Goal: Task Accomplishment & Management: Manage account settings

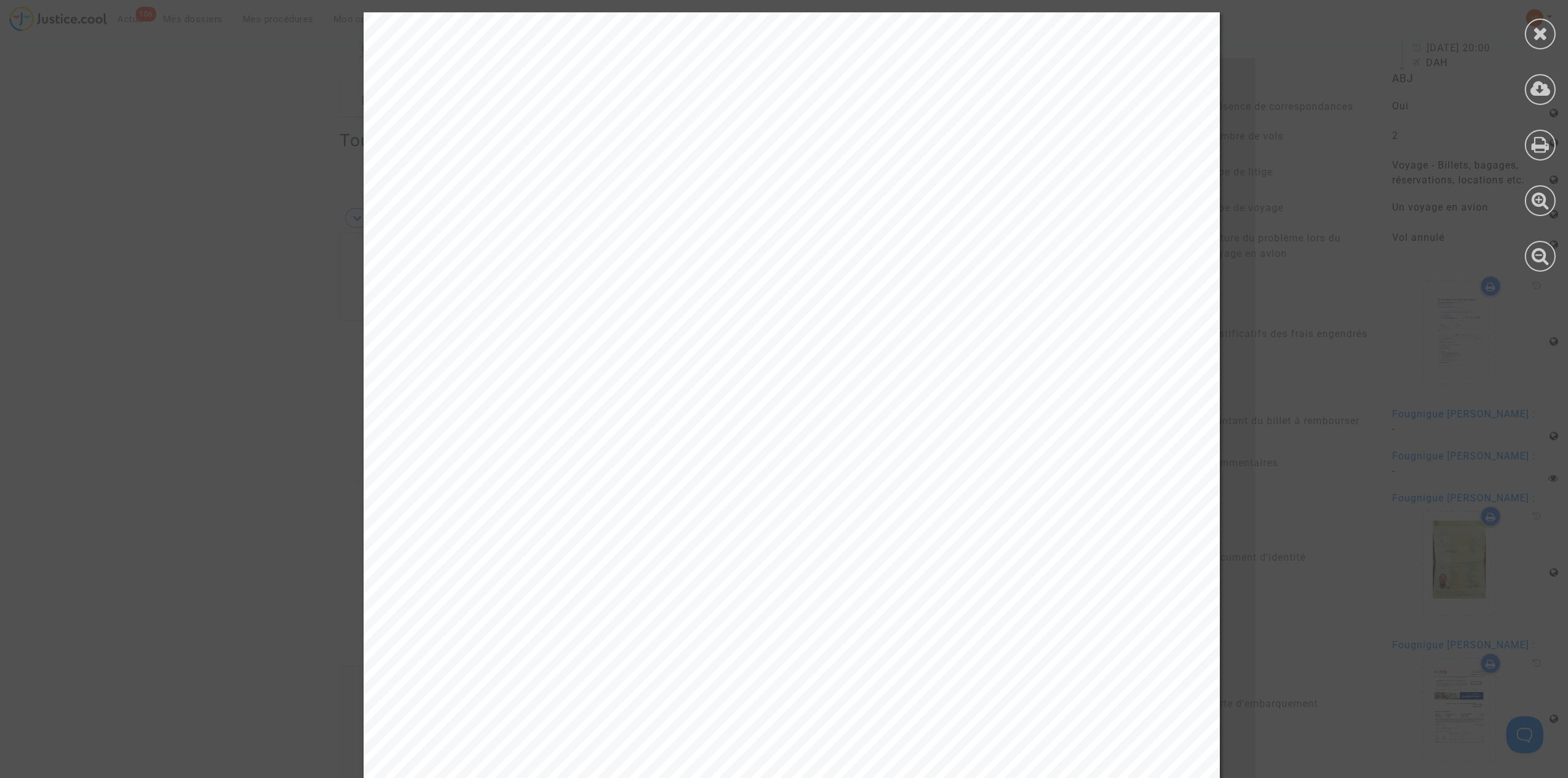
scroll to position [905, 0]
click at [1549, 37] on div at bounding box center [1539, 33] width 31 height 31
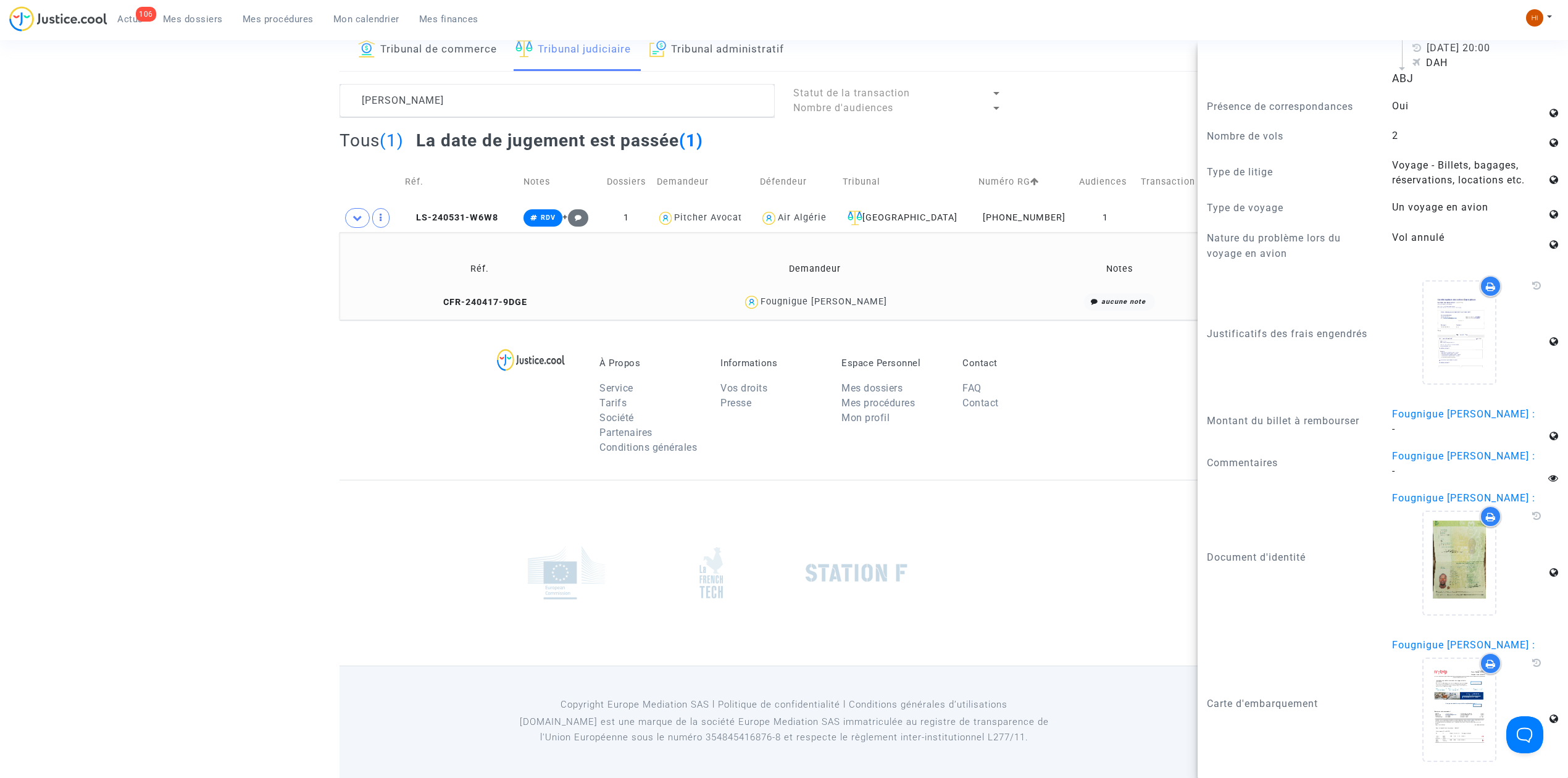
drag, startPoint x: 197, startPoint y: 13, endPoint x: 231, endPoint y: 32, distance: 38.9
click at [196, 12] on link "Mes dossiers" at bounding box center [193, 18] width 80 height 18
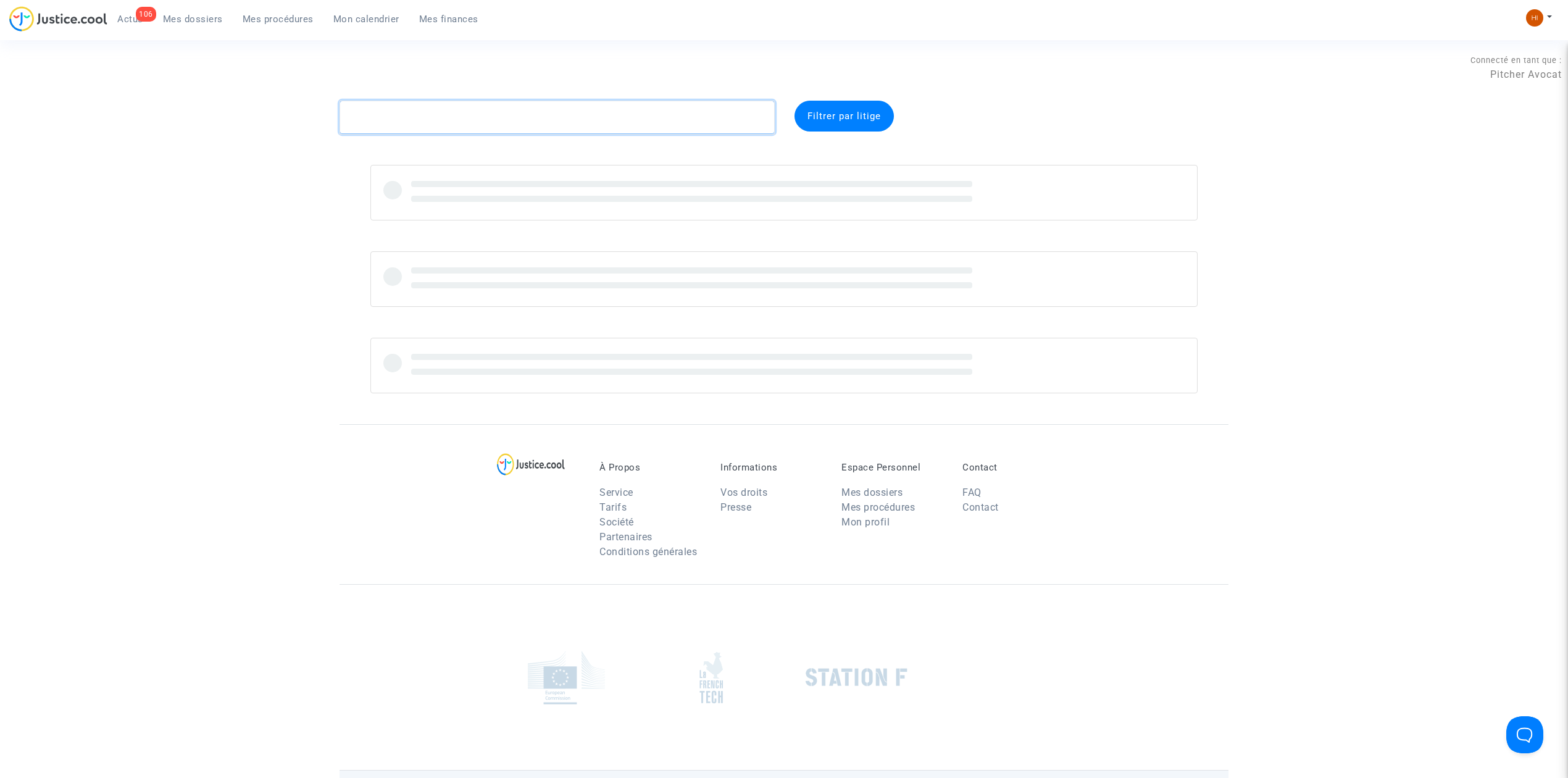
click at [490, 108] on textarea at bounding box center [557, 117] width 436 height 33
paste textarea "[PERSON_NAME]"
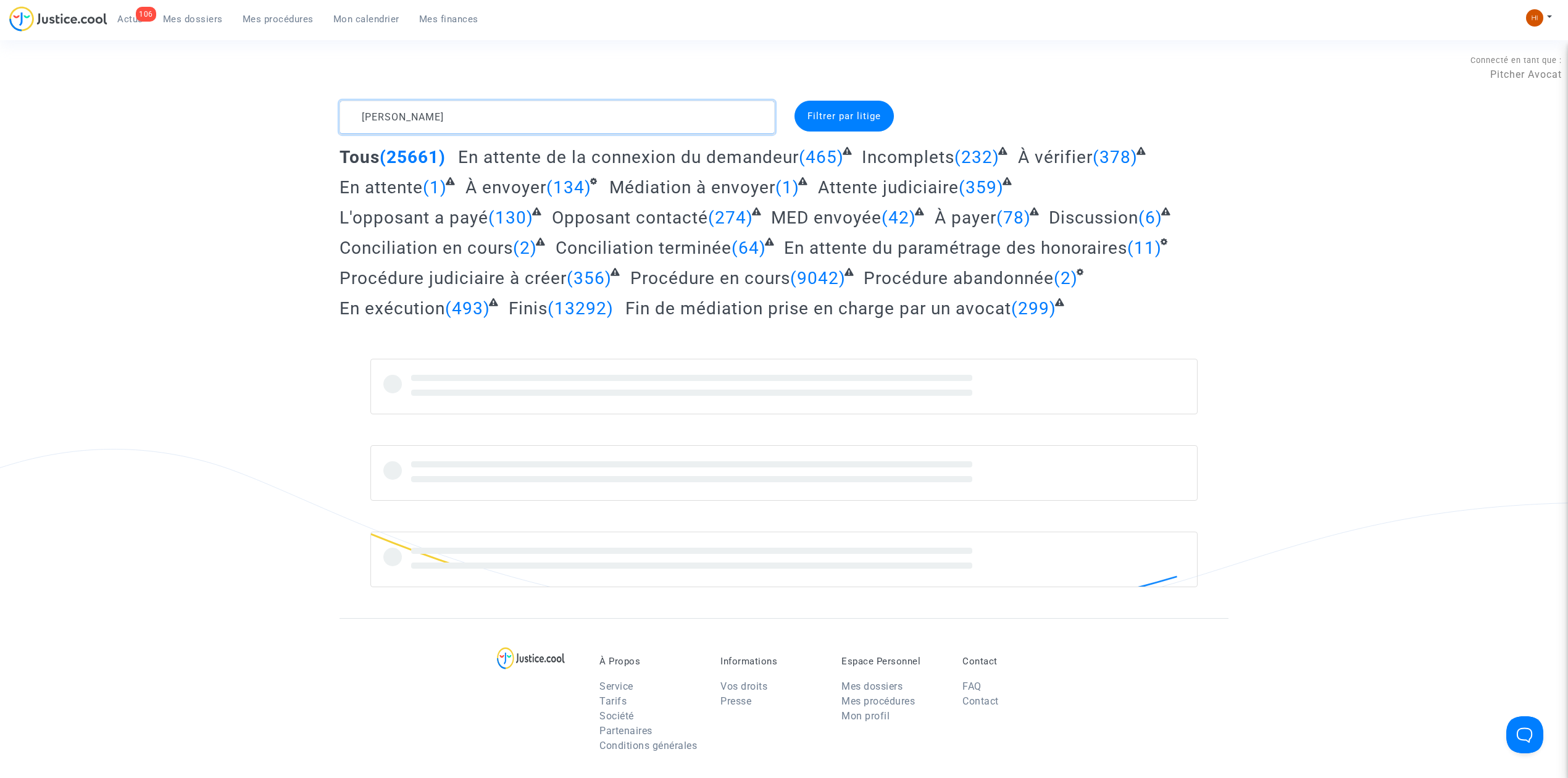
type textarea "BUFFETAUD JEAN FRANCOIS"
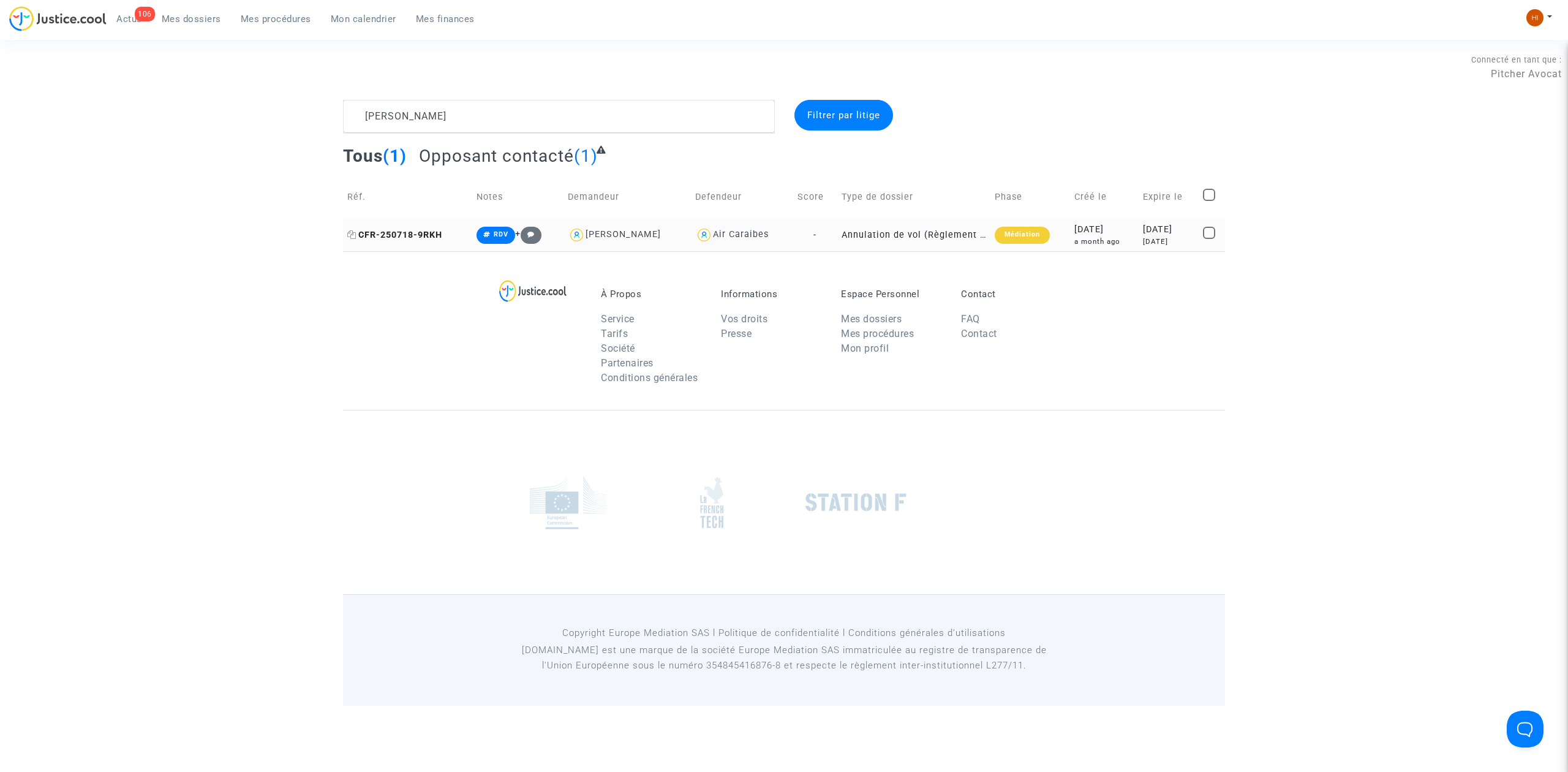
click at [397, 233] on span "CFR-250718-9RKH" at bounding box center [394, 235] width 95 height 10
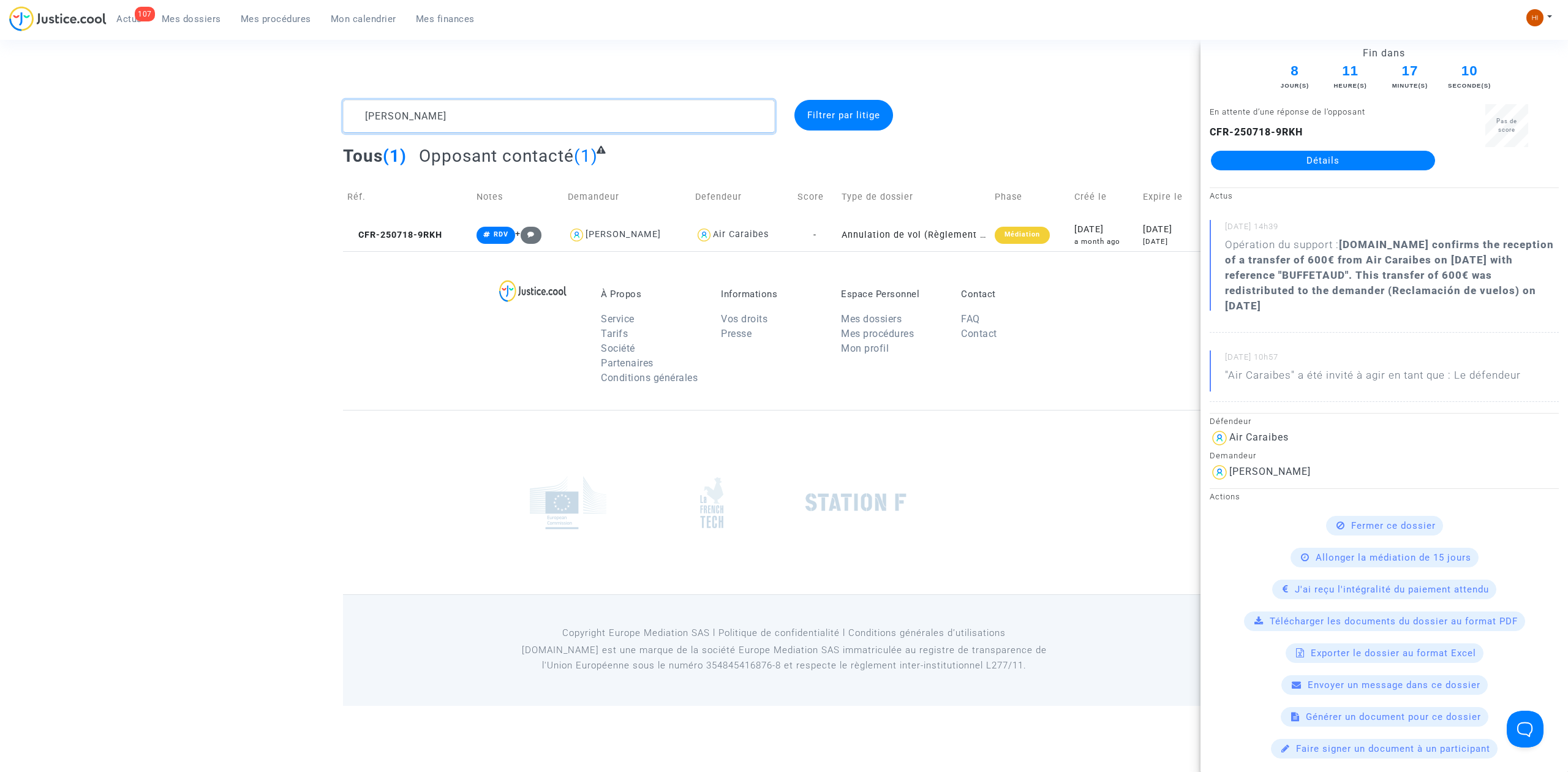
click at [573, 104] on textarea at bounding box center [559, 116] width 432 height 33
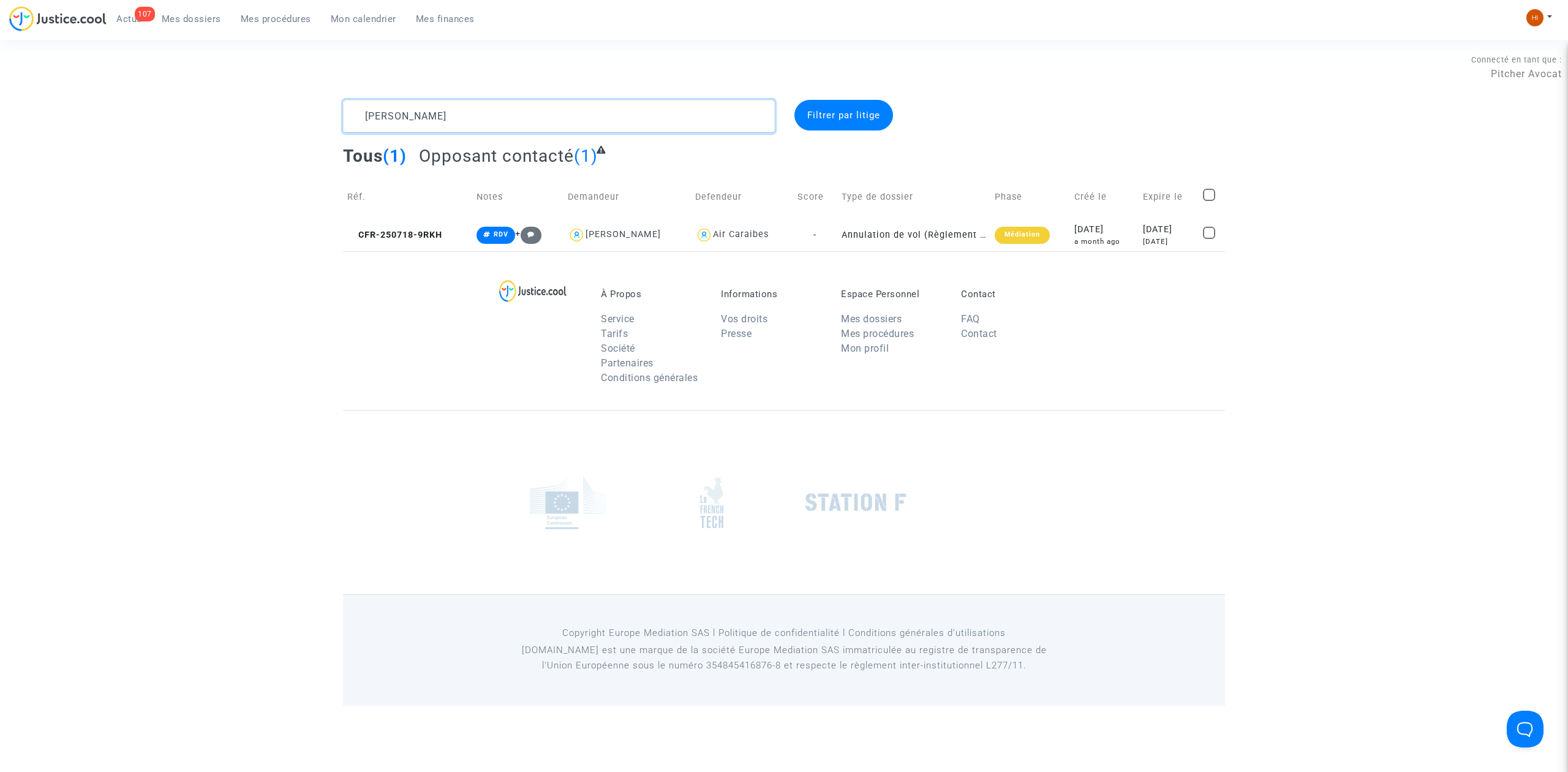
drag, startPoint x: 569, startPoint y: 111, endPoint x: 323, endPoint y: 128, distance: 246.6
click at [323, 128] on div "BUFFETAUD JEAN FRANCOIS Filtrer par litige Tous (1) Opposant contacté (1) Réf. …" at bounding box center [784, 176] width 1568 height 151
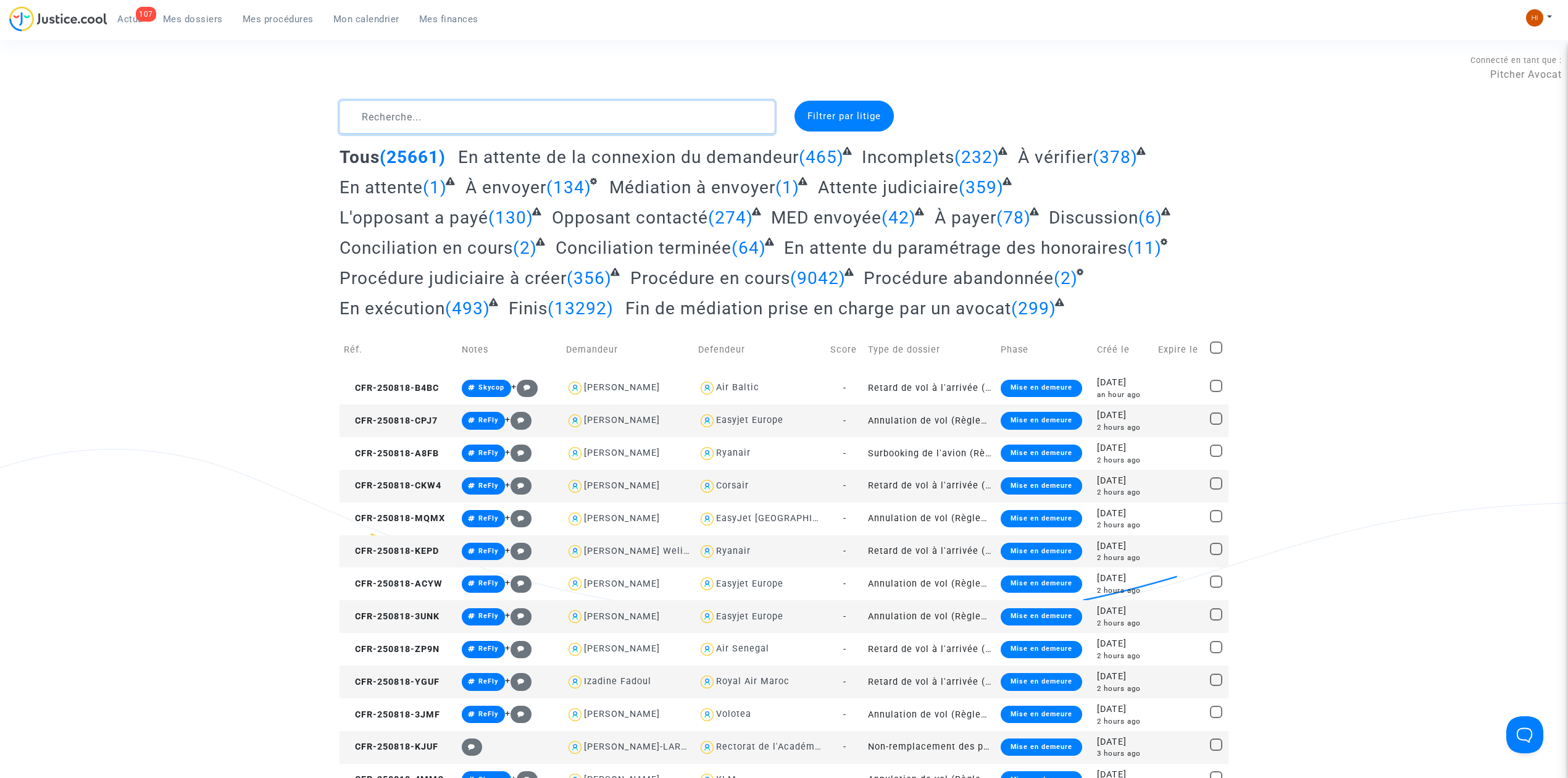
click at [464, 116] on textarea at bounding box center [557, 117] width 436 height 33
type textarea "éàé("
click at [297, 13] on span "Mes procédures" at bounding box center [277, 19] width 71 height 11
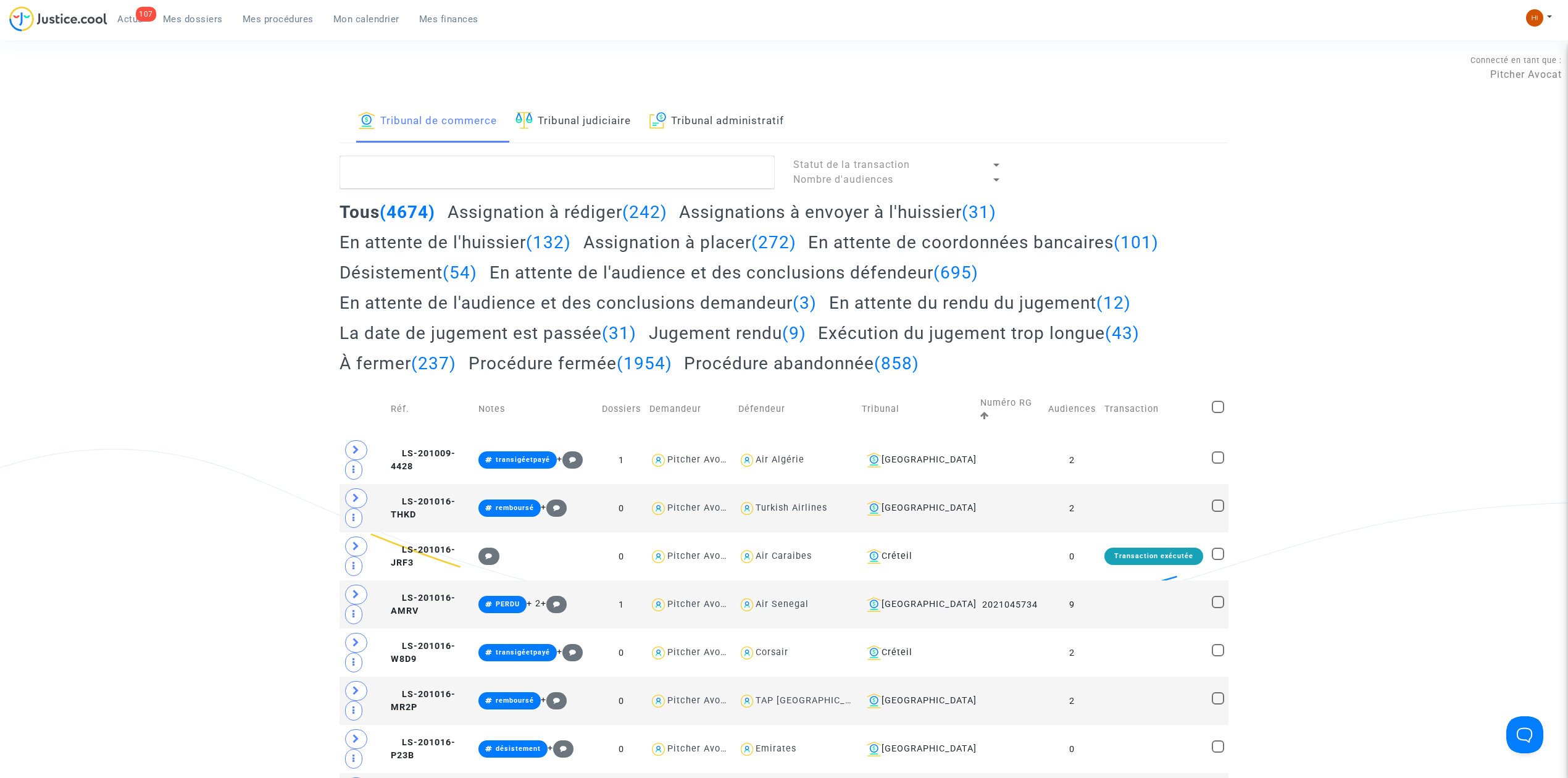
click at [566, 110] on link "Tribunal judiciaire" at bounding box center [573, 122] width 115 height 42
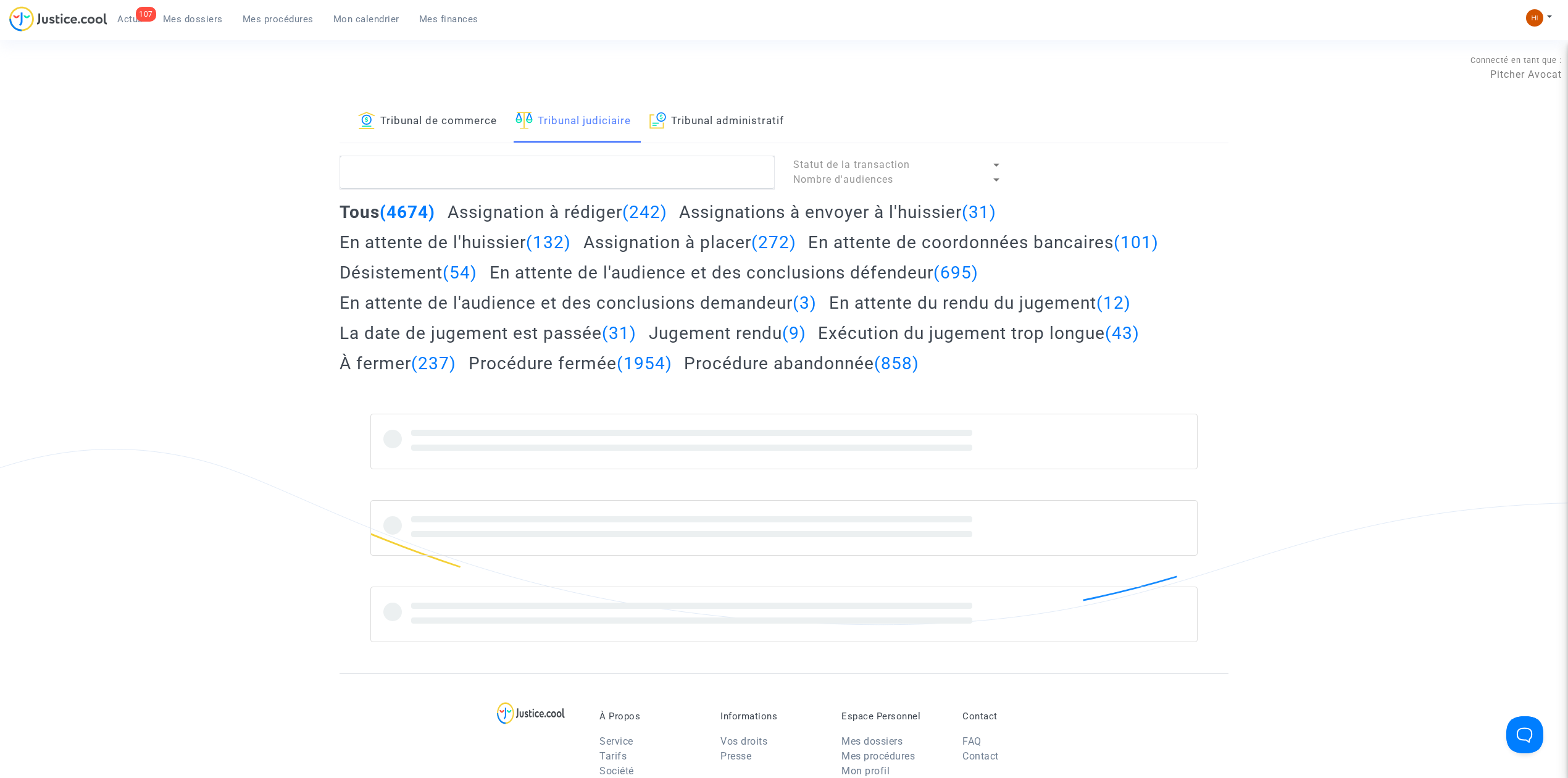
click at [433, 109] on link "Tribunal de commerce" at bounding box center [428, 122] width 139 height 42
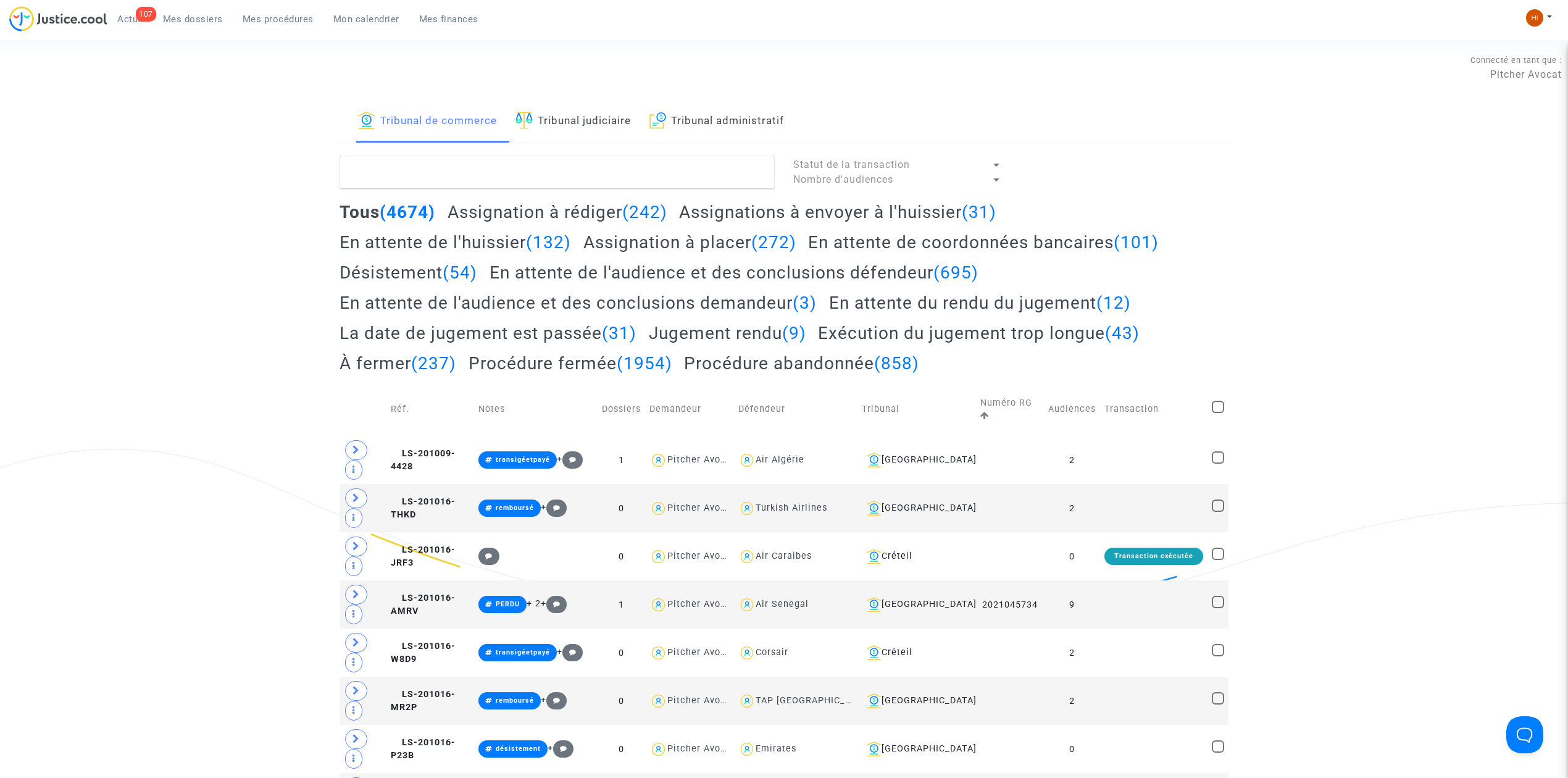
click at [568, 122] on link "Tribunal judiciaire" at bounding box center [573, 122] width 115 height 42
click at [559, 160] on textarea at bounding box center [557, 172] width 436 height 33
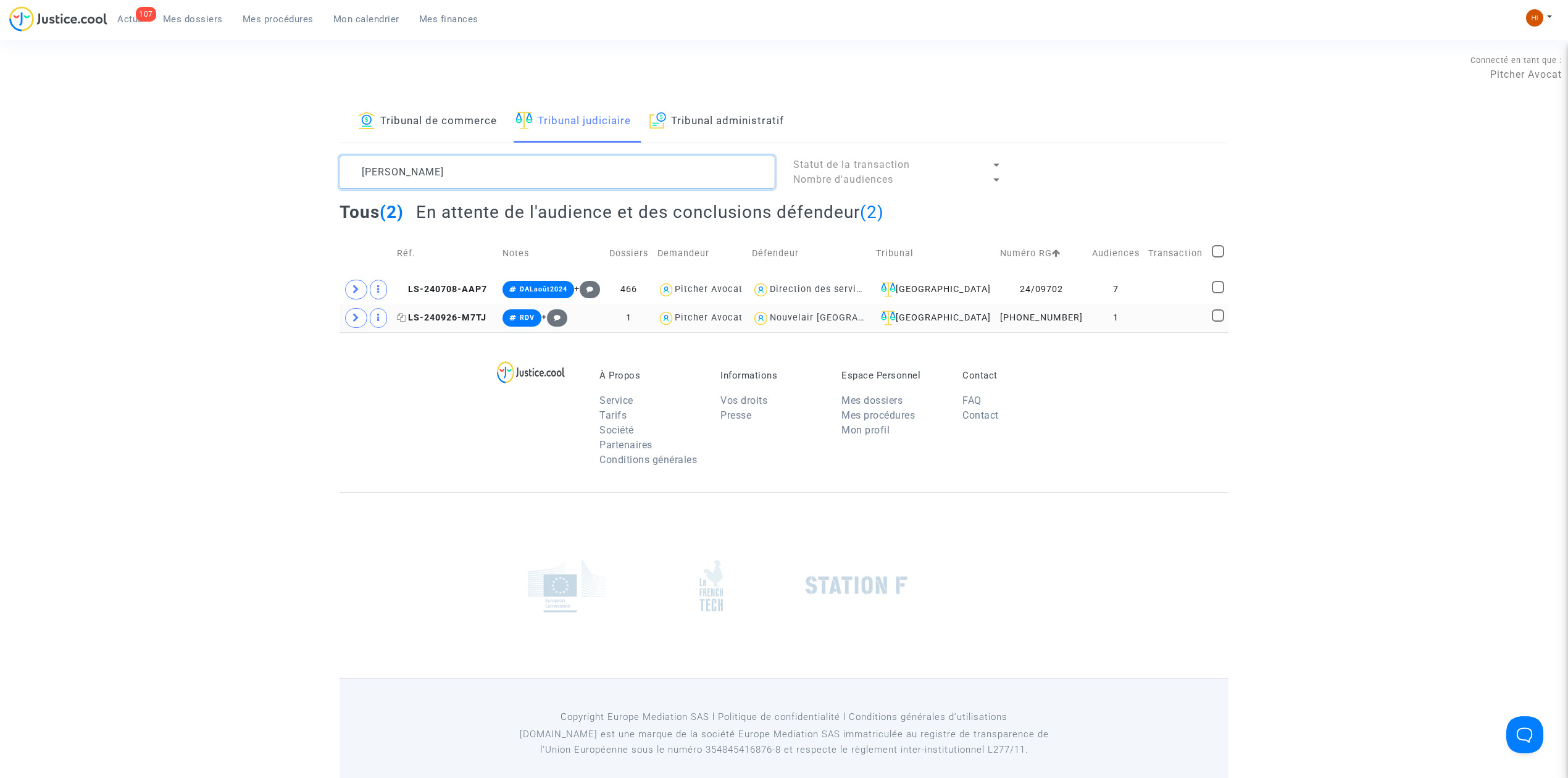
type textarea "laurent jacques"
click at [461, 315] on span "LS-240926-M7TJ" at bounding box center [441, 317] width 90 height 10
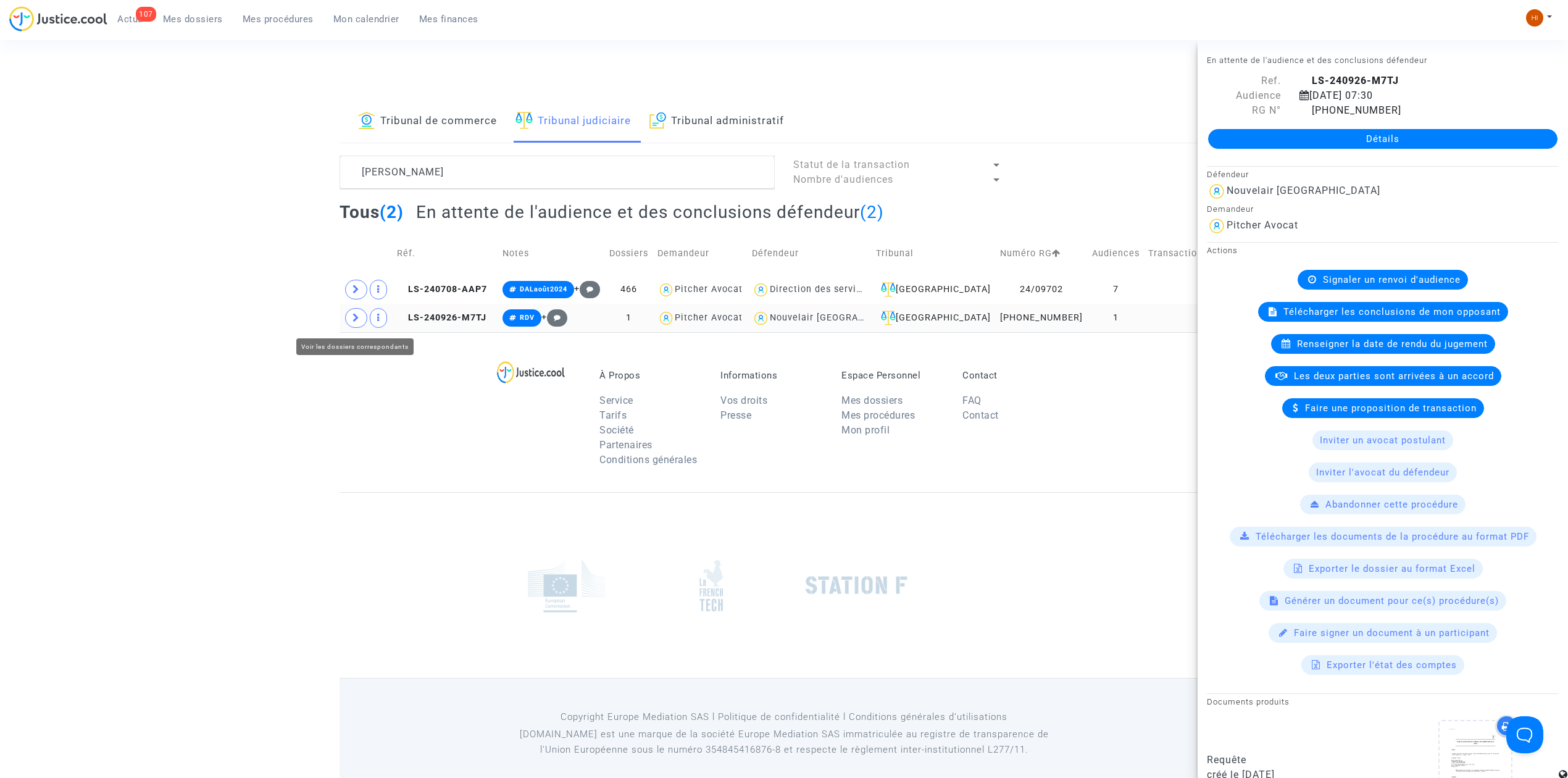
click at [355, 322] on icon at bounding box center [356, 317] width 8 height 10
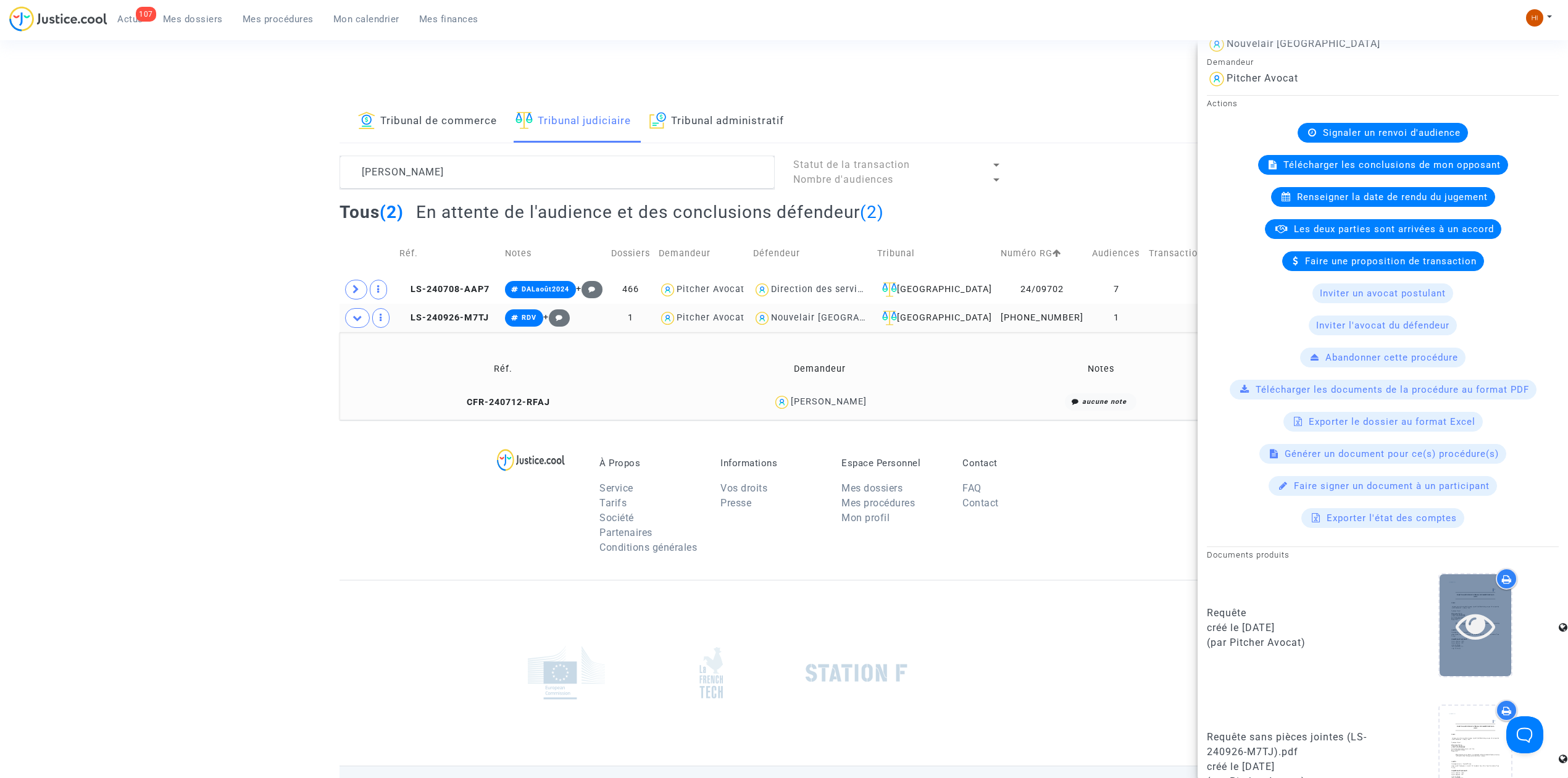
scroll to position [461, 0]
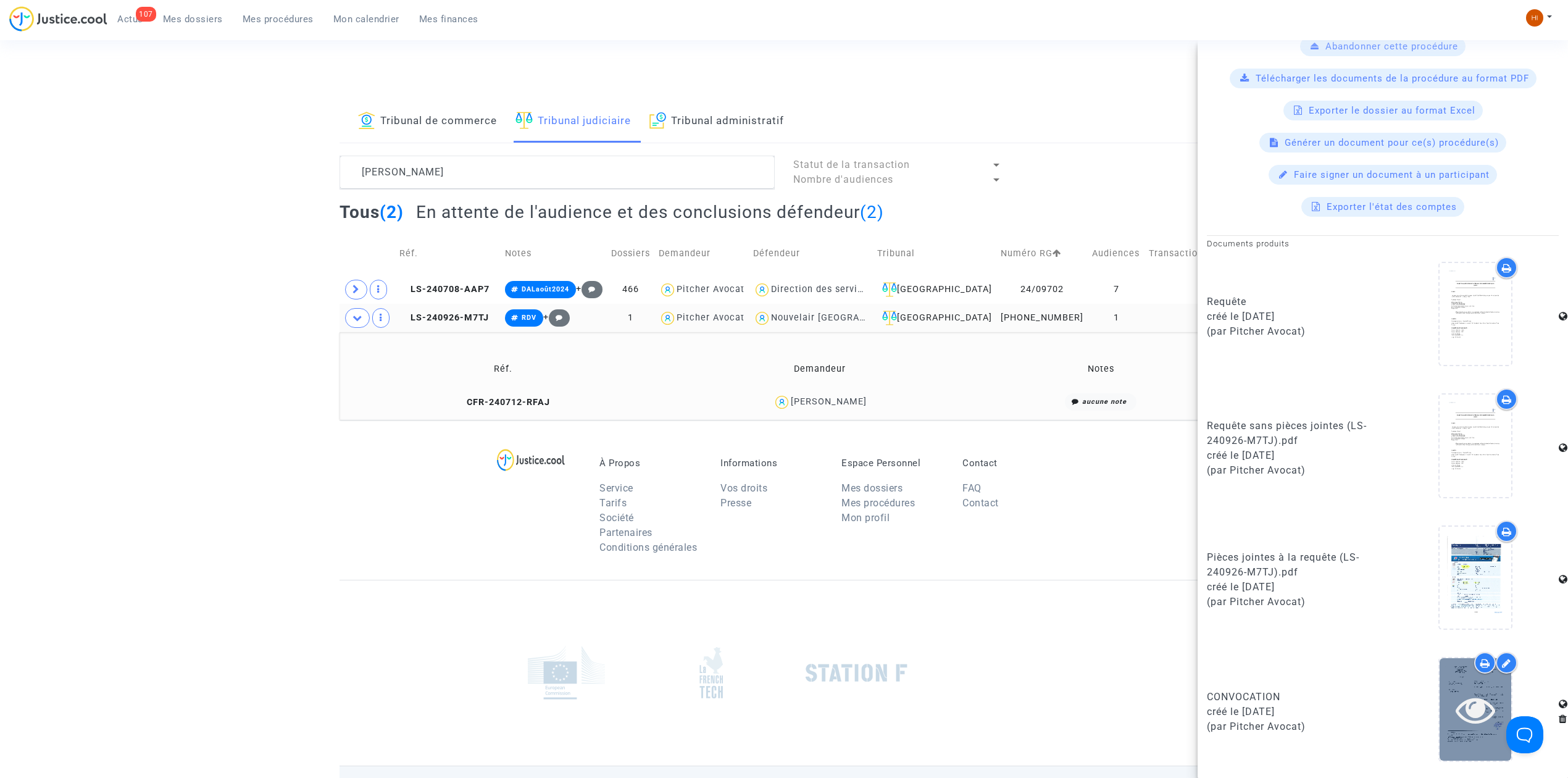
click at [1447, 729] on div at bounding box center [1475, 708] width 71 height 102
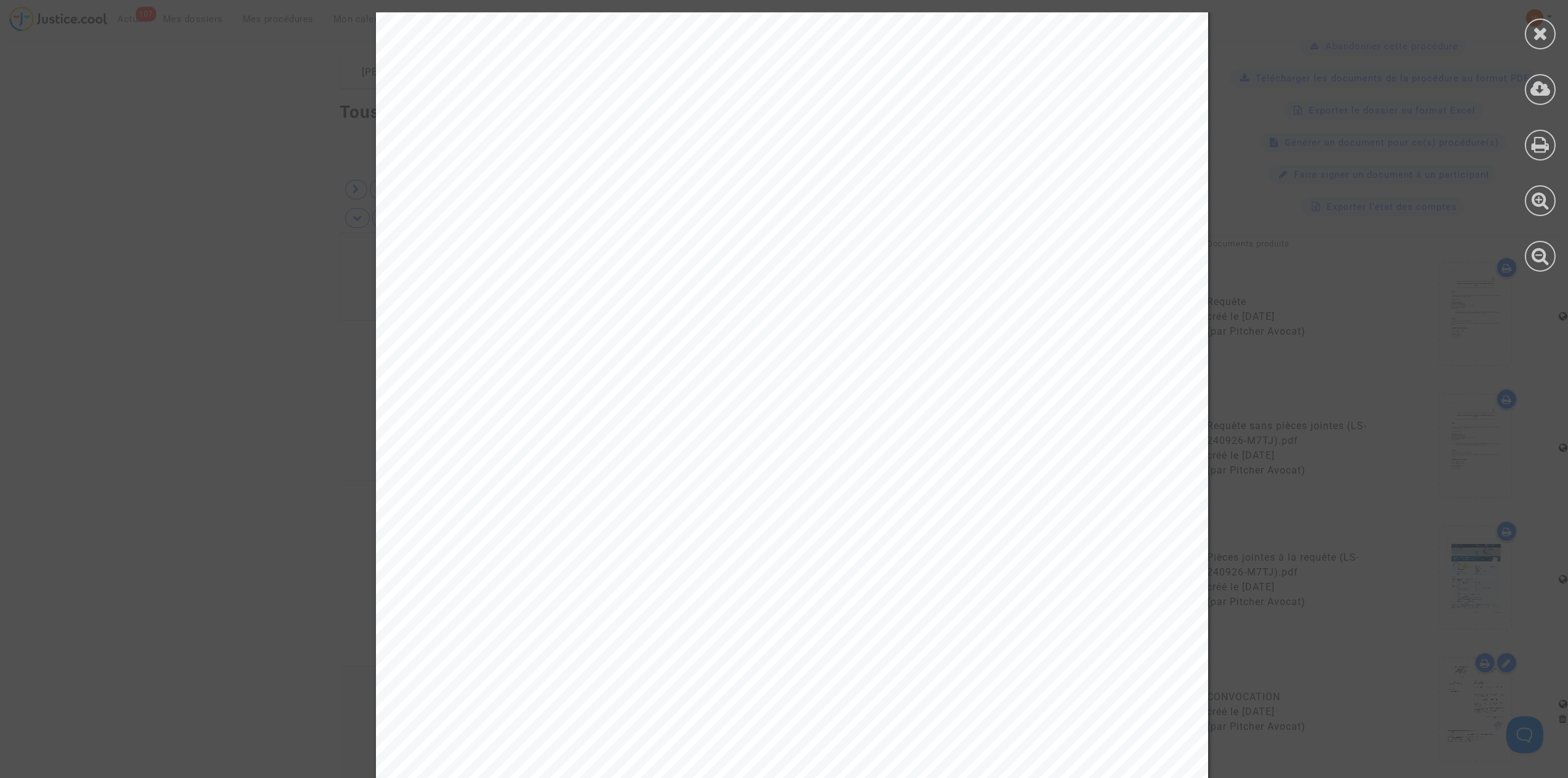
scroll to position [0, 0]
click at [1543, 24] on icon at bounding box center [1540, 32] width 15 height 18
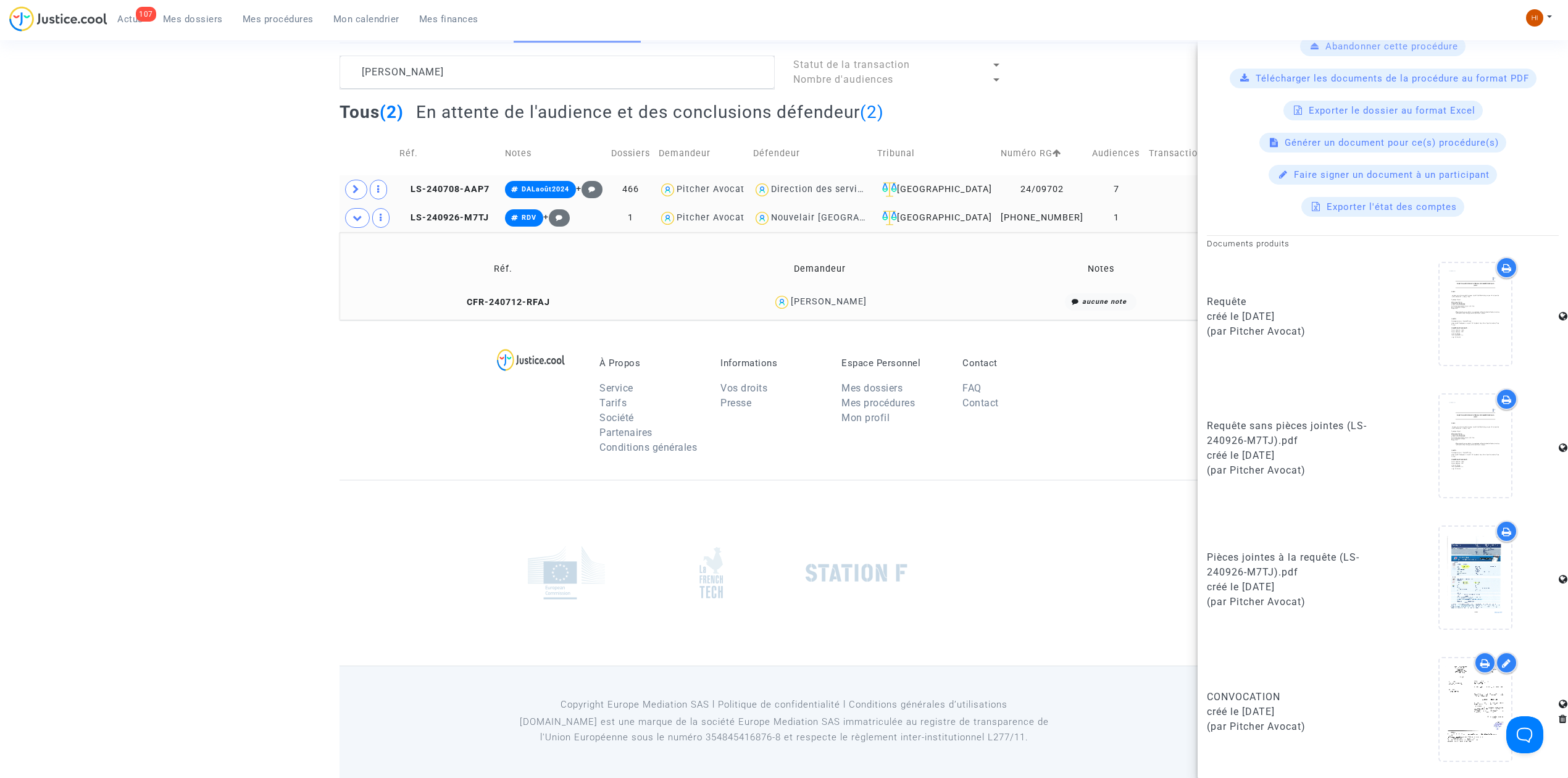
click at [469, 195] on td "LS-240708-AAP7" at bounding box center [447, 190] width 105 height 29
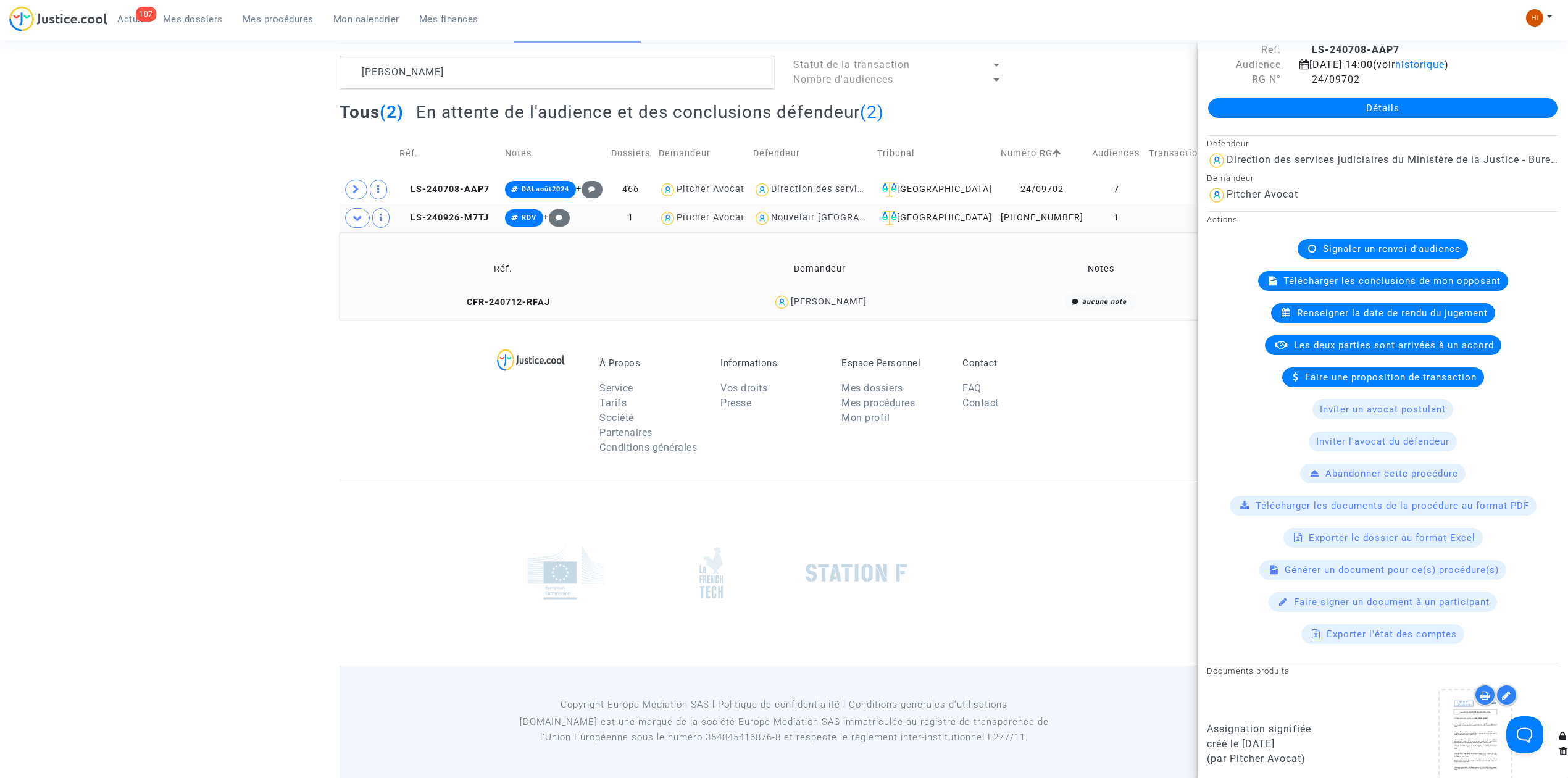
scroll to position [68, 0]
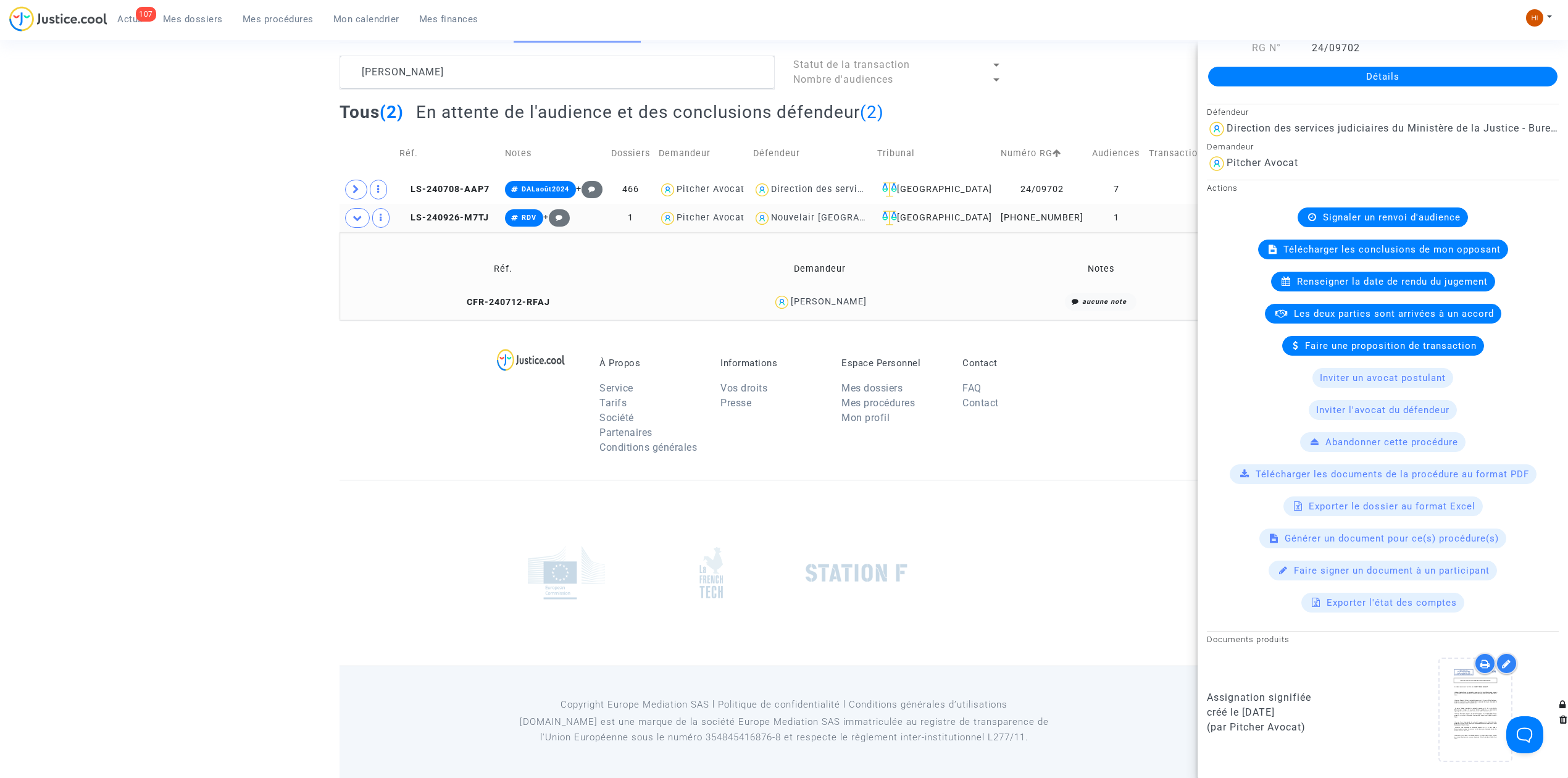
click at [506, 294] on td "CFR-240712-RFAJ" at bounding box center [502, 302] width 317 height 27
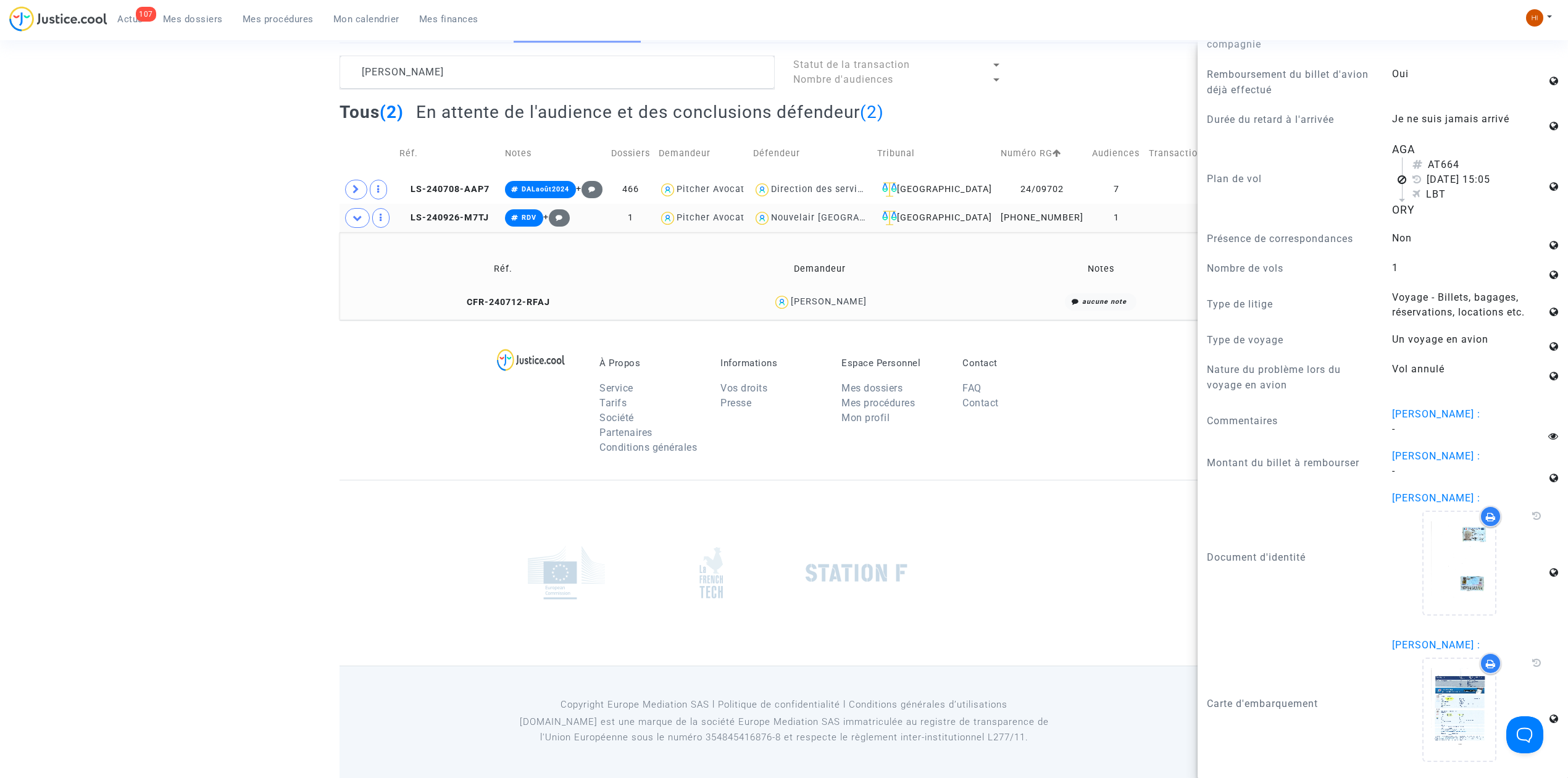
scroll to position [1110, 0]
click at [1448, 571] on icon at bounding box center [1459, 563] width 40 height 39
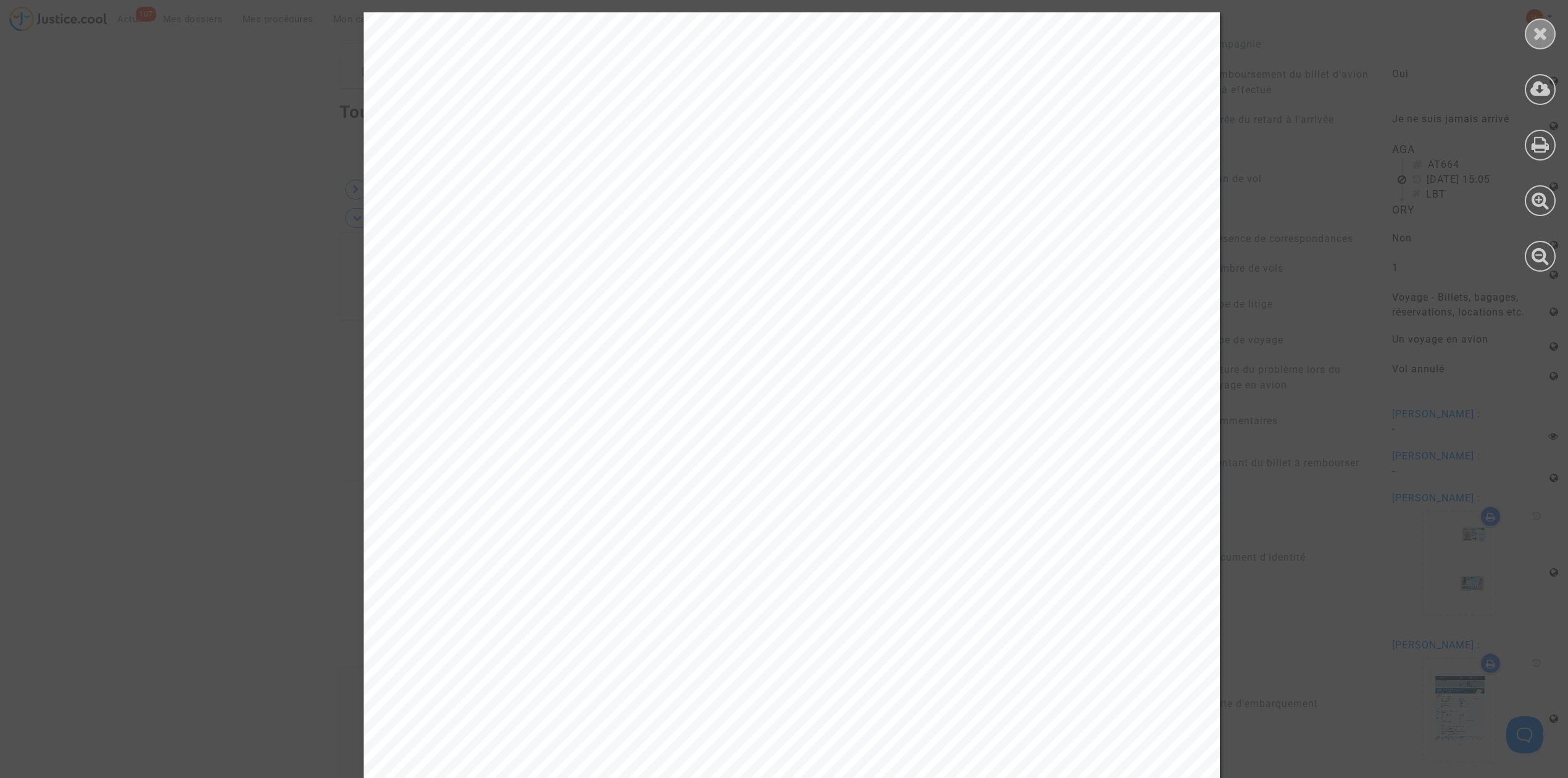
click at [1534, 42] on div at bounding box center [1539, 33] width 31 height 31
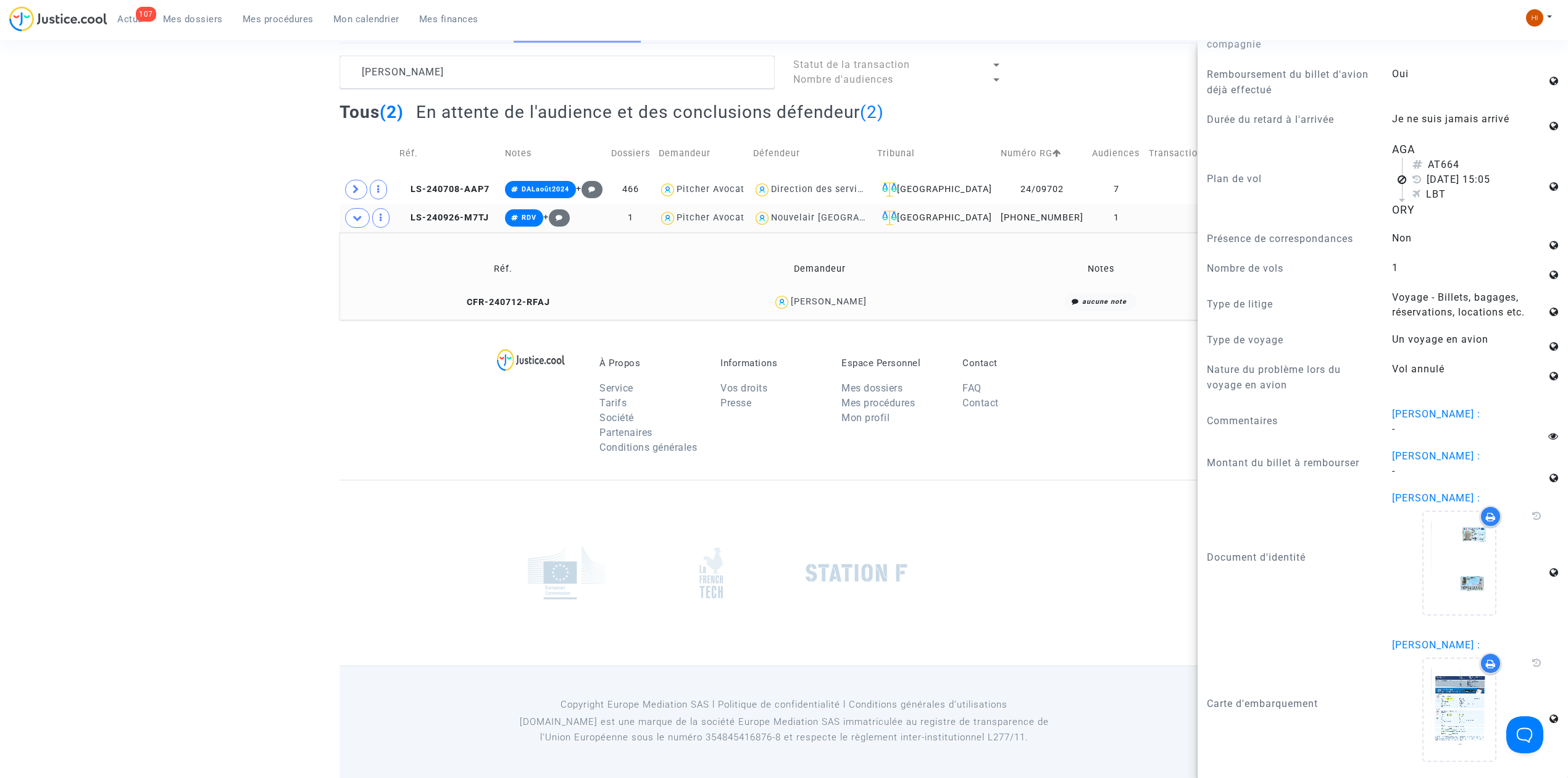
click at [1159, 215] on td at bounding box center [1176, 218] width 63 height 29
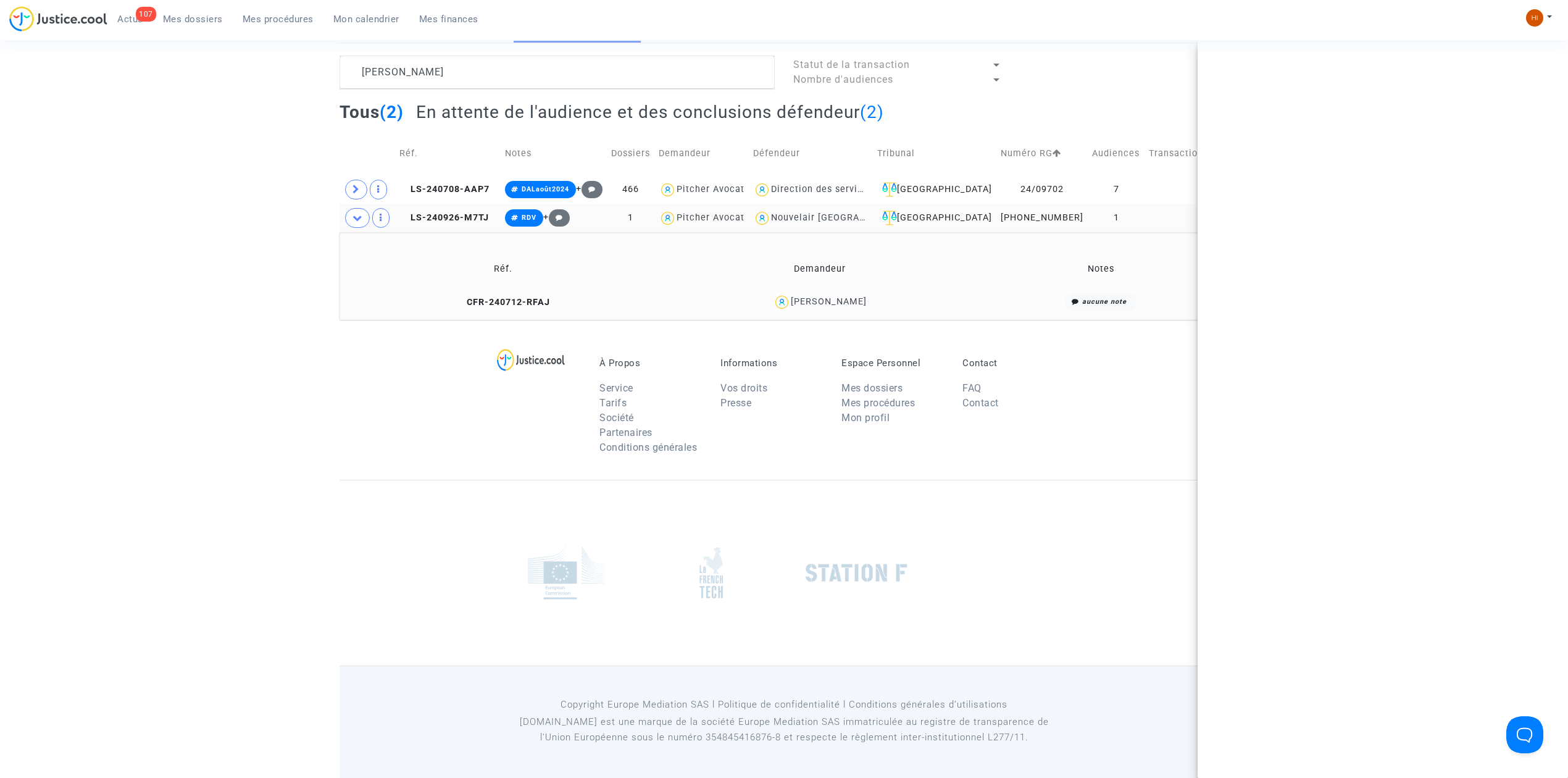
scroll to position [0, 0]
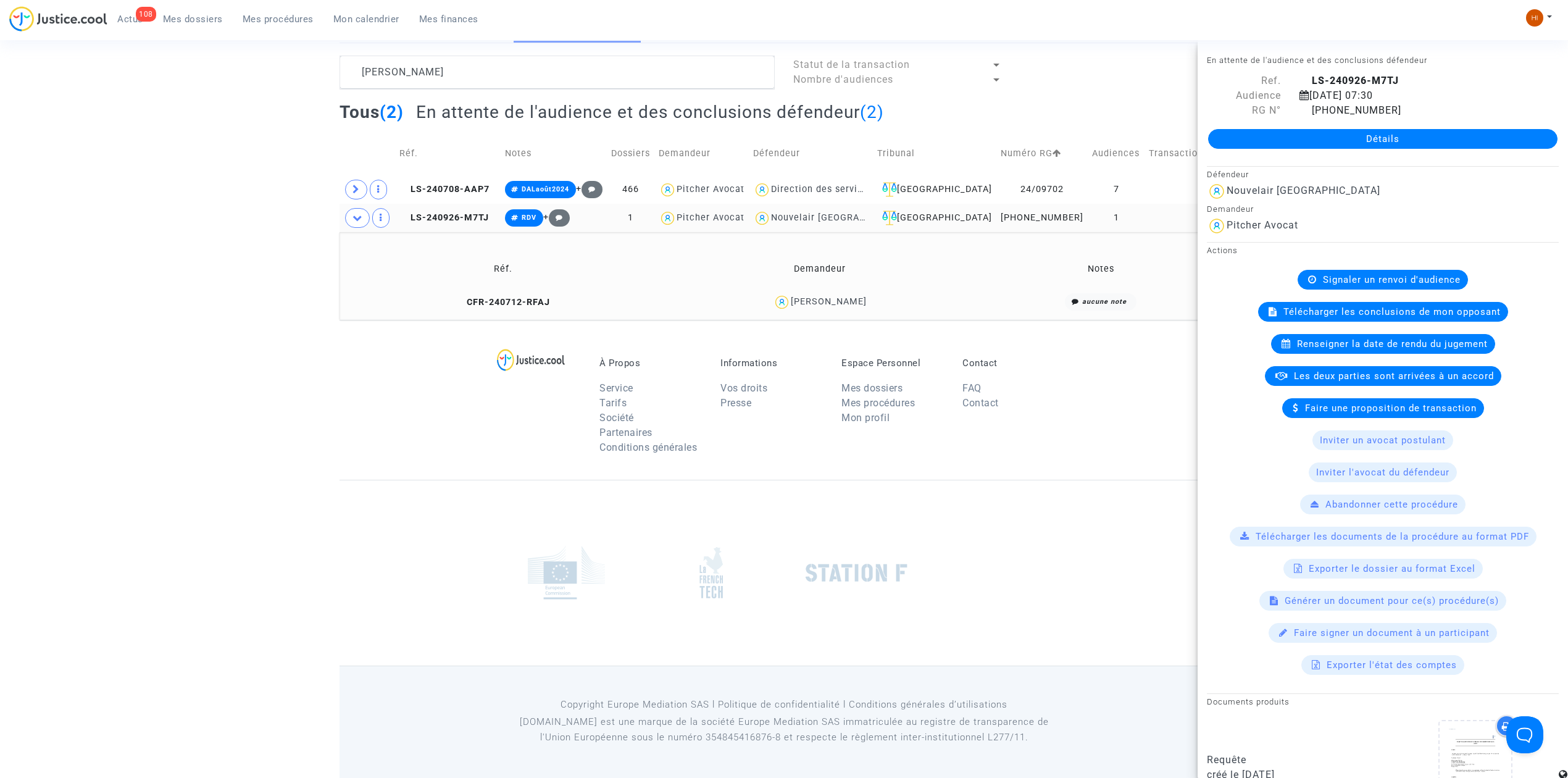
drag, startPoint x: 467, startPoint y: 209, endPoint x: 470, endPoint y: 218, distance: 9.5
click at [467, 210] on td "LS-240926-M7TJ" at bounding box center [447, 218] width 105 height 29
click at [489, 467] on div "À Propos Service Tarifs Société Partenaires Conditions générales Informations V…" at bounding box center [784, 399] width 888 height 160
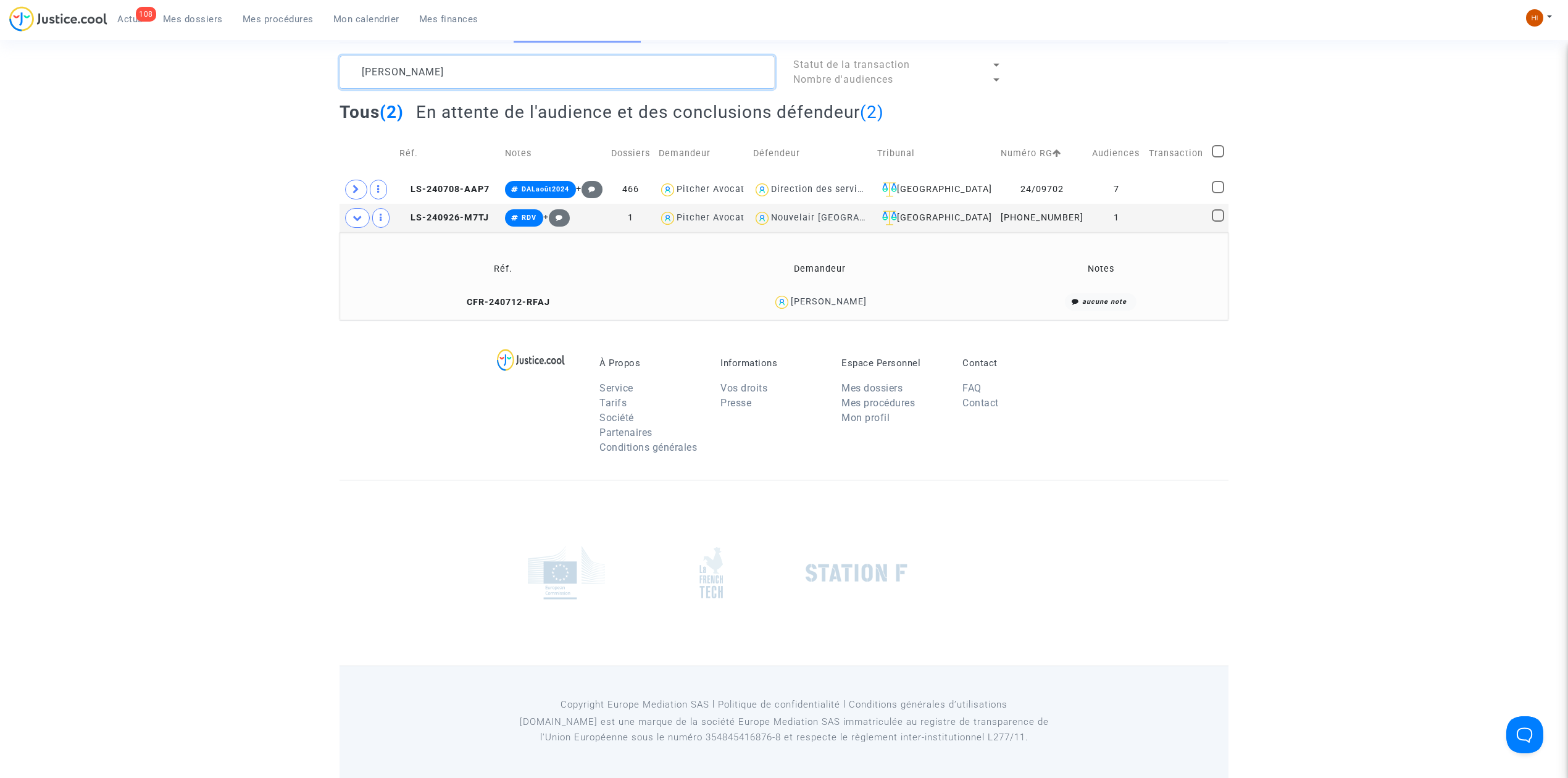
click at [482, 79] on textarea at bounding box center [557, 72] width 436 height 33
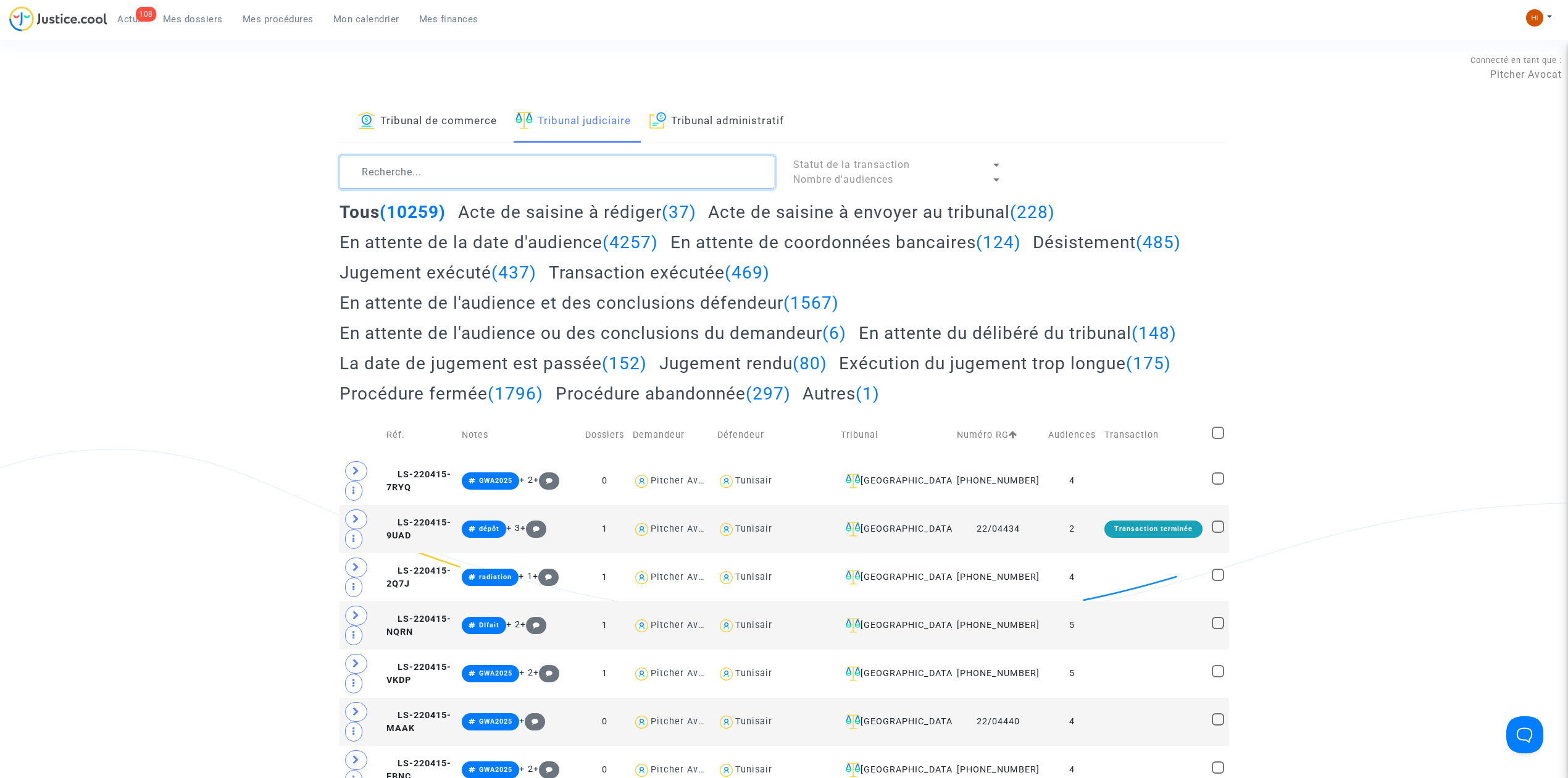
click at [497, 176] on textarea at bounding box center [557, 172] width 436 height 33
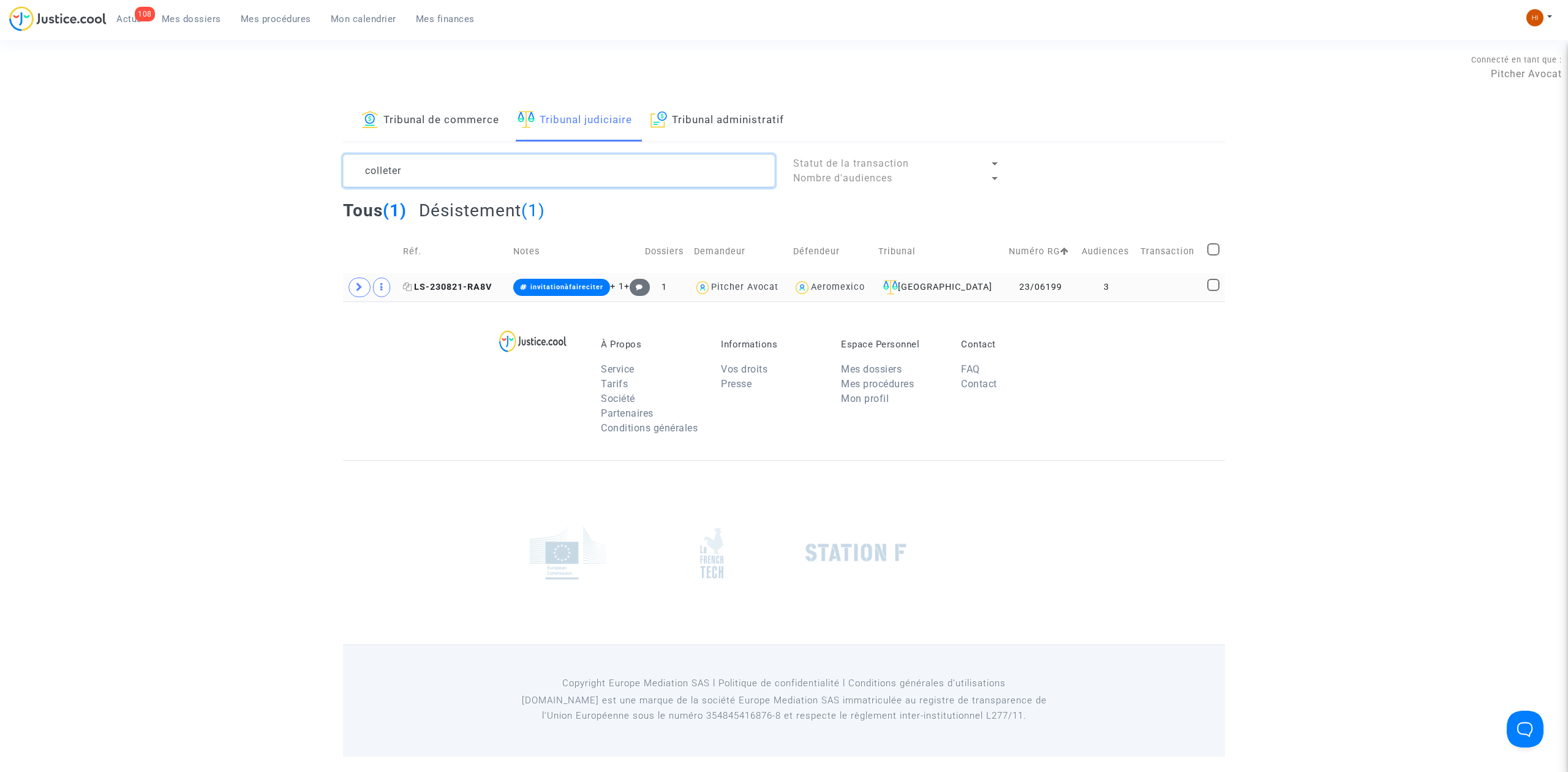
type textarea "colleter"
click at [472, 283] on span "LS-230821-RA8V" at bounding box center [447, 287] width 89 height 10
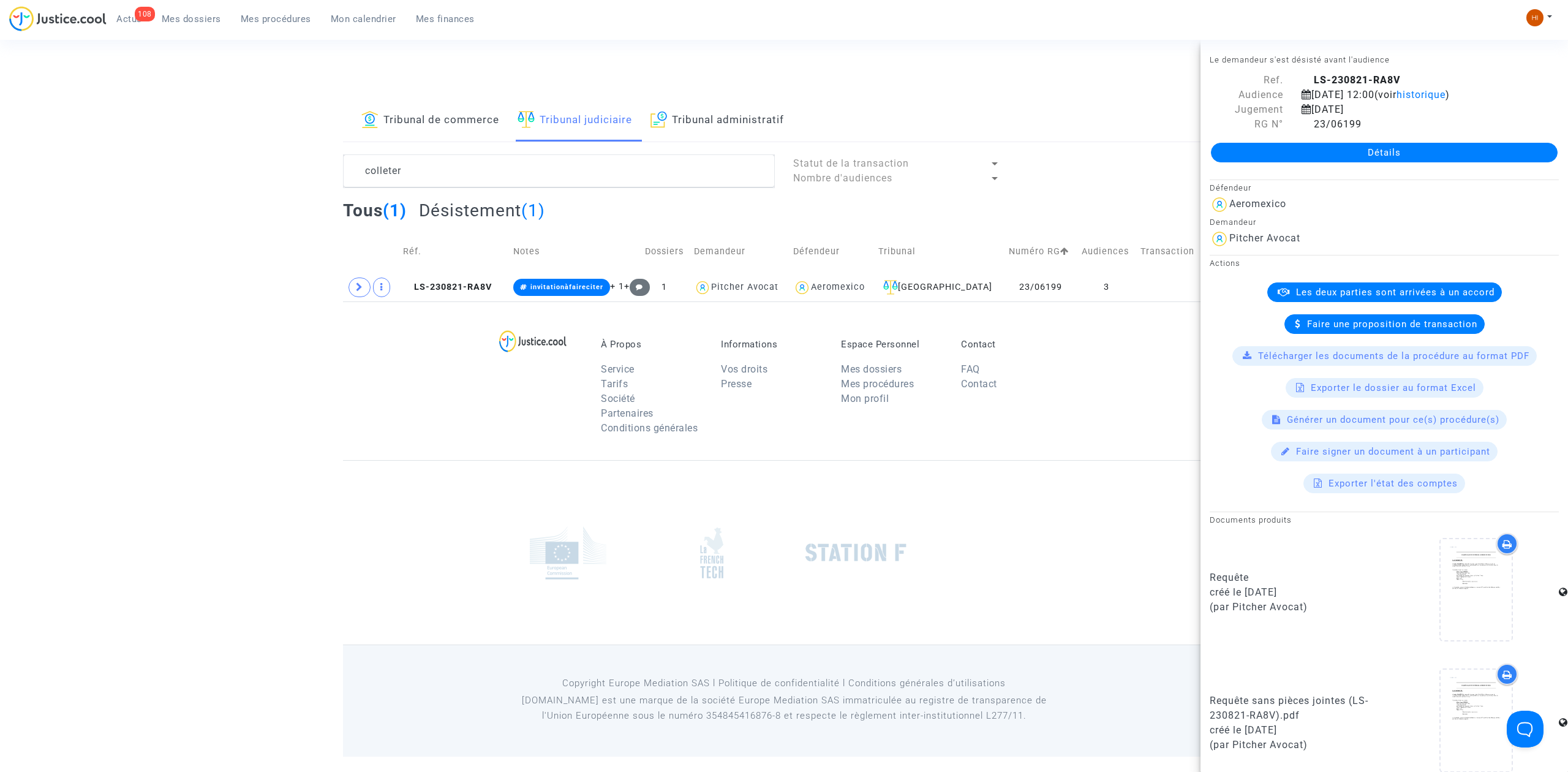
click at [1350, 146] on link "Détails" at bounding box center [1384, 152] width 346 height 20
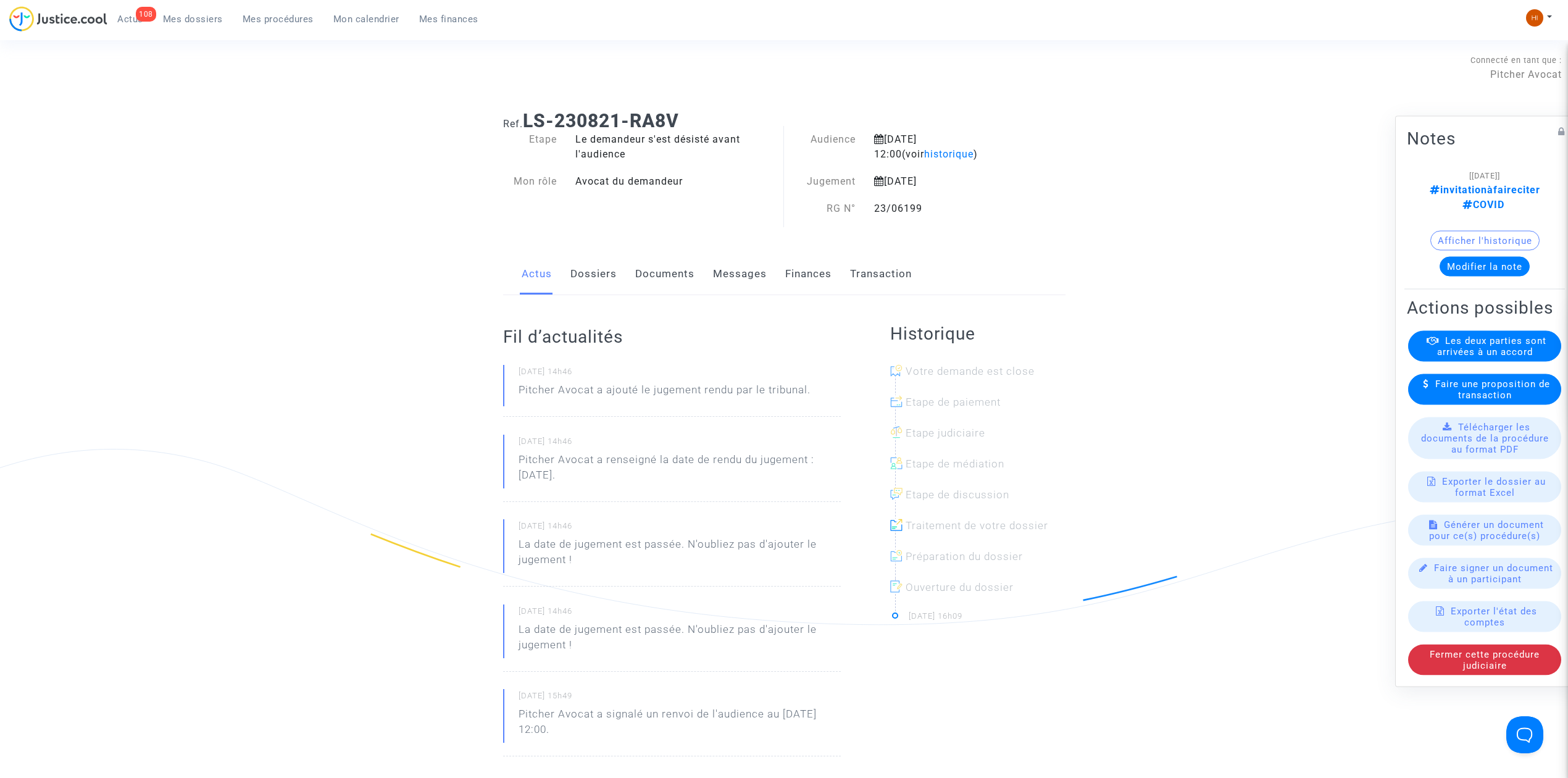
click at [684, 276] on link "Documents" at bounding box center [664, 274] width 59 height 41
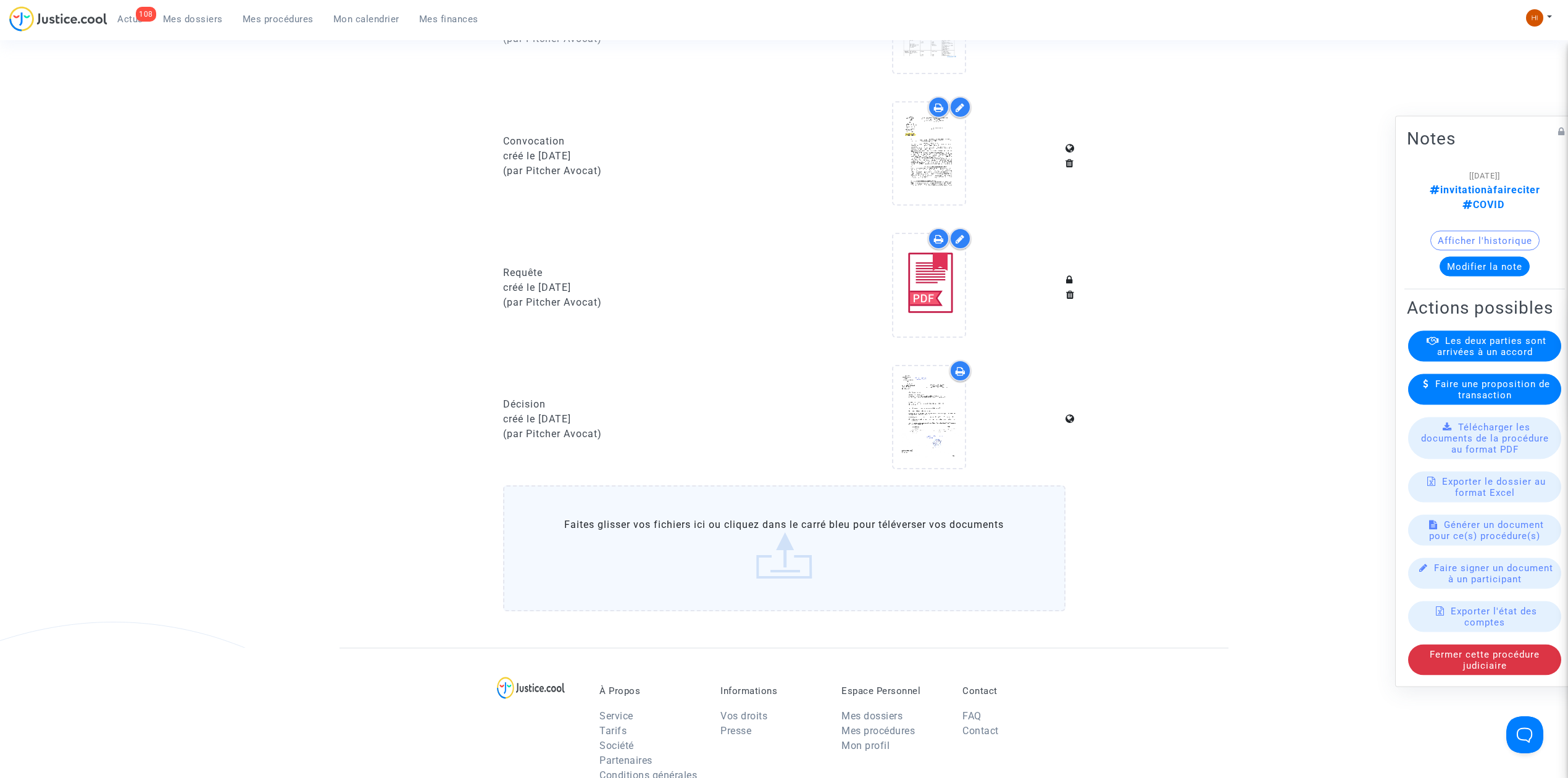
scroll to position [741, 0]
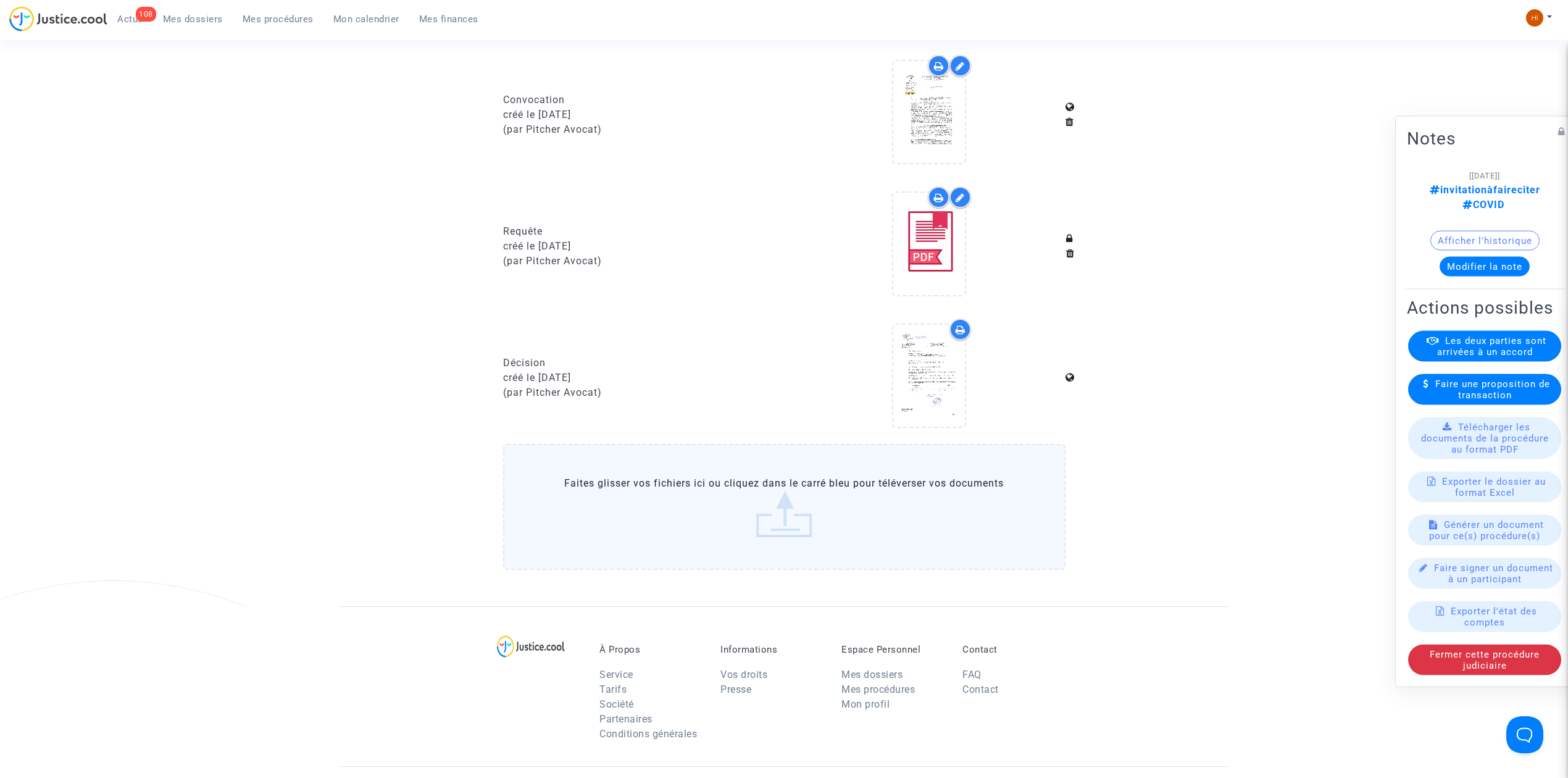
click at [215, 9] on ul "108 Actus Mes dossiers Mes procédures Mon calendrier Mes finances" at bounding box center [298, 16] width 381 height 22
click at [275, 12] on link "Mes procédures" at bounding box center [277, 18] width 91 height 18
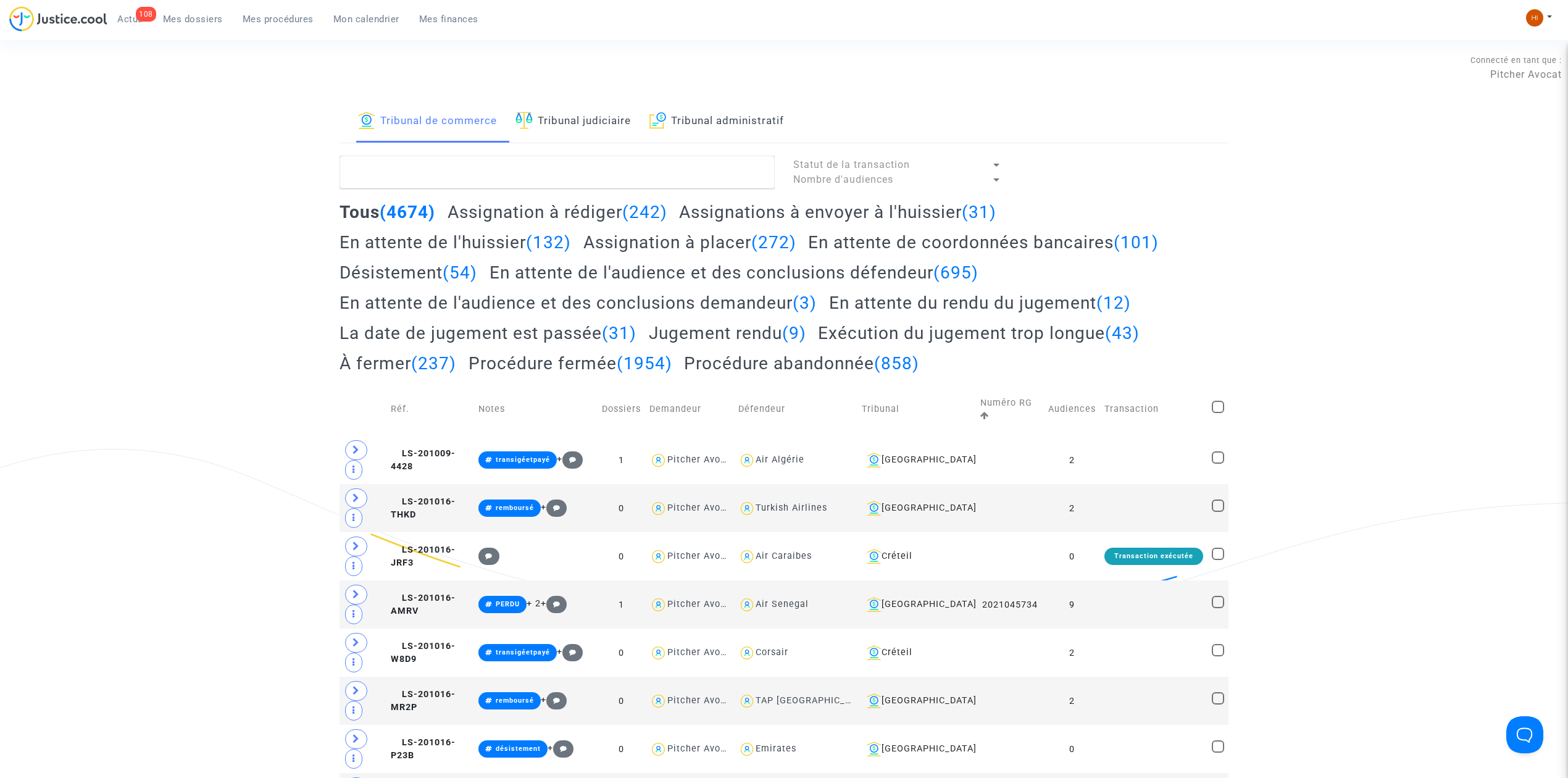
click at [600, 112] on link "Tribunal judiciaire" at bounding box center [573, 122] width 115 height 42
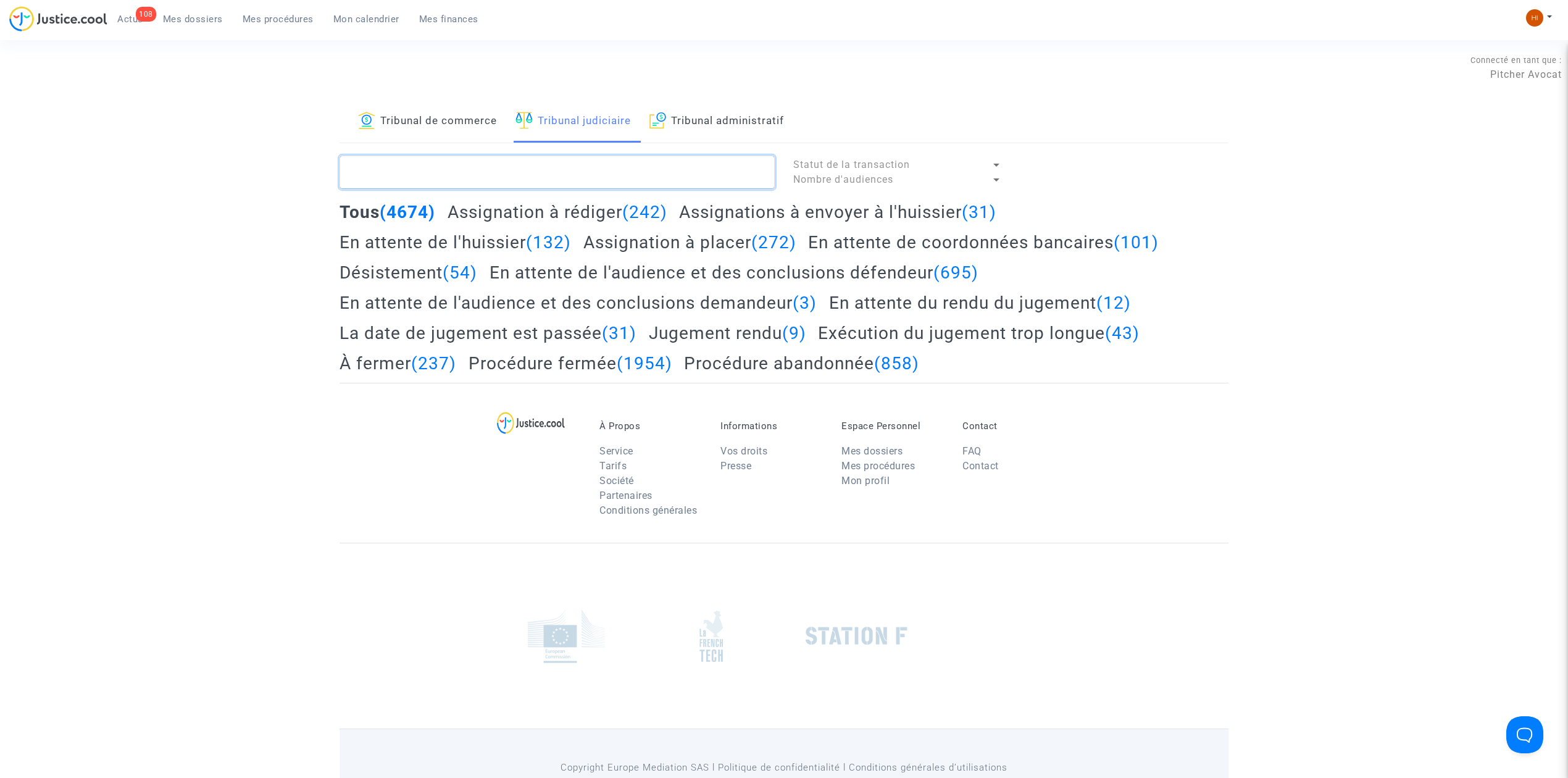
click at [608, 179] on textarea at bounding box center [557, 172] width 436 height 33
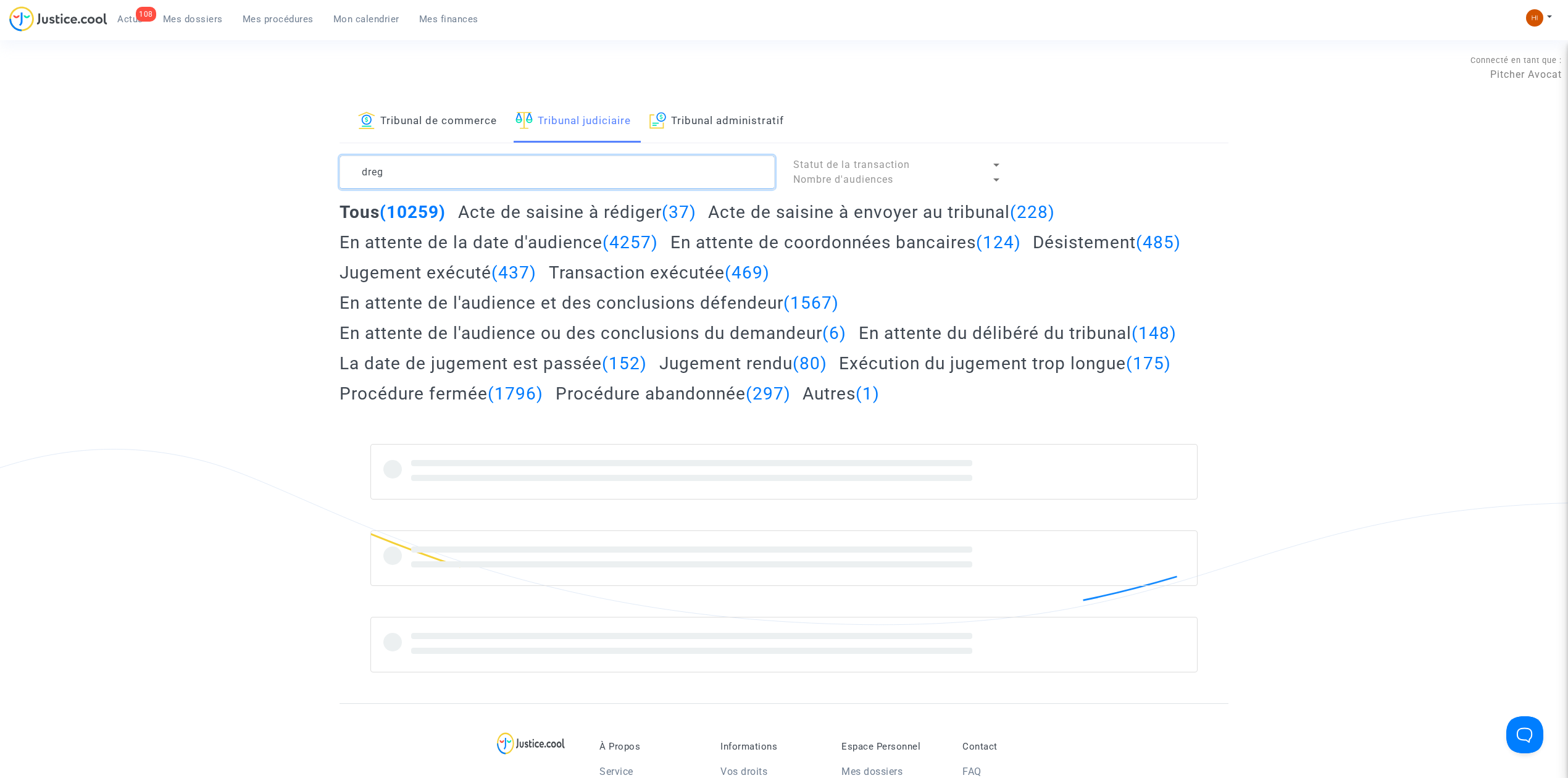
type textarea "dreg"
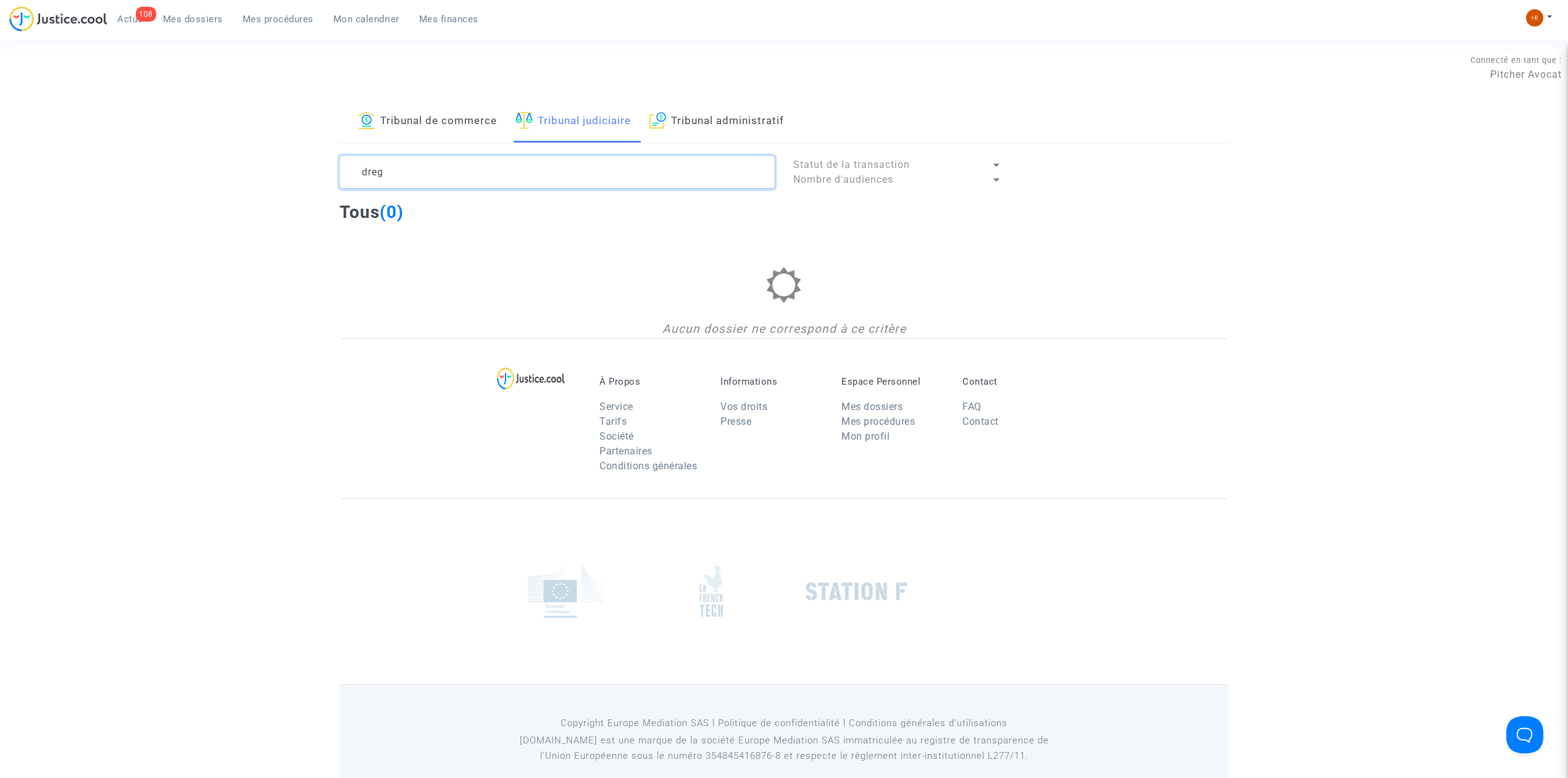
drag, startPoint x: 424, startPoint y: 181, endPoint x: 340, endPoint y: 172, distance: 84.5
click at [341, 172] on textarea at bounding box center [557, 172] width 436 height 33
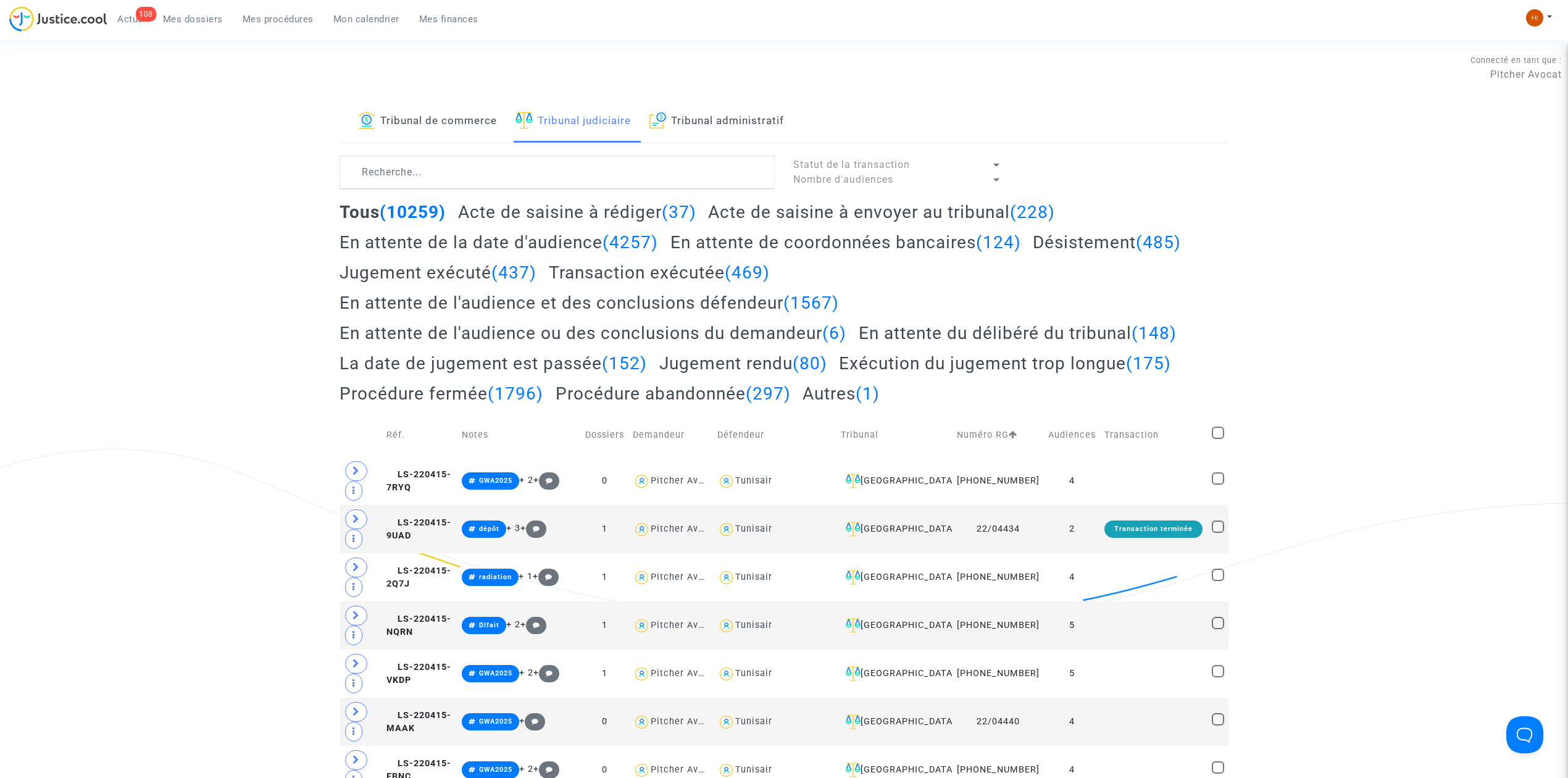
click at [190, 25] on link "Mes dossiers" at bounding box center [193, 18] width 80 height 18
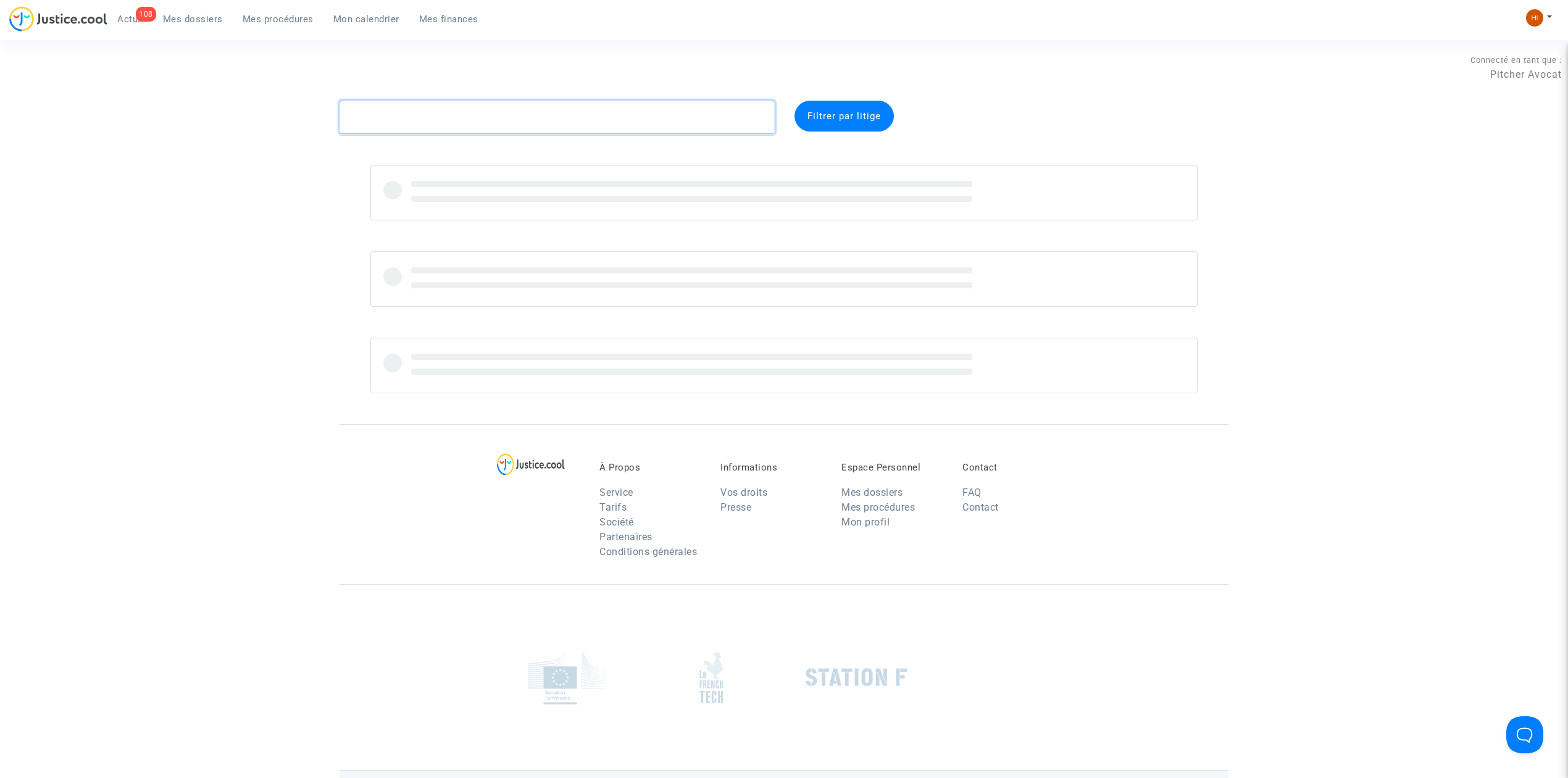
click at [400, 114] on textarea at bounding box center [557, 117] width 436 height 33
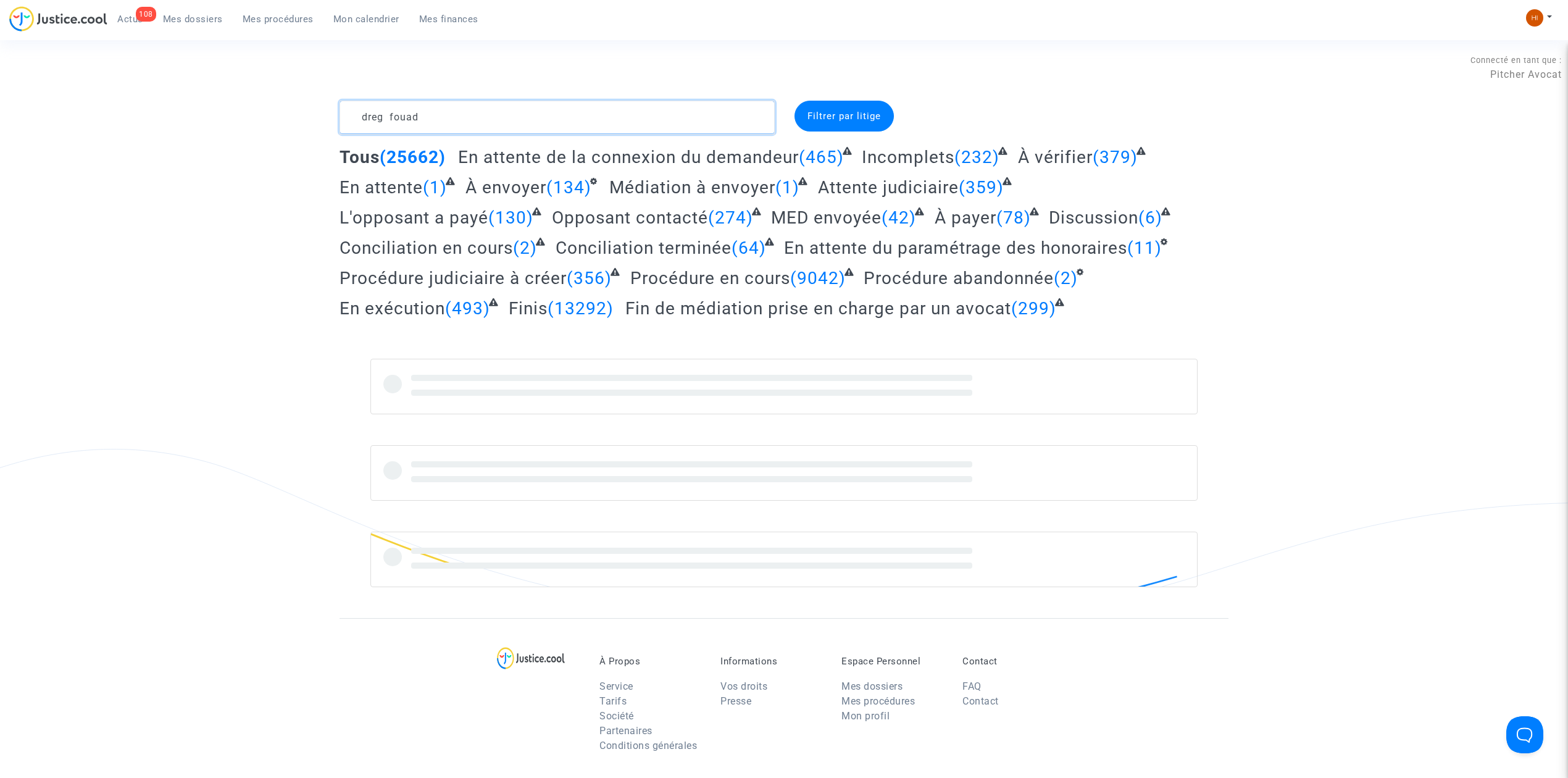
type textarea "dreg fouad"
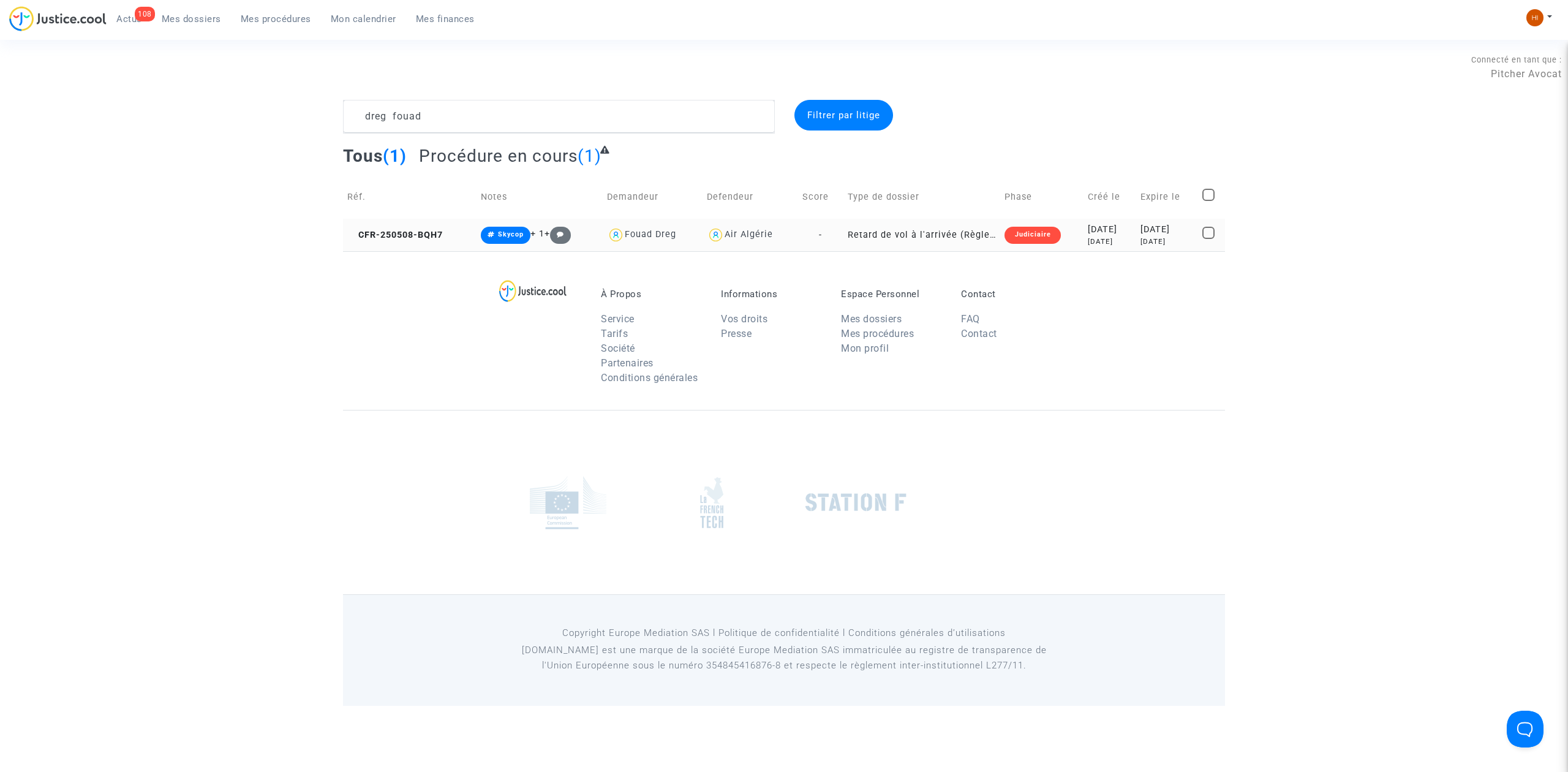
click at [432, 220] on td "CFR-250508-BQH7" at bounding box center [409, 235] width 133 height 32
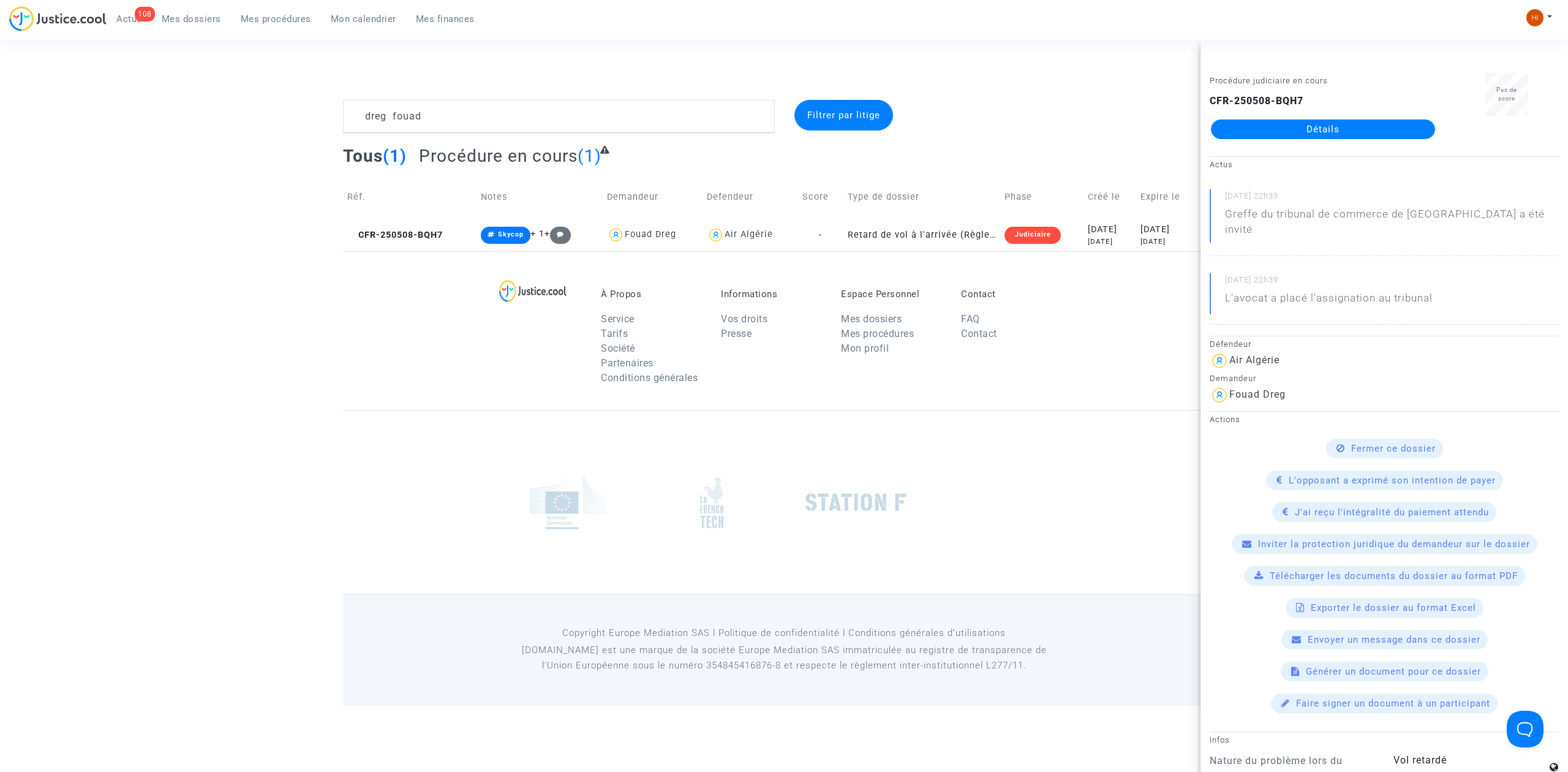
click at [1375, 118] on div "CFR-250508-BQH7 Détails" at bounding box center [1323, 116] width 227 height 45
click at [1379, 133] on link "Détails" at bounding box center [1322, 129] width 224 height 20
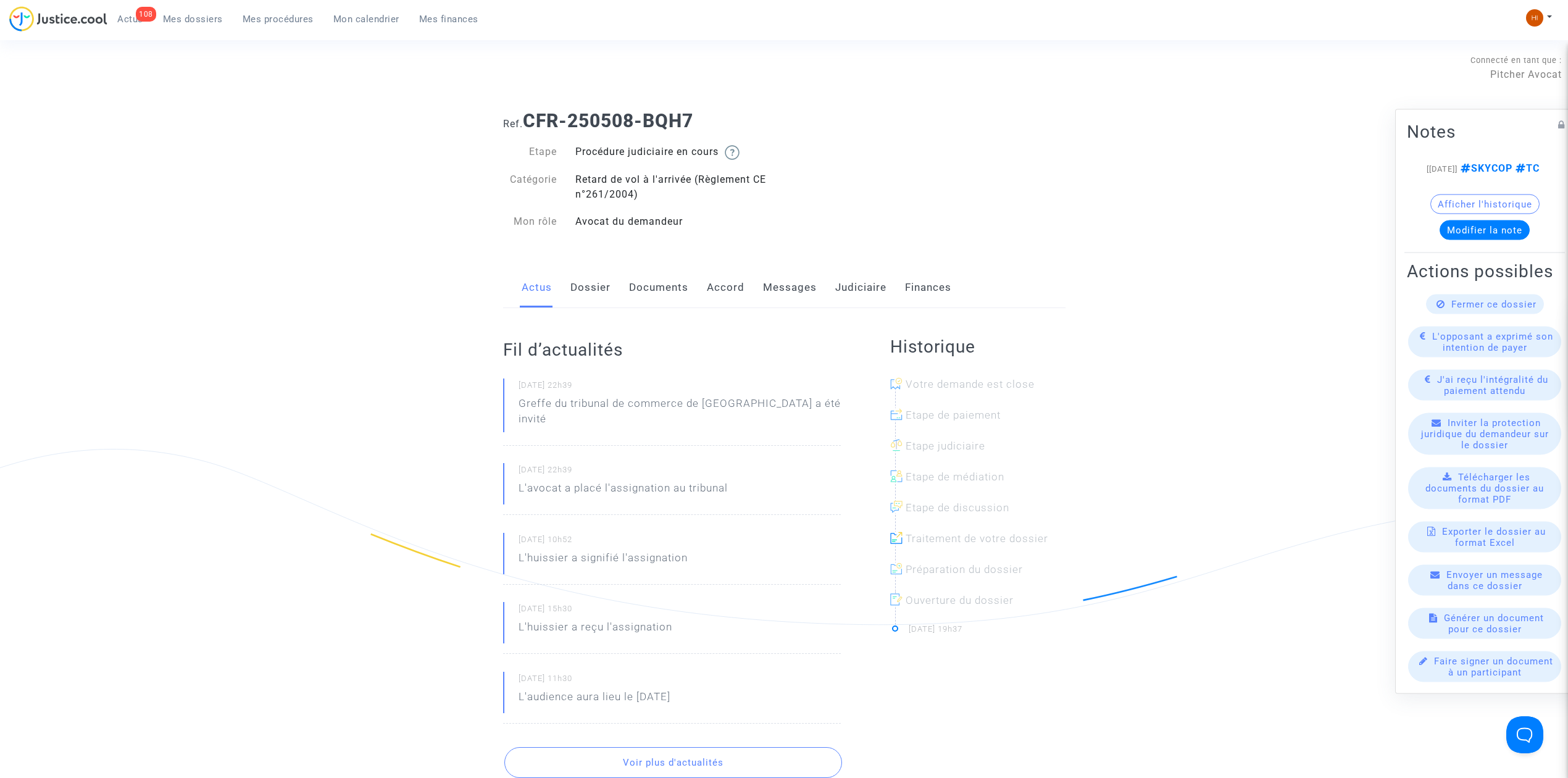
click at [770, 297] on link "Messages" at bounding box center [789, 287] width 53 height 41
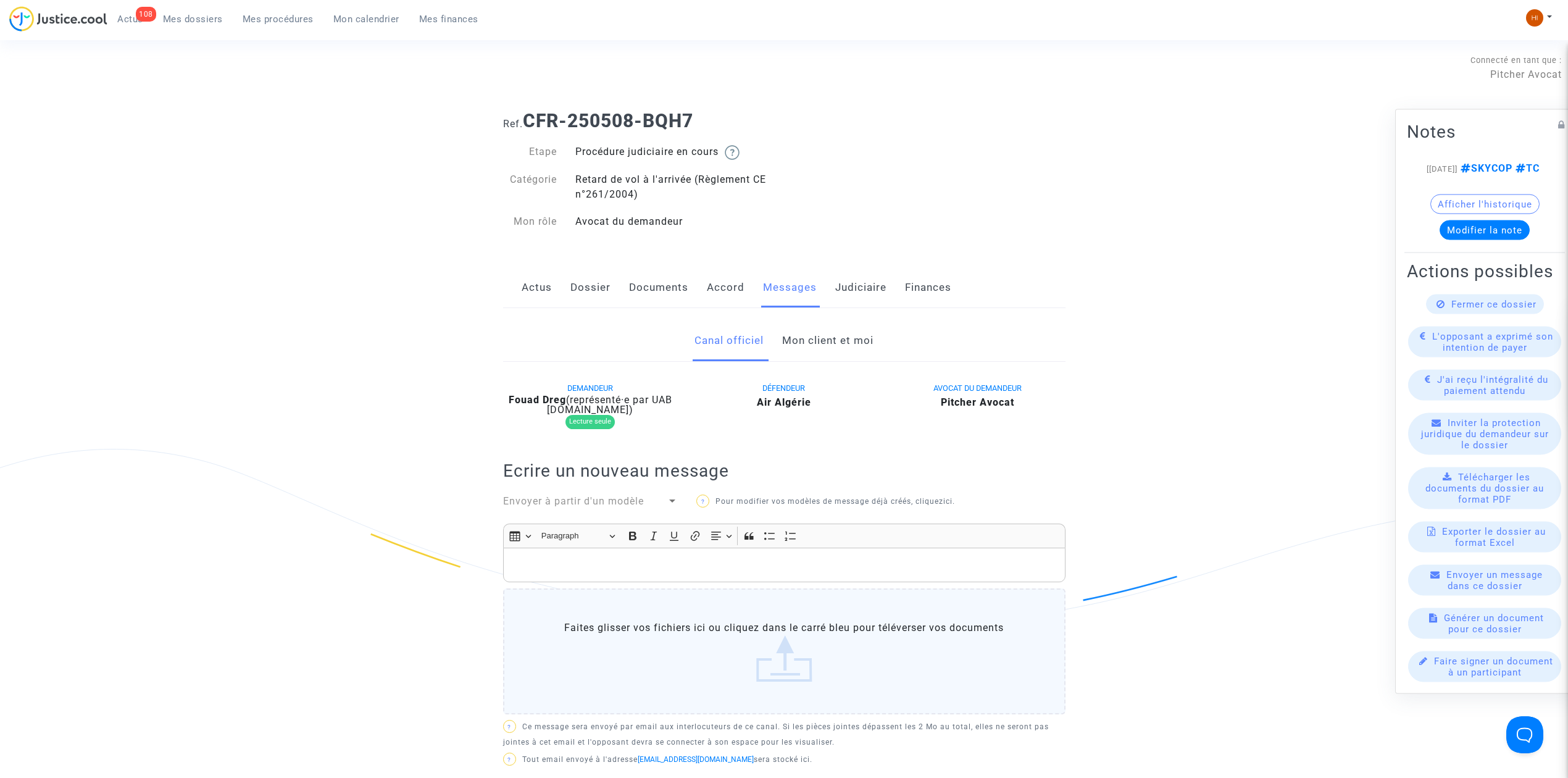
click at [833, 332] on link "Mon client et moi" at bounding box center [827, 340] width 92 height 41
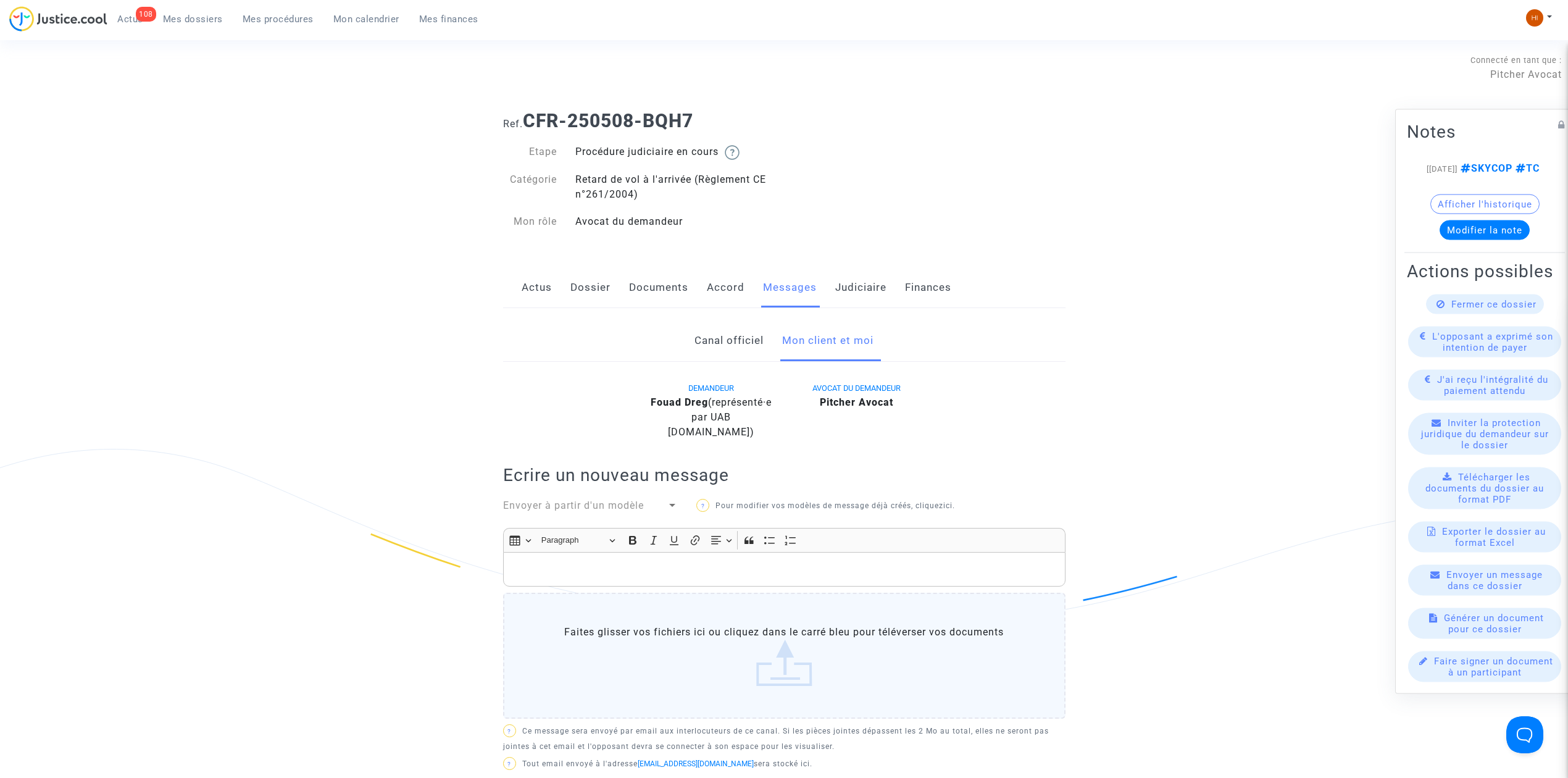
click at [849, 286] on link "Judiciaire" at bounding box center [861, 287] width 51 height 41
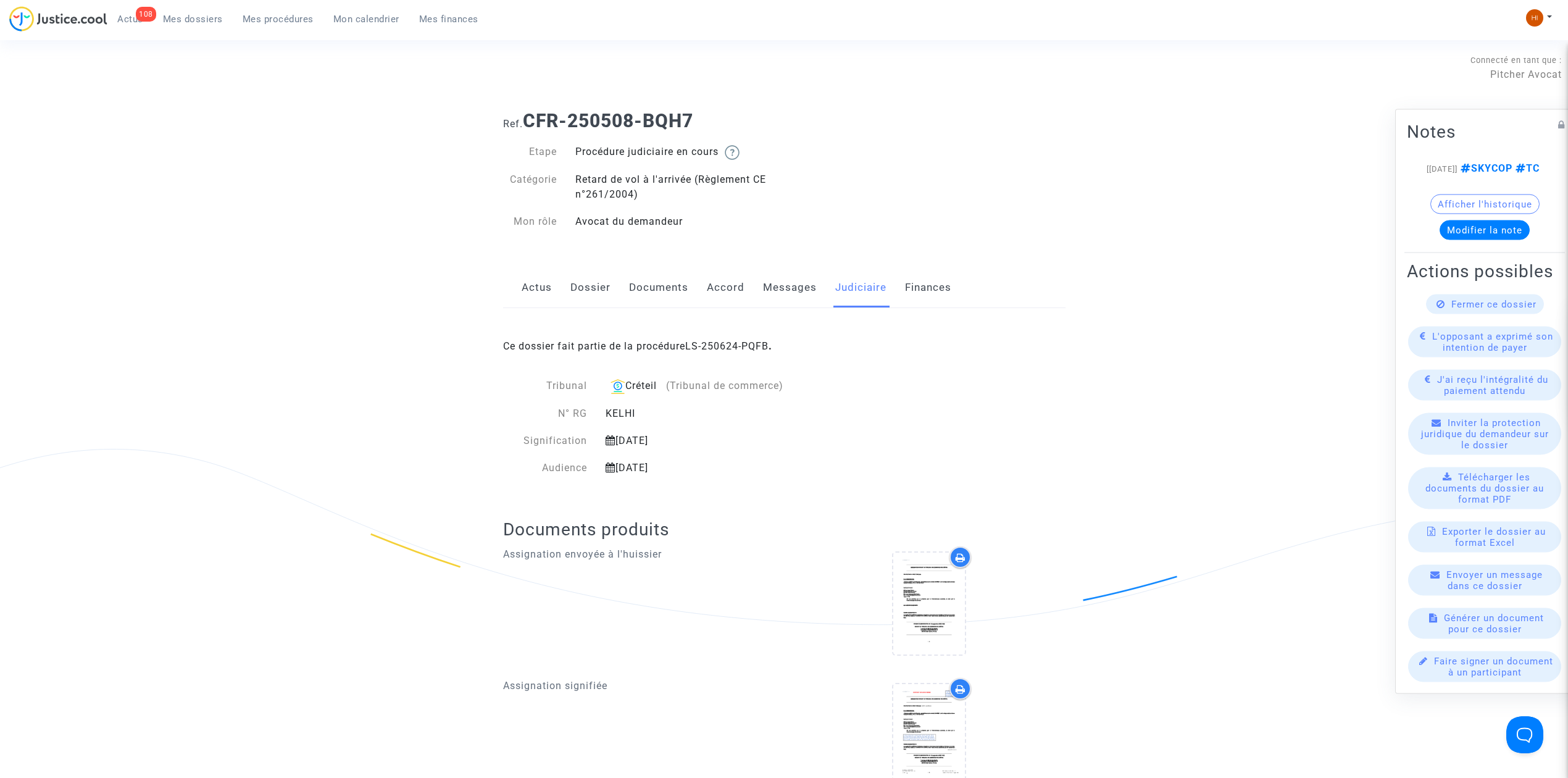
click at [703, 334] on div "Ce dossier fait partie de la procédure LS-250624-PQFB ." at bounding box center [784, 337] width 562 height 58
click at [720, 349] on link "LS-250624-PQFB" at bounding box center [726, 346] width 83 height 11
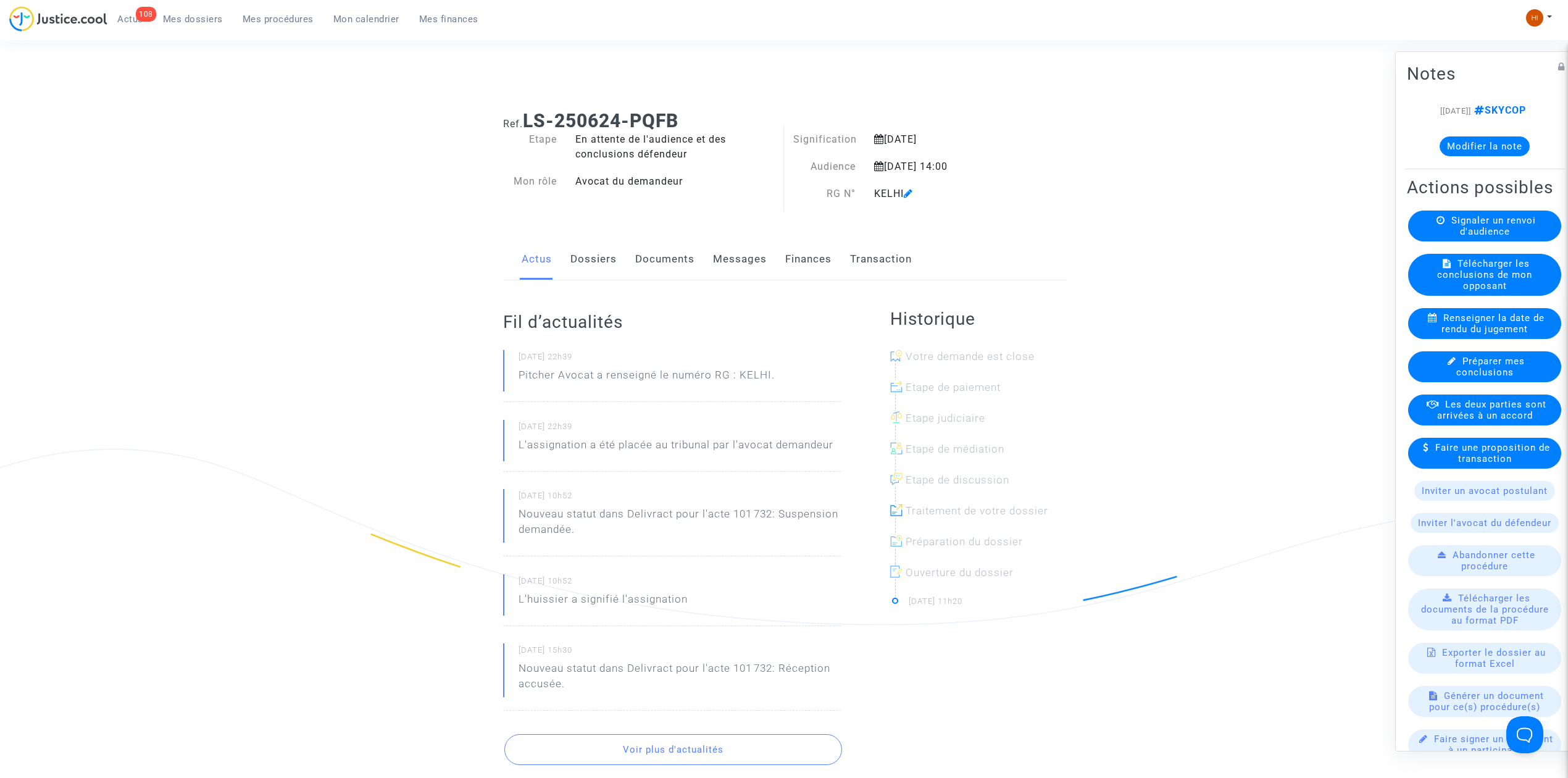
click at [668, 267] on link "Documents" at bounding box center [664, 259] width 59 height 41
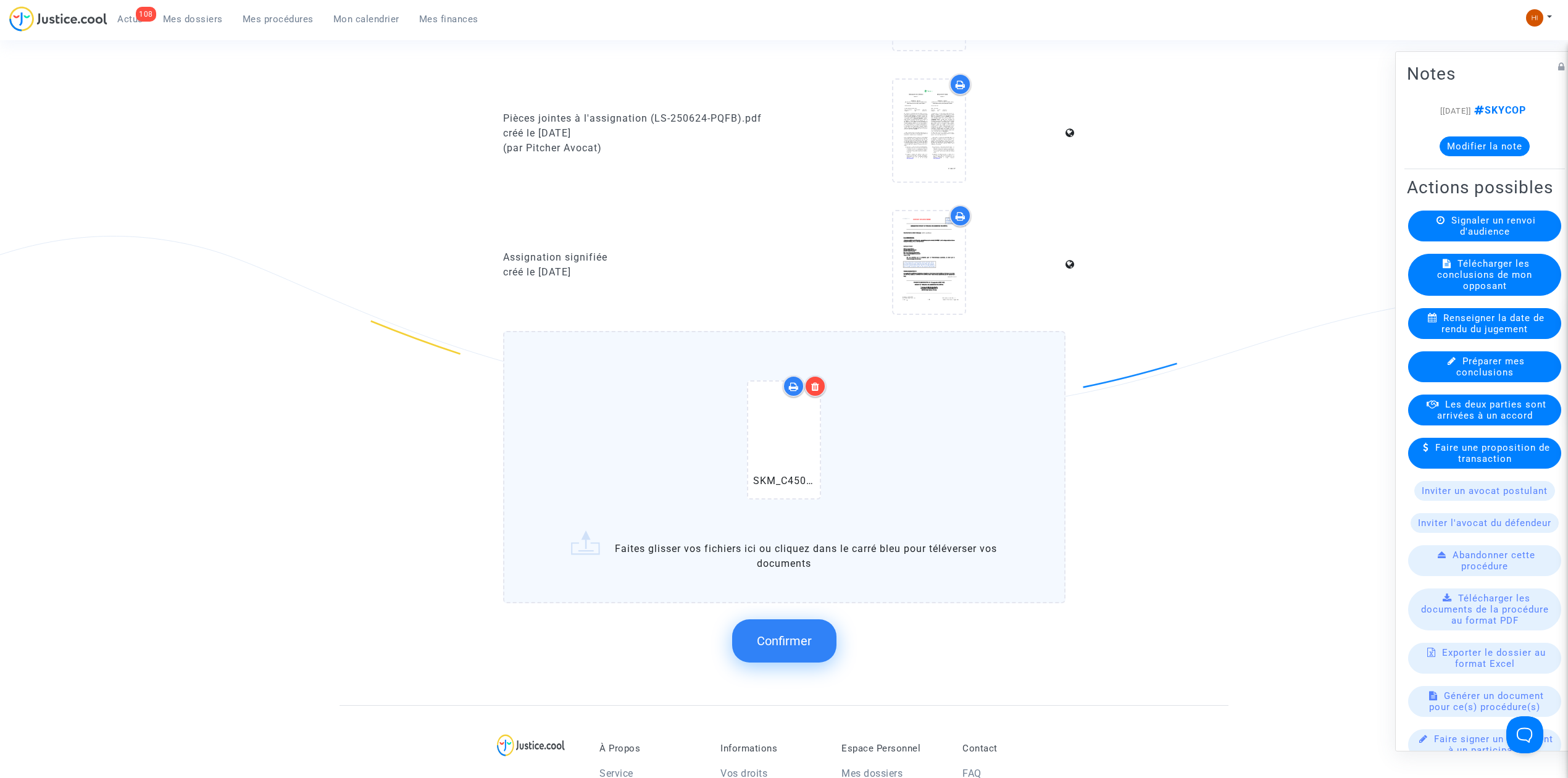
scroll to position [1317, 0]
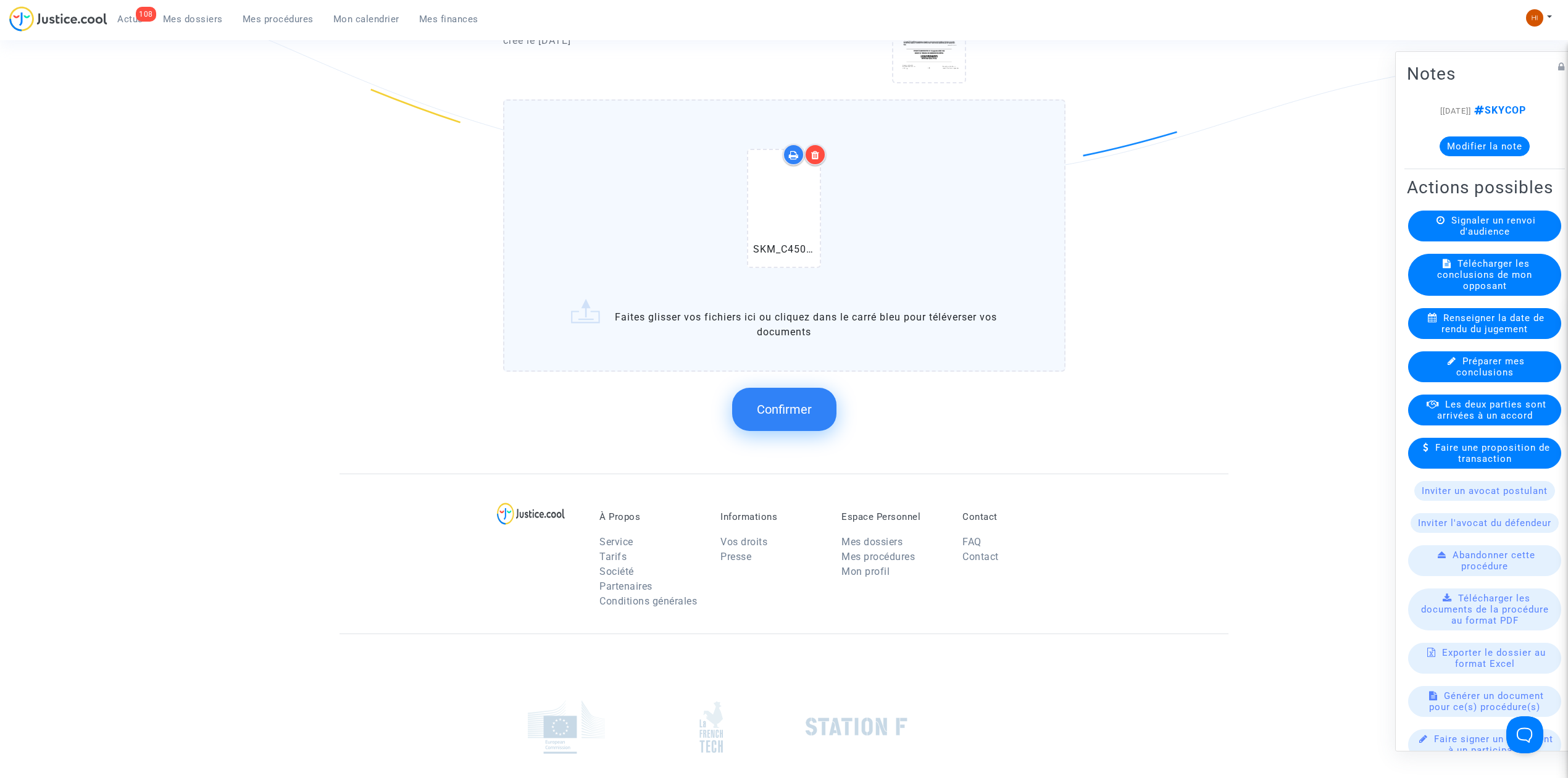
click at [808, 409] on span "Confirmer" at bounding box center [784, 410] width 55 height 15
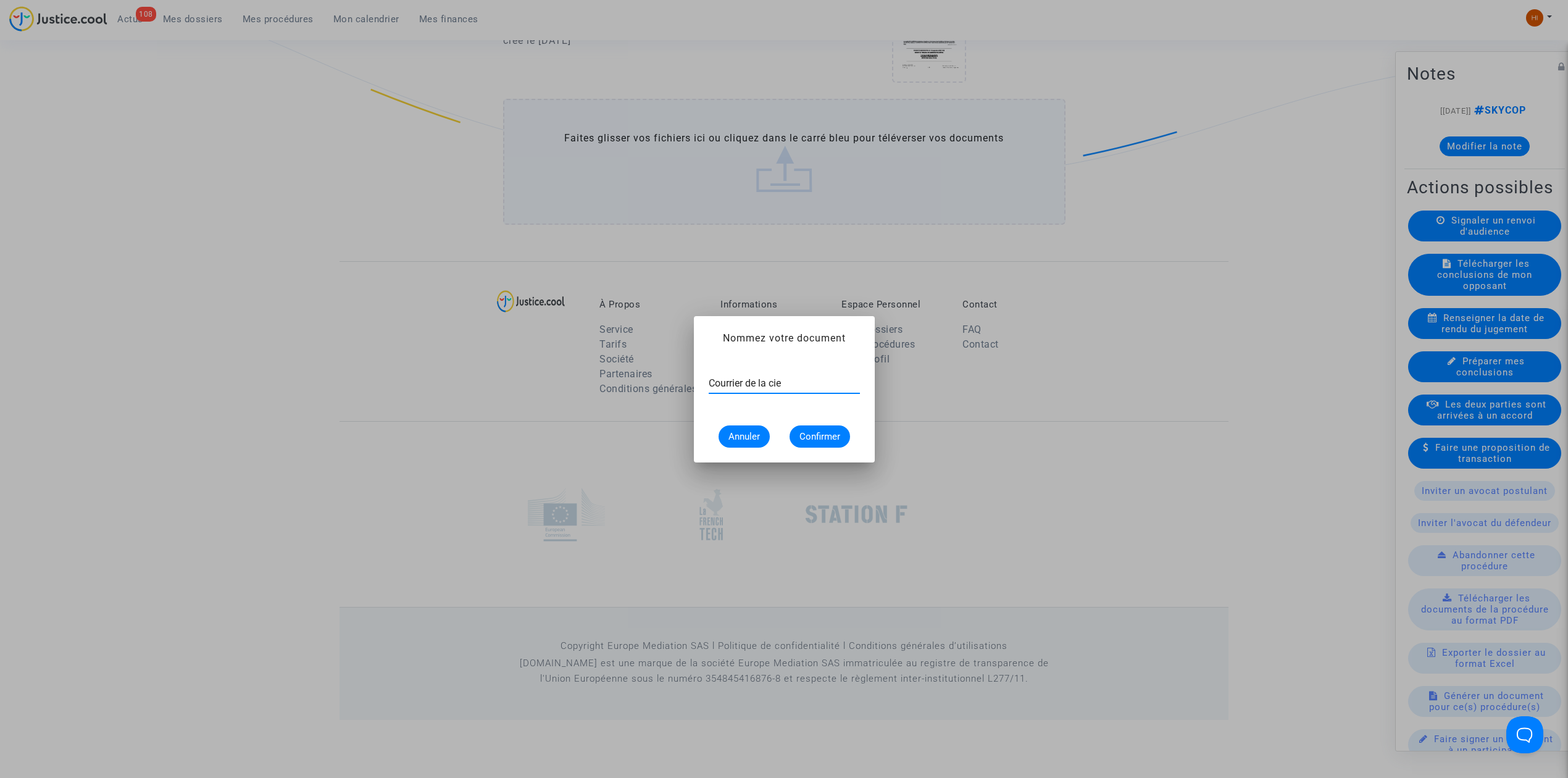
type input "Courrier de la cie"
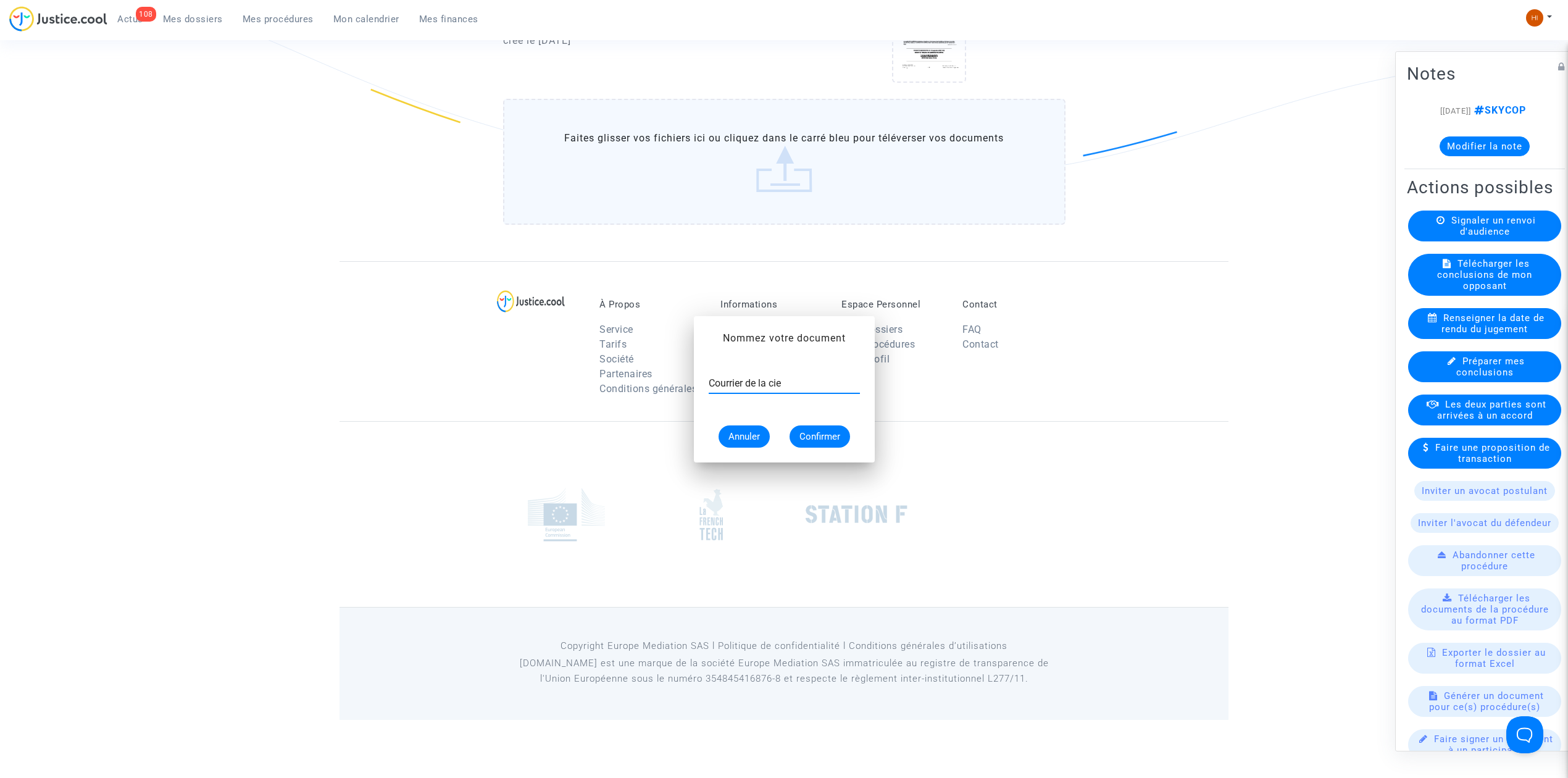
scroll to position [1253, 0]
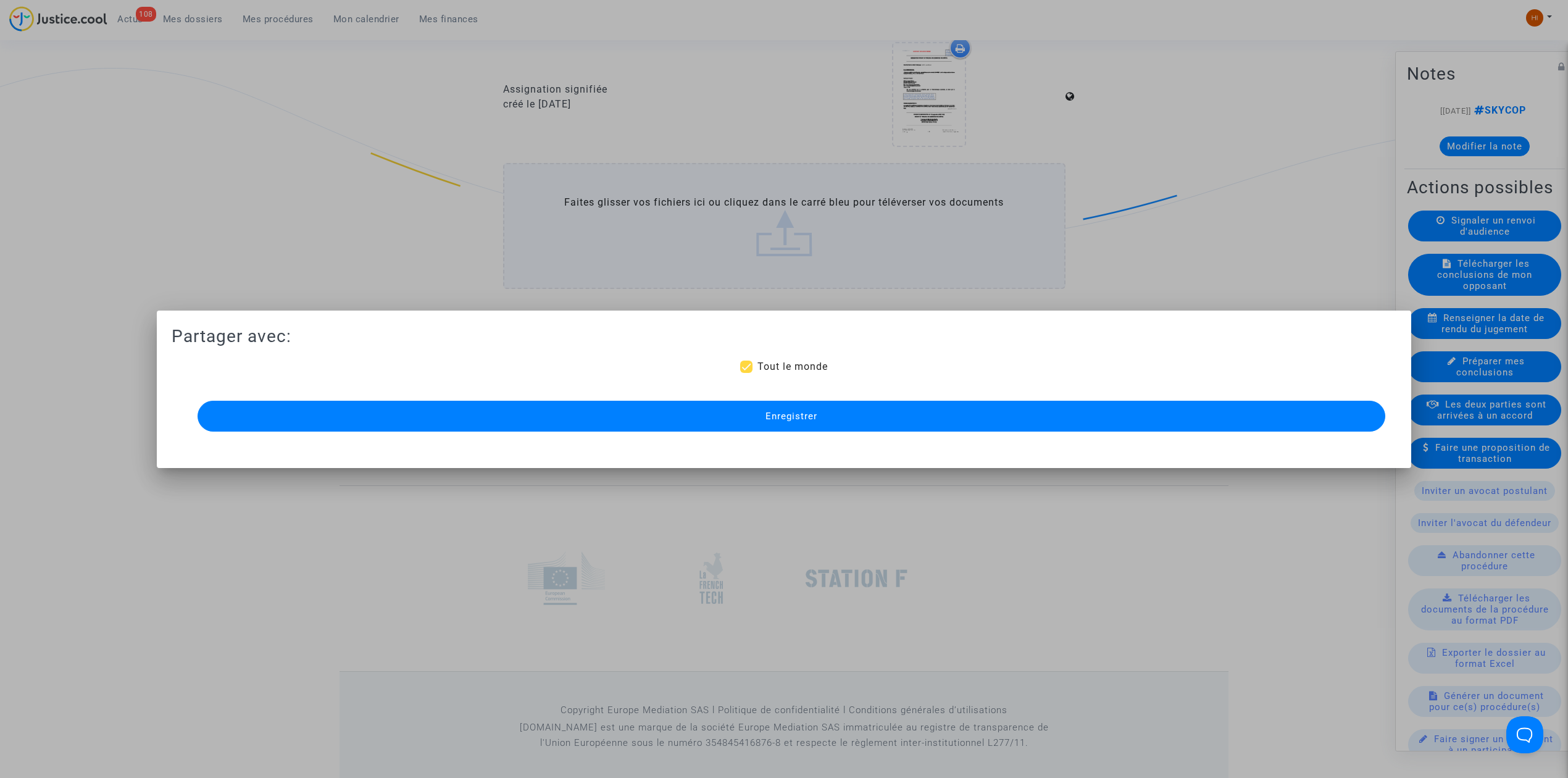
click at [980, 413] on button "Enregistrer" at bounding box center [791, 416] width 1188 height 31
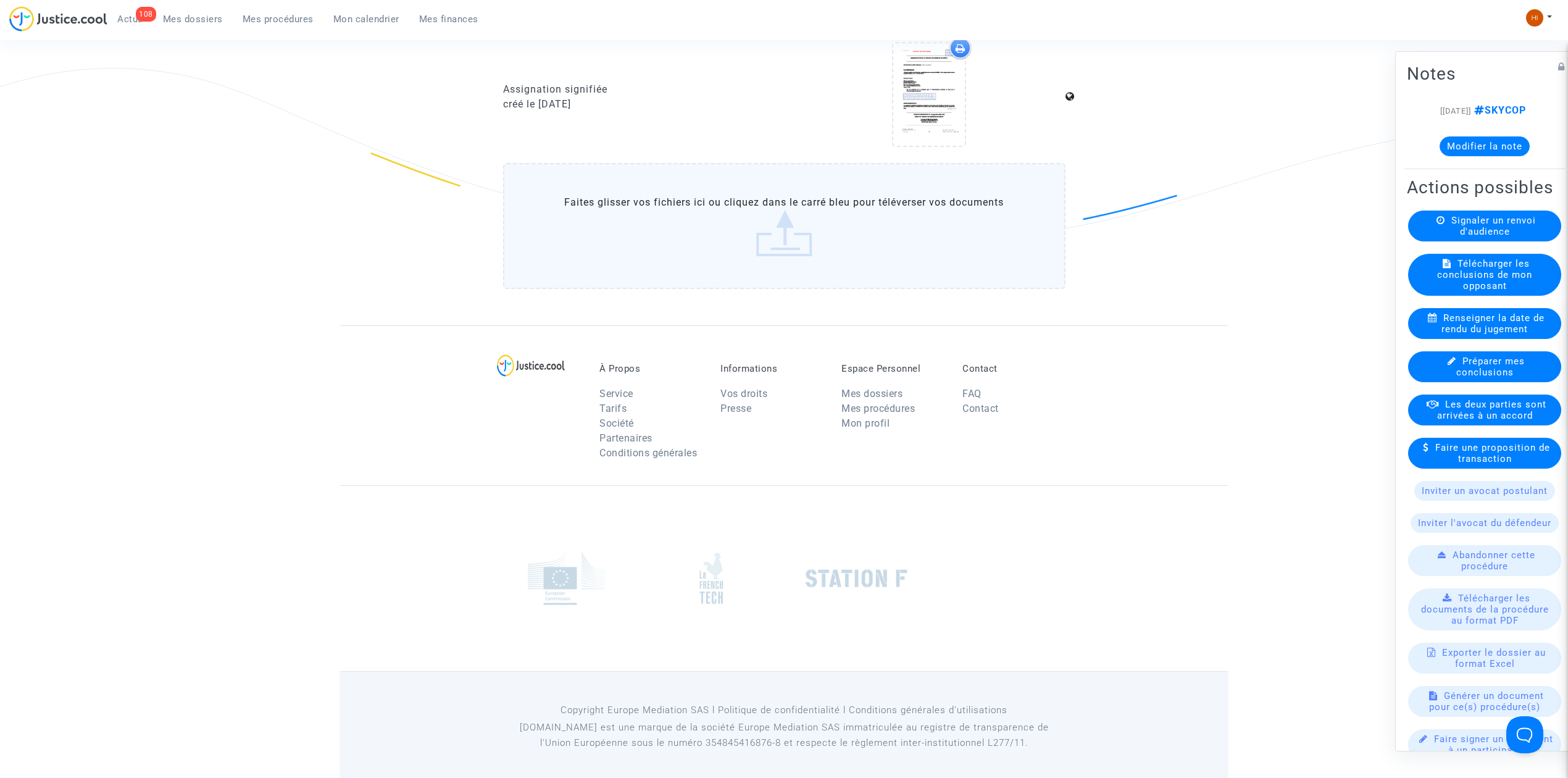
click at [1473, 156] on button "Modifier la note" at bounding box center [1484, 146] width 91 height 20
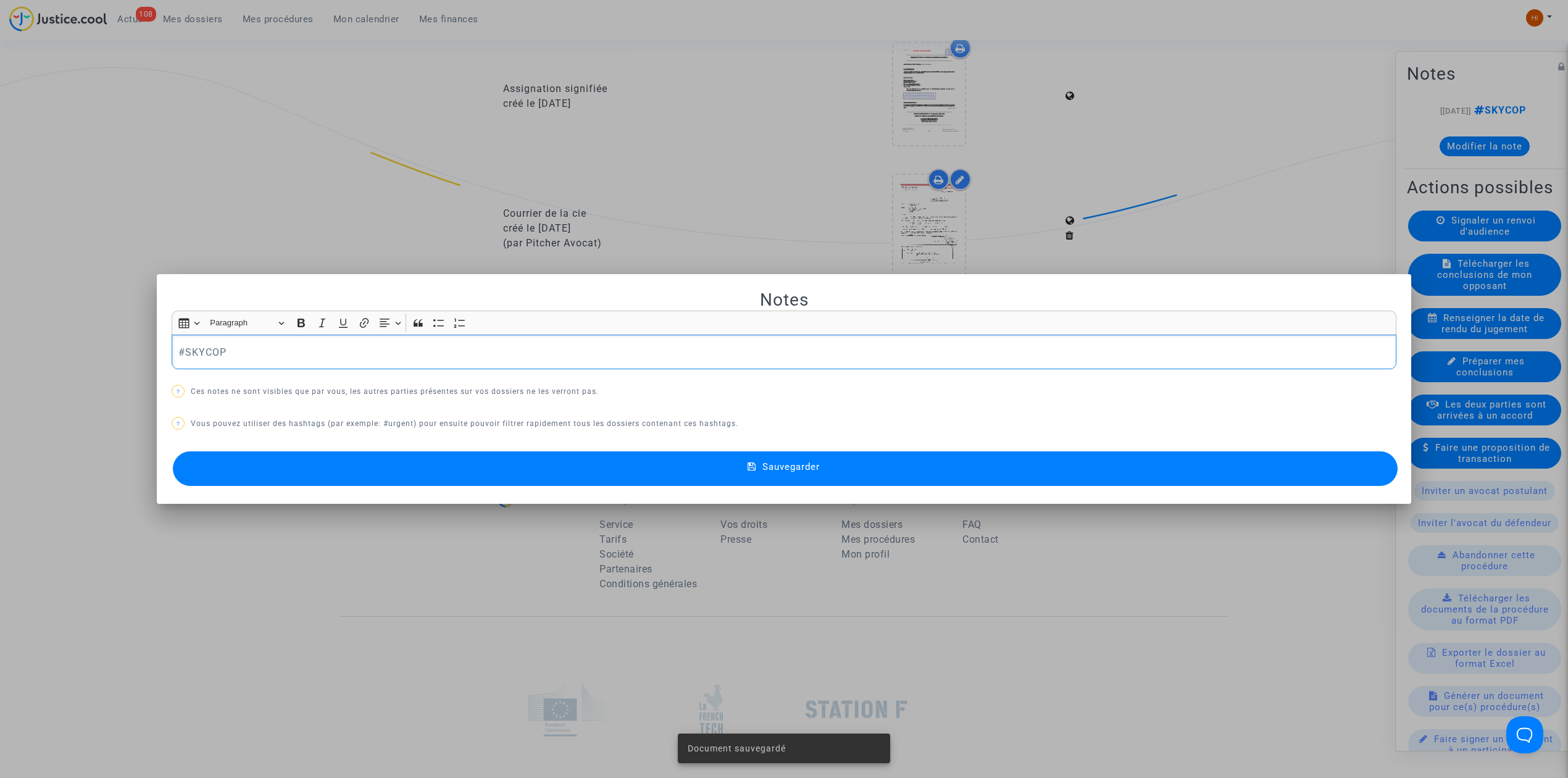
click at [657, 347] on p "#SKYCOP" at bounding box center [784, 352] width 1212 height 15
click at [635, 473] on button "Sauvegarder" at bounding box center [784, 468] width 1225 height 34
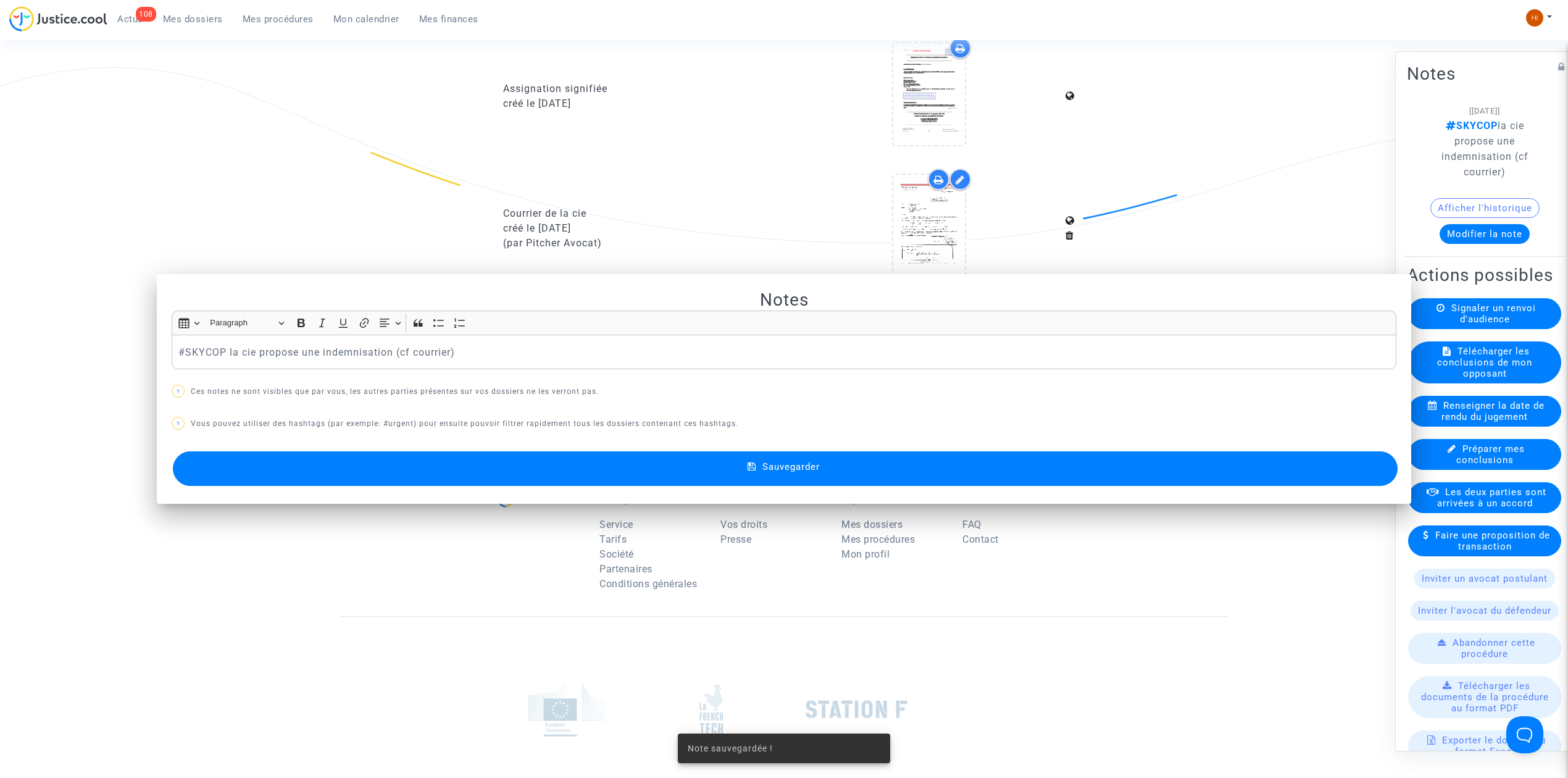
scroll to position [1253, 0]
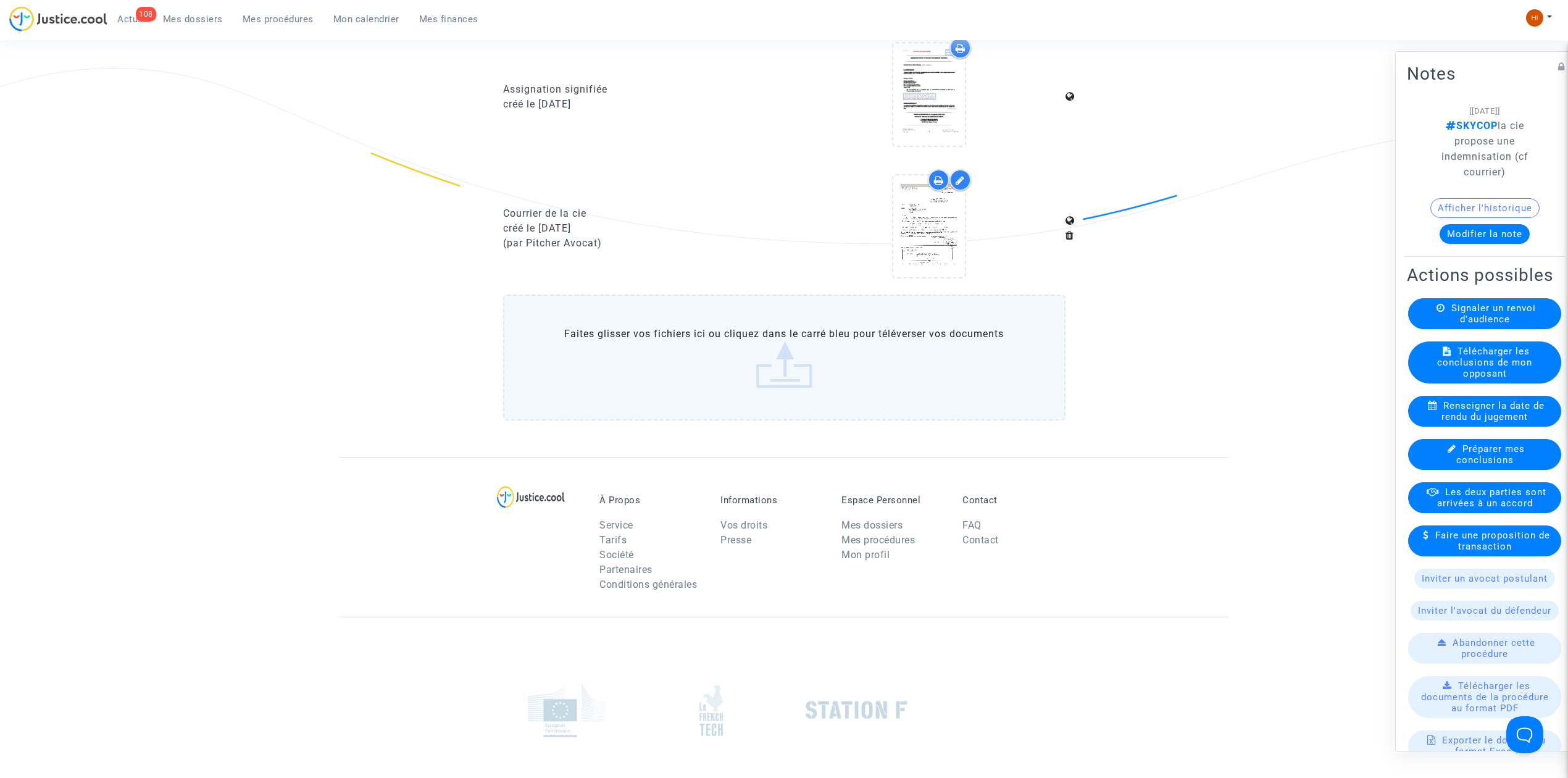
click at [173, 15] on span "Mes dossiers" at bounding box center [193, 19] width 60 height 11
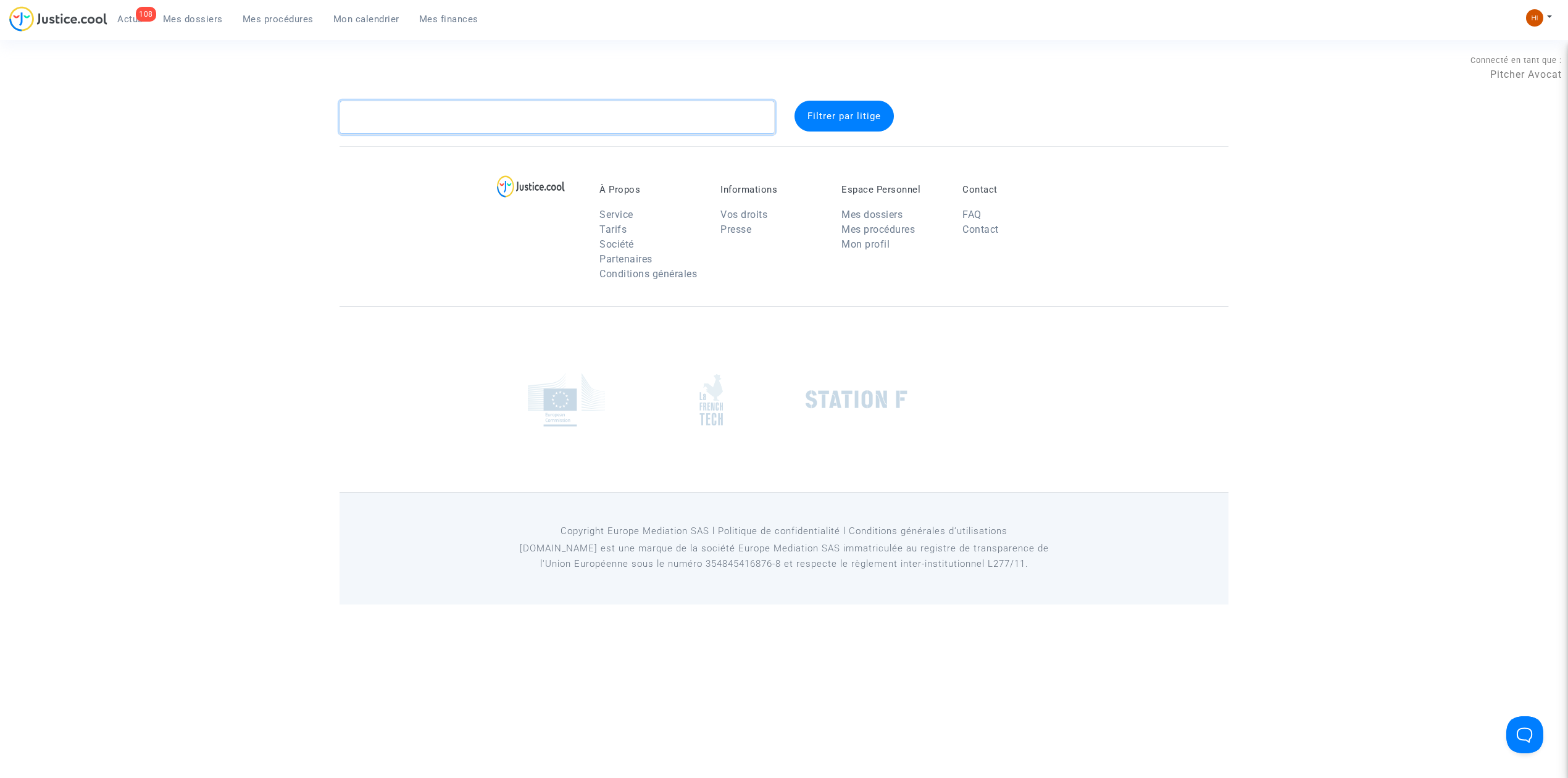
click at [458, 121] on textarea at bounding box center [557, 117] width 436 height 33
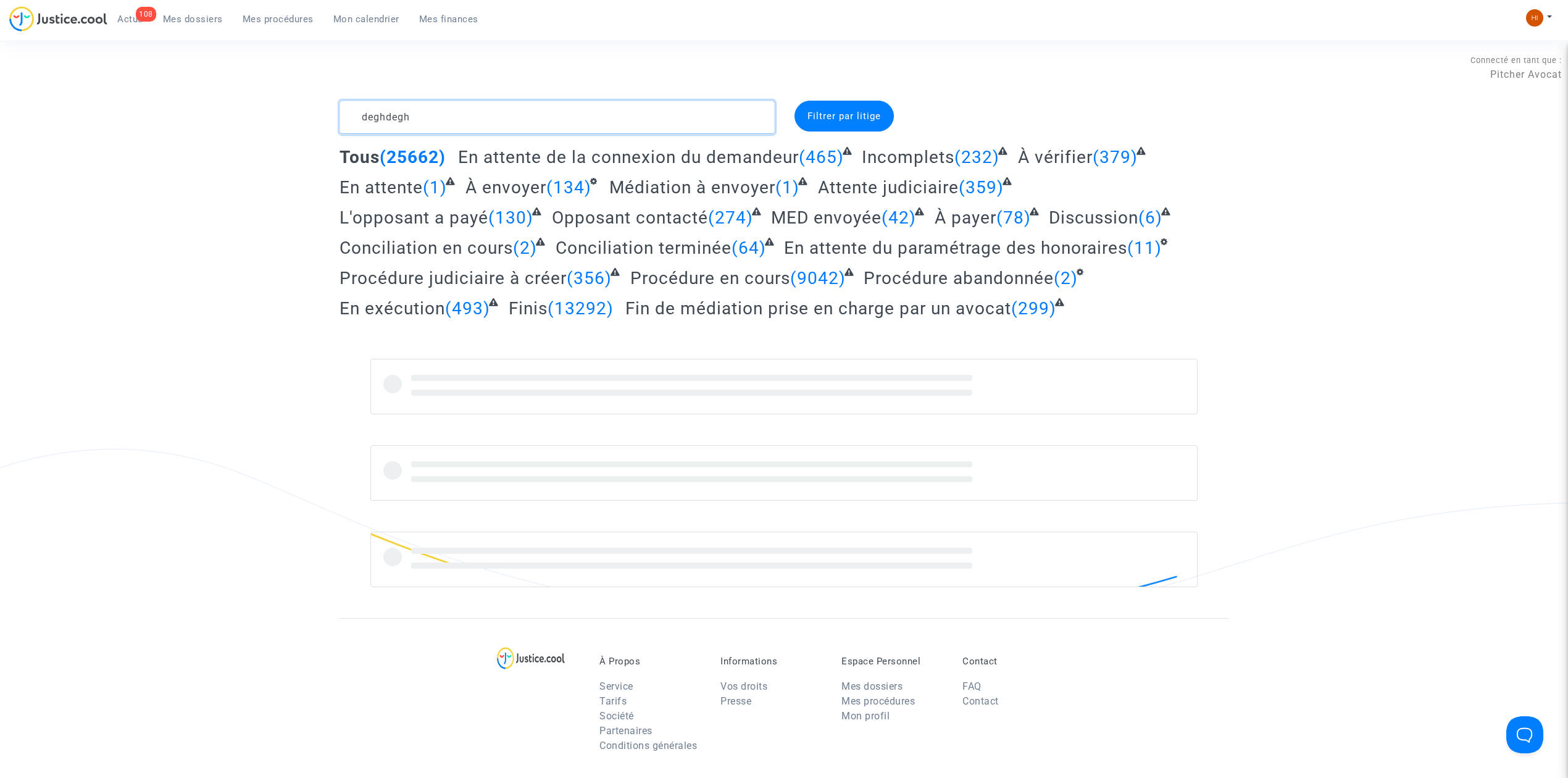
type textarea "deghdegh"
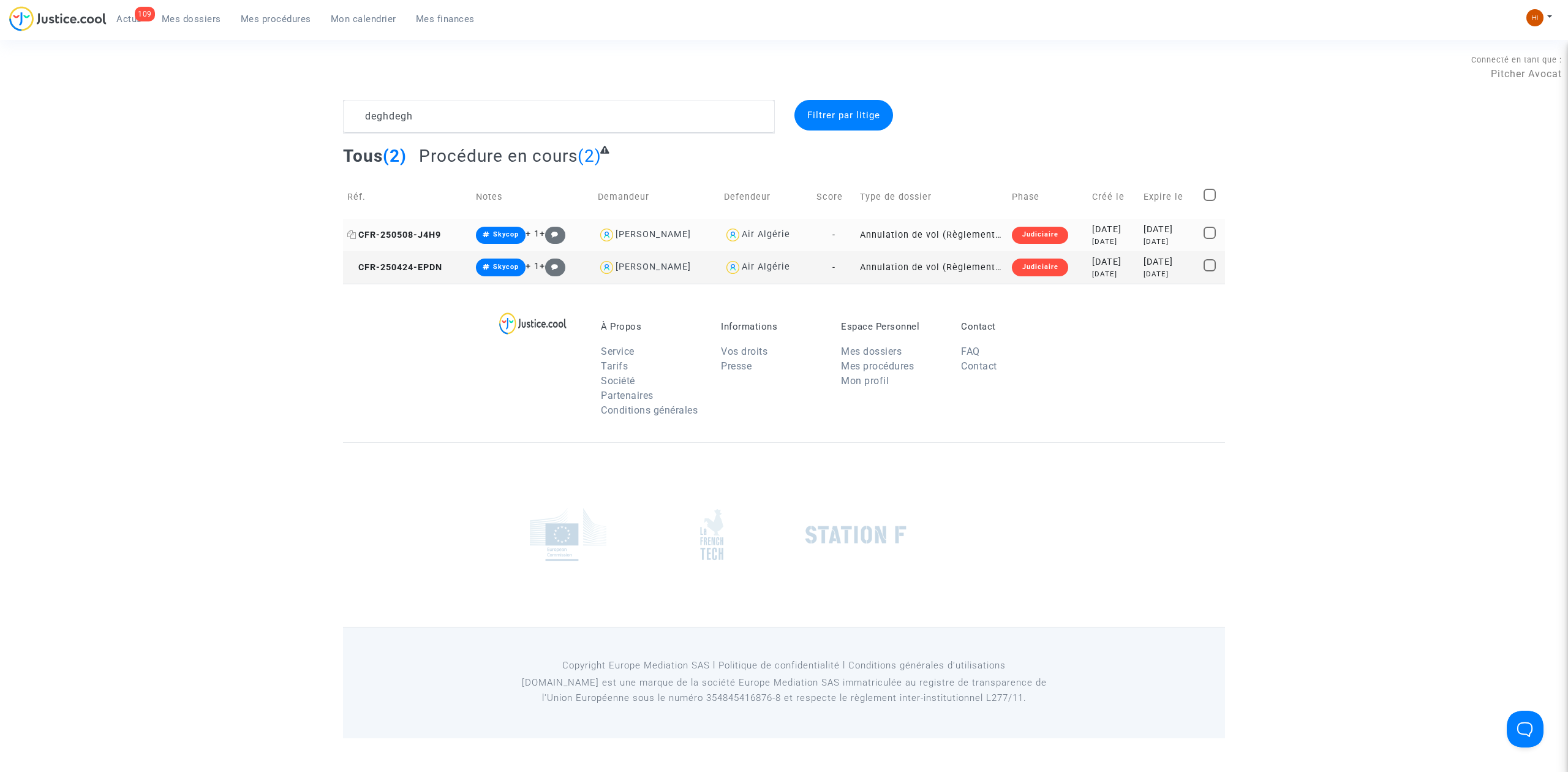
click at [418, 236] on span "CFR-250508-J4H9" at bounding box center [393, 235] width 94 height 10
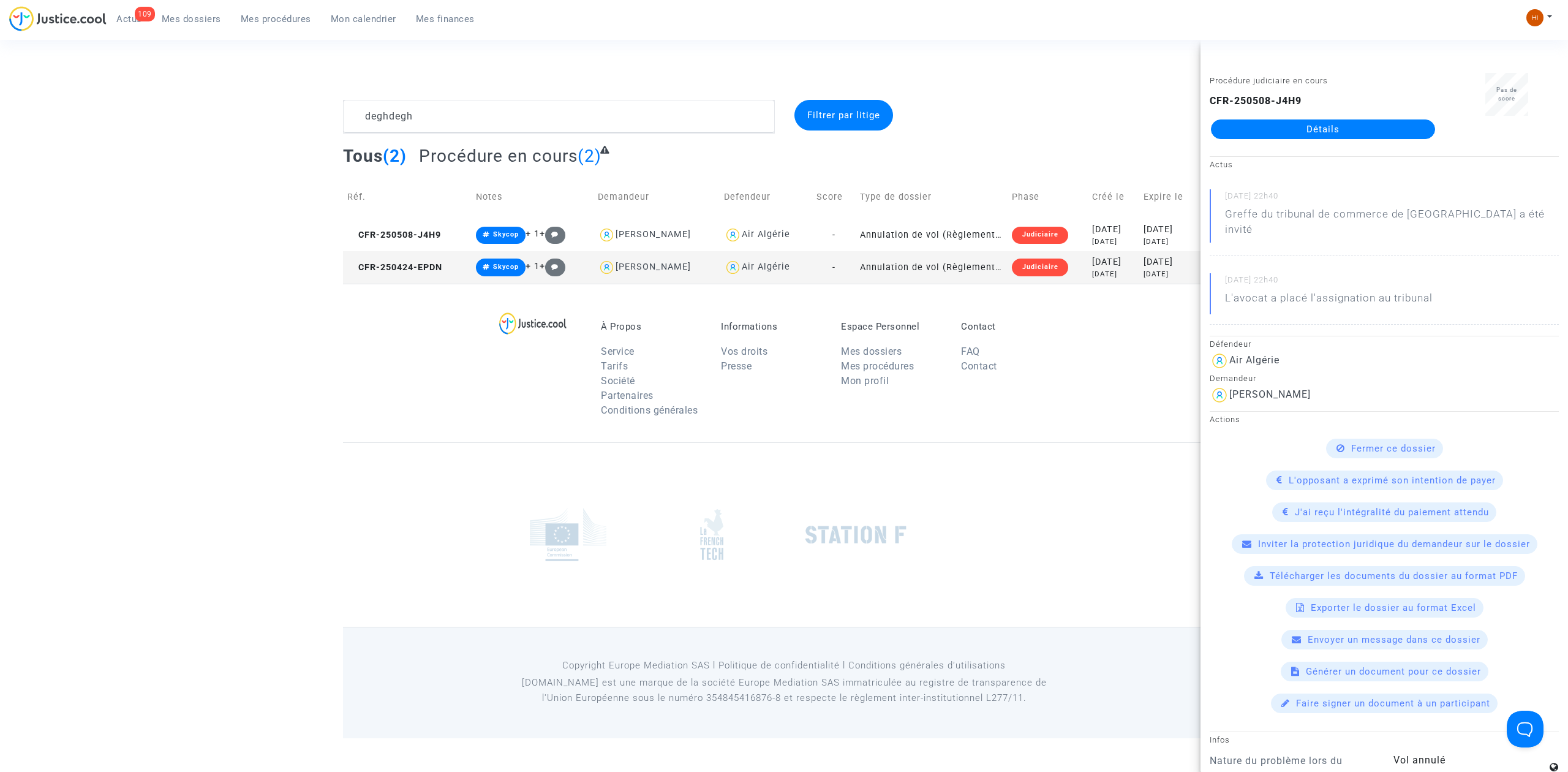
click at [1281, 121] on link "Détails" at bounding box center [1322, 129] width 224 height 20
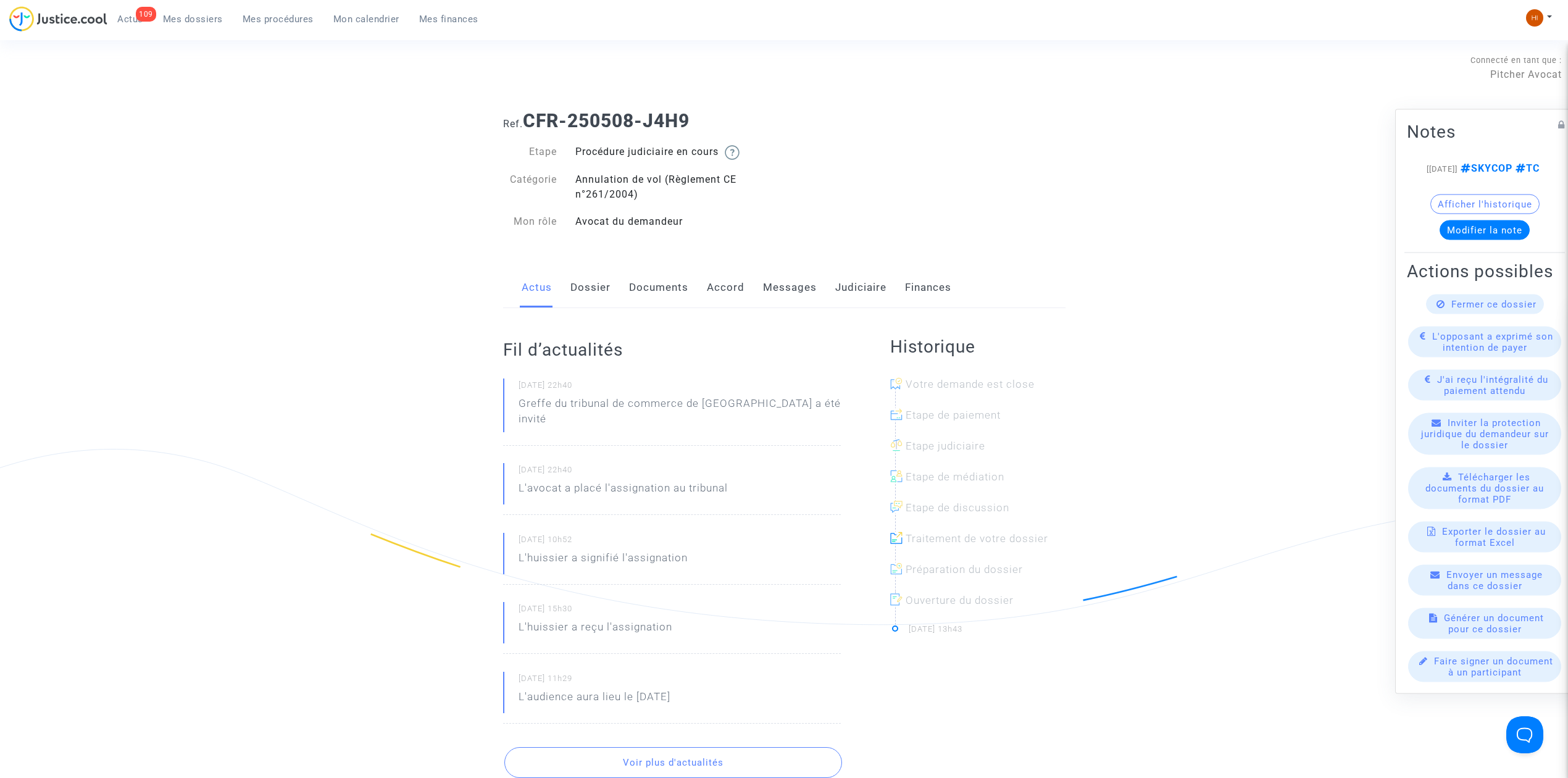
click at [837, 289] on link "Judiciaire" at bounding box center [861, 287] width 51 height 41
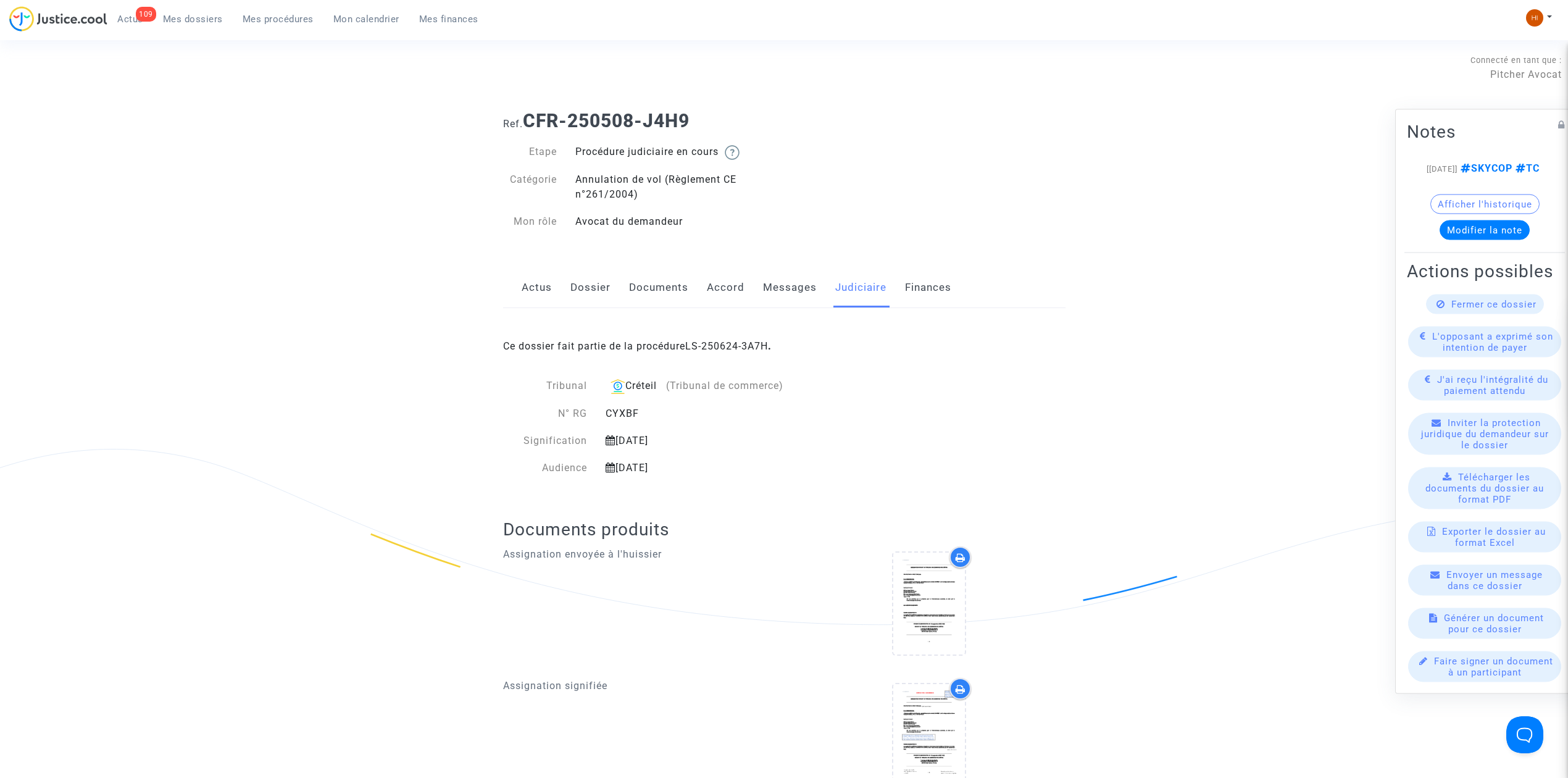
click at [582, 272] on link "Dossier" at bounding box center [590, 287] width 40 height 41
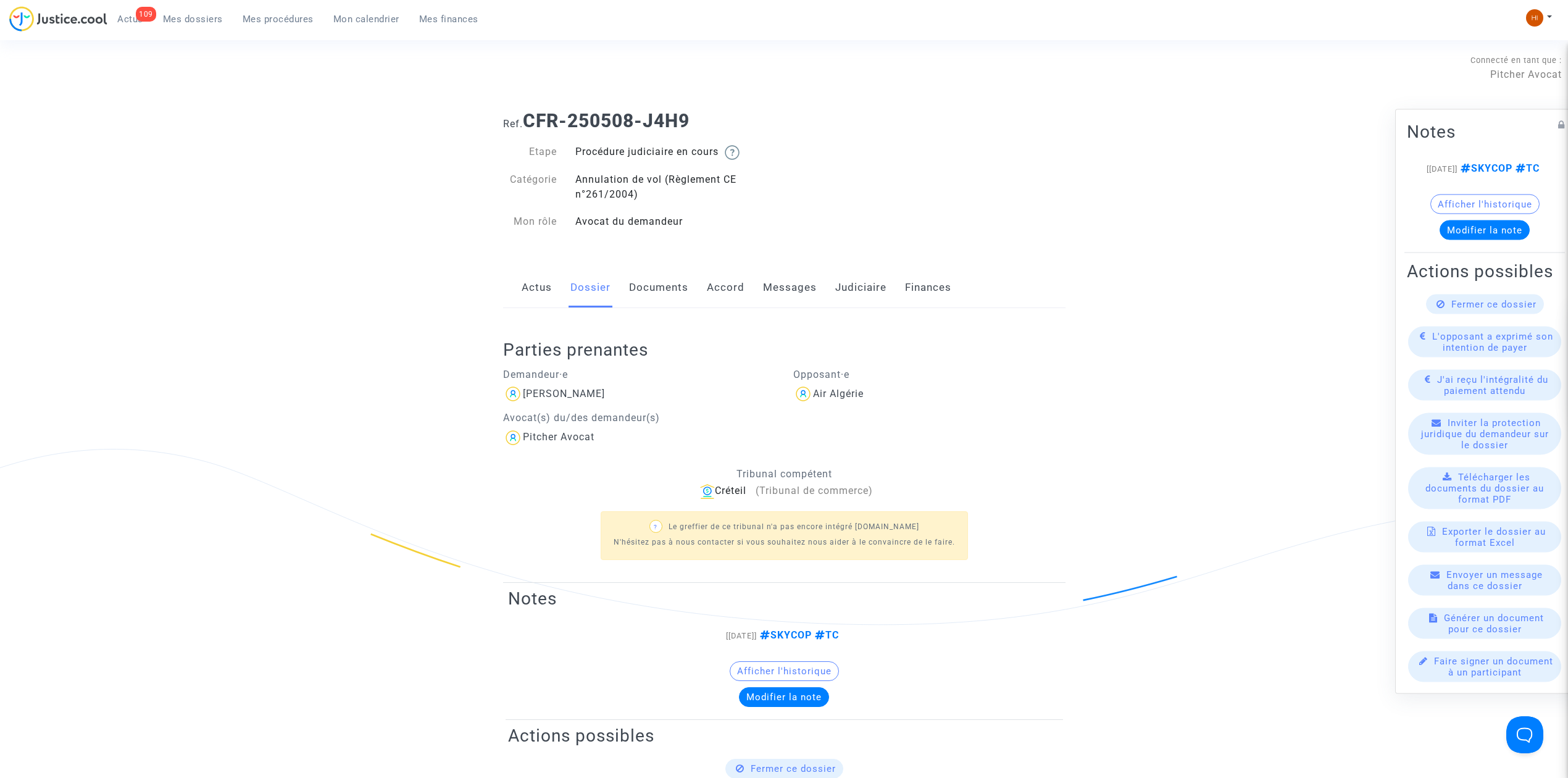
click at [855, 287] on link "Judiciaire" at bounding box center [861, 287] width 51 height 41
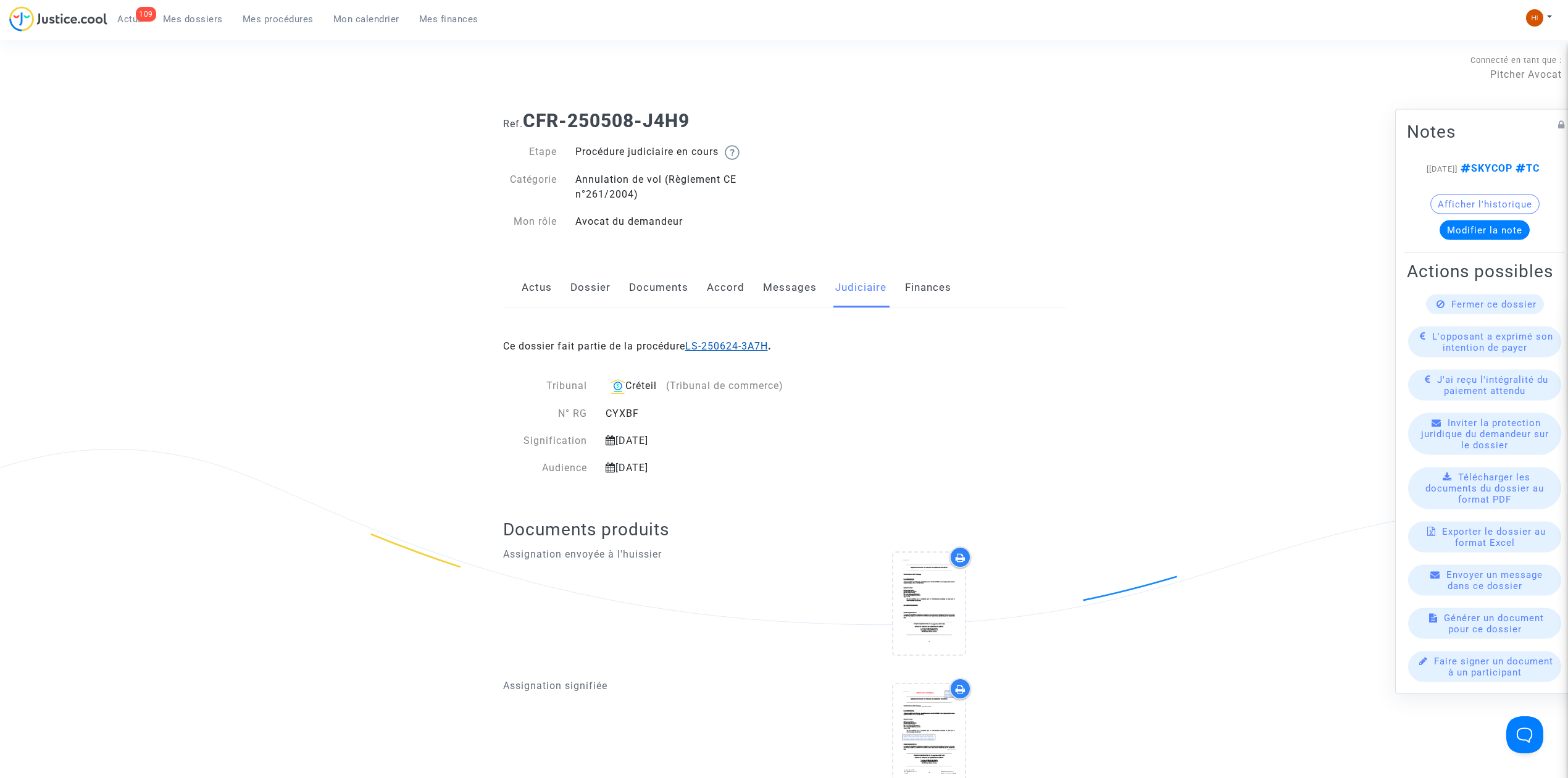
click at [751, 344] on link "LS-250624-3A7H" at bounding box center [726, 346] width 83 height 11
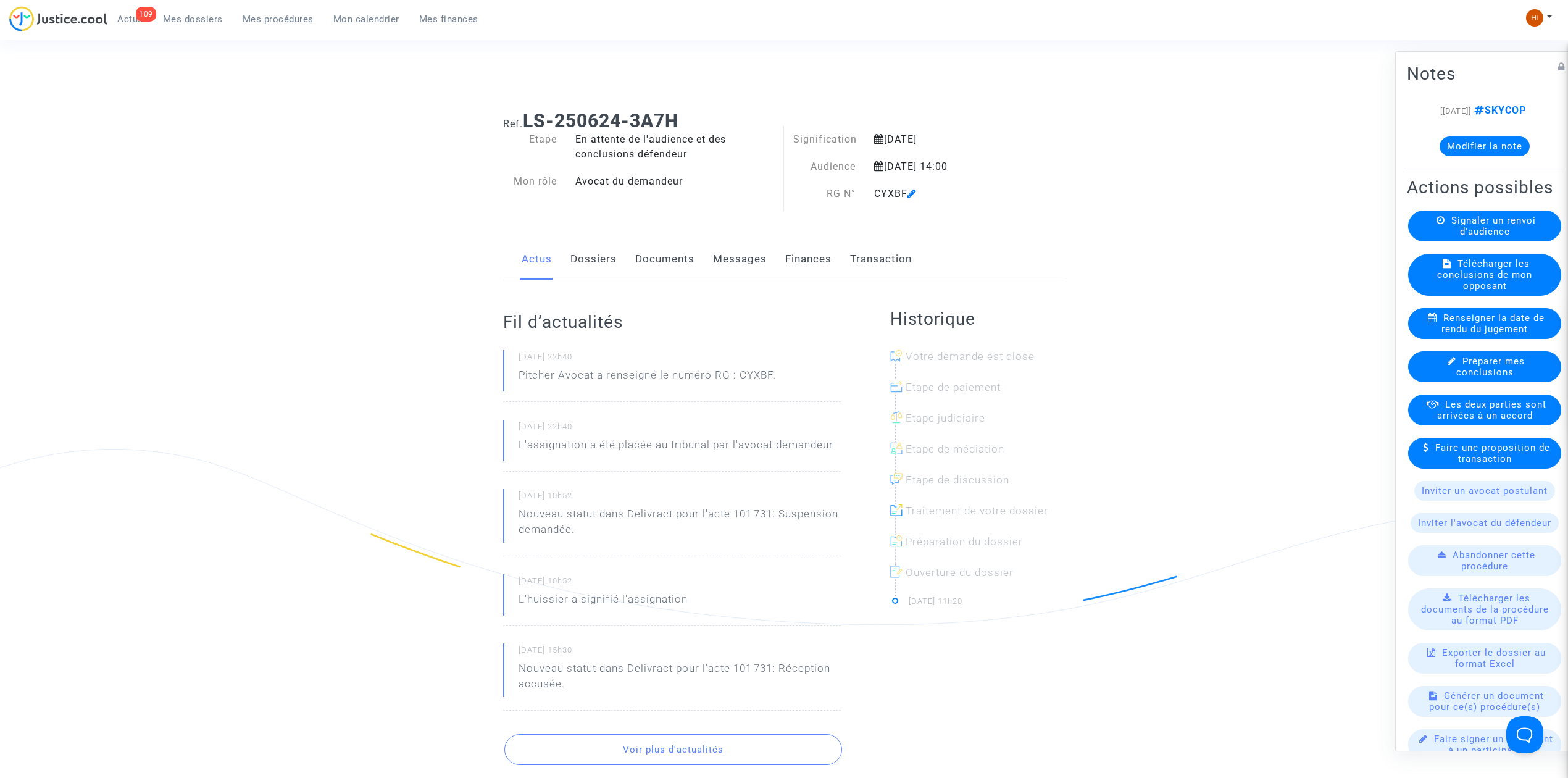
click at [689, 250] on link "Documents" at bounding box center [664, 259] width 59 height 41
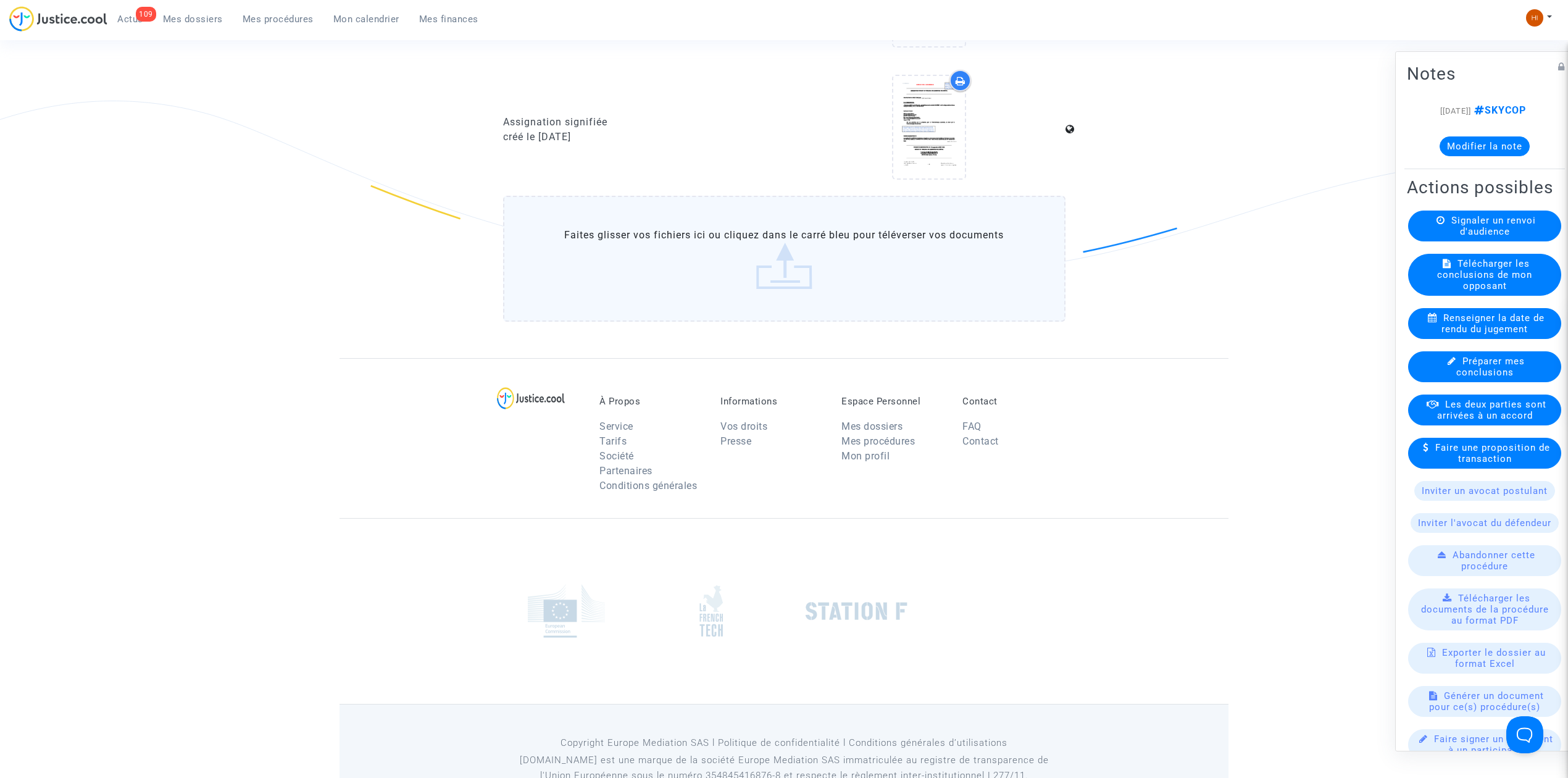
scroll to position [1235, 0]
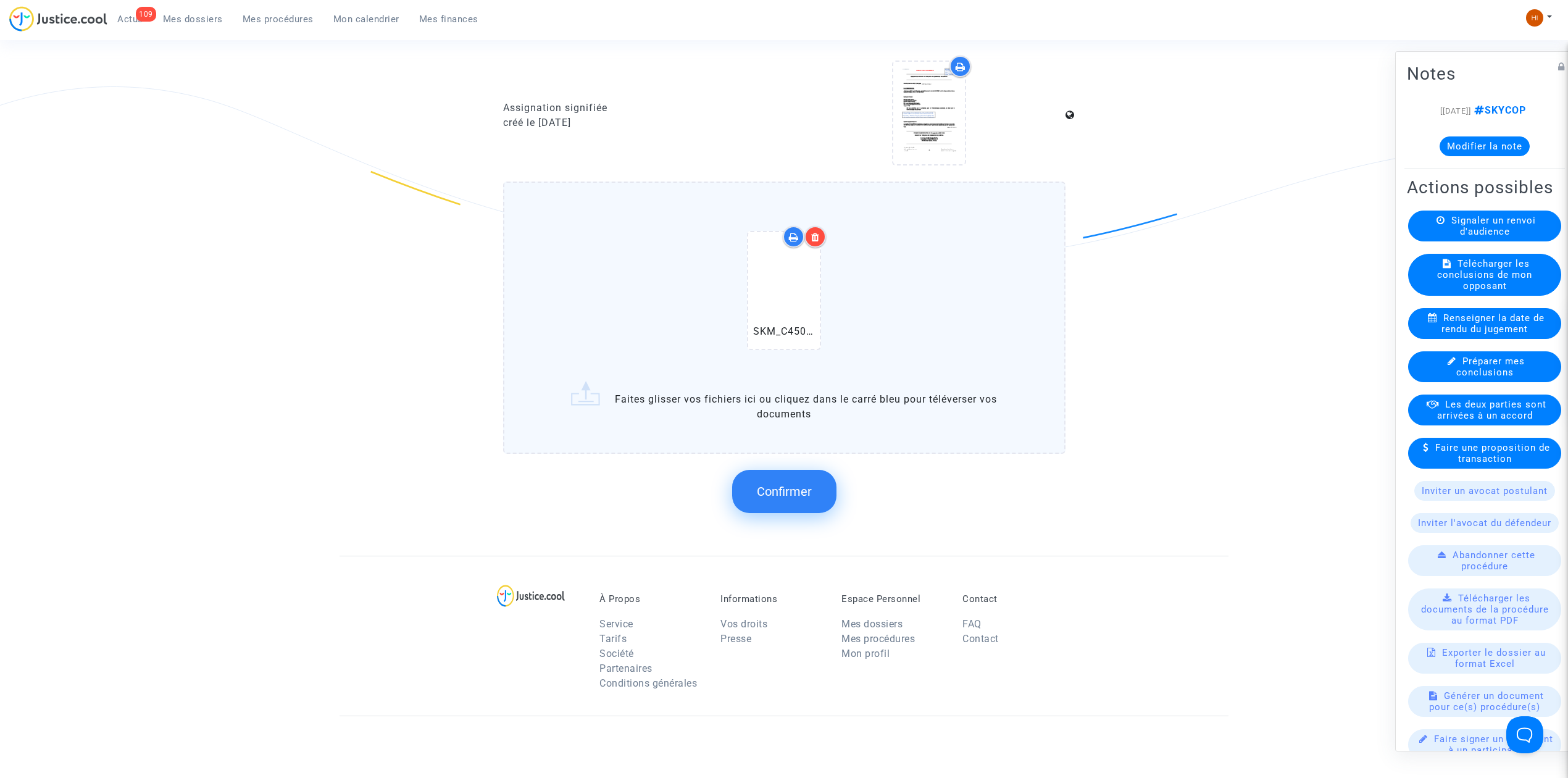
click at [789, 486] on span "Confirmer" at bounding box center [784, 492] width 55 height 15
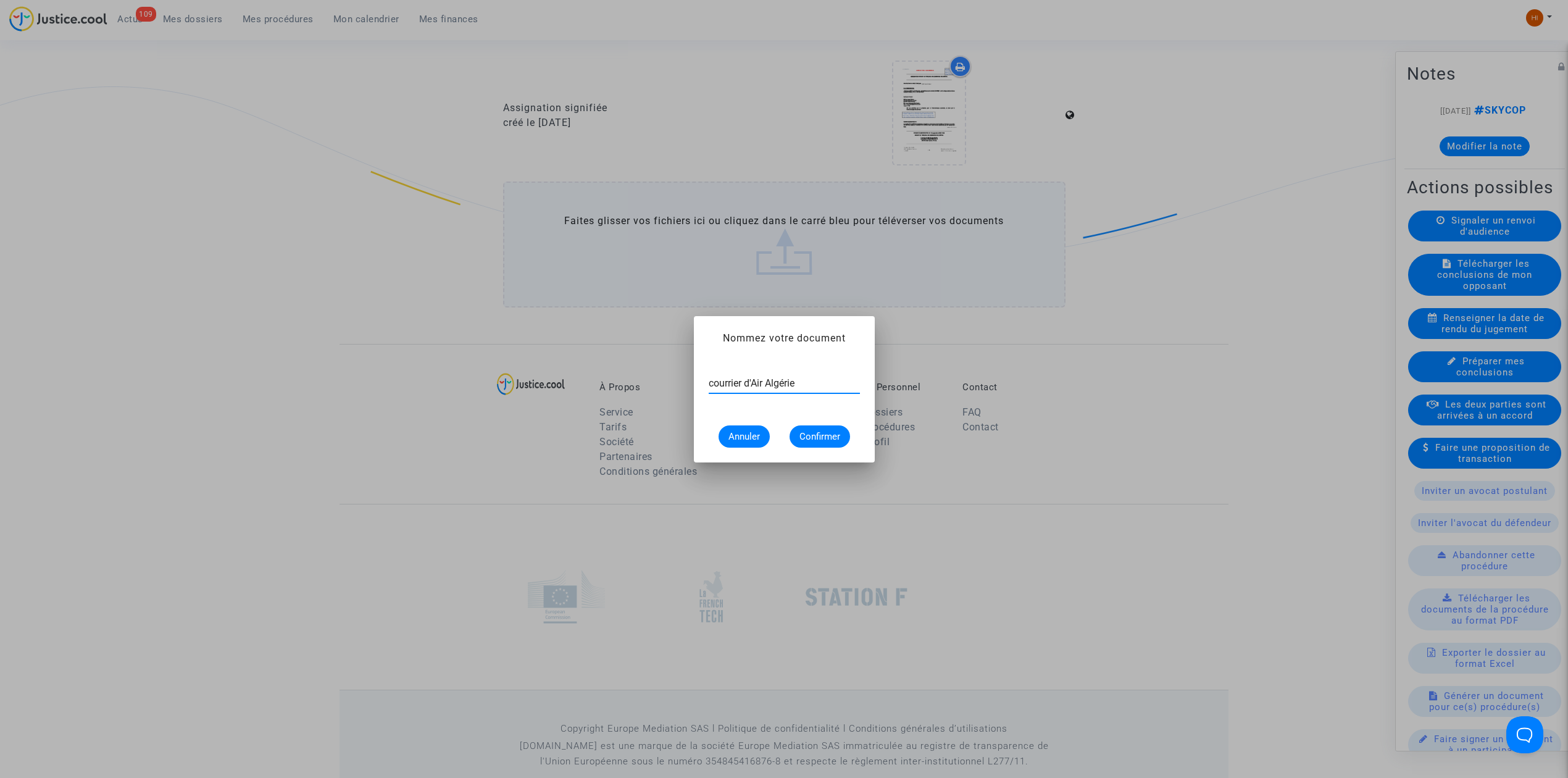
type input "courrier d'Air Algérie"
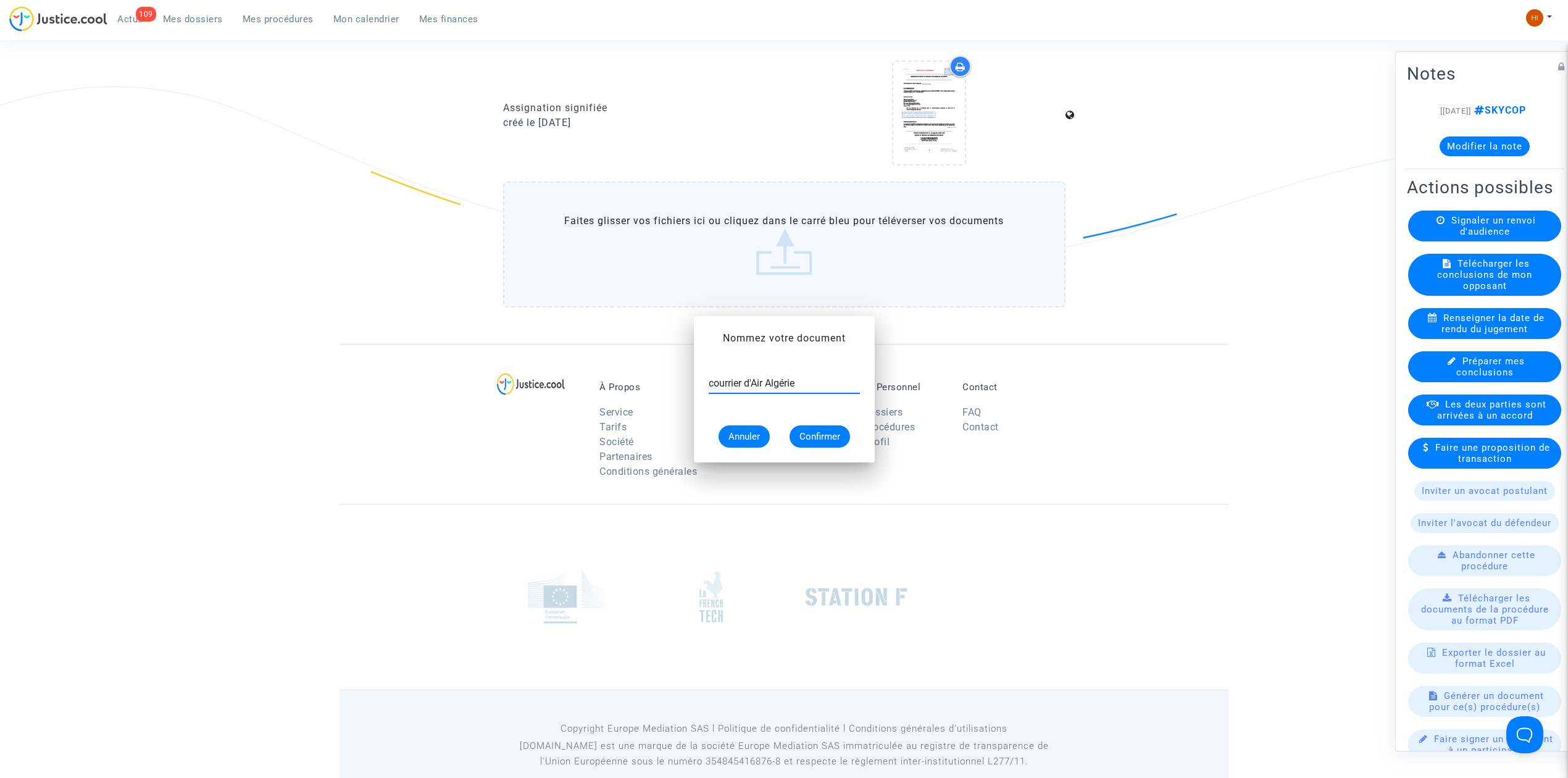
scroll to position [1235, 0]
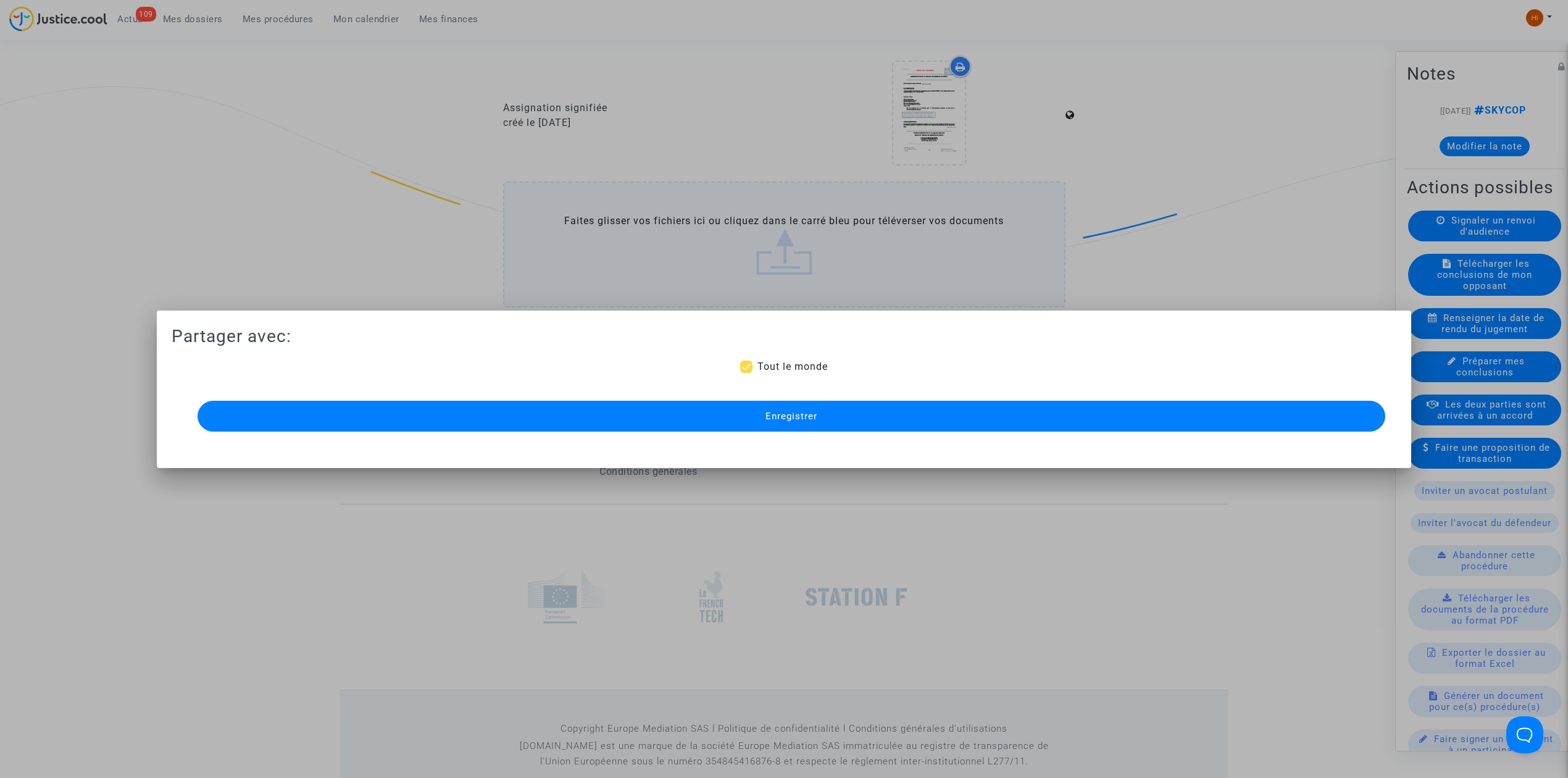
click at [825, 423] on button "Enregistrer" at bounding box center [791, 416] width 1188 height 31
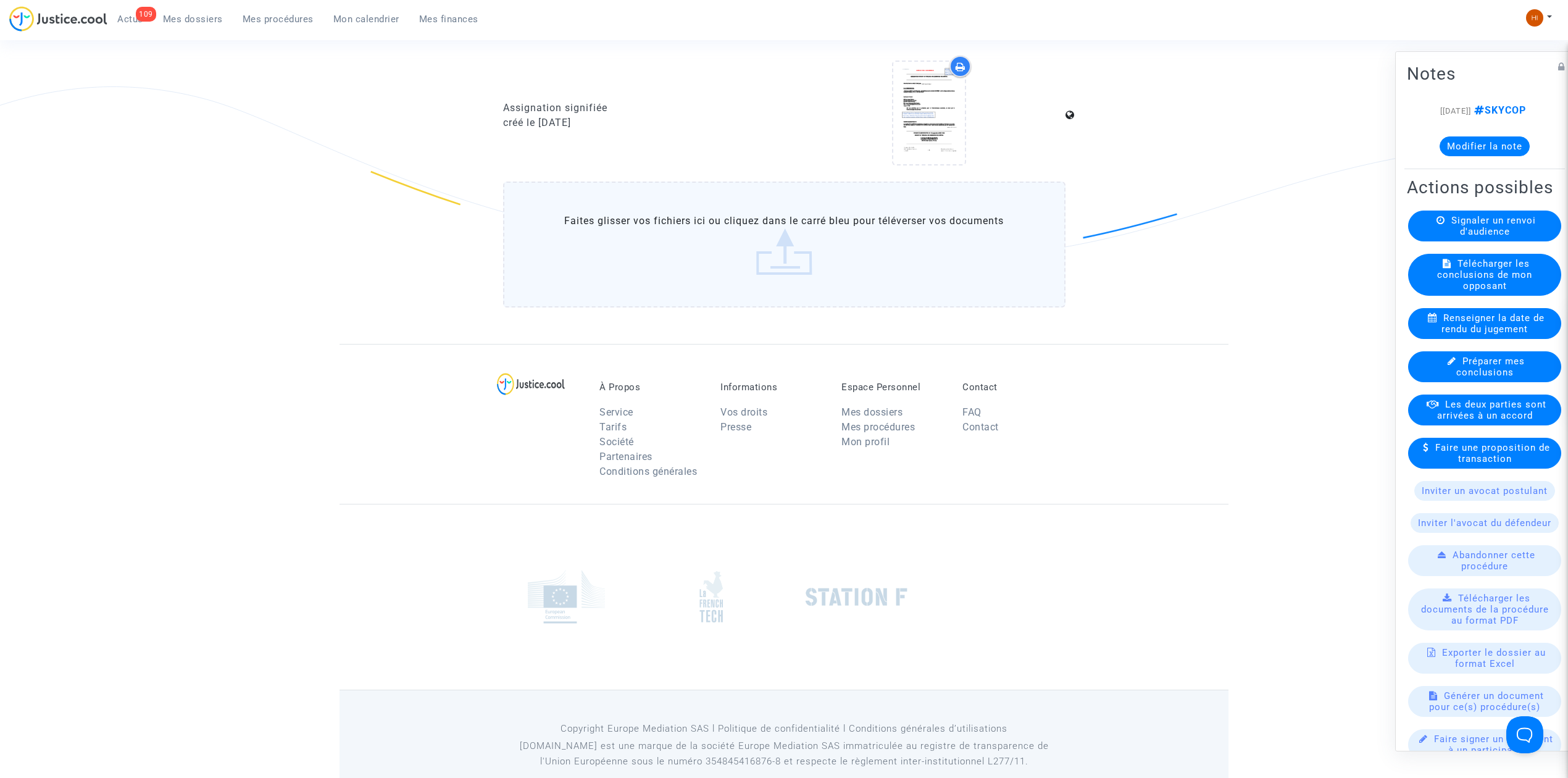
click at [1455, 156] on button "Modifier la note" at bounding box center [1484, 146] width 91 height 20
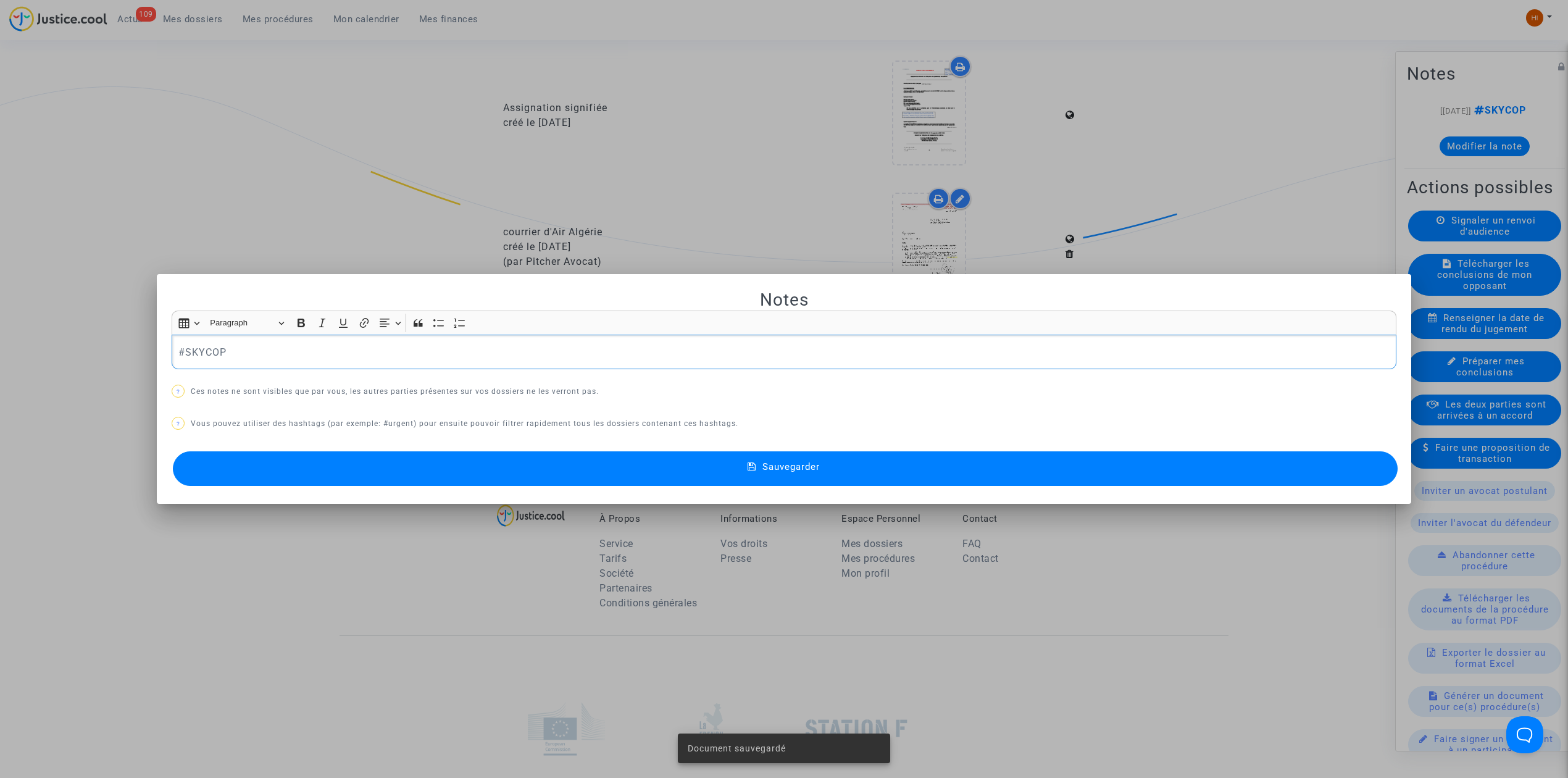
scroll to position [0, 0]
click at [400, 352] on p "#SKYCOP" at bounding box center [784, 352] width 1212 height 15
click at [407, 470] on button "Sauvegarder" at bounding box center [784, 468] width 1225 height 34
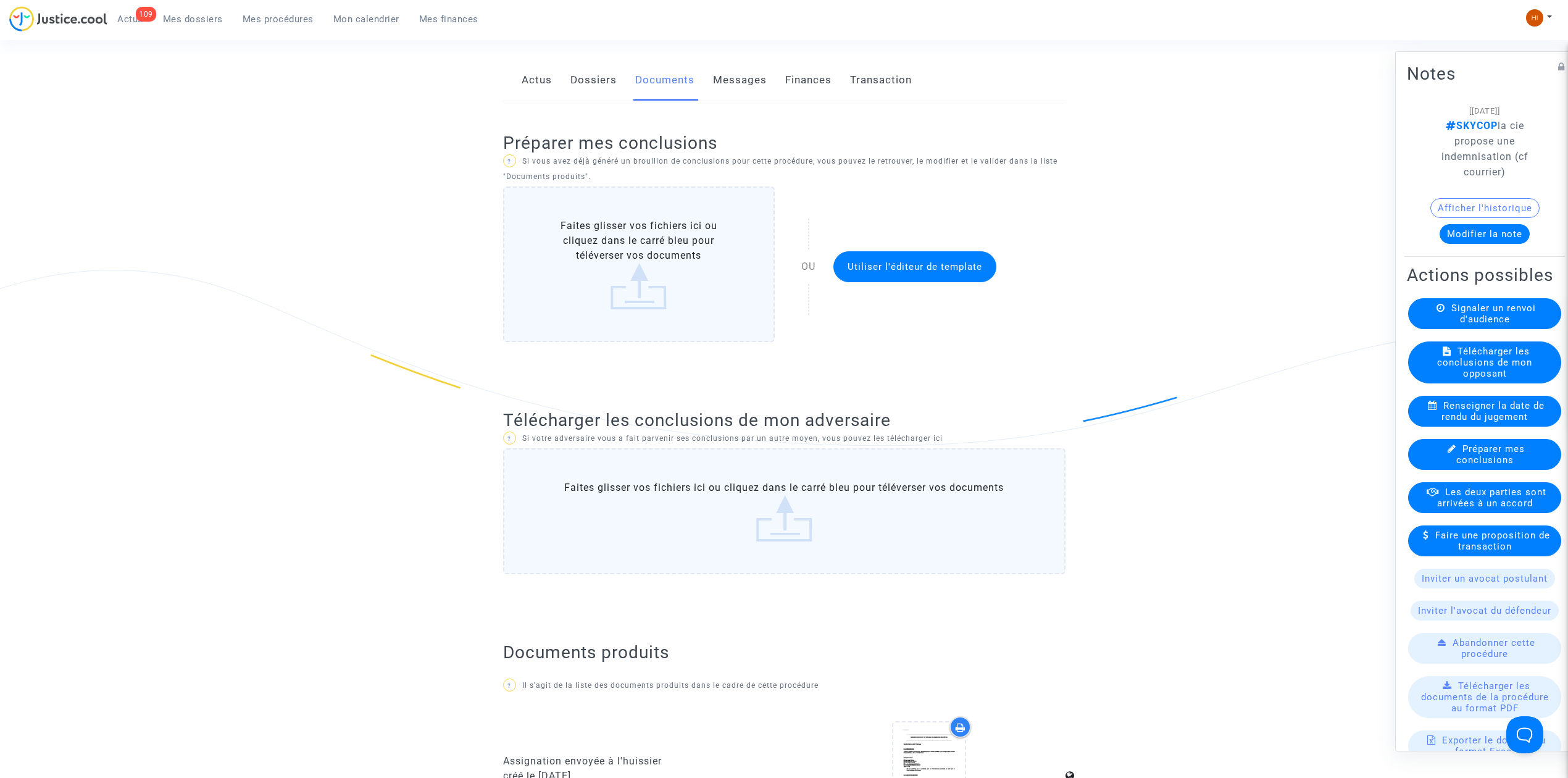
scroll to position [164, 0]
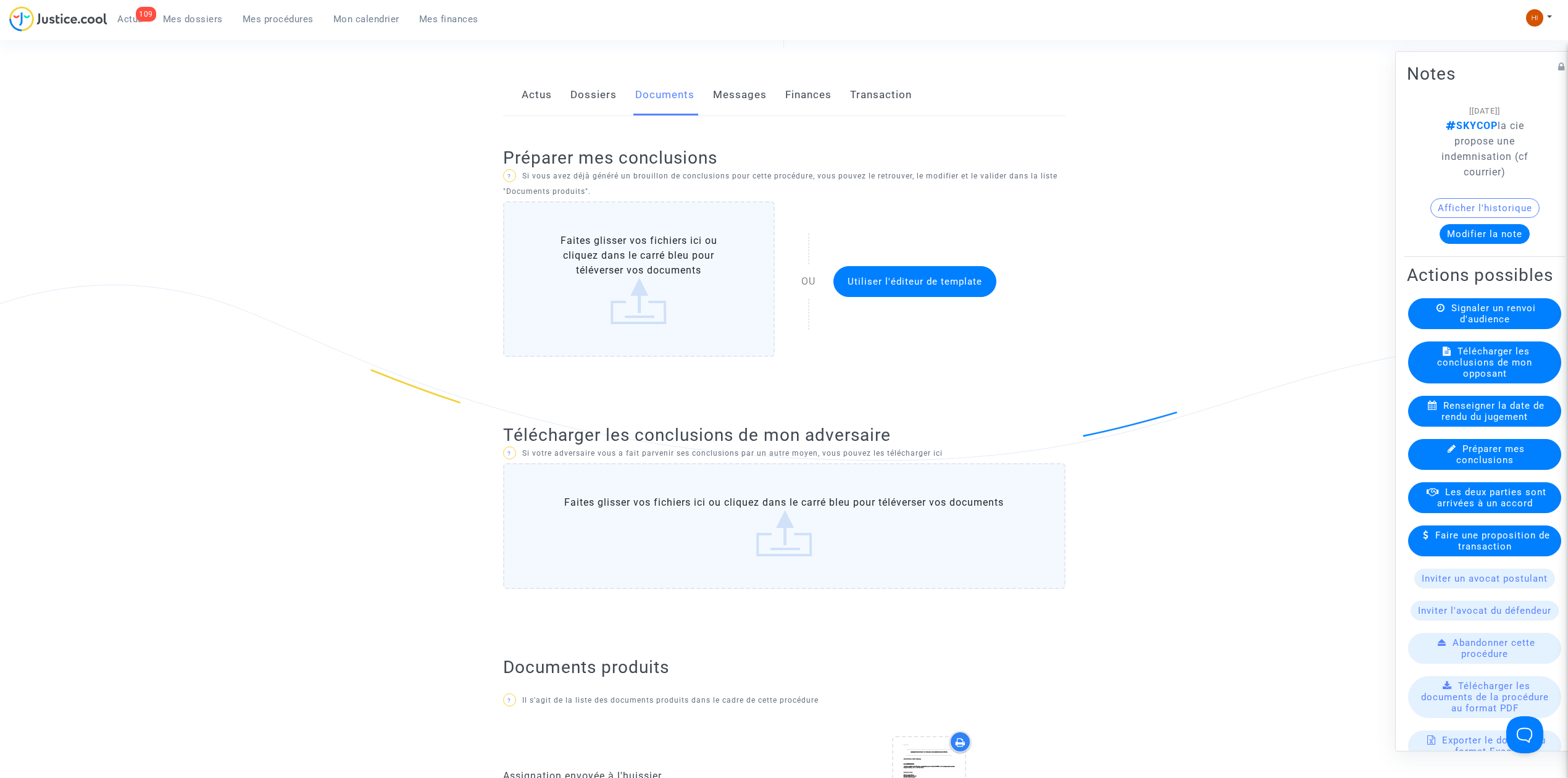
click at [187, 20] on span "Mes dossiers" at bounding box center [193, 19] width 60 height 11
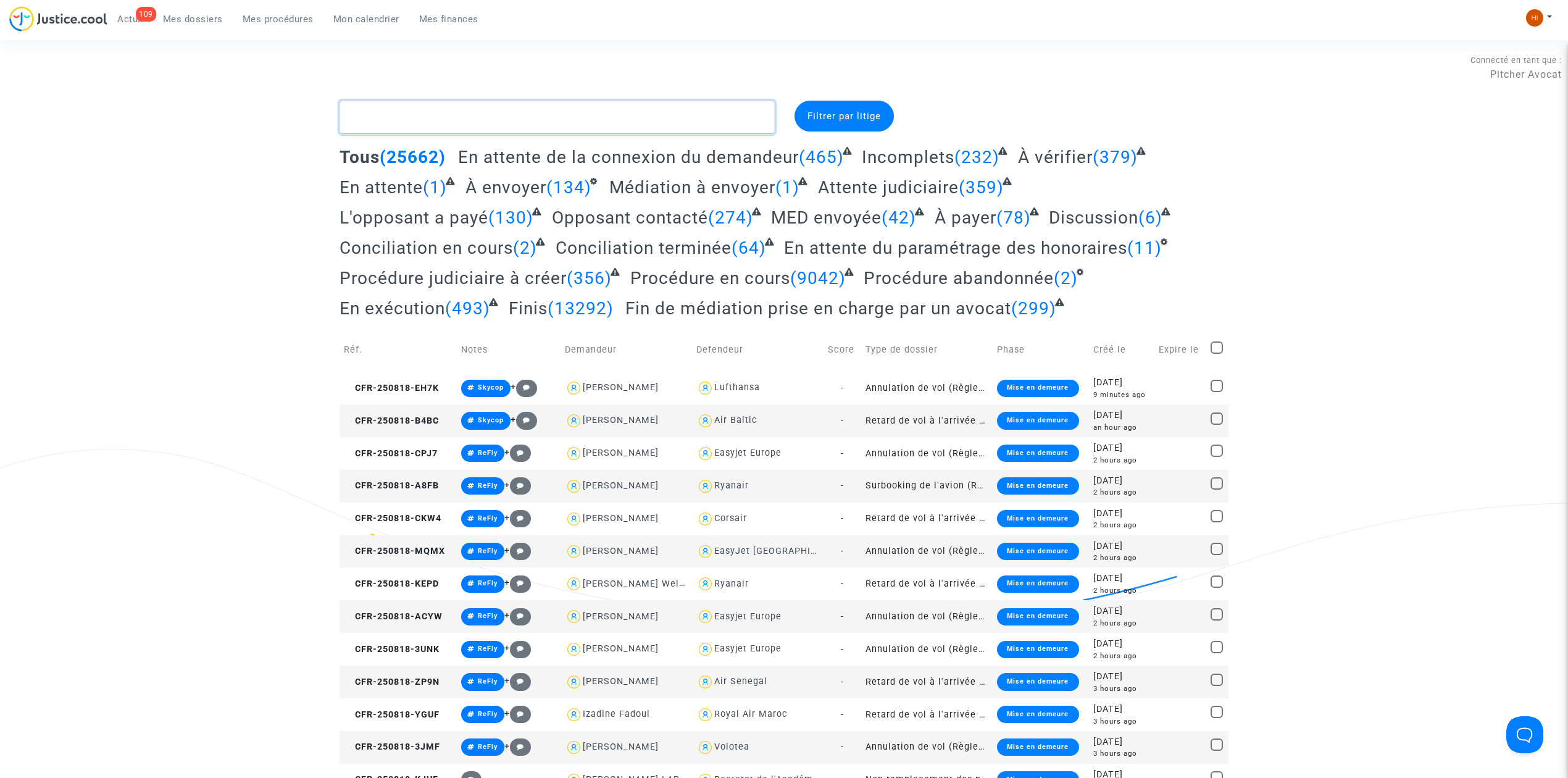
click at [519, 110] on textarea at bounding box center [557, 117] width 436 height 33
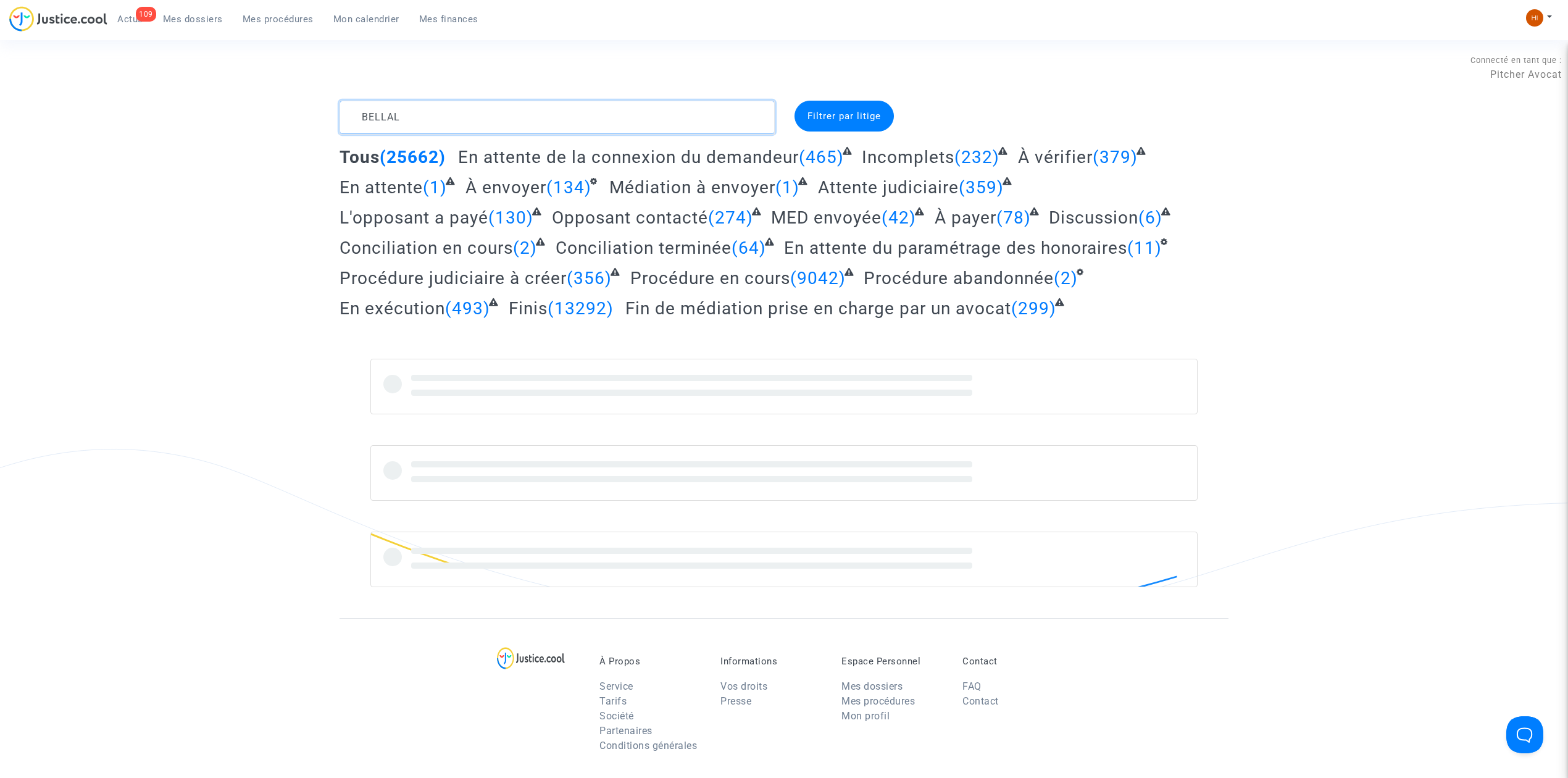
scroll to position [112, 0]
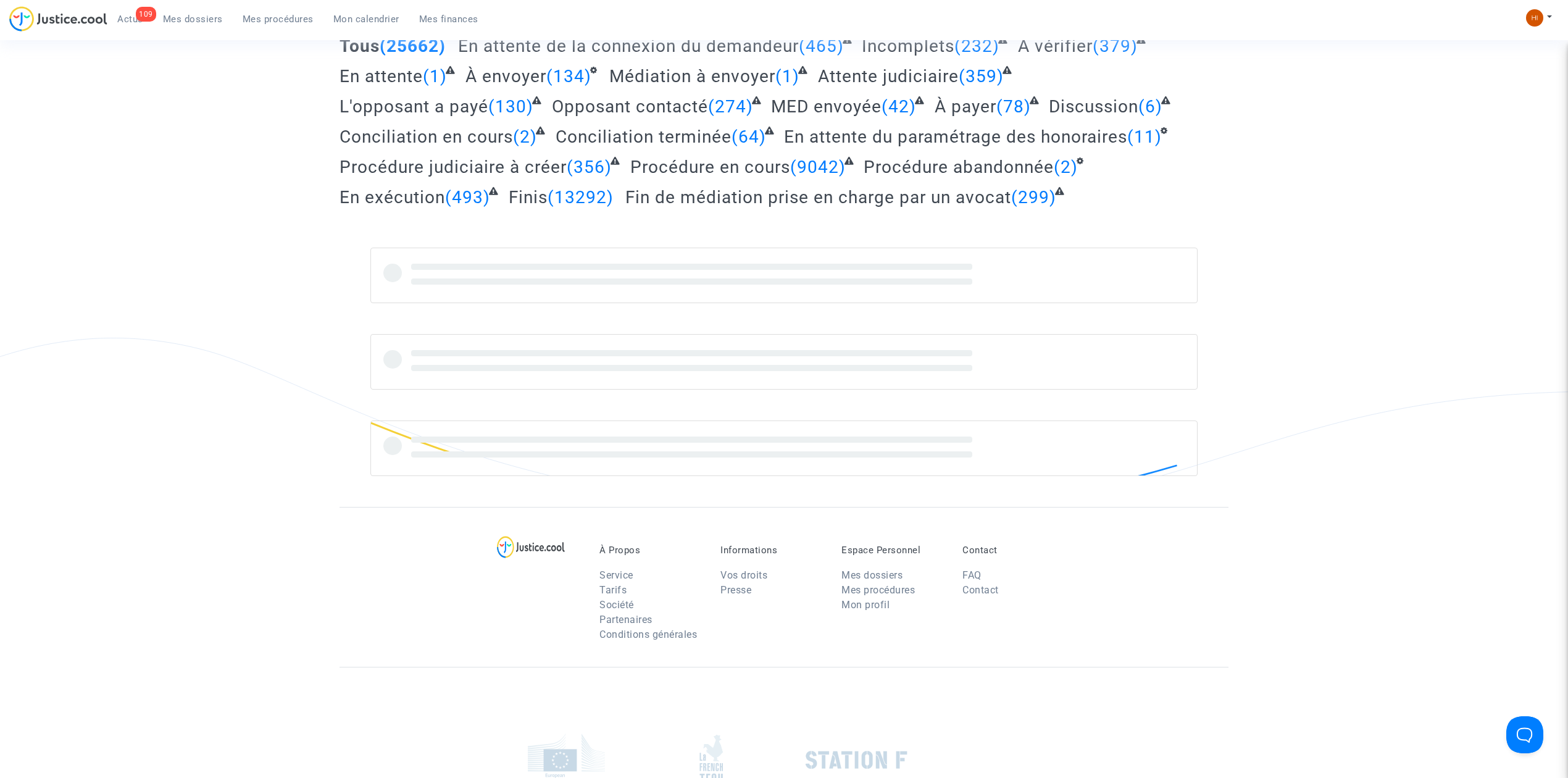
type textarea "BELLAL"
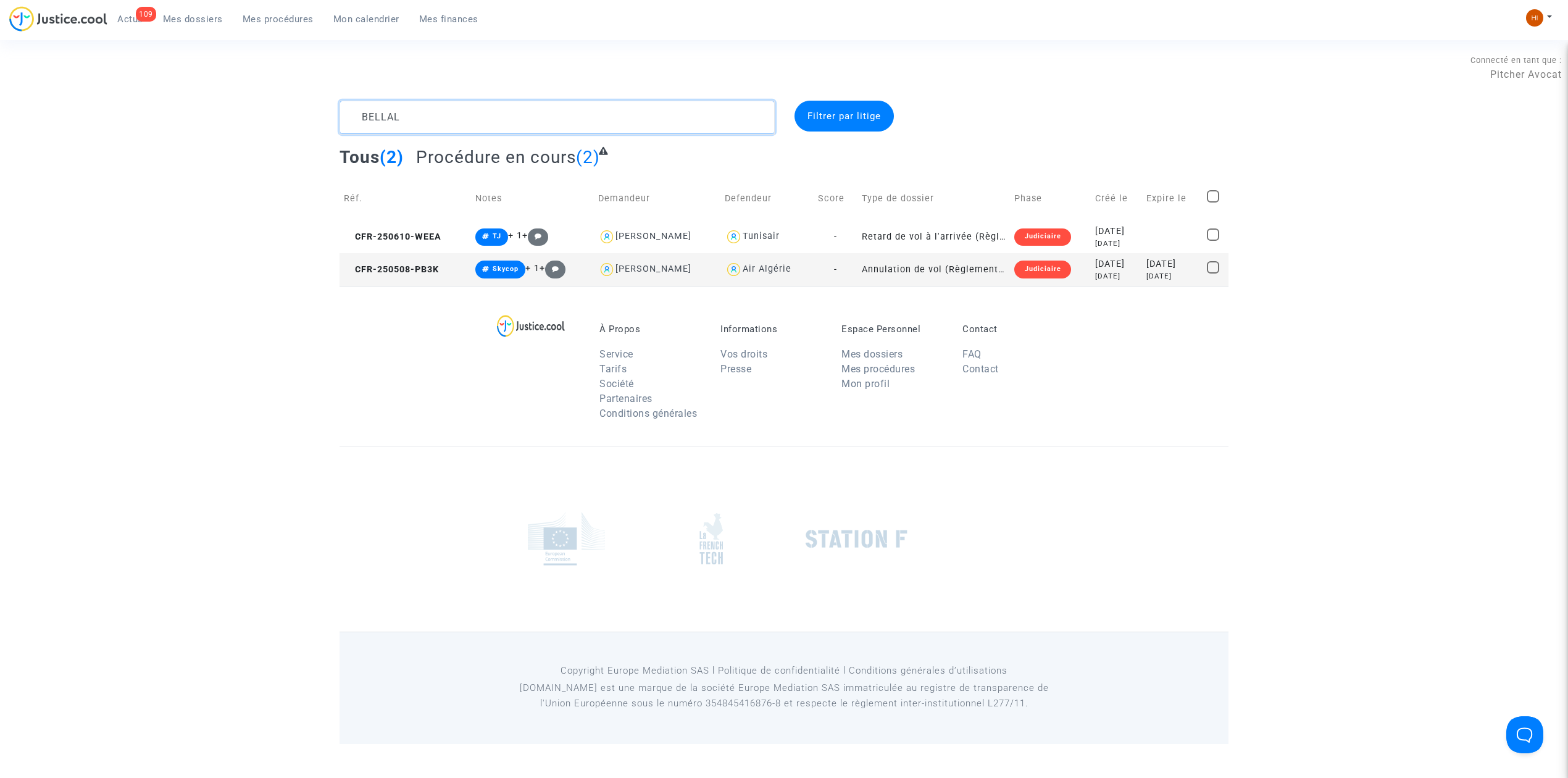
scroll to position [0, 0]
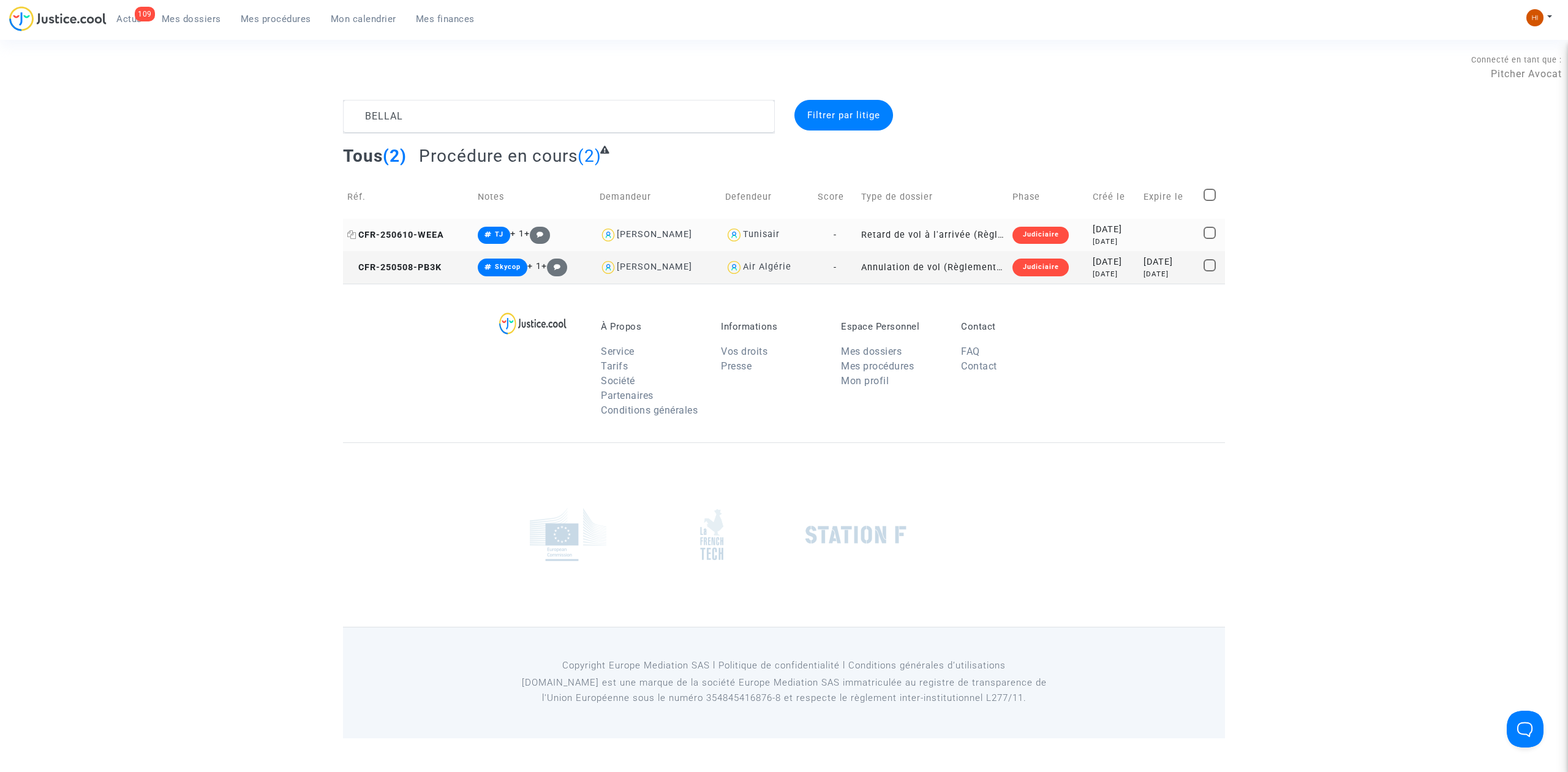
click at [392, 233] on span "CFR-250610-WEEA" at bounding box center [395, 235] width 96 height 10
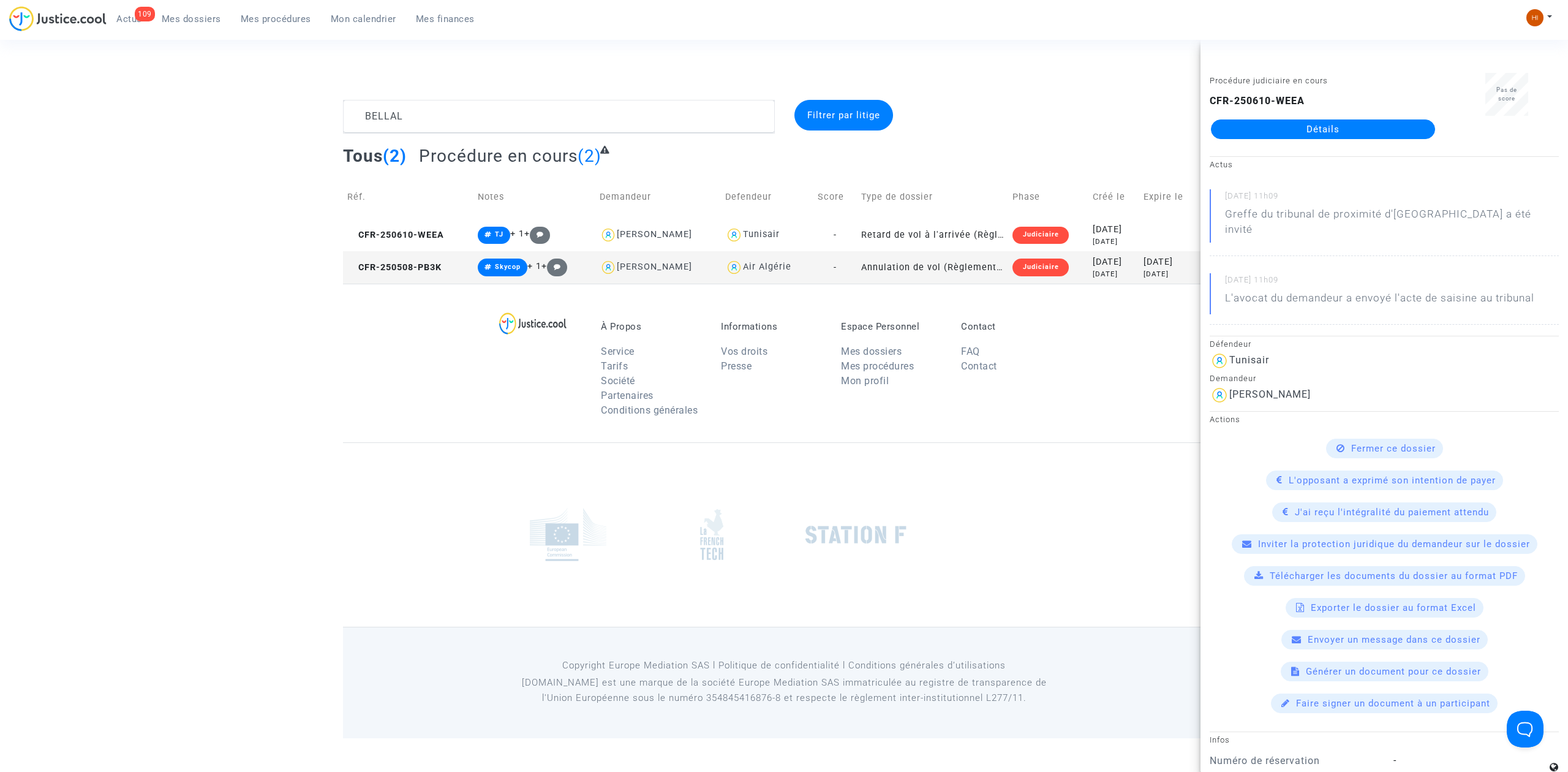
click at [1325, 126] on link "Détails" at bounding box center [1322, 129] width 224 height 20
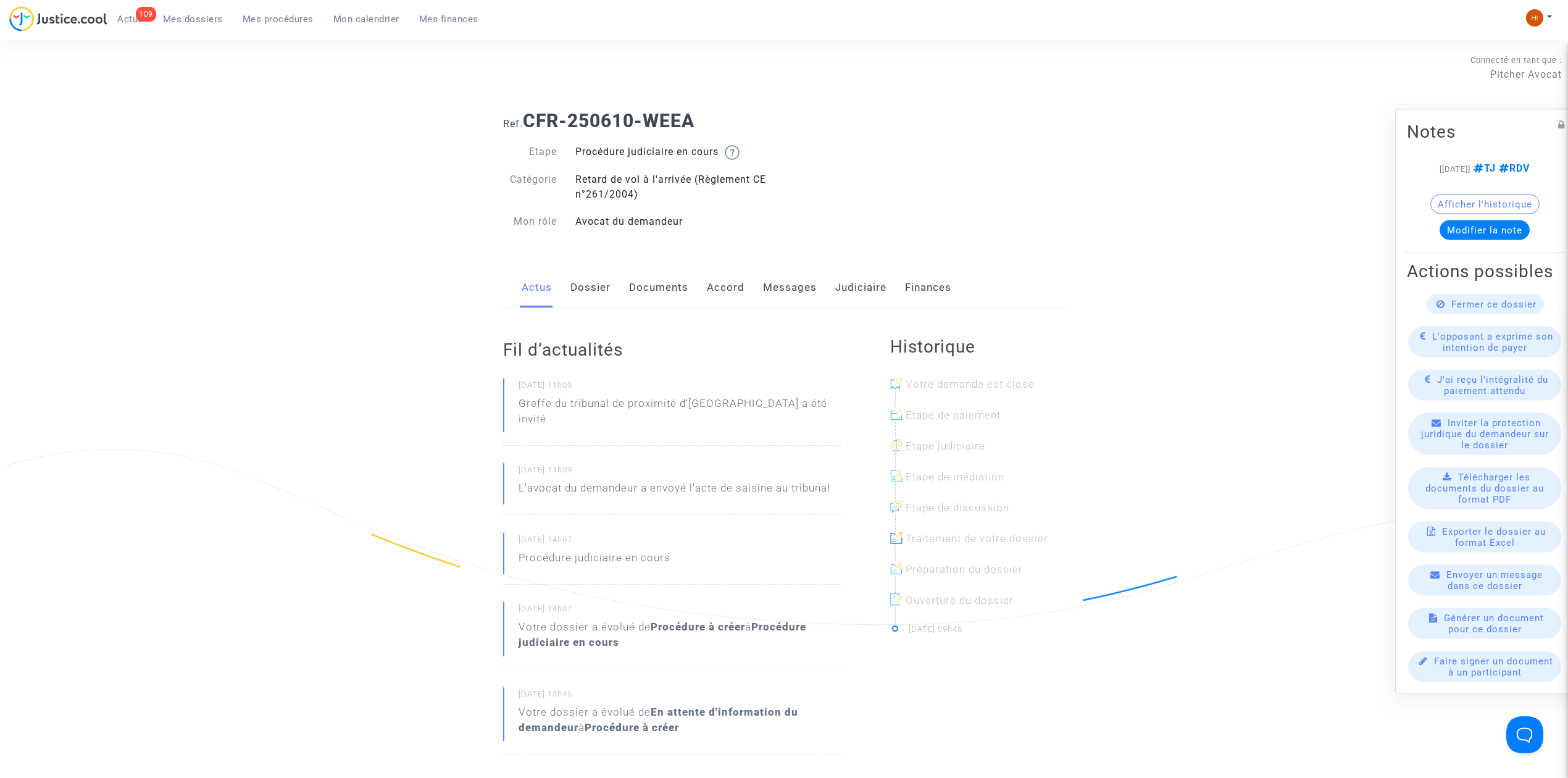
click at [867, 285] on link "Judiciaire" at bounding box center [861, 287] width 51 height 41
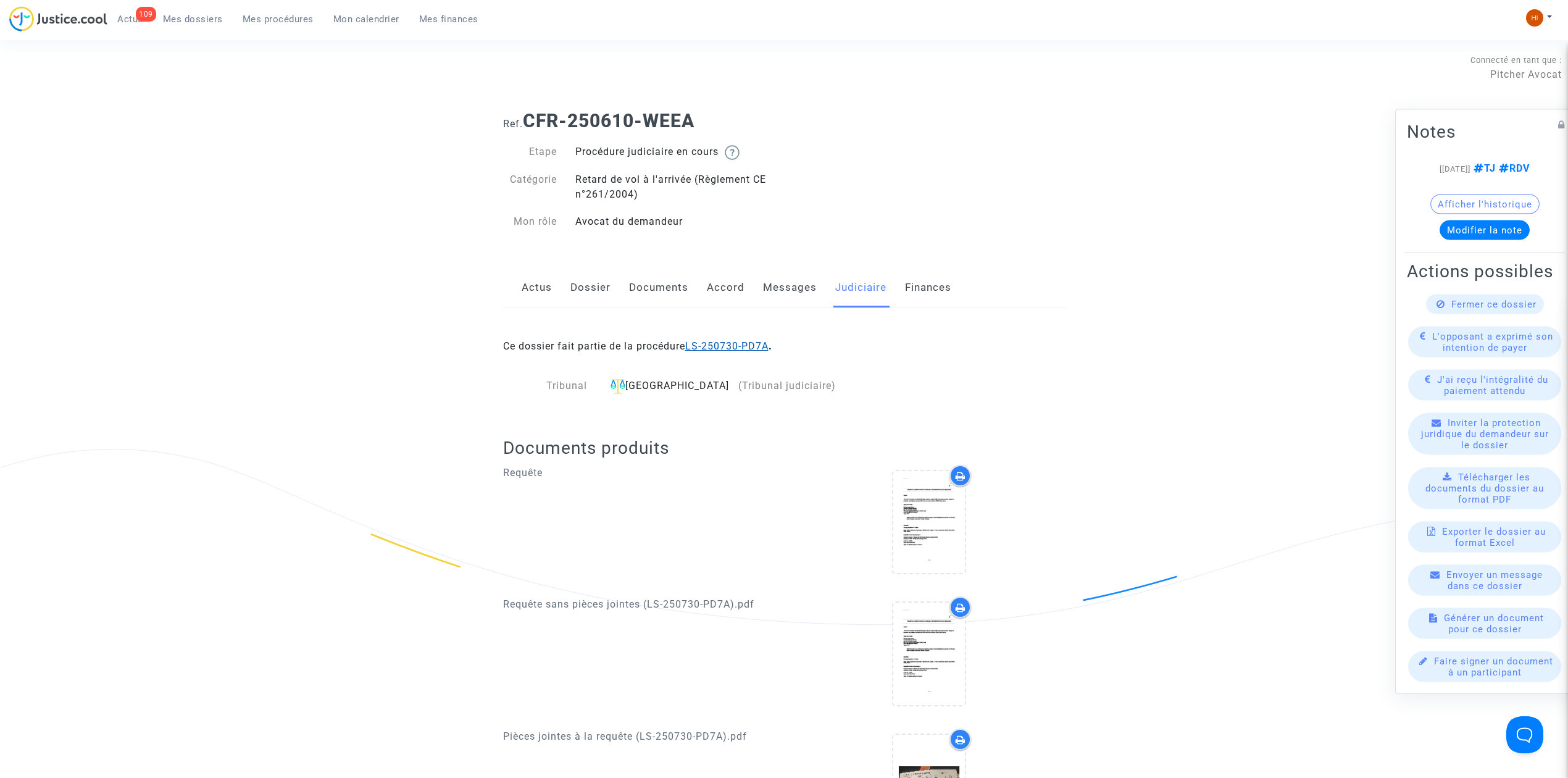
click at [731, 343] on link "LS-250730-PD7A" at bounding box center [726, 346] width 83 height 11
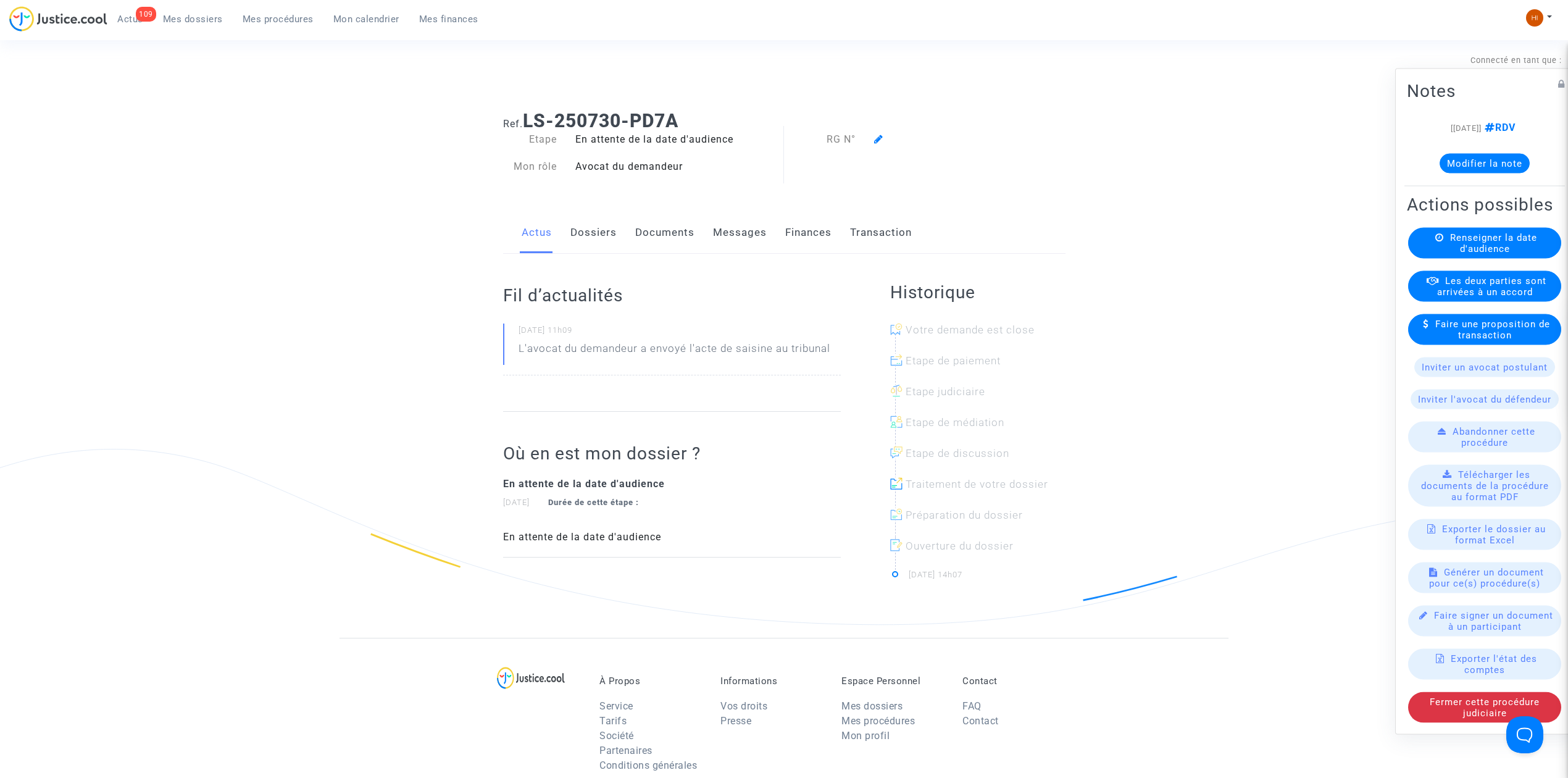
click at [662, 237] on link "Documents" at bounding box center [664, 233] width 59 height 41
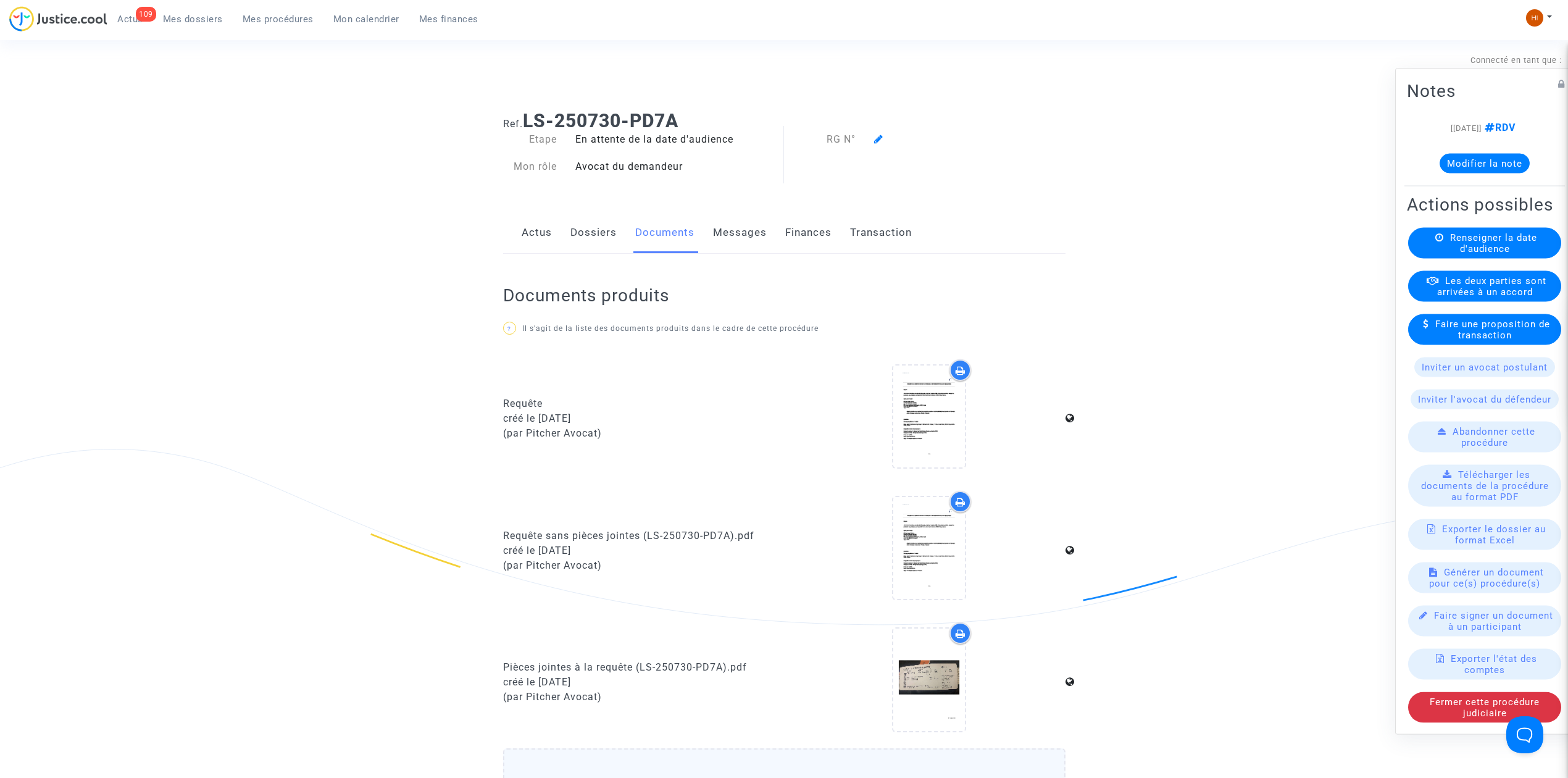
click at [591, 214] on link "Dossiers" at bounding box center [593, 233] width 47 height 41
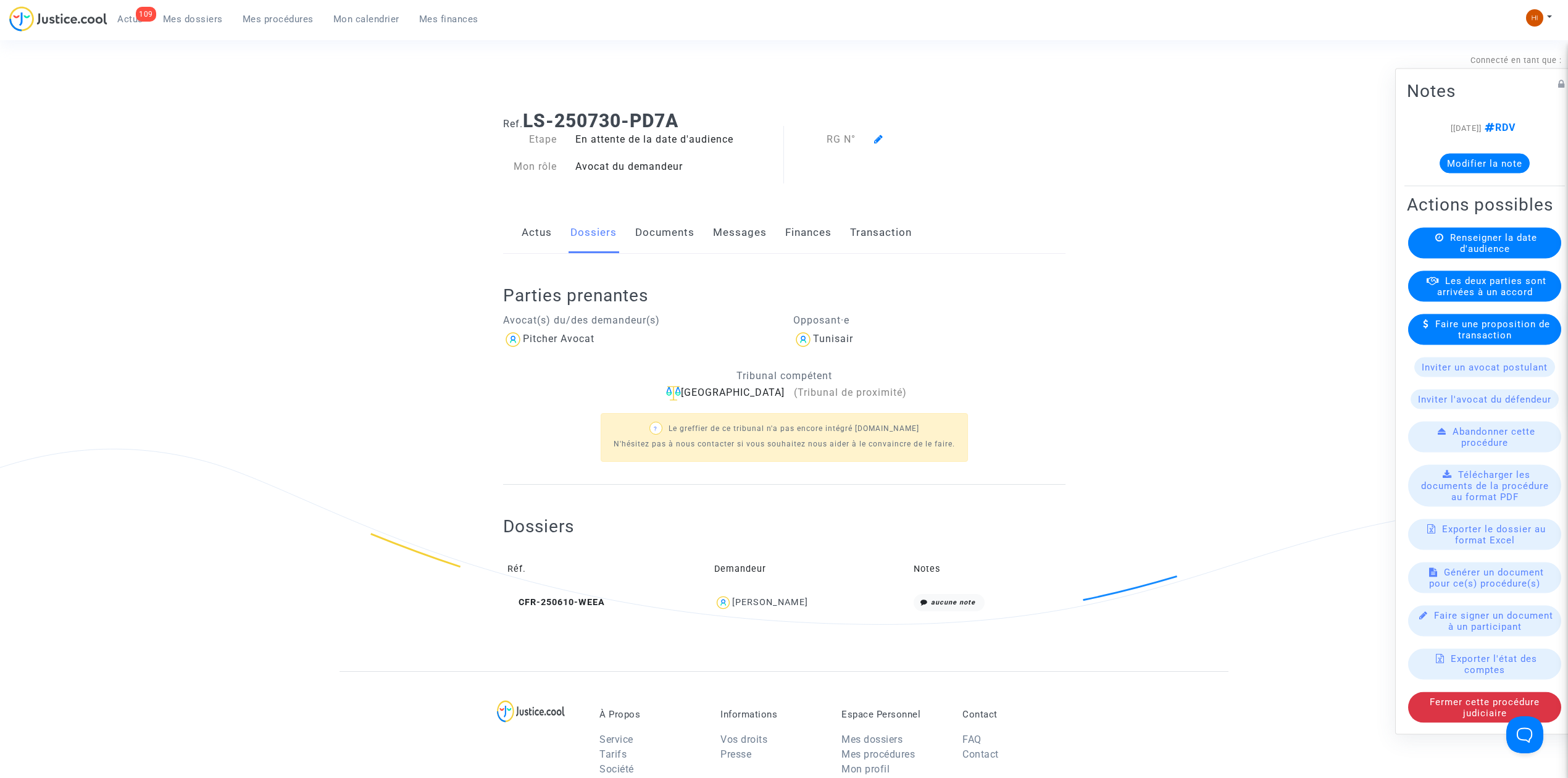
click at [191, 24] on span "Mes dossiers" at bounding box center [193, 19] width 60 height 11
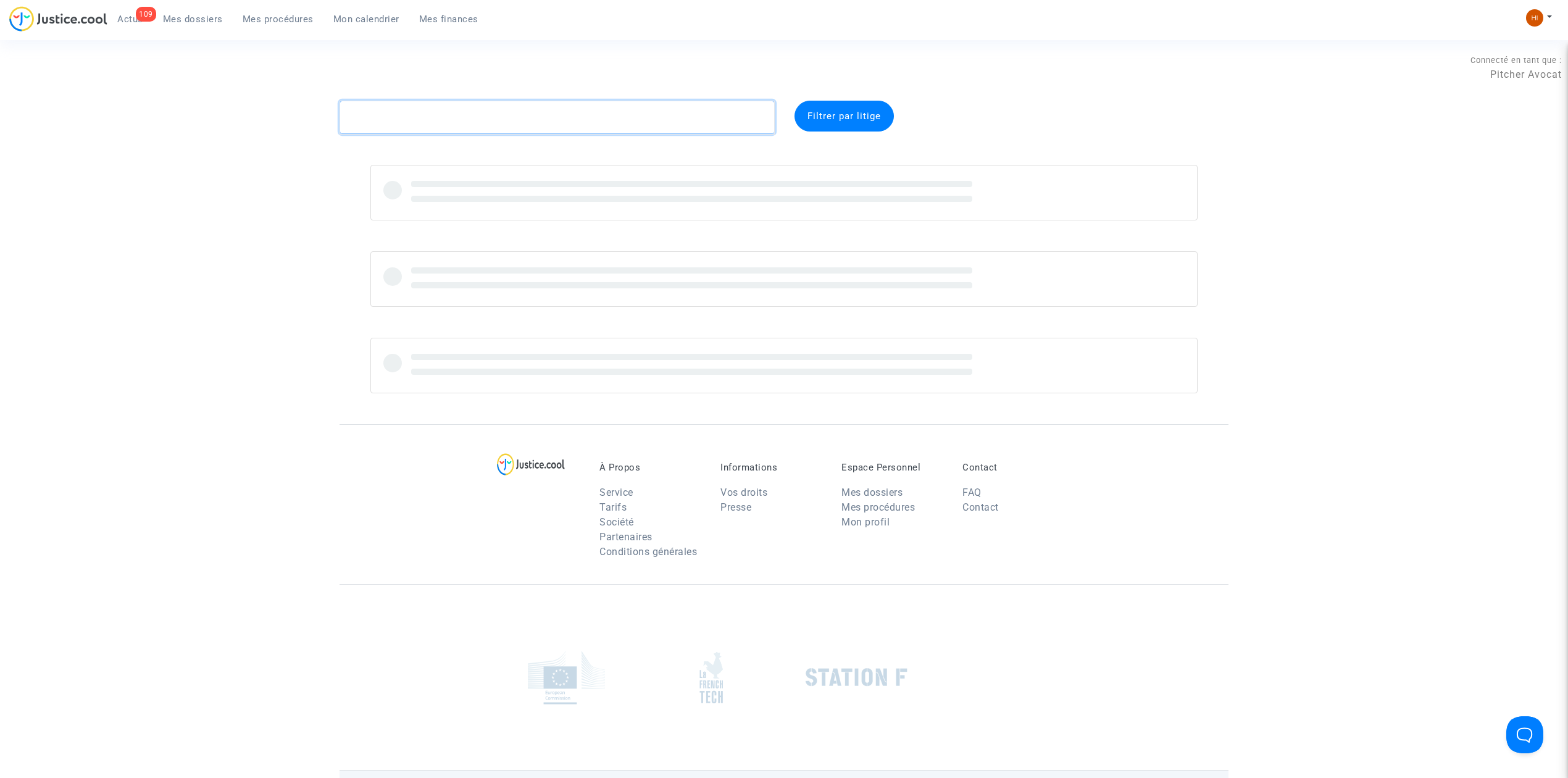
click at [388, 113] on textarea at bounding box center [557, 117] width 436 height 33
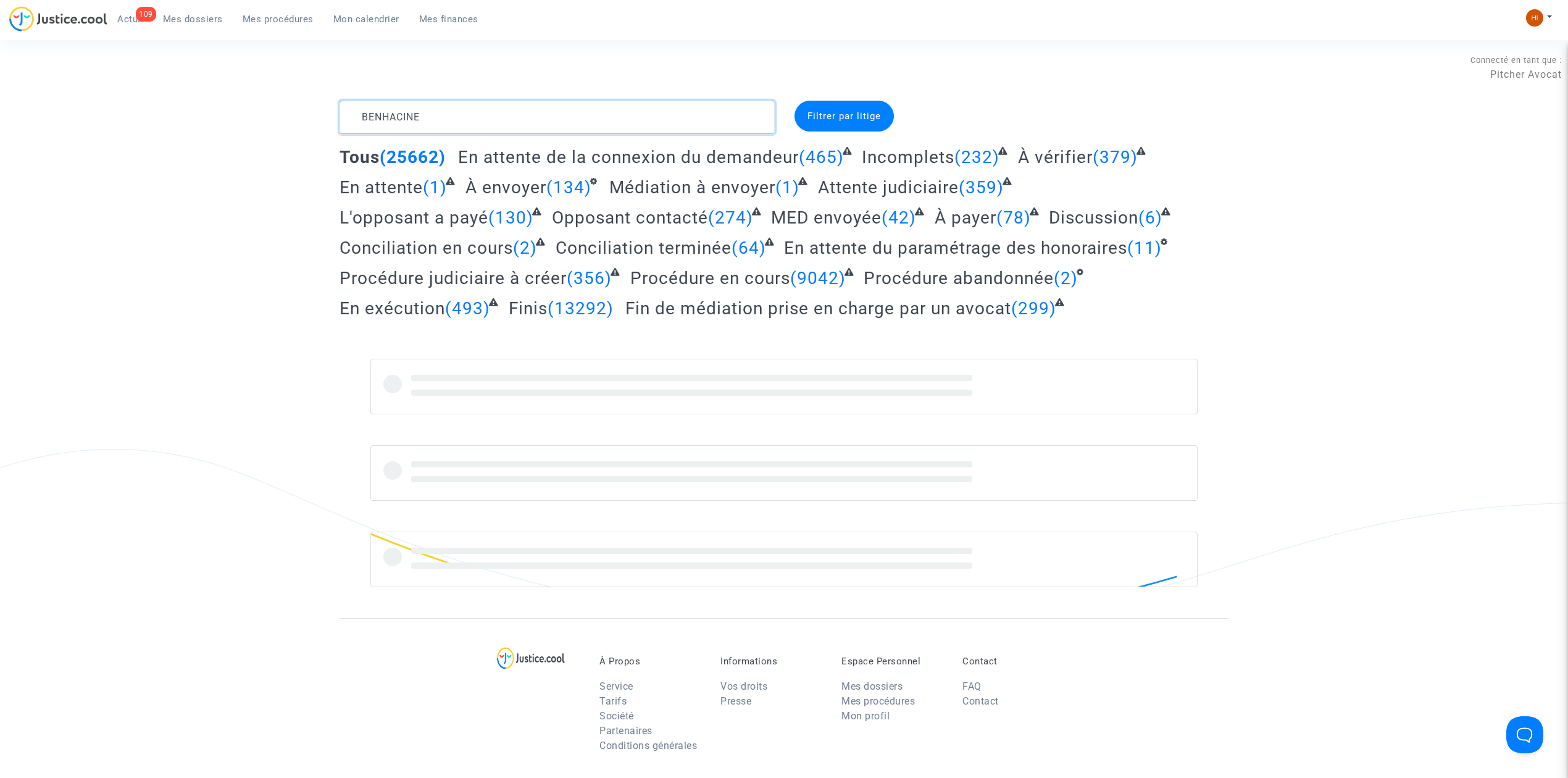
type textarea "BENHACINE"
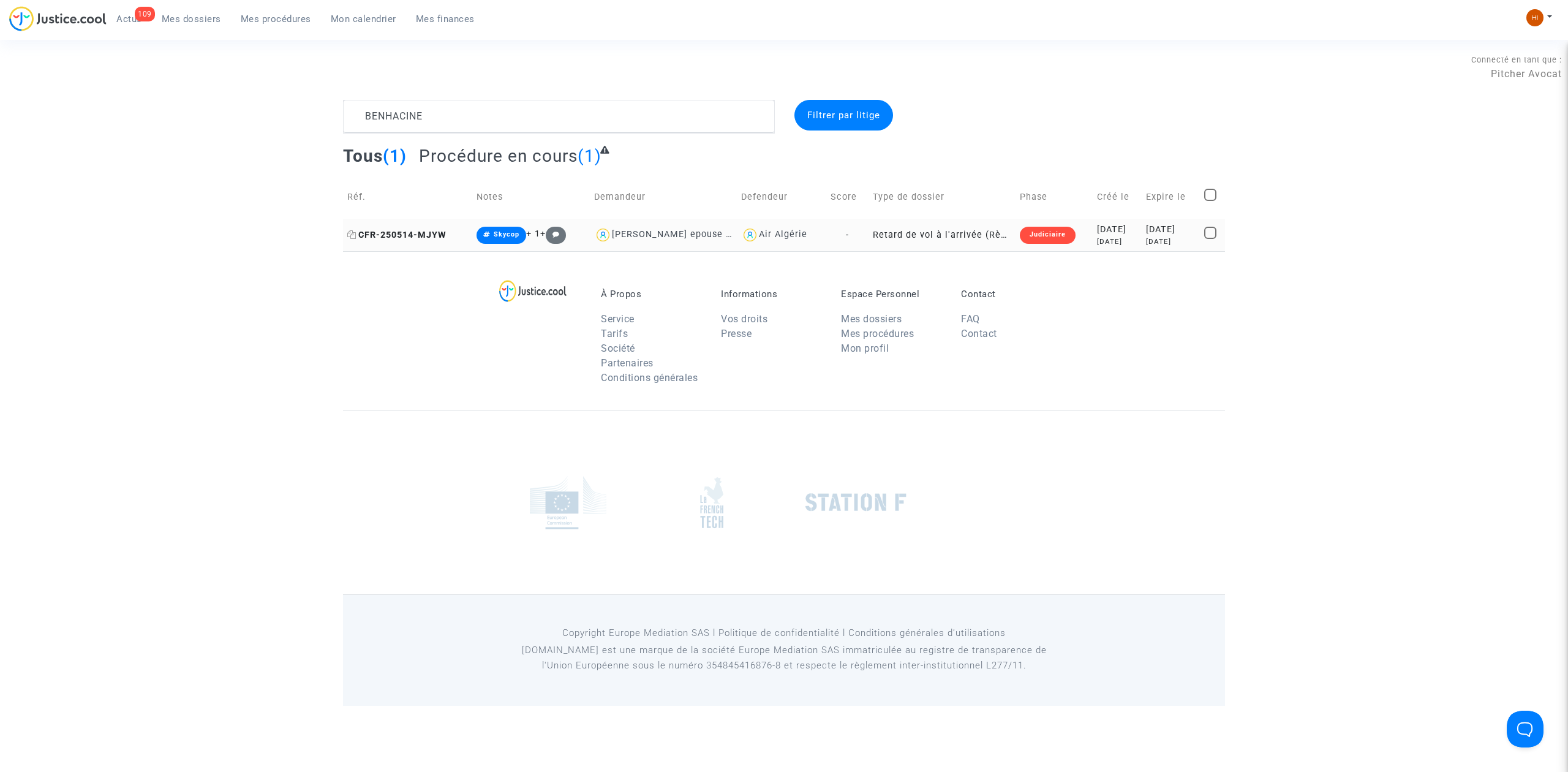
click at [417, 231] on span "CFR-250514-MJYW" at bounding box center [396, 235] width 99 height 10
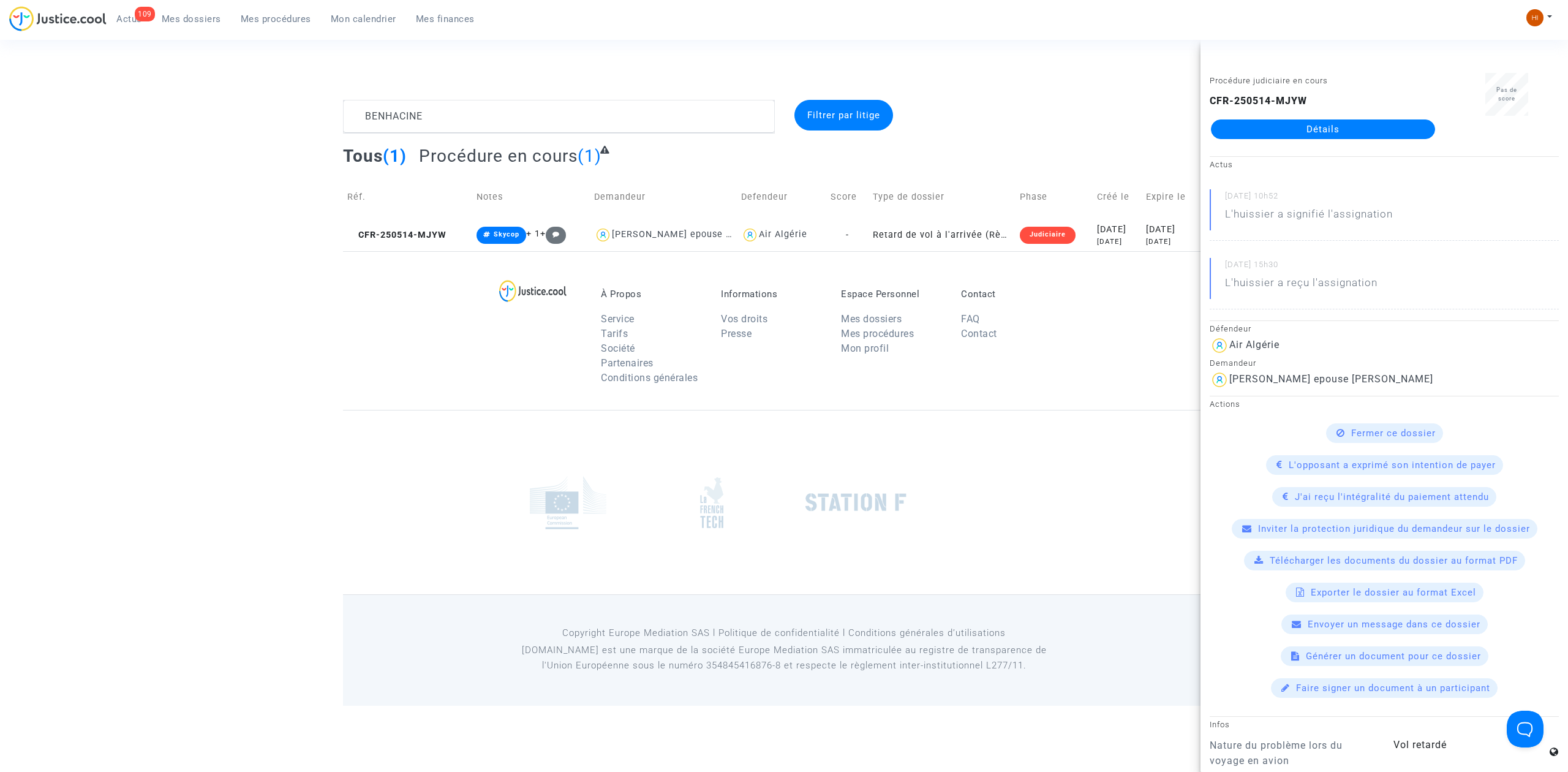
click at [1313, 123] on link "Détails" at bounding box center [1322, 129] width 224 height 20
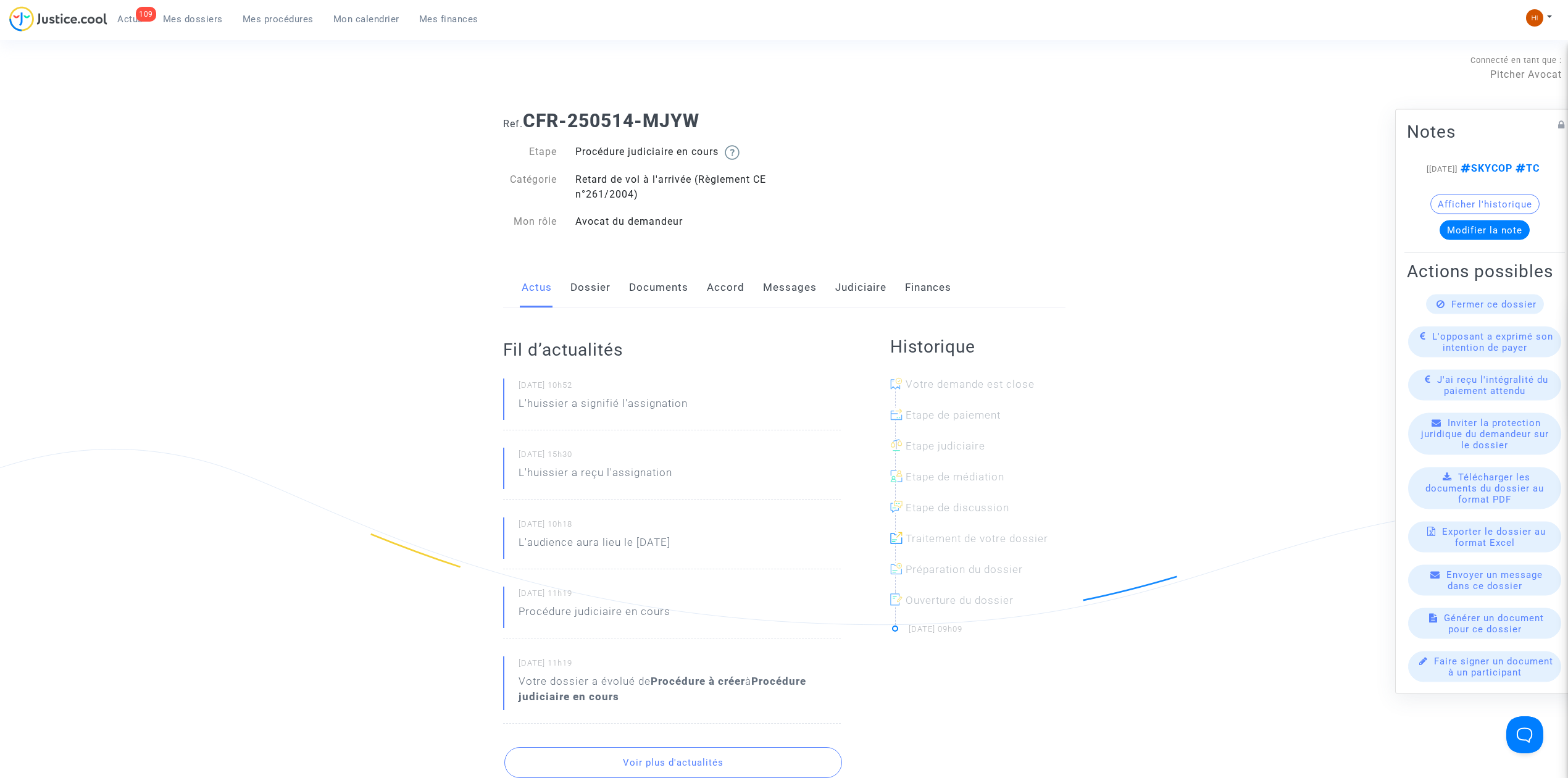
click at [869, 293] on link "Judiciaire" at bounding box center [861, 287] width 51 height 41
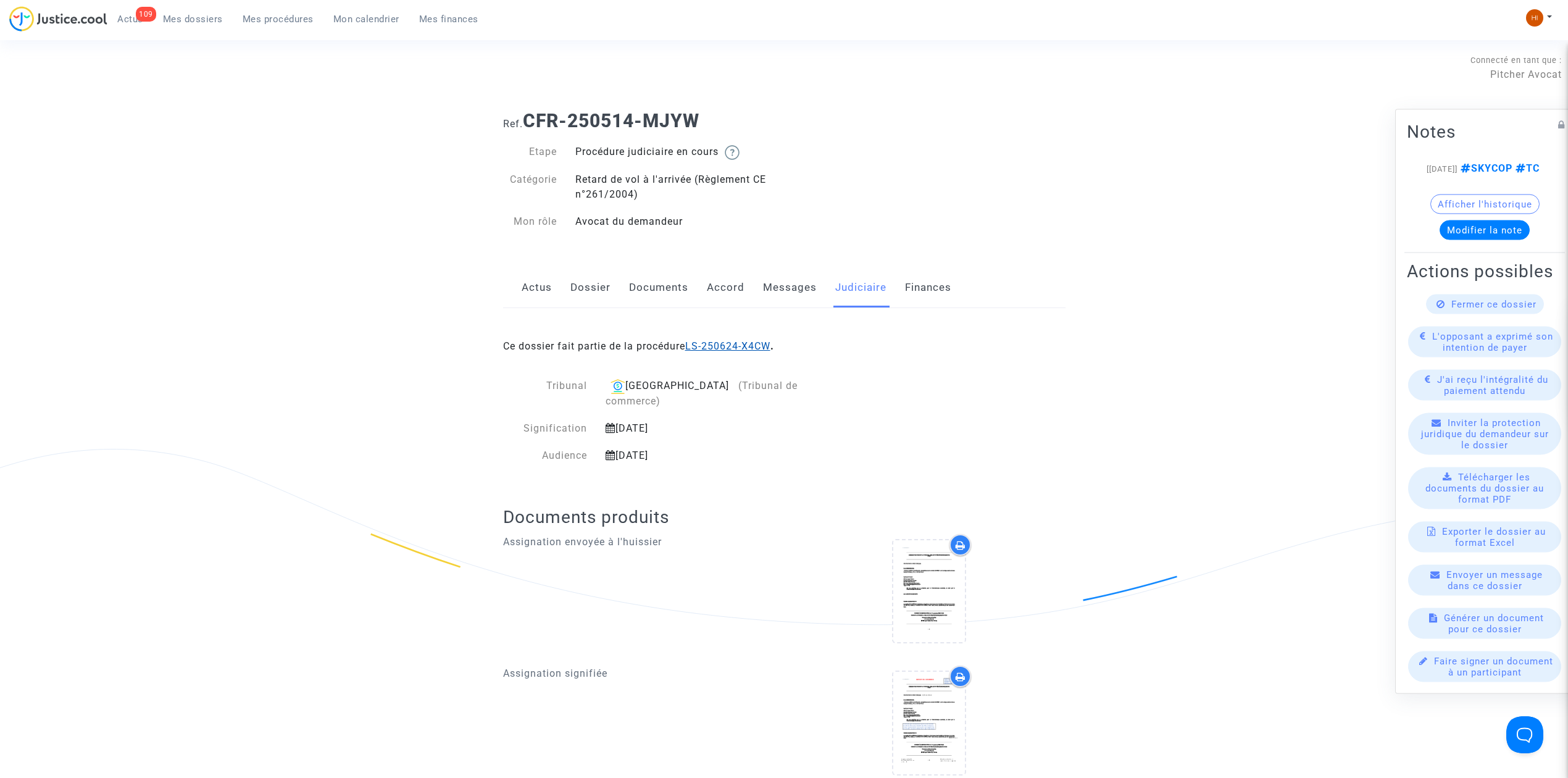
click at [746, 342] on link "LS-250624-X4CW" at bounding box center [727, 346] width 85 height 11
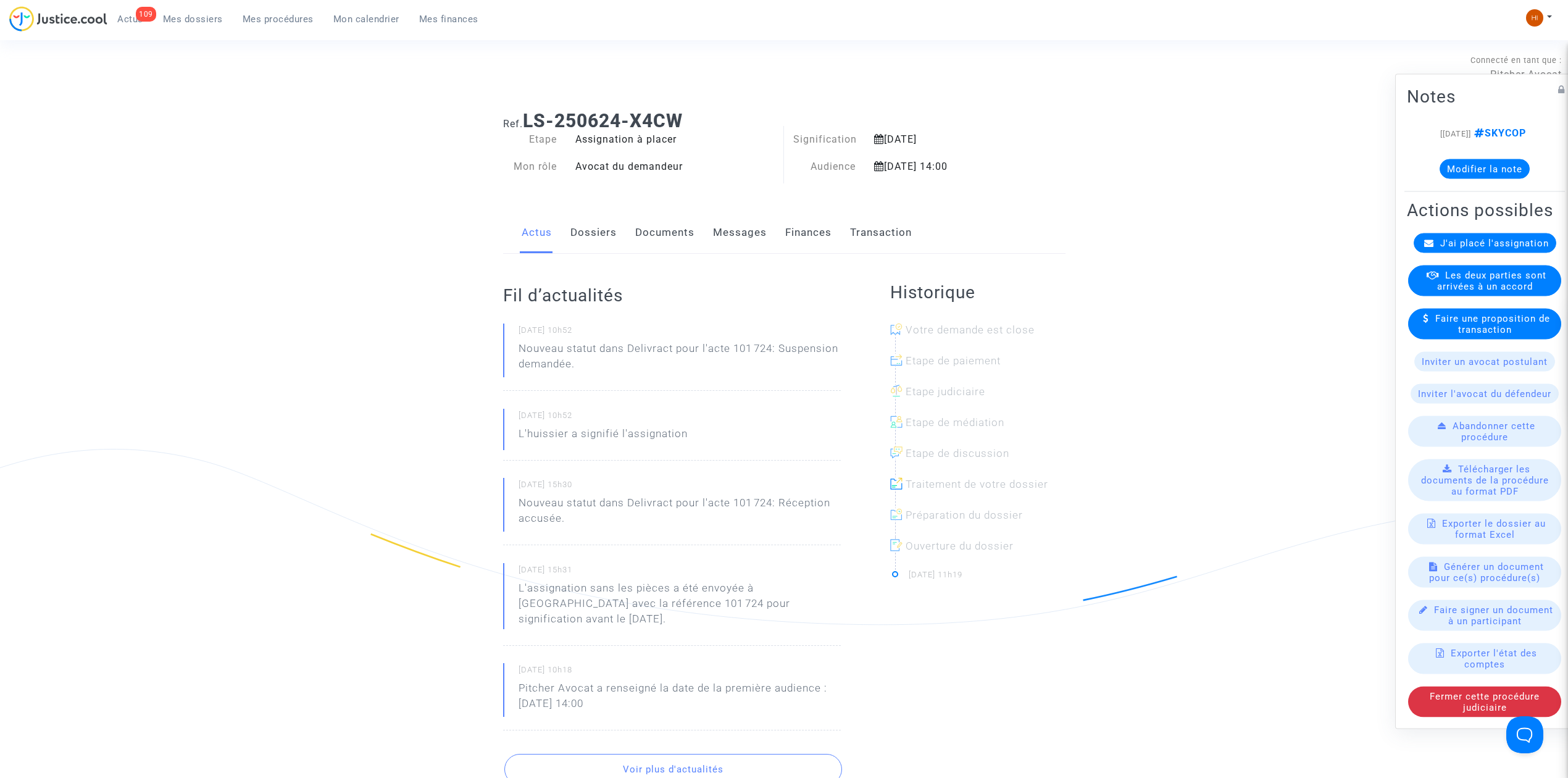
click at [1460, 159] on button "Modifier la note" at bounding box center [1484, 169] width 91 height 20
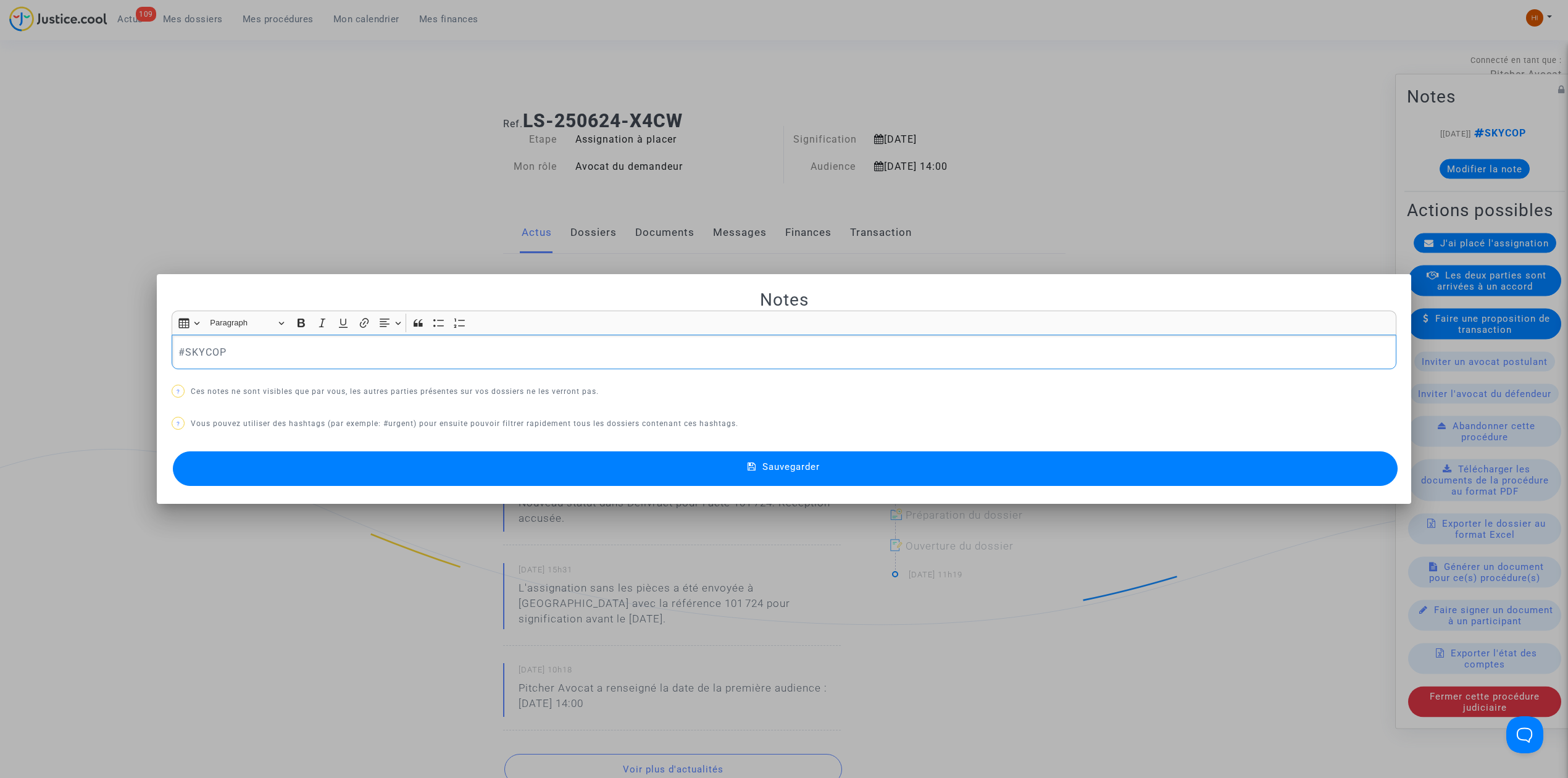
click at [857, 335] on div "#SKYCOP" at bounding box center [784, 352] width 1225 height 34
click at [801, 455] on button "Sauvegarder" at bounding box center [784, 468] width 1225 height 34
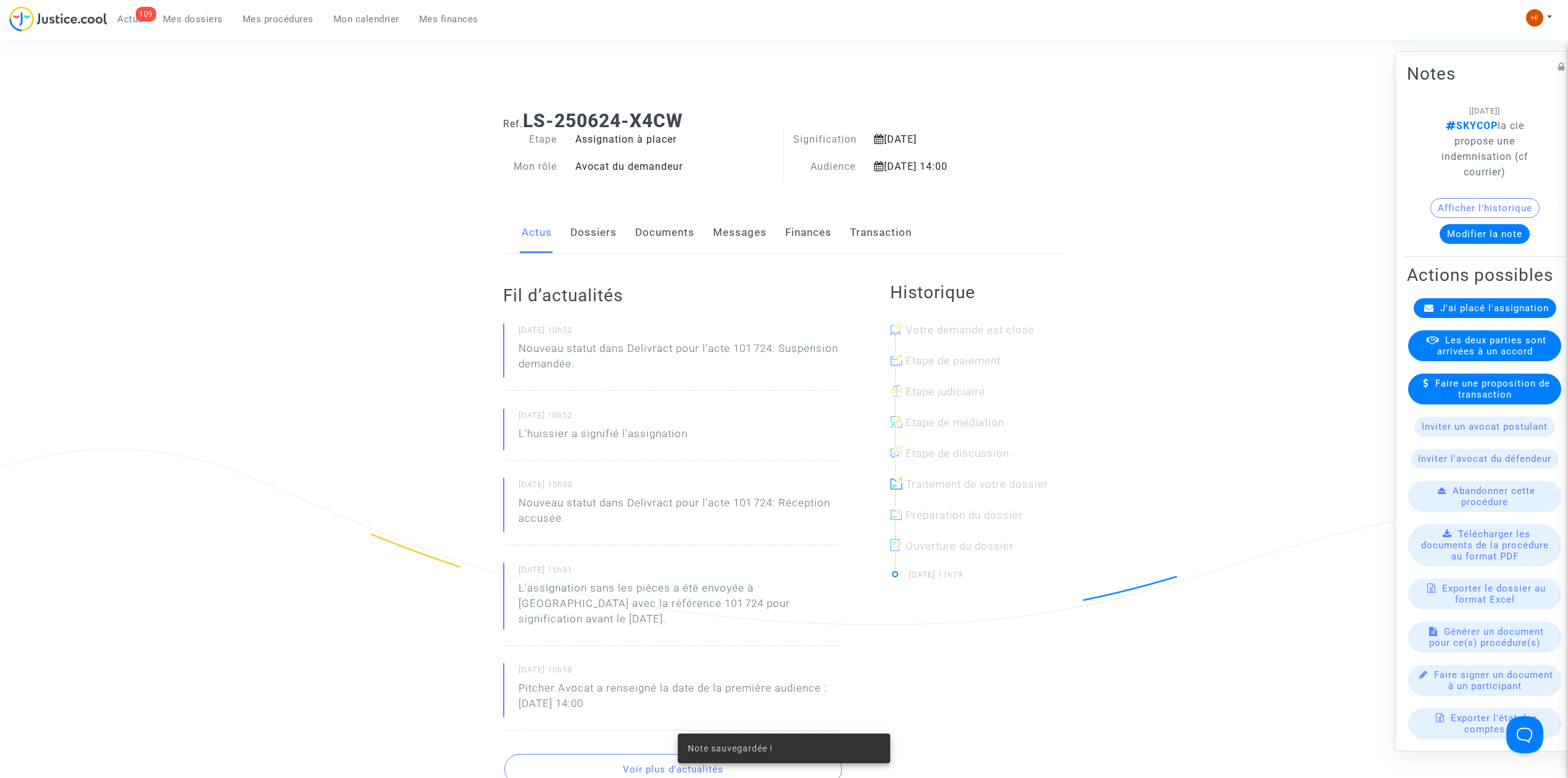
click at [672, 238] on link "Documents" at bounding box center [664, 233] width 59 height 41
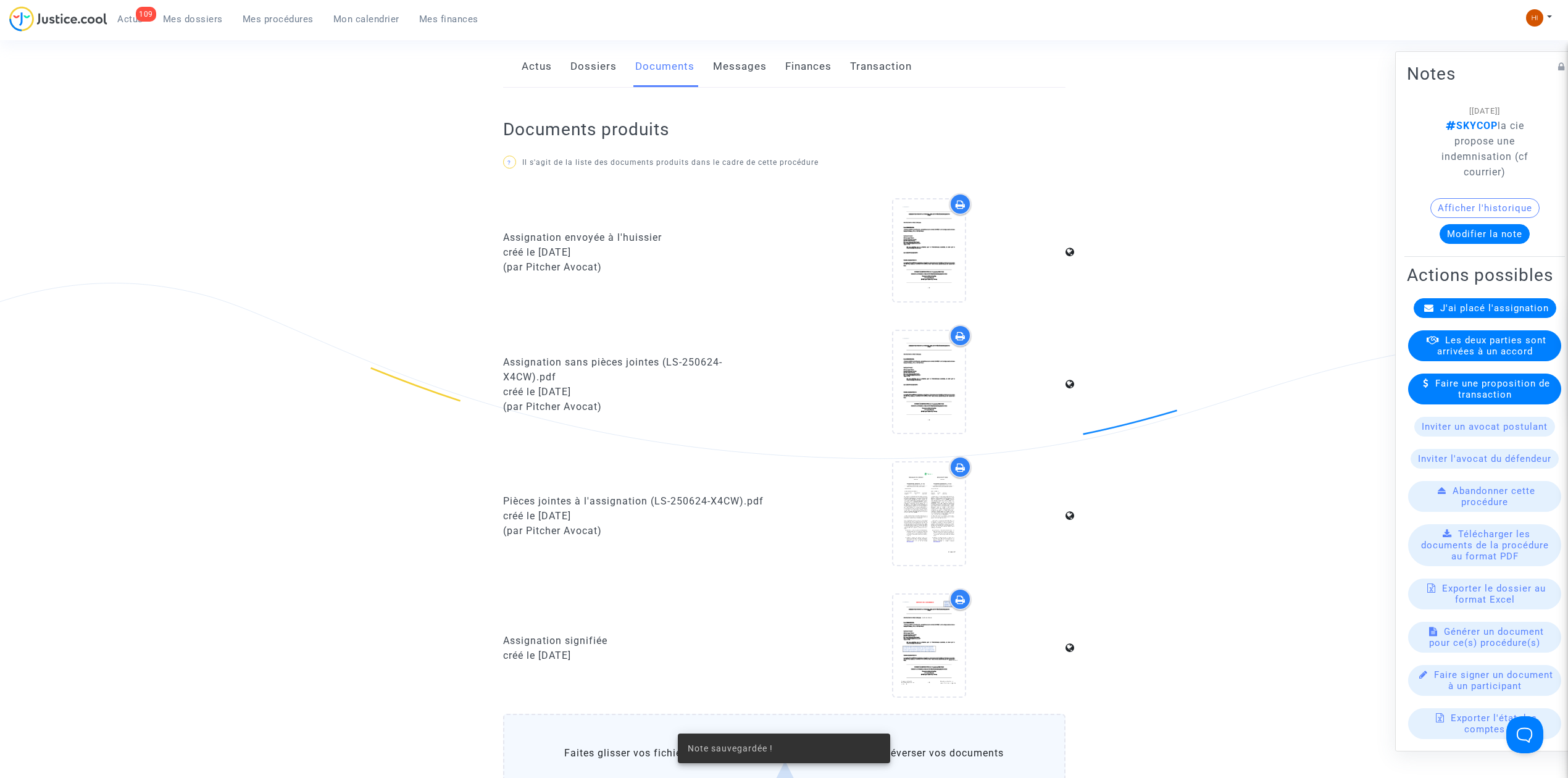
scroll to position [576, 0]
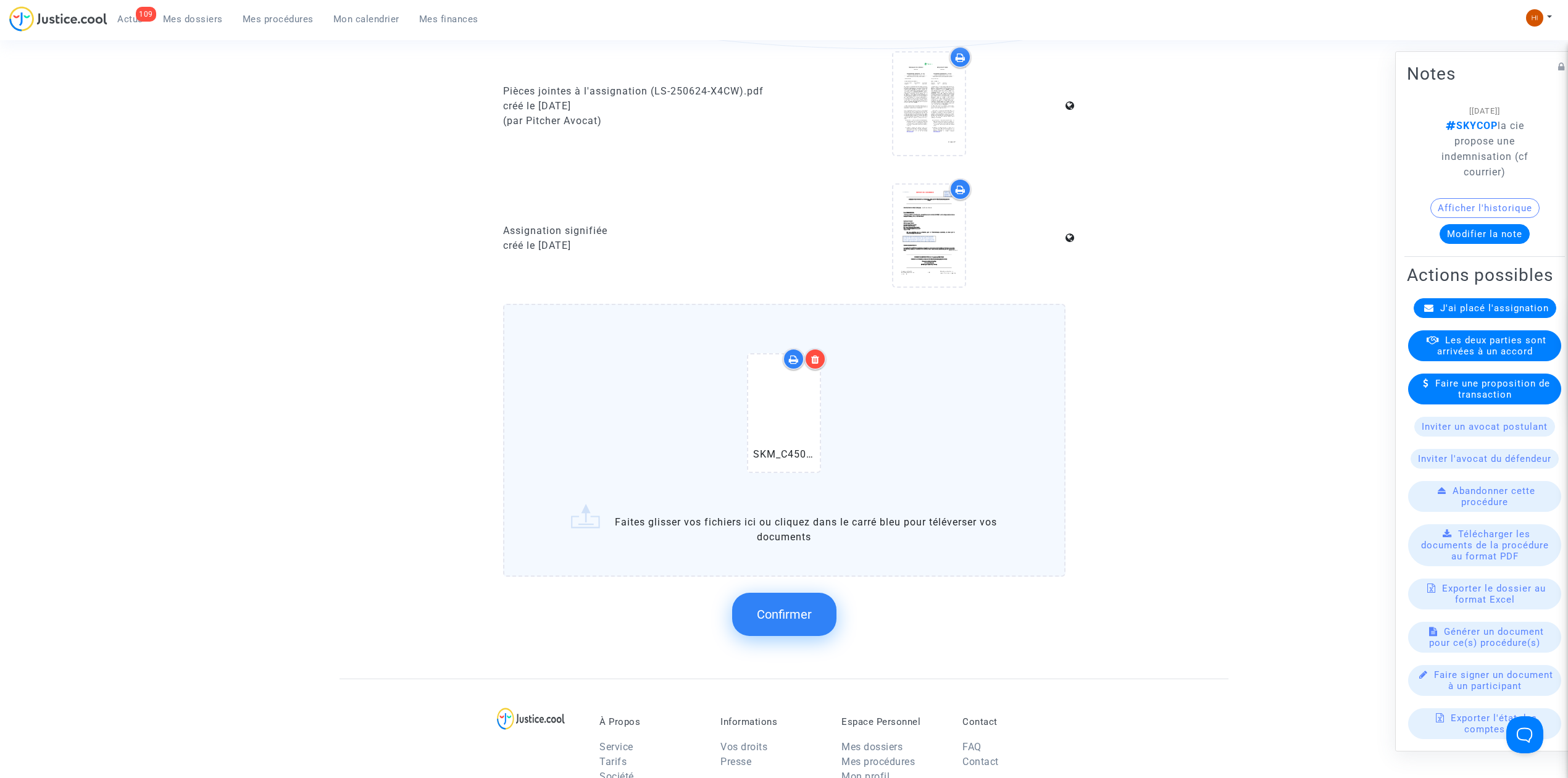
click at [786, 619] on button "Confirmer" at bounding box center [784, 614] width 104 height 43
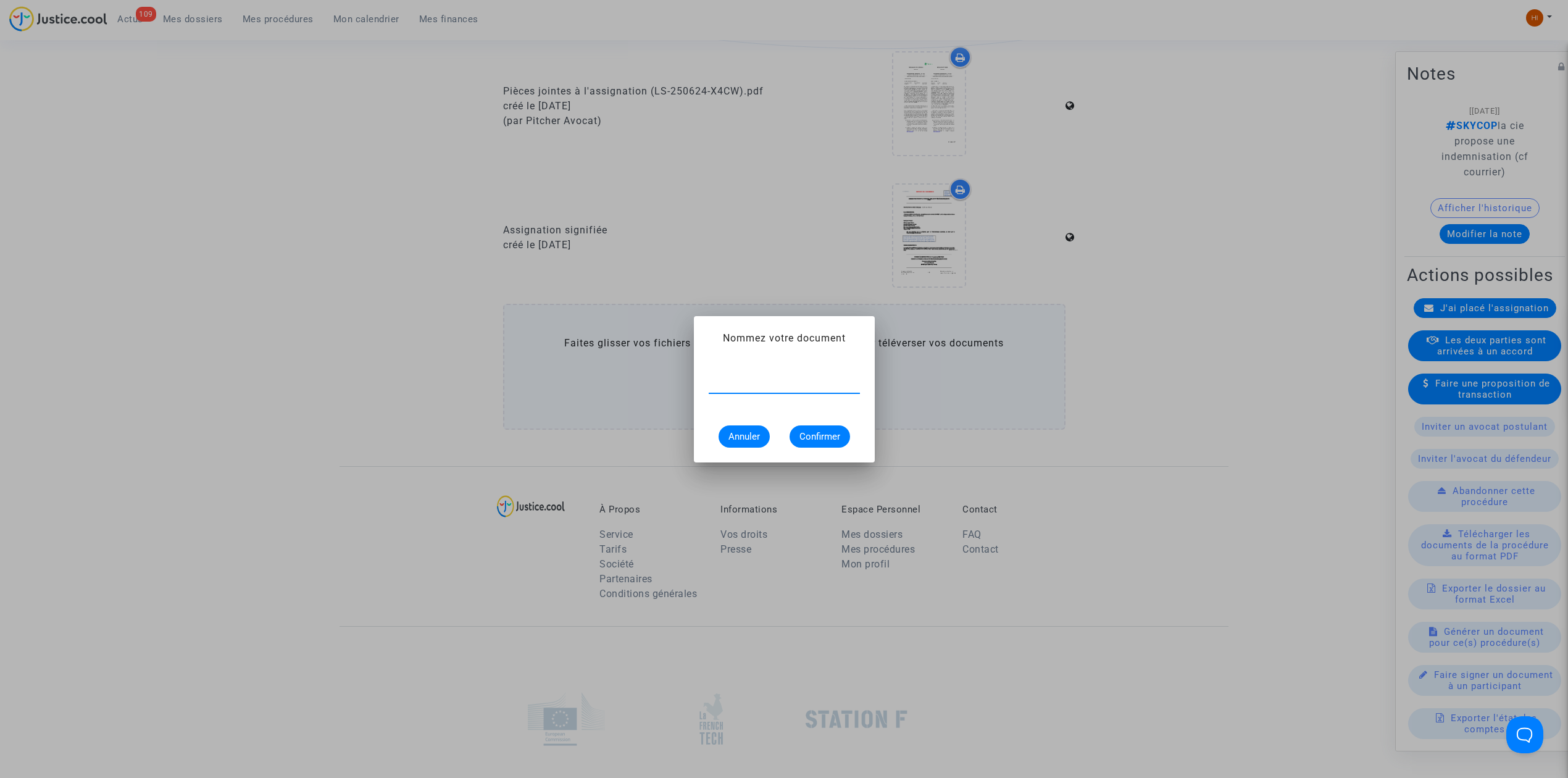
paste input "la cie propose une indemnisation (cf courrier)"
type input "la cie propose une indemnisation (cf courrier)"
type input "COURRIER AIR ALGERIE"
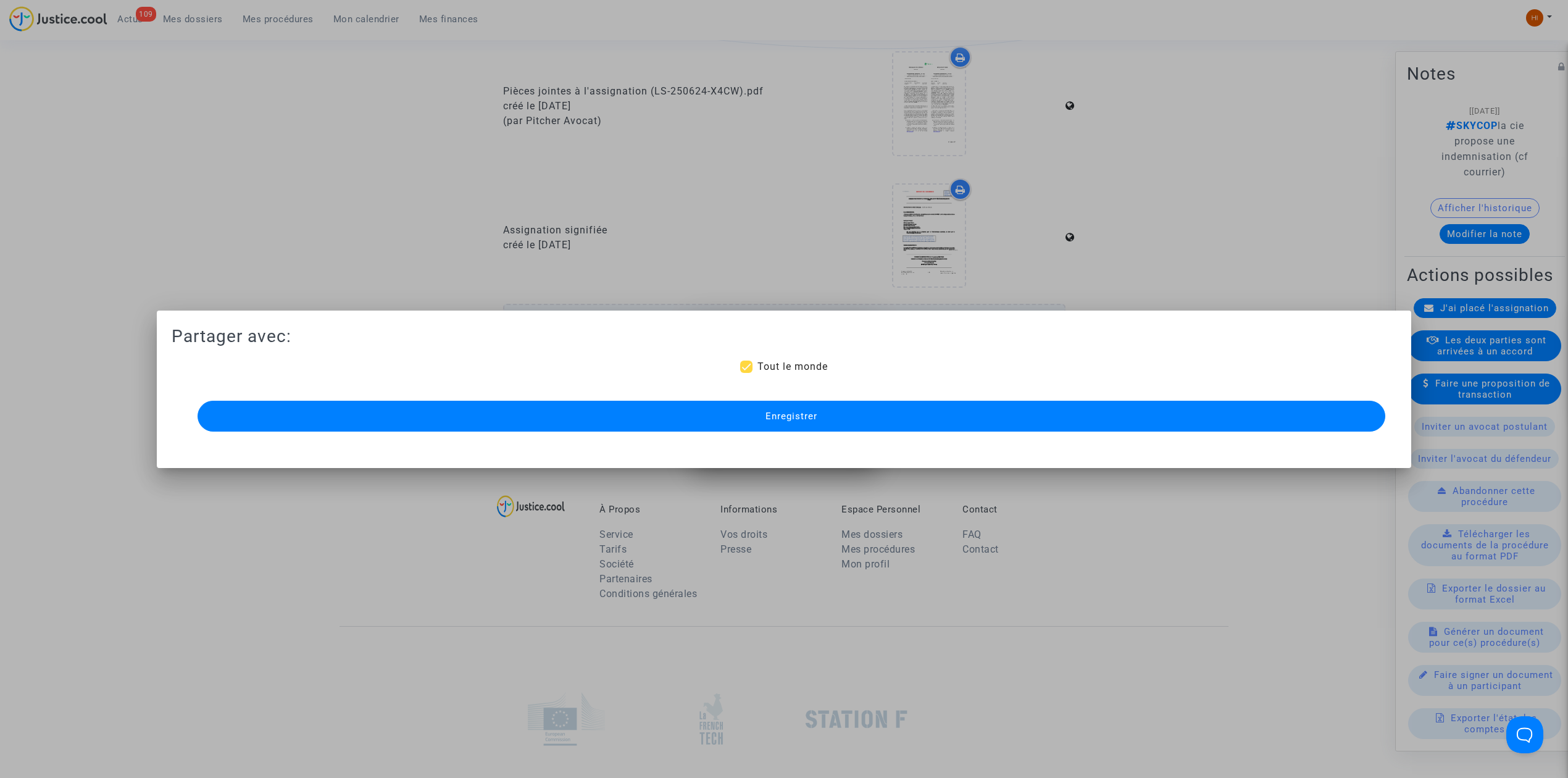
scroll to position [576, 0]
click at [757, 423] on button "Enregistrer" at bounding box center [791, 416] width 1188 height 31
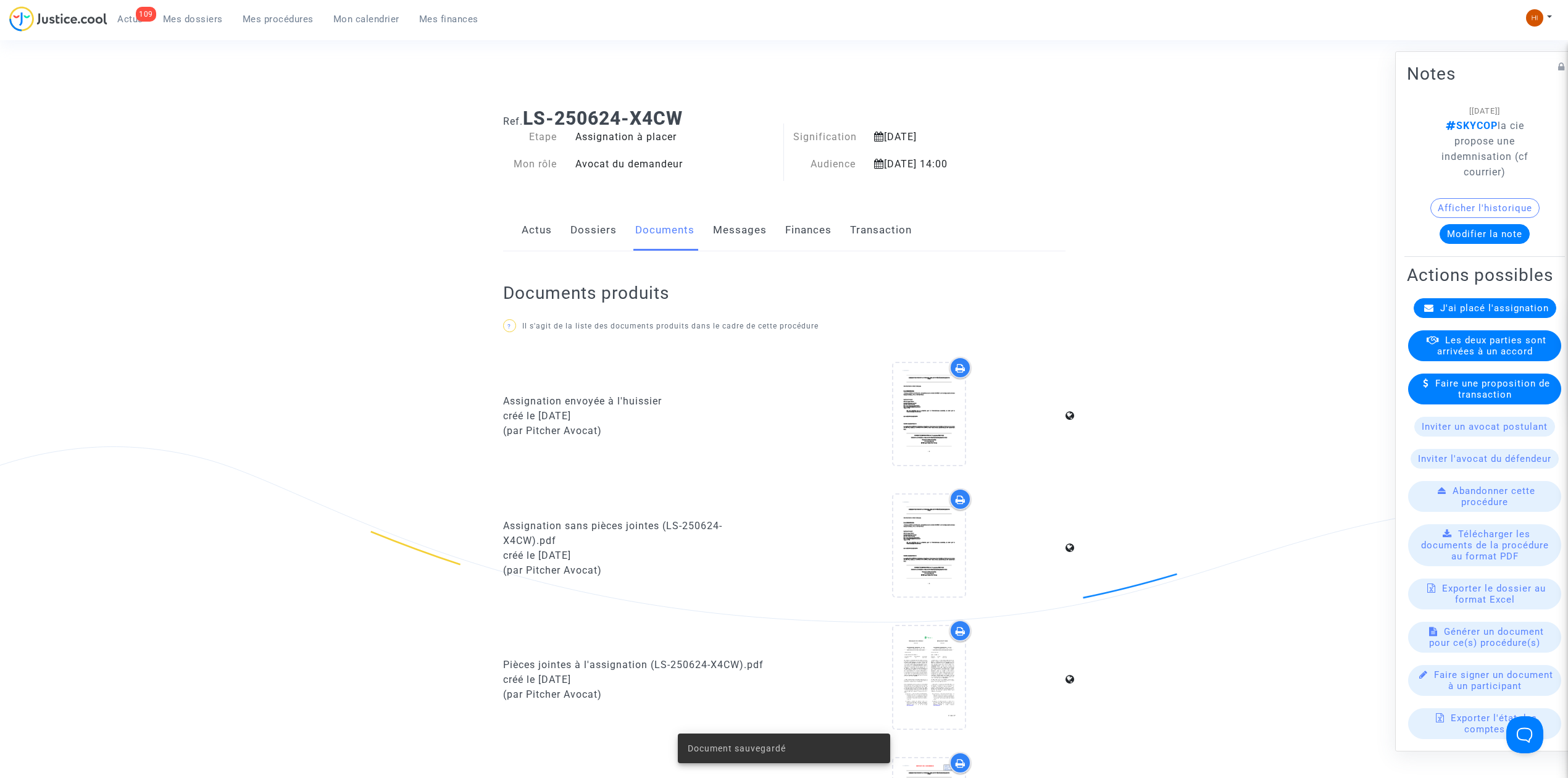
scroll to position [0, 0]
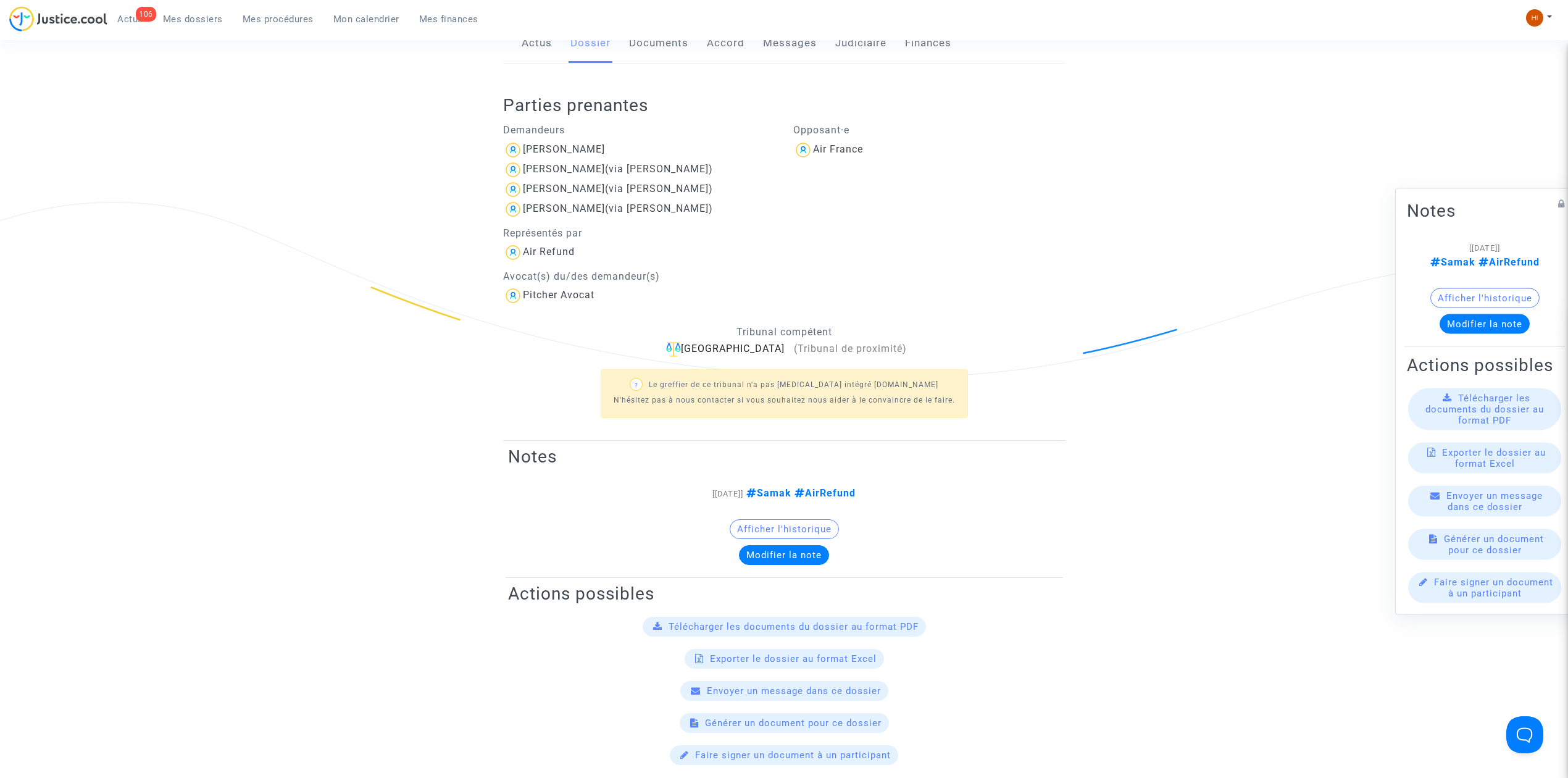
click at [188, 12] on link "Mes dossiers" at bounding box center [193, 18] width 80 height 18
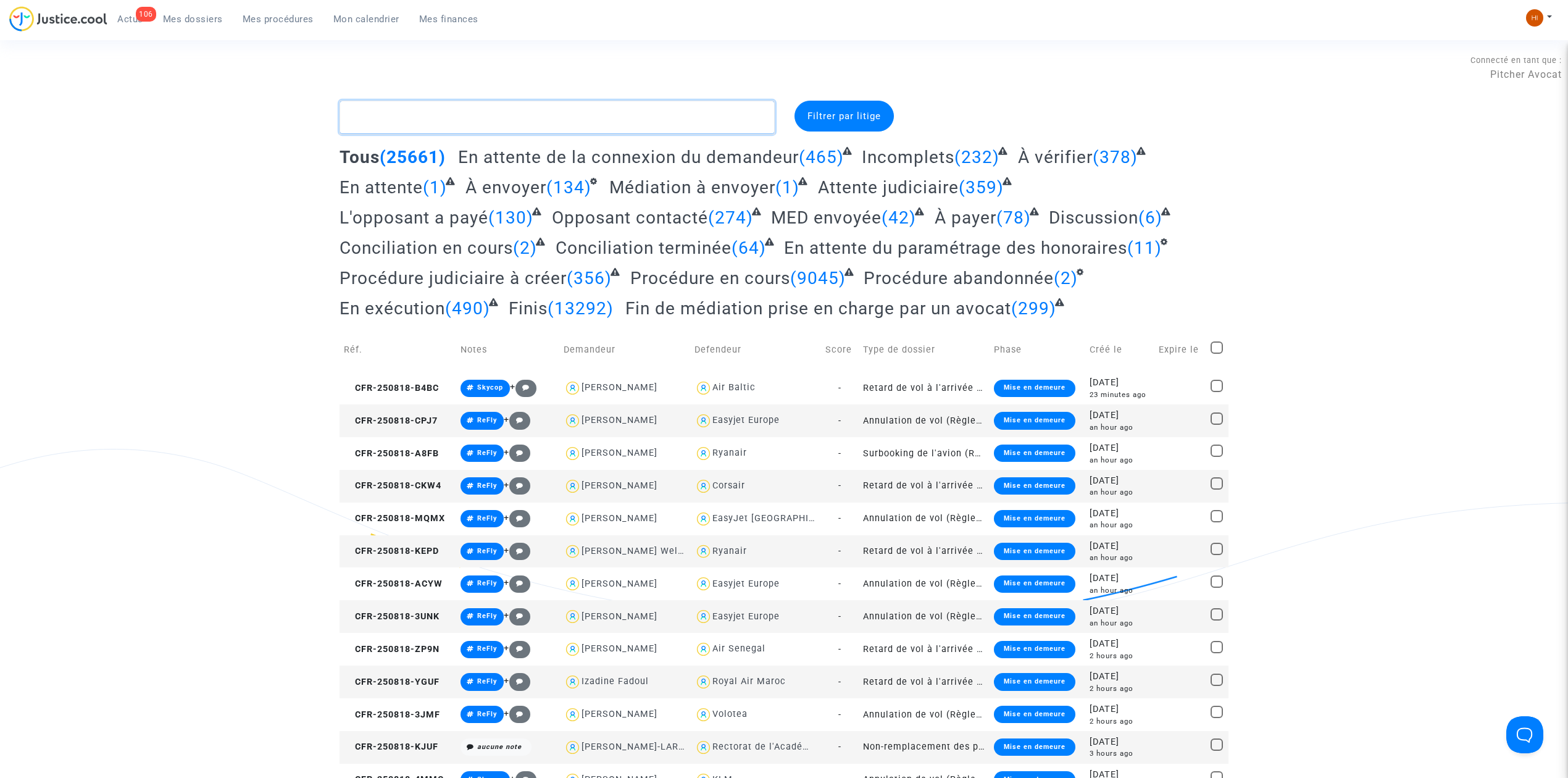
click at [397, 122] on textarea at bounding box center [557, 117] width 436 height 33
paste textarea "Da Campo"
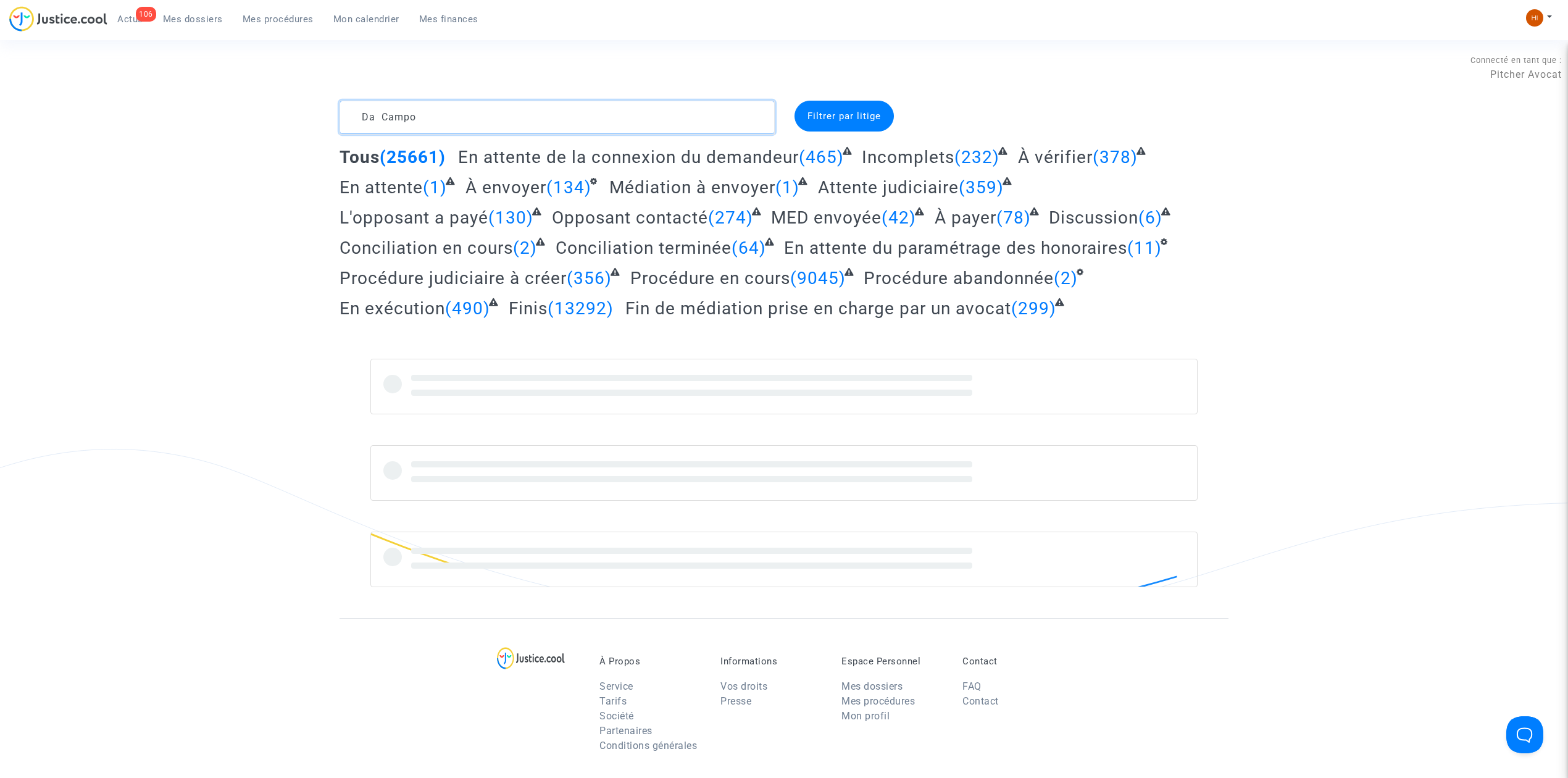
click at [438, 113] on textarea at bounding box center [557, 117] width 436 height 33
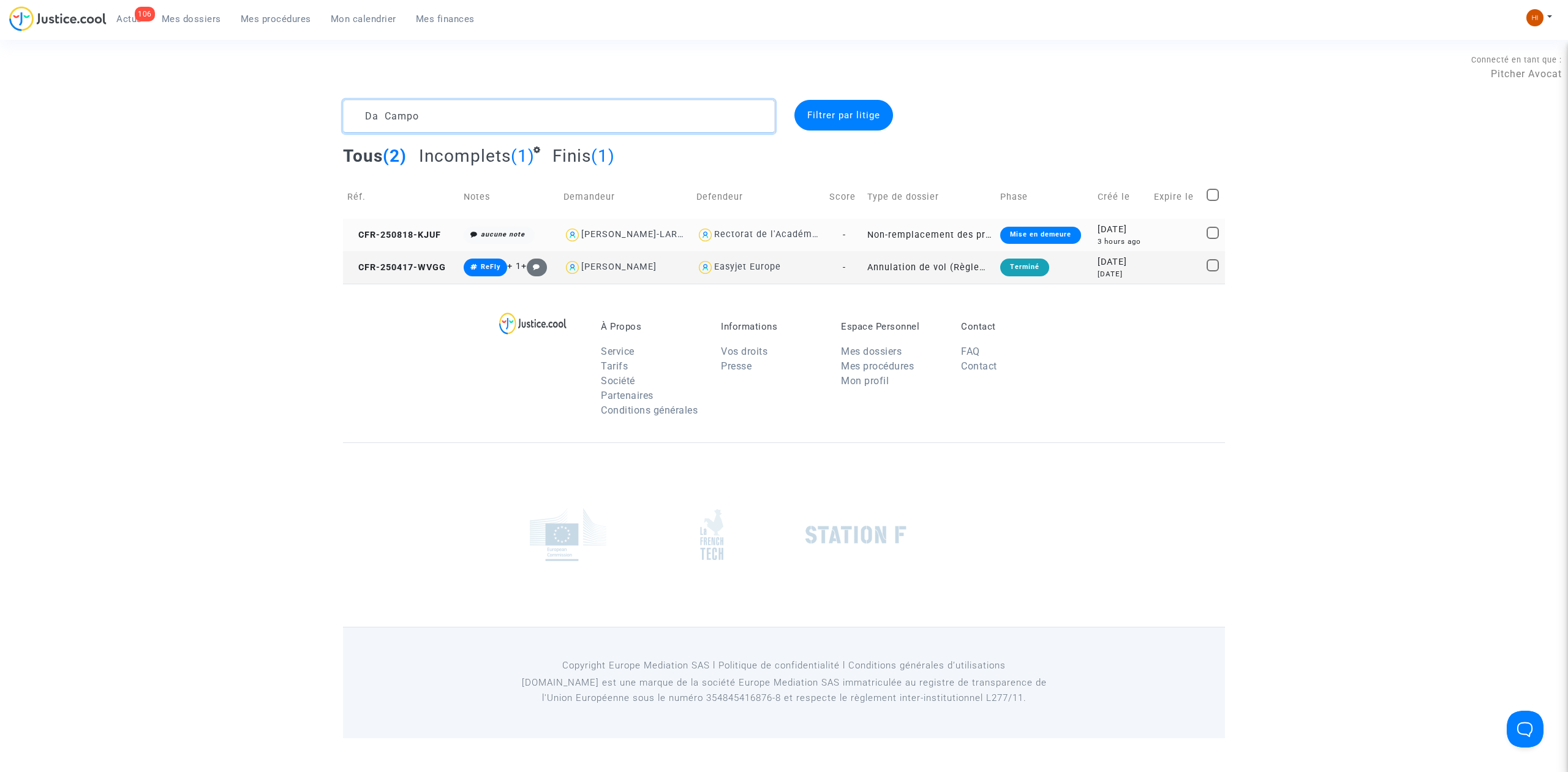
type textarea "Da Campo"
click at [383, 221] on td "CFR-250818-KJUF" at bounding box center [401, 235] width 116 height 32
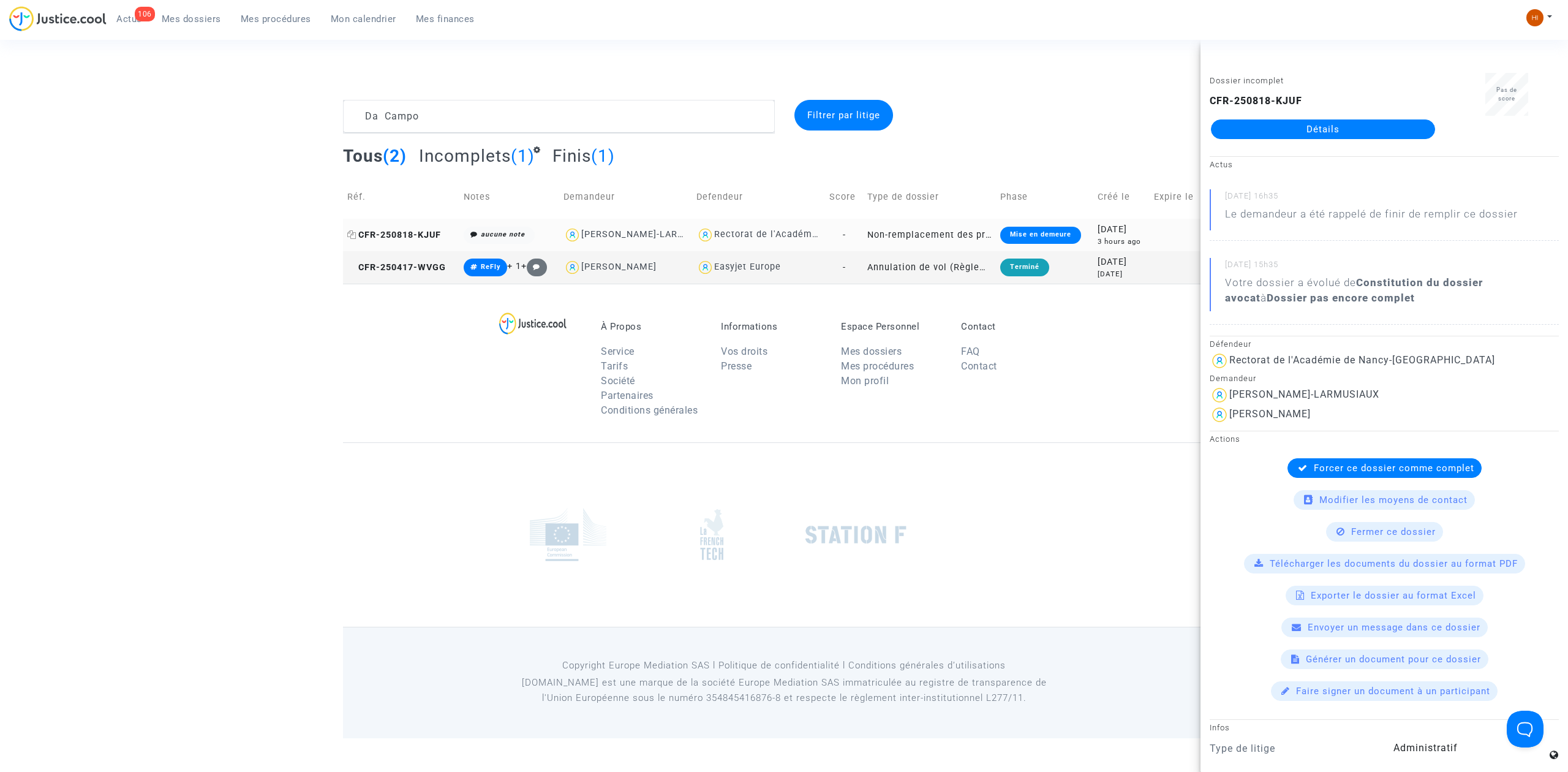
click at [390, 230] on span "CFR-250818-KJUF" at bounding box center [393, 235] width 94 height 10
click at [1352, 126] on link "Détails" at bounding box center [1322, 129] width 224 height 20
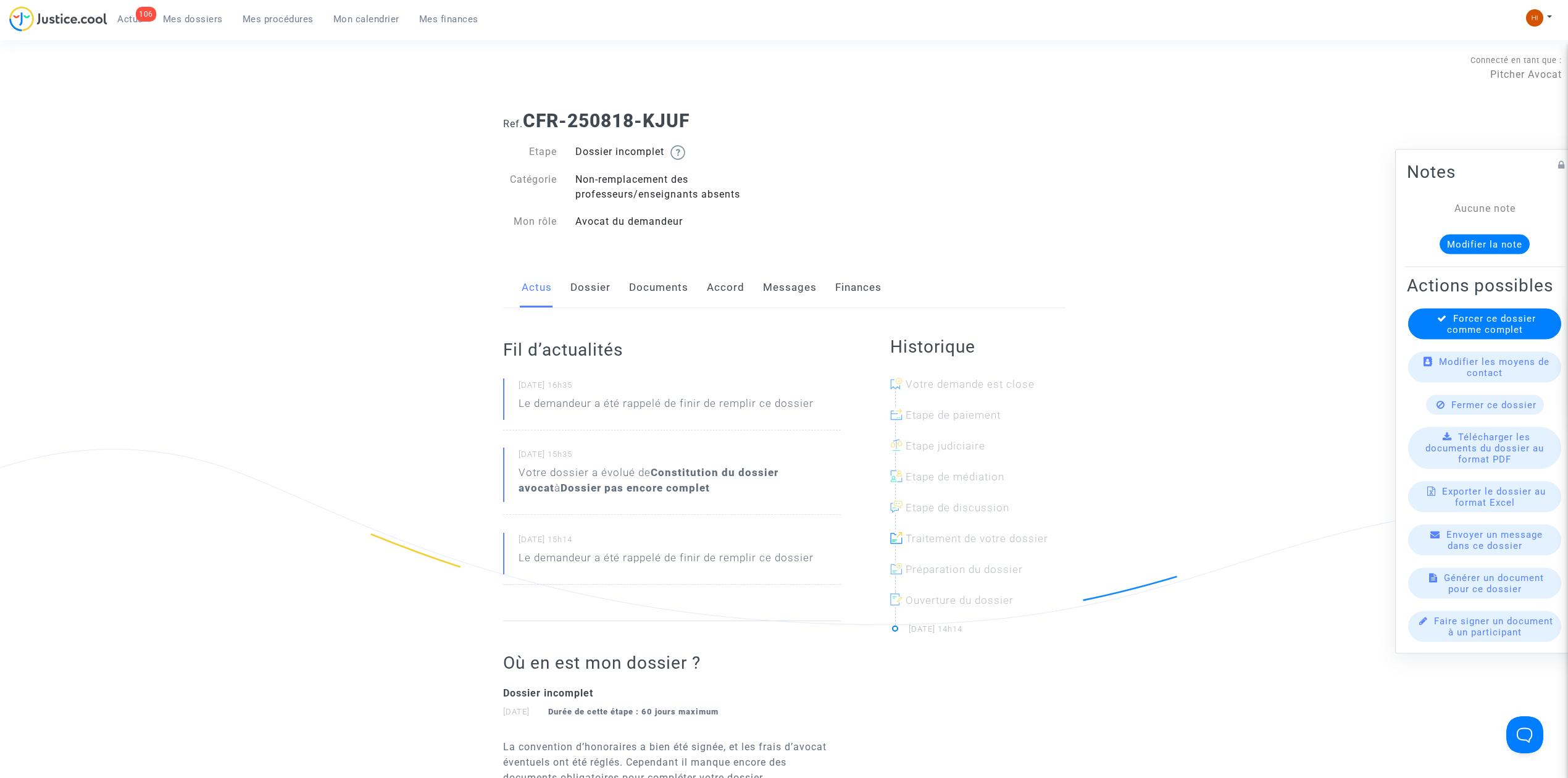
click at [1495, 235] on button "Modifier la note" at bounding box center [1484, 244] width 91 height 20
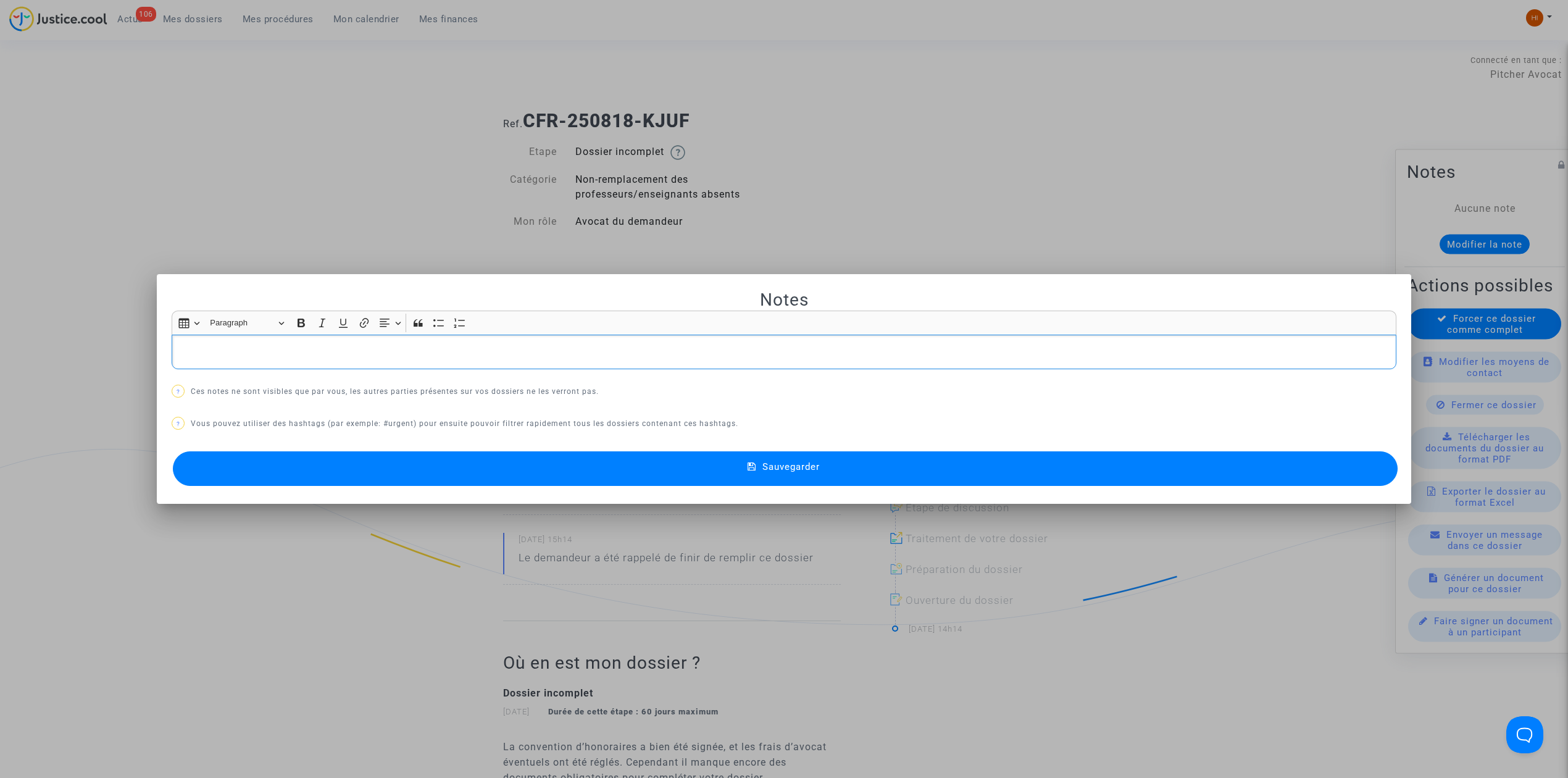
click at [389, 361] on div "Rich Text Editor, main" at bounding box center [784, 352] width 1225 height 34
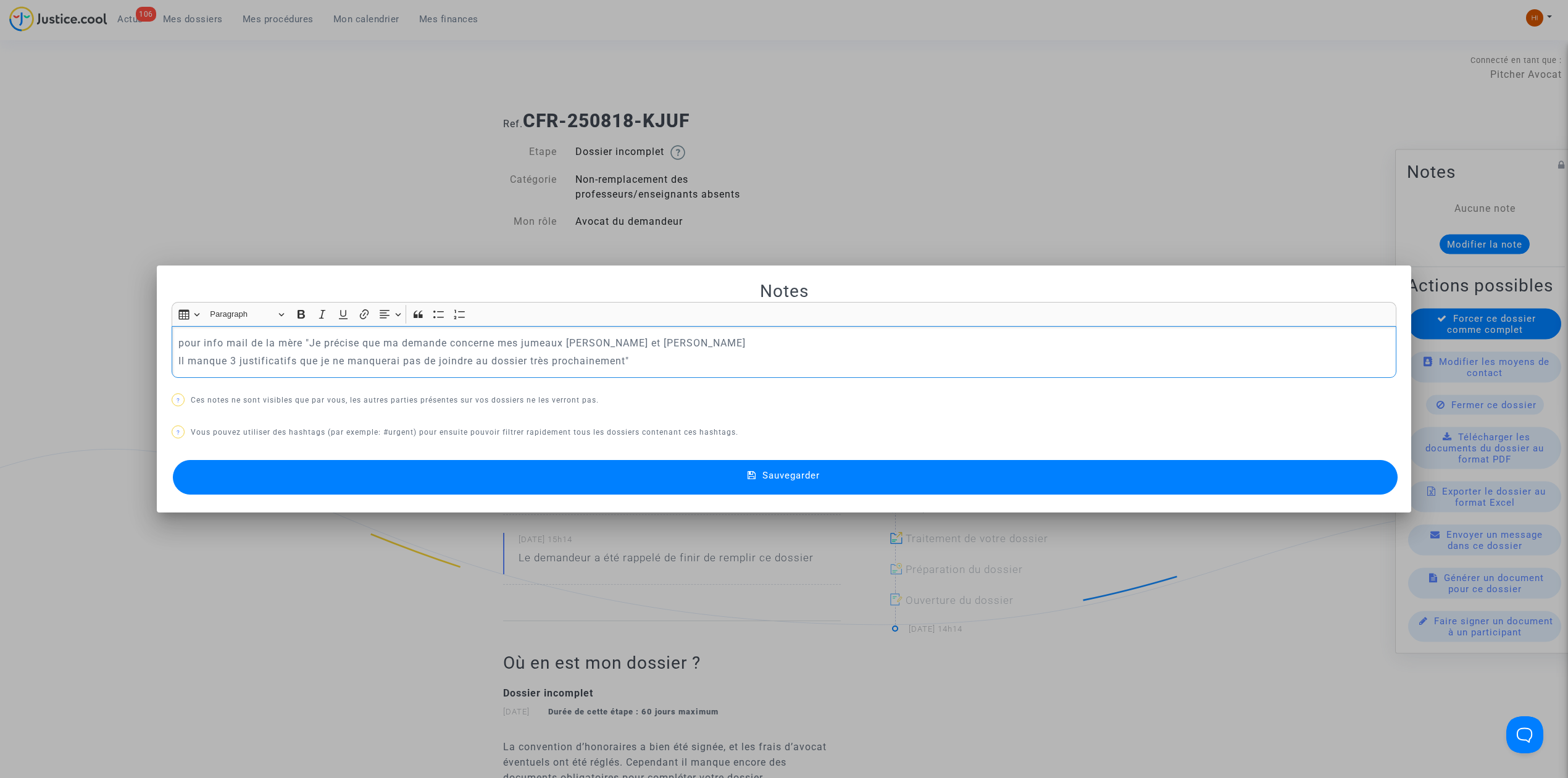
click at [458, 490] on button "Sauvegarder" at bounding box center [784, 477] width 1225 height 34
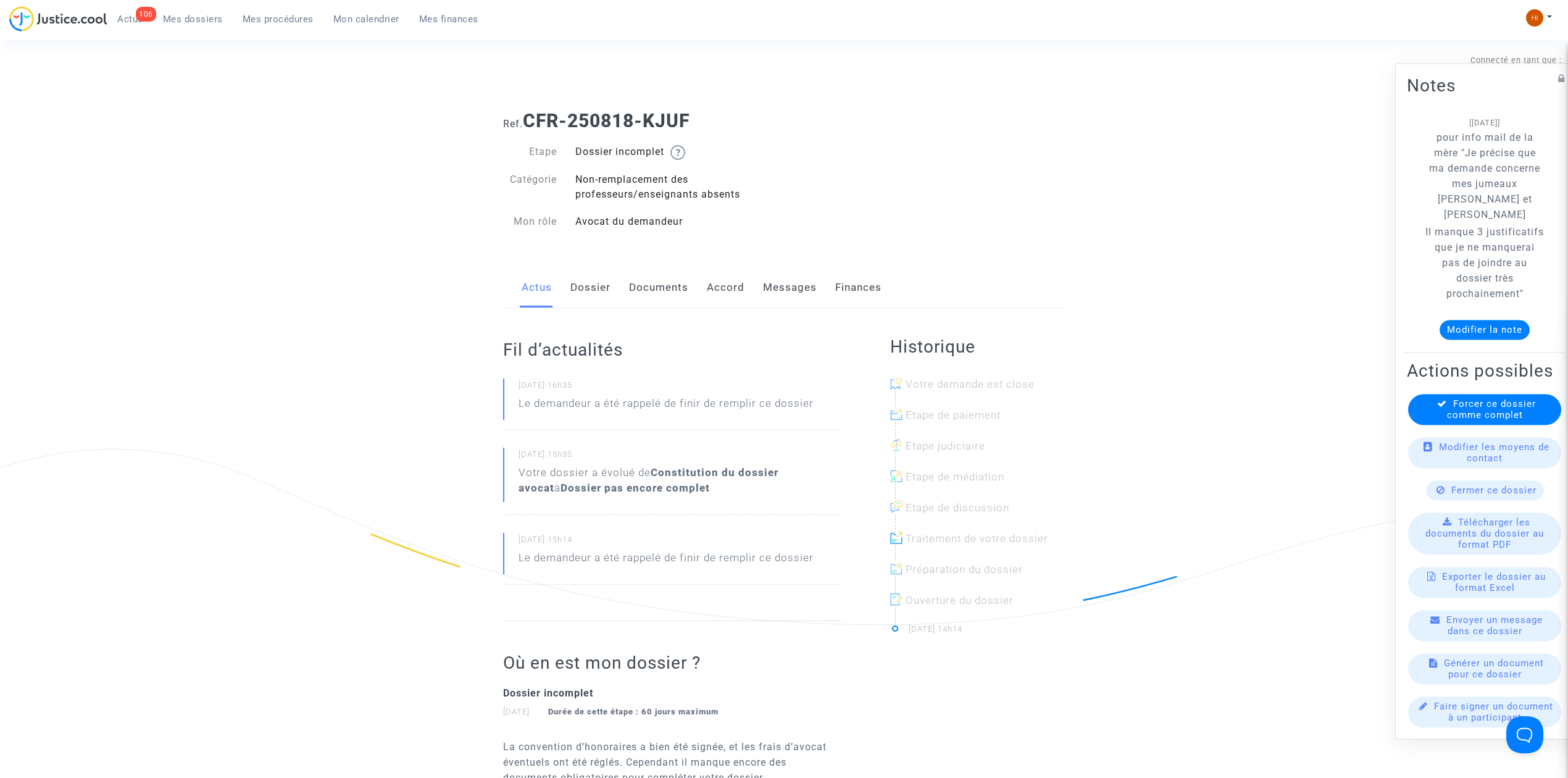
click at [275, 15] on span "Mes procédures" at bounding box center [277, 19] width 71 height 11
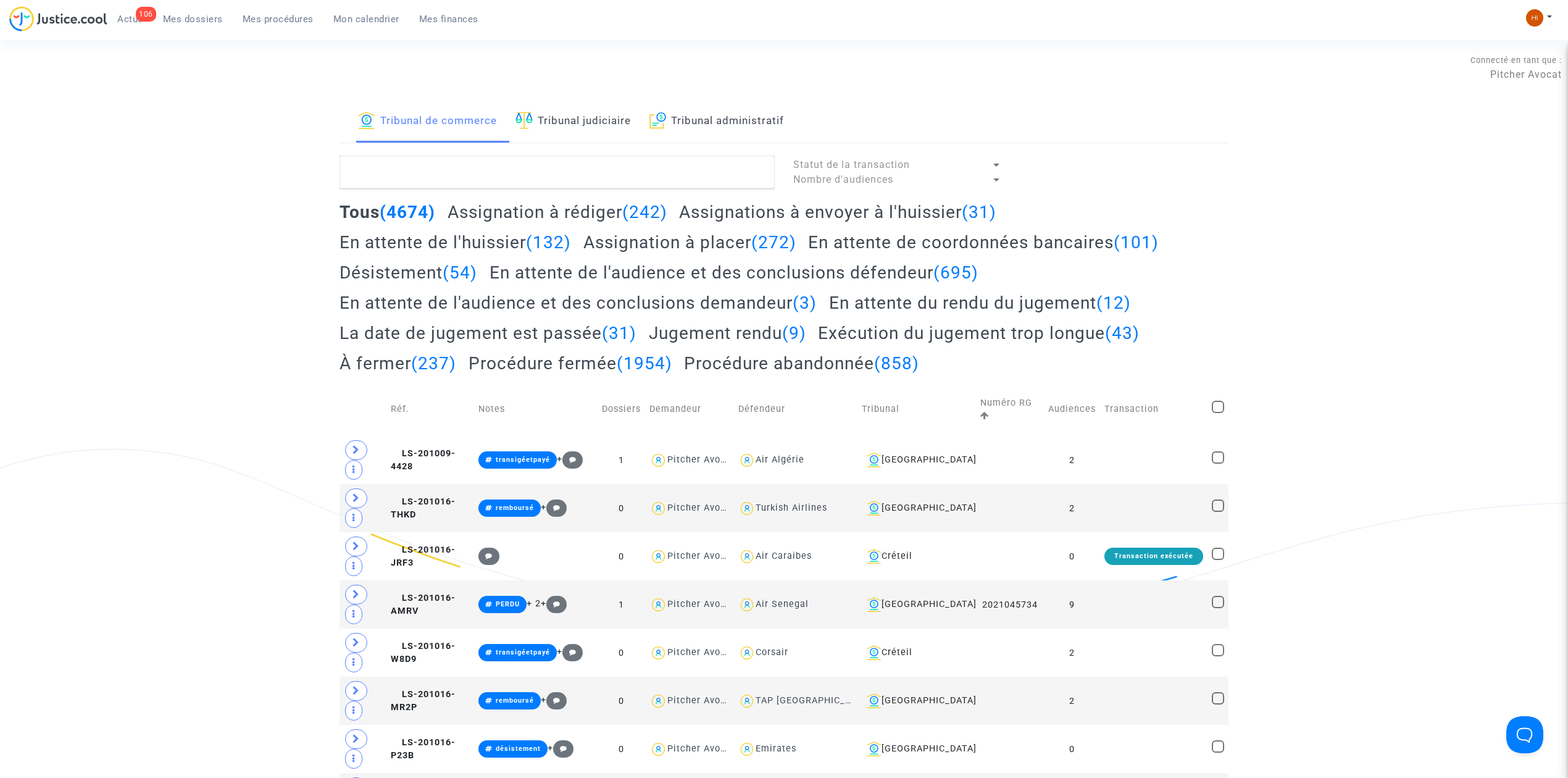
click at [577, 118] on link "Tribunal judiciaire" at bounding box center [573, 122] width 115 height 42
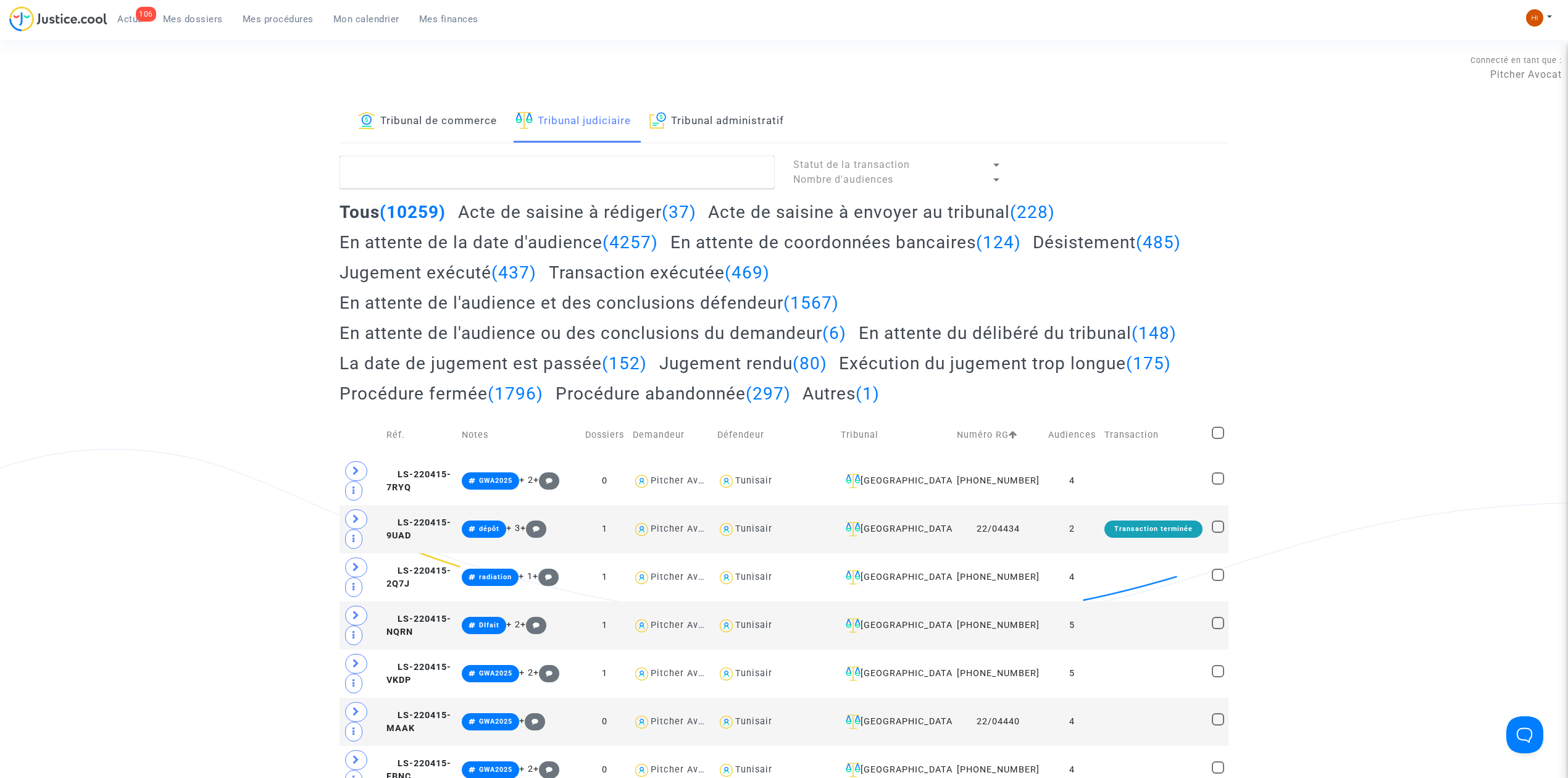
click at [188, 13] on span "Mes dossiers" at bounding box center [193, 19] width 60 height 11
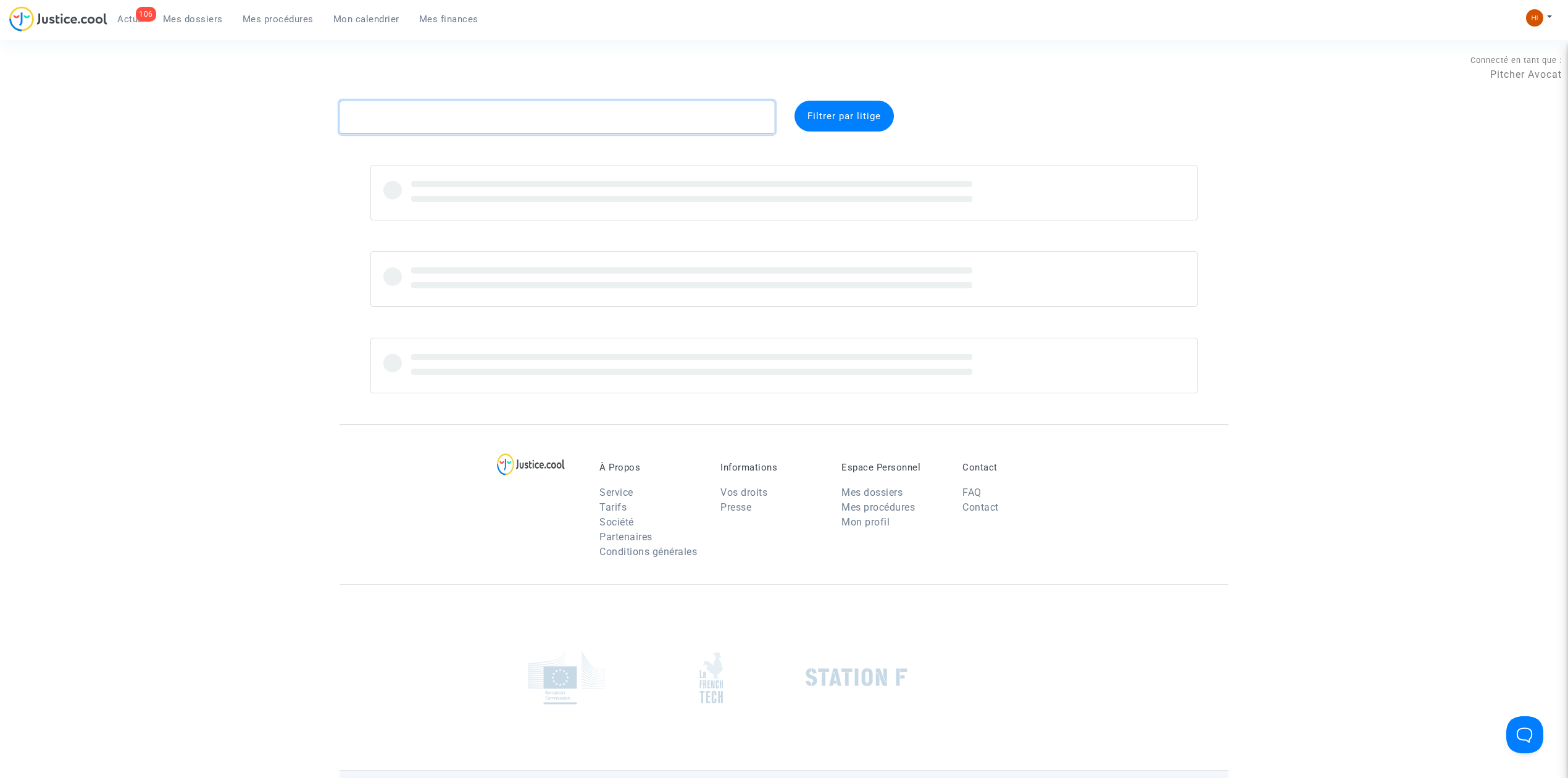
click at [484, 131] on textarea at bounding box center [557, 117] width 436 height 33
click at [484, 113] on textarea at bounding box center [557, 117] width 436 height 33
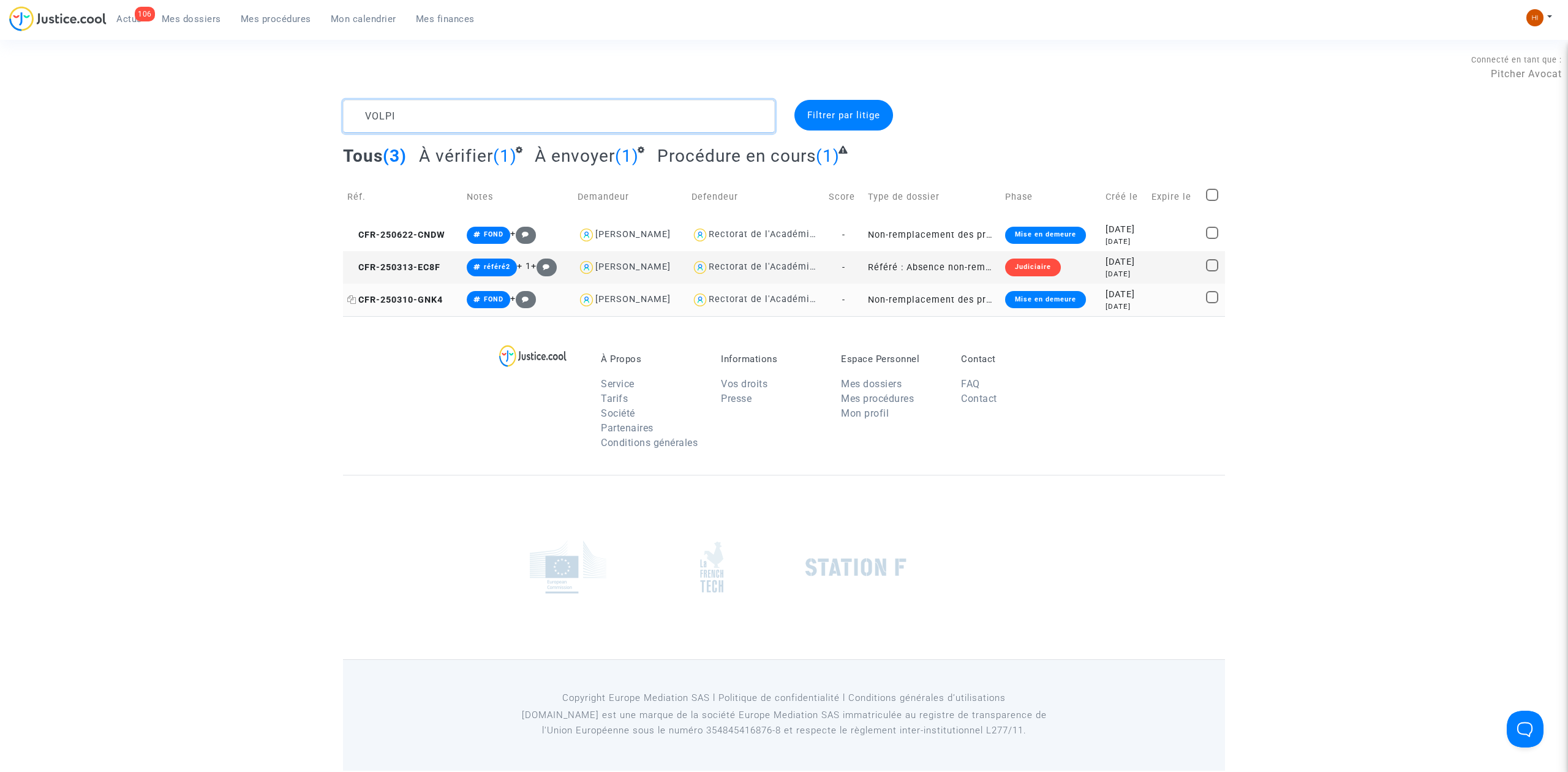
type textarea "VOLPI"
click at [423, 297] on span "CFR-250310-GNK4" at bounding box center [394, 299] width 96 height 10
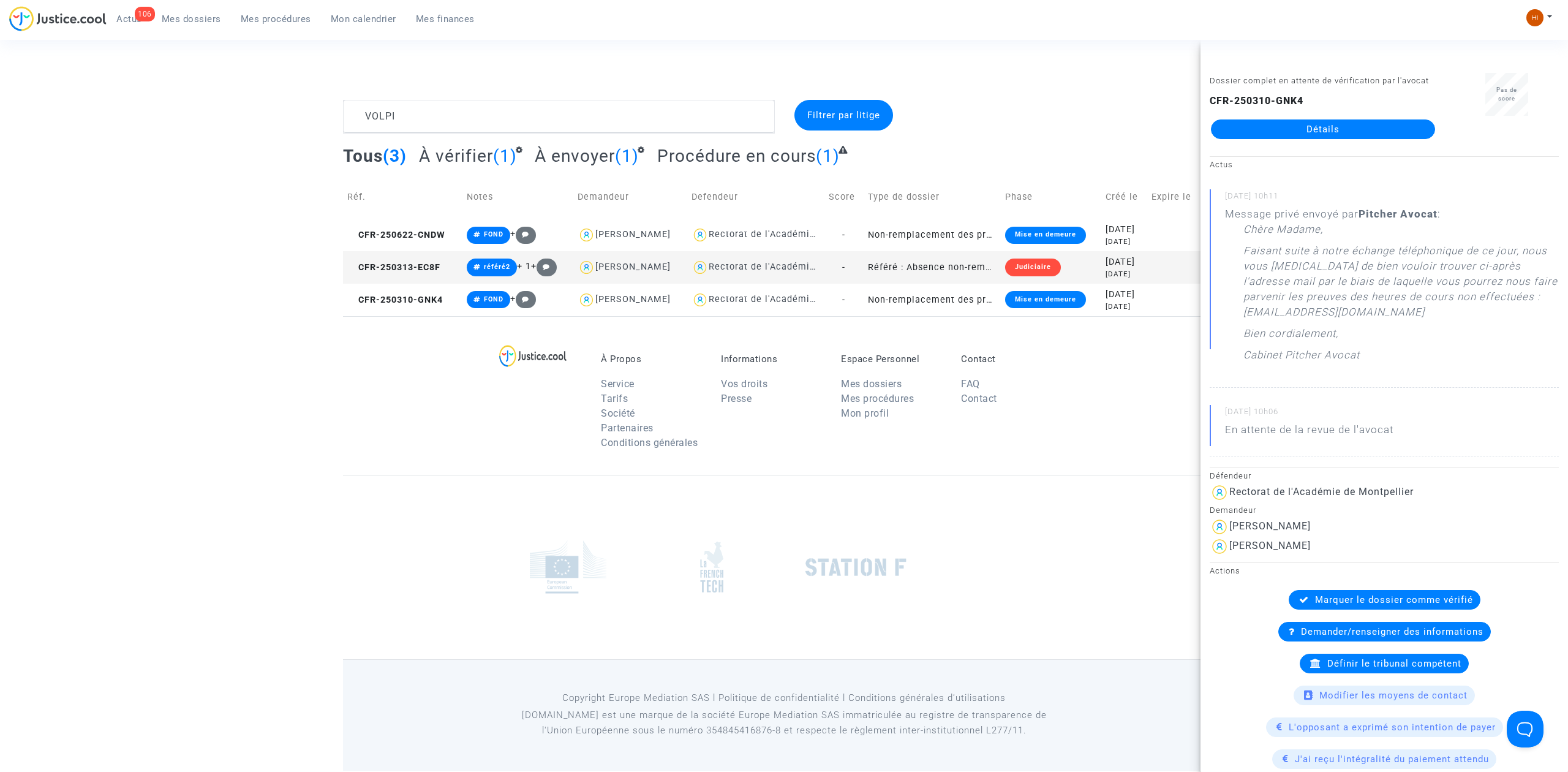
click at [1303, 139] on link "Détails" at bounding box center [1322, 129] width 224 height 20
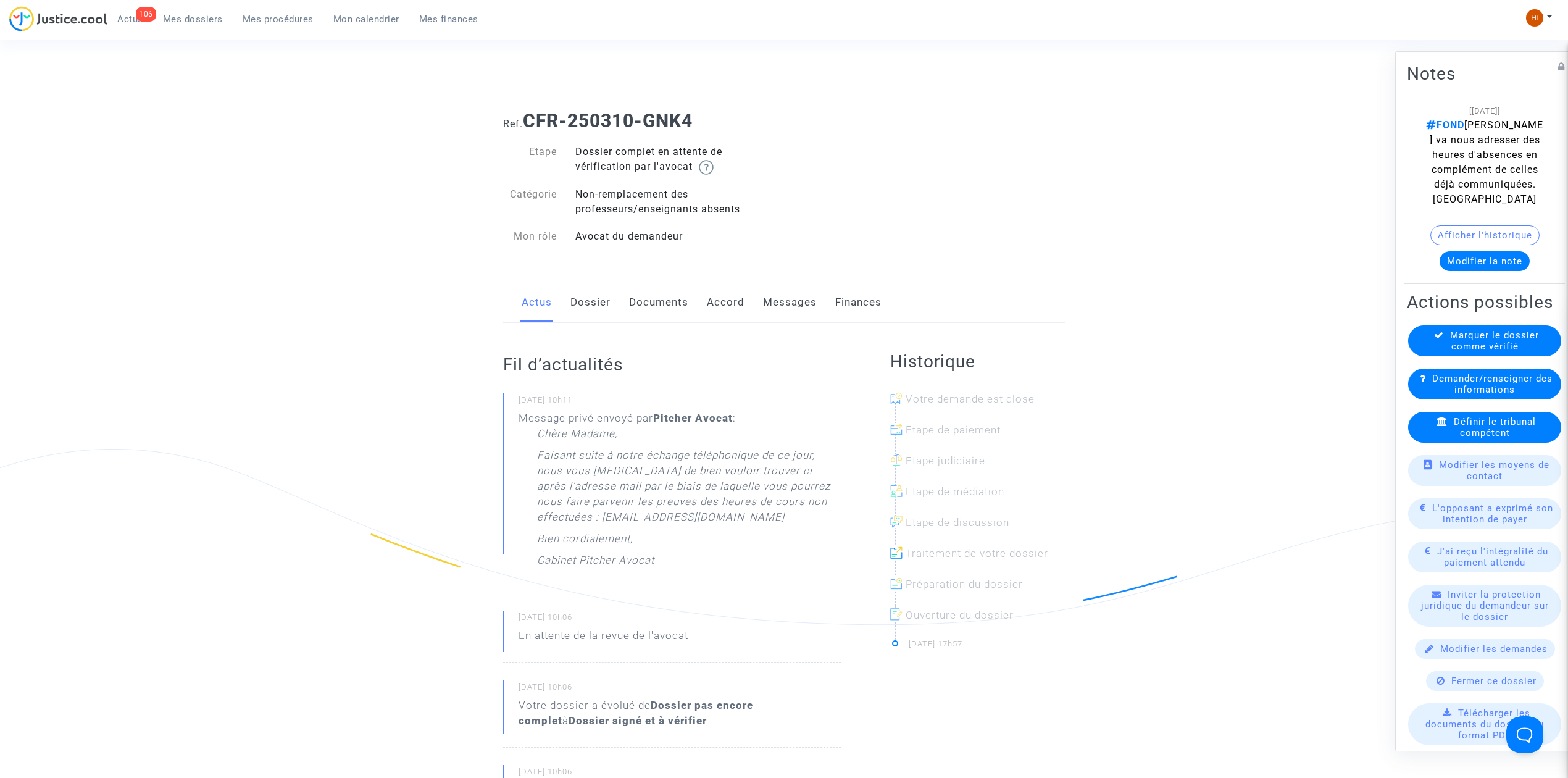
click at [664, 297] on link "Documents" at bounding box center [659, 302] width 59 height 41
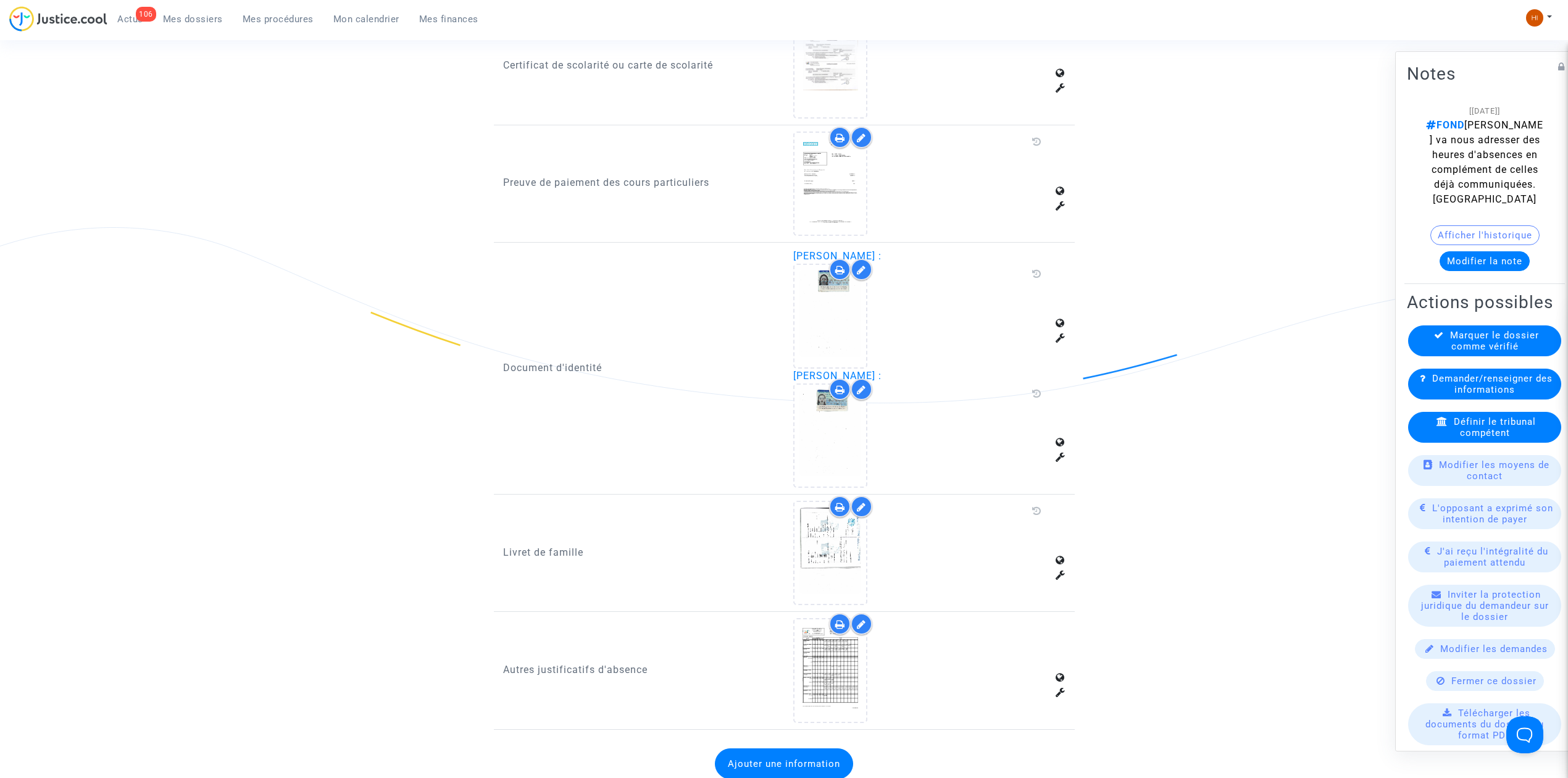
scroll to position [1092, 0]
click at [831, 174] on icon at bounding box center [830, 186] width 40 height 39
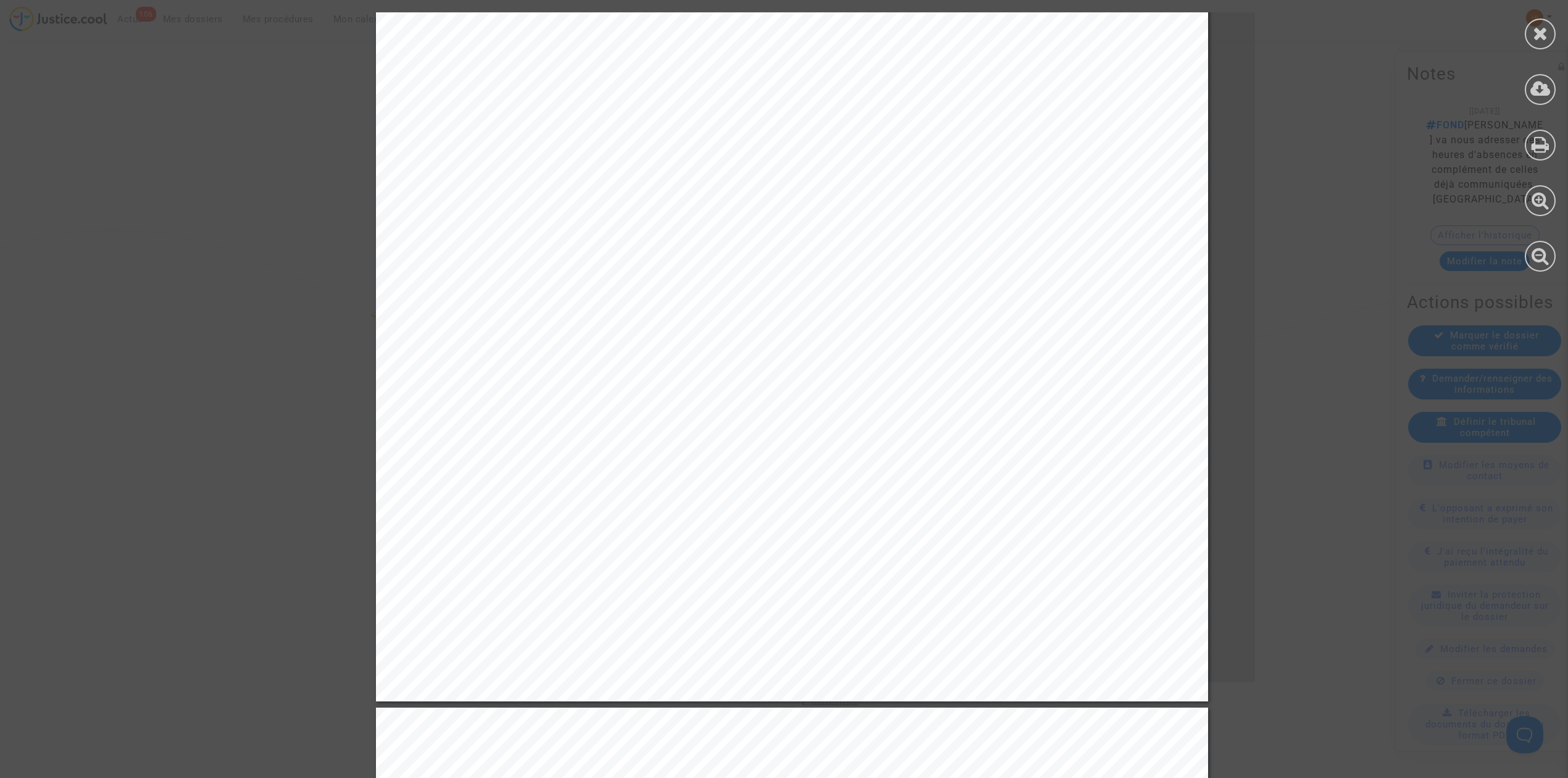
scroll to position [4033, 0]
click at [1541, 33] on icon at bounding box center [1540, 32] width 15 height 18
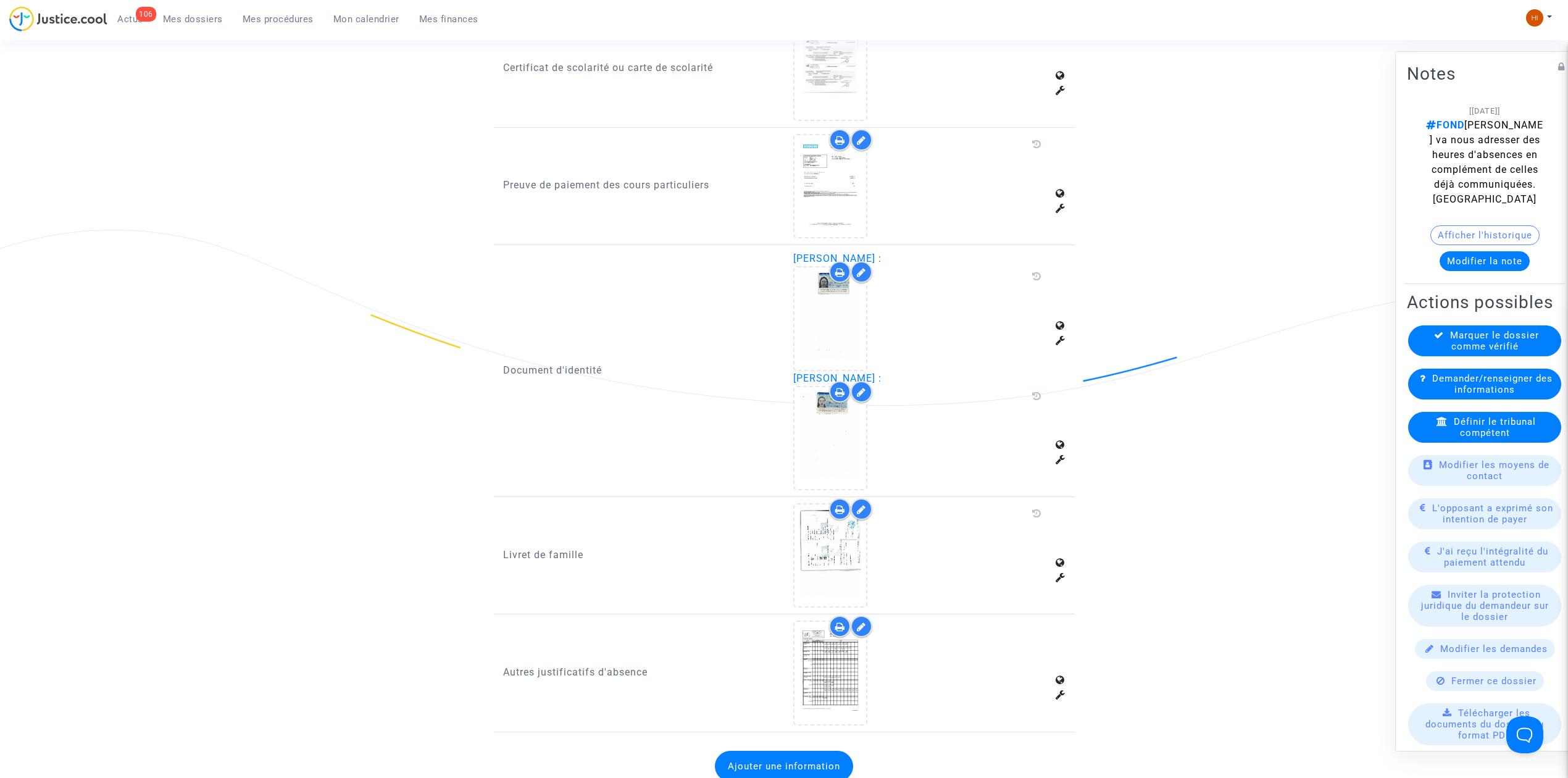
click at [859, 135] on icon at bounding box center [862, 140] width 10 height 10
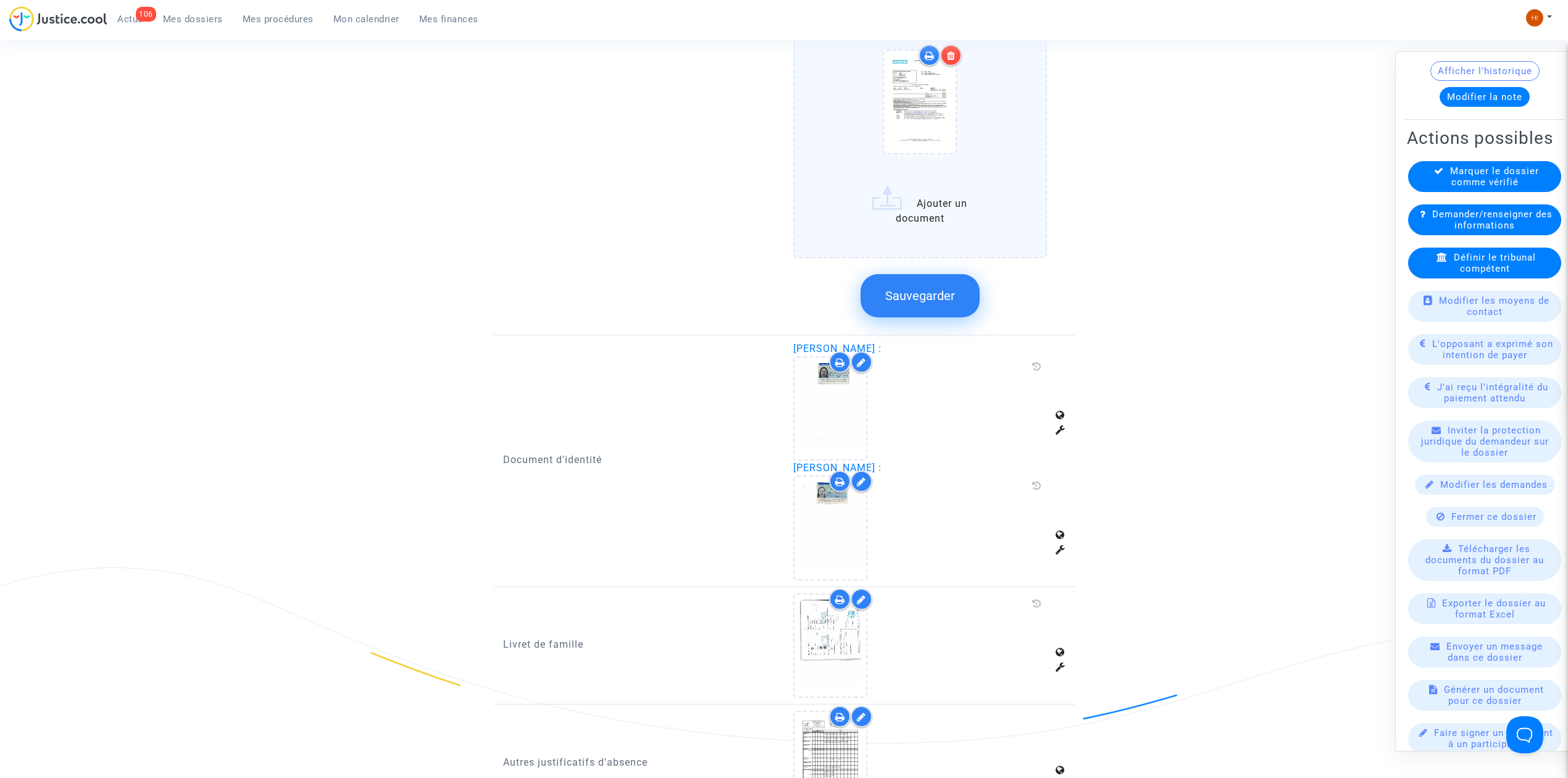
scroll to position [5125, 0]
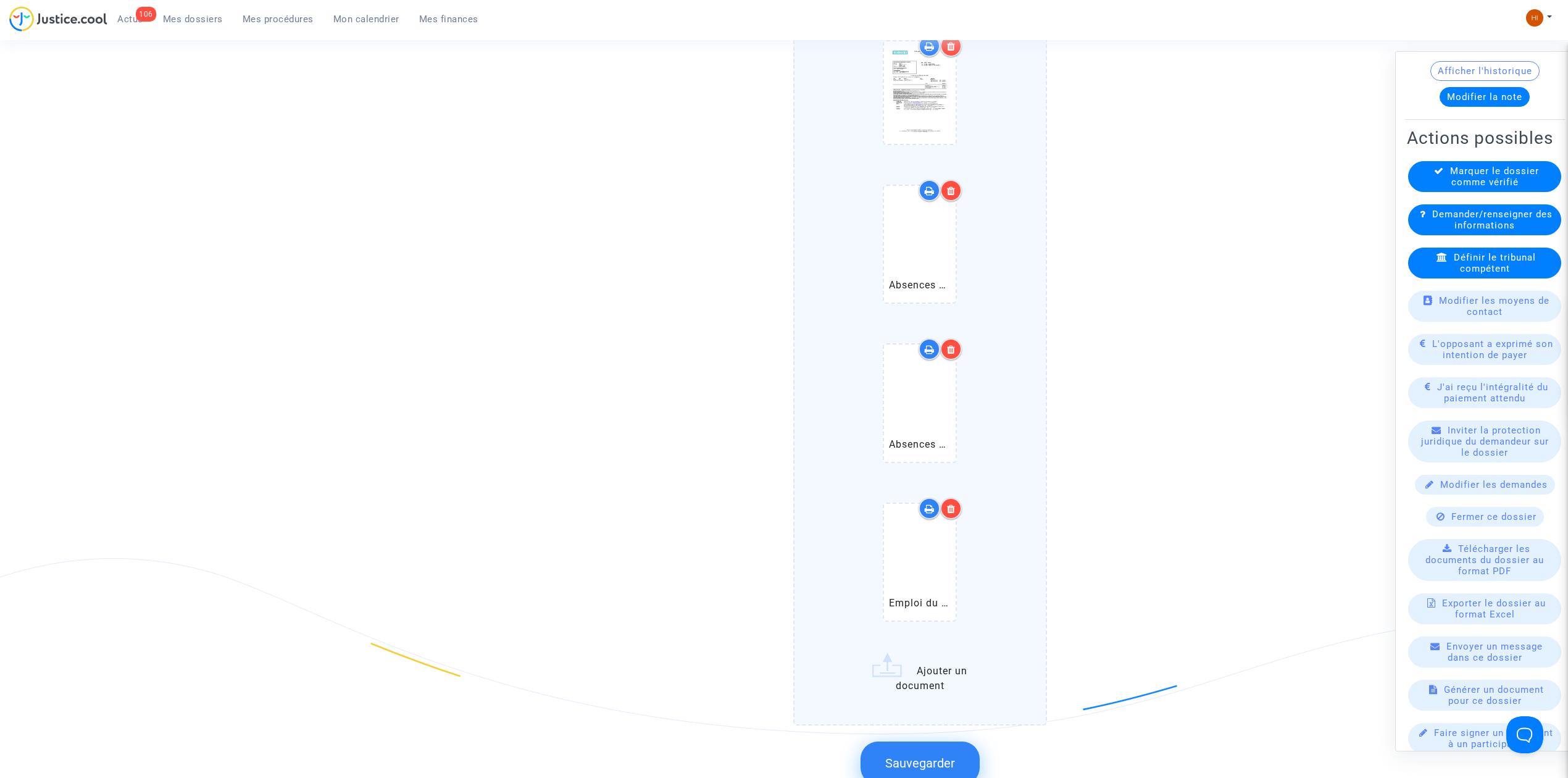
click at [936, 756] on span "Sauvegarder" at bounding box center [920, 764] width 70 height 15
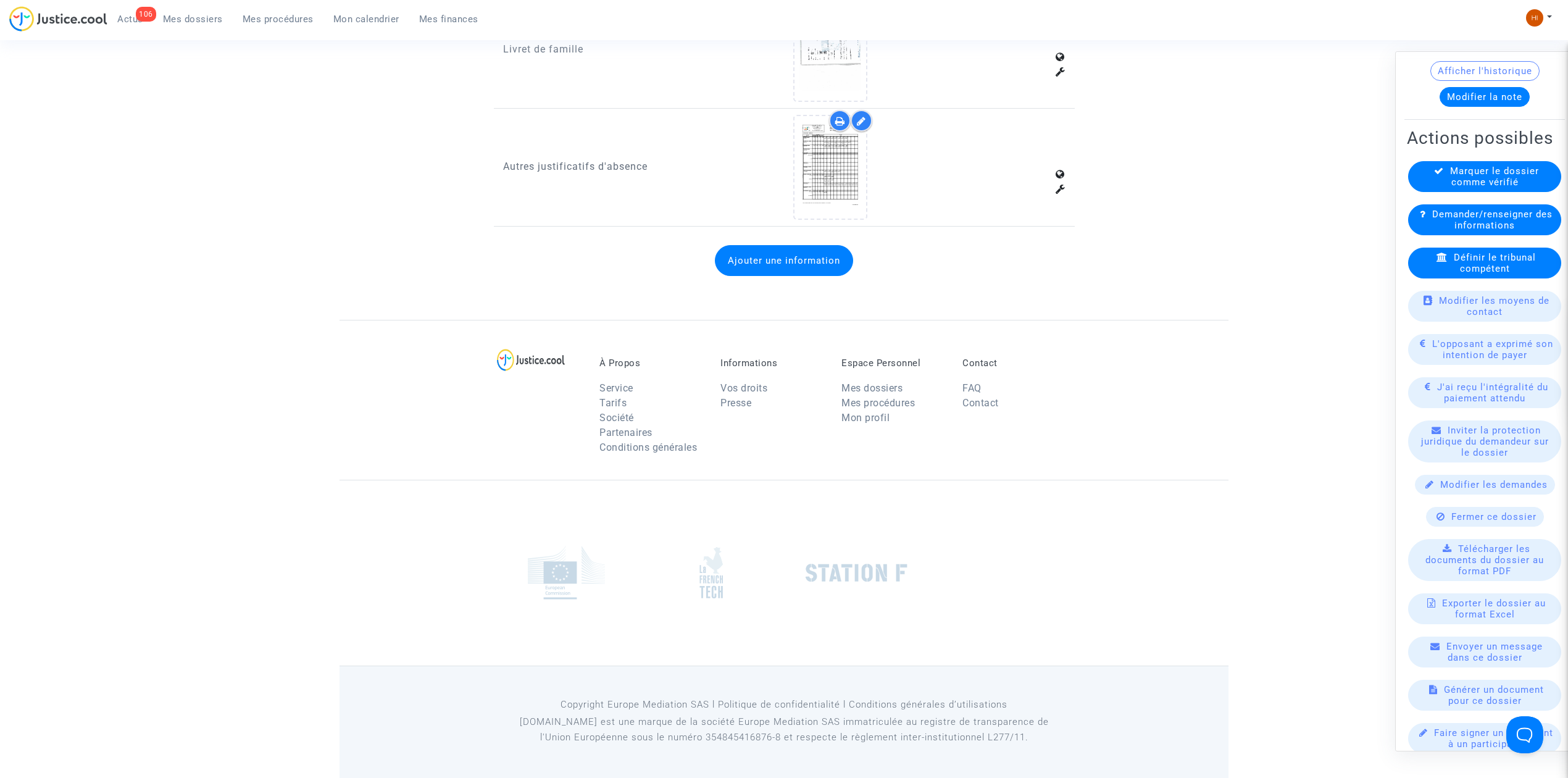
scroll to position [1586, 0]
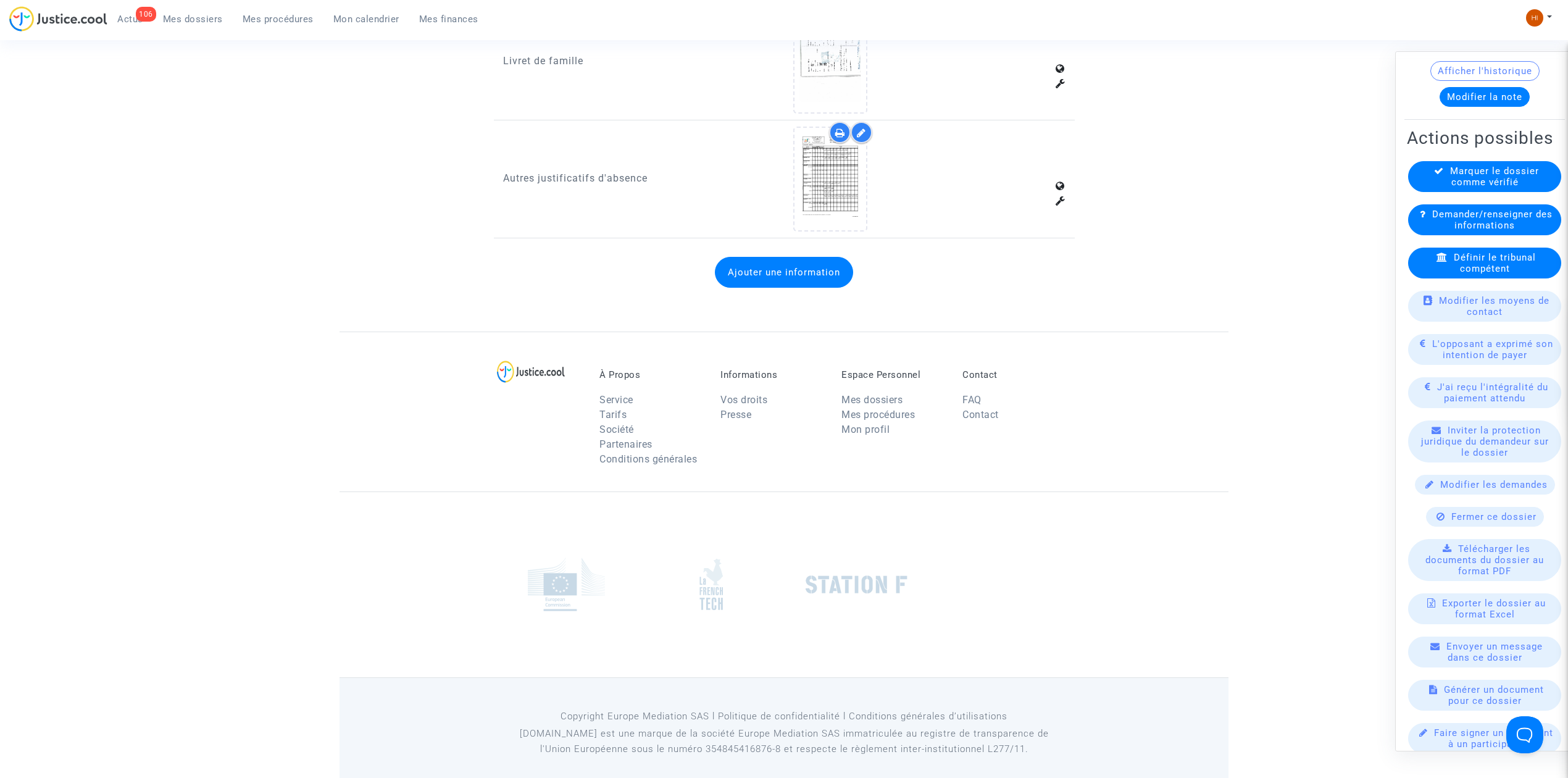
click at [188, 18] on span "Mes dossiers" at bounding box center [193, 19] width 60 height 11
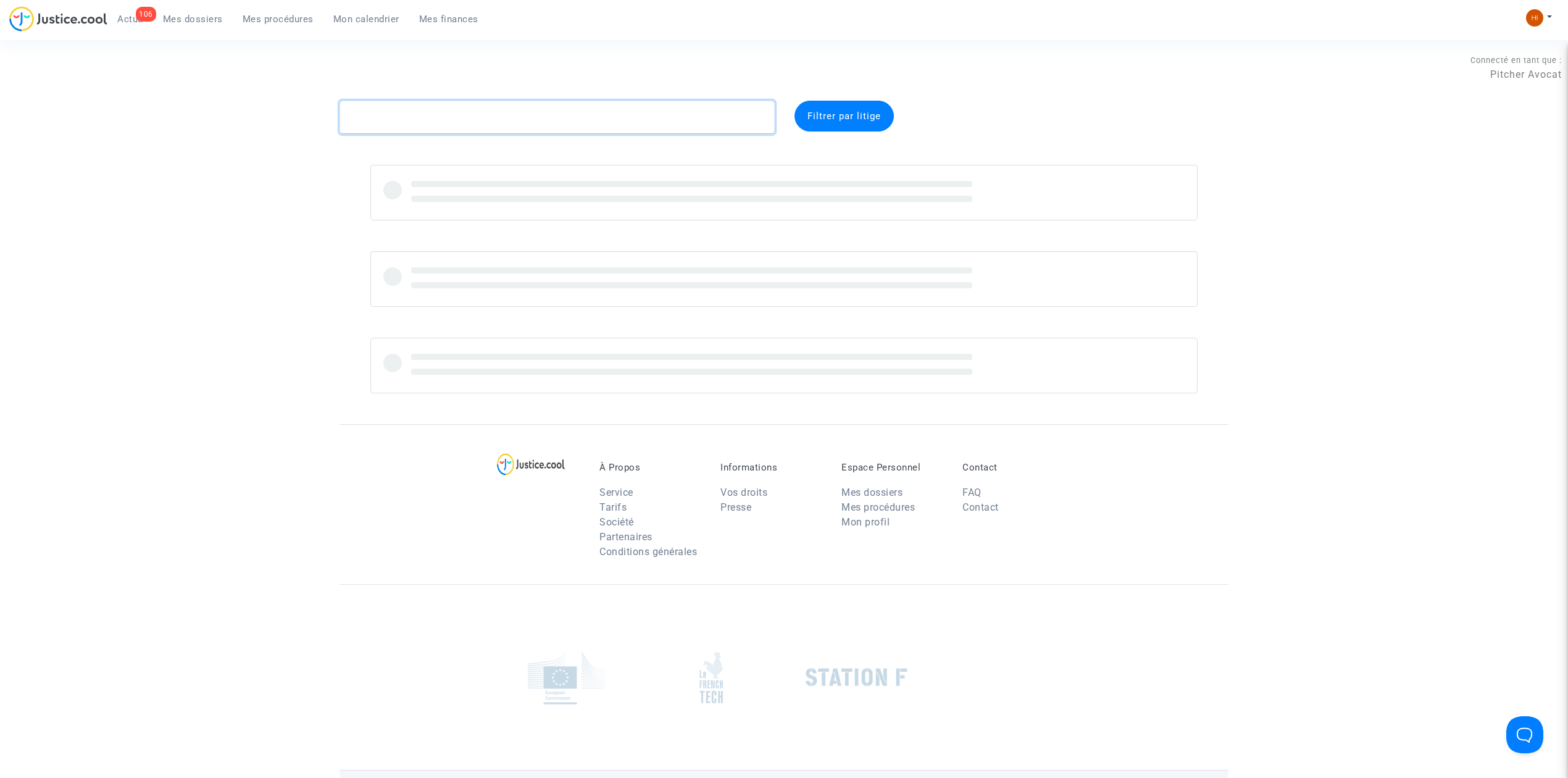
click at [434, 114] on textarea at bounding box center [557, 117] width 436 height 33
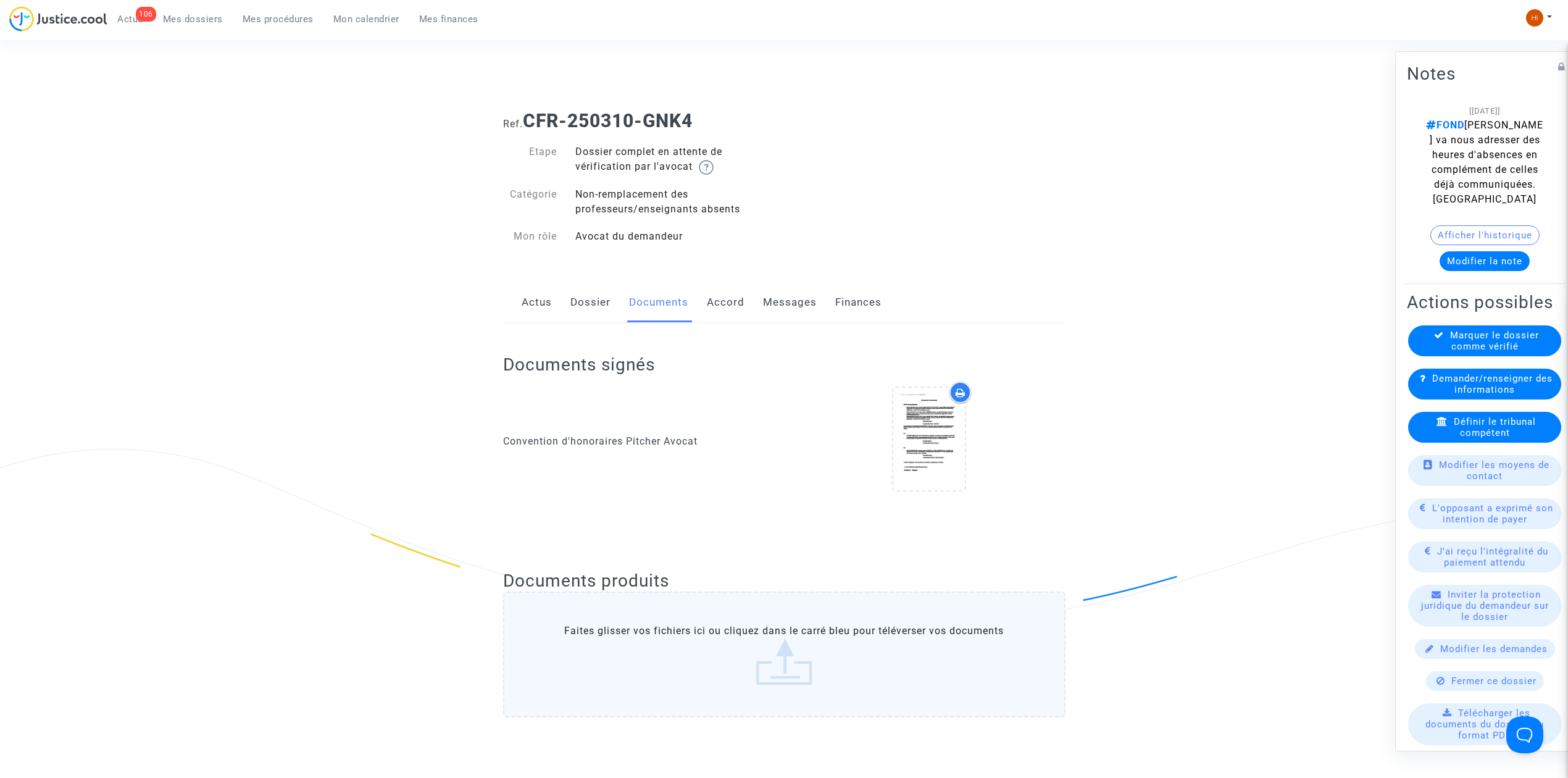
click at [208, 13] on span "Mes dossiers" at bounding box center [193, 19] width 60 height 11
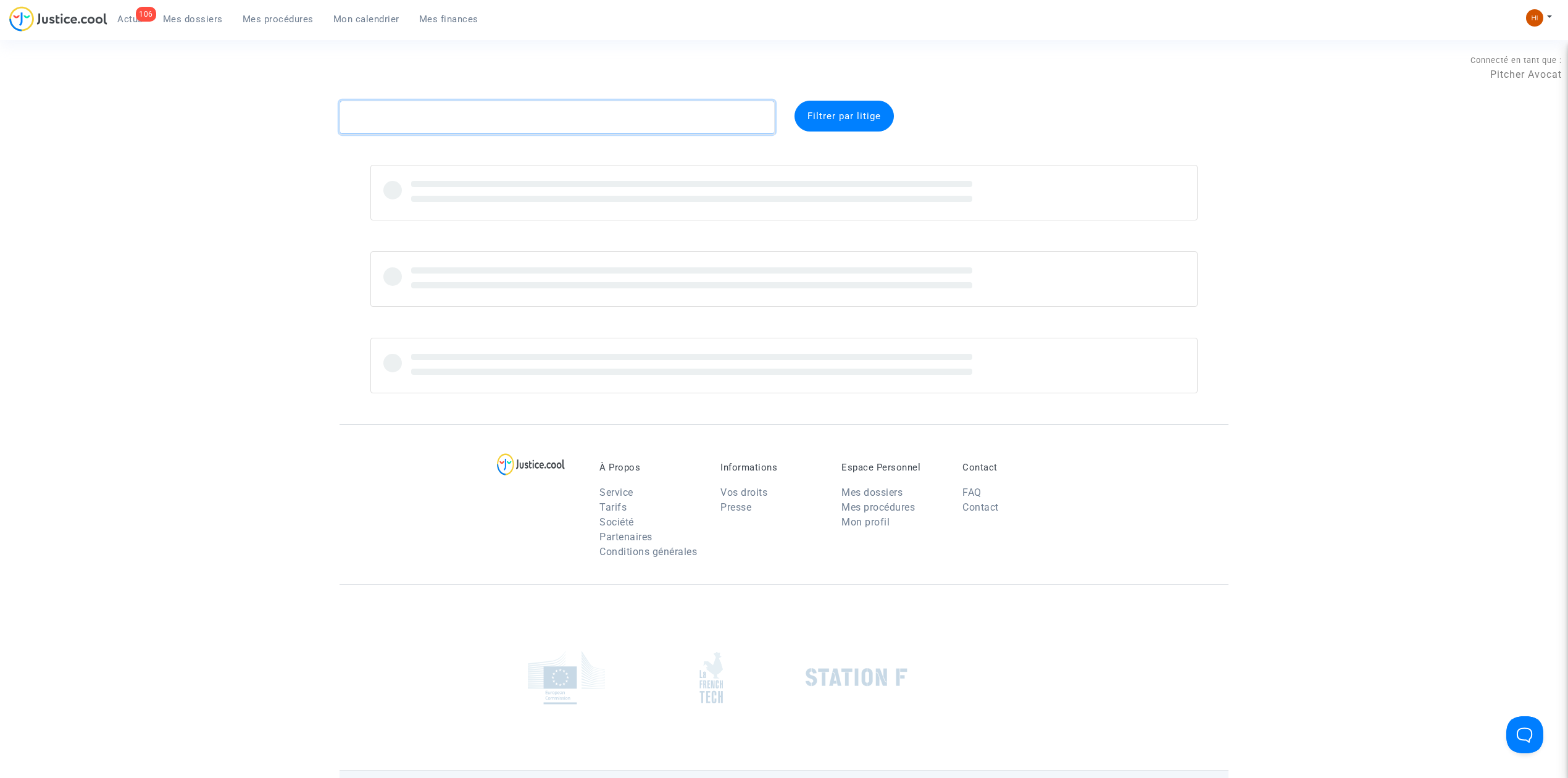
click at [502, 118] on textarea at bounding box center [557, 117] width 436 height 33
paste textarea "MUHOZA"
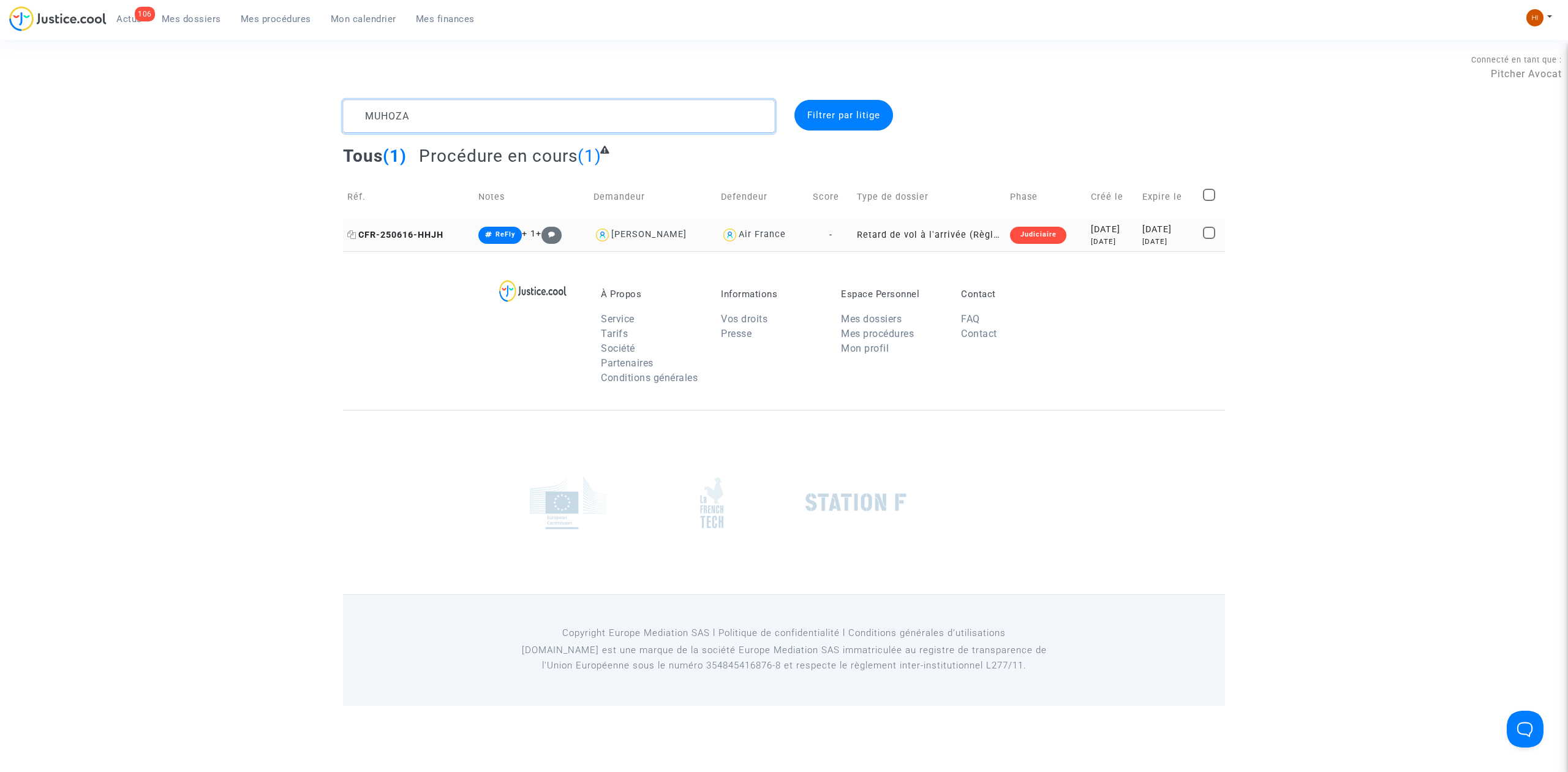
type textarea "MUHOZA"
click at [414, 232] on span "CFR-250616-HHJH" at bounding box center [395, 235] width 96 height 10
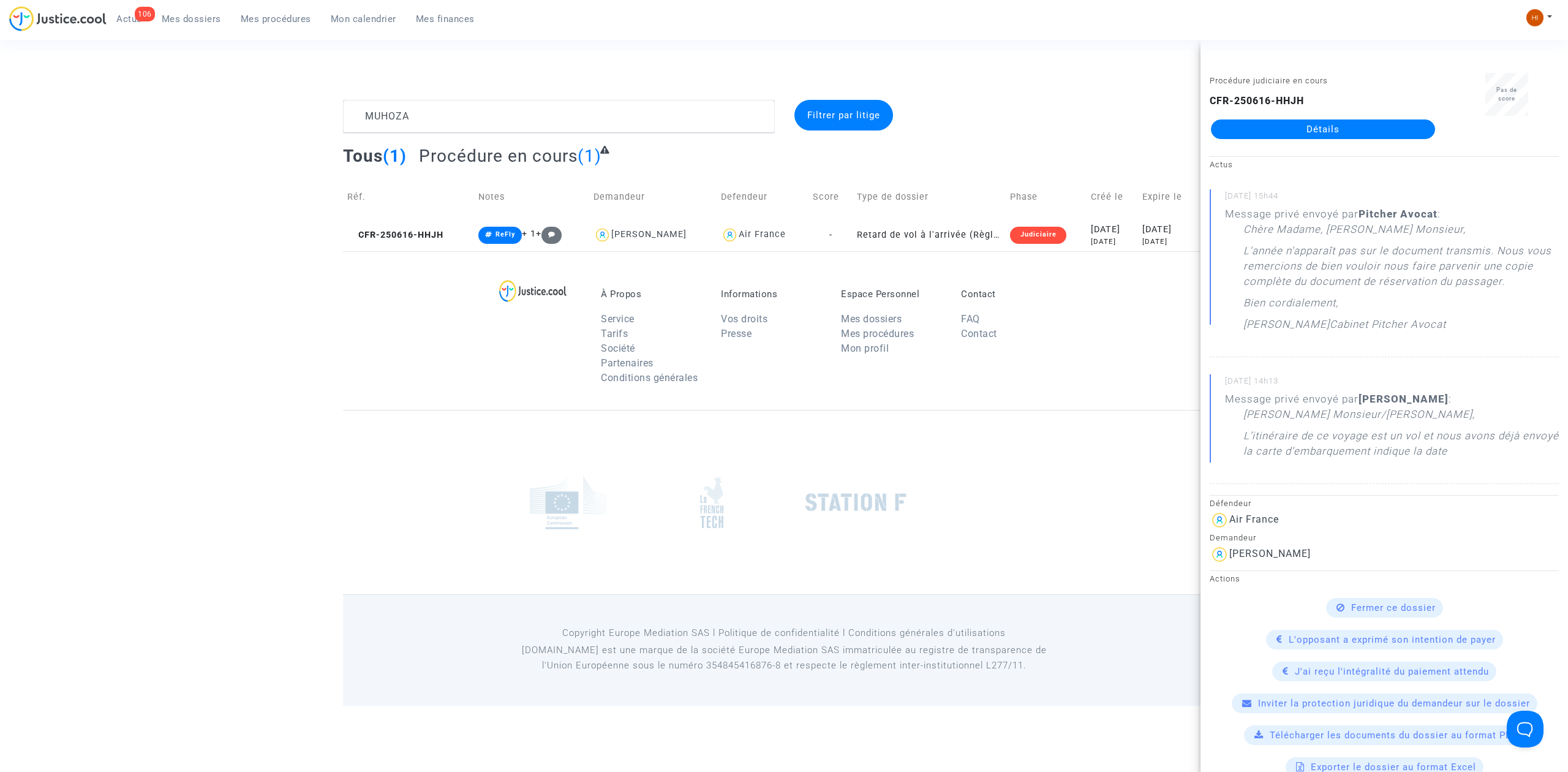
click at [1354, 126] on link "Détails" at bounding box center [1322, 129] width 224 height 20
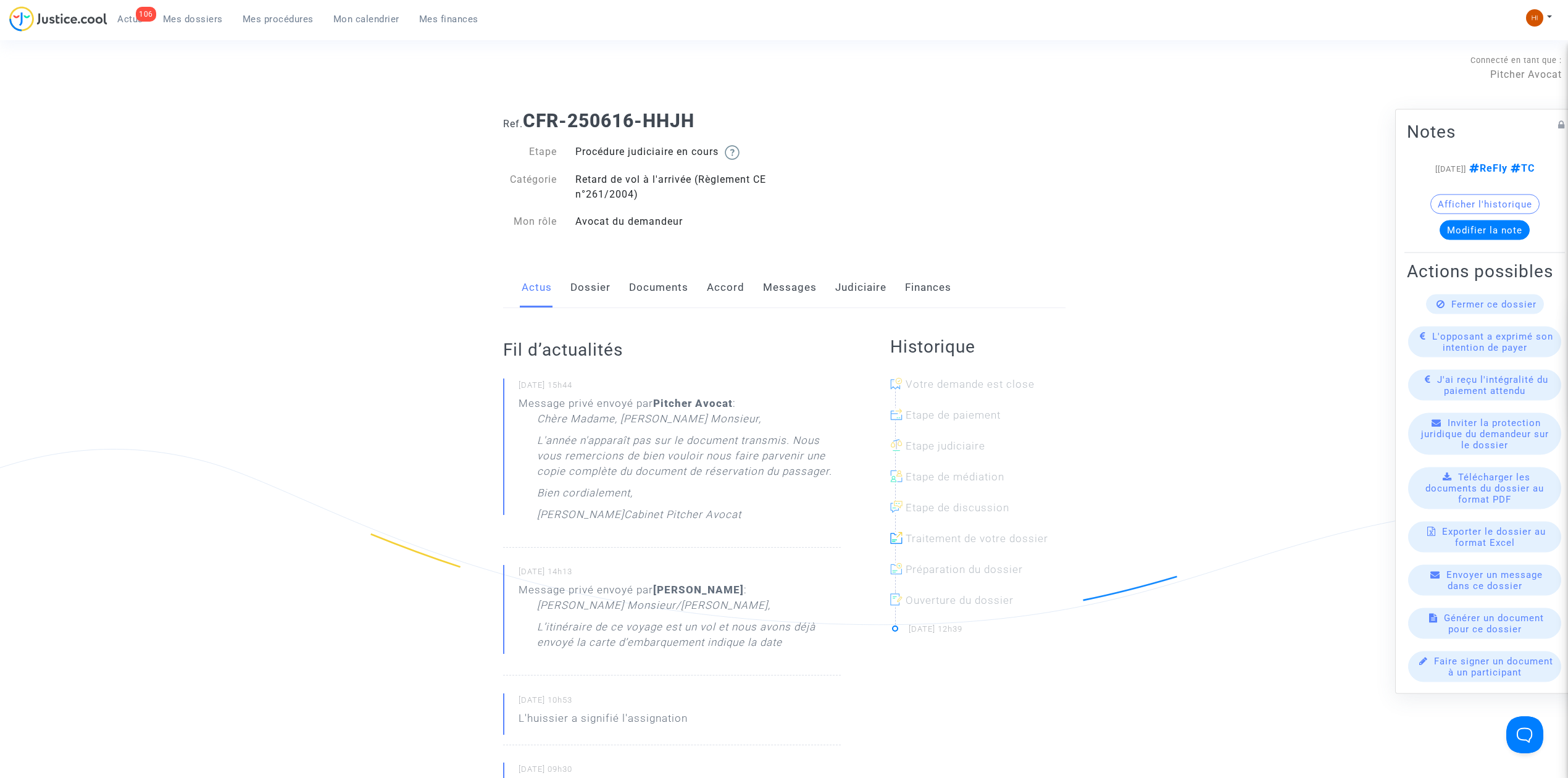
click at [664, 295] on link "Documents" at bounding box center [659, 287] width 59 height 41
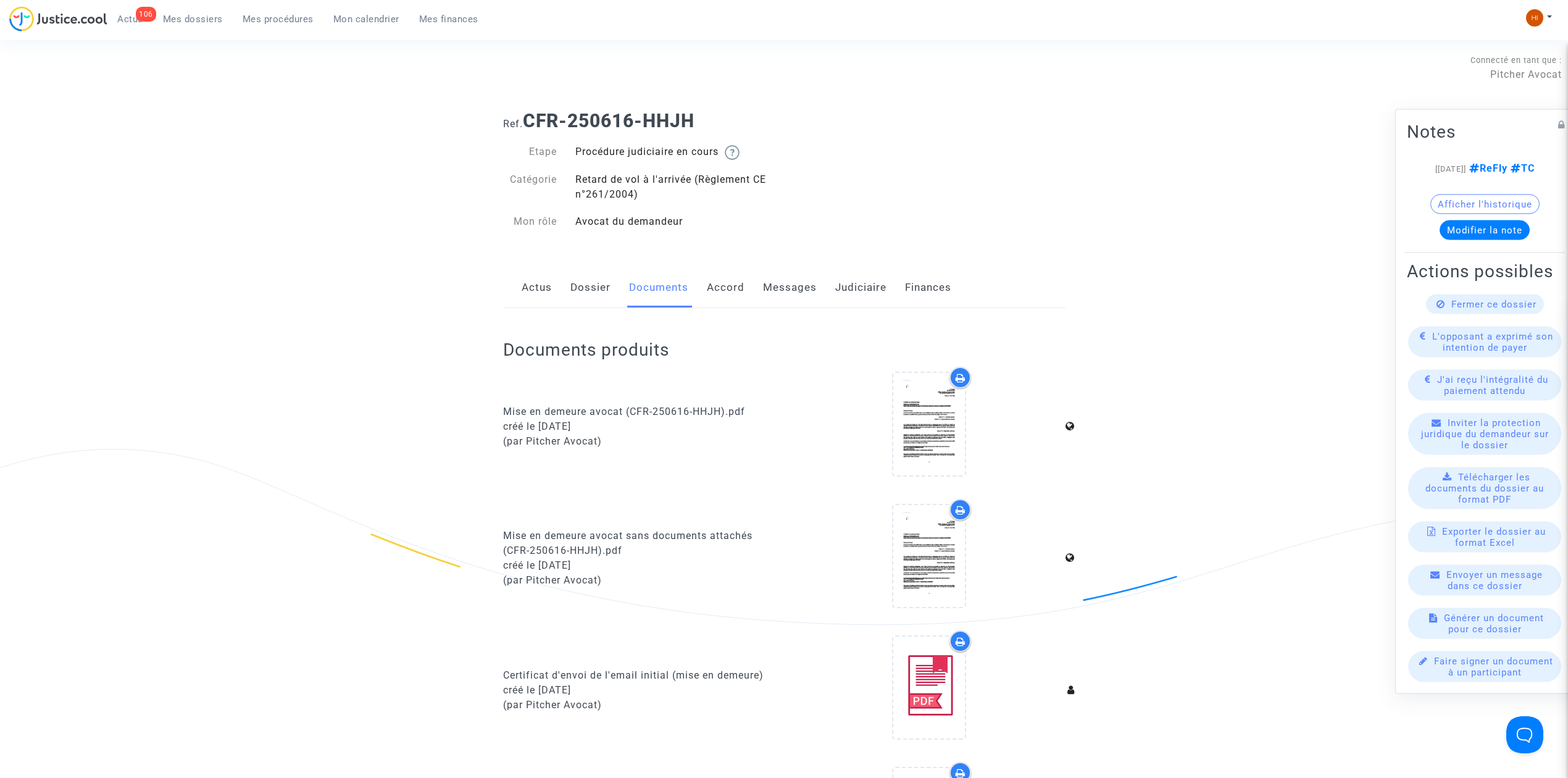
click at [784, 280] on link "Messages" at bounding box center [789, 287] width 53 height 41
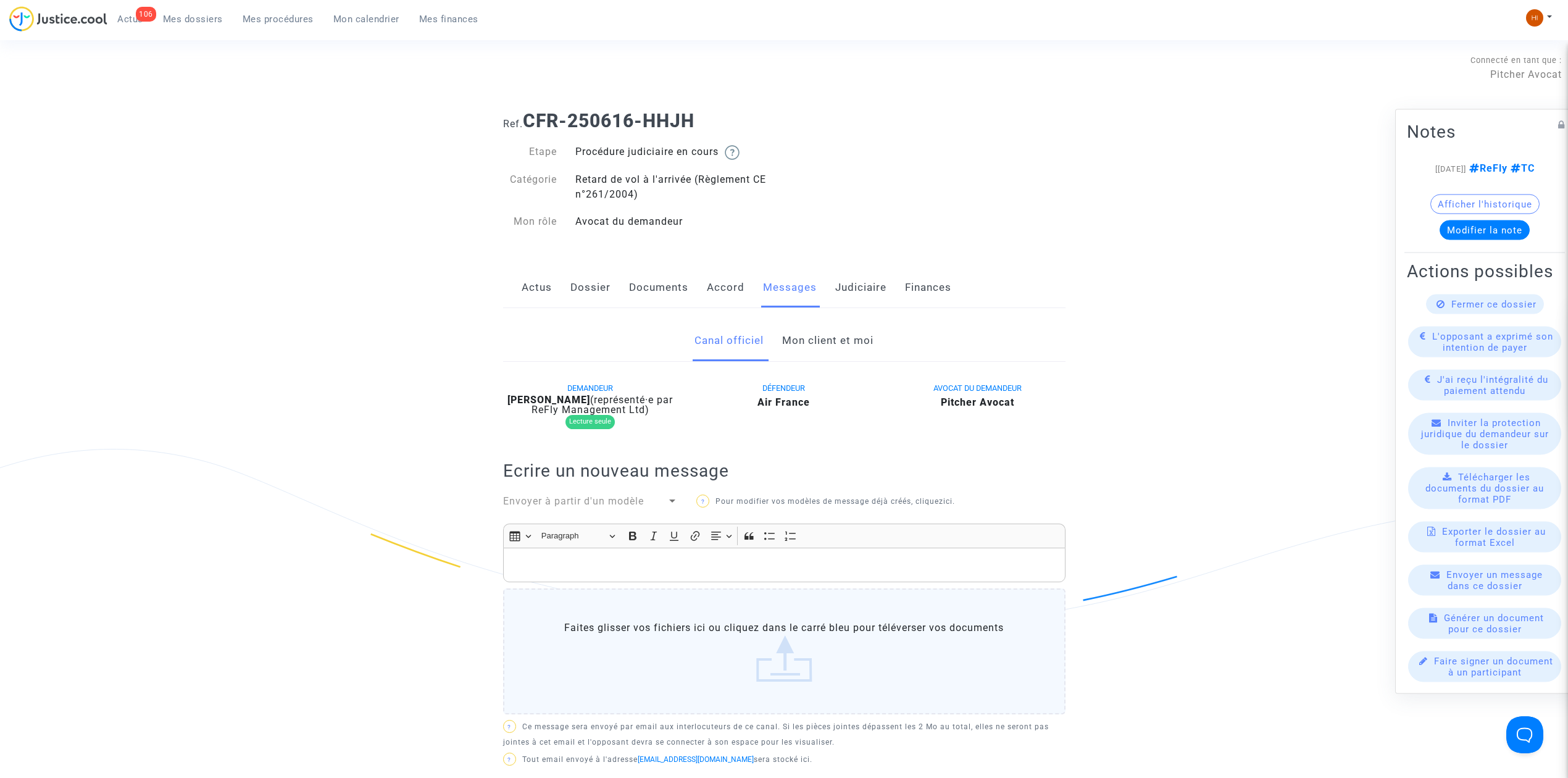
click at [798, 327] on link "Mon client et moi" at bounding box center [827, 340] width 92 height 41
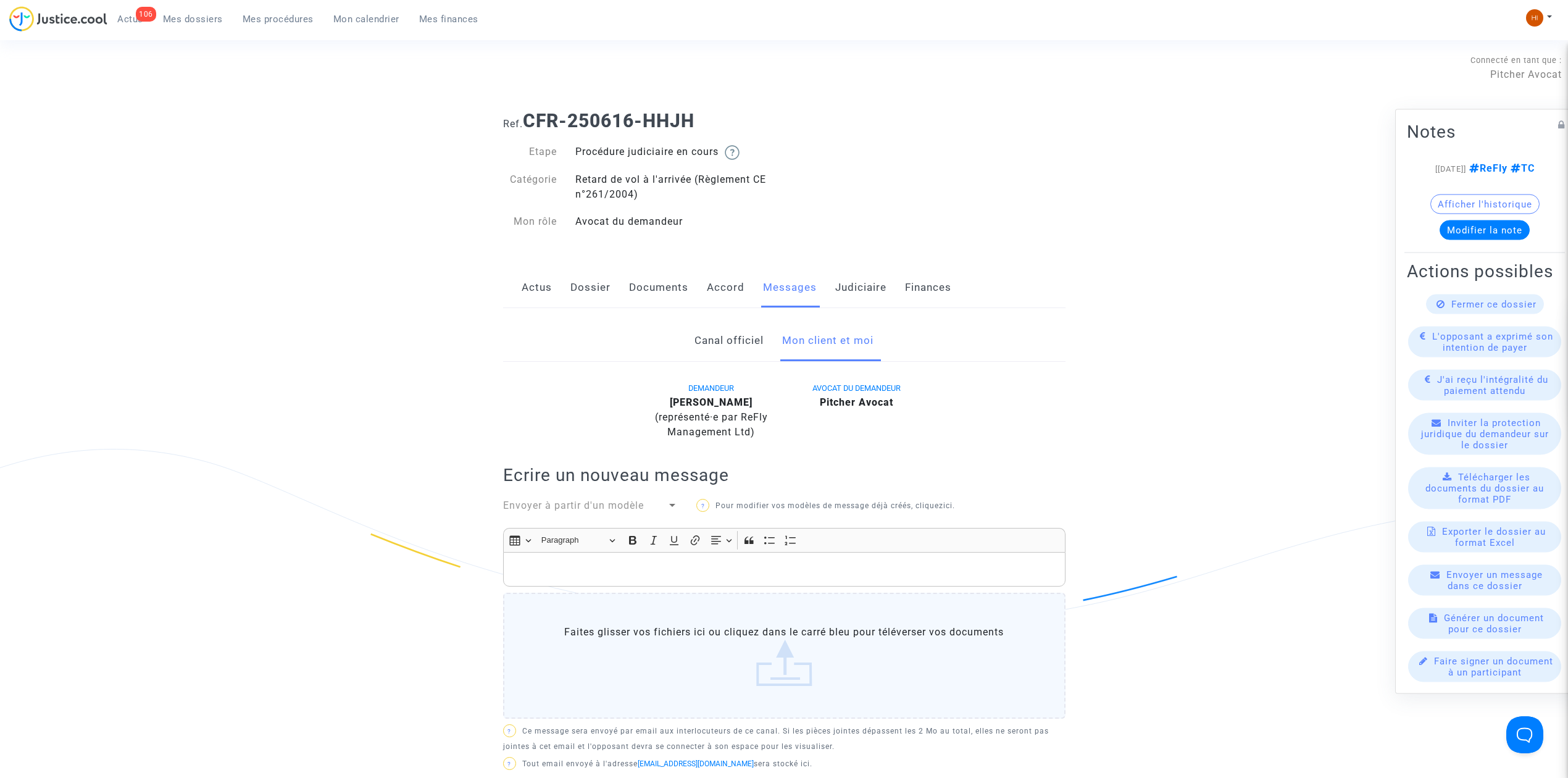
click at [732, 344] on link "Canal officiel" at bounding box center [728, 340] width 70 height 41
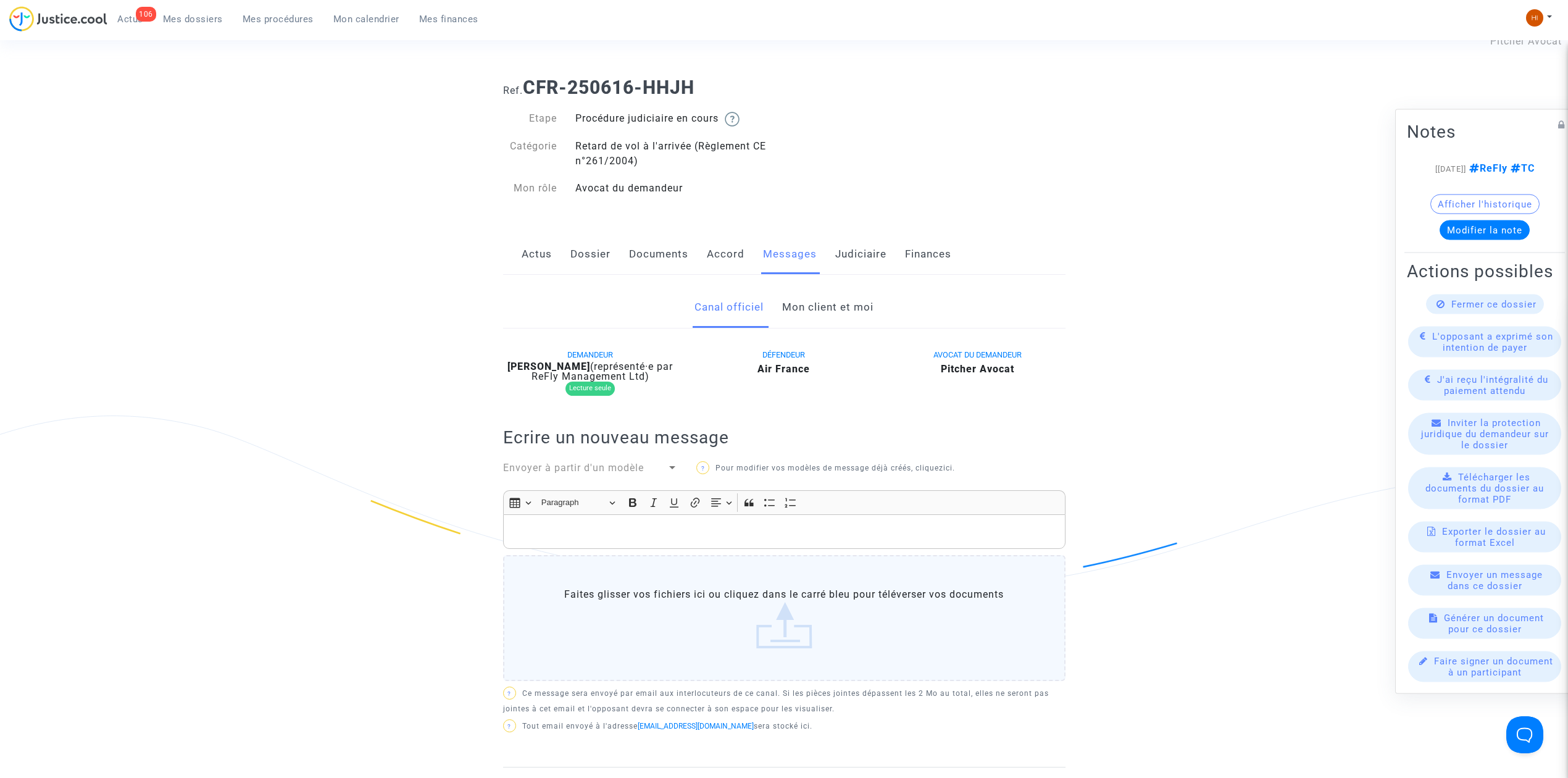
scroll to position [26, 0]
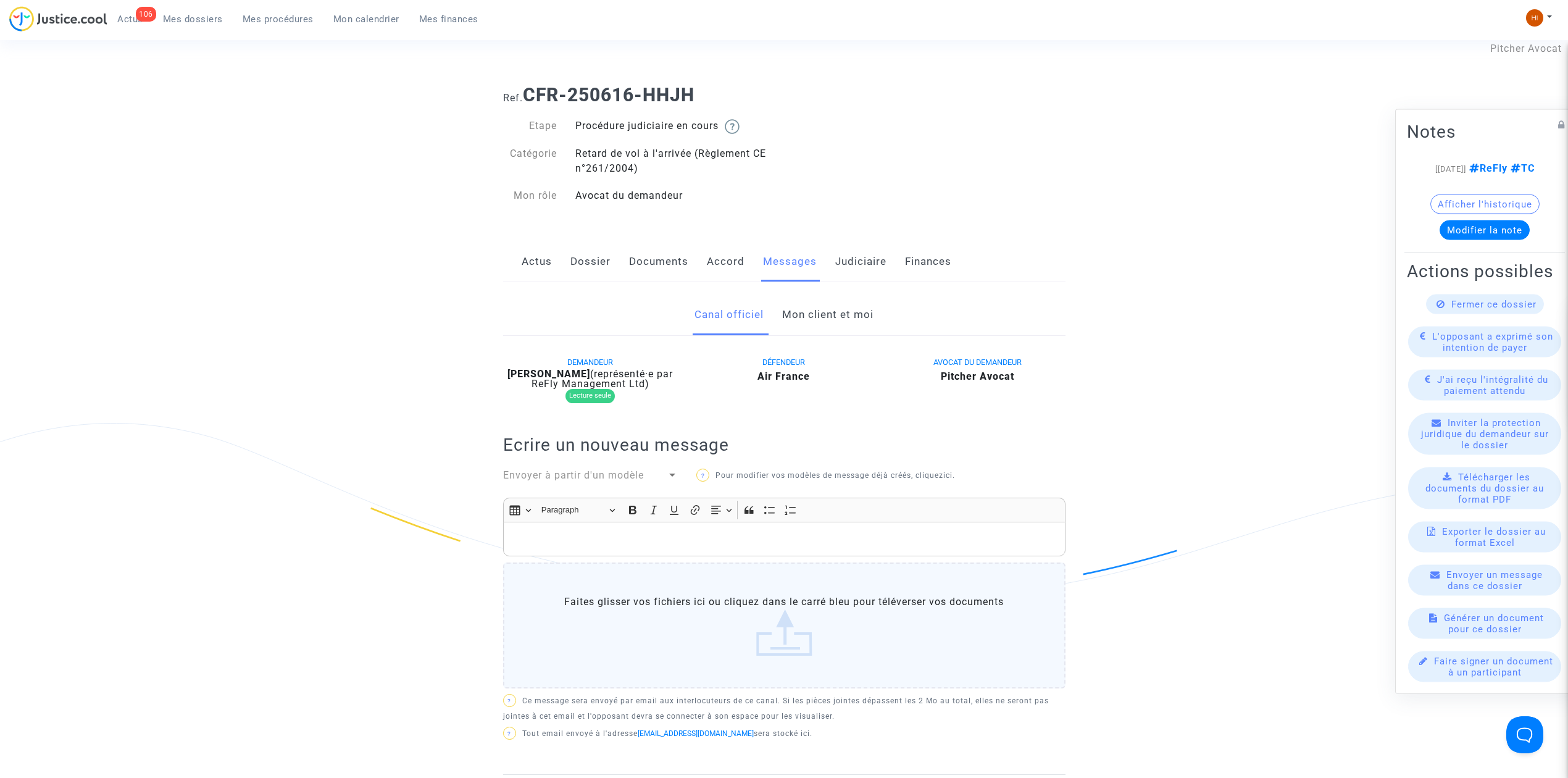
click at [594, 262] on link "Dossier" at bounding box center [590, 261] width 40 height 41
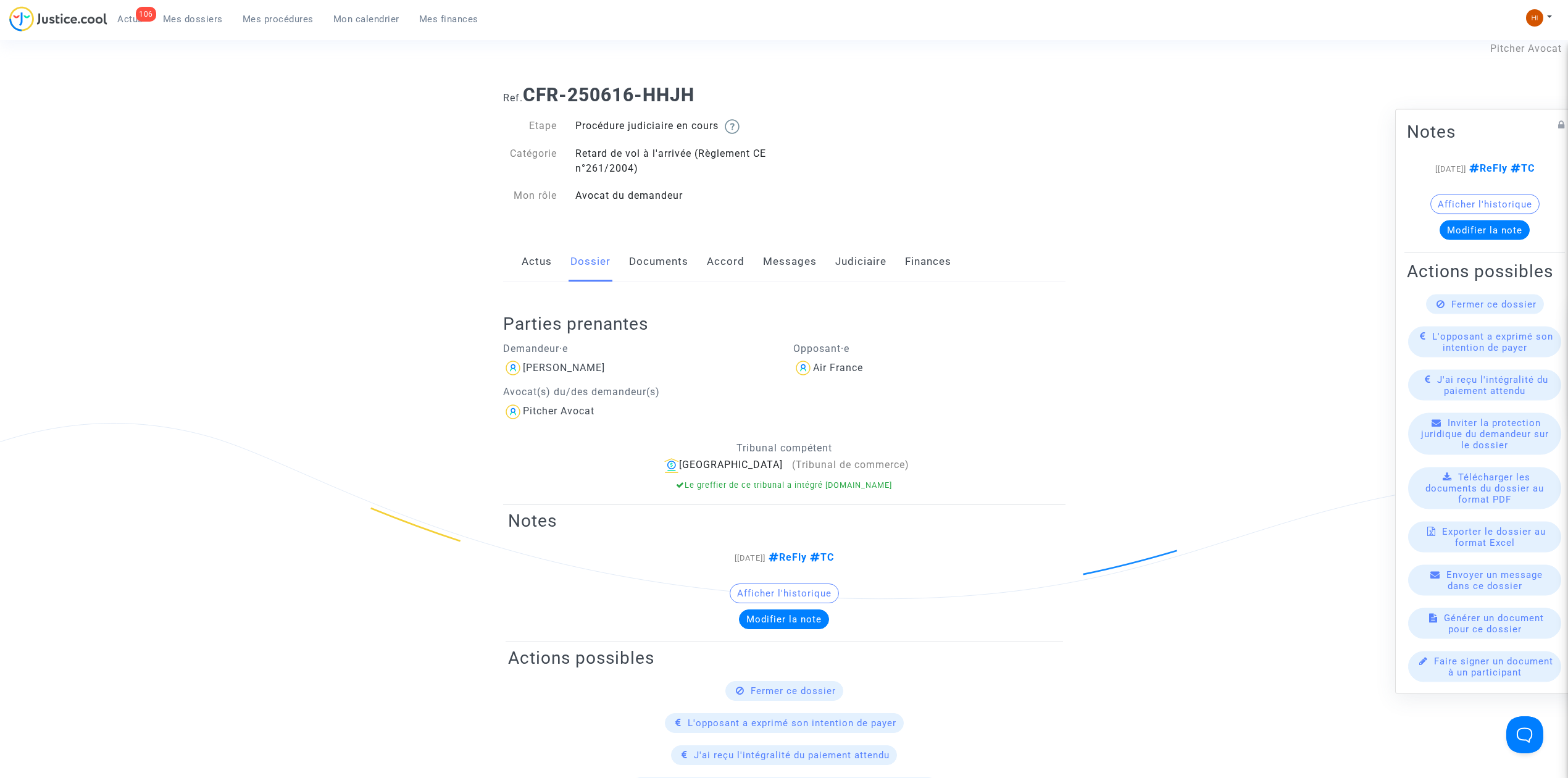
click at [648, 262] on link "Documents" at bounding box center [659, 261] width 59 height 41
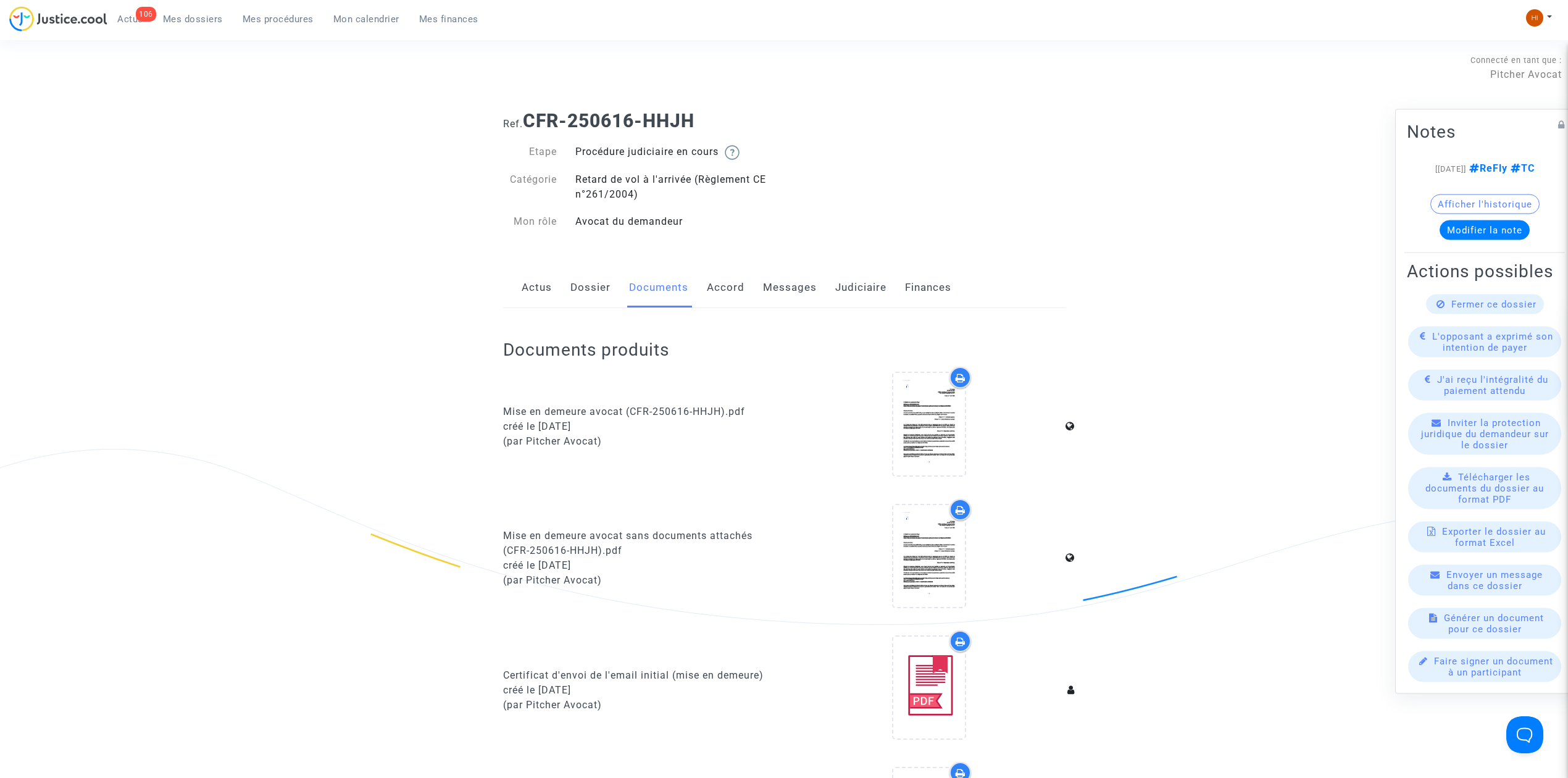
drag, startPoint x: 871, startPoint y: 296, endPoint x: 863, endPoint y: 296, distance: 8.0
click at [869, 296] on link "Judiciaire" at bounding box center [861, 287] width 51 height 41
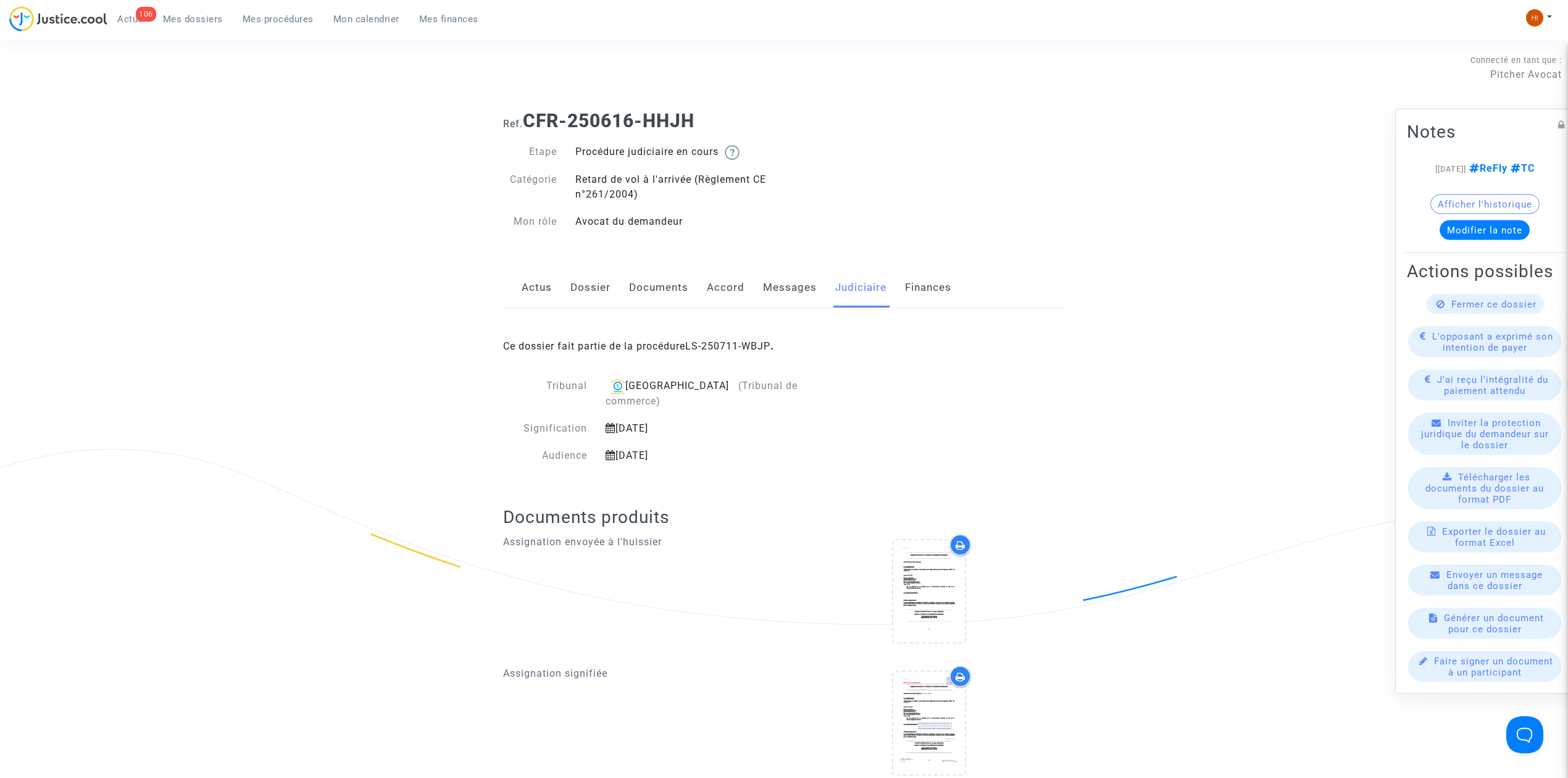
click at [595, 289] on link "Dossier" at bounding box center [590, 287] width 40 height 41
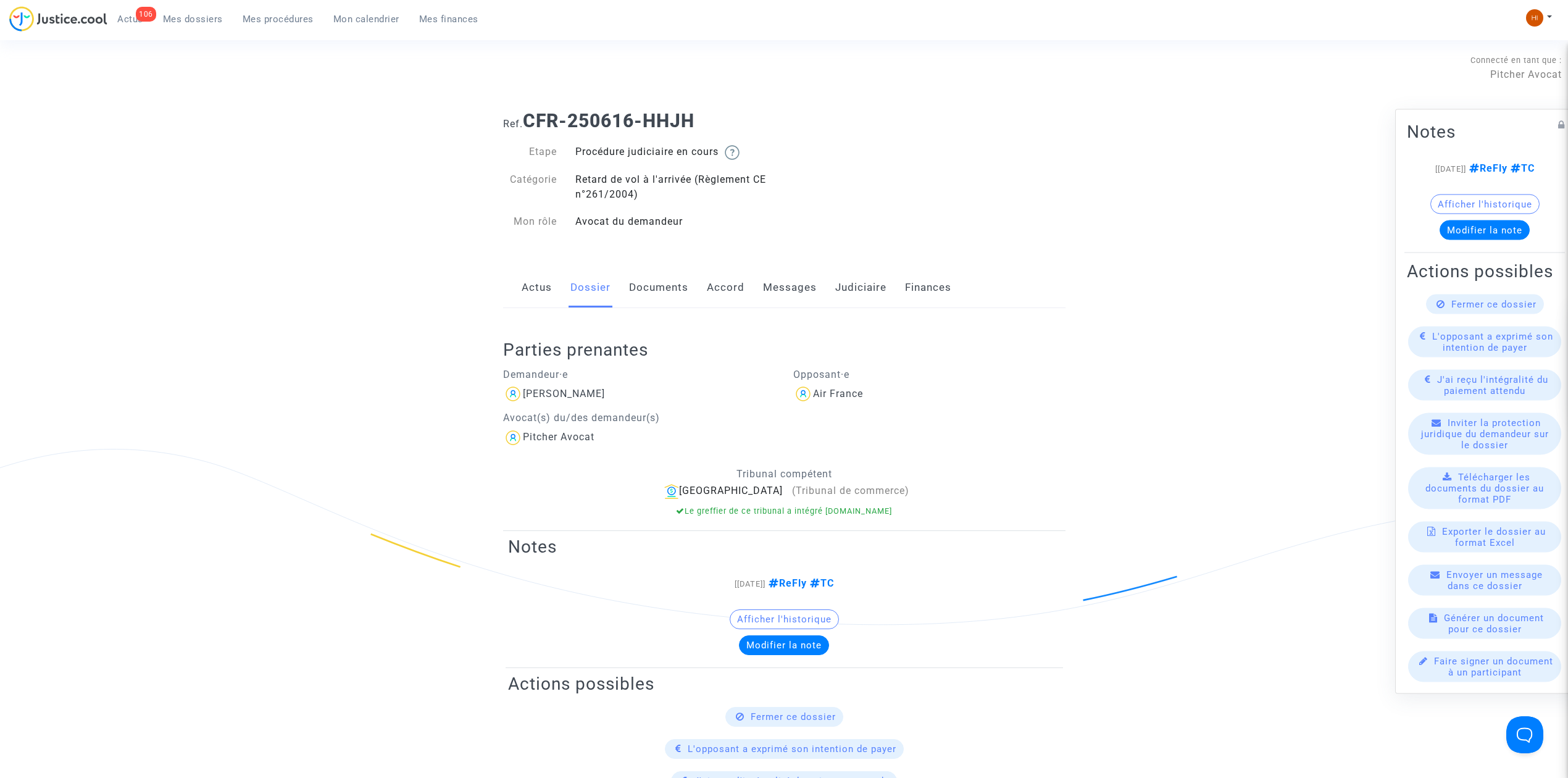
click at [871, 283] on link "Judiciaire" at bounding box center [861, 287] width 51 height 41
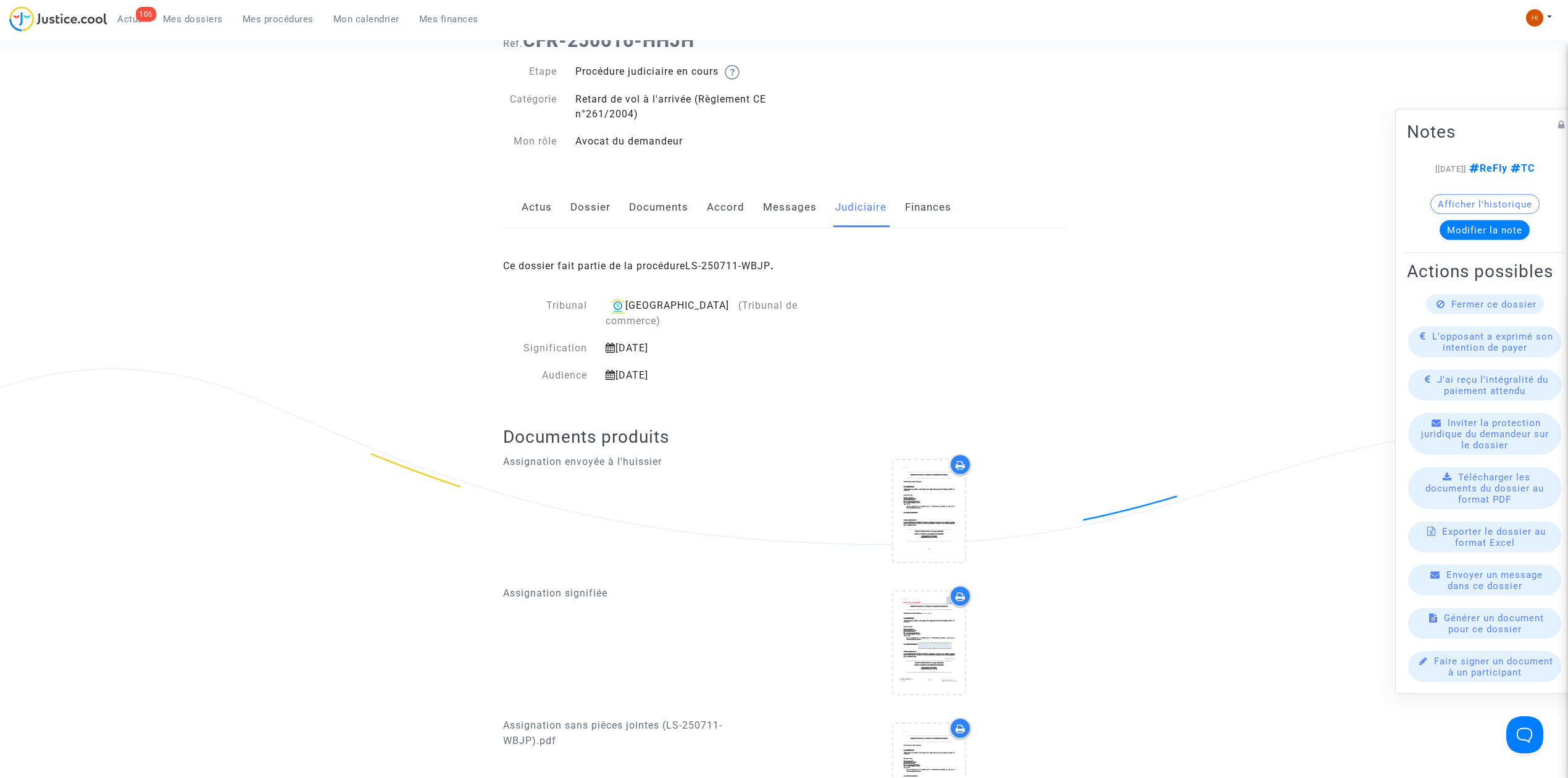
scroll to position [82, 0]
click at [580, 205] on link "Dossier" at bounding box center [590, 205] width 40 height 41
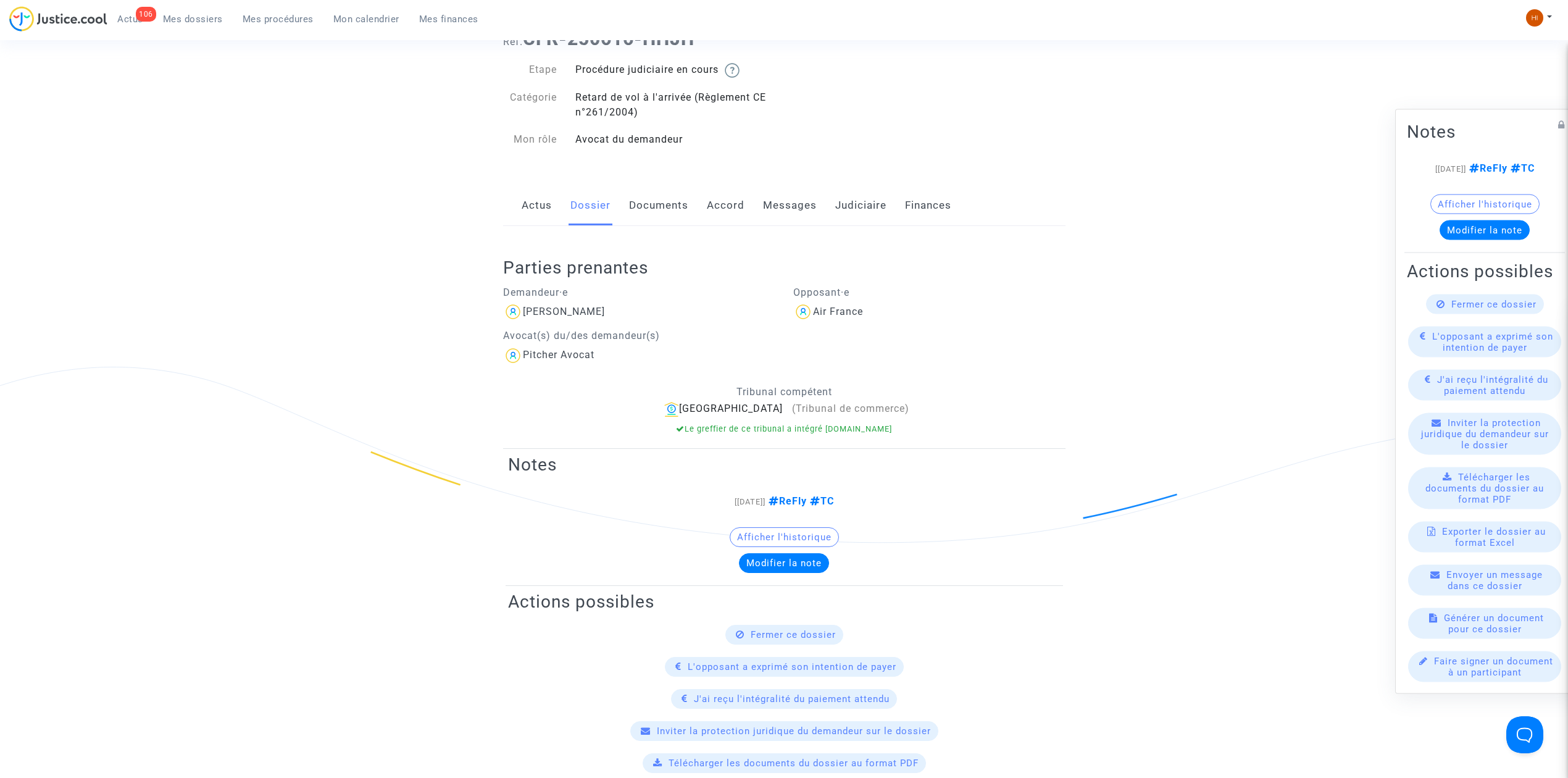
click at [535, 206] on link "Actus" at bounding box center [537, 205] width 31 height 41
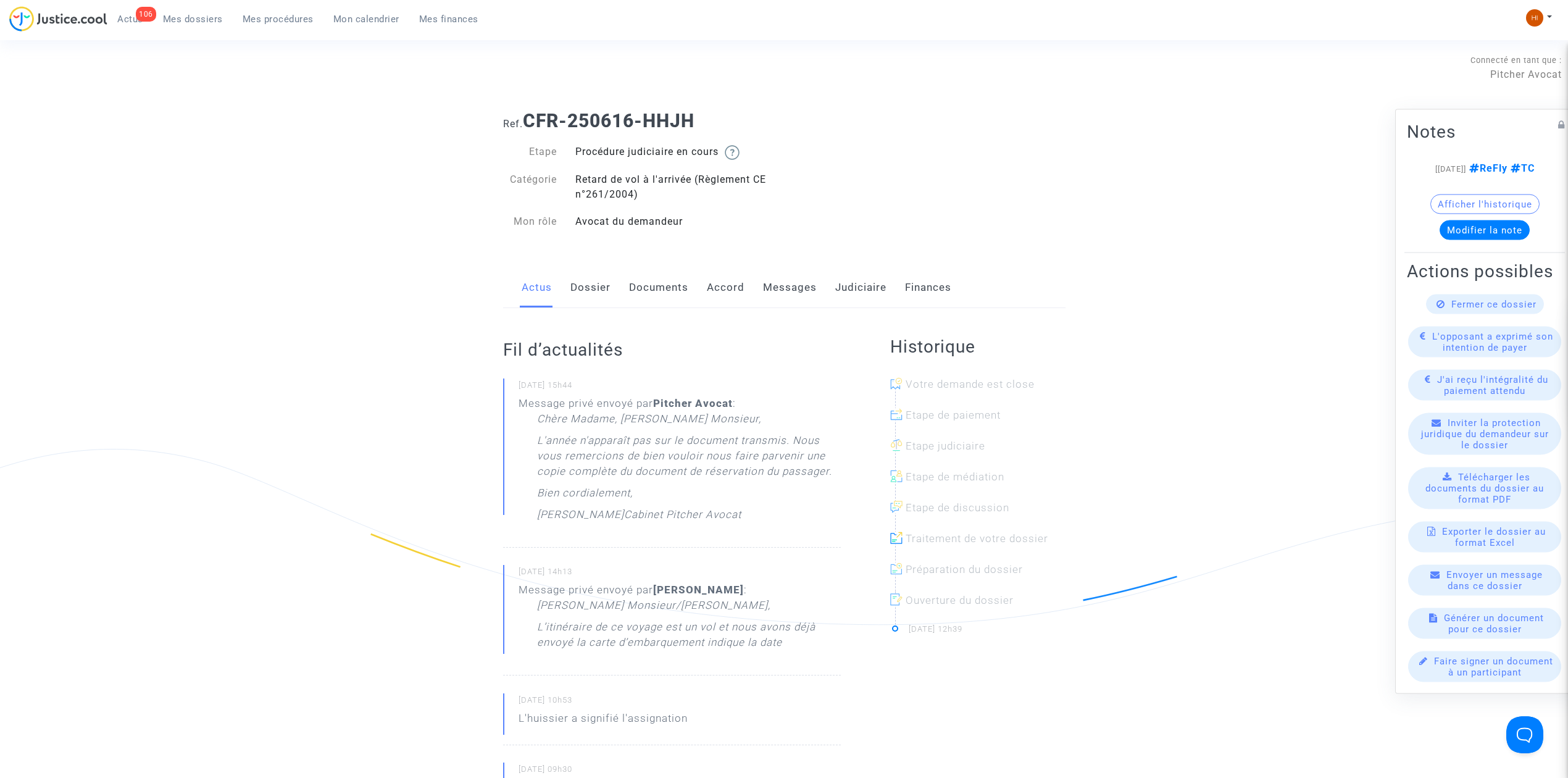
click at [859, 283] on link "Judiciaire" at bounding box center [861, 287] width 51 height 41
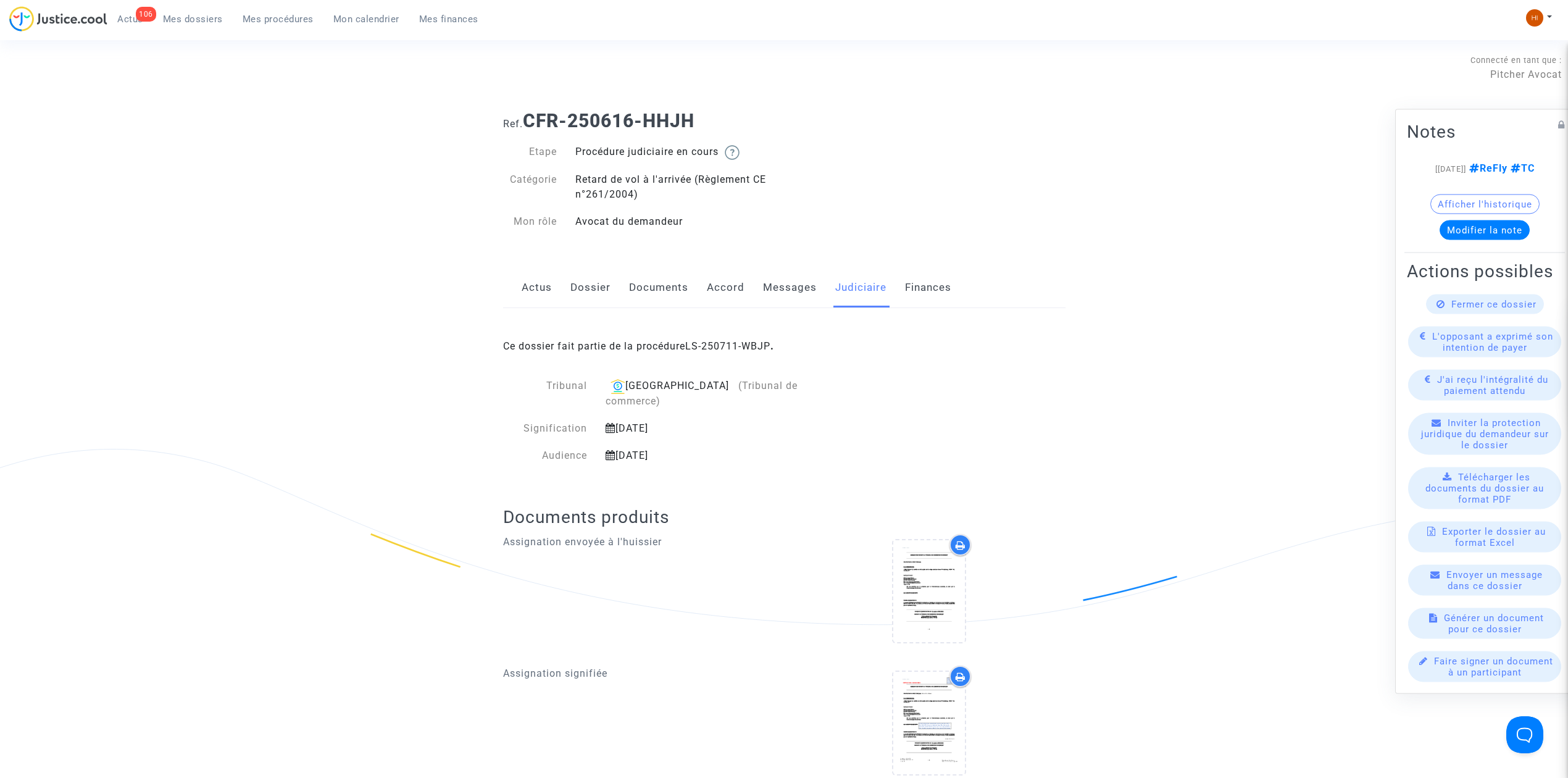
drag, startPoint x: 740, startPoint y: 117, endPoint x: 527, endPoint y: 109, distance: 213.2
click at [527, 109] on div "Ref. CFR-250616-HHJH" at bounding box center [784, 116] width 580 height 31
copy b "CFR-250616-HHJH"
click at [206, 11] on link "Mes dossiers" at bounding box center [193, 18] width 80 height 18
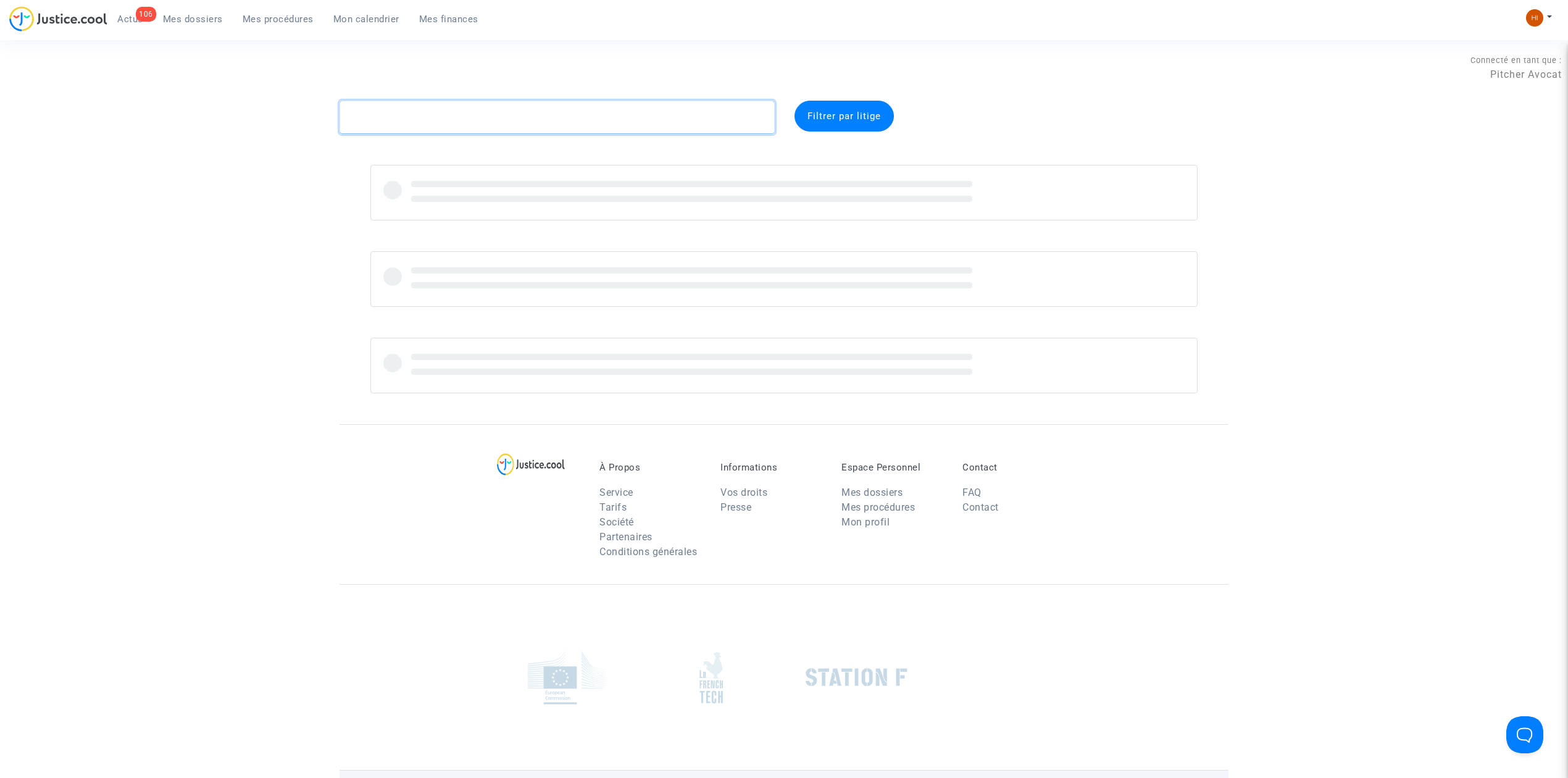
click at [635, 119] on textarea at bounding box center [557, 117] width 436 height 33
paste textarea "GELSON FRANCISCO DA SILVA FILHO"
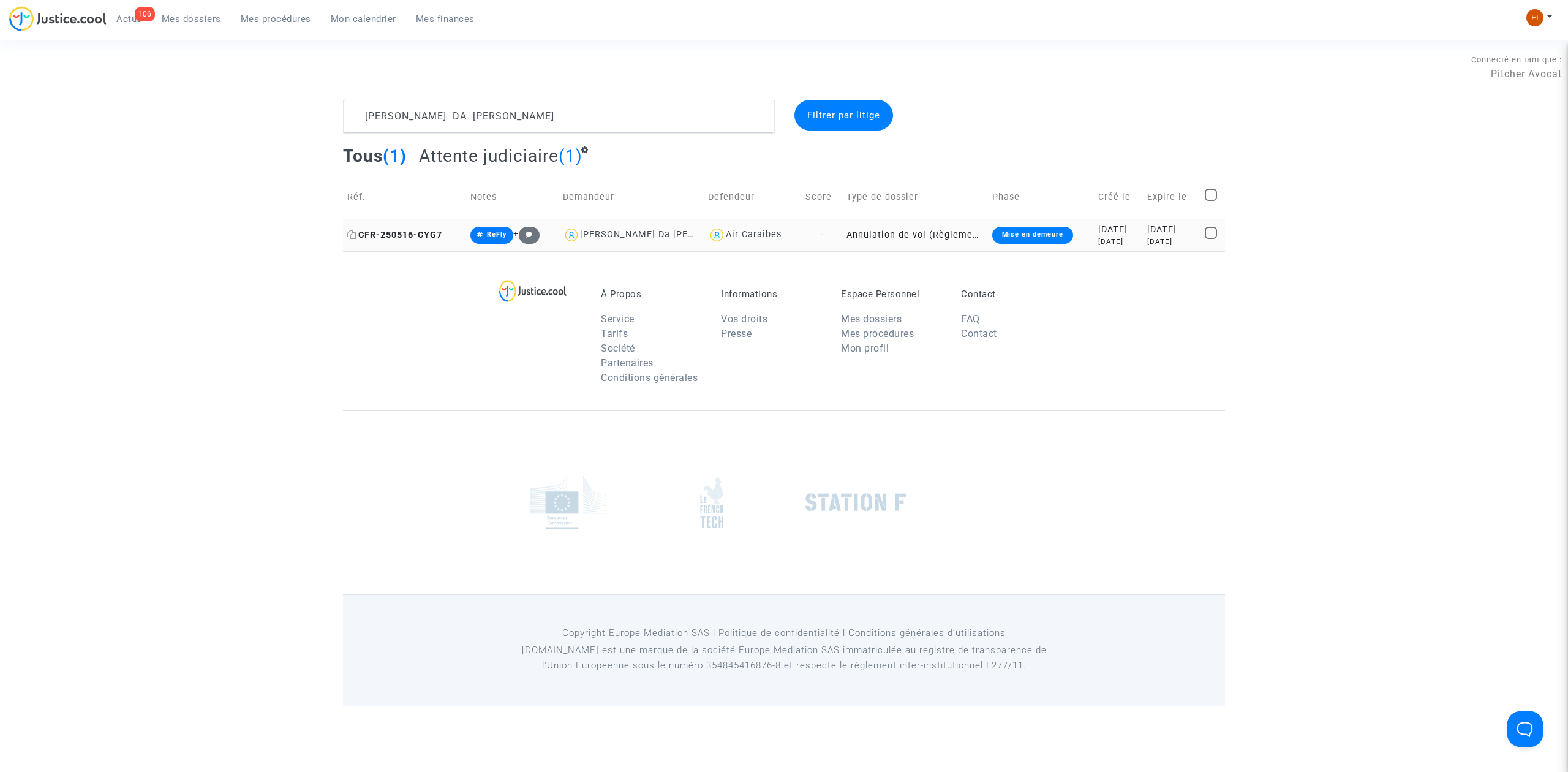
click at [412, 231] on span "CFR-250516-CYG7" at bounding box center [394, 235] width 95 height 10
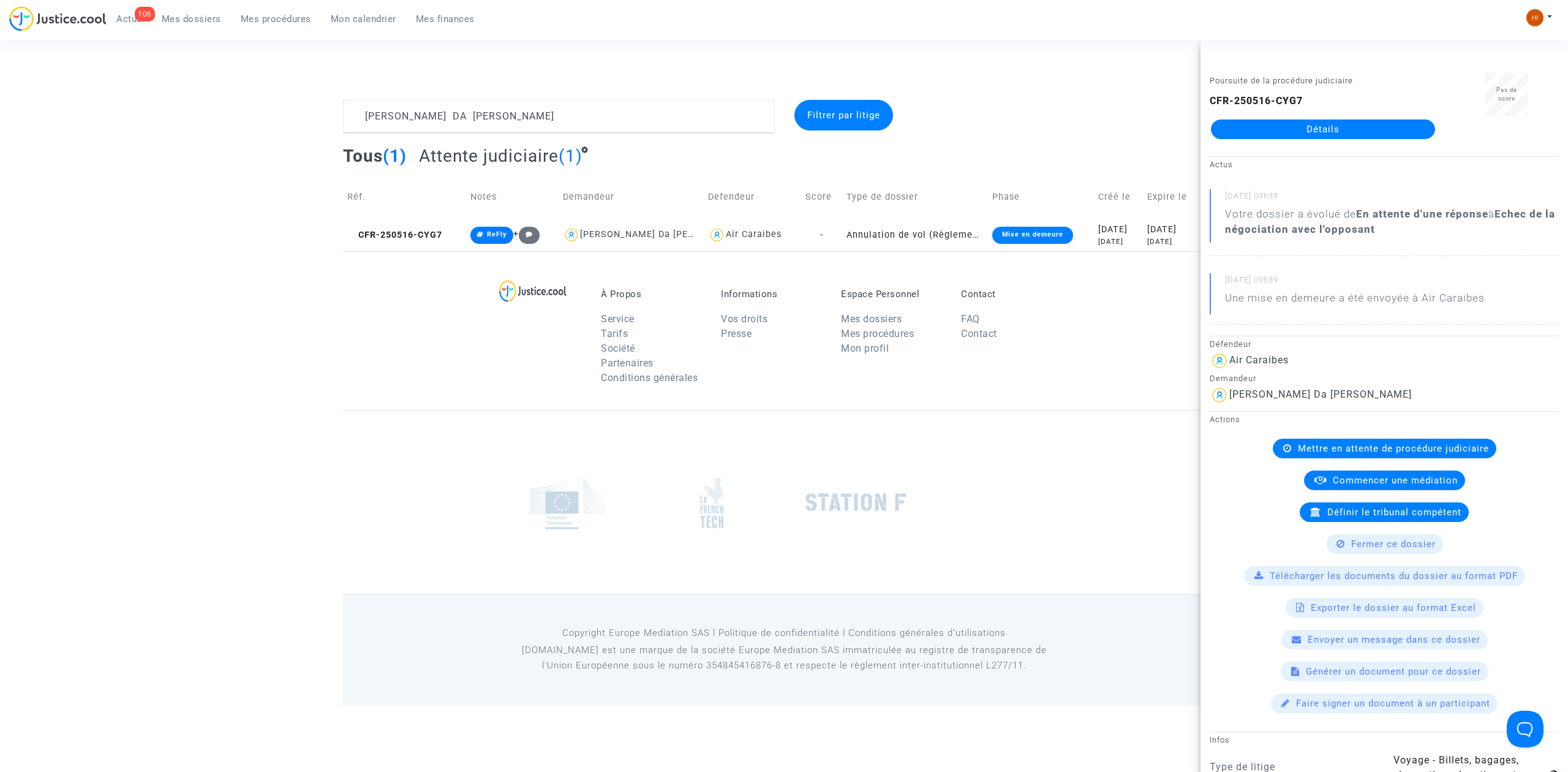
drag, startPoint x: 354, startPoint y: 237, endPoint x: 221, endPoint y: 332, distance: 163.4
click at [354, 237] on icon at bounding box center [352, 234] width 9 height 9
drag, startPoint x: 603, startPoint y: 126, endPoint x: 61, endPoint y: 93, distance: 543.0
click at [79, 98] on section "Connecté en tant que : Pitcher Avocat GELSON FRANCISCO DA SILVA FILHO Filtrer p…" at bounding box center [784, 353] width 1568 height 706
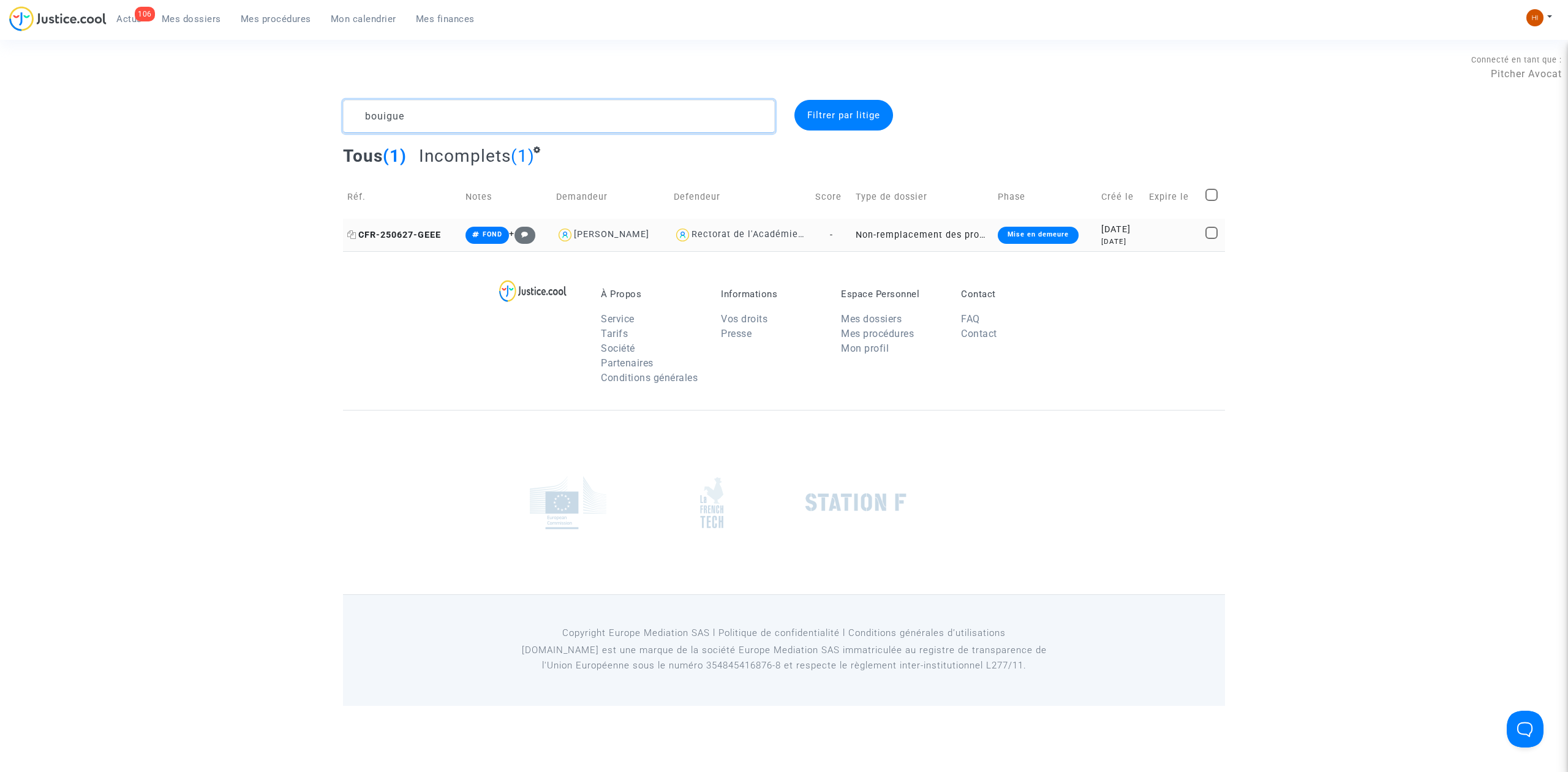
type textarea "bouigue"
click at [395, 234] on span "CFR-250627-GEEE" at bounding box center [393, 235] width 94 height 10
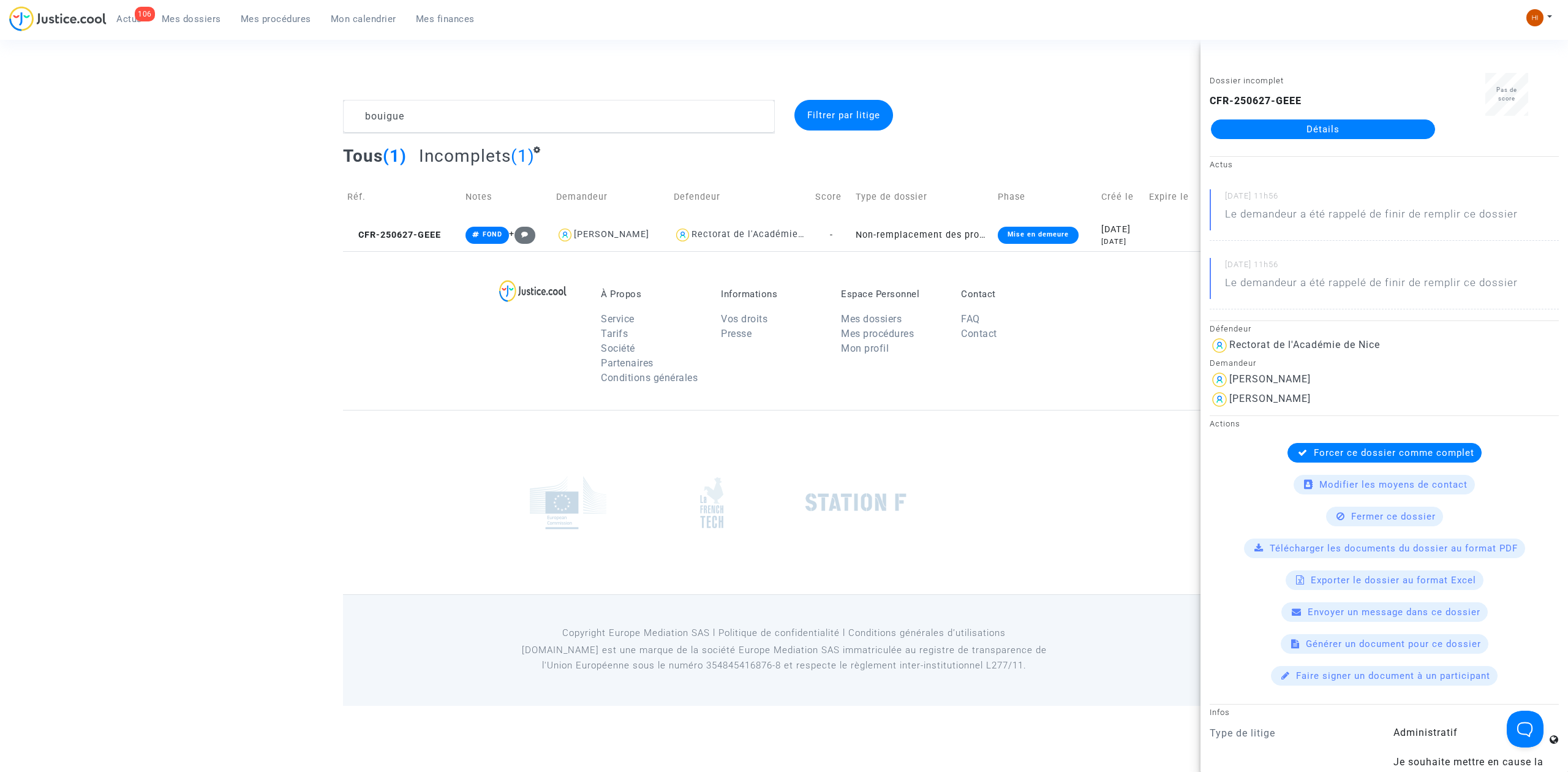
click at [1316, 126] on link "Détails" at bounding box center [1322, 129] width 224 height 20
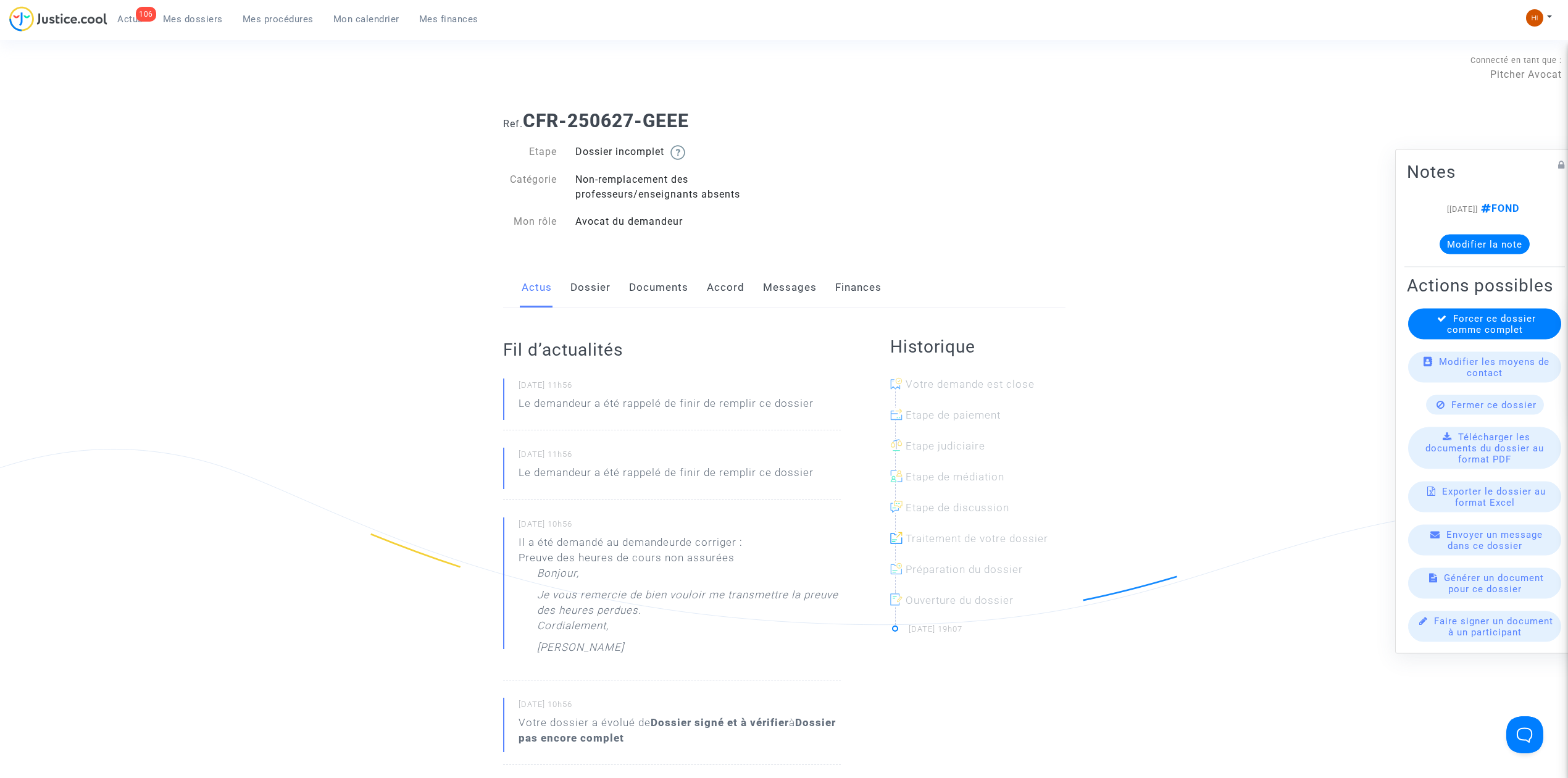
click at [669, 293] on link "Documents" at bounding box center [659, 287] width 59 height 41
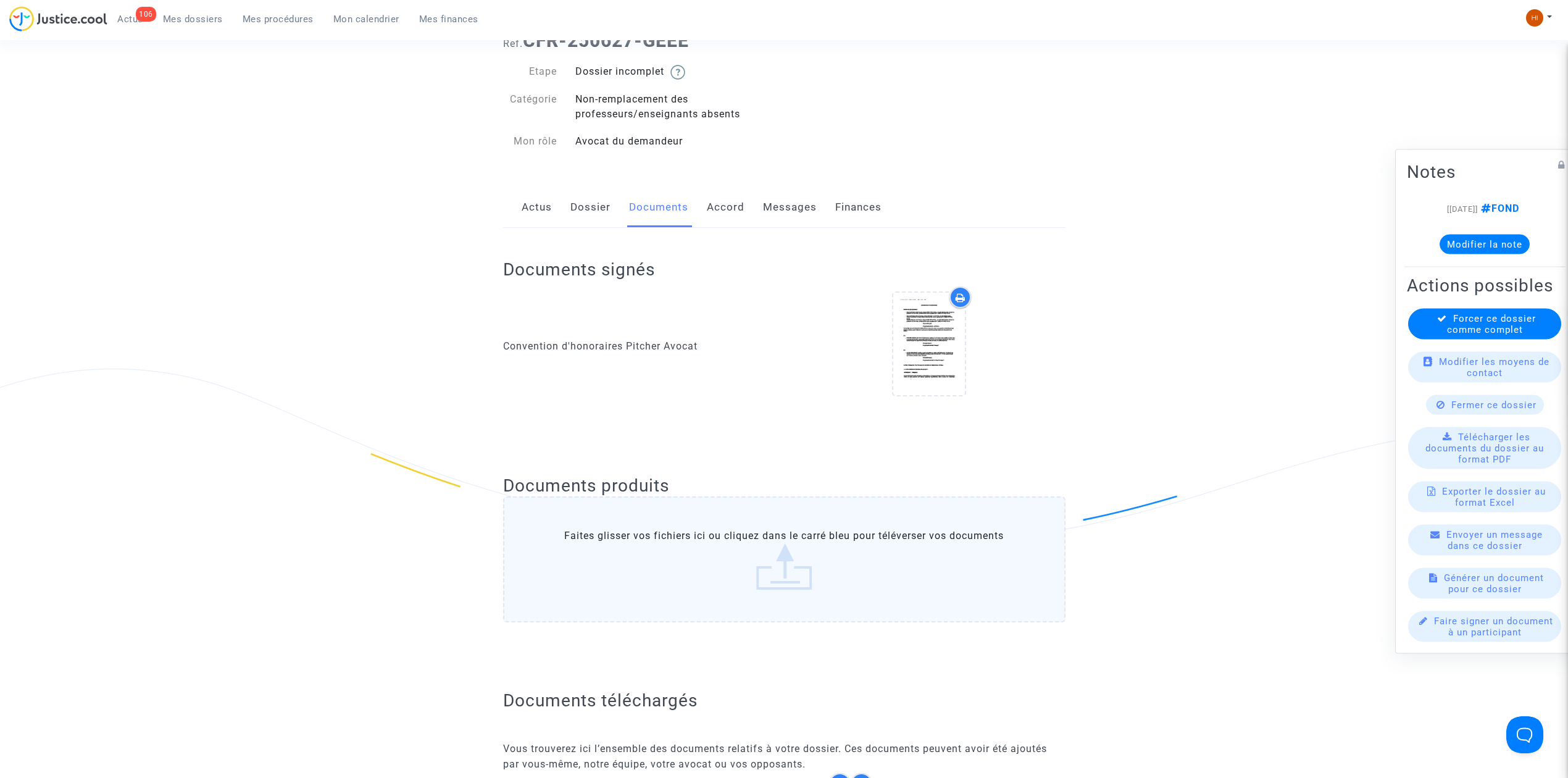
scroll to position [82, 0]
drag, startPoint x: 566, startPoint y: 199, endPoint x: 549, endPoint y: 200, distance: 17.0
click at [566, 199] on div "Actus Dossier Documents Accord Messages Finances" at bounding box center [784, 205] width 562 height 41
click at [519, 203] on div "Actus Dossier Documents Accord Messages Finances" at bounding box center [784, 205] width 562 height 41
click at [521, 204] on link "Actus" at bounding box center [537, 205] width 31 height 41
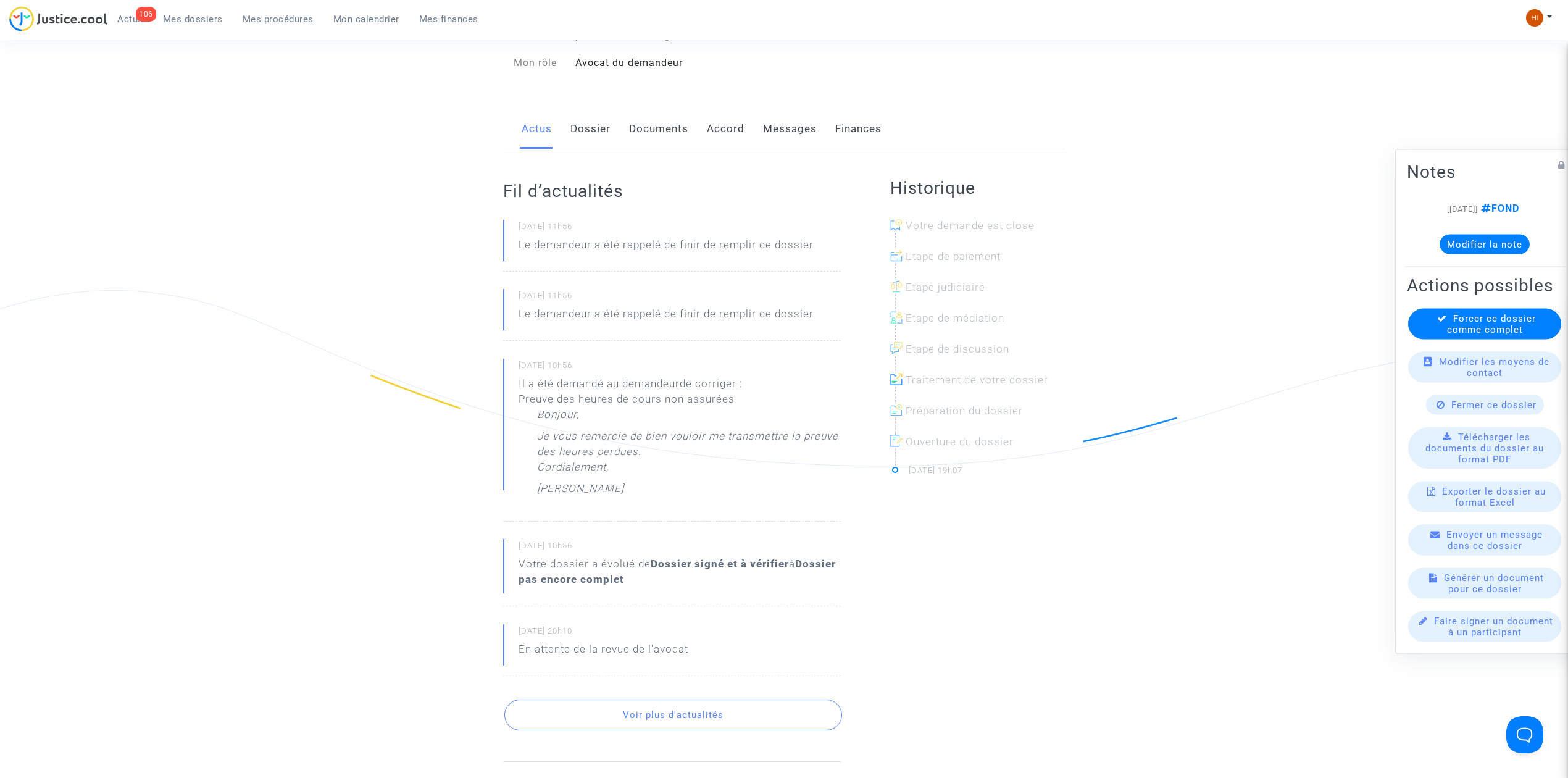
scroll to position [164, 0]
click at [636, 119] on link "Documents" at bounding box center [659, 123] width 59 height 41
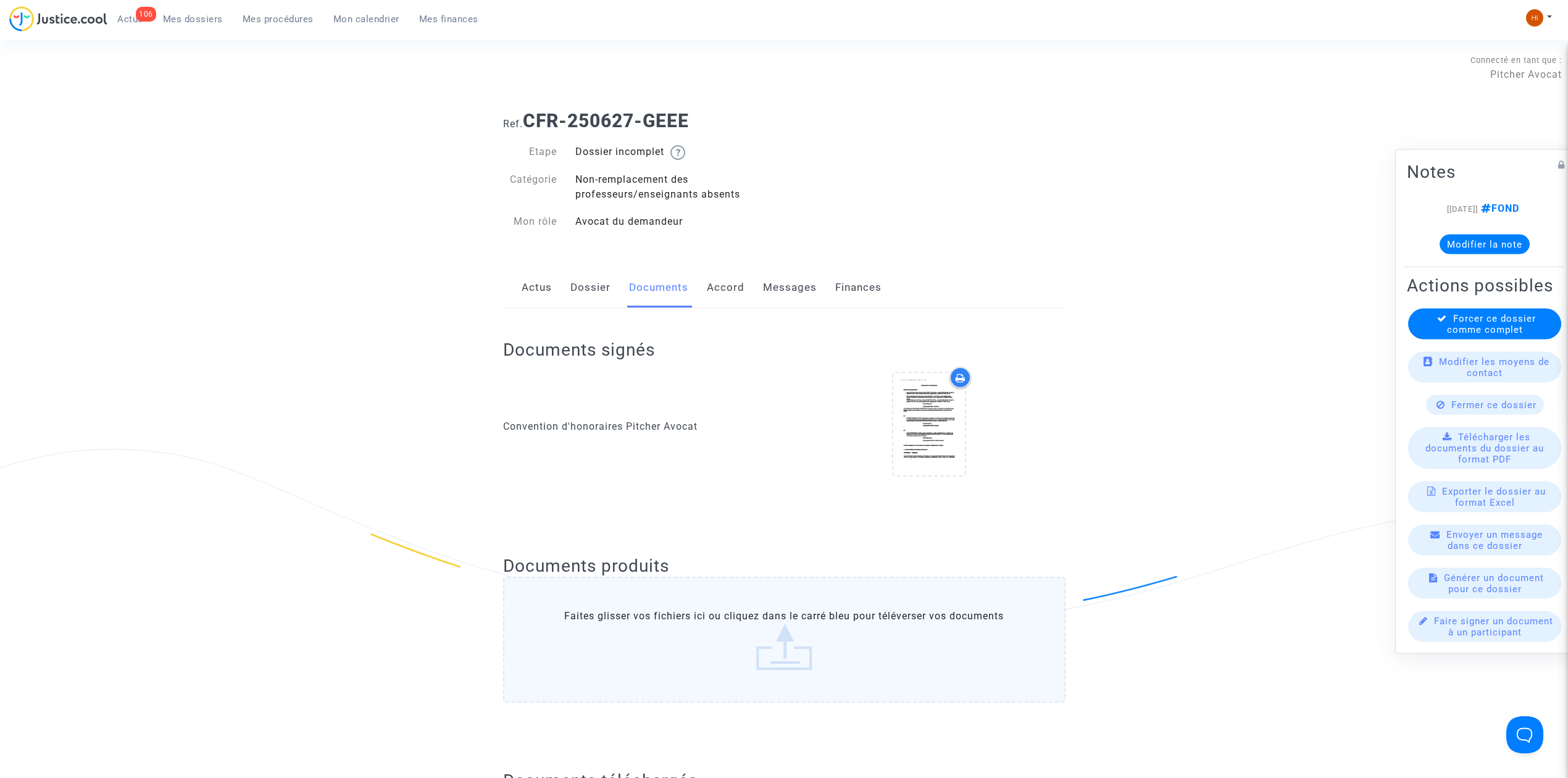
click at [534, 284] on link "Actus" at bounding box center [537, 287] width 31 height 41
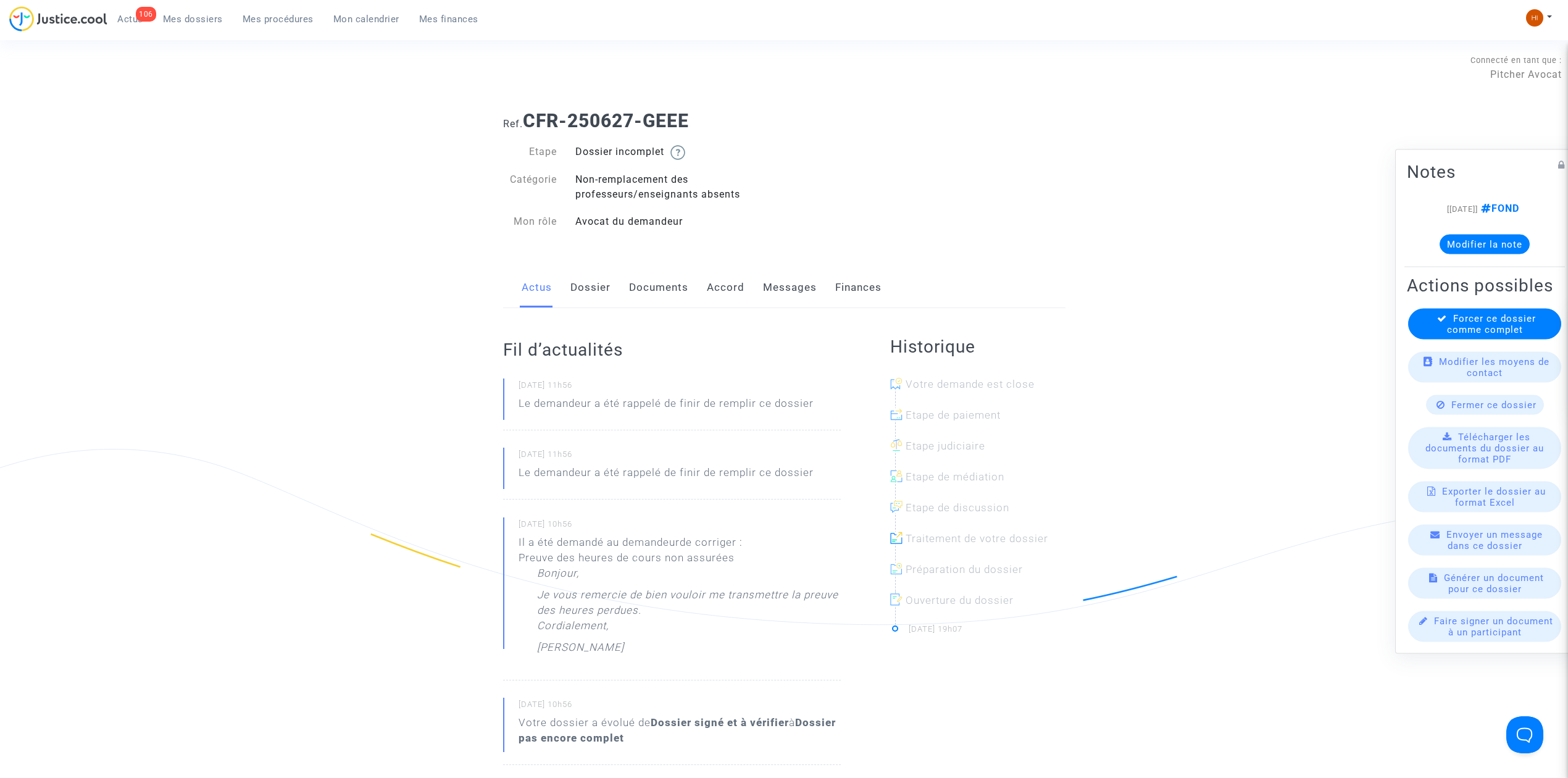
click at [636, 280] on link "Documents" at bounding box center [659, 287] width 59 height 41
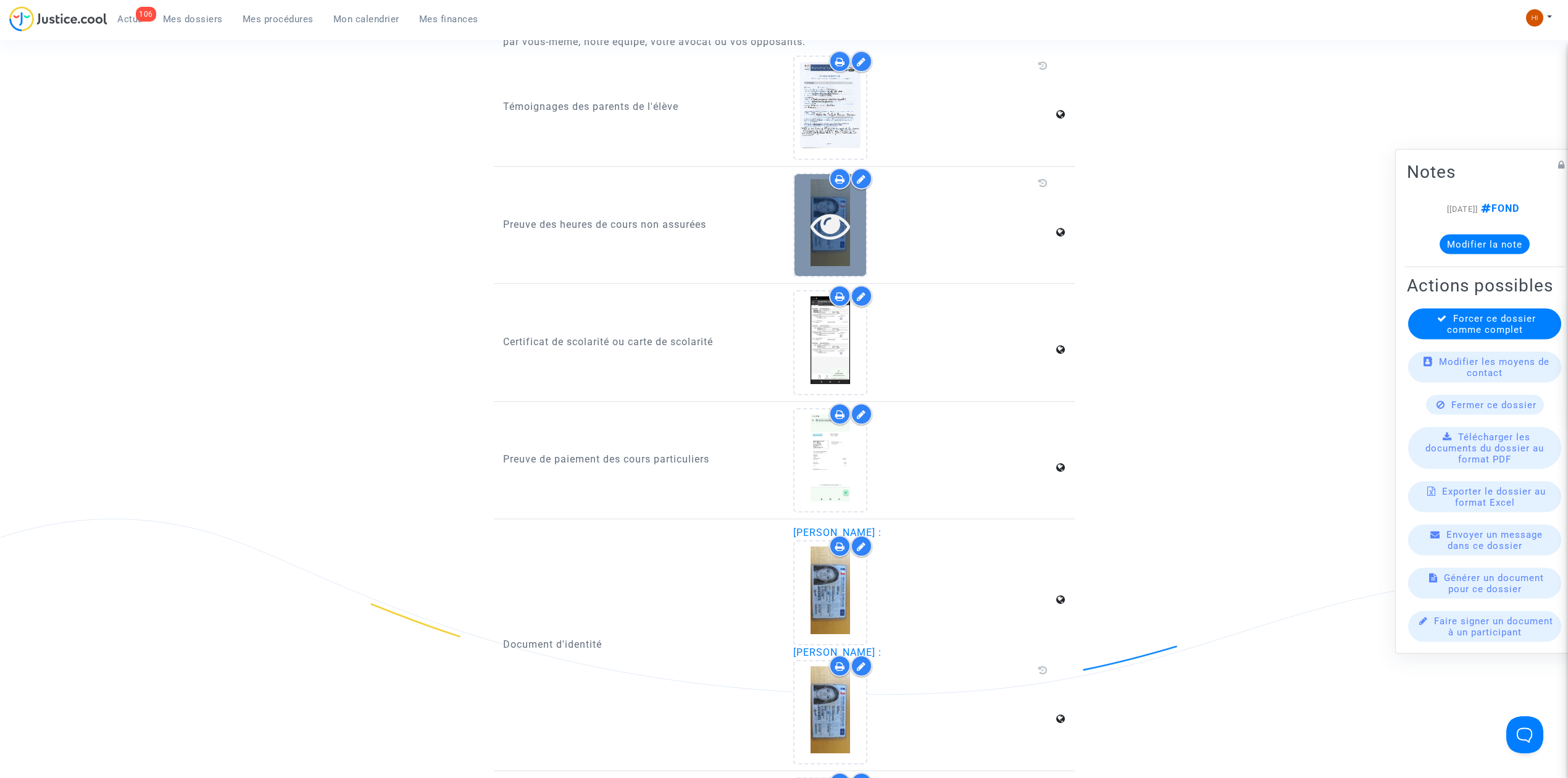
scroll to position [823, 0]
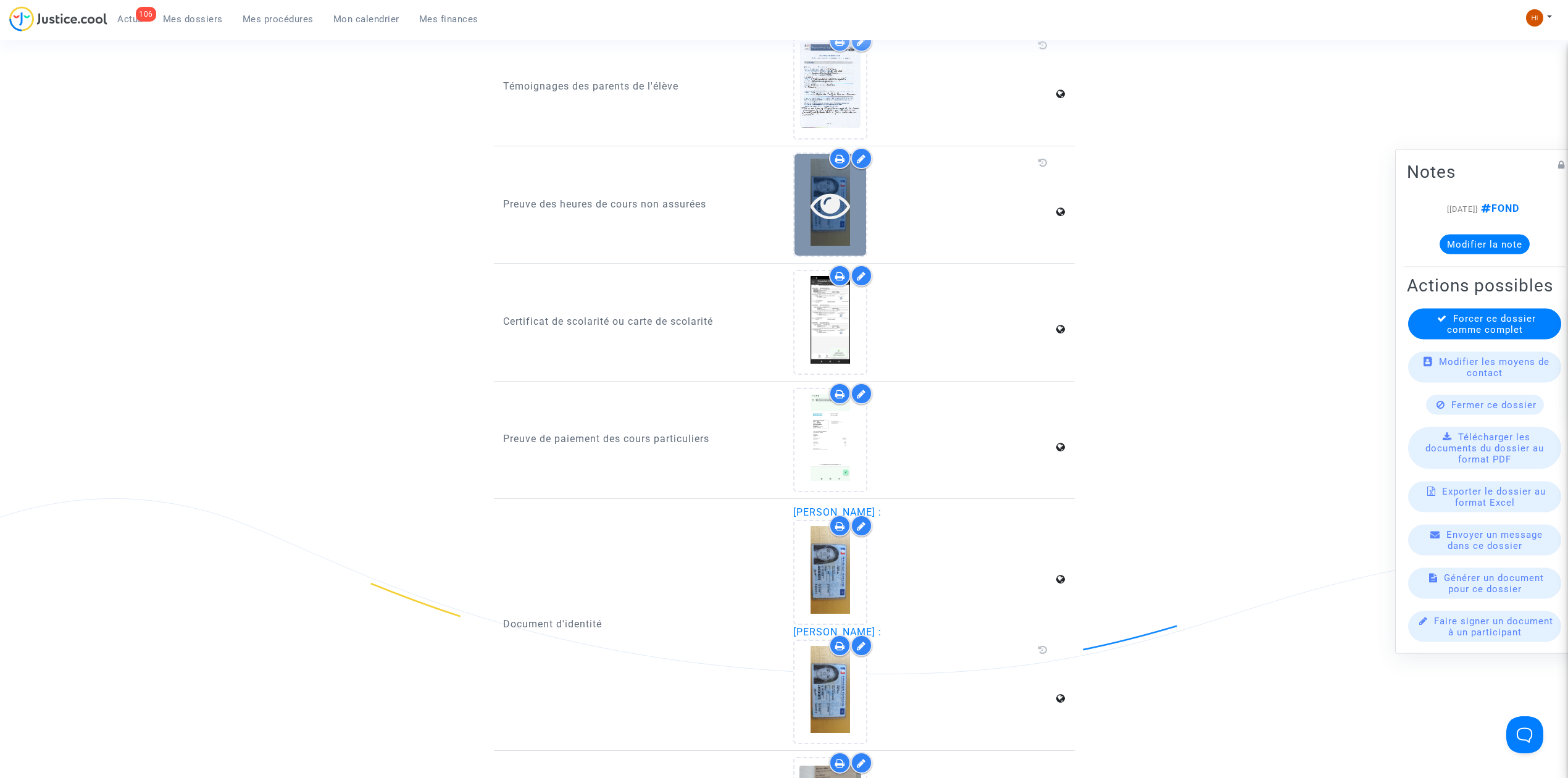
click at [838, 188] on icon at bounding box center [830, 204] width 40 height 39
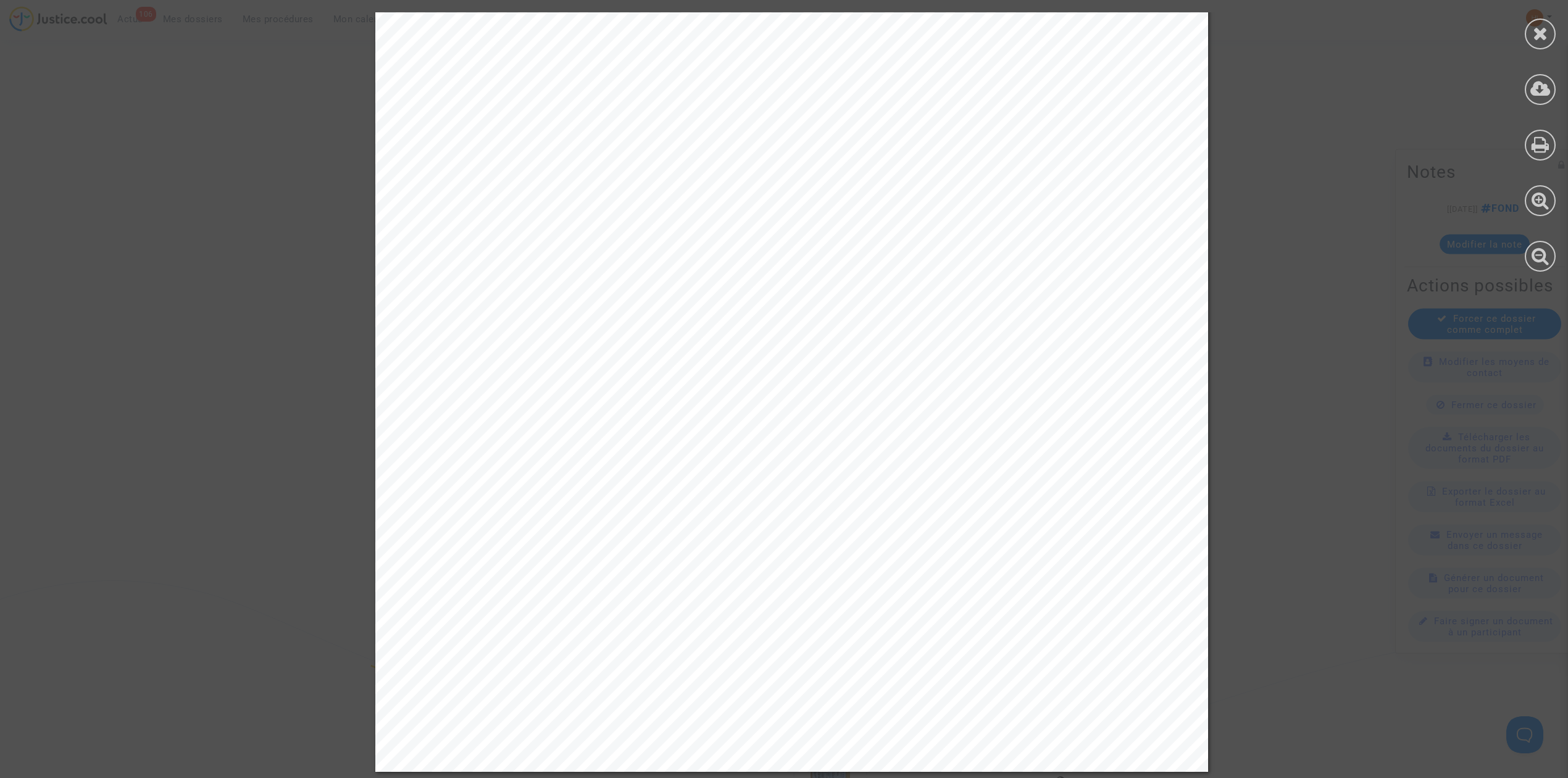
scroll to position [431, 0]
click at [1537, 43] on div at bounding box center [1539, 33] width 31 height 31
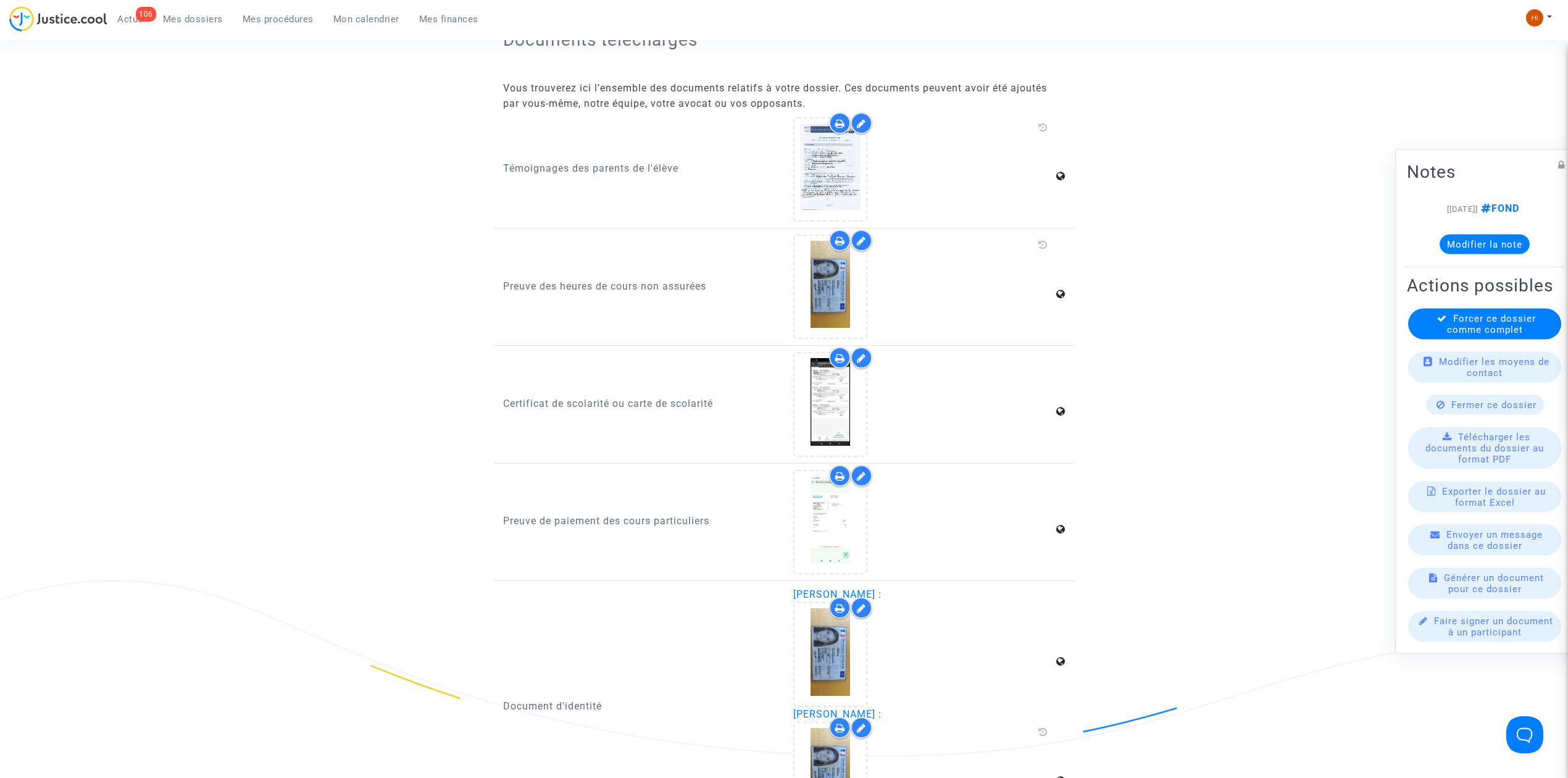
click at [869, 233] on div at bounding box center [861, 240] width 22 height 22
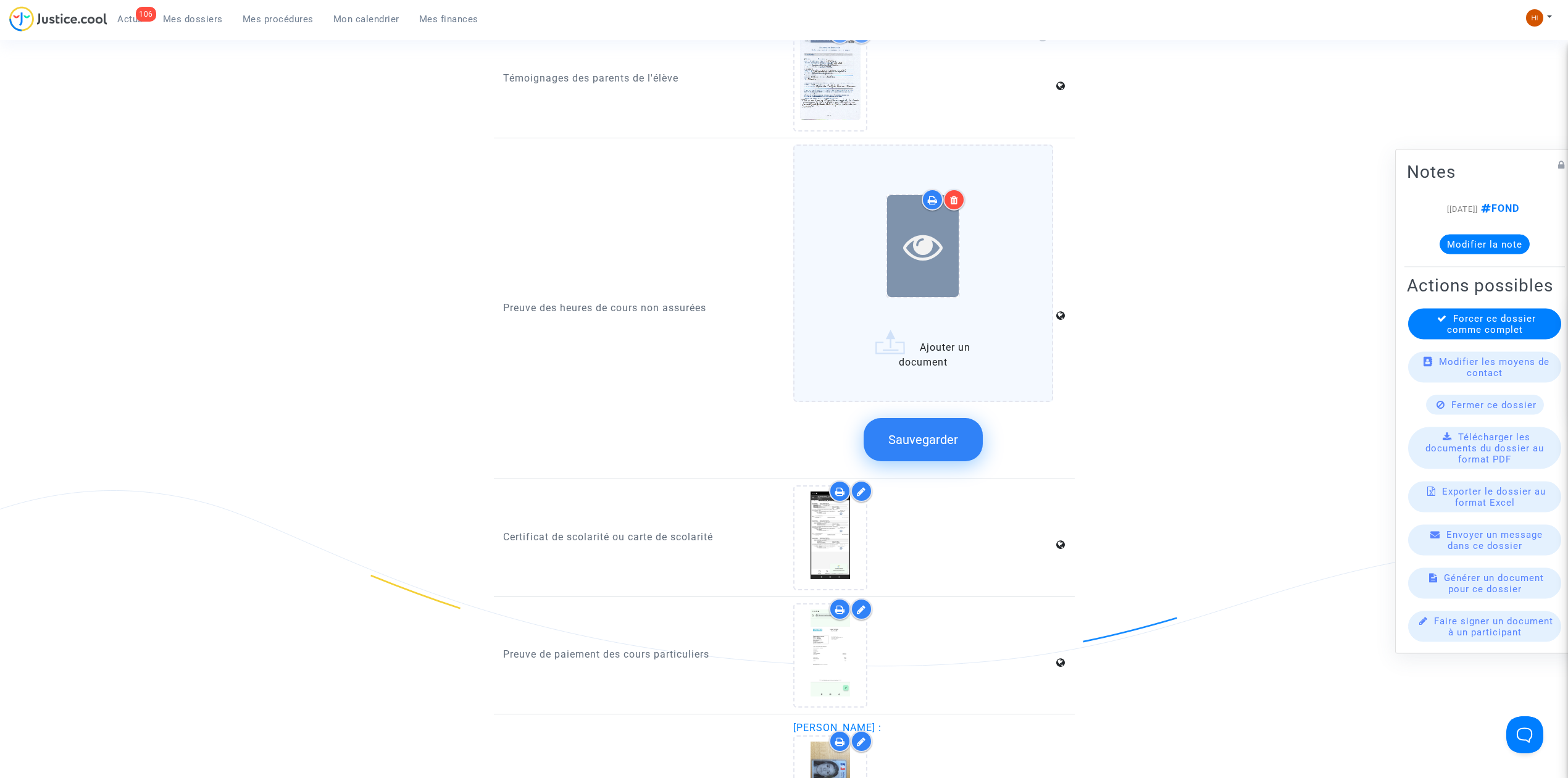
scroll to position [823, 0]
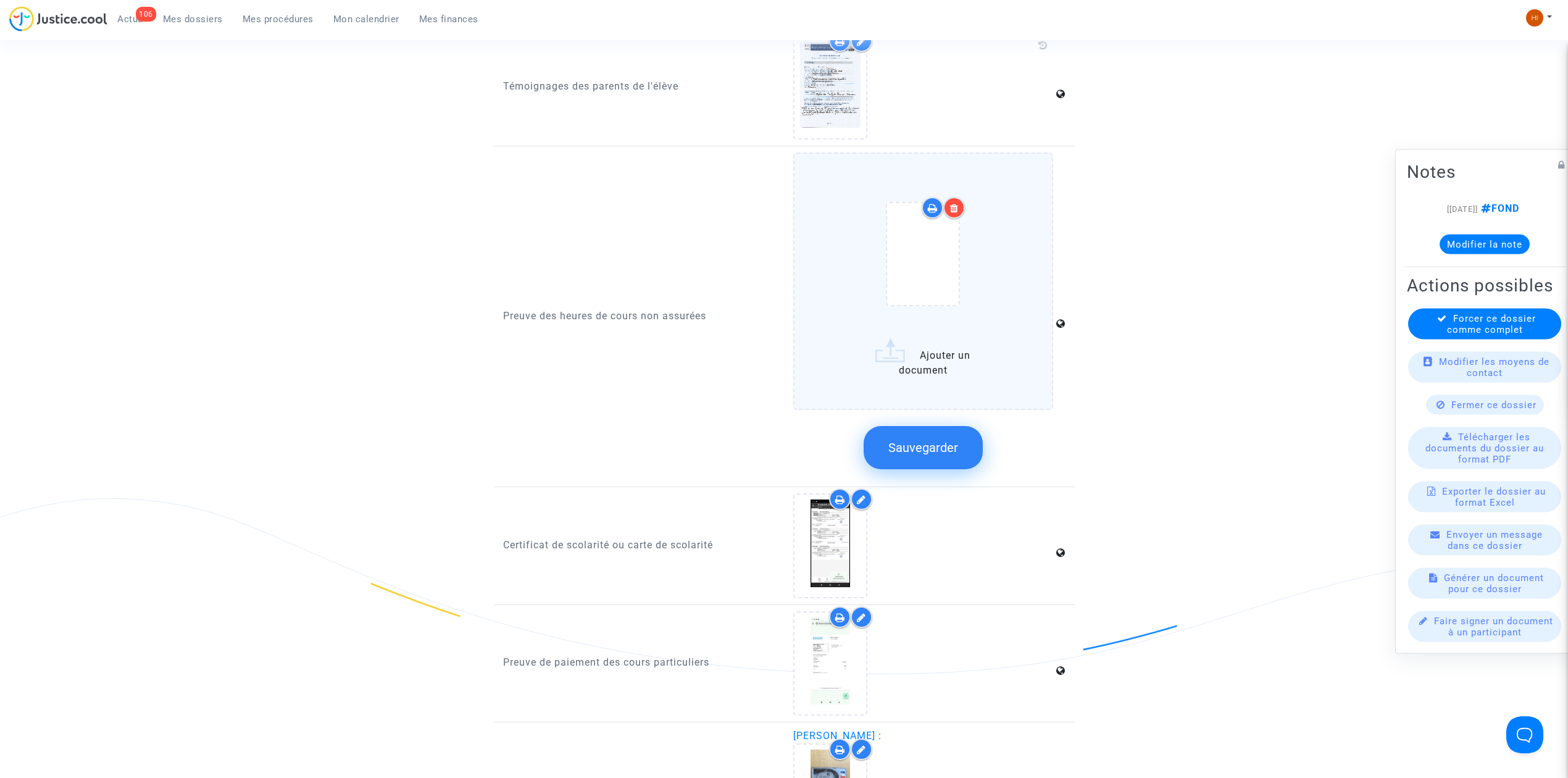
click at [951, 203] on icon at bounding box center [954, 208] width 9 height 10
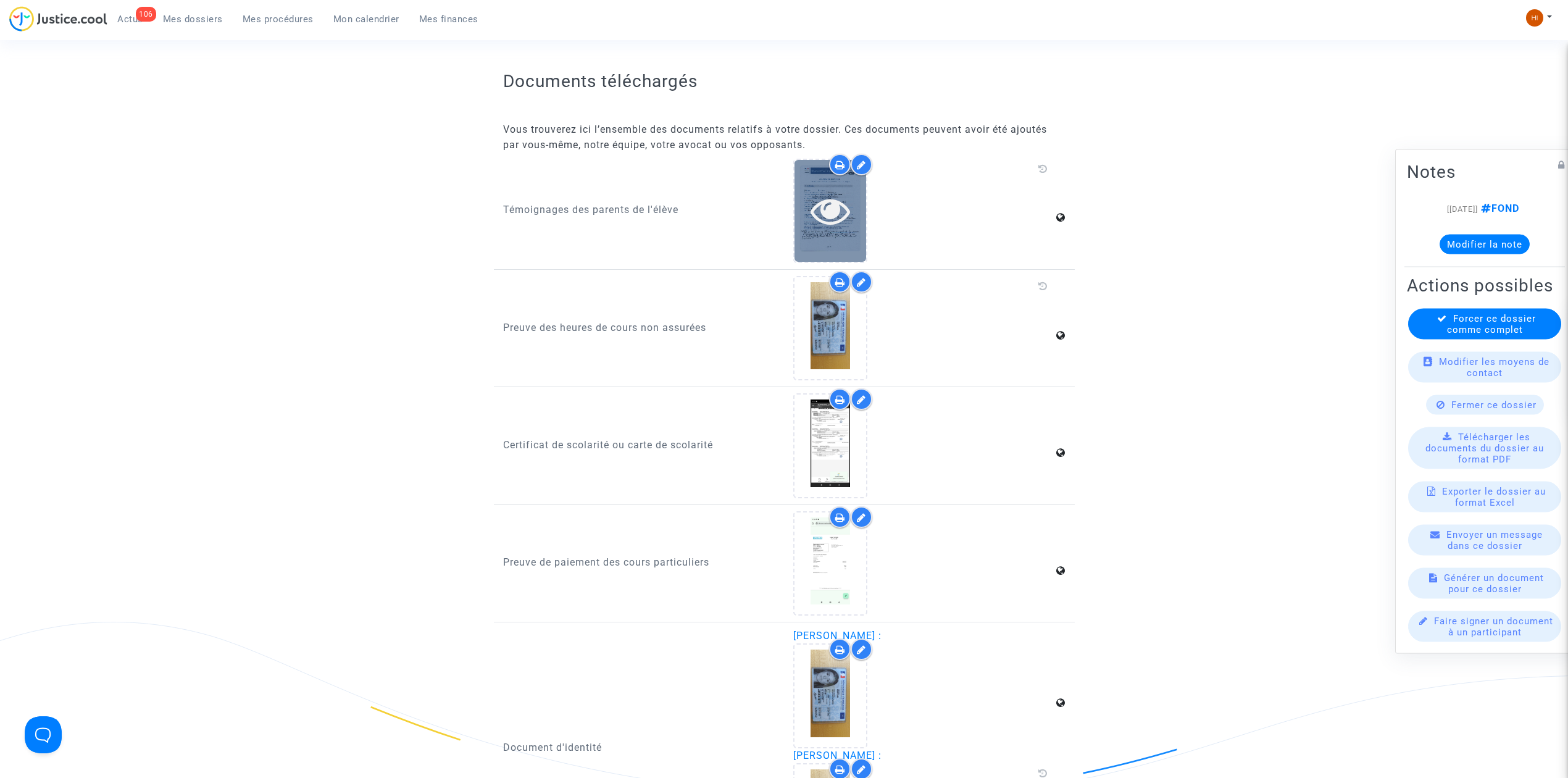
scroll to position [658, 0]
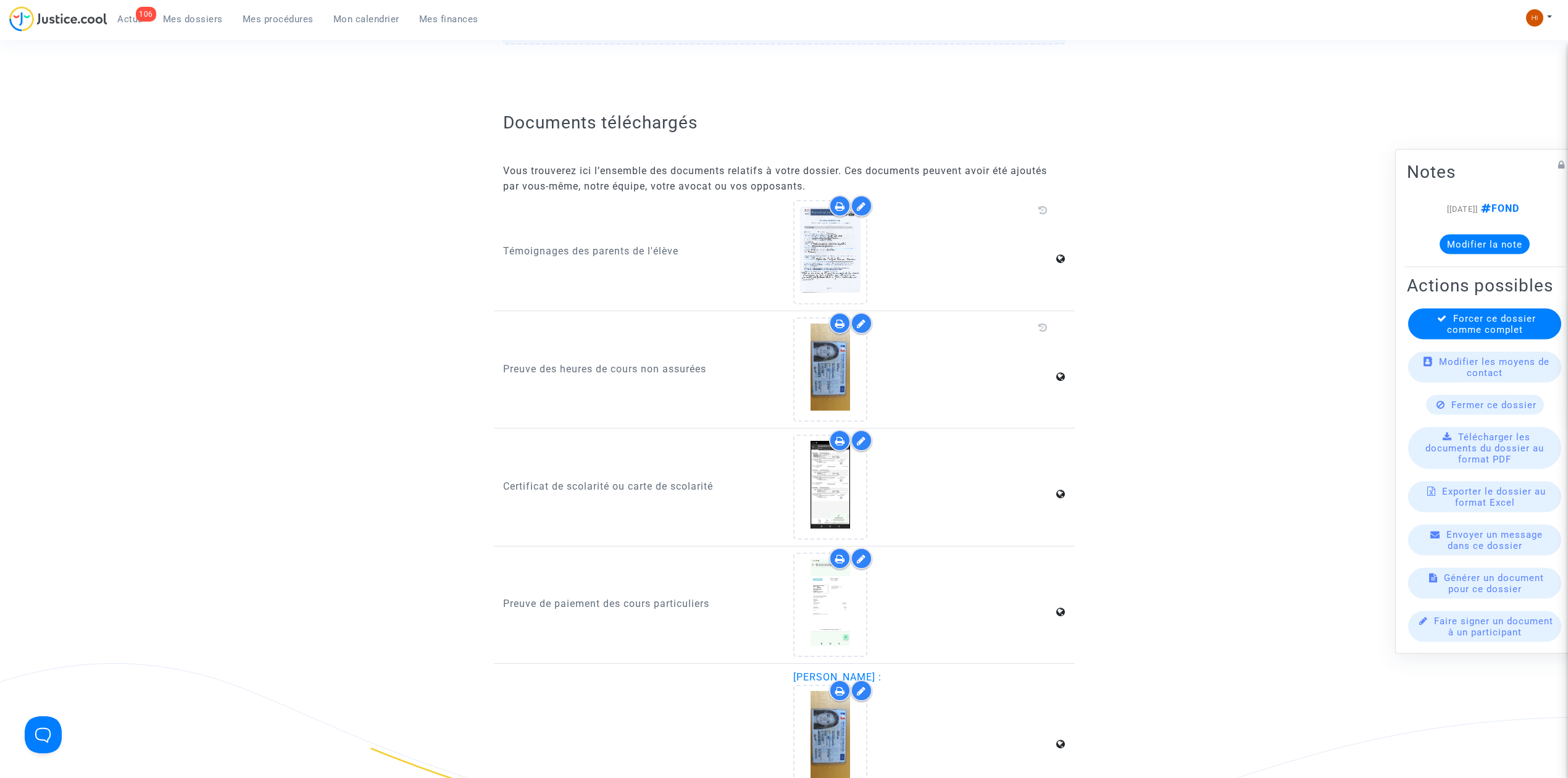
click at [862, 318] on icon at bounding box center [862, 323] width 10 height 10
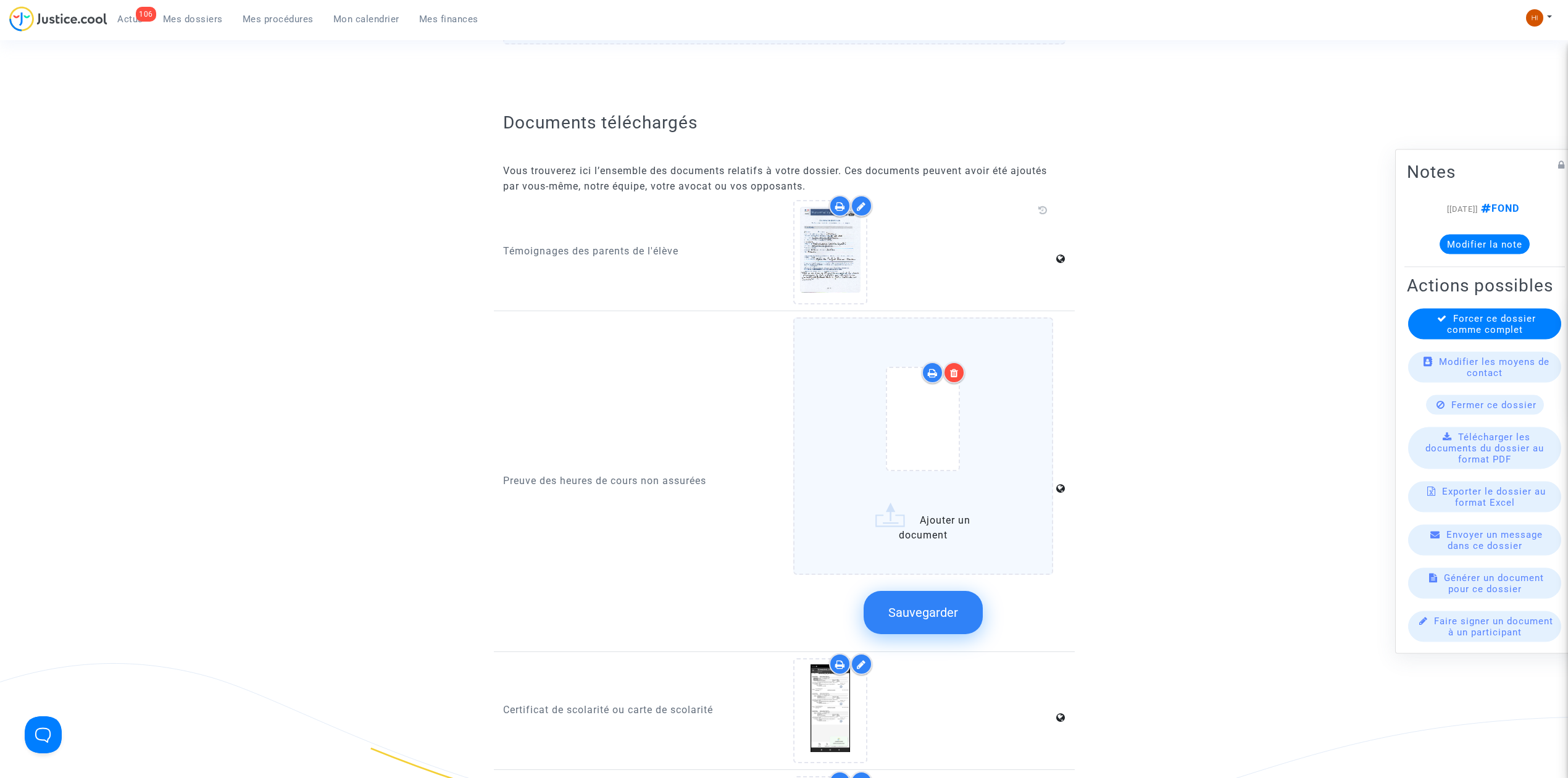
click at [948, 379] on div at bounding box center [943, 372] width 43 height 22
click at [951, 369] on icon at bounding box center [954, 373] width 9 height 10
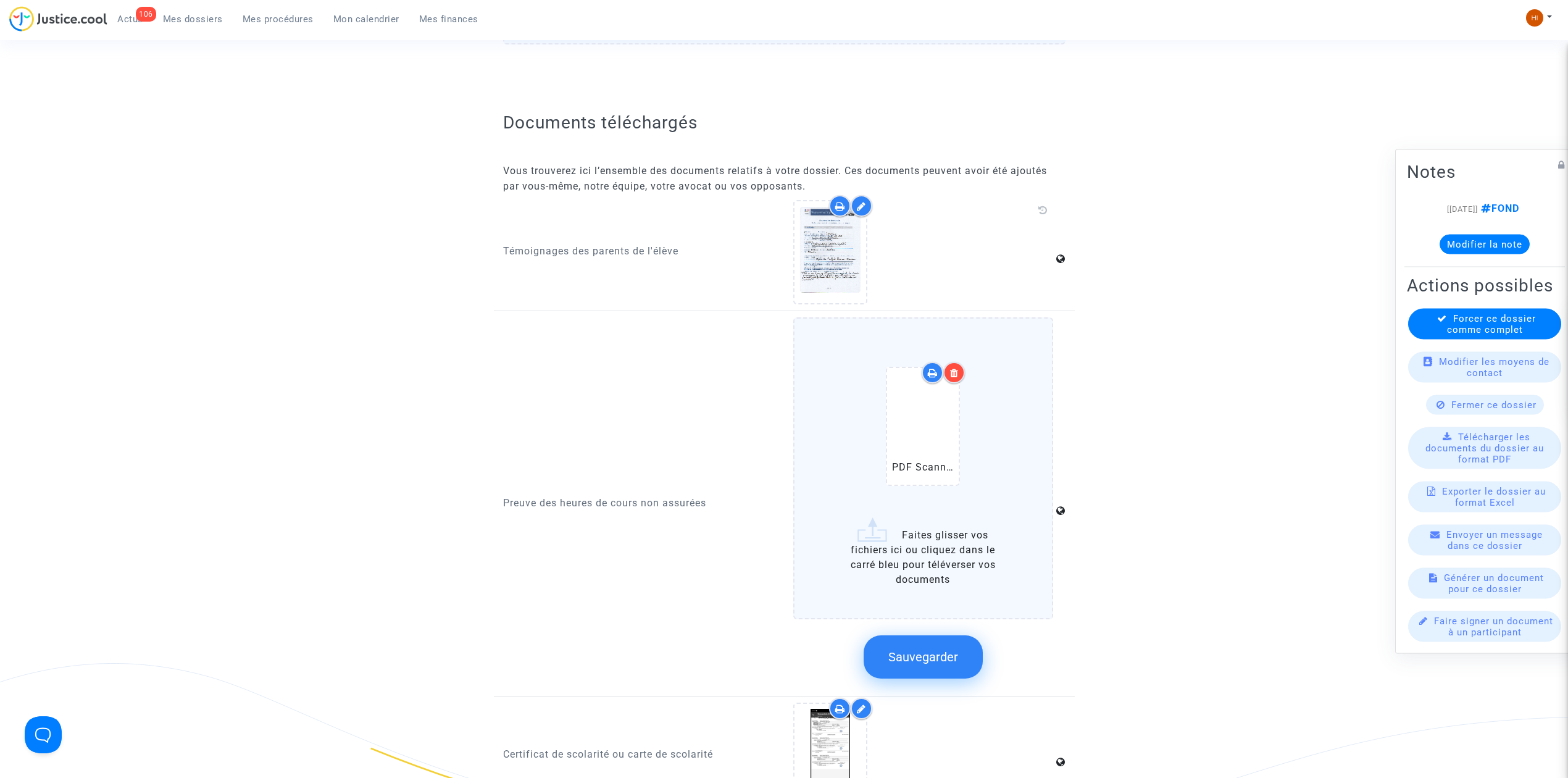
drag, startPoint x: 931, startPoint y: 653, endPoint x: 916, endPoint y: 578, distance: 76.5
click at [931, 653] on span "Sauvegarder" at bounding box center [923, 657] width 70 height 15
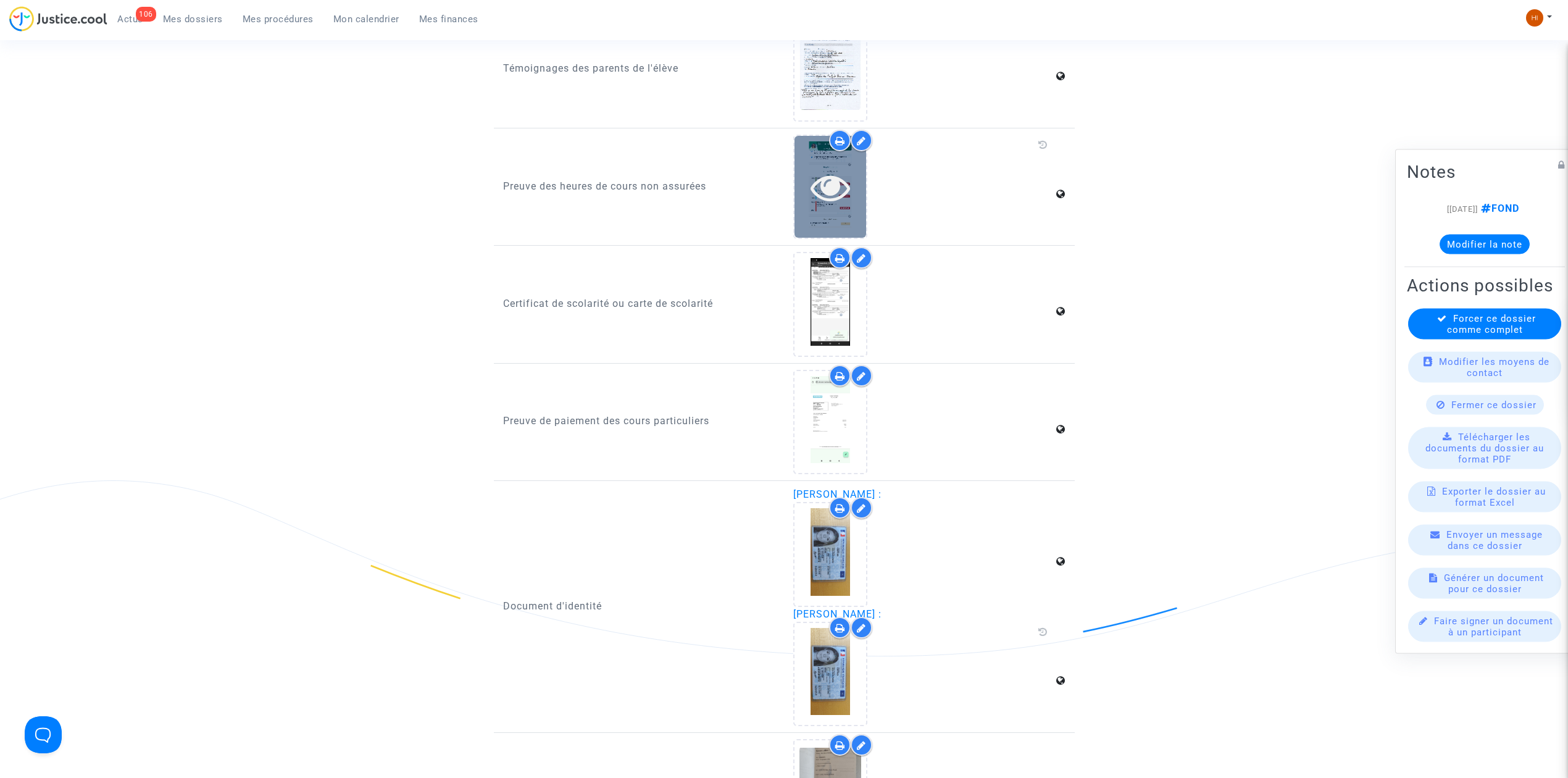
scroll to position [905, 0]
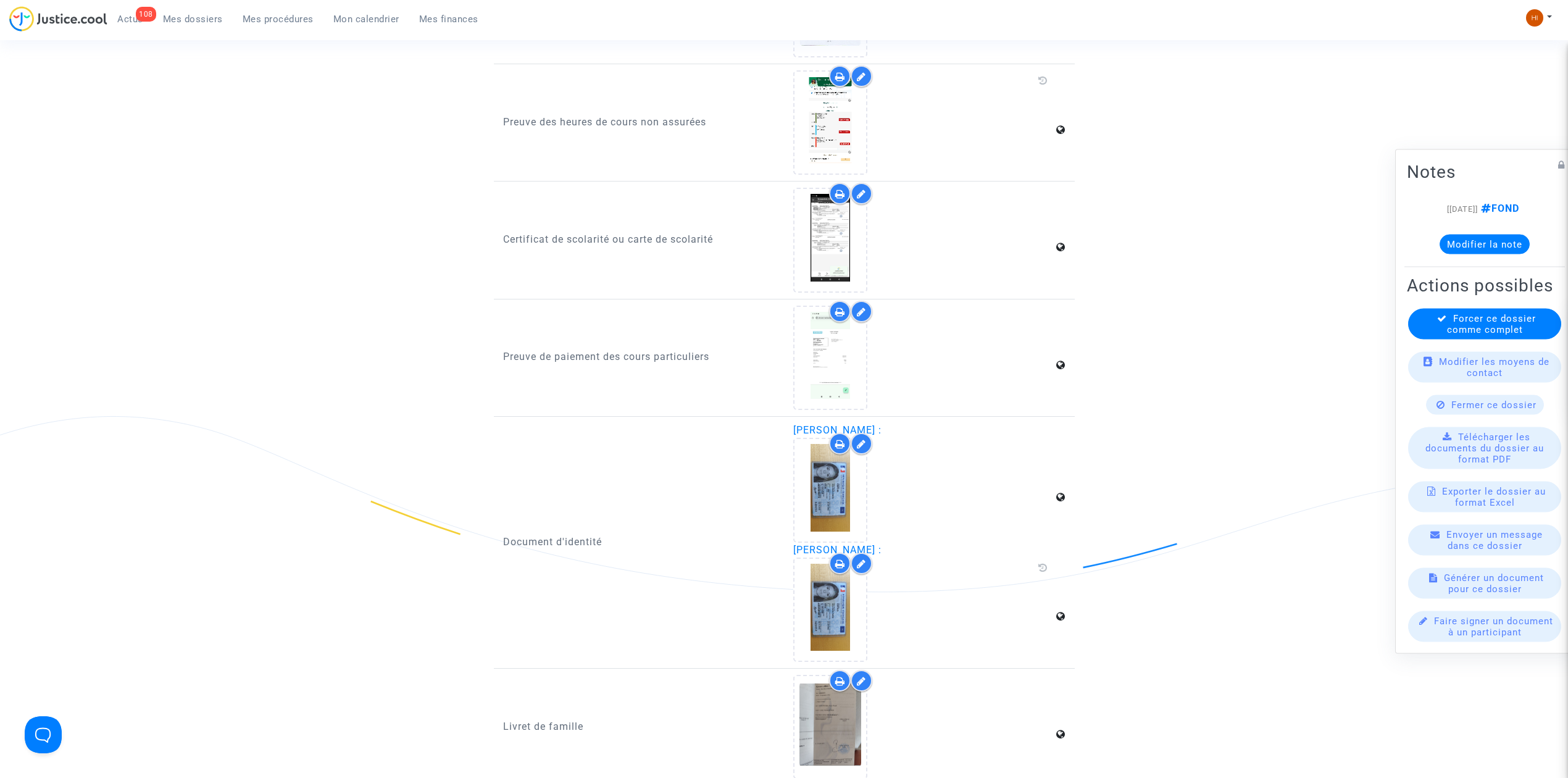
click at [283, 18] on span "Mes procédures" at bounding box center [277, 19] width 71 height 11
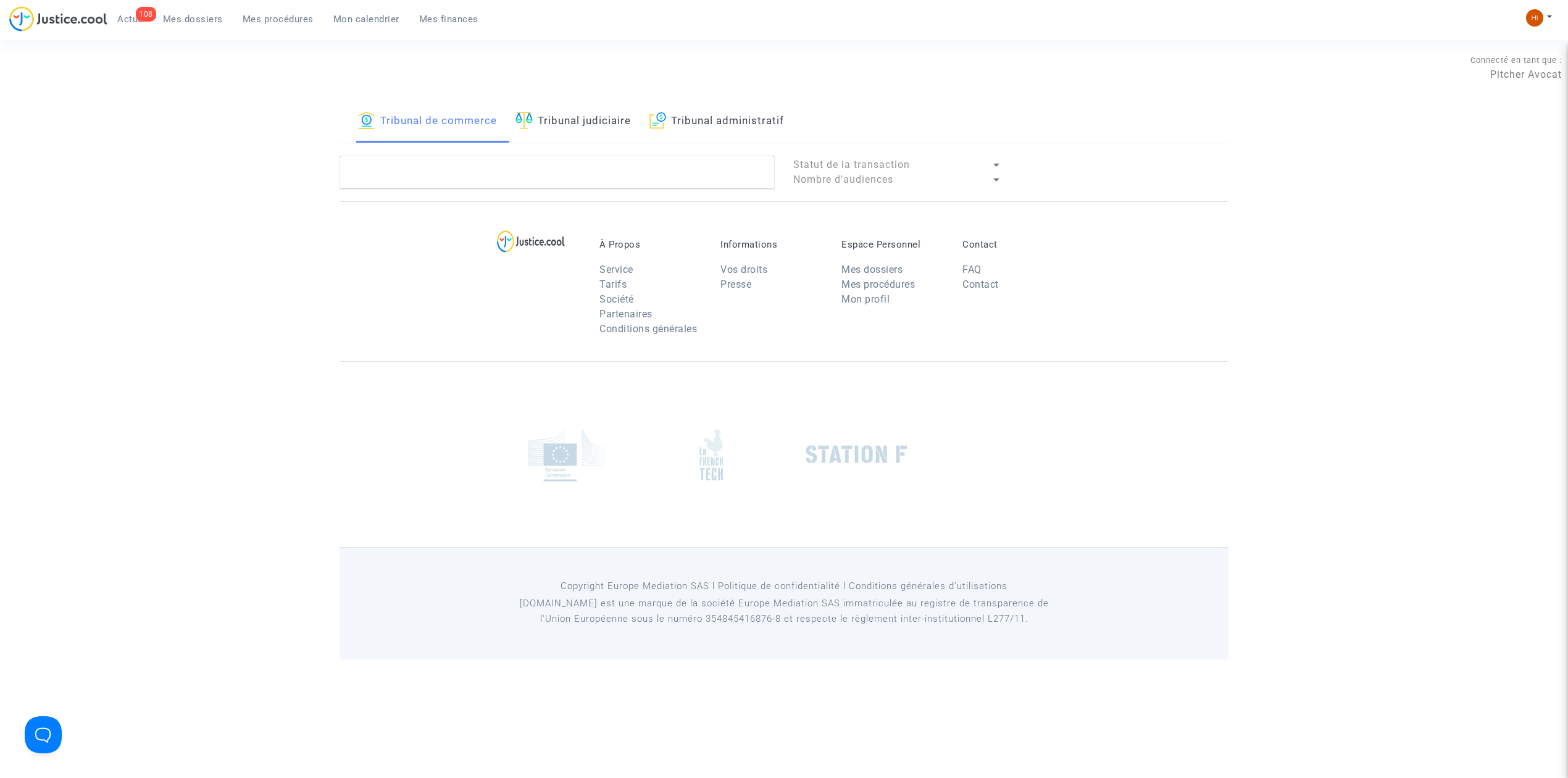
click at [579, 139] on link "Tribunal judiciaire" at bounding box center [573, 122] width 115 height 42
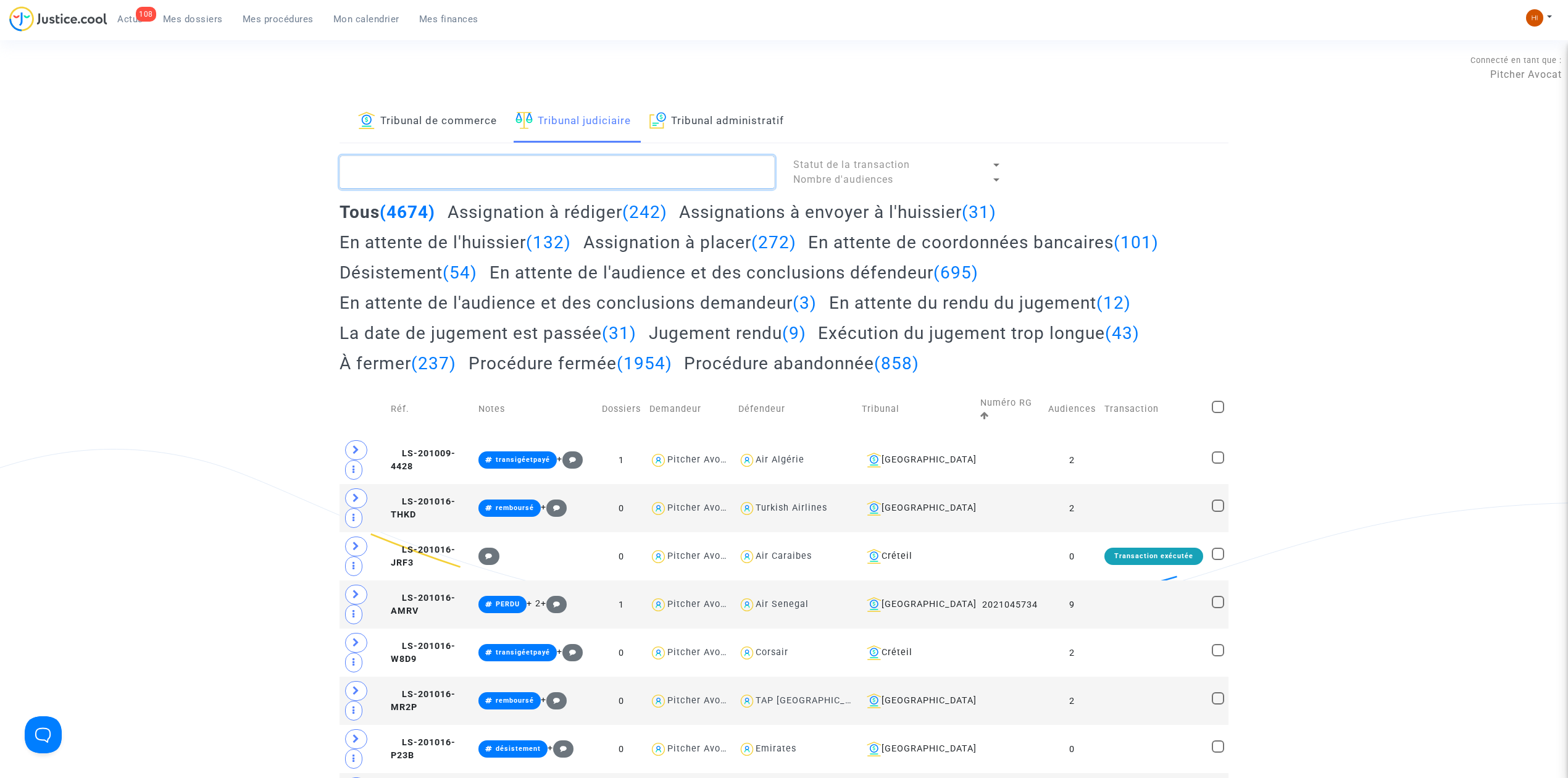
click at [572, 167] on textarea at bounding box center [557, 172] width 436 height 33
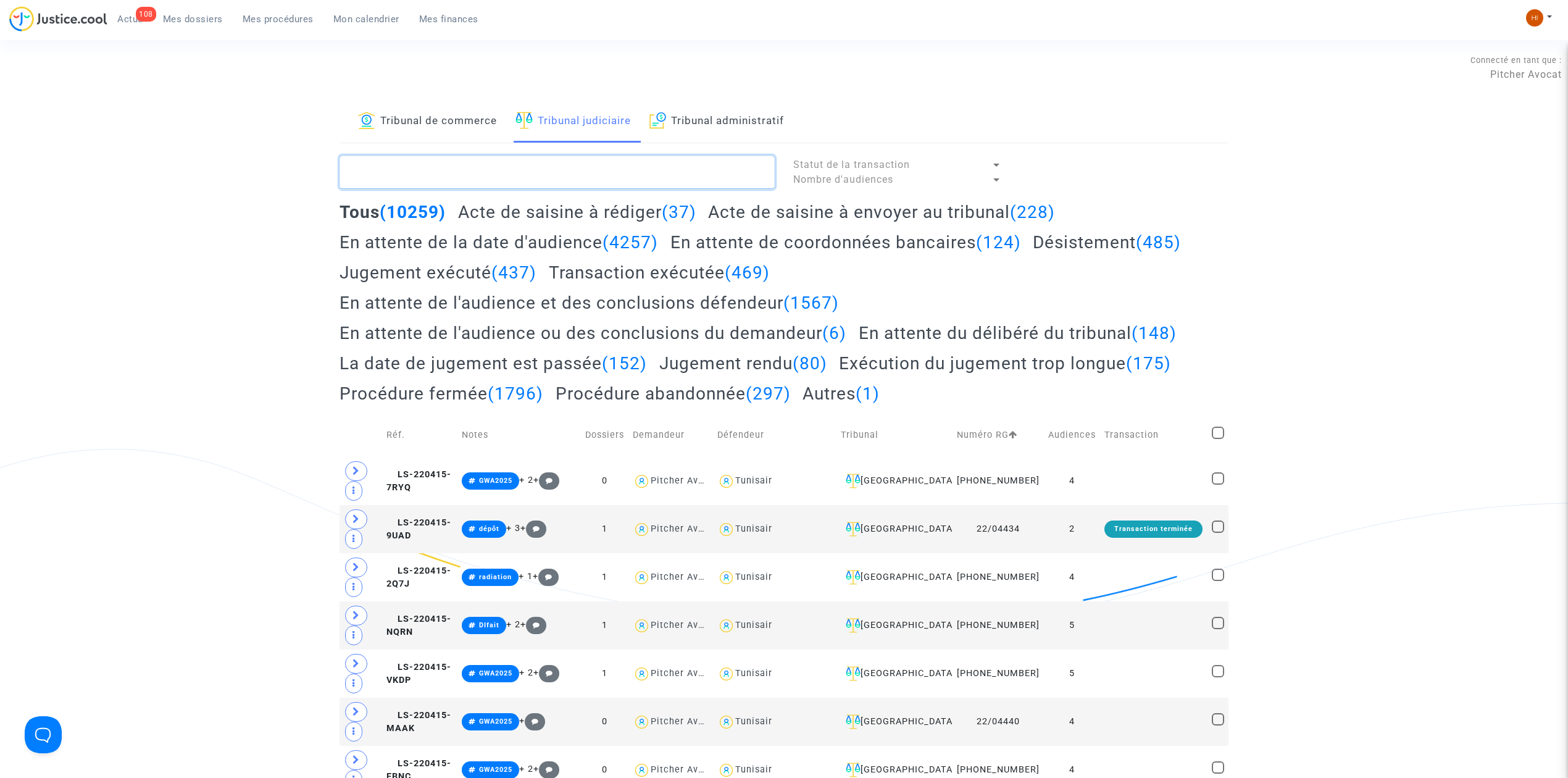
click at [578, 158] on textarea at bounding box center [557, 172] width 436 height 33
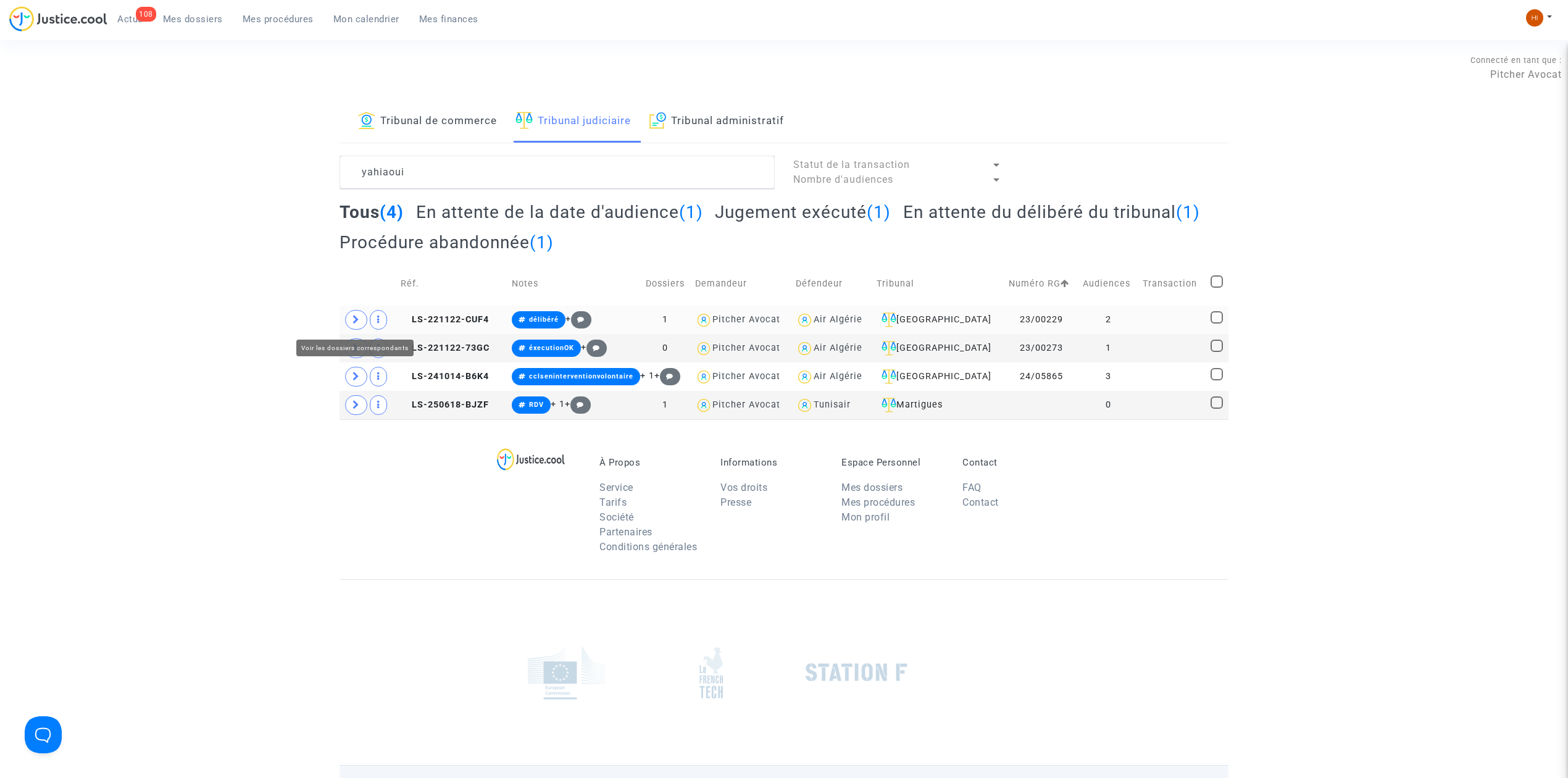
click at [358, 318] on icon at bounding box center [356, 319] width 8 height 10
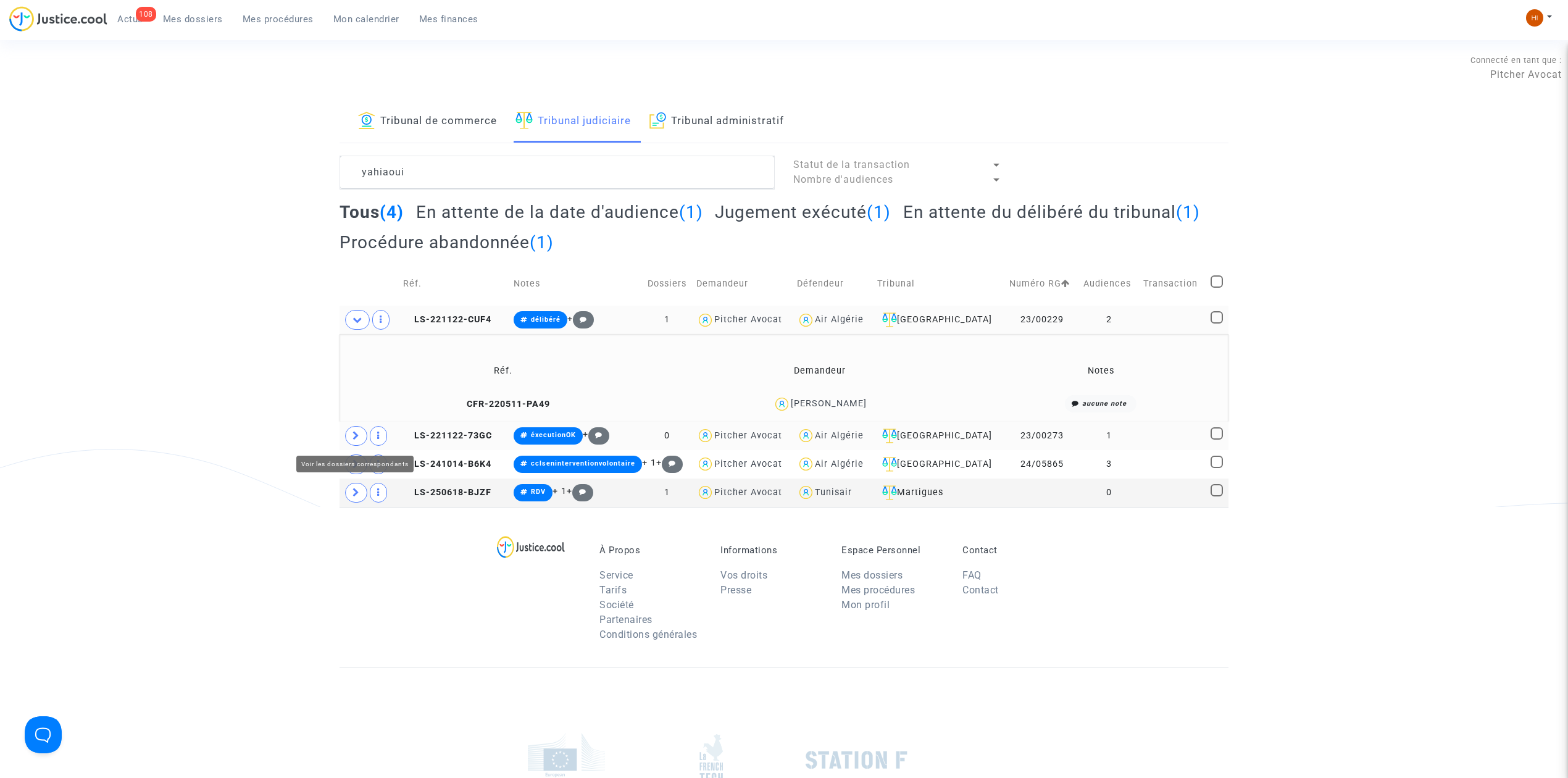
click at [361, 435] on span at bounding box center [356, 436] width 22 height 20
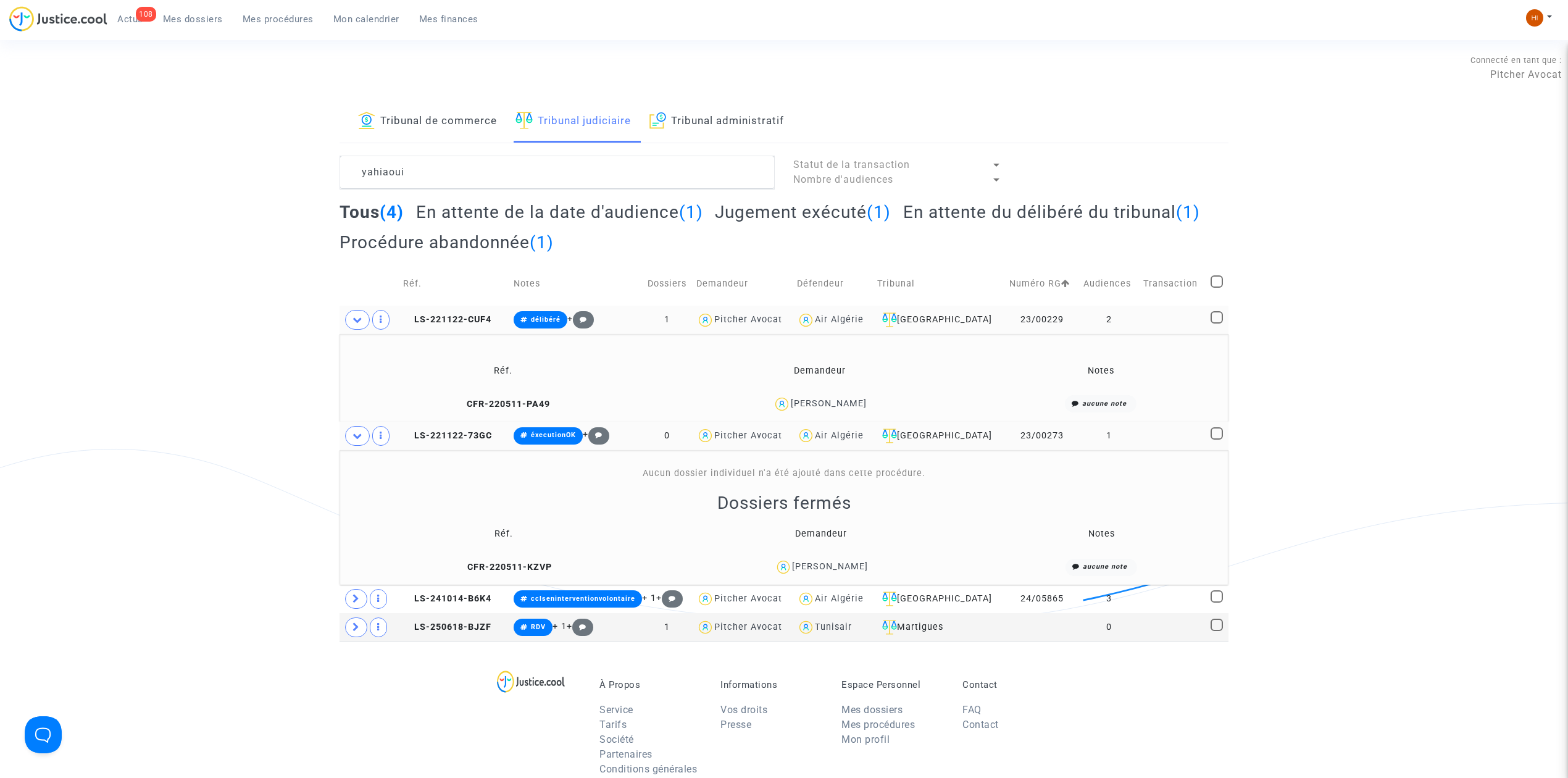
click at [563, 208] on h2 "En attente de la date d'audience (1)" at bounding box center [559, 212] width 287 height 22
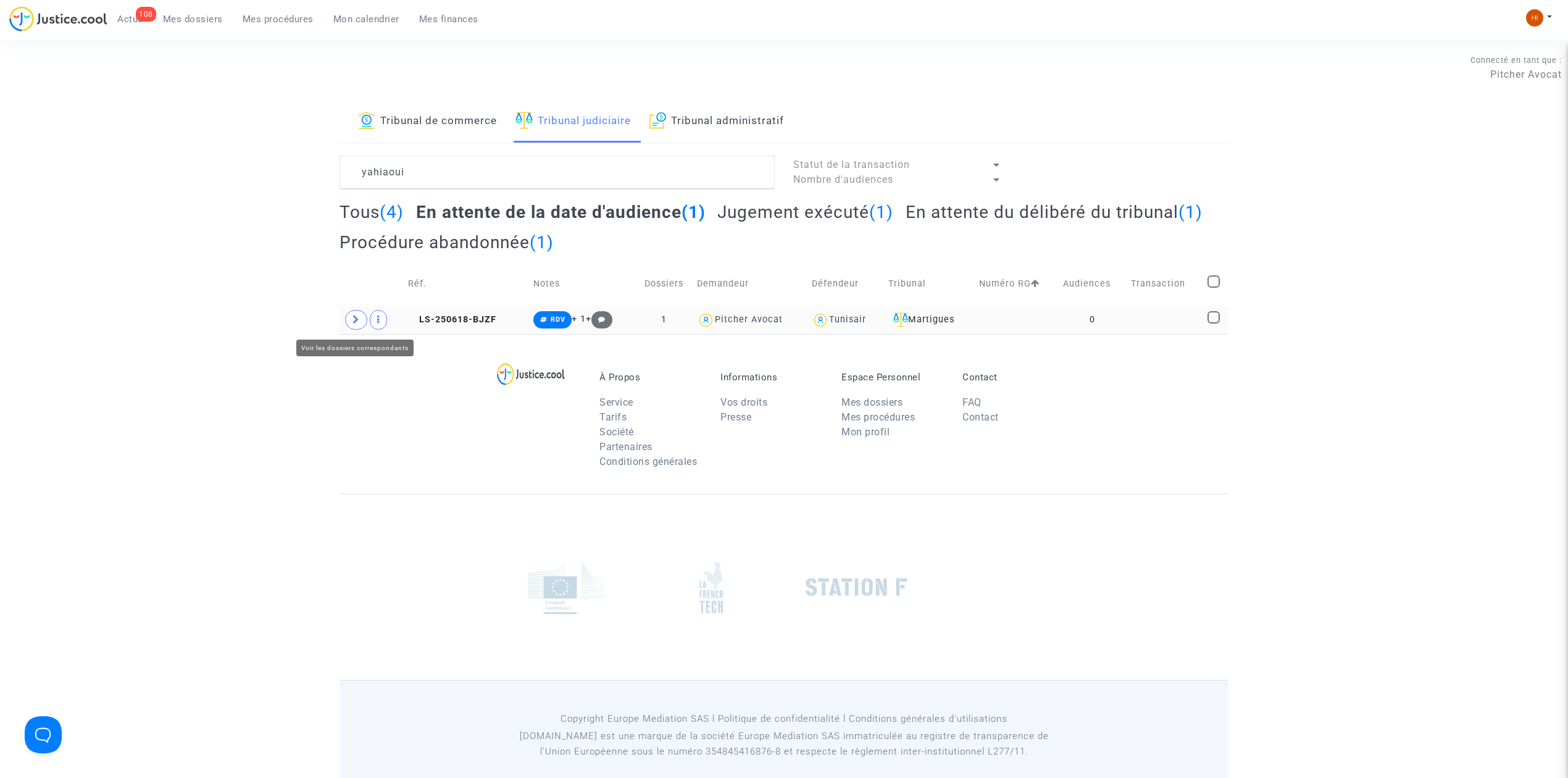
click at [356, 317] on icon at bounding box center [356, 319] width 8 height 10
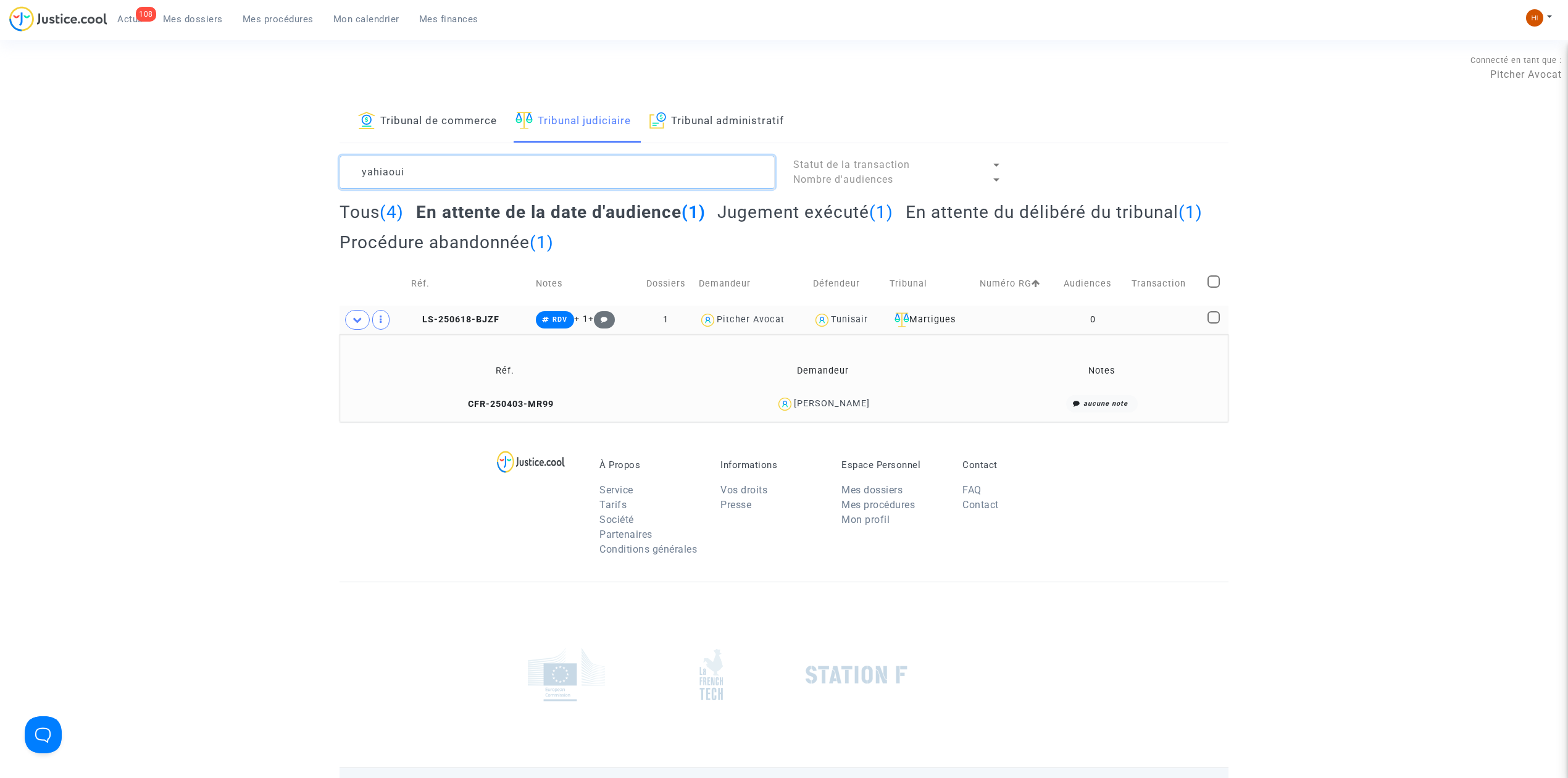
click at [519, 177] on textarea at bounding box center [557, 172] width 436 height 33
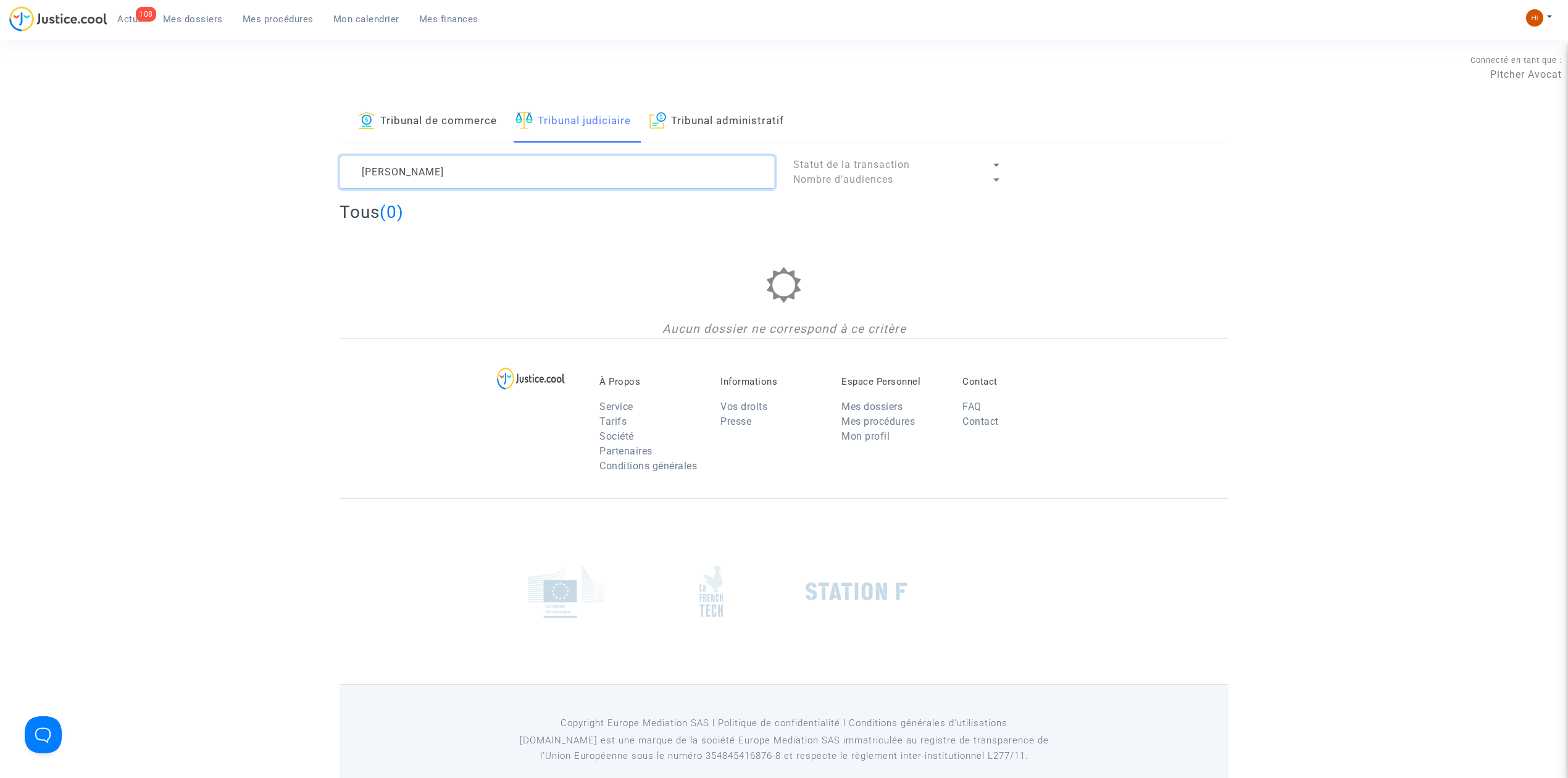
click at [519, 176] on textarea at bounding box center [557, 172] width 436 height 33
type textarea "[PERSON_NAME]"
drag, startPoint x: 472, startPoint y: 169, endPoint x: 281, endPoint y: 164, distance: 191.1
click at [281, 164] on div "Tribunal de commerce Tribunal judiciaire Tribunal administratif [PERSON_NAME] d…" at bounding box center [784, 219] width 1568 height 237
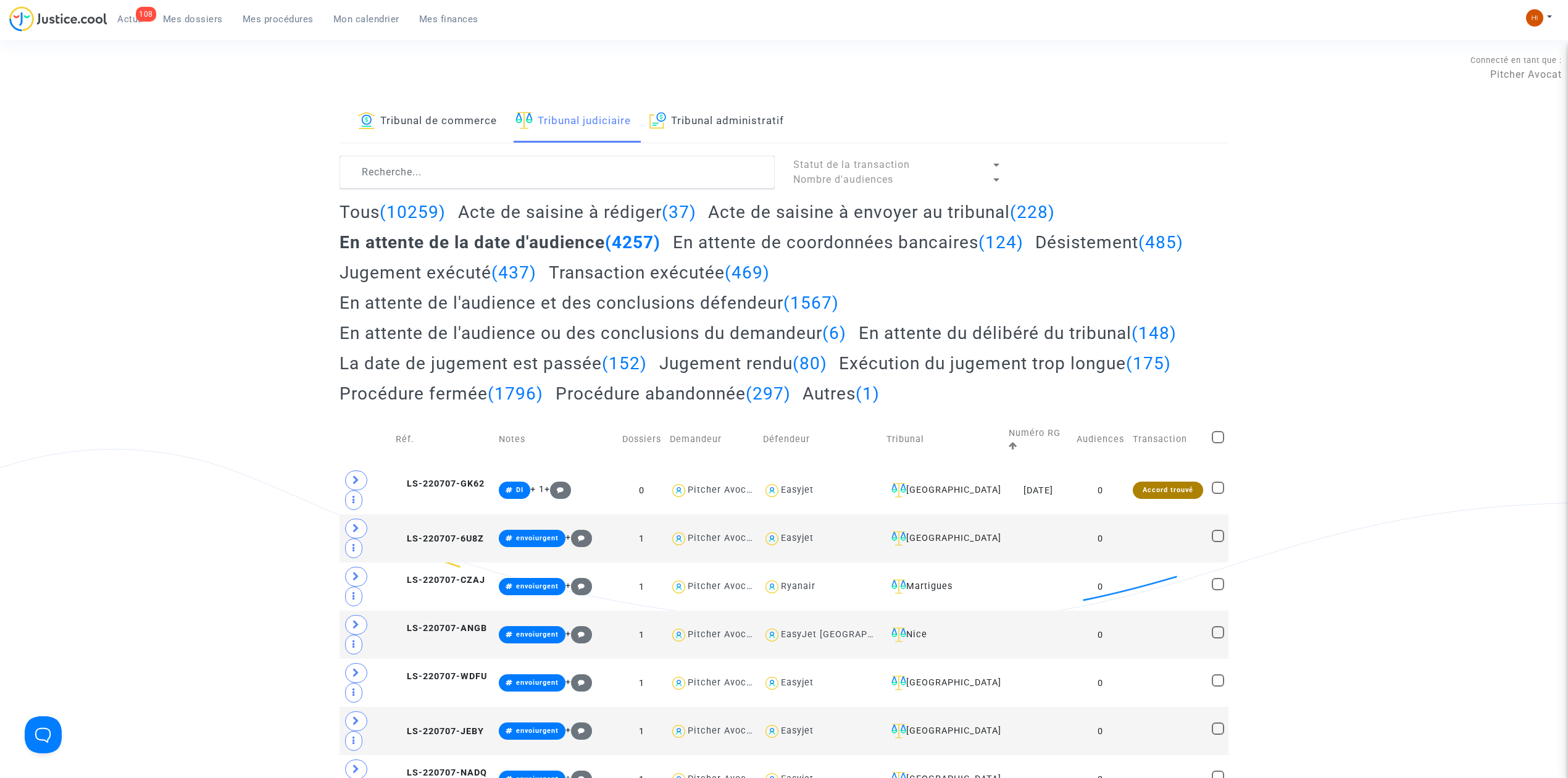
click at [199, 15] on span "Mes dossiers" at bounding box center [193, 19] width 60 height 11
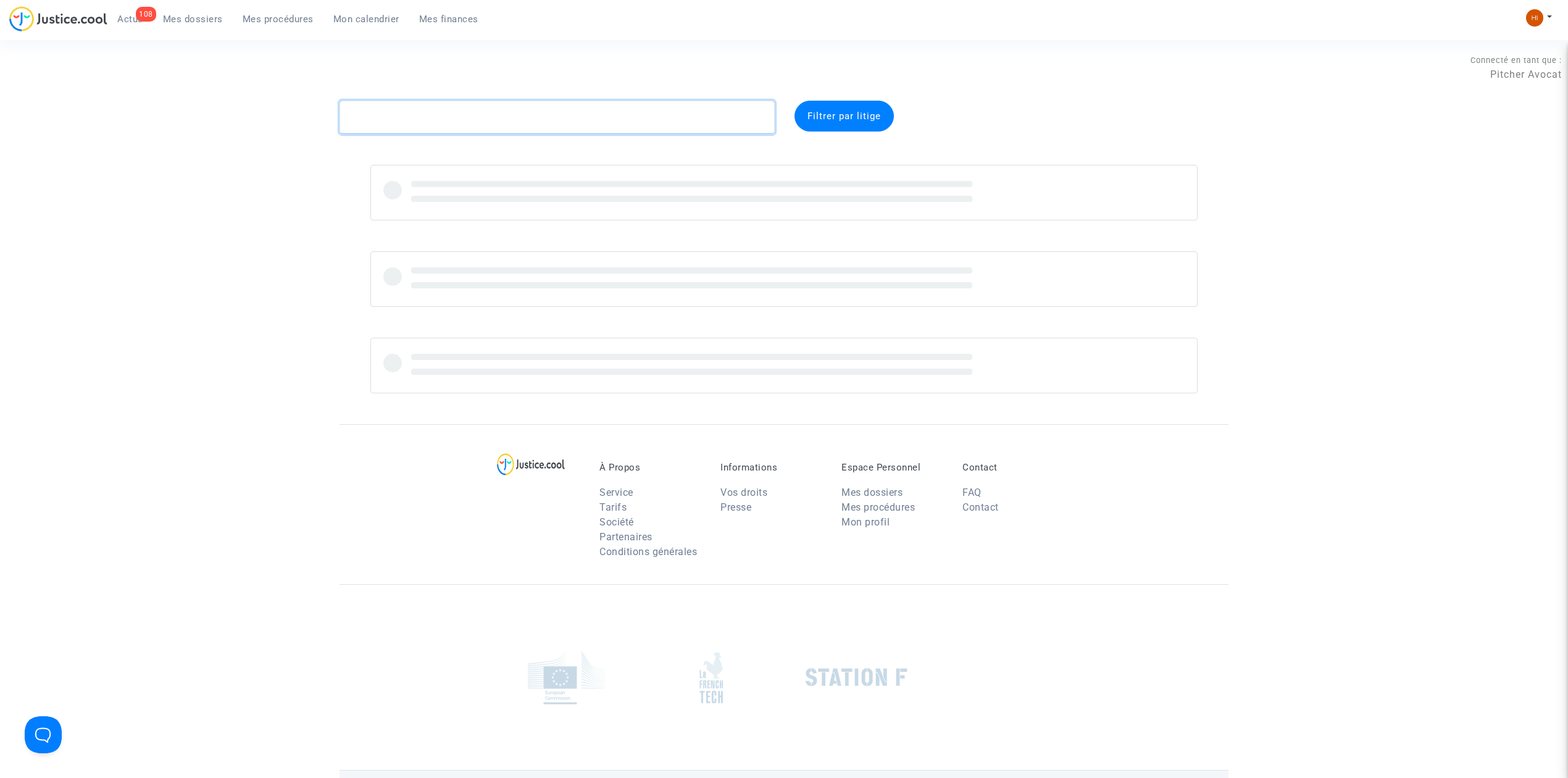
click at [568, 121] on textarea at bounding box center [557, 117] width 436 height 33
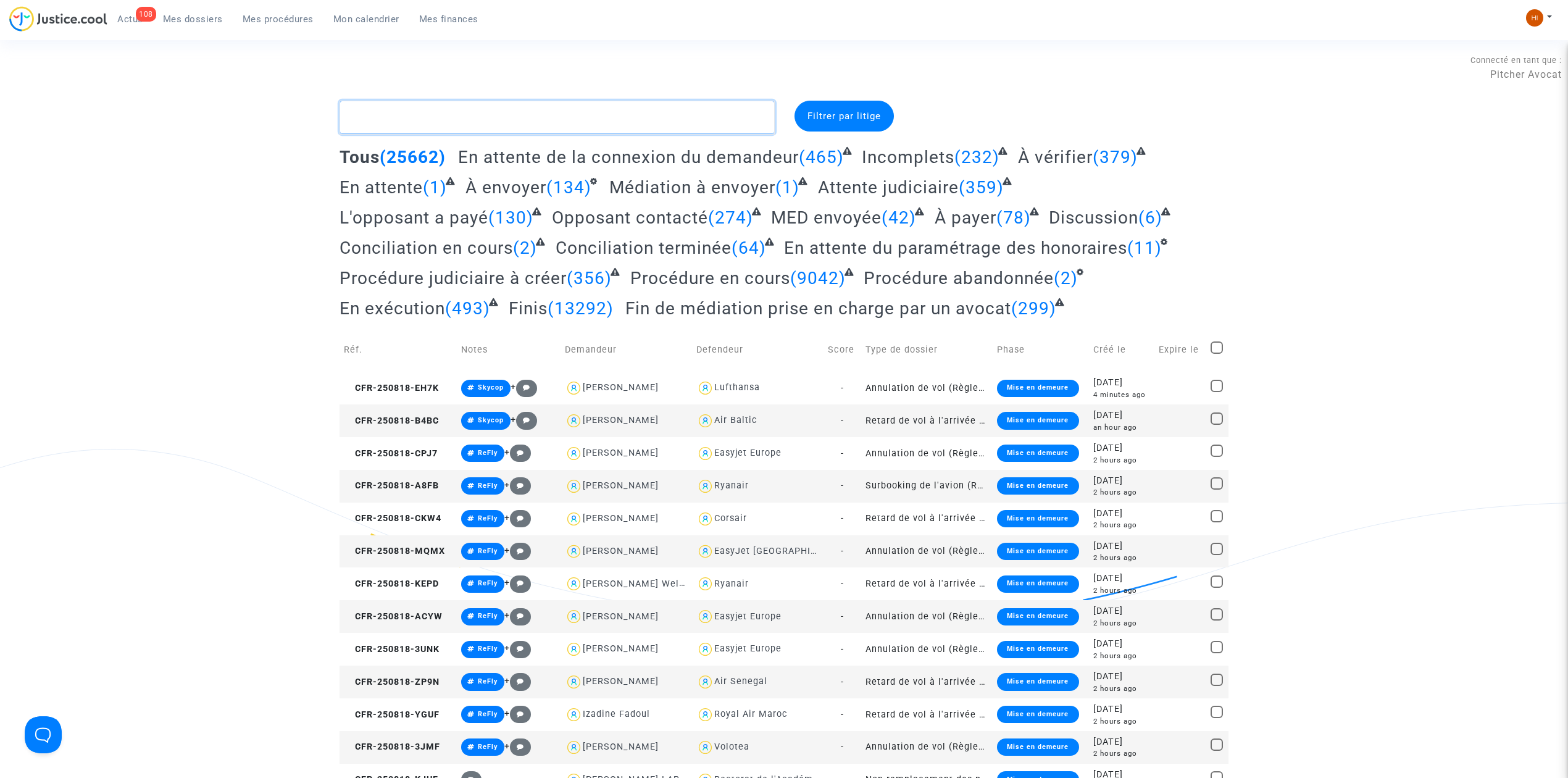
click at [568, 121] on textarea at bounding box center [557, 117] width 436 height 33
paste textarea "[PERSON_NAME]"
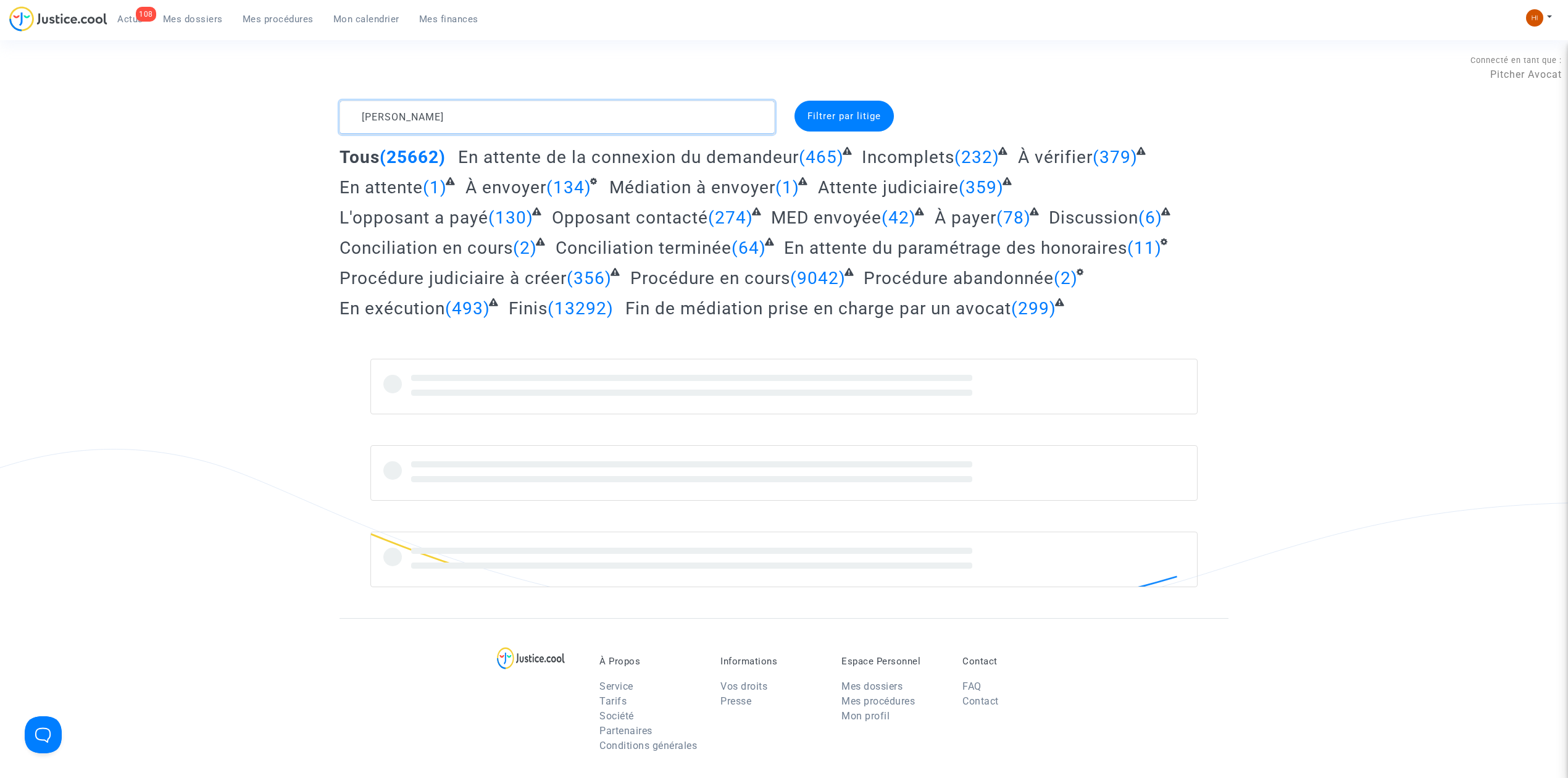
type textarea "[PERSON_NAME]"
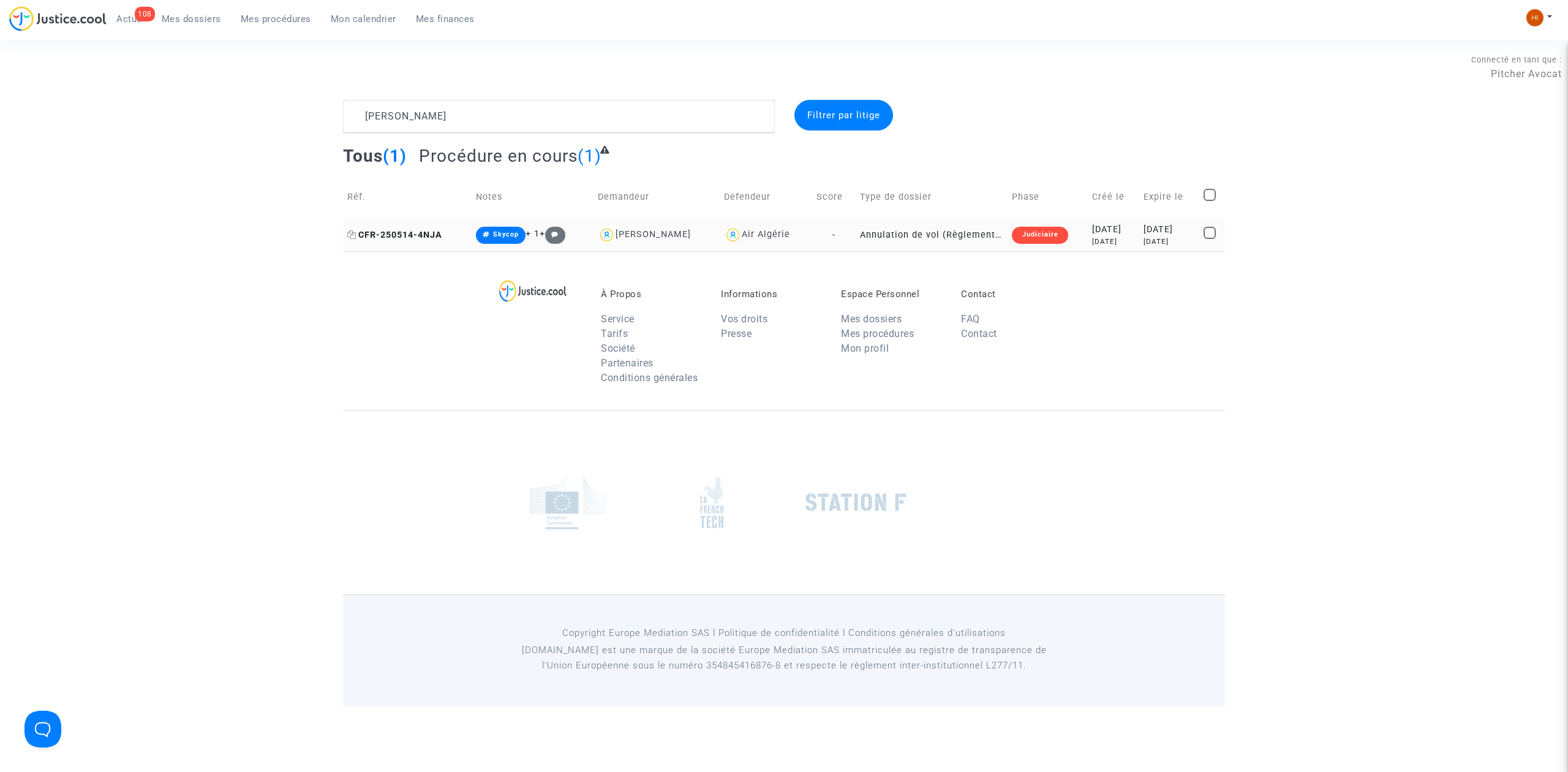
click at [429, 230] on span "CFR-250514-4NJA" at bounding box center [394, 235] width 95 height 10
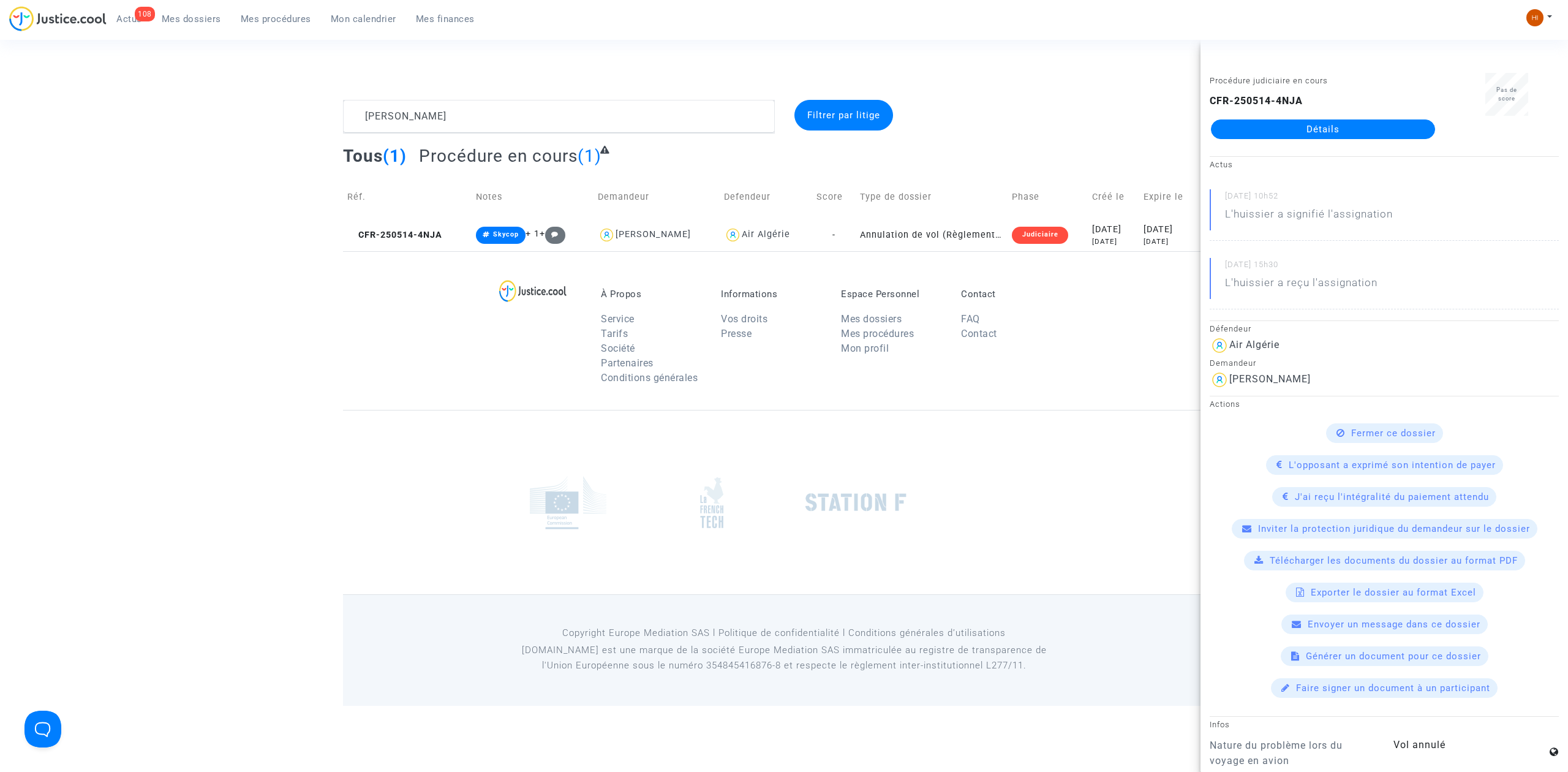
click at [1323, 128] on link "Détails" at bounding box center [1322, 129] width 224 height 20
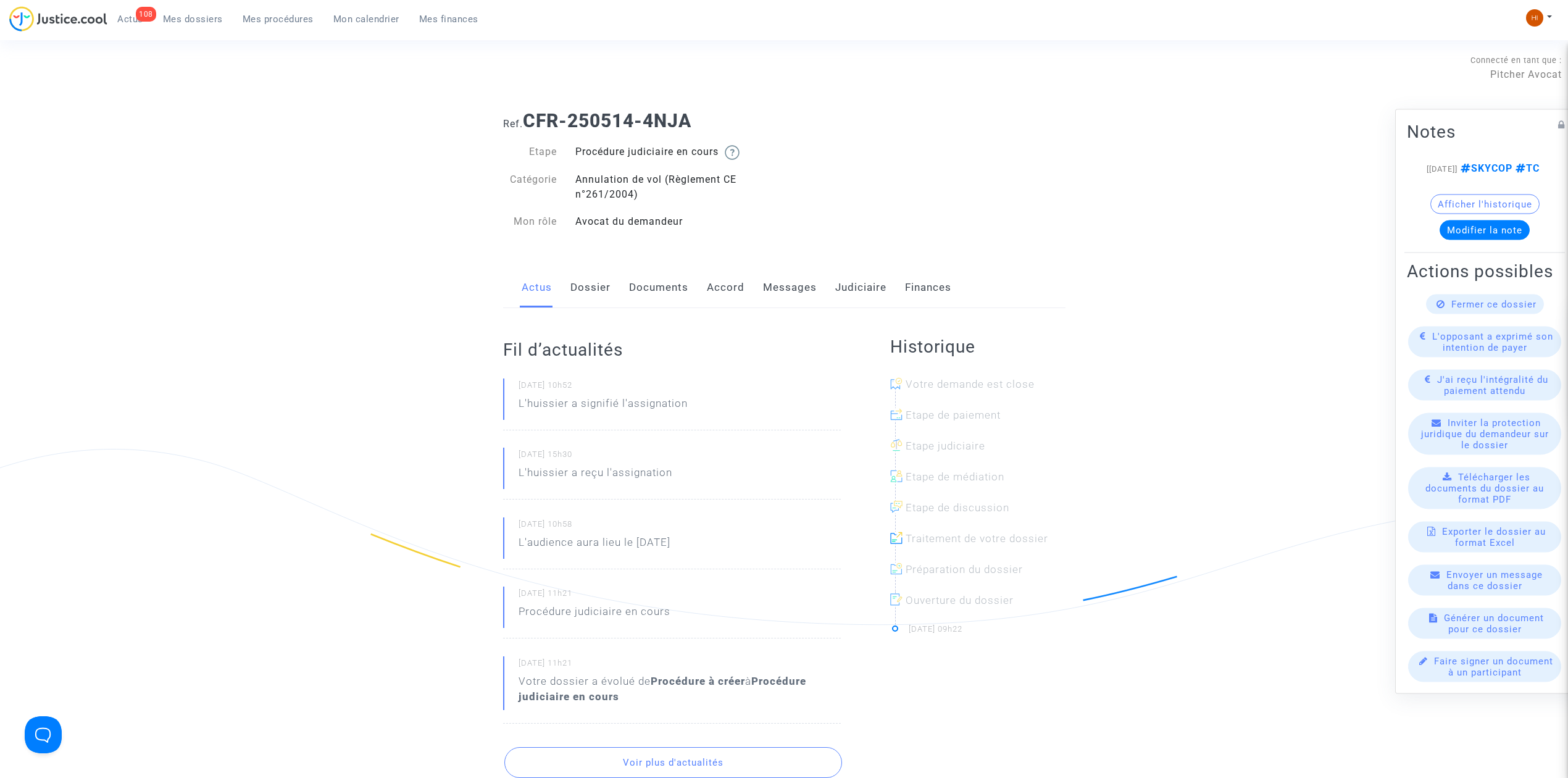
click at [886, 276] on div "Actus Dossier Documents Accord Messages Judiciaire Finances" at bounding box center [784, 287] width 562 height 41
click at [869, 286] on link "Judiciaire" at bounding box center [861, 287] width 51 height 41
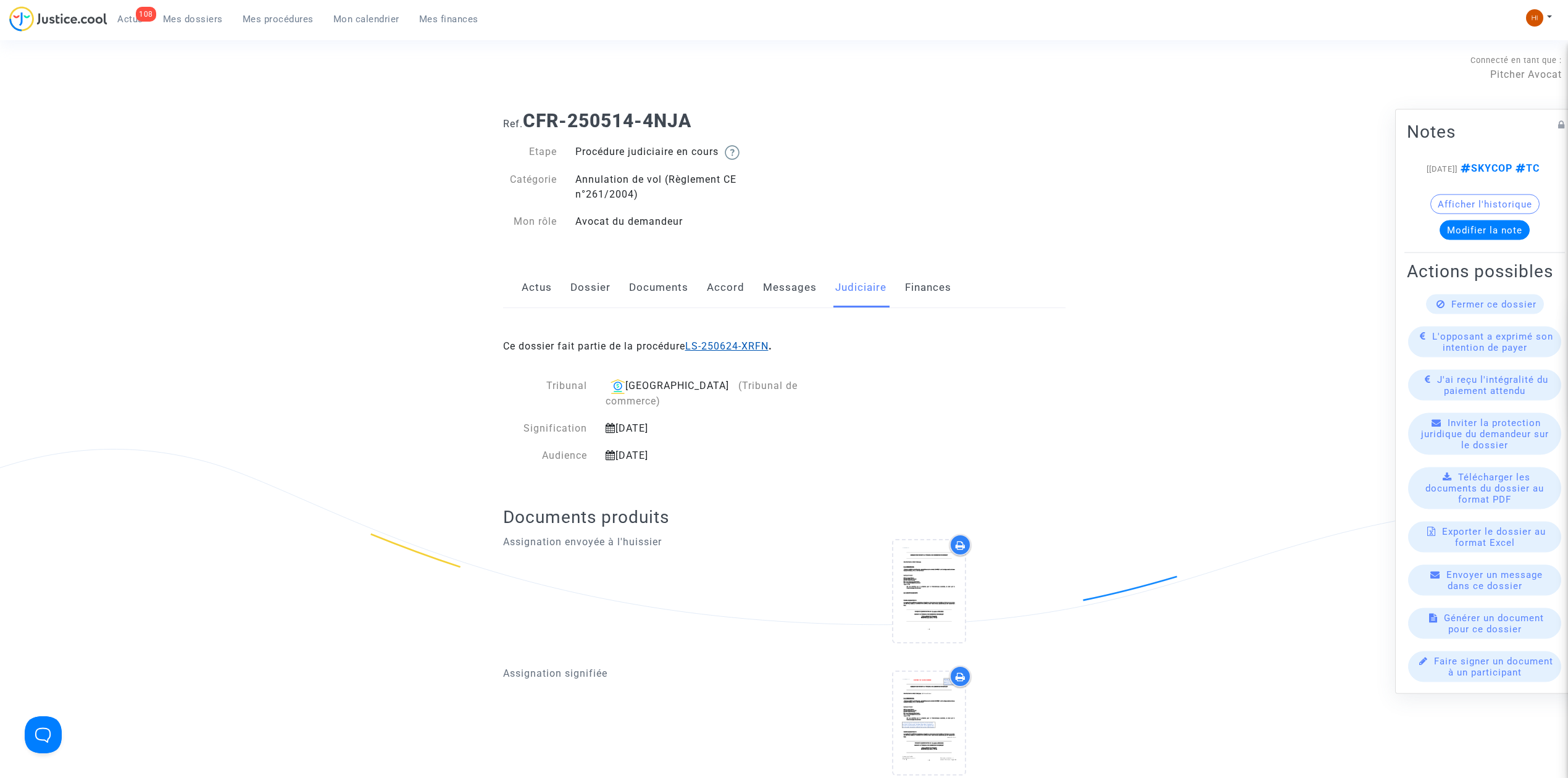
click at [747, 348] on link "LS-250624-XRFN" at bounding box center [726, 346] width 83 height 11
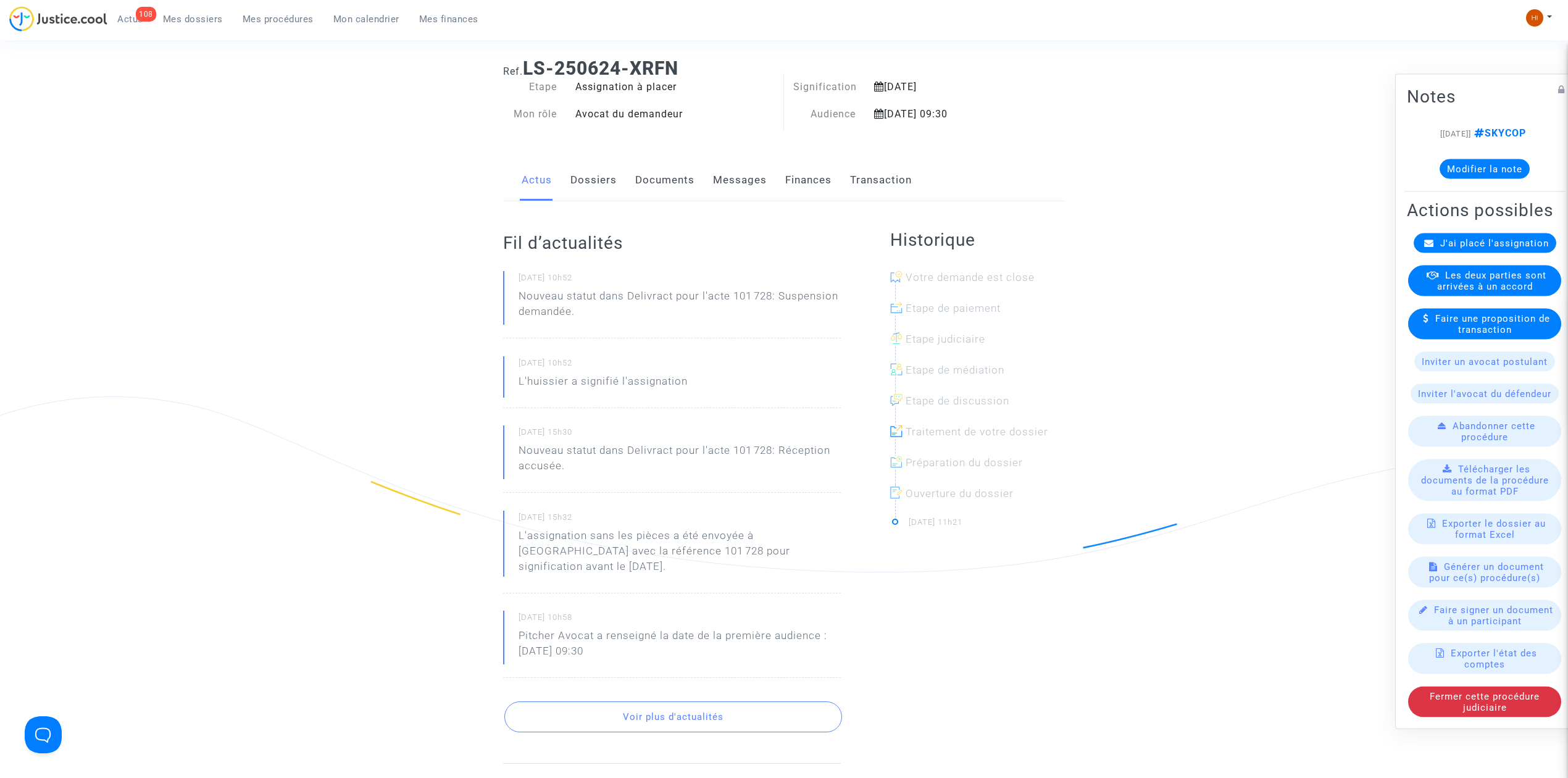
scroll to position [51, 0]
click at [669, 180] on link "Documents" at bounding box center [664, 182] width 59 height 41
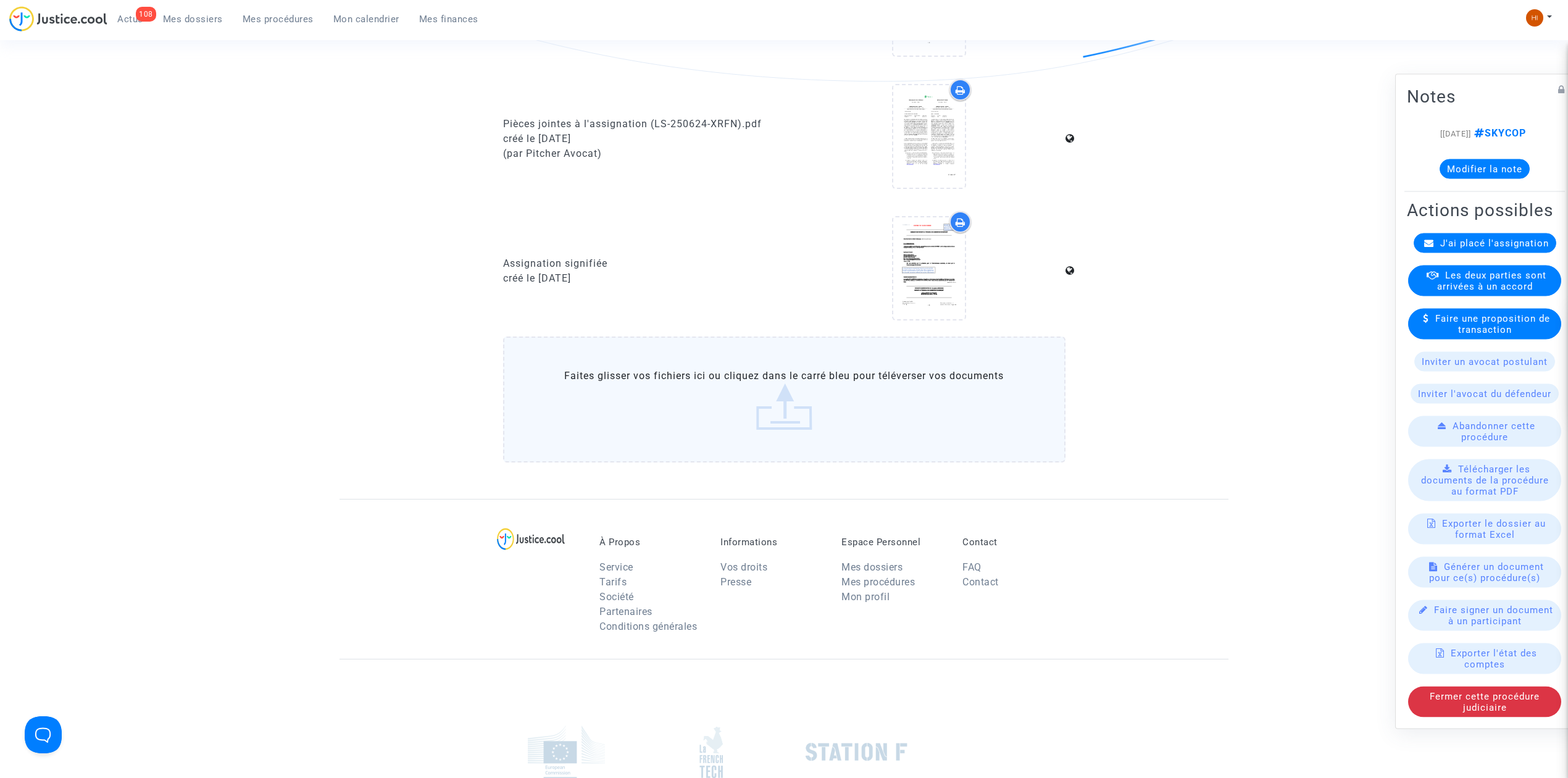
scroll to position [576, 0]
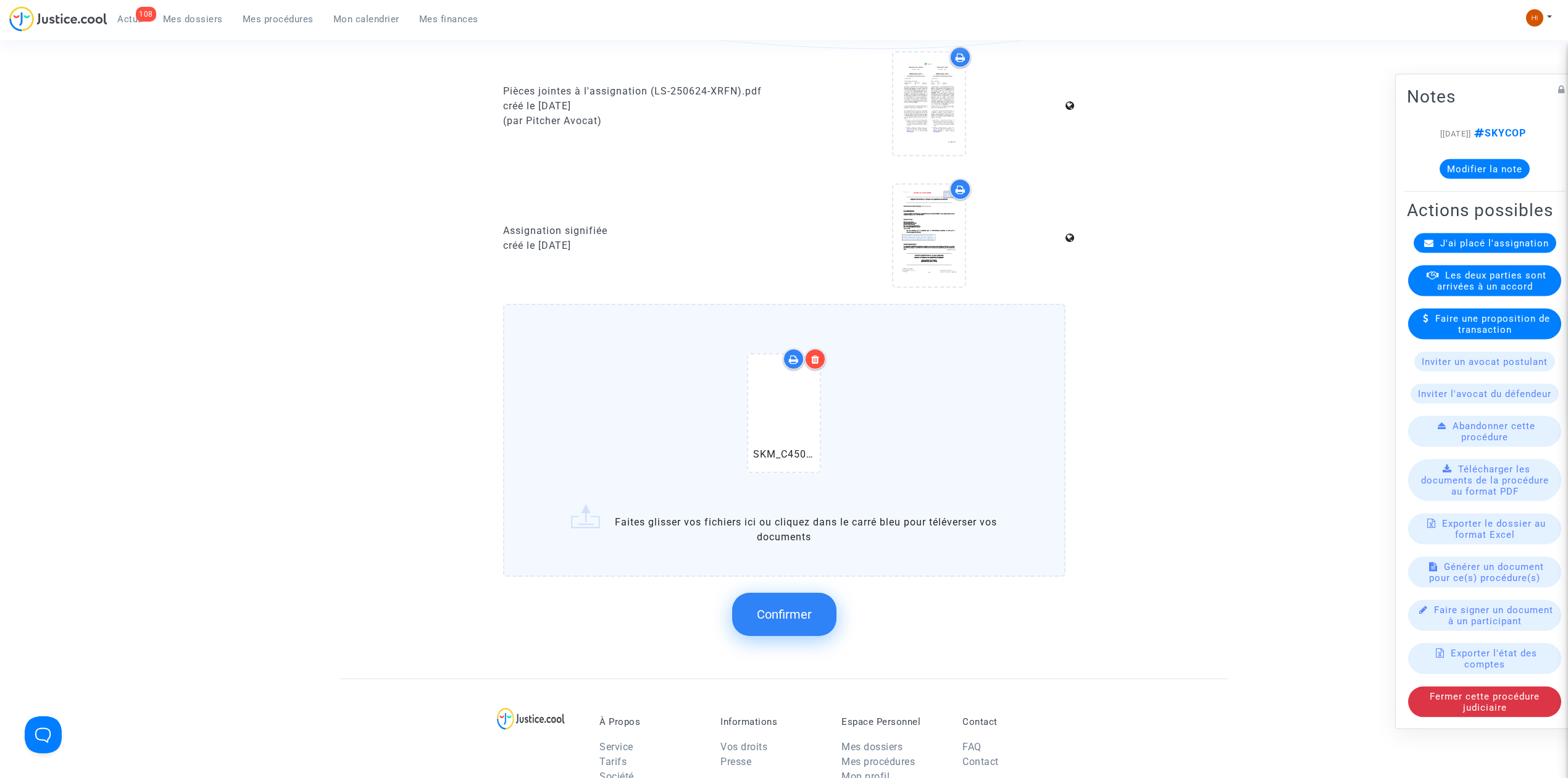
click at [794, 610] on span "Confirmer" at bounding box center [784, 615] width 55 height 15
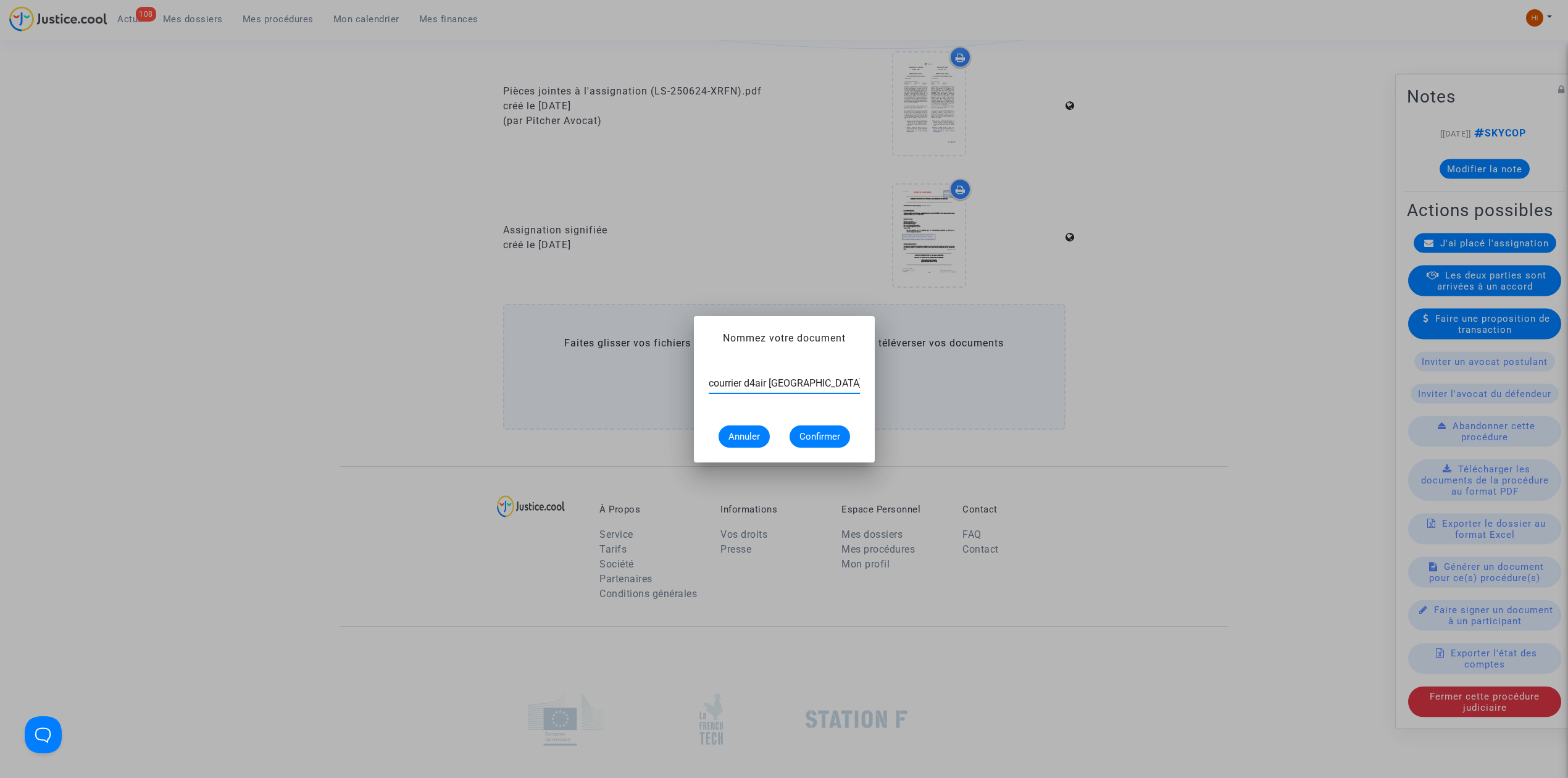
type input "courrier d4air [GEOGRAPHIC_DATA]"
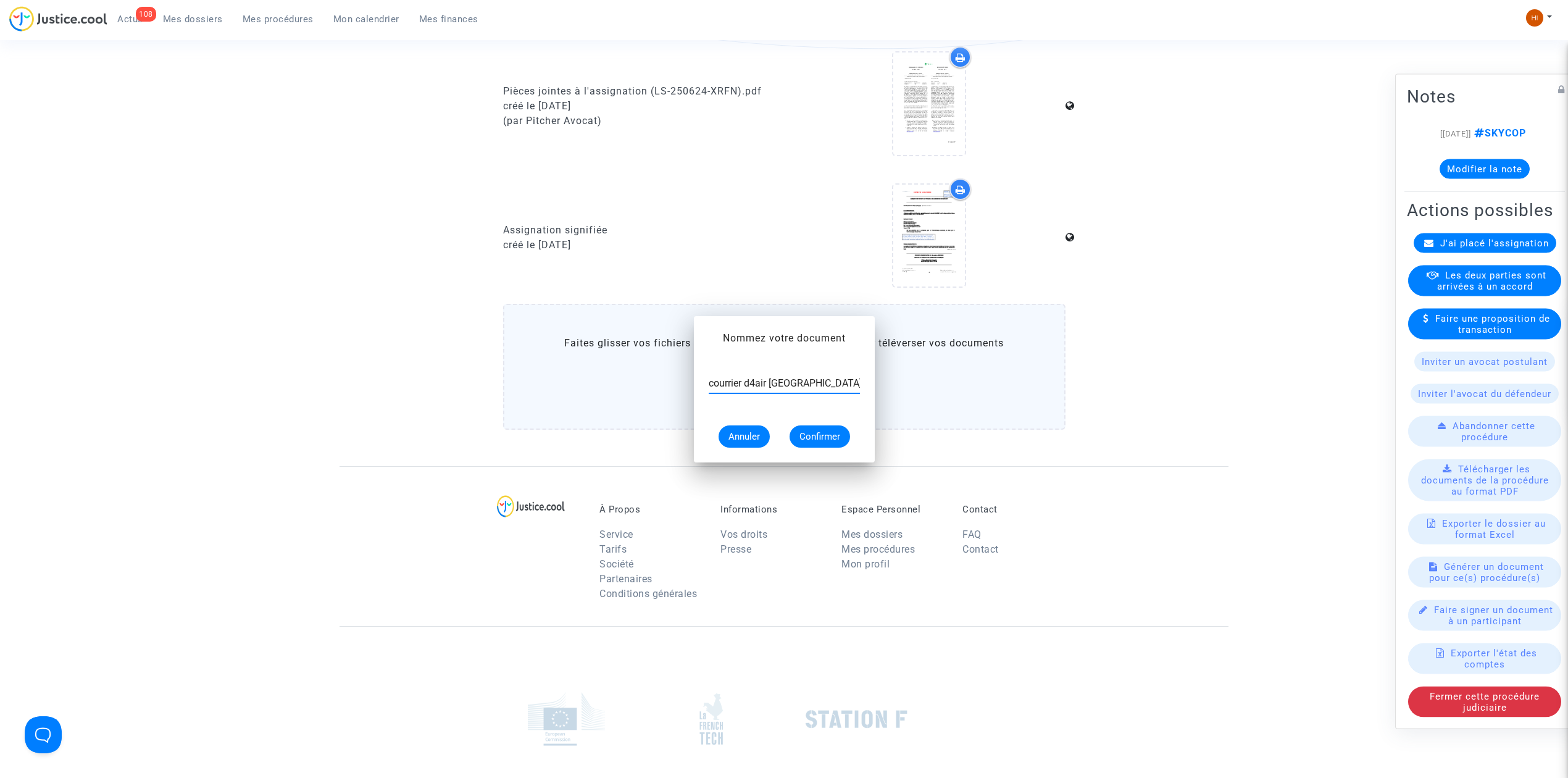
scroll to position [576, 0]
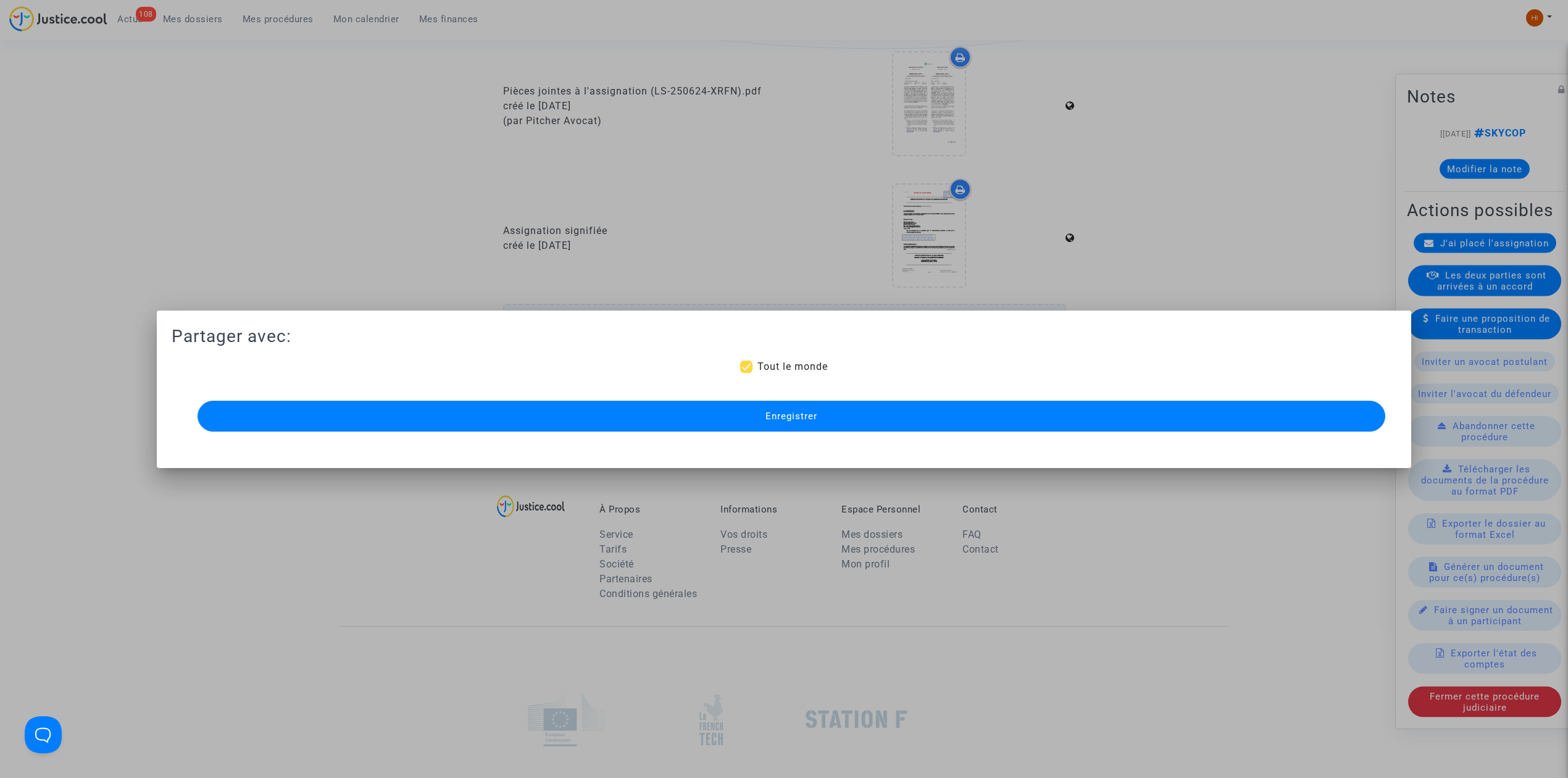
click at [1037, 411] on button "Enregistrer" at bounding box center [791, 416] width 1188 height 31
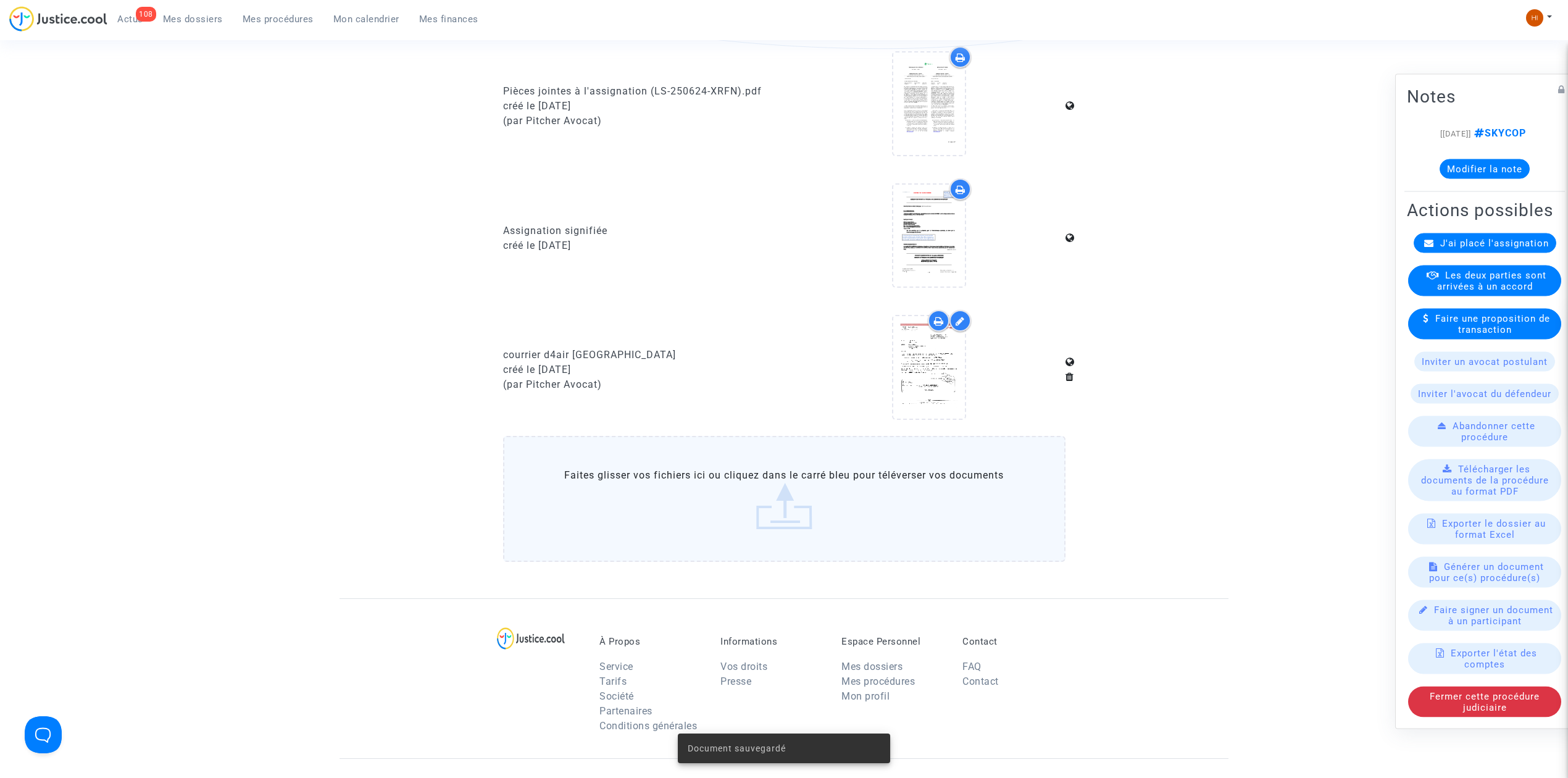
click at [1478, 161] on button "Modifier la note" at bounding box center [1484, 169] width 91 height 20
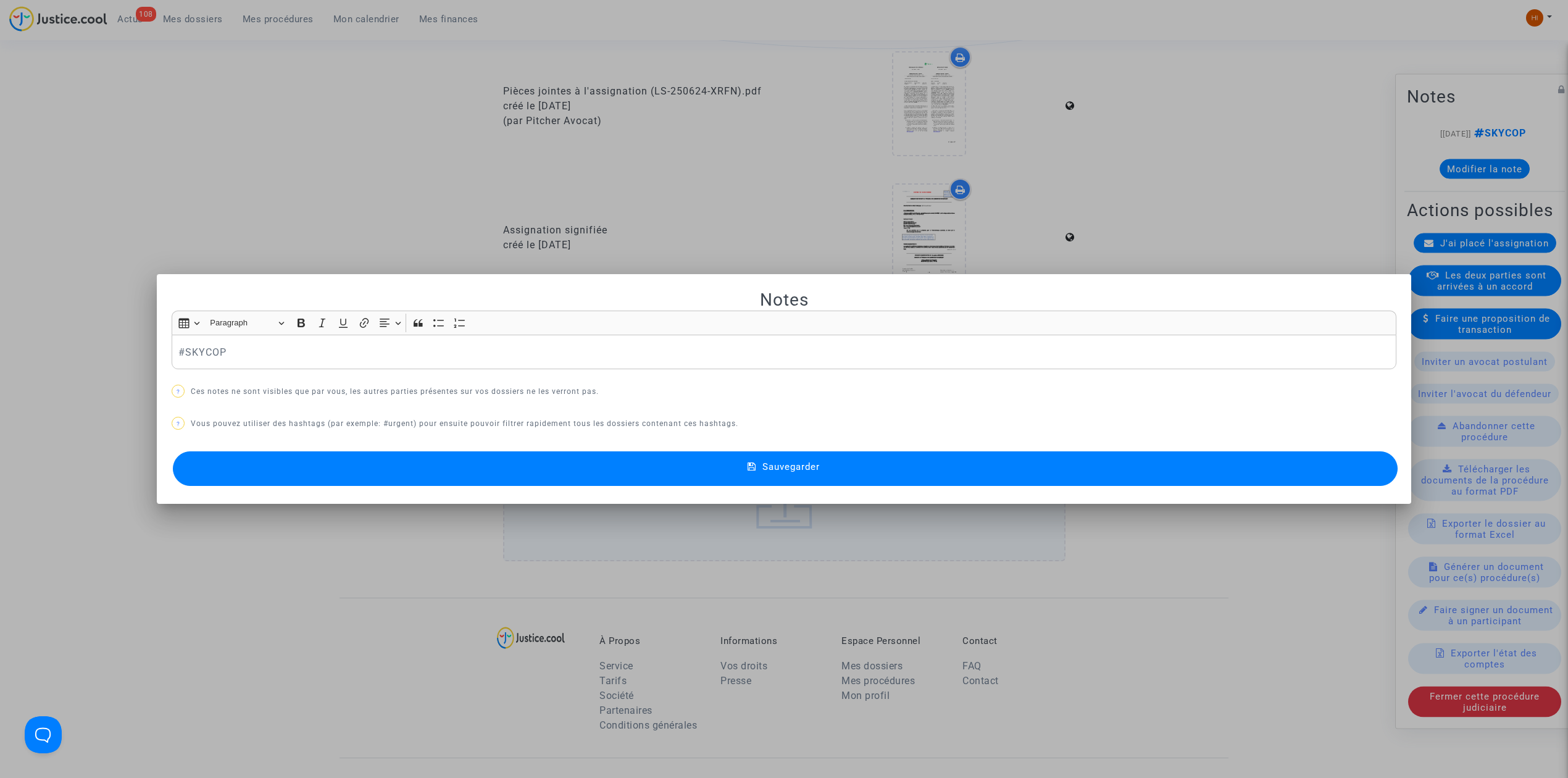
scroll to position [0, 0]
click at [549, 358] on p "#SKYCOP" at bounding box center [784, 352] width 1212 height 15
drag, startPoint x: 542, startPoint y: 450, endPoint x: 537, endPoint y: 476, distance: 26.5
click at [542, 451] on div "Sauvegarder" at bounding box center [784, 468] width 1225 height 41
click at [535, 482] on button "Sauvegarder" at bounding box center [784, 468] width 1225 height 34
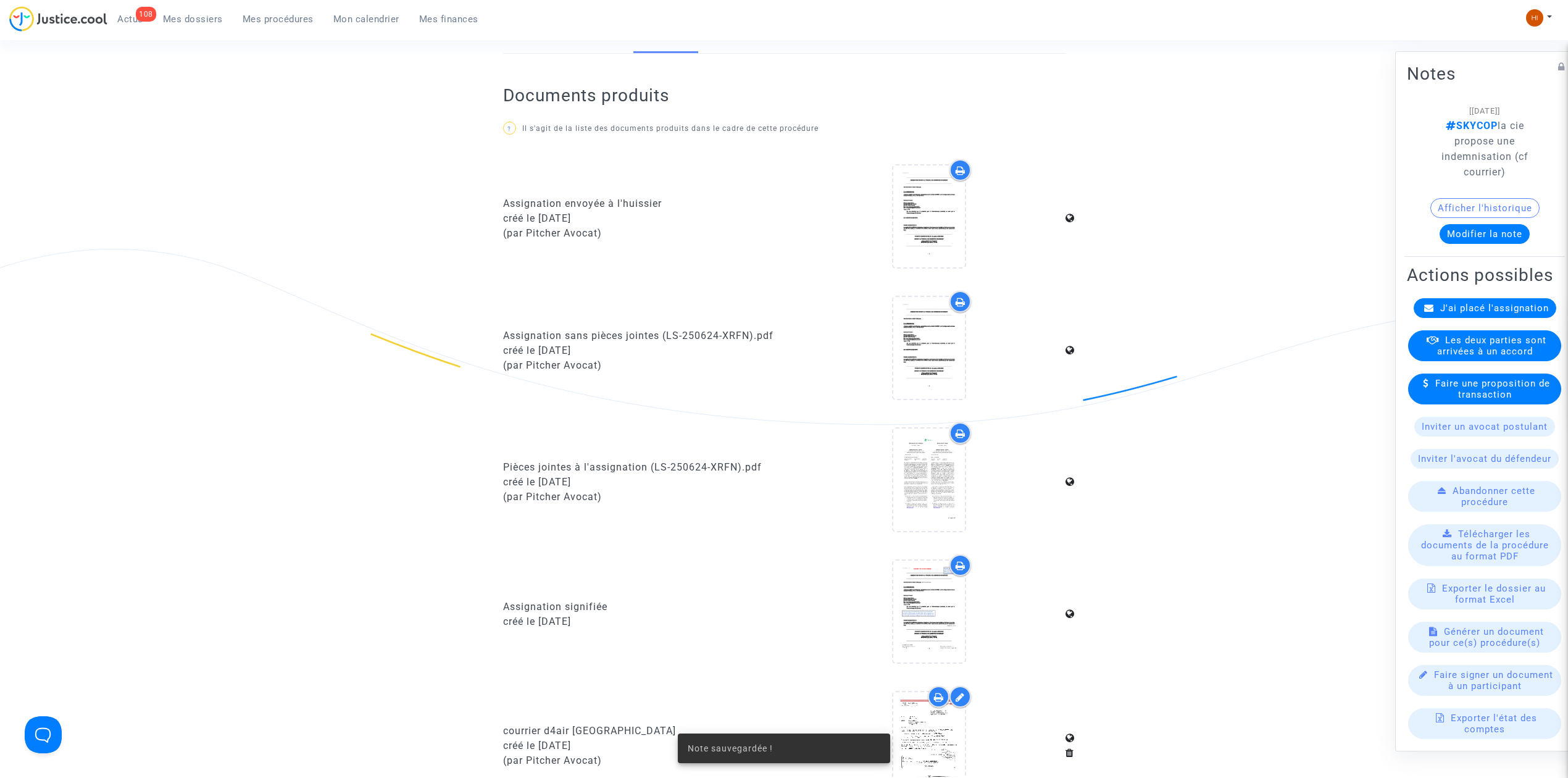
scroll to position [164, 0]
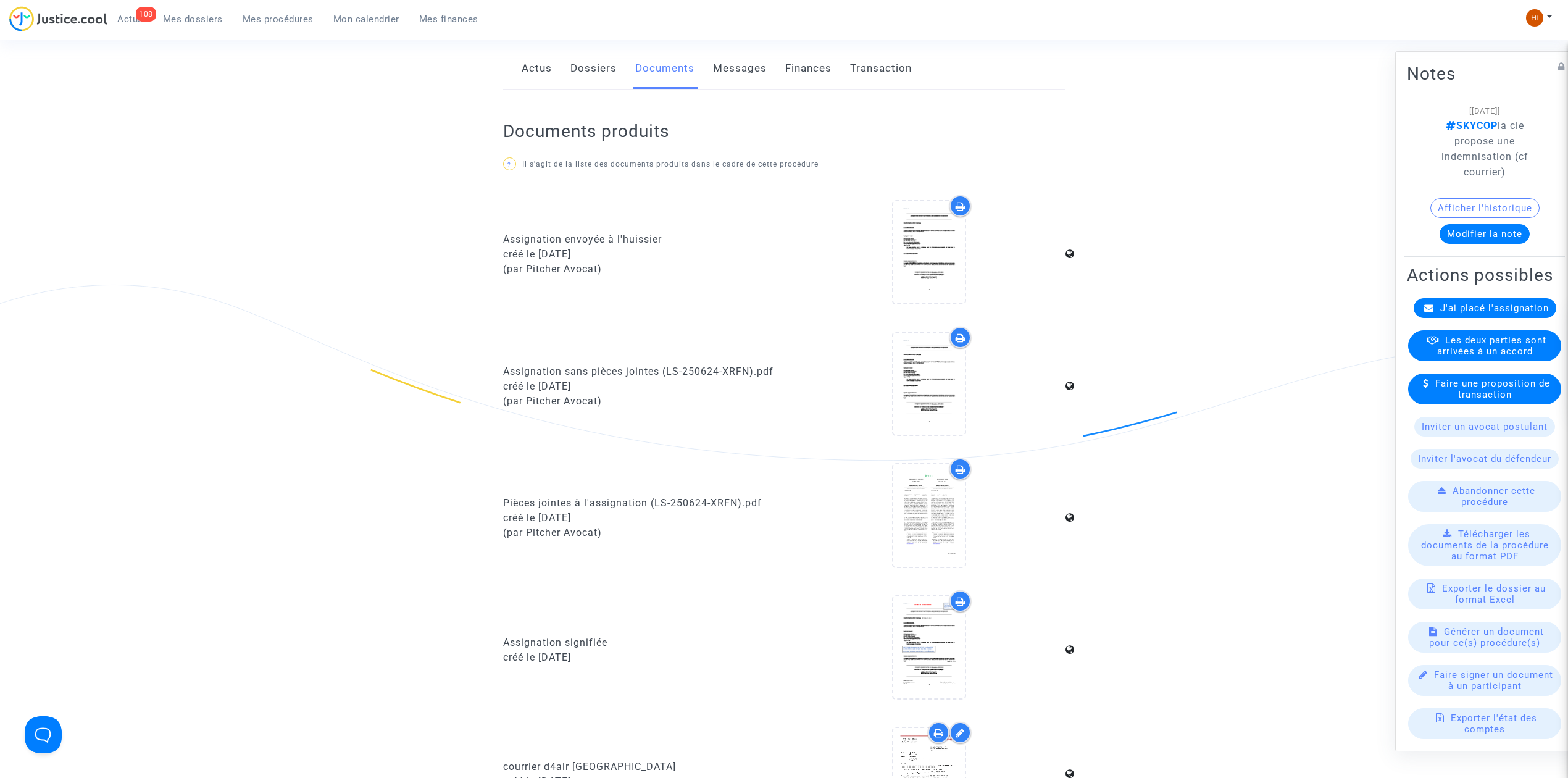
drag, startPoint x: 1492, startPoint y: 122, endPoint x: 1514, endPoint y: 169, distance: 51.9
click at [1514, 169] on p "SKYCOP la cie propose une indemnisation (cf courrier)" at bounding box center [1484, 149] width 118 height 62
copy span "la cie propose une indemnisation (cf courrier)"
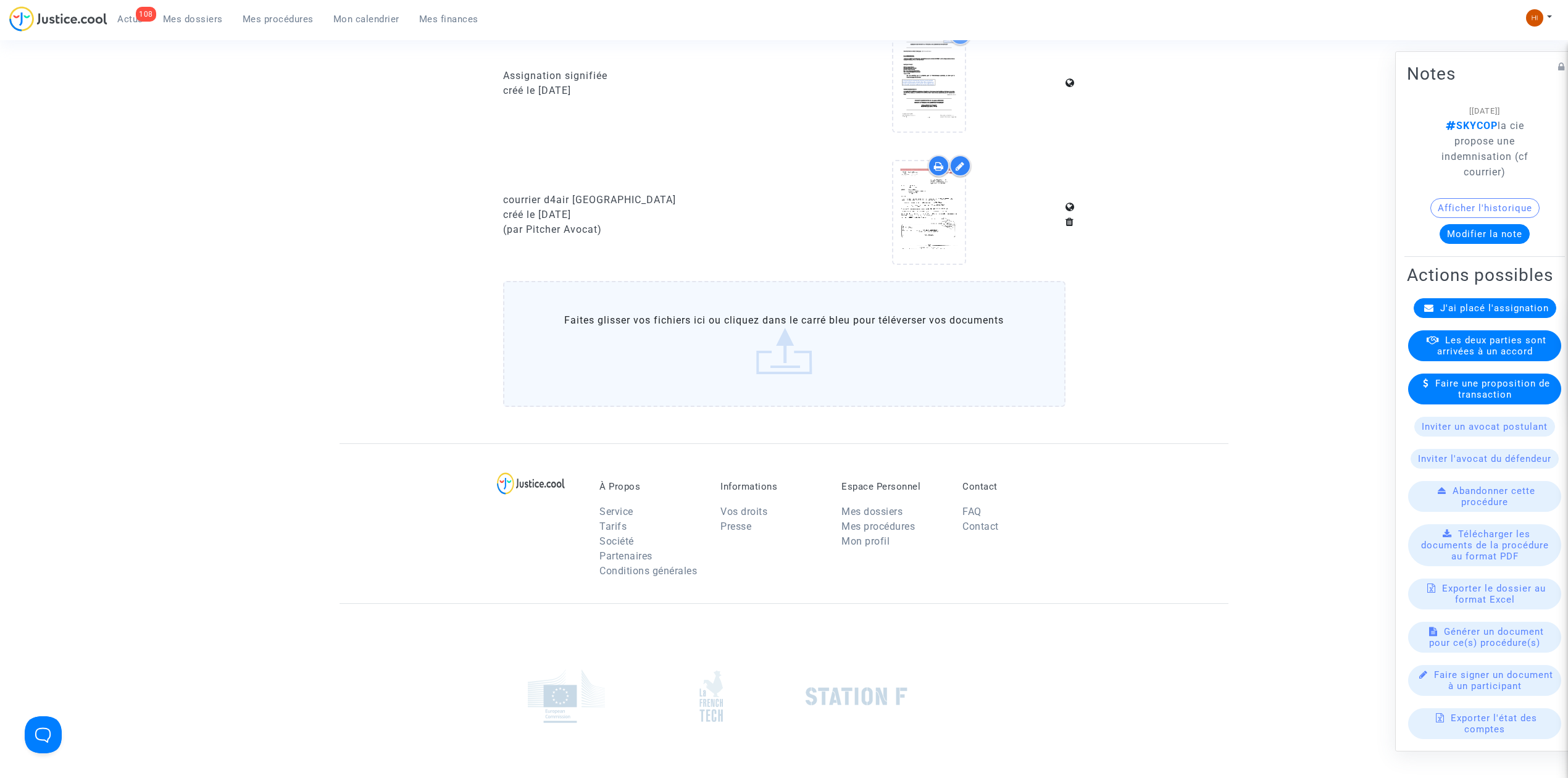
scroll to position [741, 0]
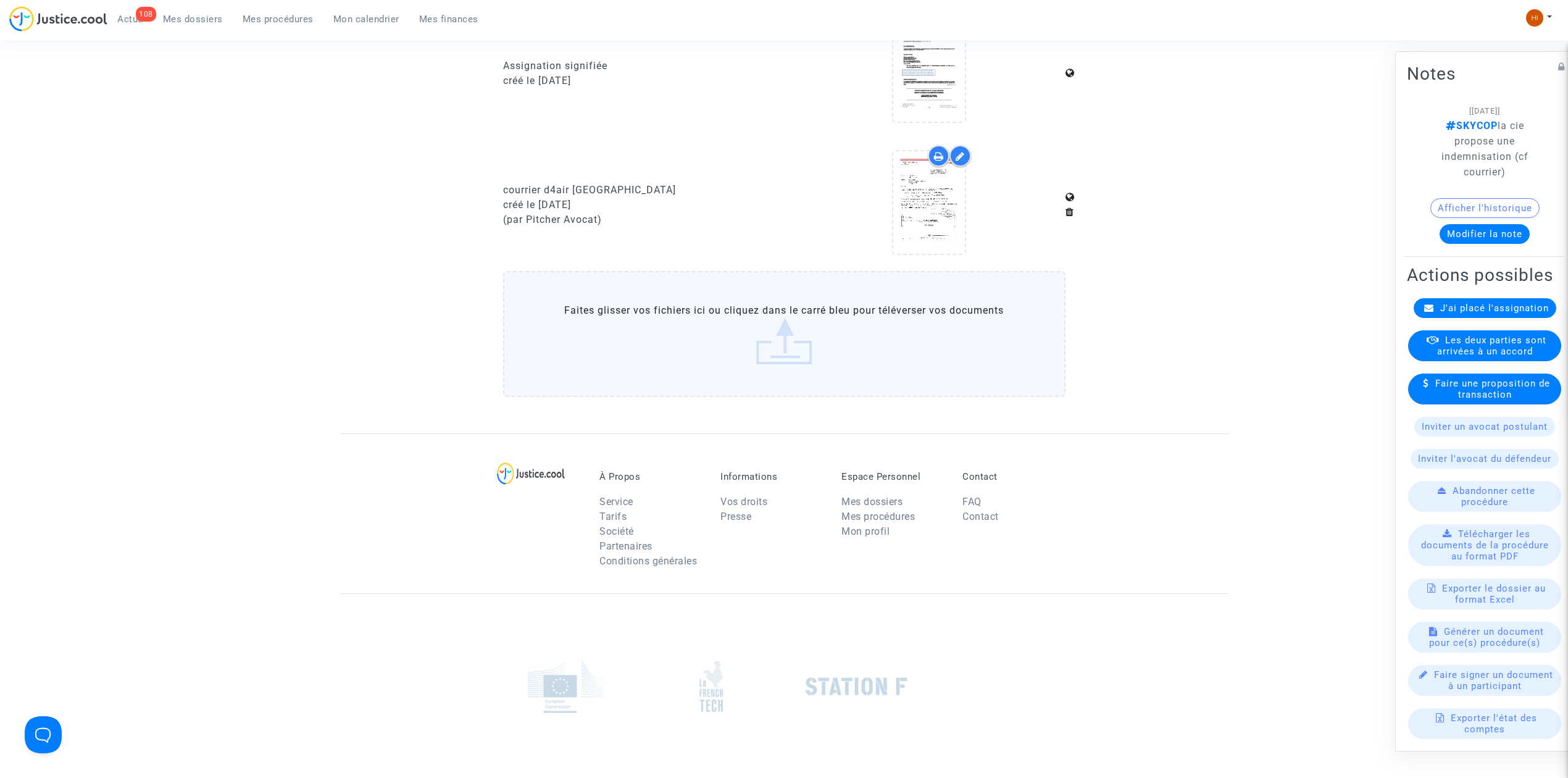
click at [211, 17] on span "Mes dossiers" at bounding box center [193, 19] width 60 height 11
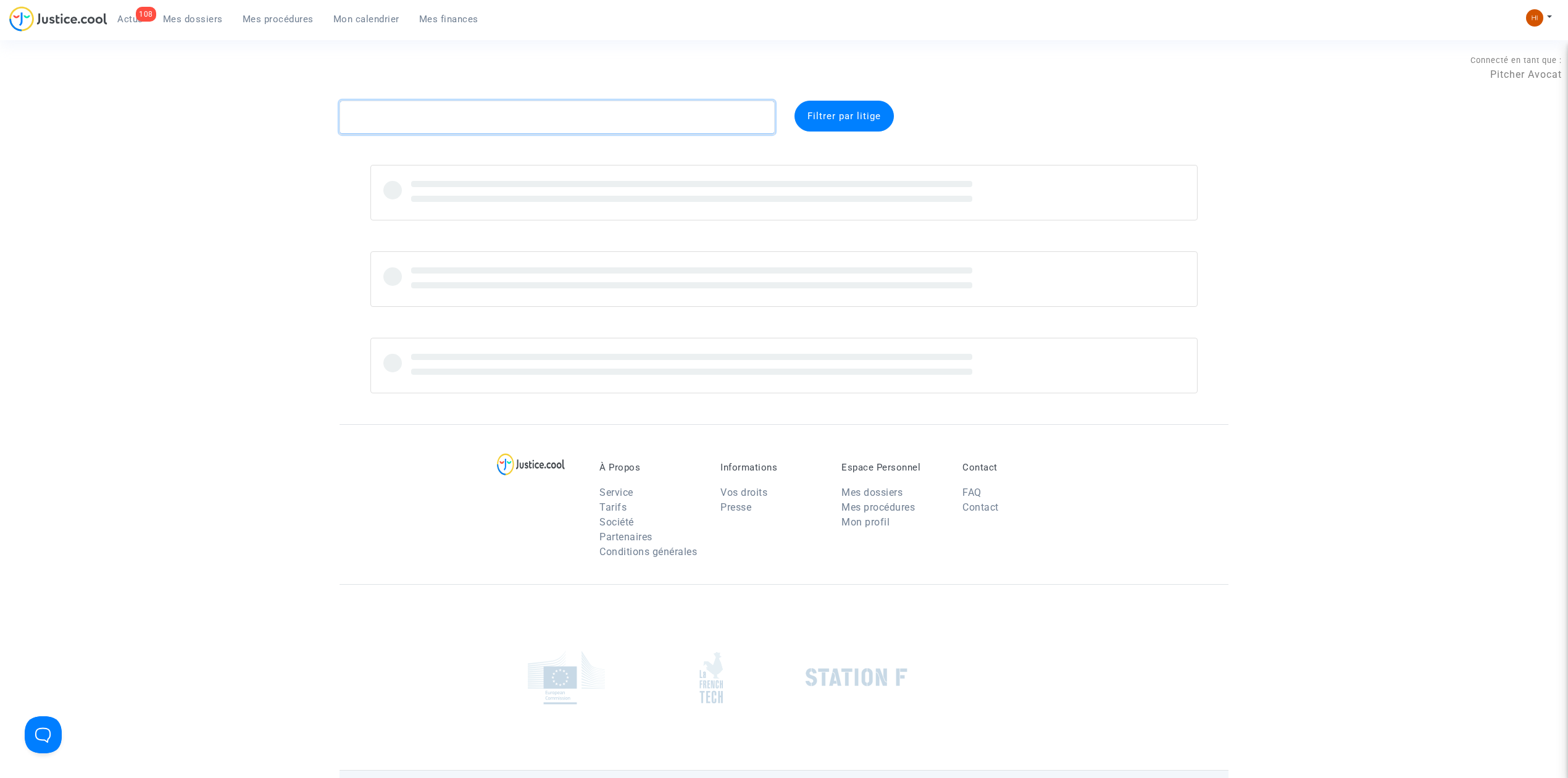
click at [532, 113] on textarea at bounding box center [557, 117] width 436 height 33
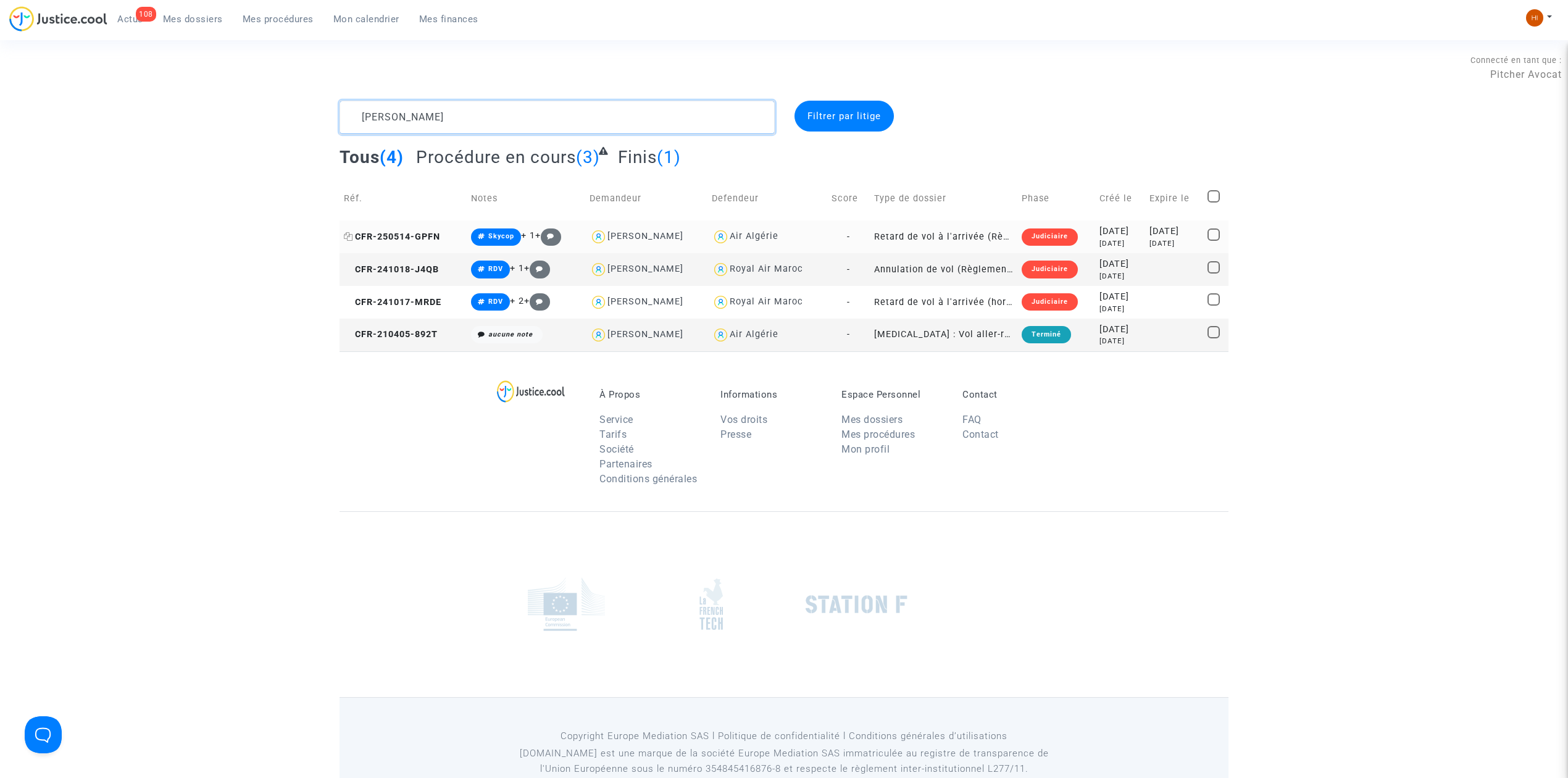
type textarea "[PERSON_NAME]"
click at [414, 240] on span "CFR-250514-GPFN" at bounding box center [392, 236] width 96 height 10
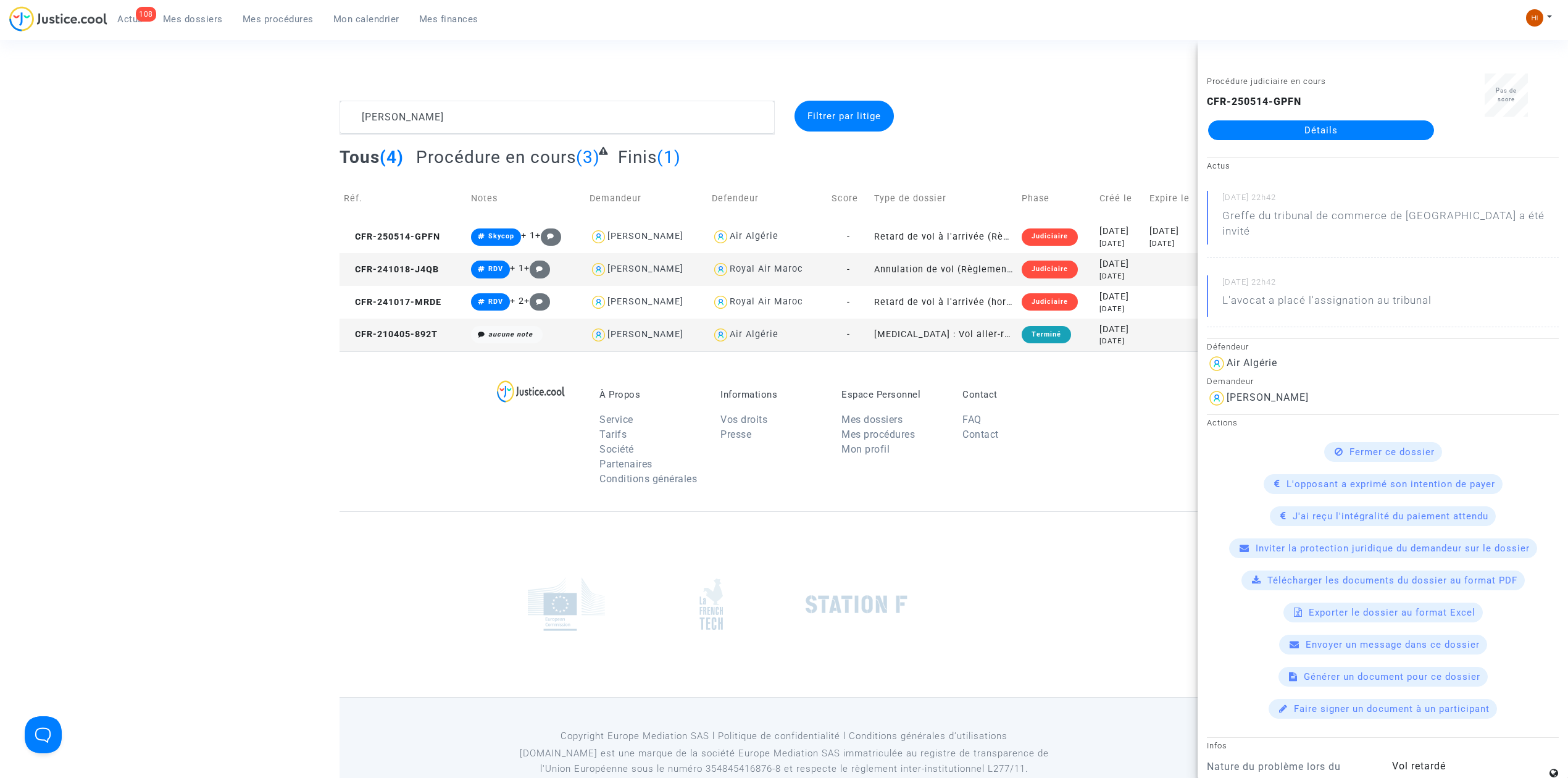
click at [1386, 126] on link "Détails" at bounding box center [1320, 130] width 226 height 20
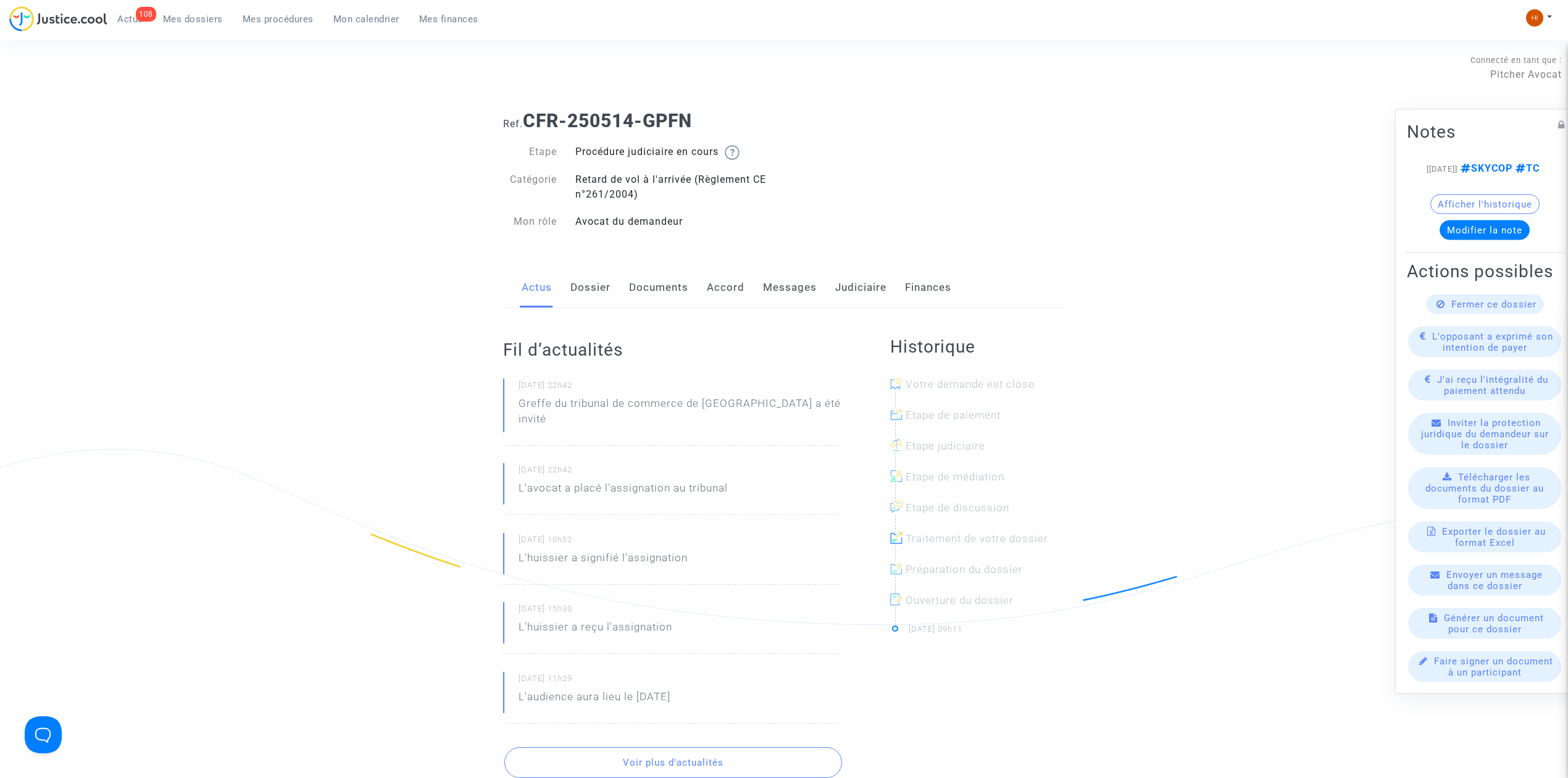
click at [853, 287] on link "Judiciaire" at bounding box center [861, 287] width 51 height 41
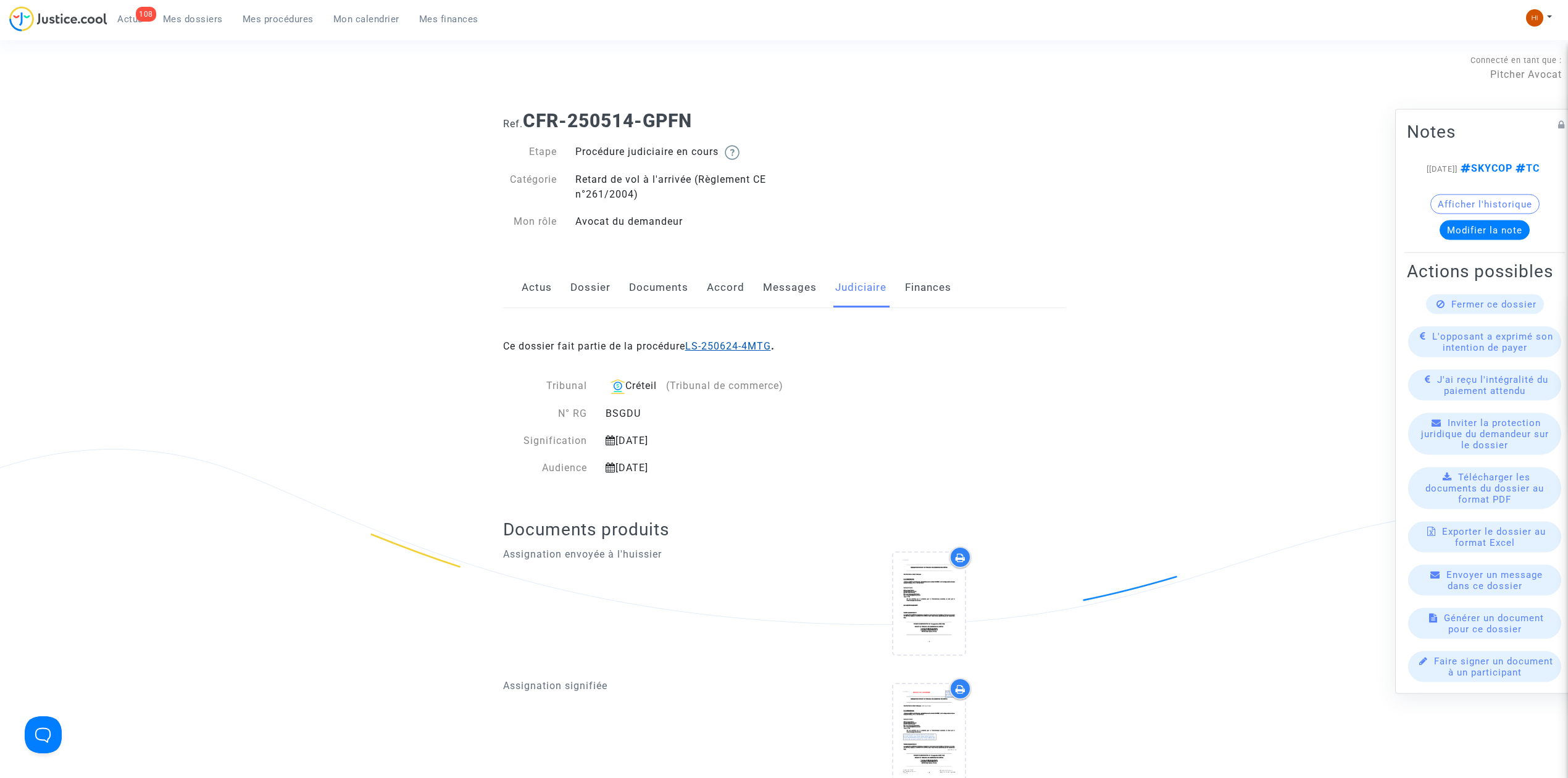
click at [723, 349] on link "LS-250624-4MTG" at bounding box center [728, 346] width 86 height 11
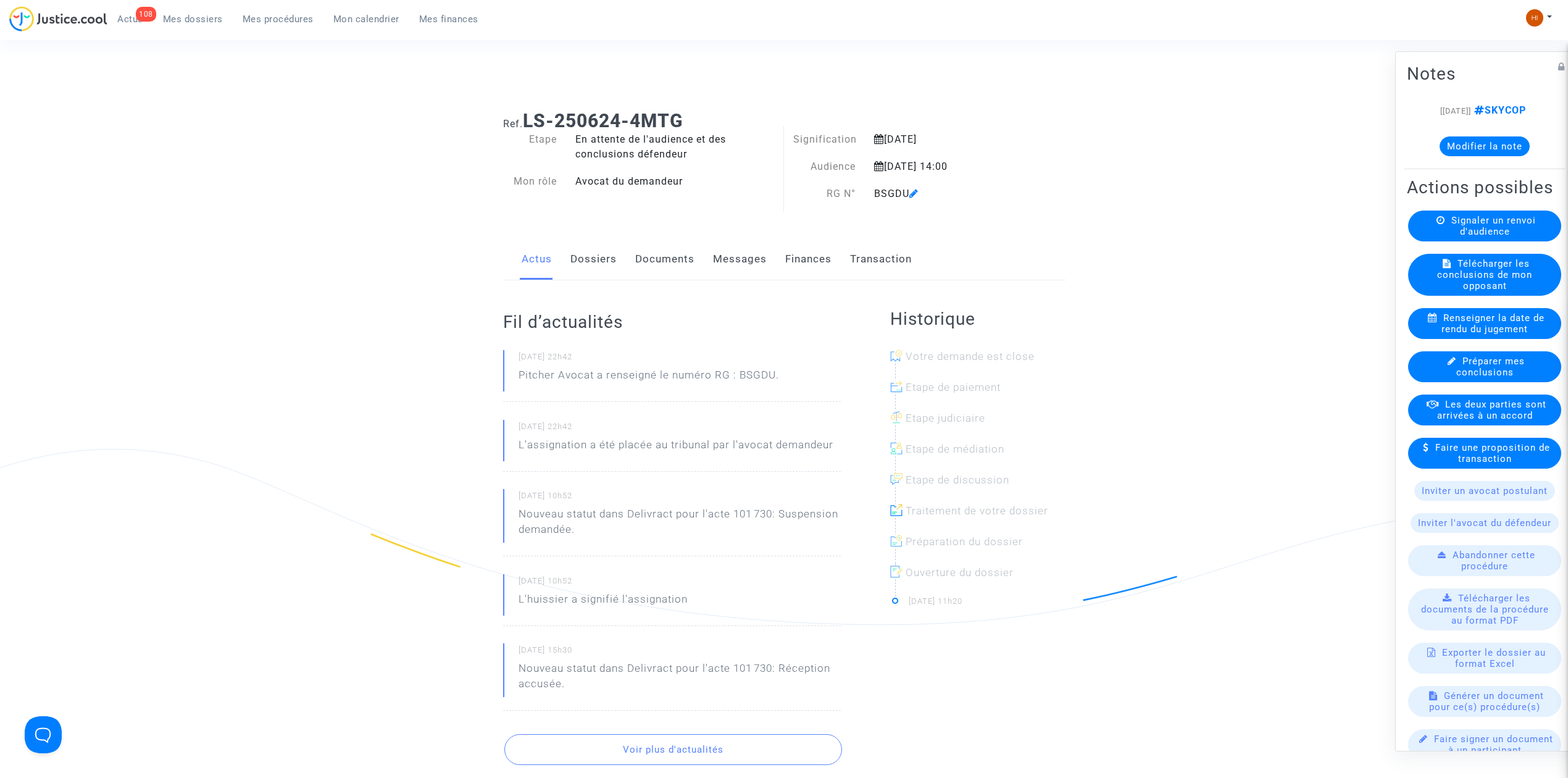
click at [672, 265] on link "Documents" at bounding box center [664, 259] width 59 height 41
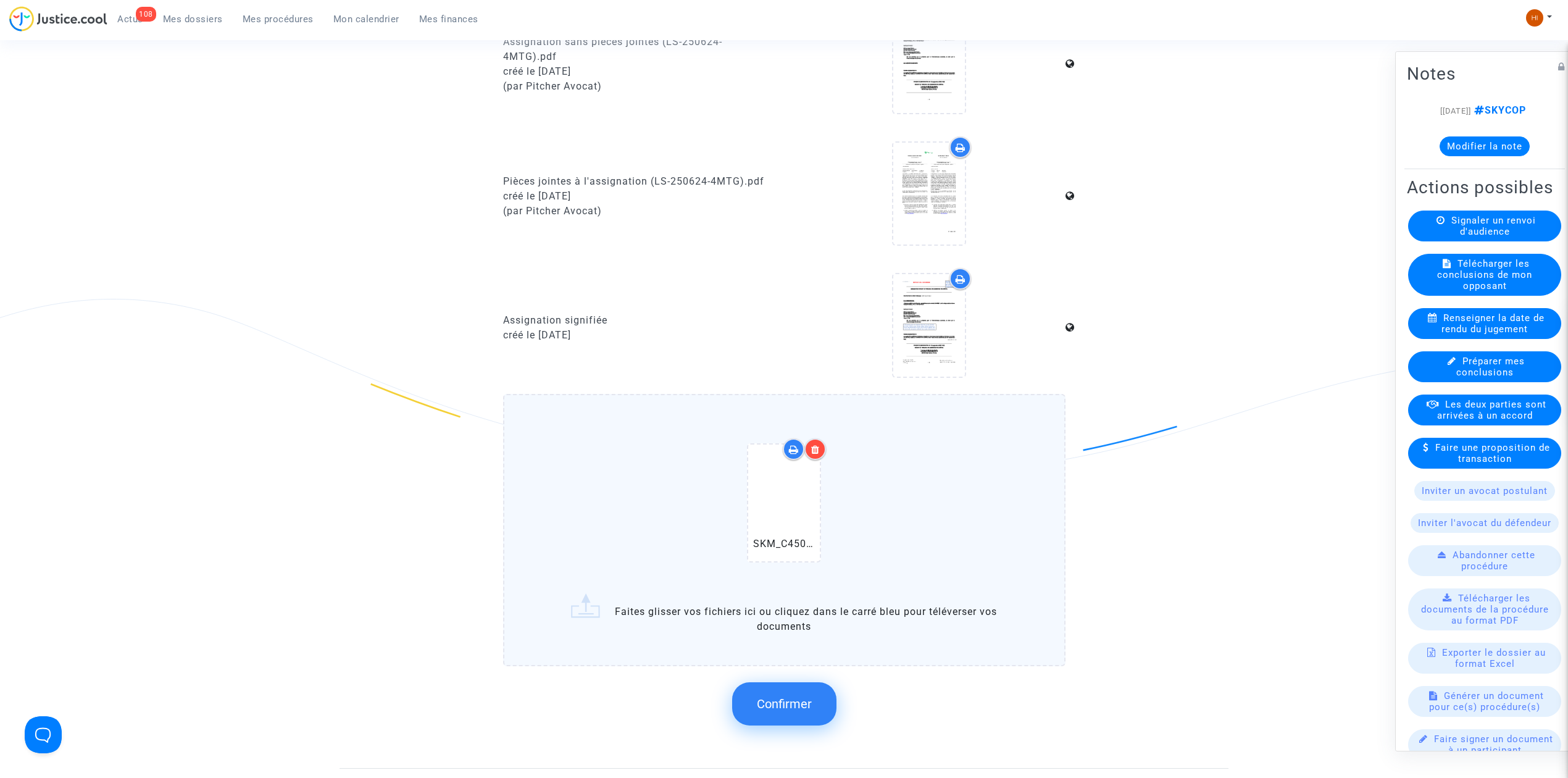
scroll to position [1317, 0]
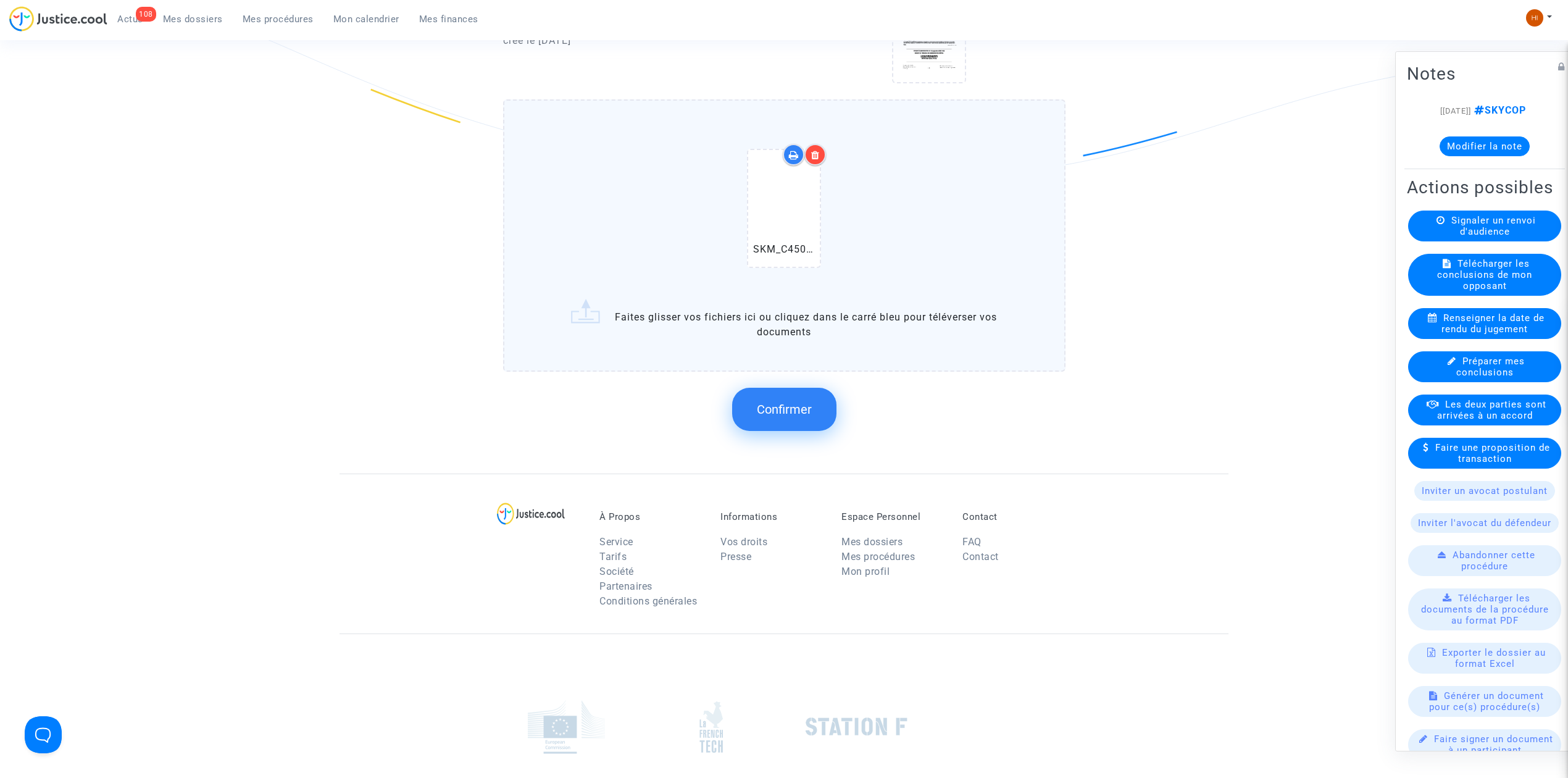
click at [799, 402] on span "Confirmer" at bounding box center [784, 410] width 55 height 15
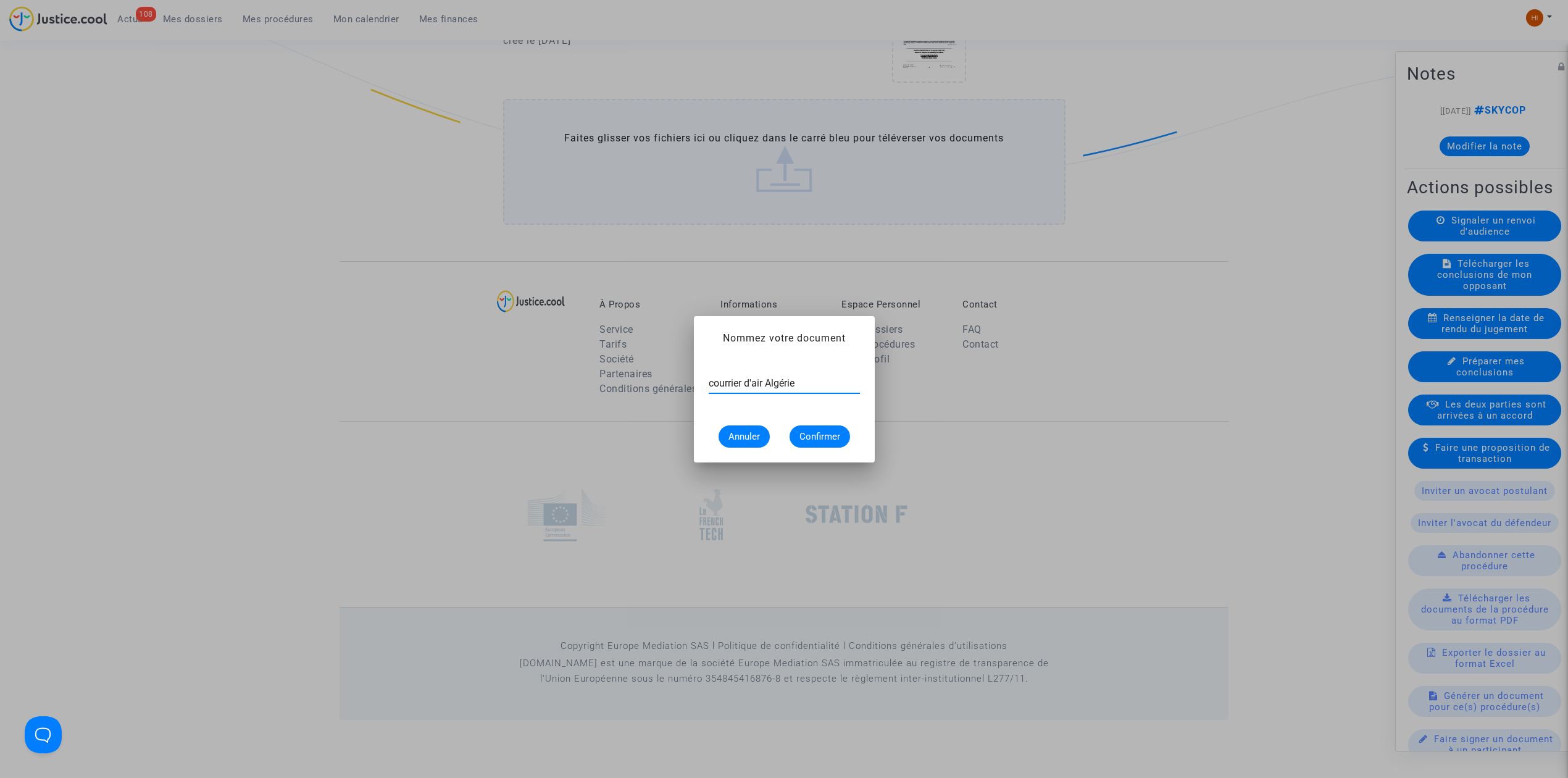
type input "courrier d'air Algérie"
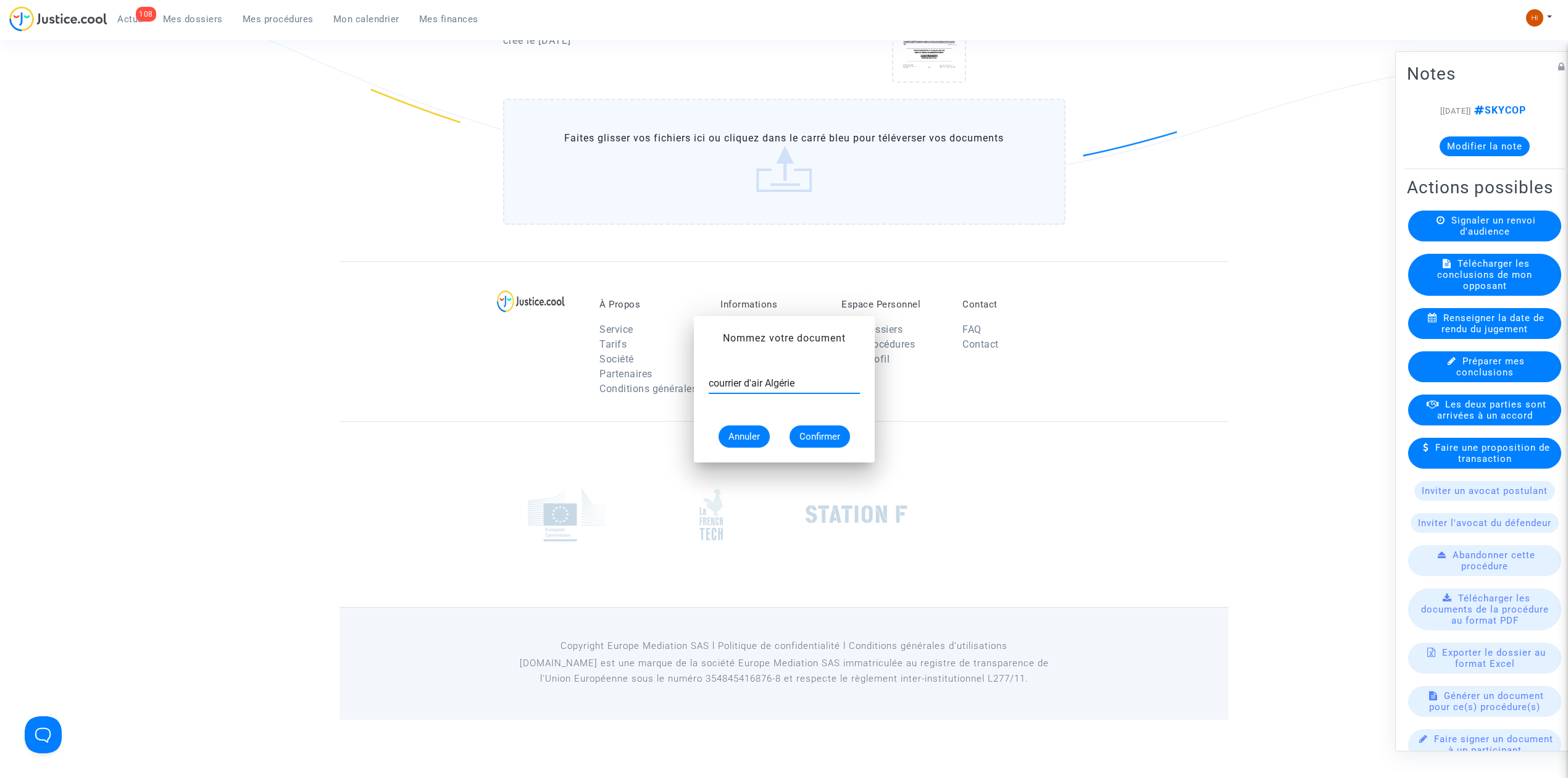
scroll to position [1253, 0]
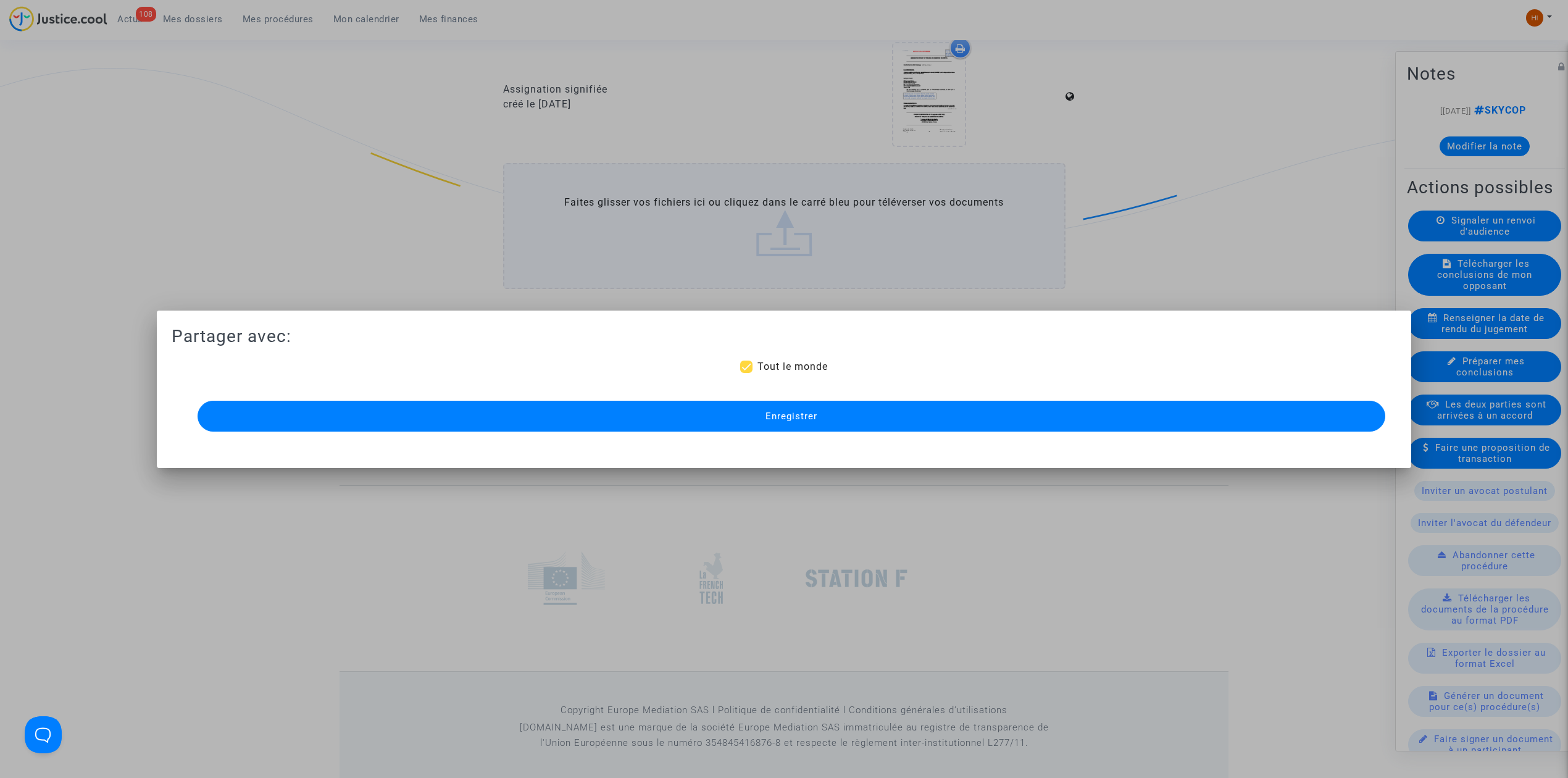
click at [785, 420] on span "Enregistrer" at bounding box center [791, 417] width 51 height 11
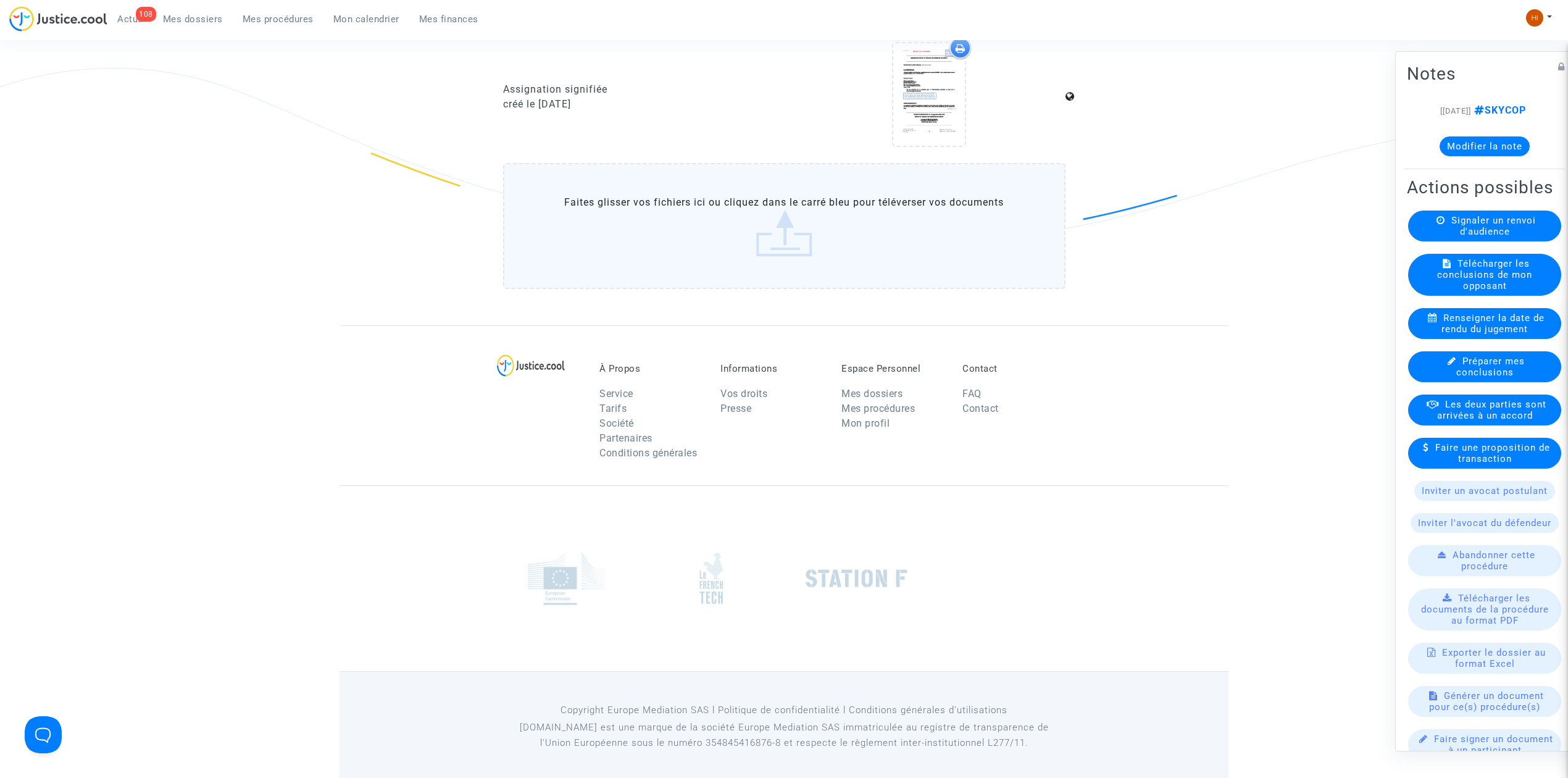
click at [1474, 156] on button "Modifier la note" at bounding box center [1484, 146] width 91 height 20
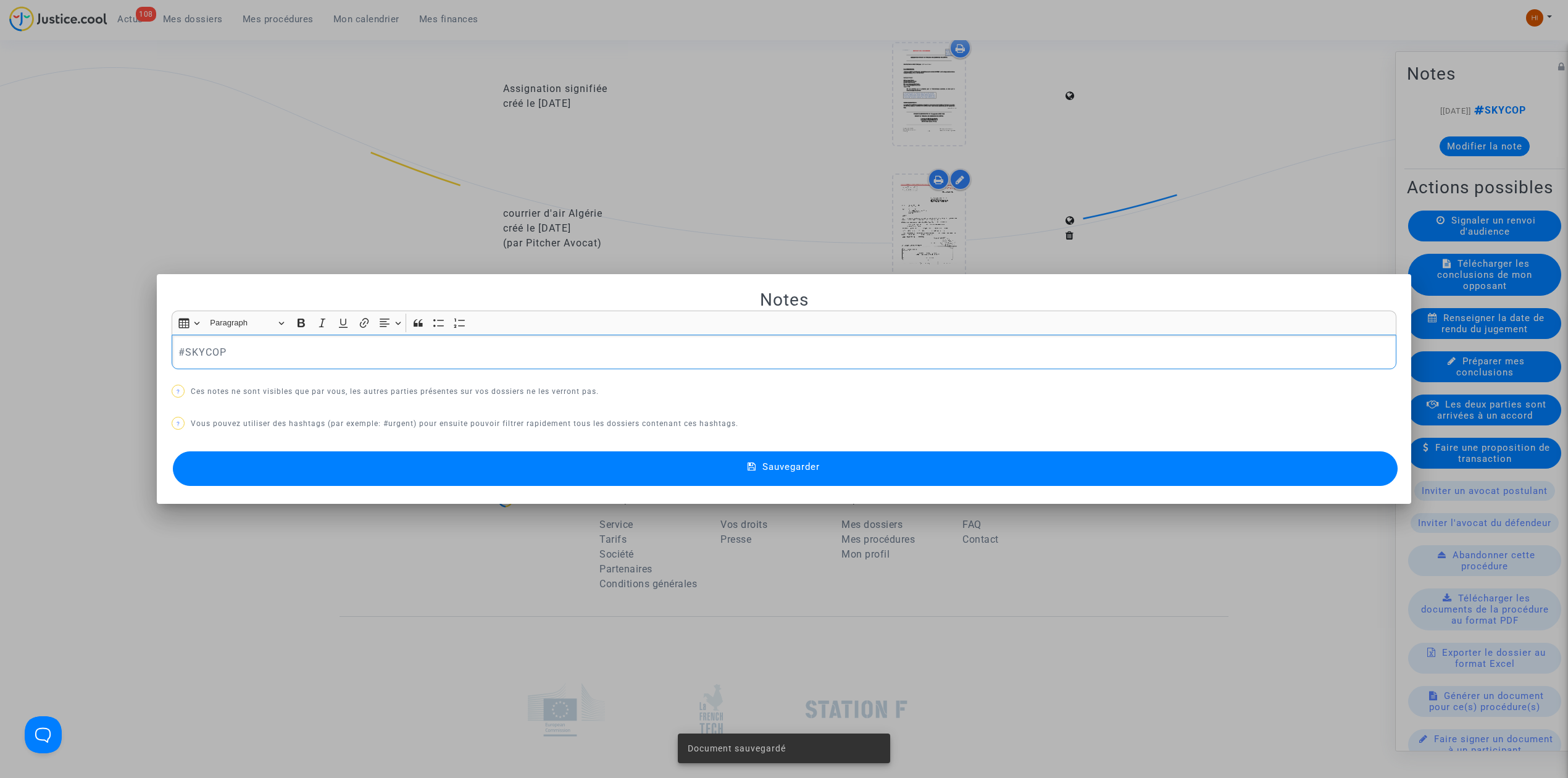
scroll to position [0, 0]
click at [385, 361] on div "#SKYCOP" at bounding box center [784, 352] width 1225 height 34
click at [424, 462] on button "Sauvegarder" at bounding box center [784, 468] width 1225 height 34
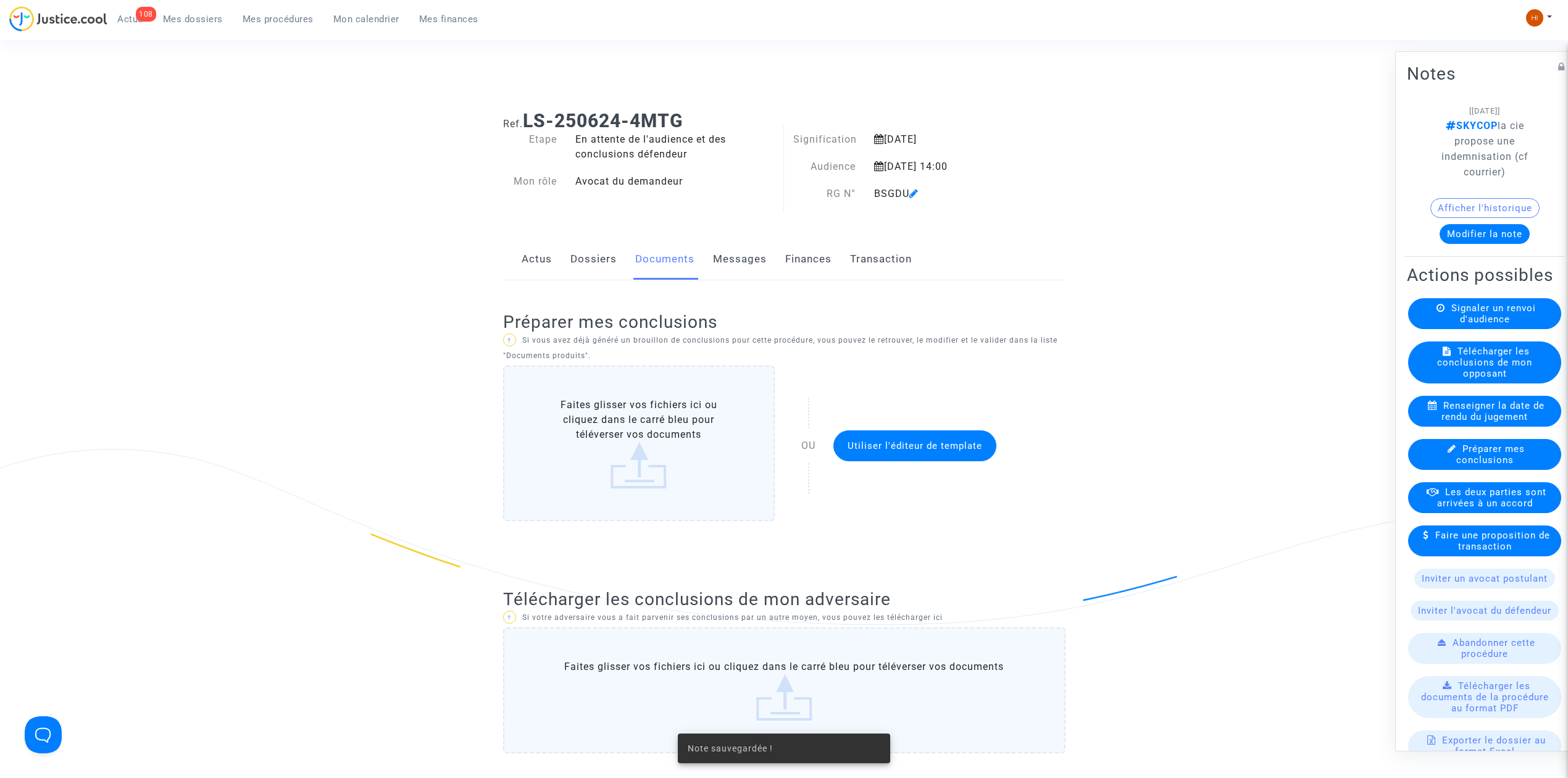
scroll to position [1253, 0]
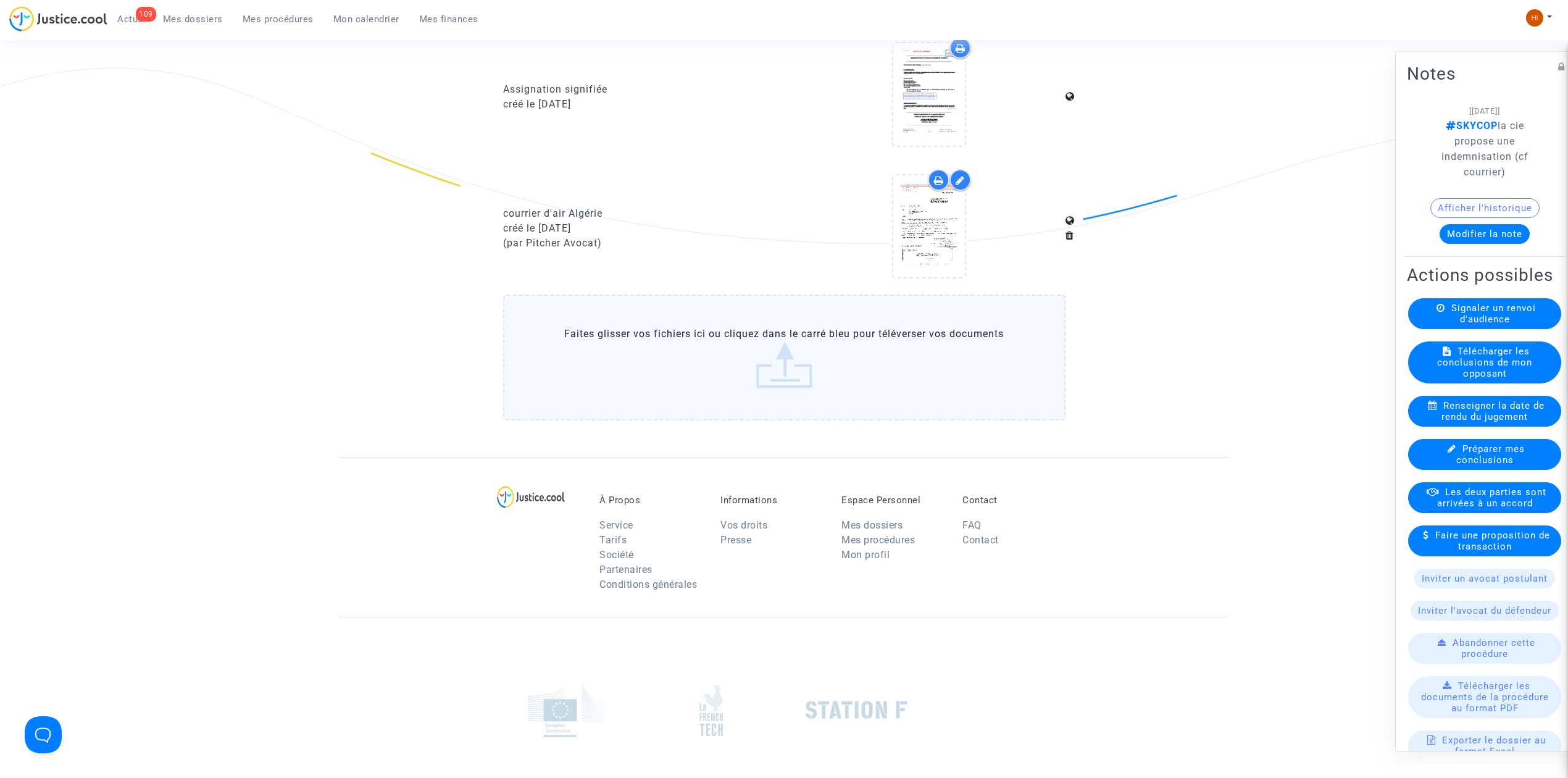
click at [167, 12] on link "Mes dossiers" at bounding box center [193, 18] width 80 height 18
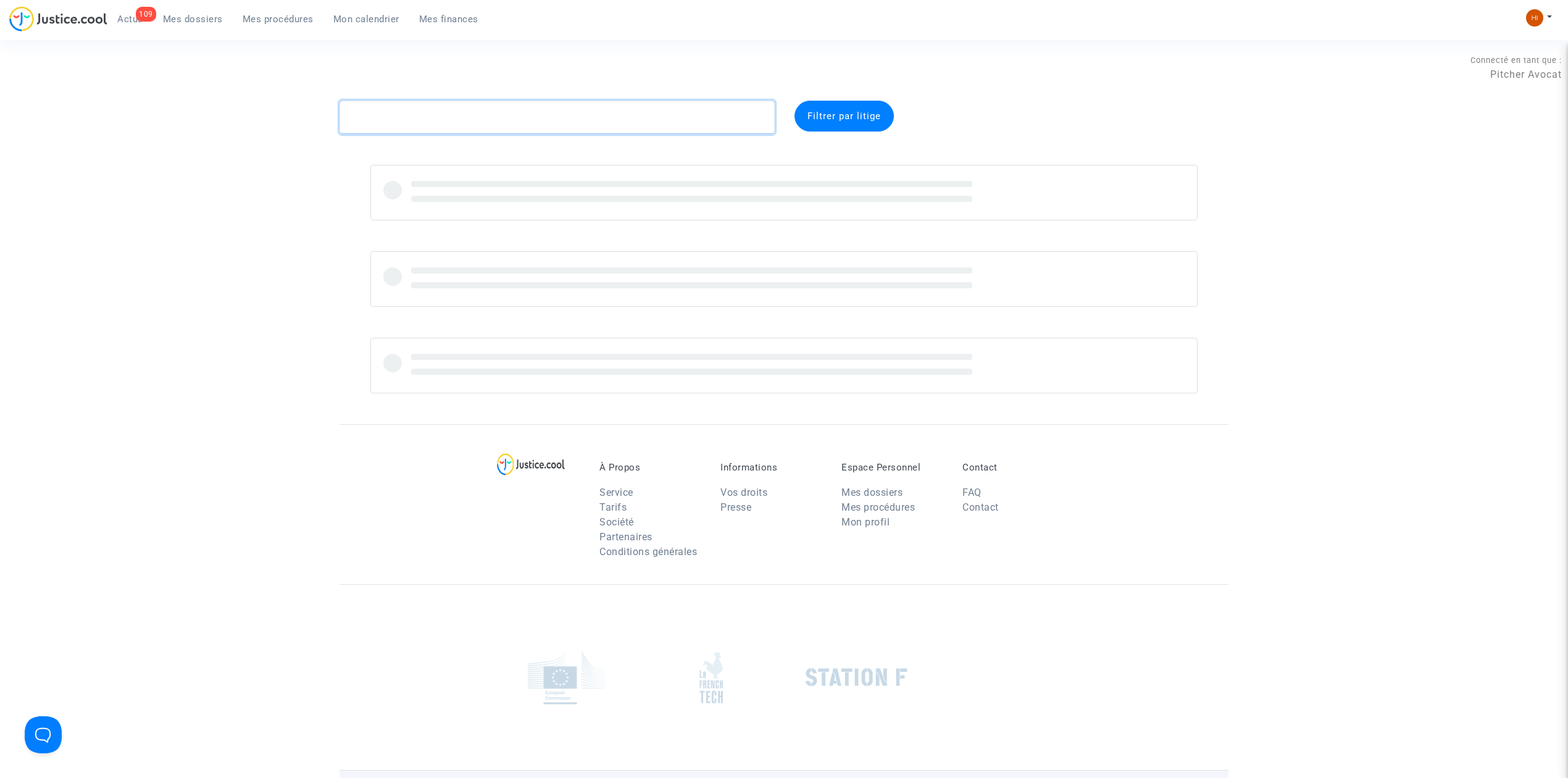
click at [435, 125] on textarea at bounding box center [557, 117] width 436 height 33
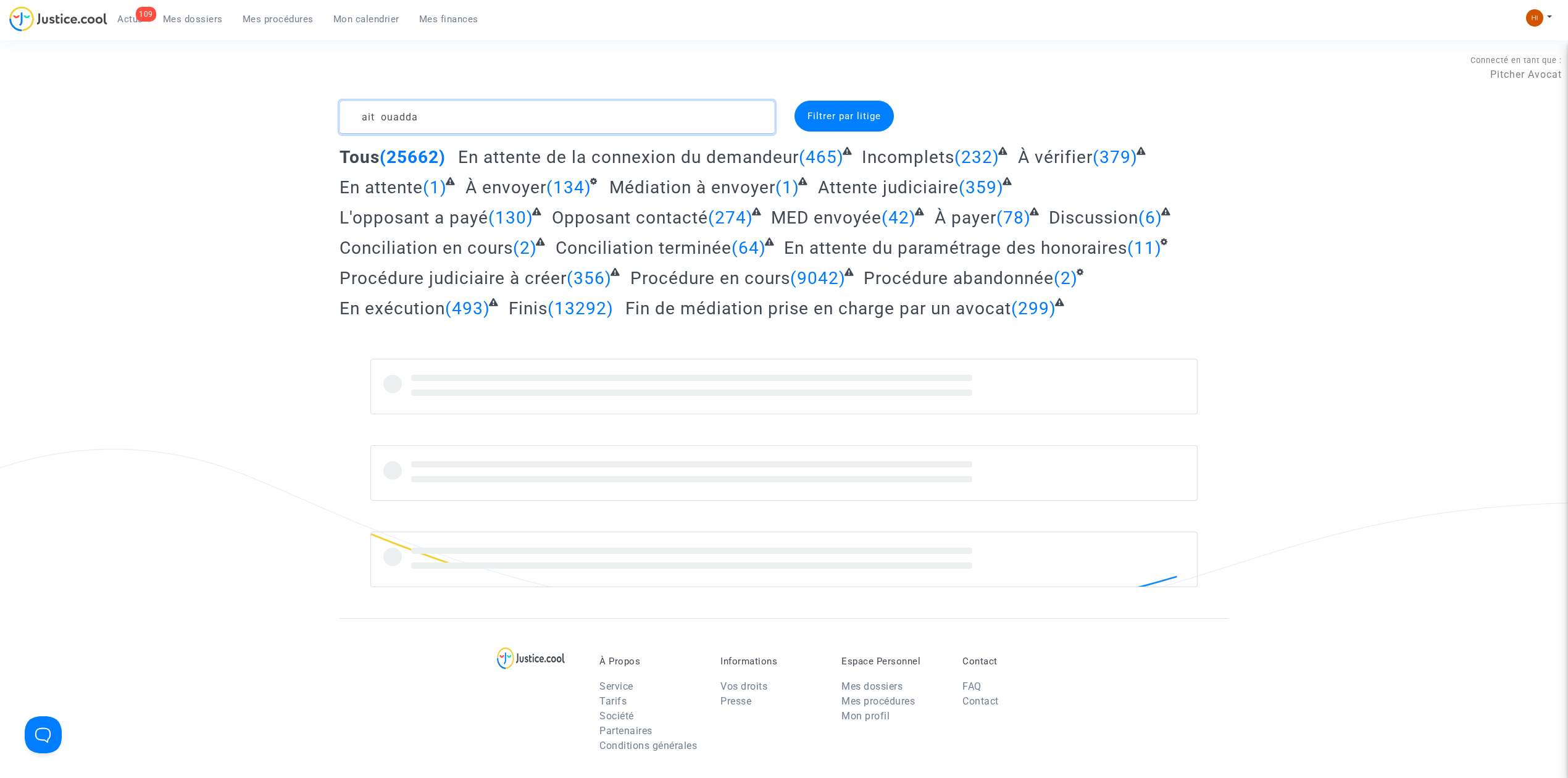
type textarea "ait ouadda"
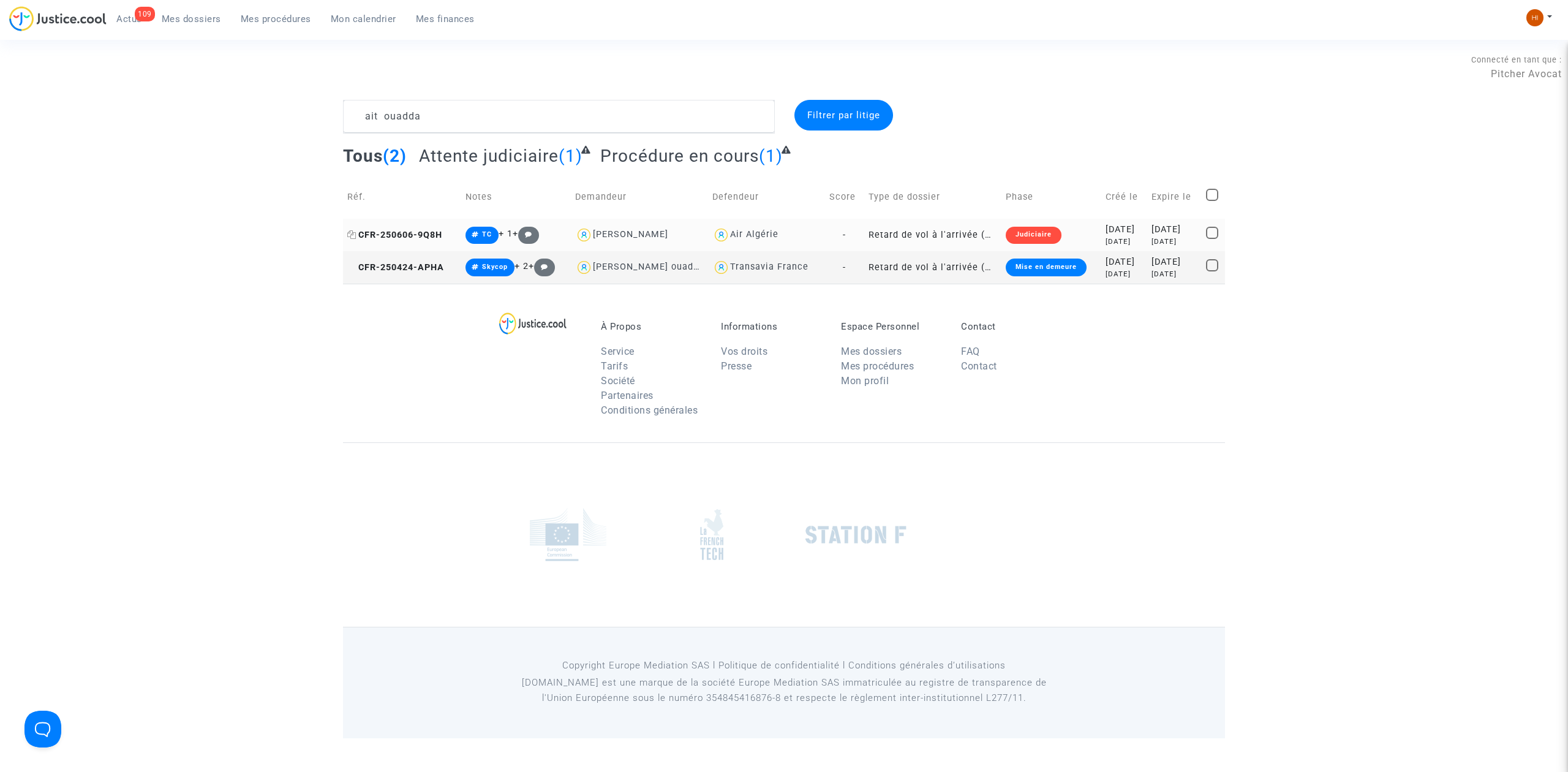
click at [428, 232] on span "CFR-250606-9Q8H" at bounding box center [394, 235] width 95 height 10
click at [416, 236] on span "CFR-250606-9Q8H" at bounding box center [394, 235] width 95 height 10
click at [420, 233] on span "CFR-250606-9Q8H" at bounding box center [394, 235] width 95 height 10
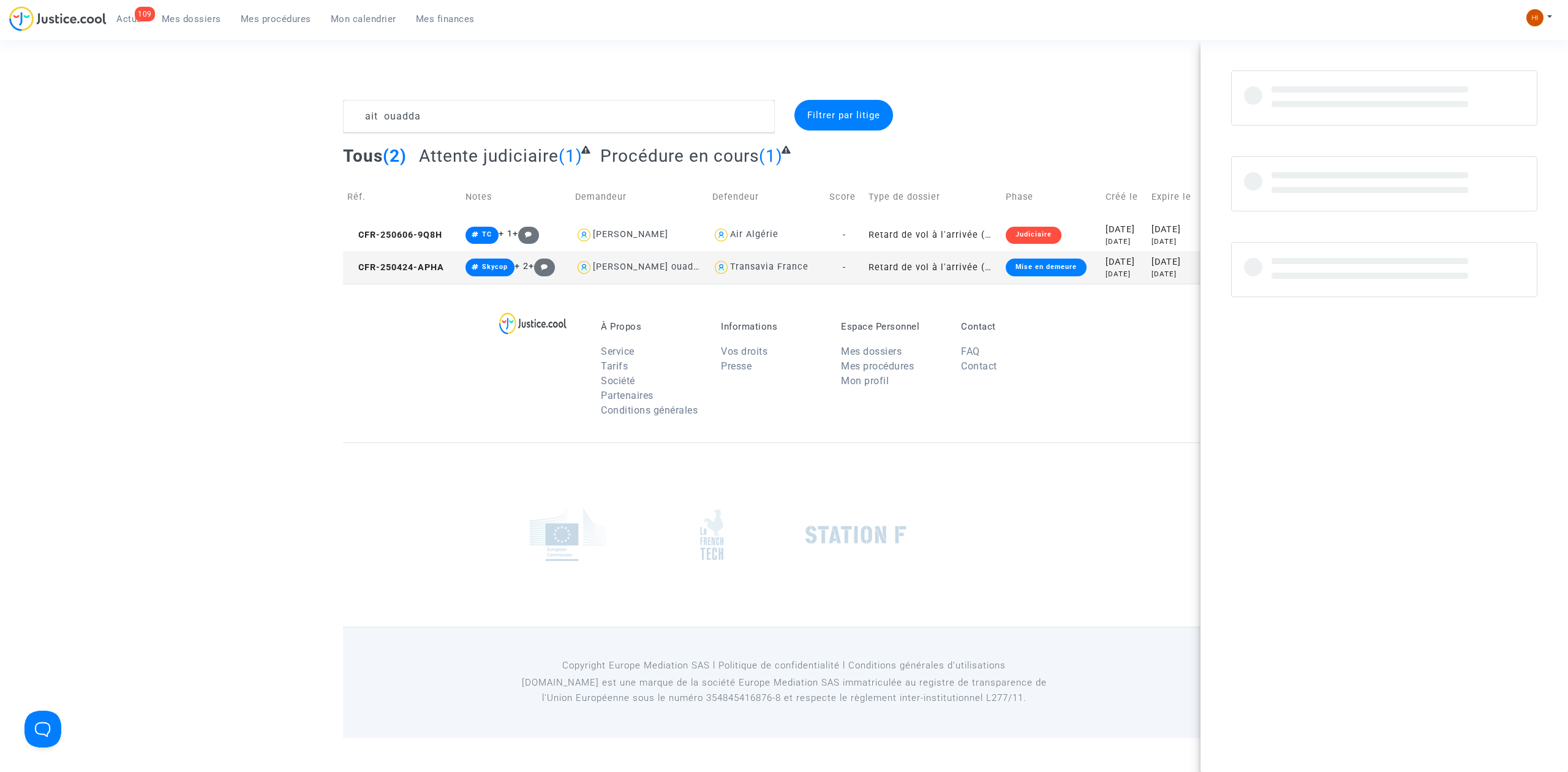
drag, startPoint x: 150, startPoint y: 340, endPoint x: 232, endPoint y: 304, distance: 89.6
click at [150, 341] on footerbar "À Propos Service Tarifs Société Partenaires Conditions générales Informations V…" at bounding box center [784, 511] width 1568 height 454
click at [427, 234] on span "CFR-250606-9Q8H" at bounding box center [394, 235] width 95 height 10
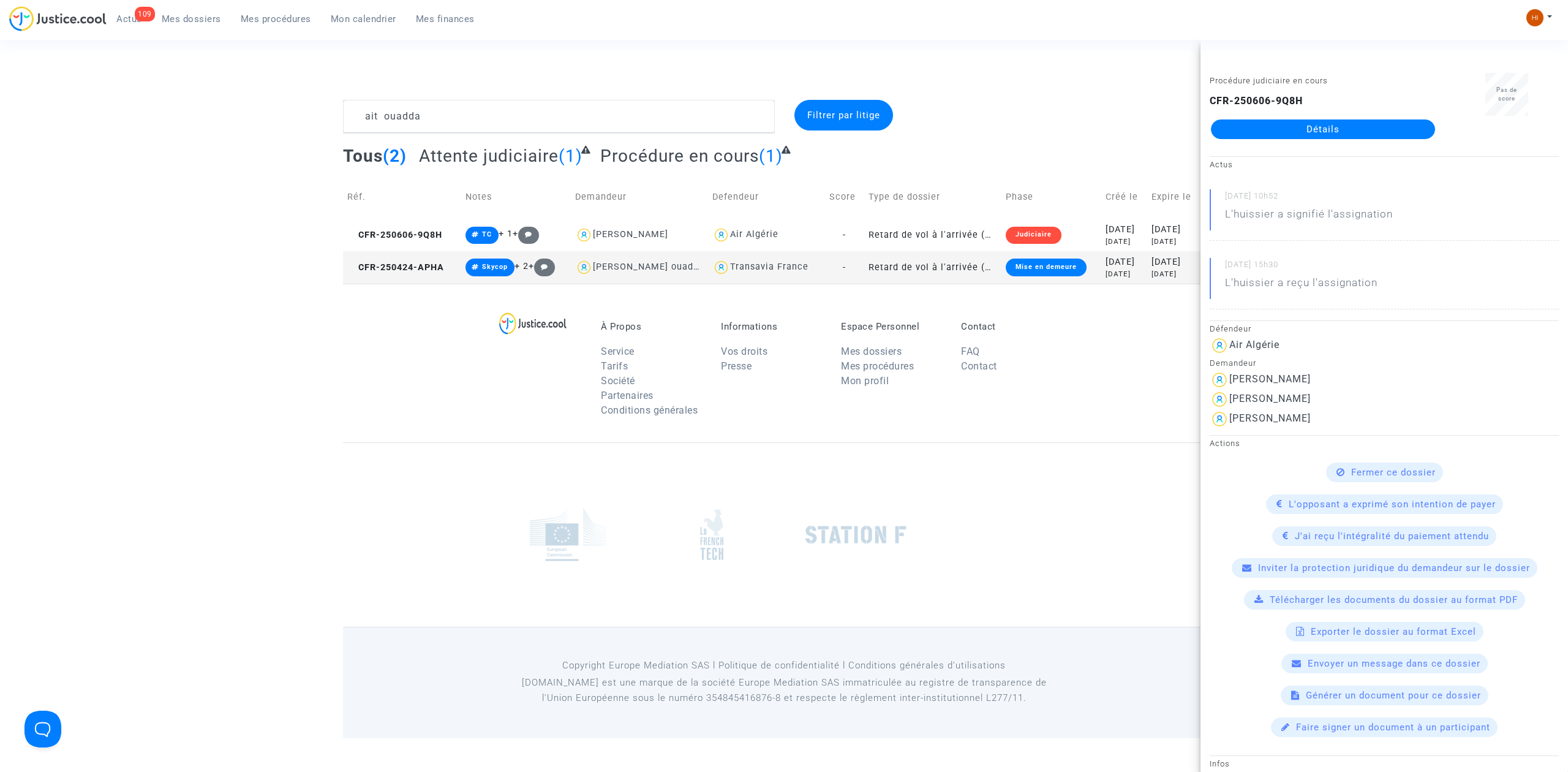
click at [1382, 135] on link "Détails" at bounding box center [1322, 129] width 224 height 20
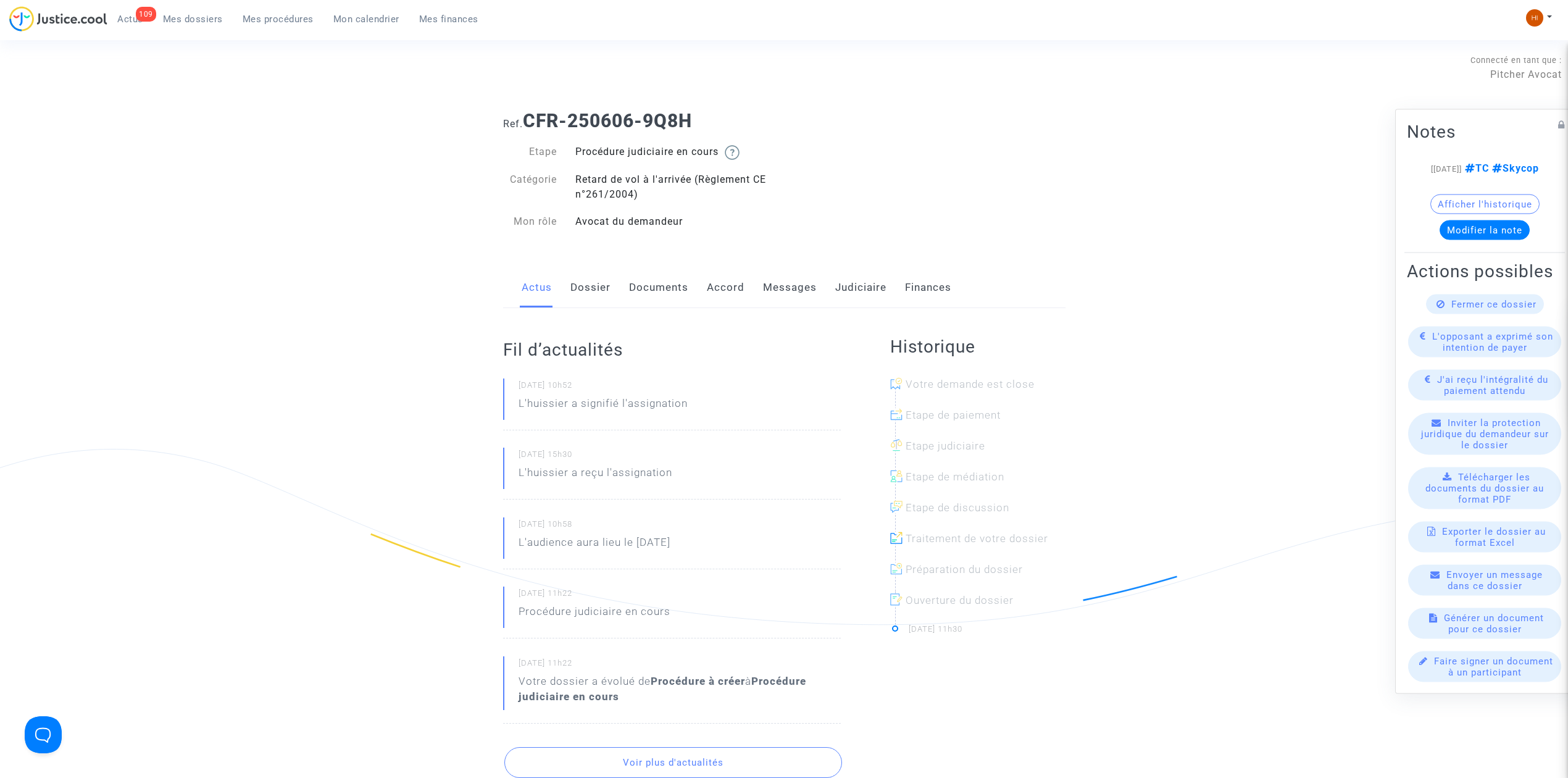
click at [844, 286] on link "Judiciaire" at bounding box center [861, 287] width 51 height 41
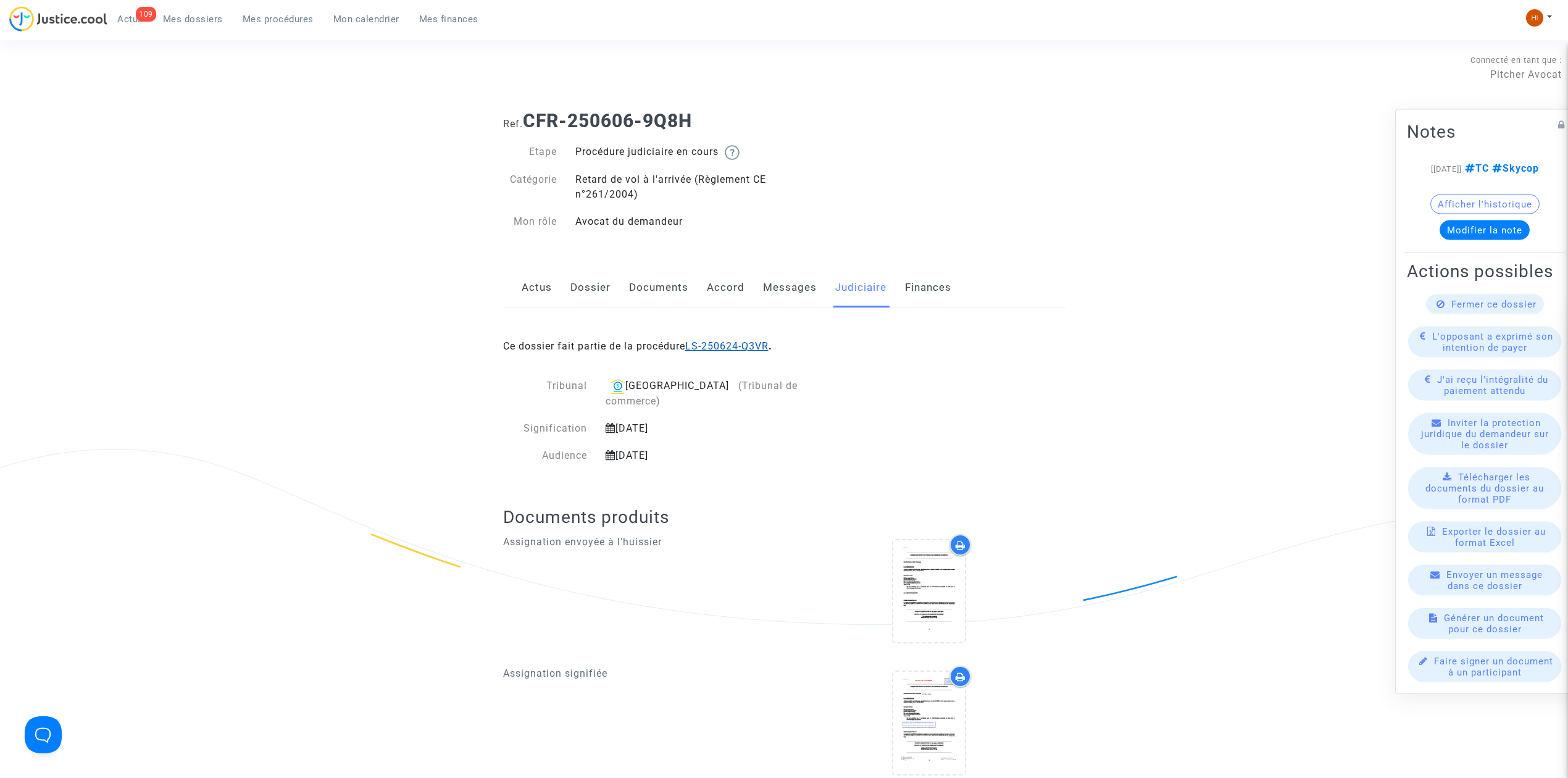
click at [738, 349] on link "LS-250624-Q3VR" at bounding box center [726, 346] width 83 height 11
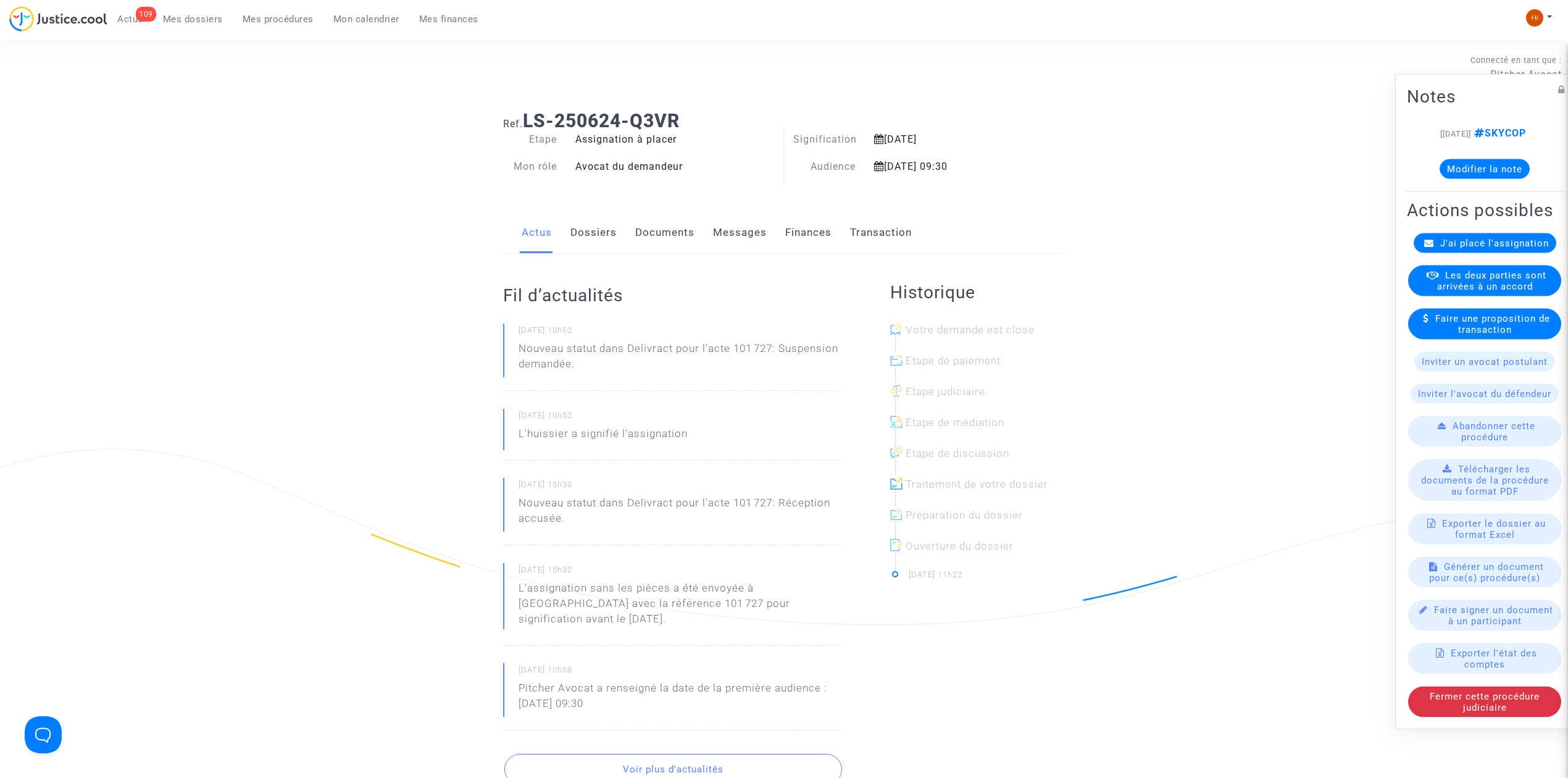
click at [670, 233] on link "Documents" at bounding box center [664, 233] width 59 height 41
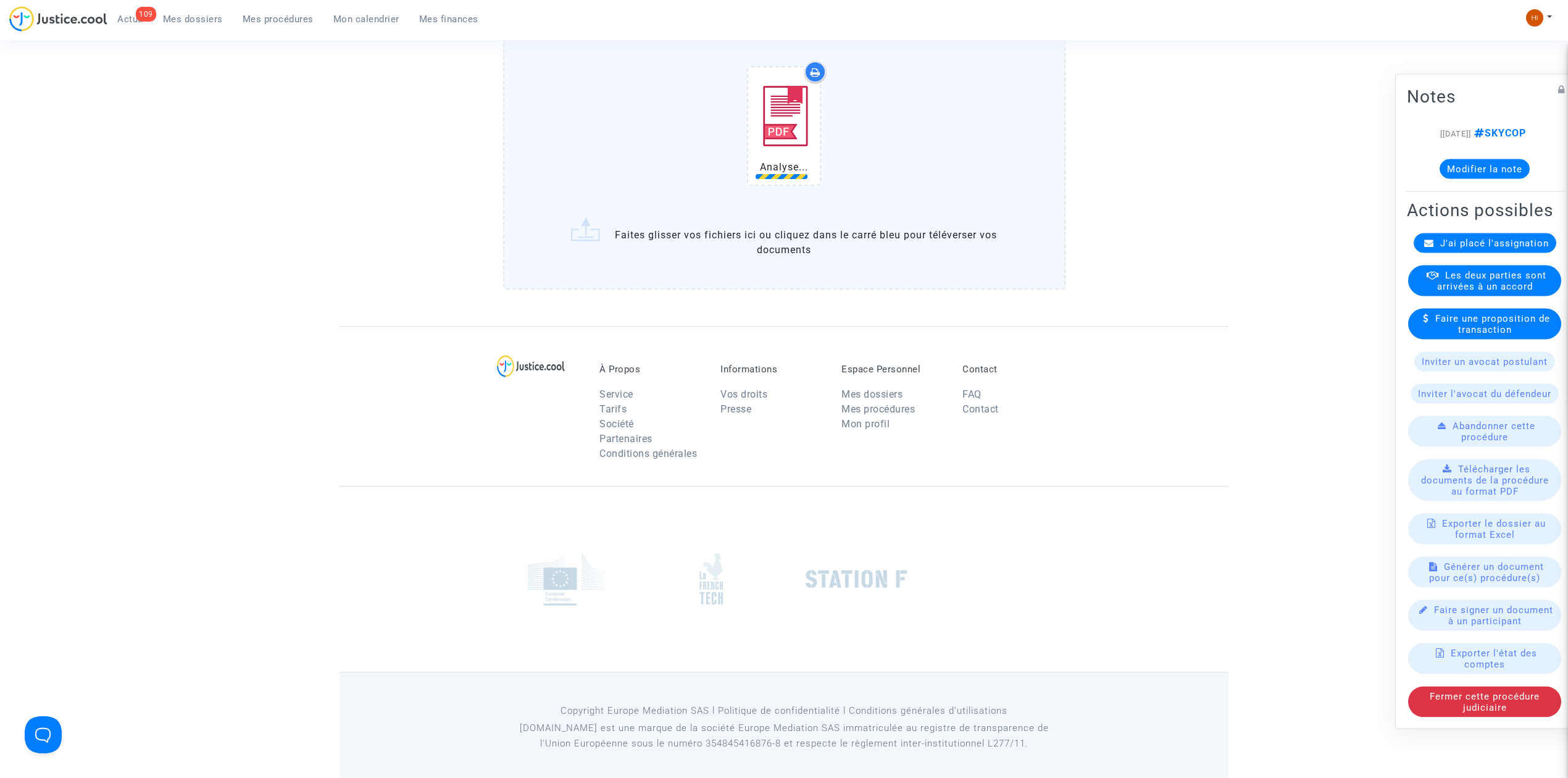
scroll to position [865, 0]
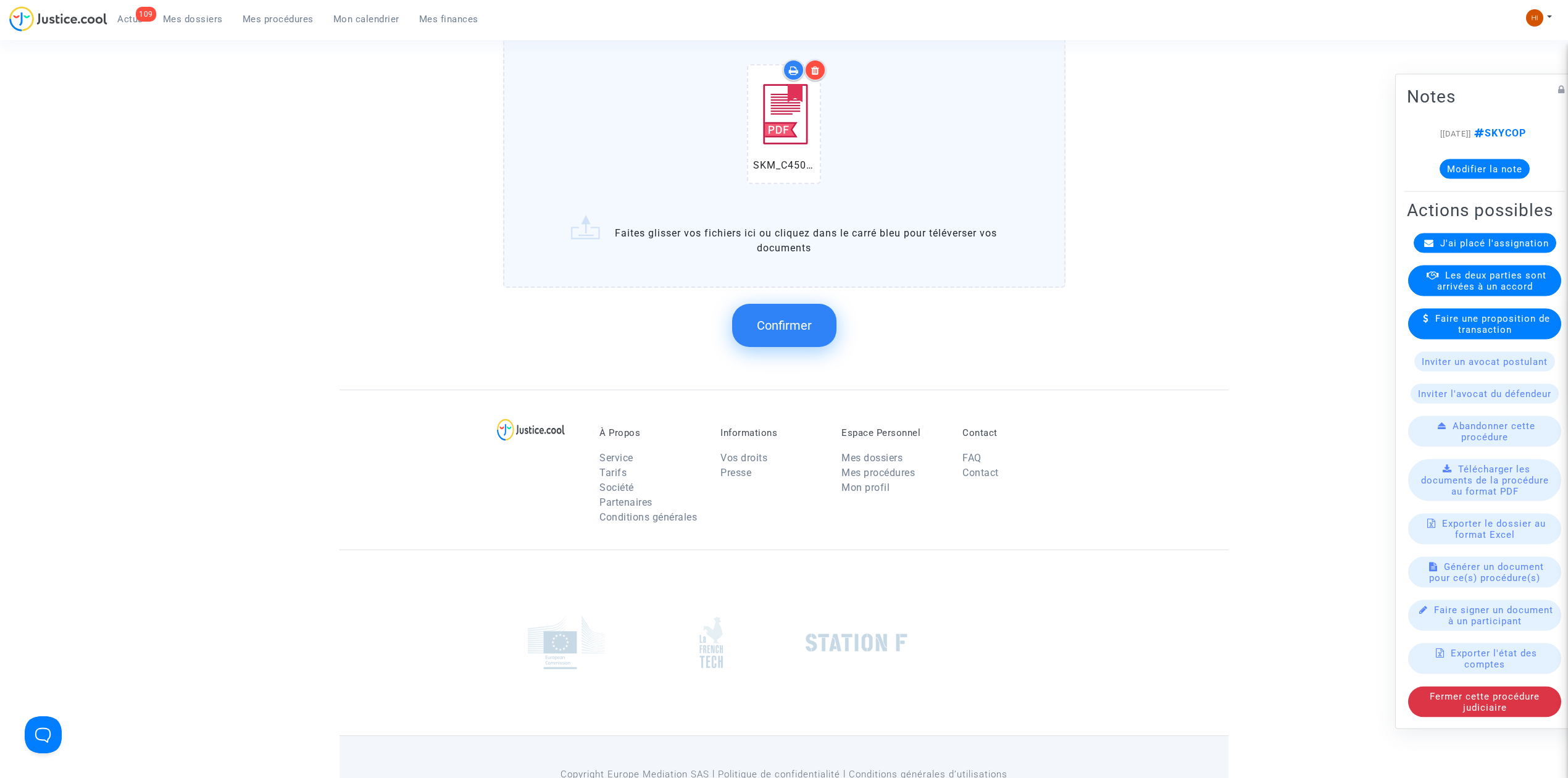
click at [769, 321] on span "Confirmer" at bounding box center [784, 325] width 55 height 15
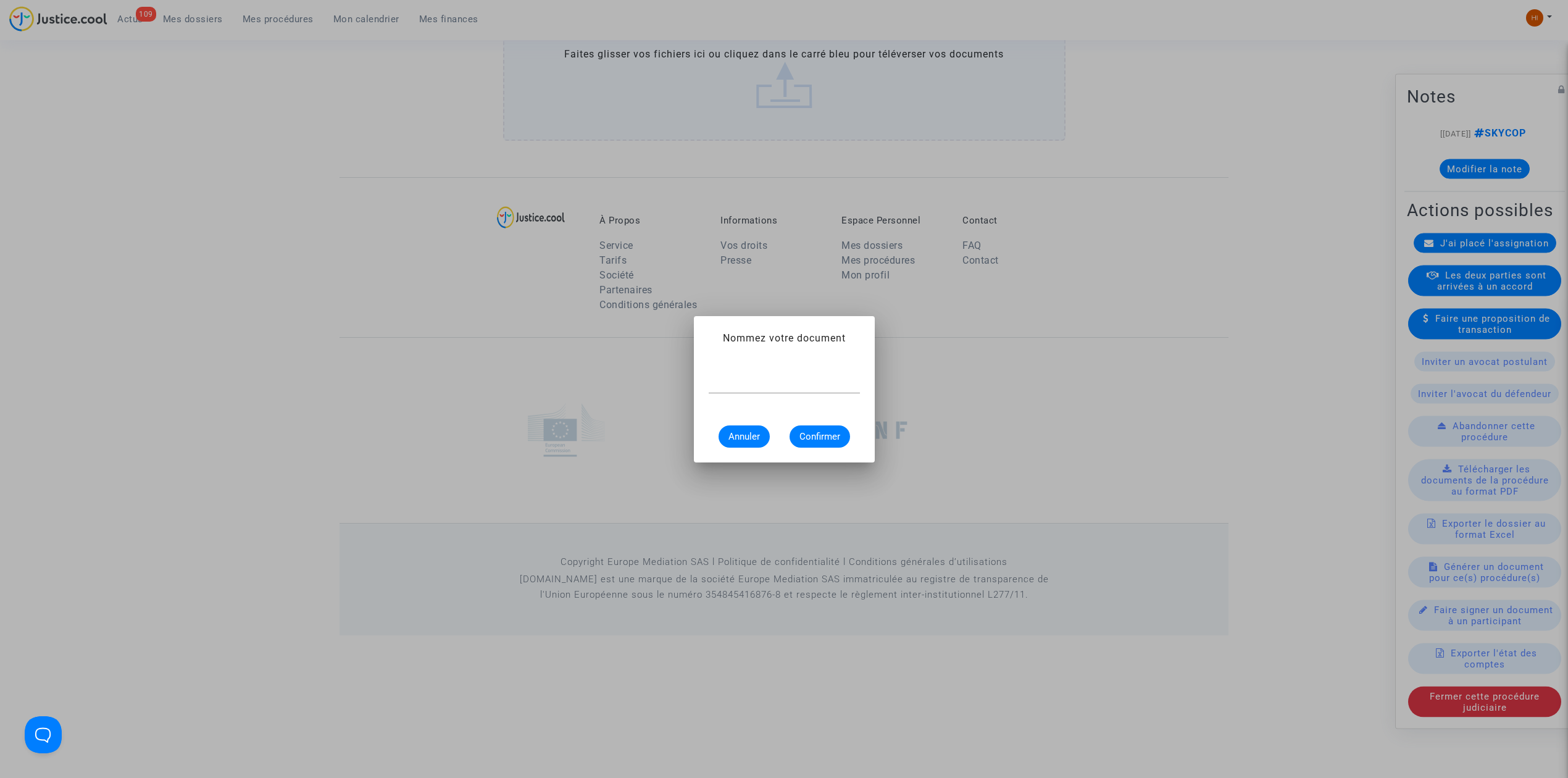
scroll to position [0, 0]
type input "C"
type input "COURRIER AIR ALGERIE"
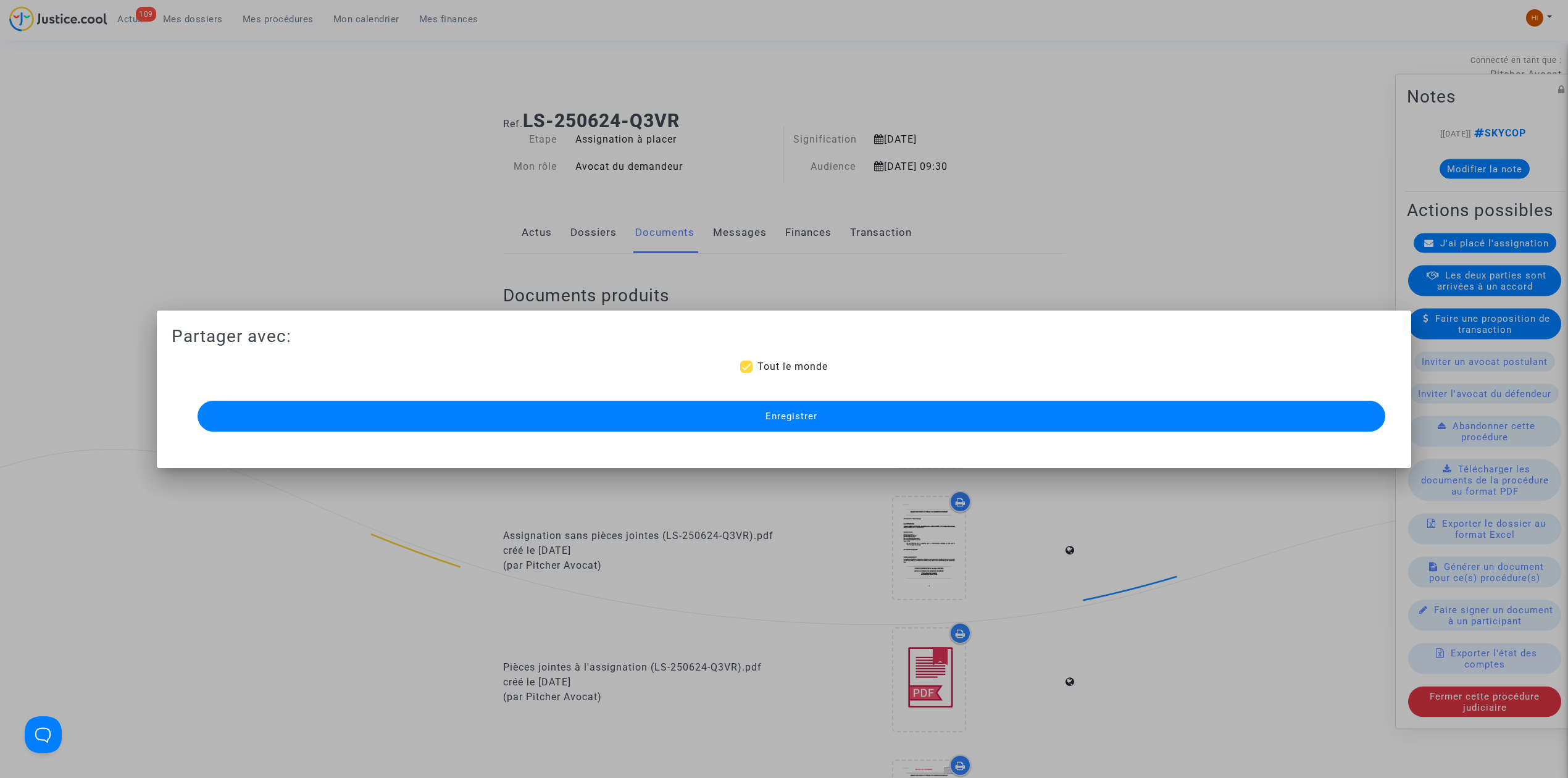
scroll to position [719, 0]
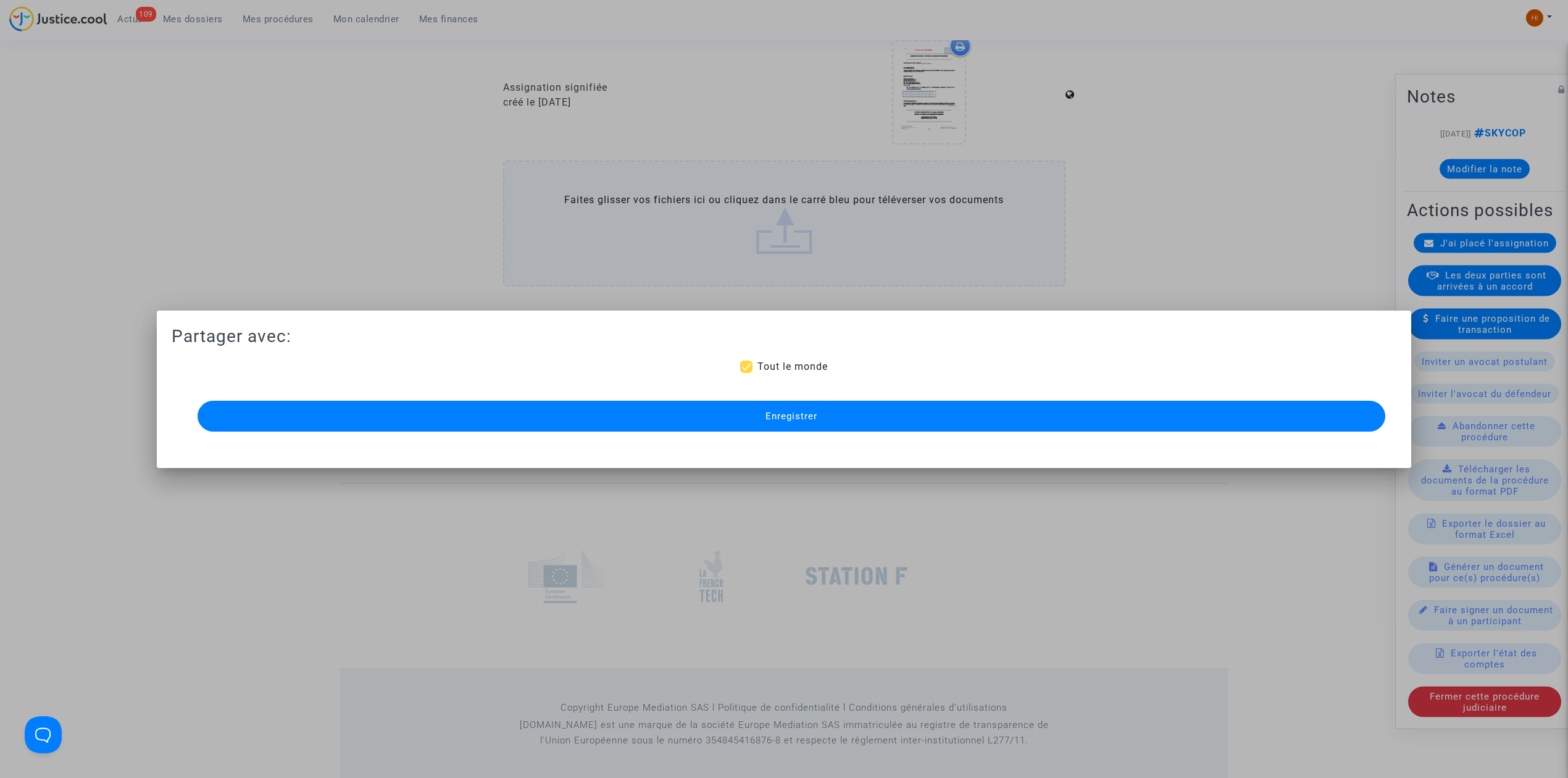
click at [776, 428] on button "Enregistrer" at bounding box center [791, 416] width 1188 height 31
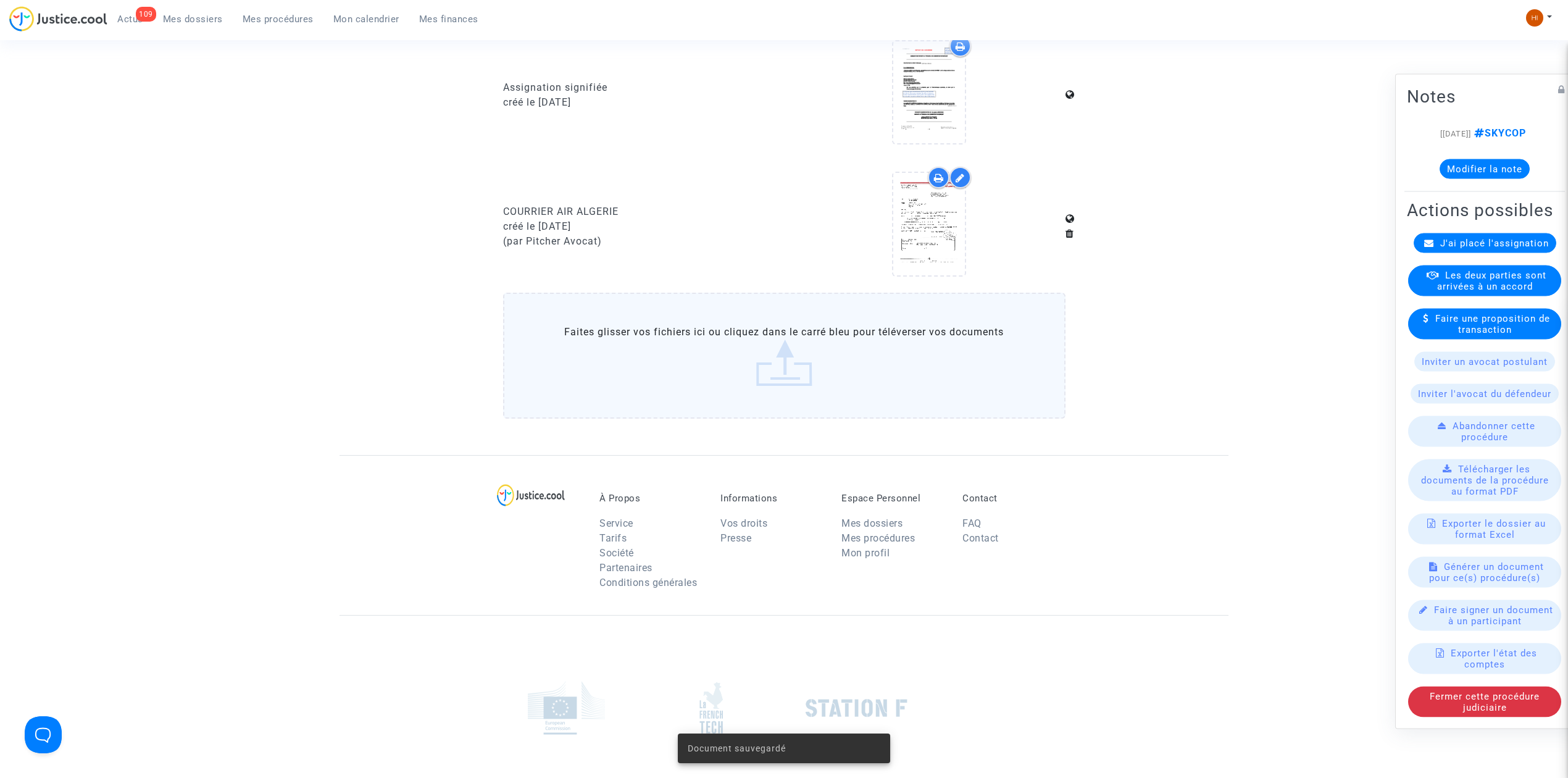
click at [1489, 166] on button "Modifier la note" at bounding box center [1484, 169] width 91 height 20
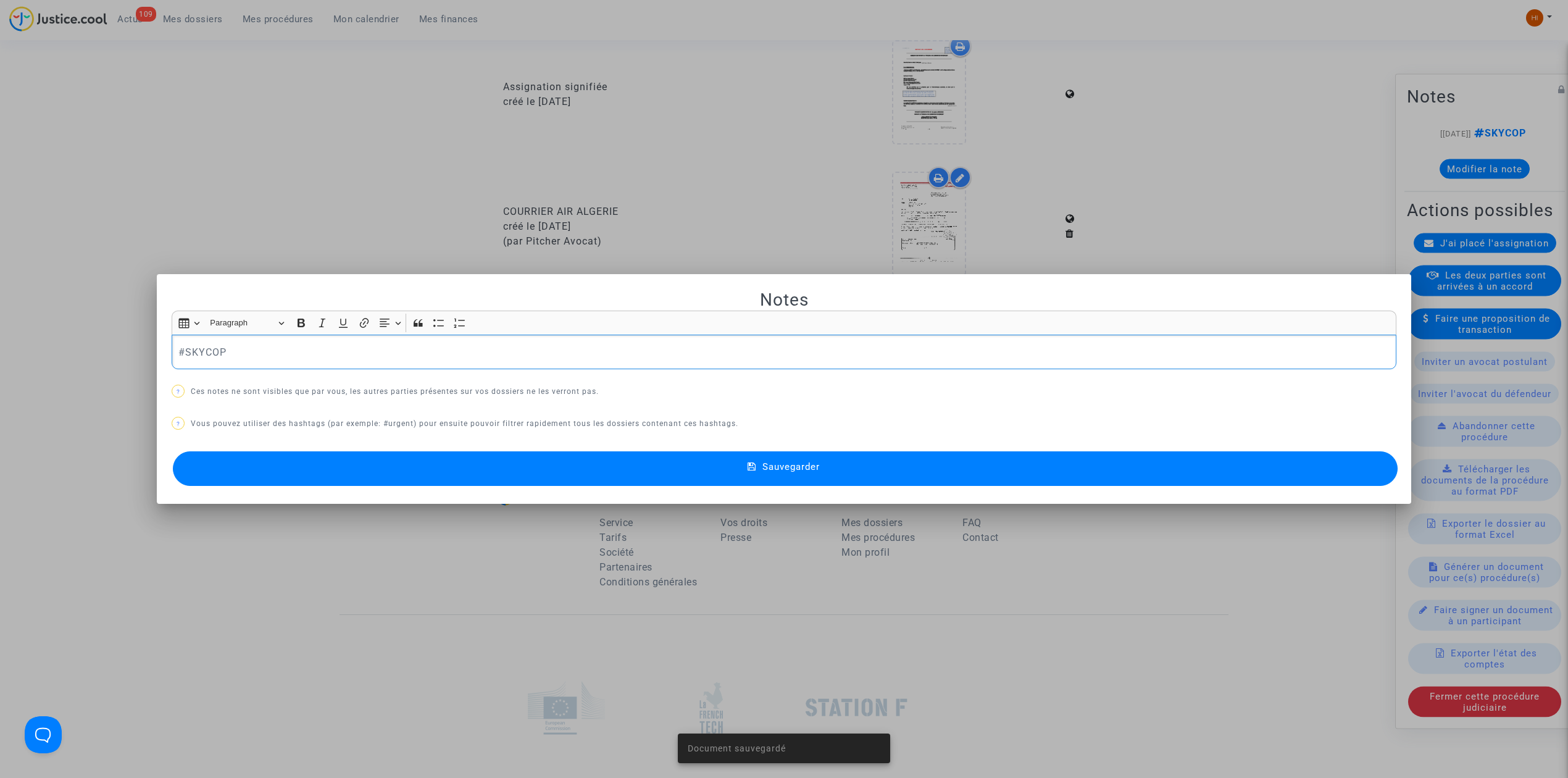
scroll to position [0, 0]
click at [499, 351] on p "#SKYCOP" at bounding box center [784, 352] width 1212 height 15
click at [588, 470] on button "Sauvegarder" at bounding box center [784, 468] width 1225 height 34
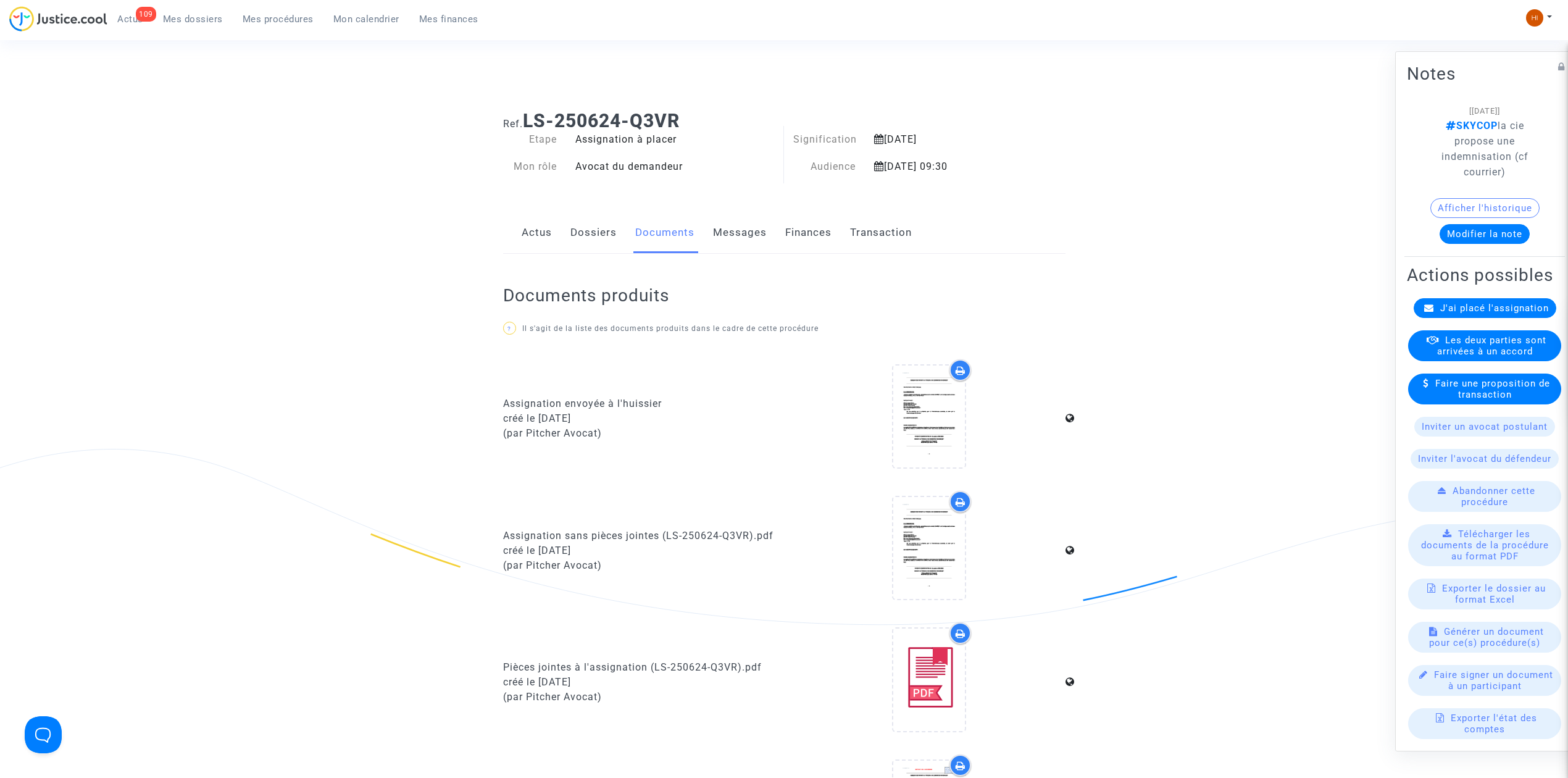
click at [595, 223] on link "Dossiers" at bounding box center [593, 233] width 47 height 41
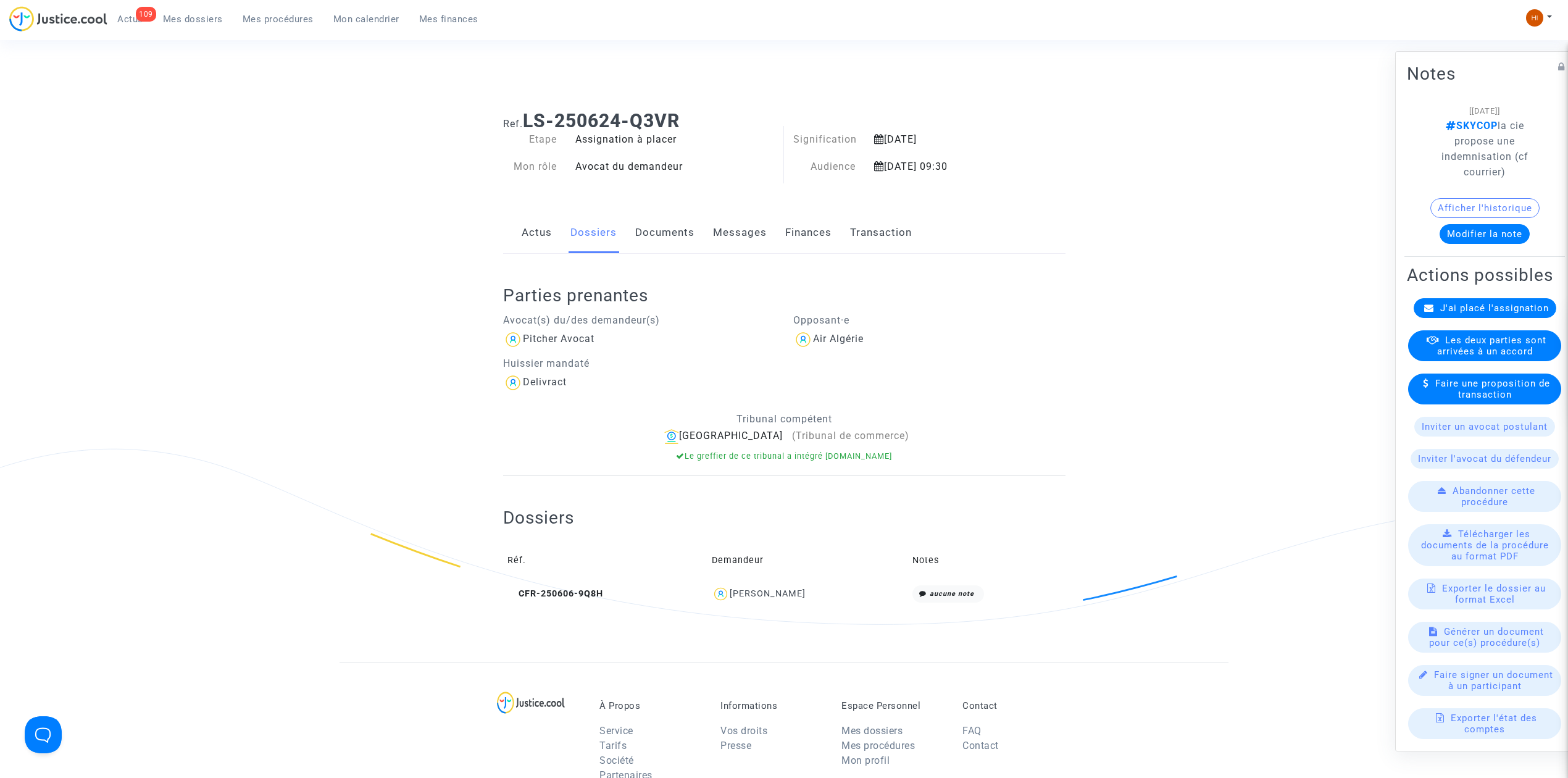
click at [662, 214] on link "Documents" at bounding box center [664, 233] width 59 height 41
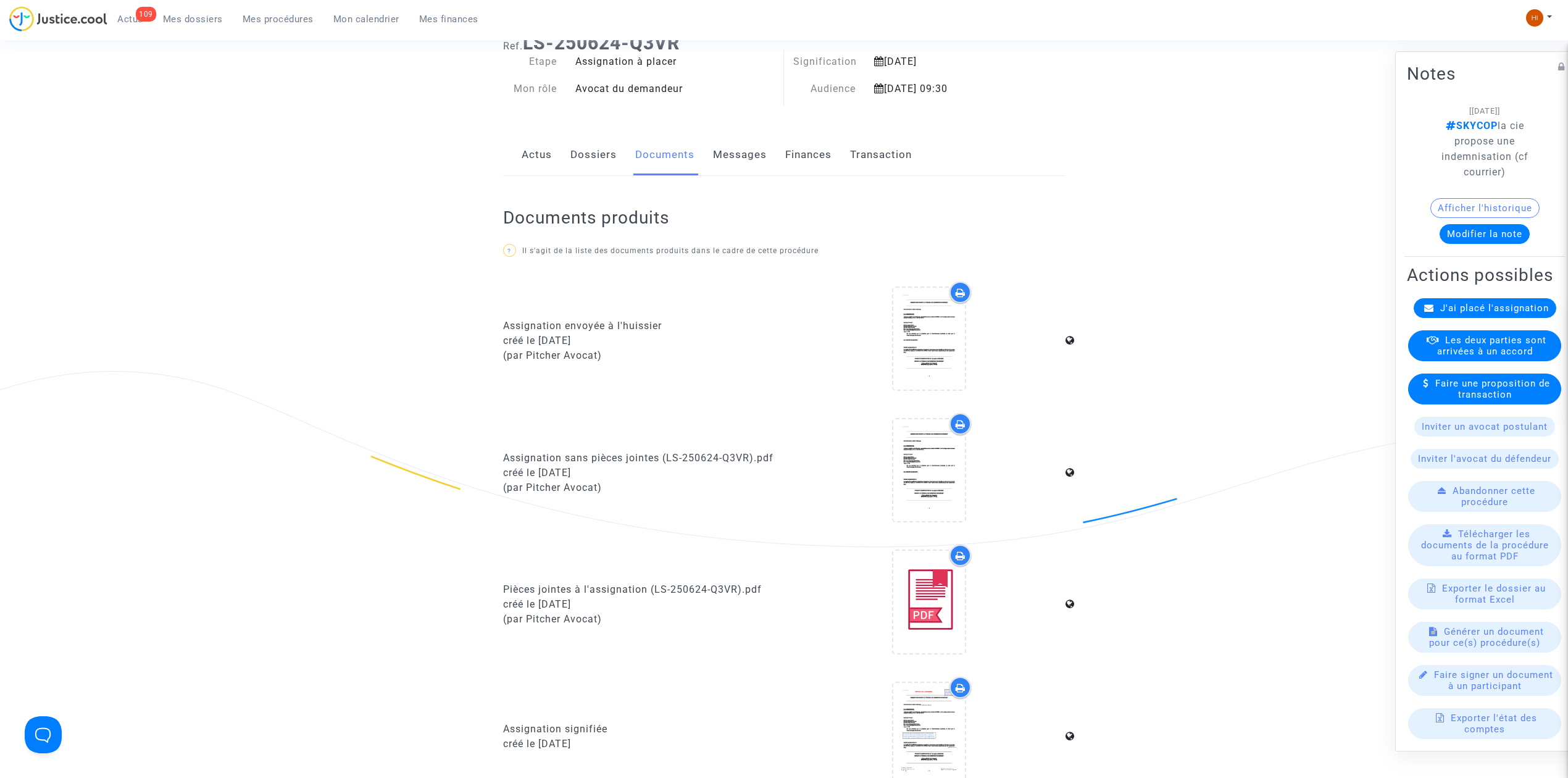
scroll to position [82, 0]
click at [577, 148] on link "Dossiers" at bounding box center [593, 151] width 47 height 41
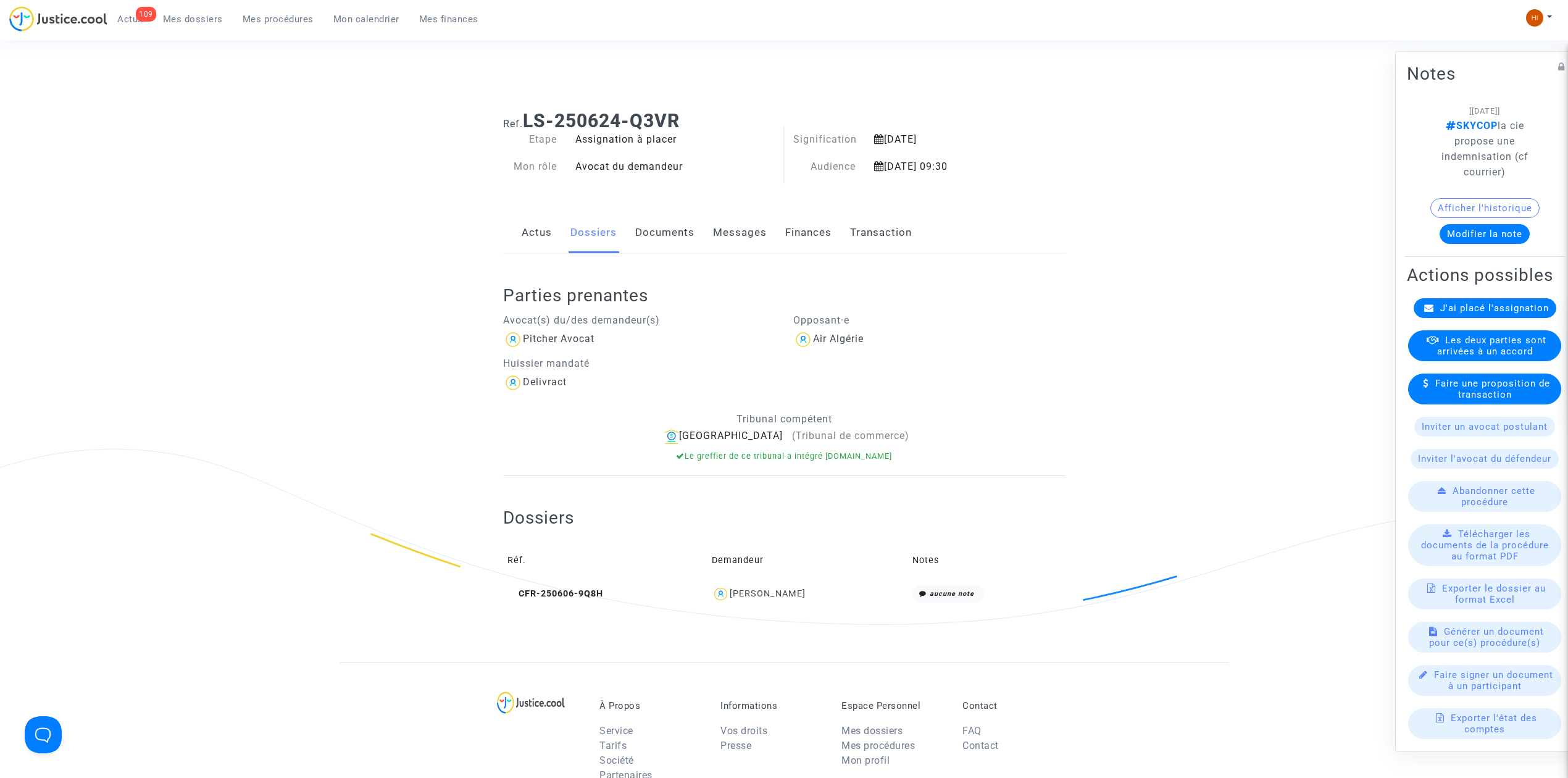
click at [184, 10] on link "Mes dossiers" at bounding box center [193, 18] width 80 height 18
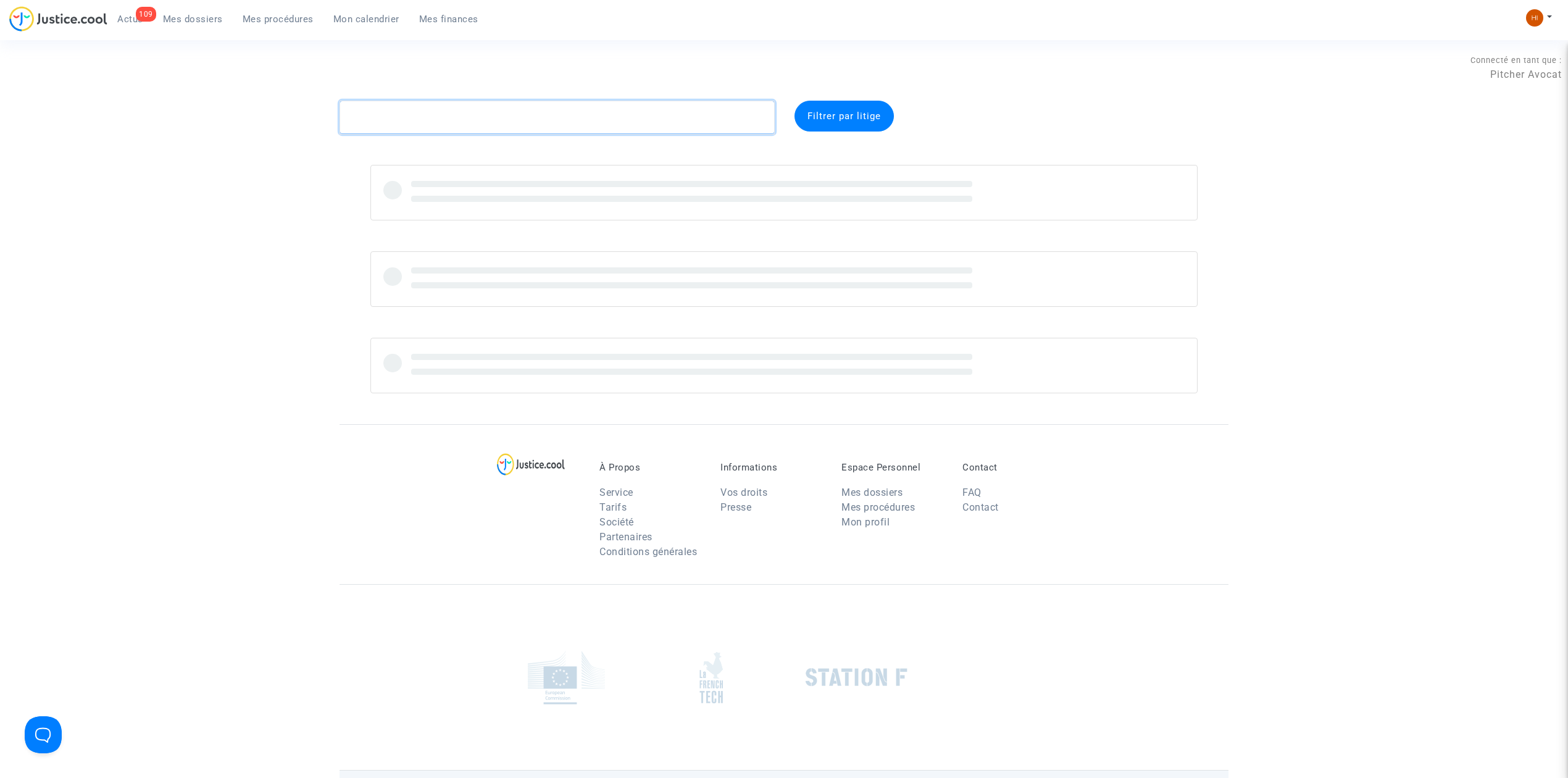
click at [361, 109] on textarea at bounding box center [557, 117] width 436 height 33
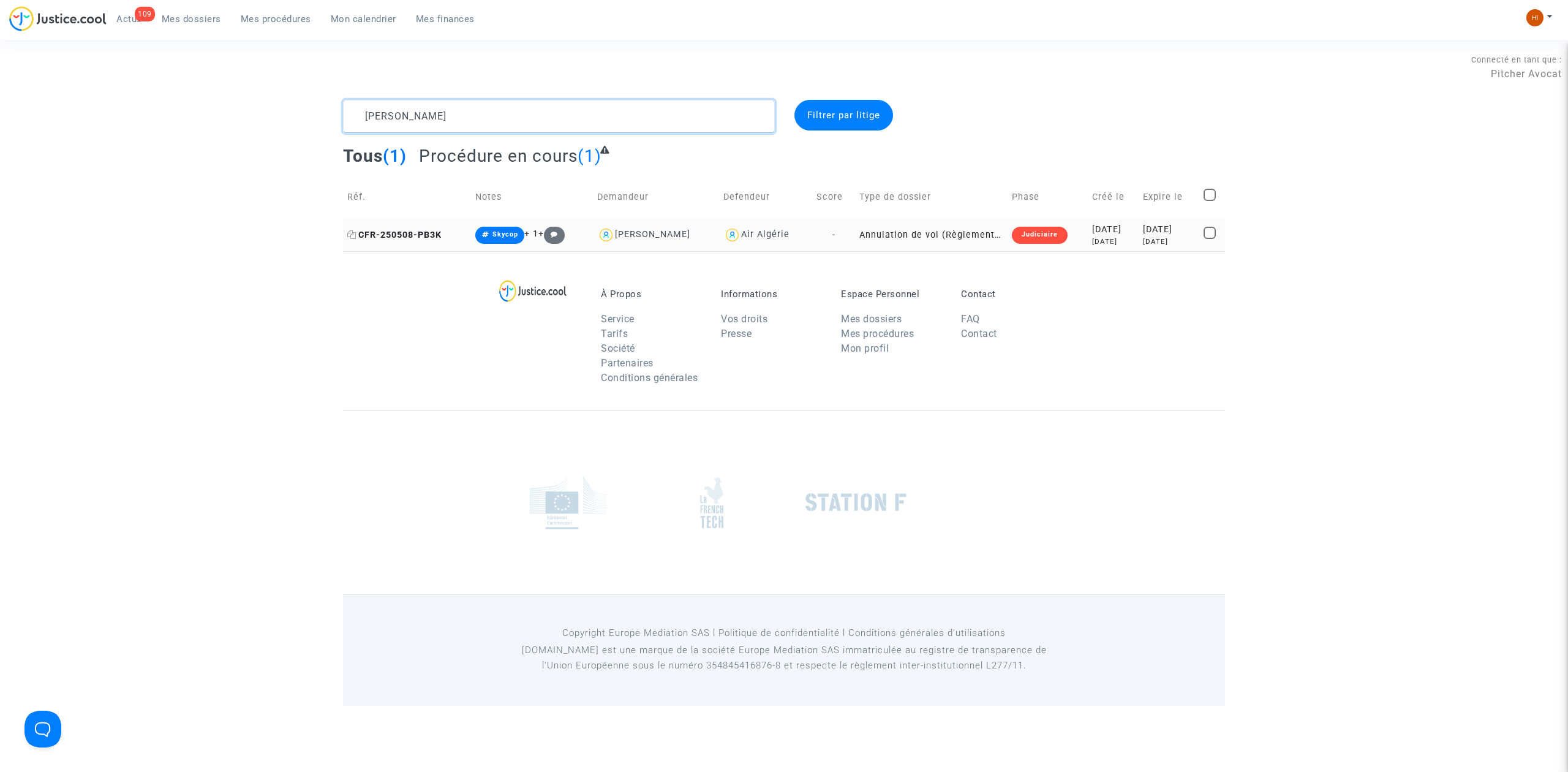
type textarea "[PERSON_NAME]"
drag, startPoint x: 436, startPoint y: 238, endPoint x: 1466, endPoint y: 74, distance: 1043.0
click at [435, 238] on span "CFR-250508-PB3K" at bounding box center [394, 235] width 95 height 10
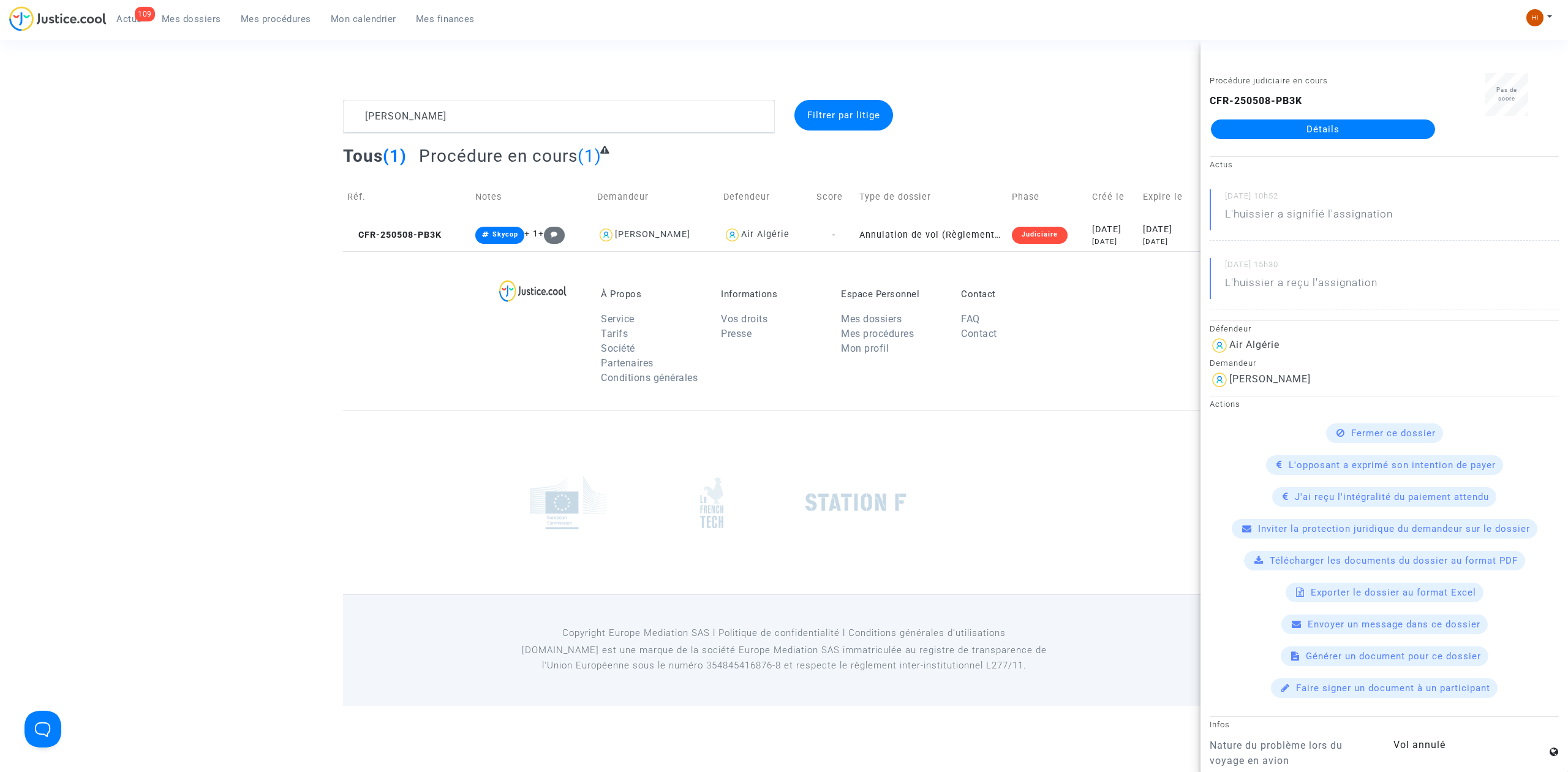
drag, startPoint x: 1406, startPoint y: 132, endPoint x: 1284, endPoint y: 163, distance: 125.9
click at [1404, 133] on link "Détails" at bounding box center [1322, 129] width 224 height 20
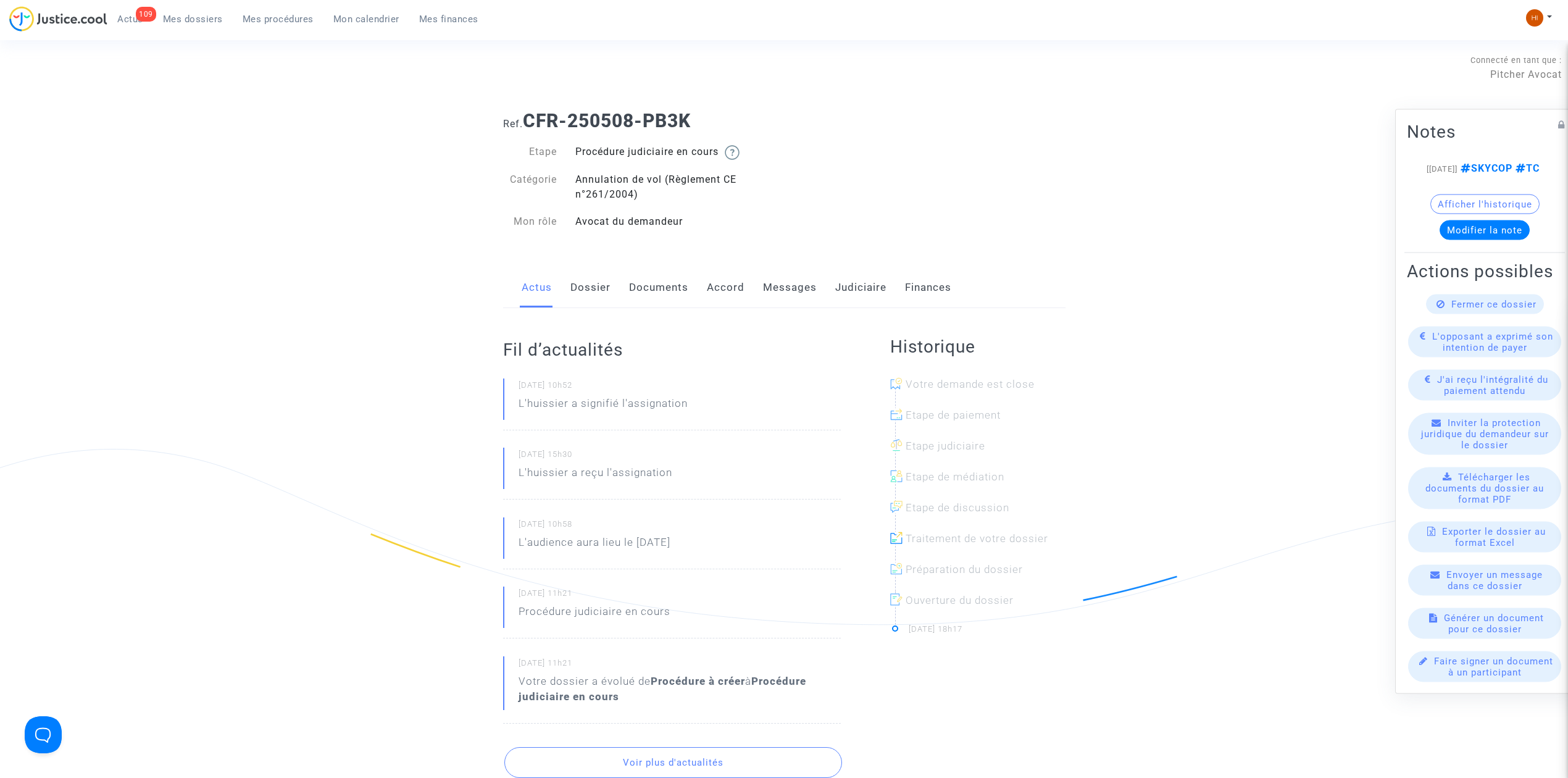
click at [858, 297] on link "Judiciaire" at bounding box center [861, 287] width 51 height 41
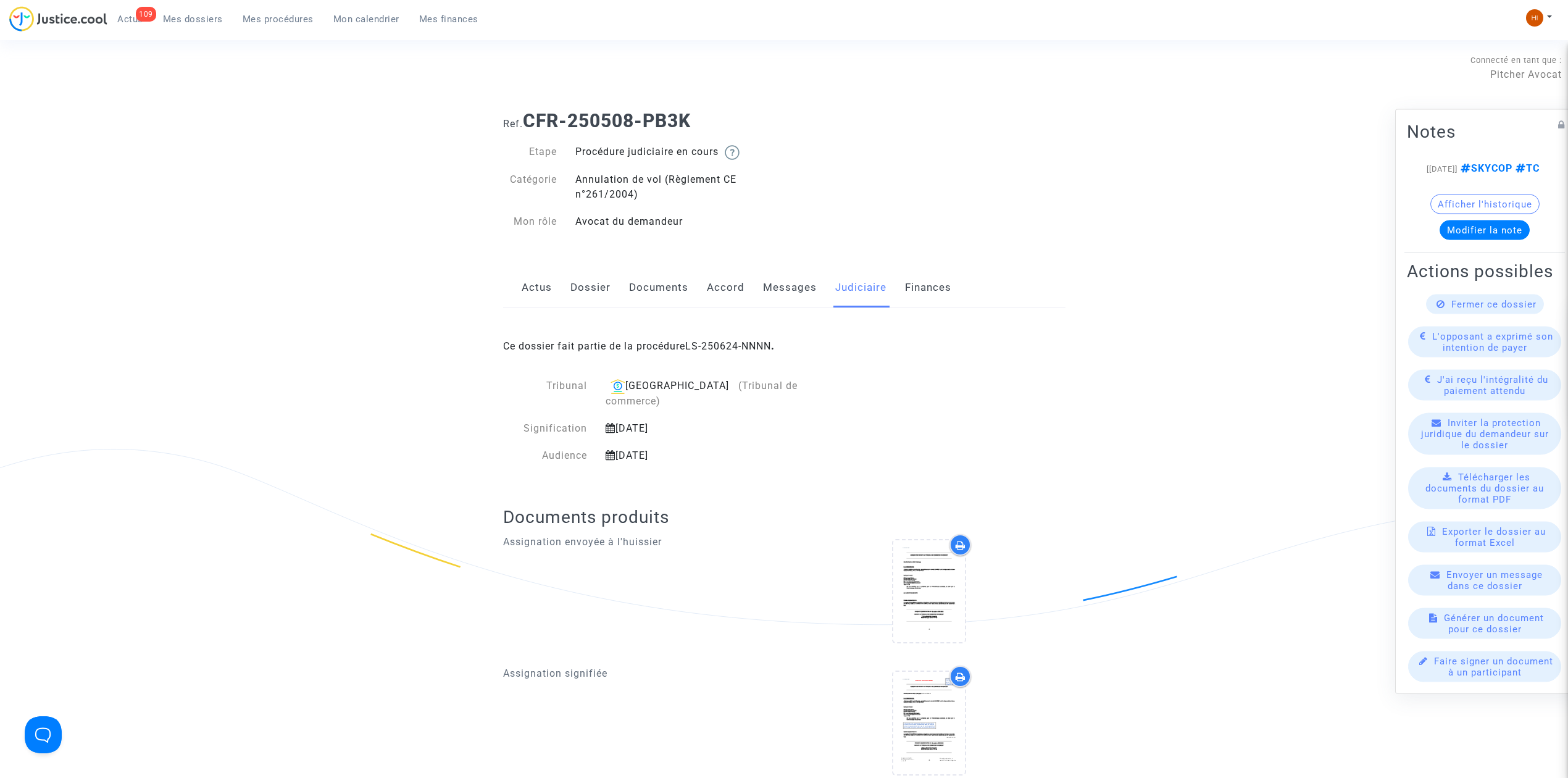
click at [759, 339] on div "Ce dossier fait partie de la procédure LS-250624-NNNN ." at bounding box center [784, 337] width 562 height 58
click at [742, 344] on link "LS-250624-NNNN" at bounding box center [728, 346] width 86 height 11
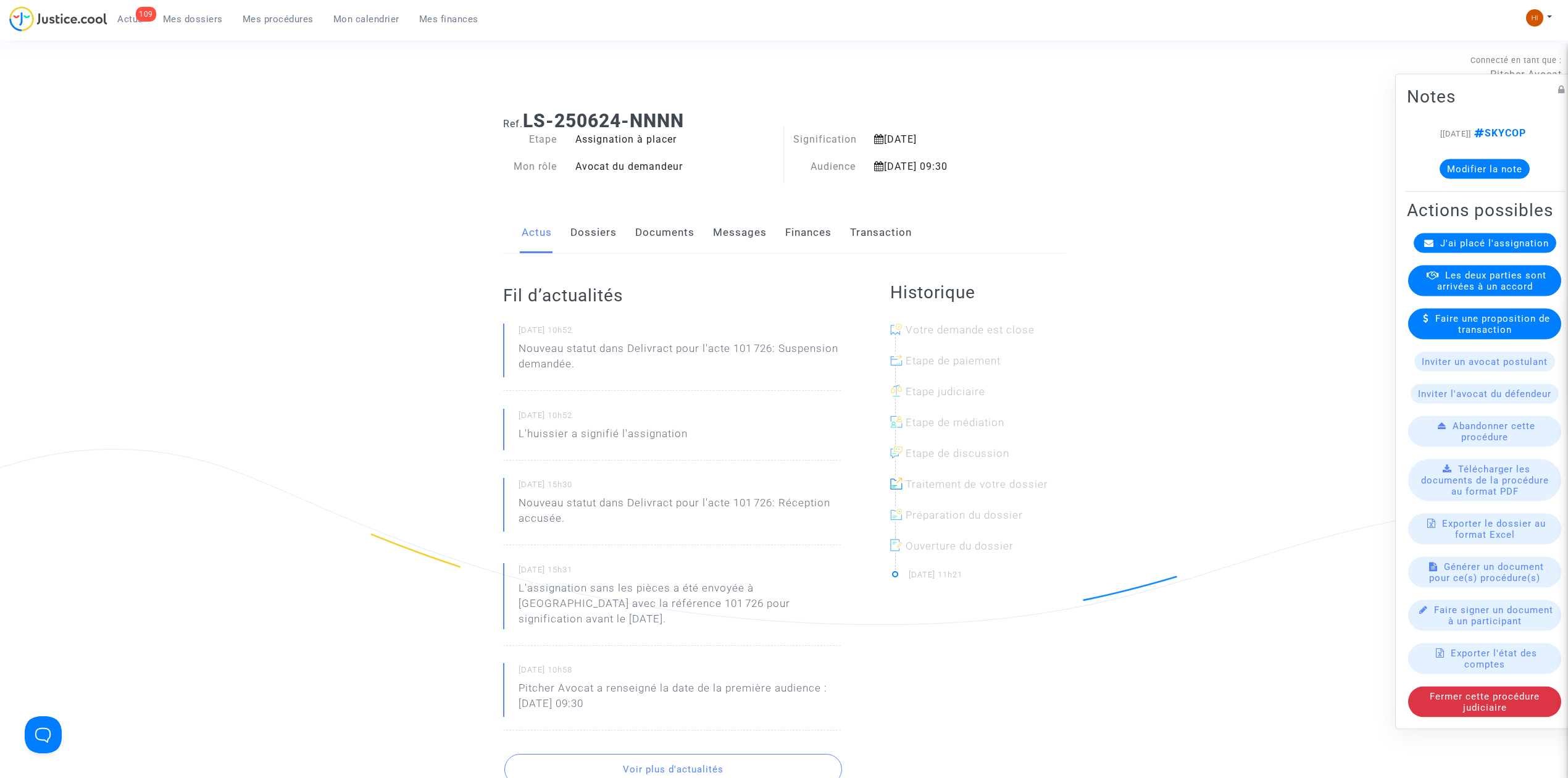
click at [675, 239] on link "Documents" at bounding box center [664, 233] width 59 height 41
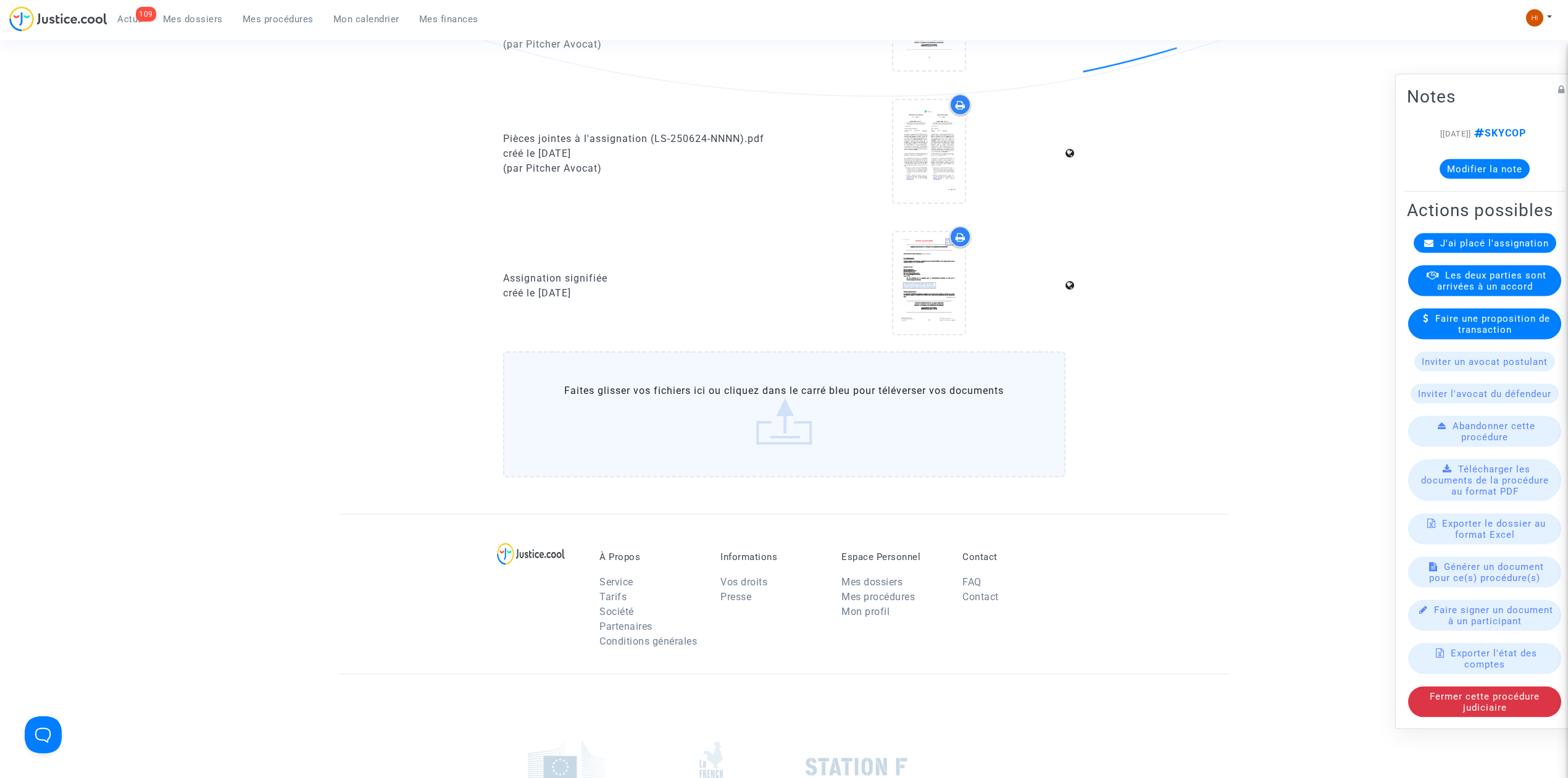
scroll to position [576, 0]
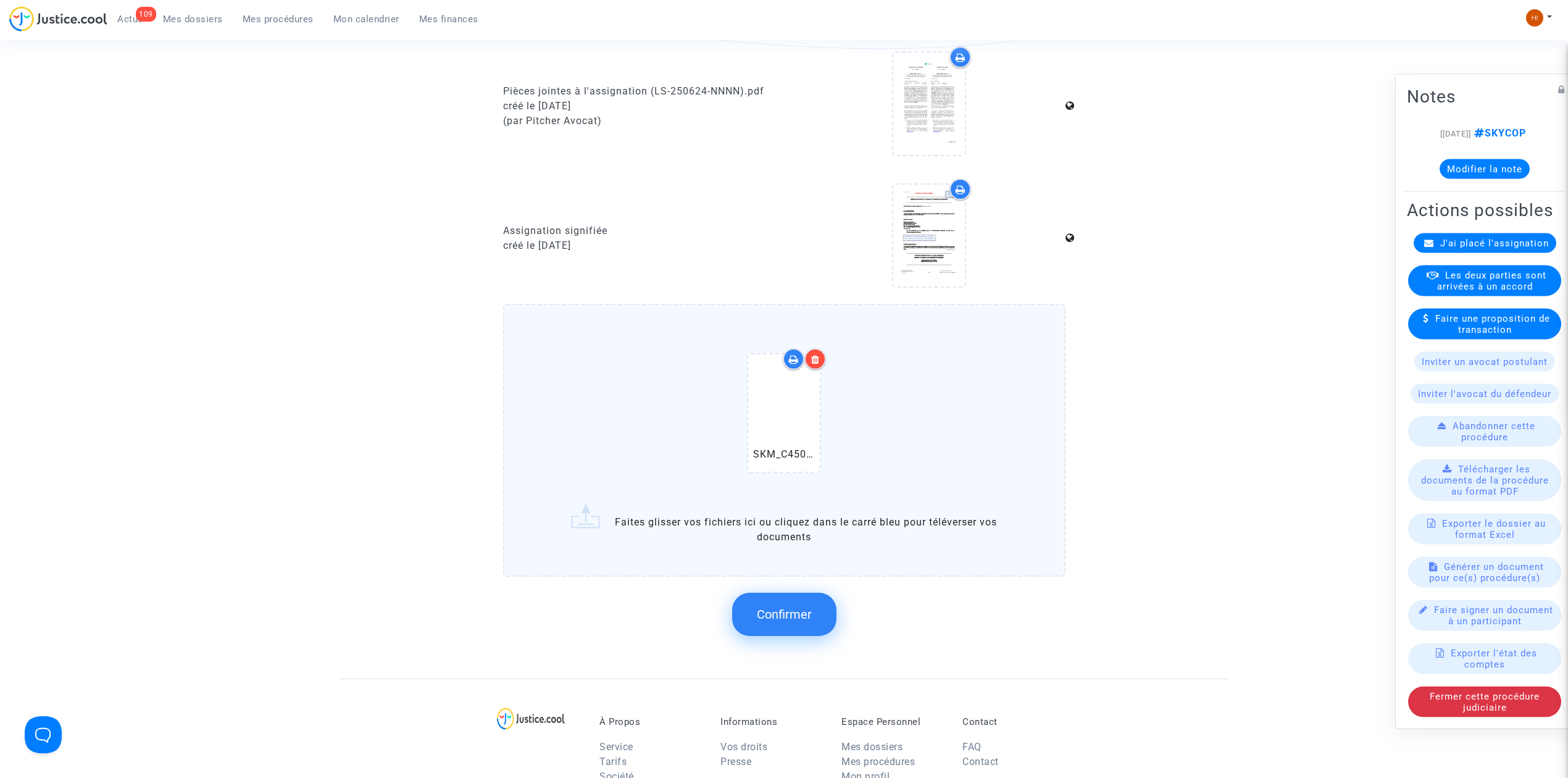
click at [800, 607] on span "Confirmer" at bounding box center [784, 615] width 55 height 15
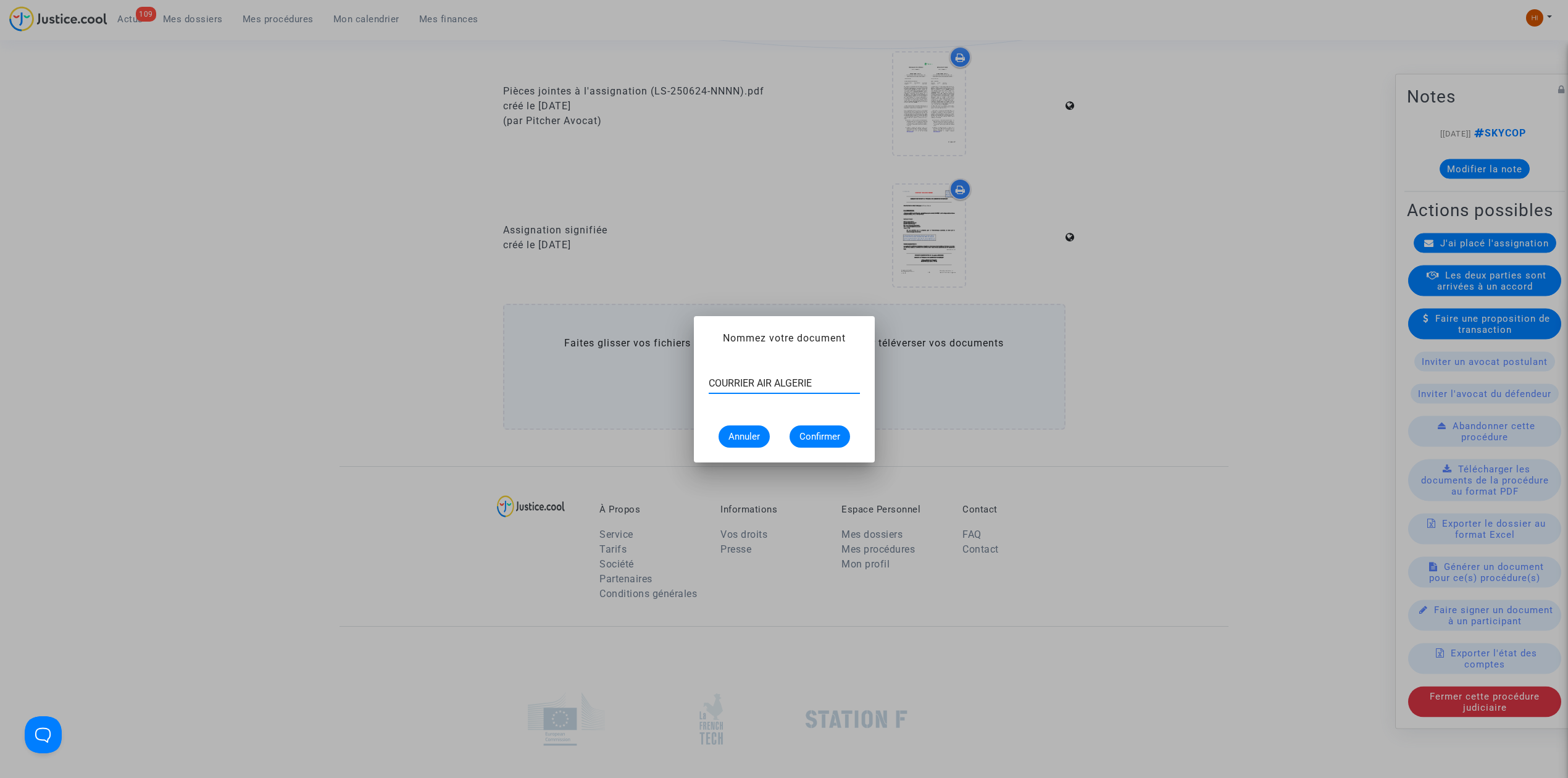
type input "COURRIER AIR ALGERIE"
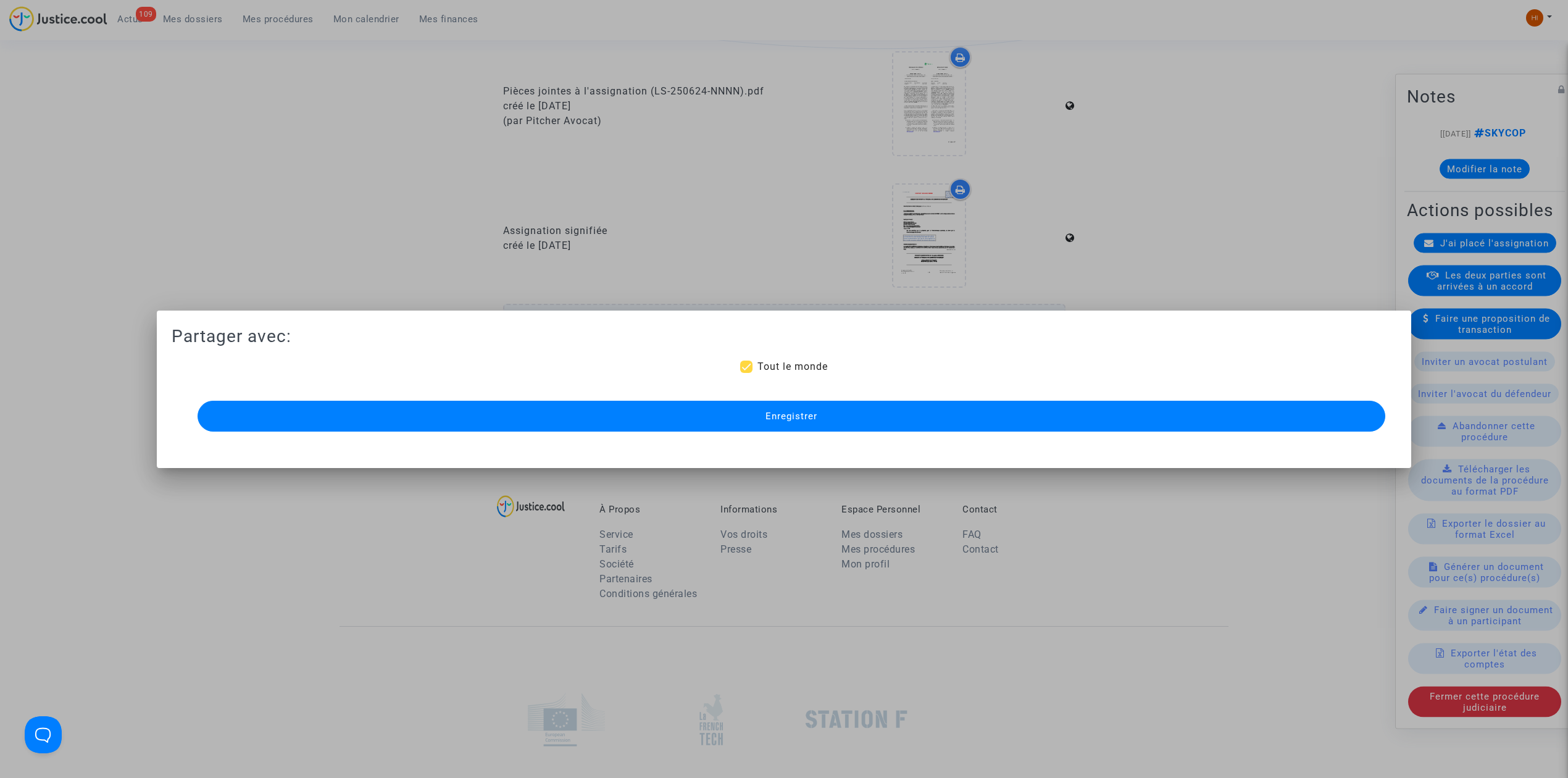
click at [978, 430] on button "Enregistrer" at bounding box center [791, 416] width 1188 height 31
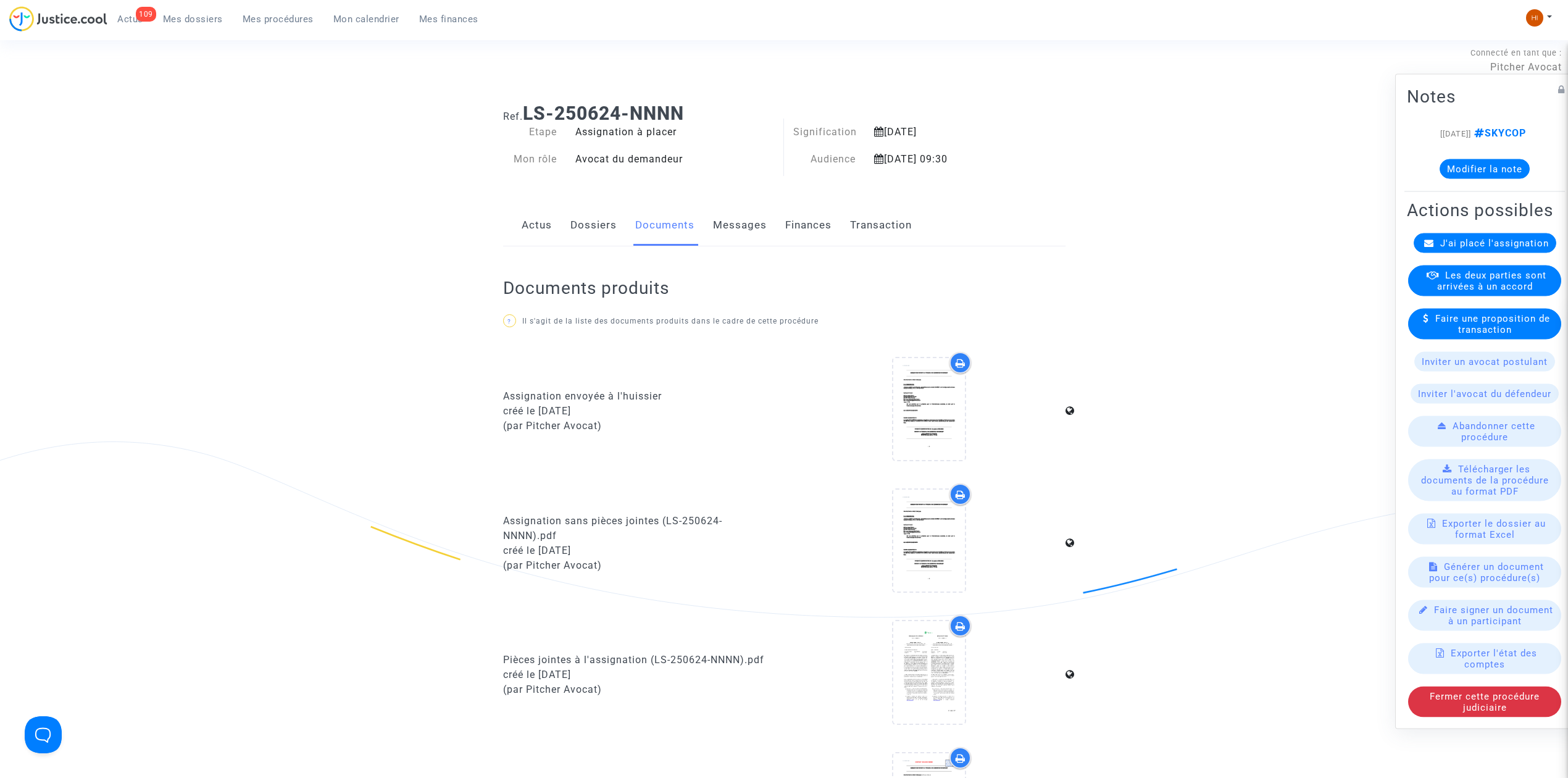
scroll to position [0, 0]
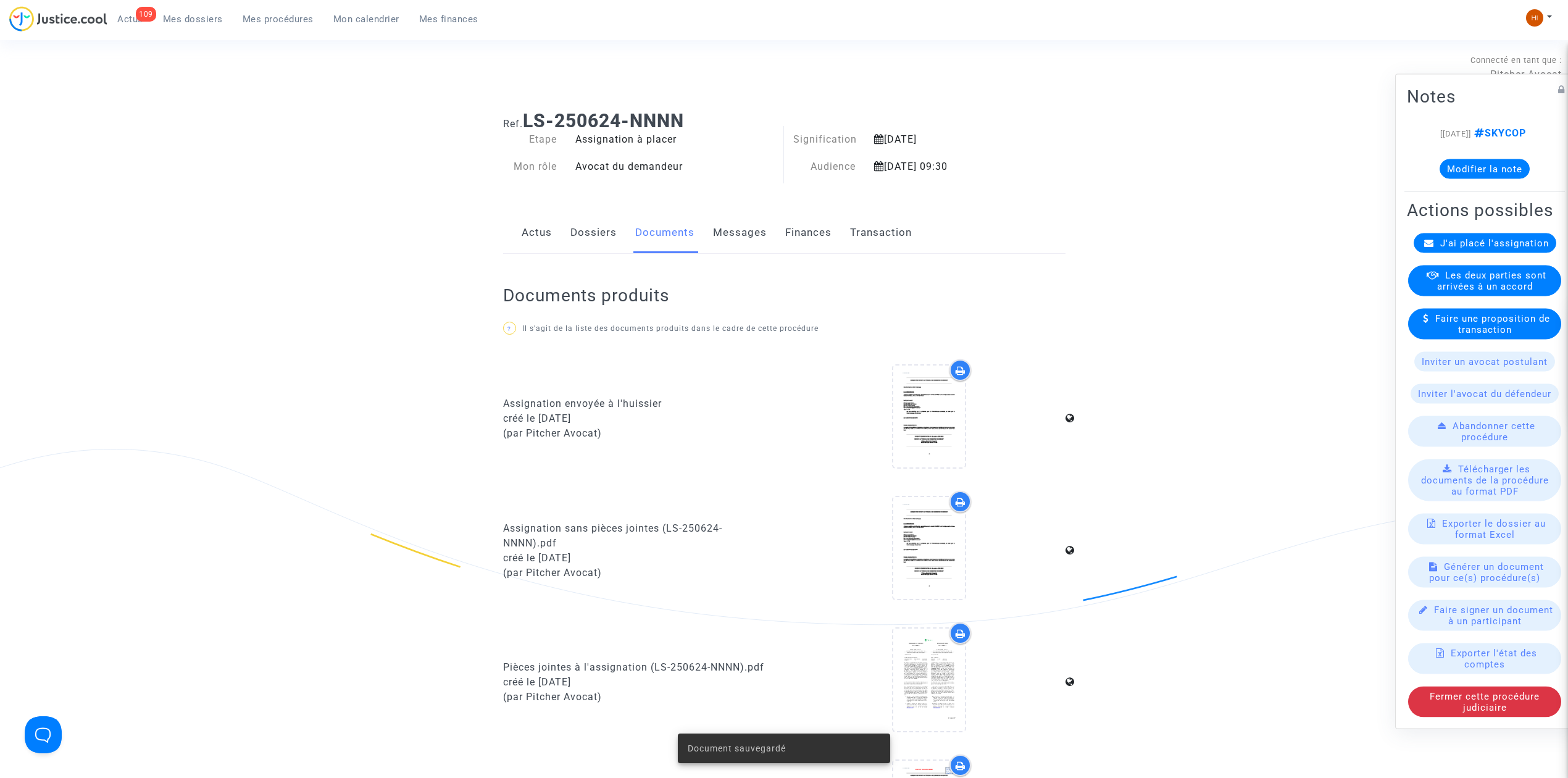
click at [581, 240] on link "Dossiers" at bounding box center [593, 233] width 47 height 41
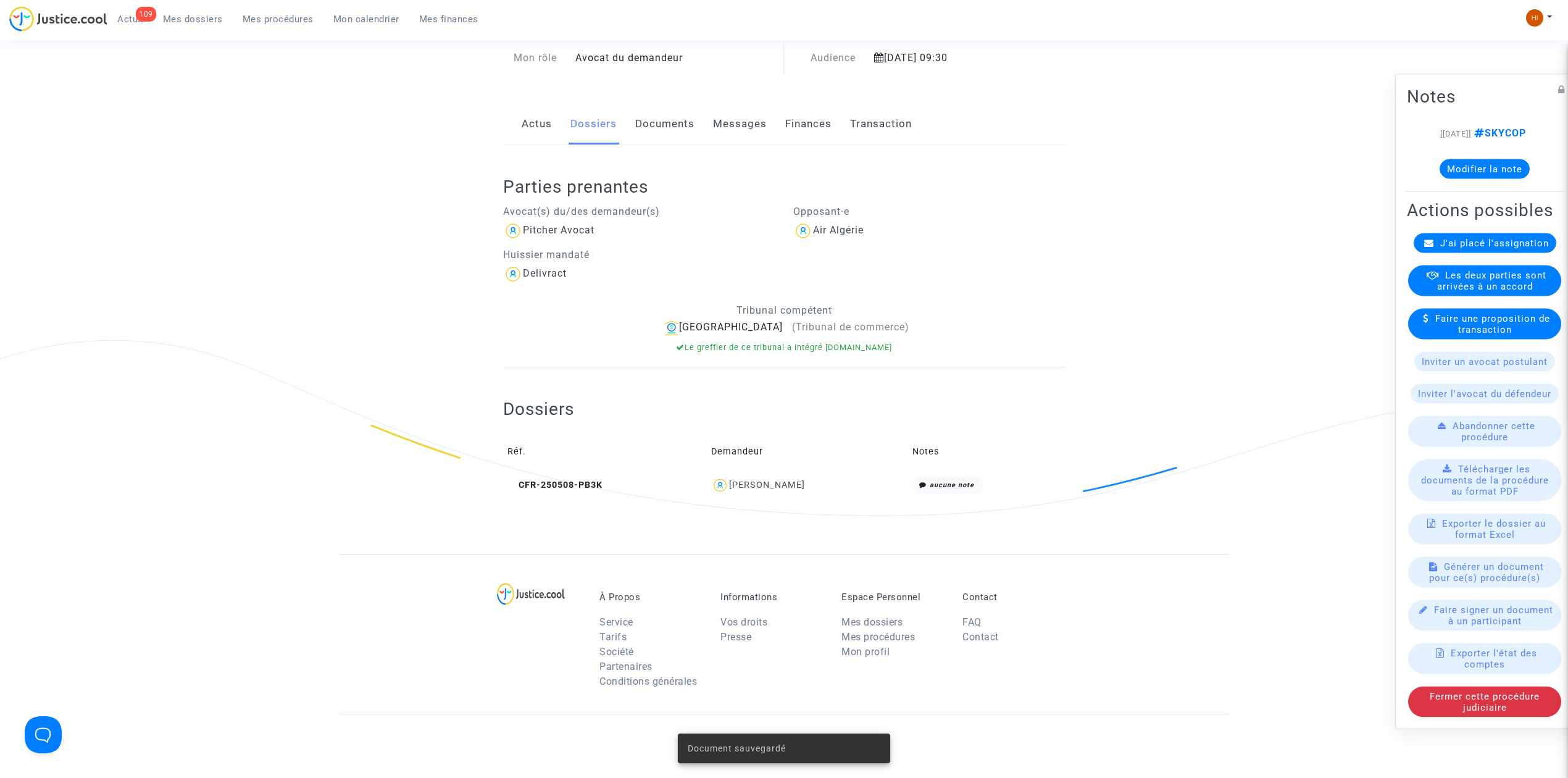
scroll to position [164, 0]
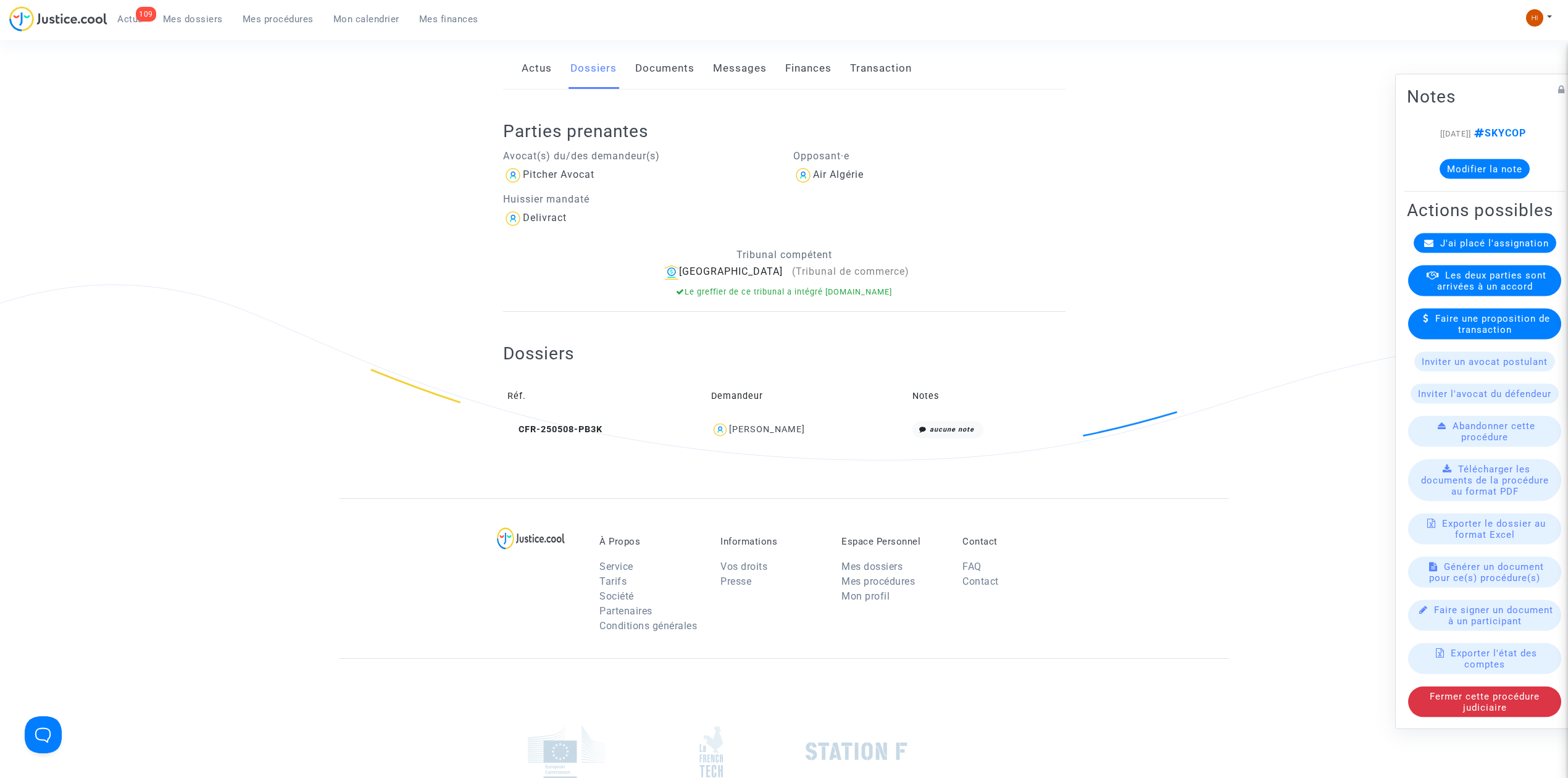
click at [1455, 159] on button "Modifier la note" at bounding box center [1484, 169] width 91 height 20
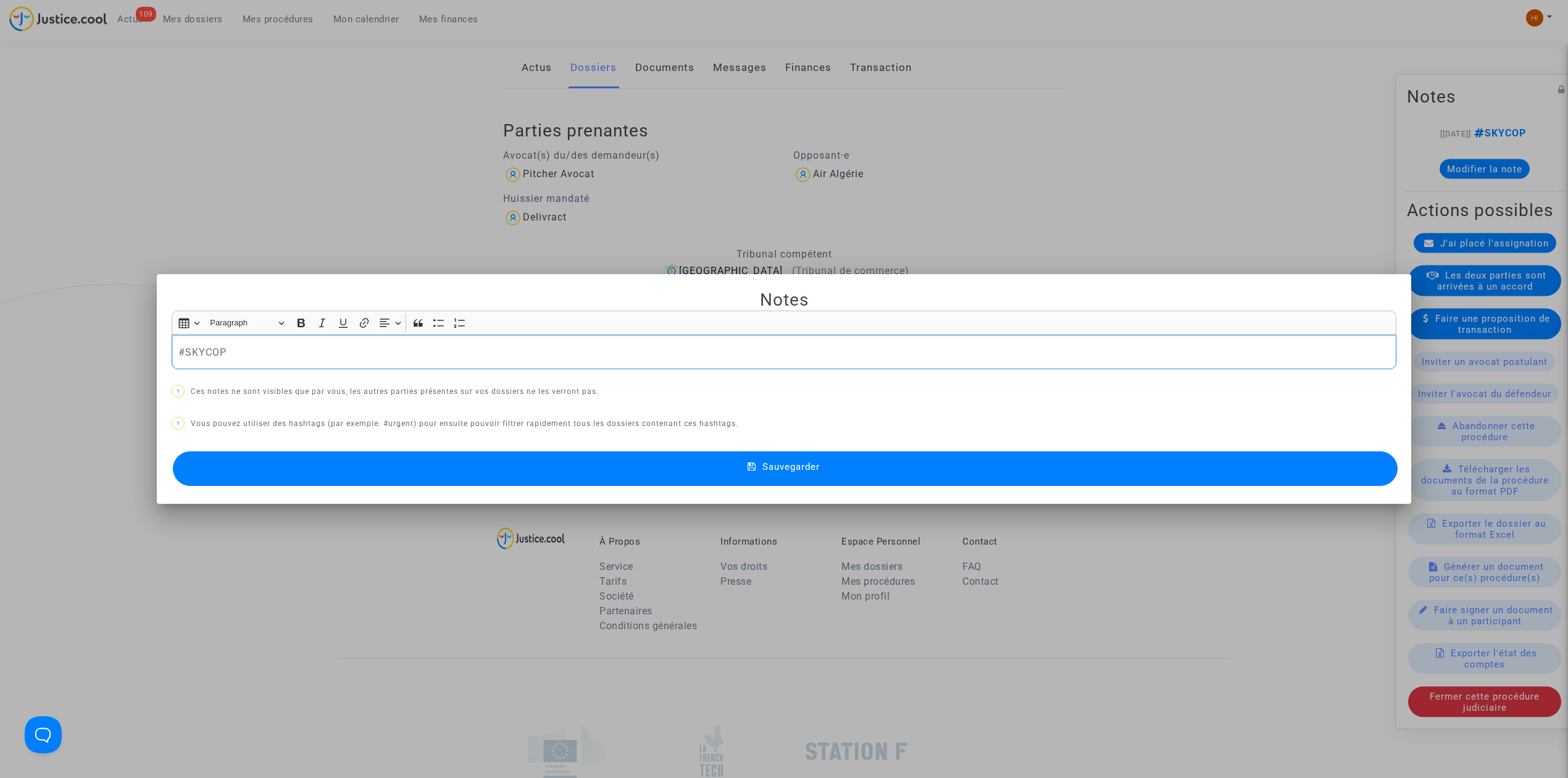
scroll to position [0, 0]
click at [381, 339] on div "#SKYCOP" at bounding box center [784, 352] width 1225 height 34
click at [481, 460] on button "Sauvegarder" at bounding box center [784, 468] width 1225 height 34
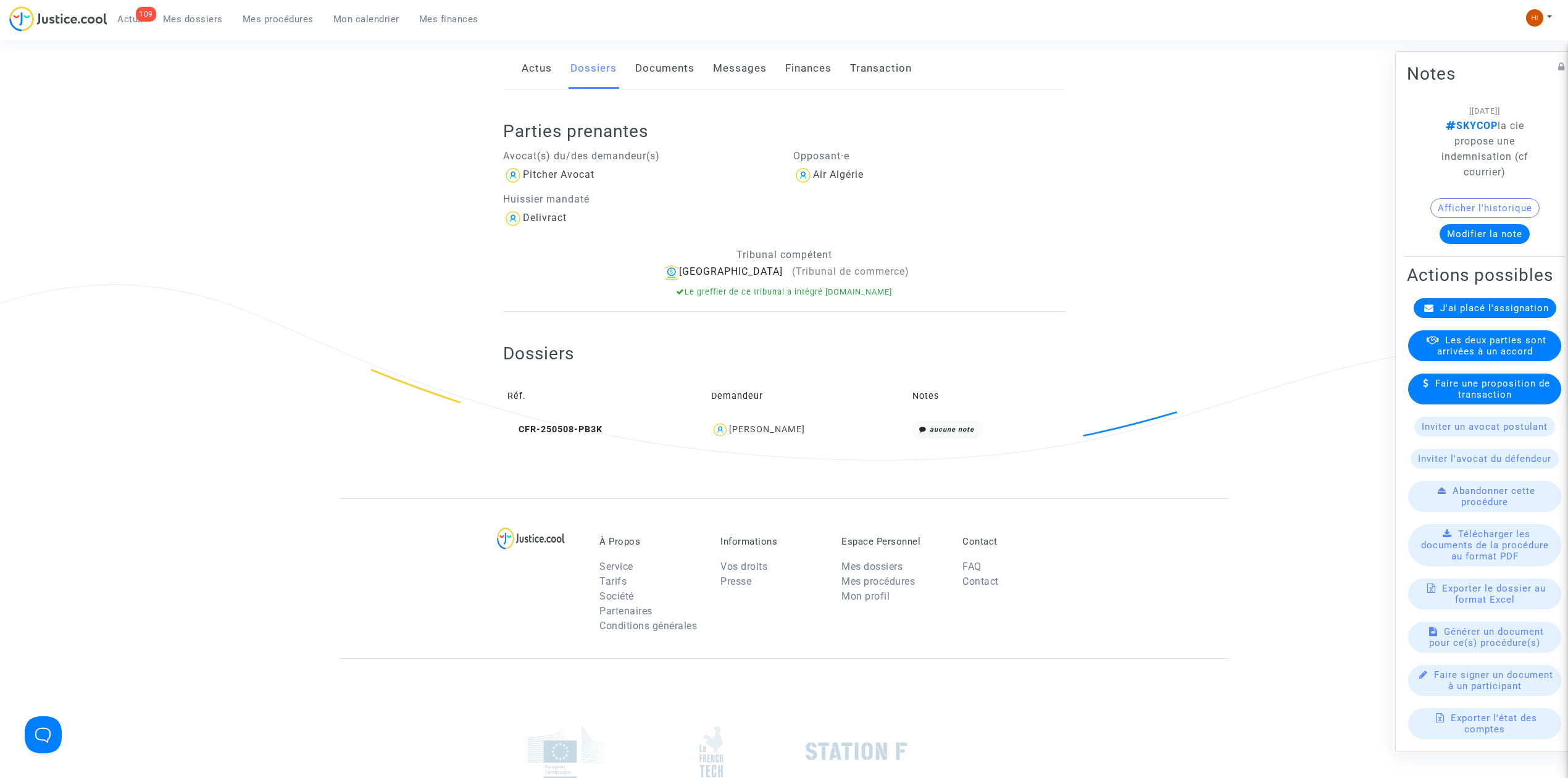
click at [197, 15] on span "Mes dossiers" at bounding box center [193, 19] width 60 height 11
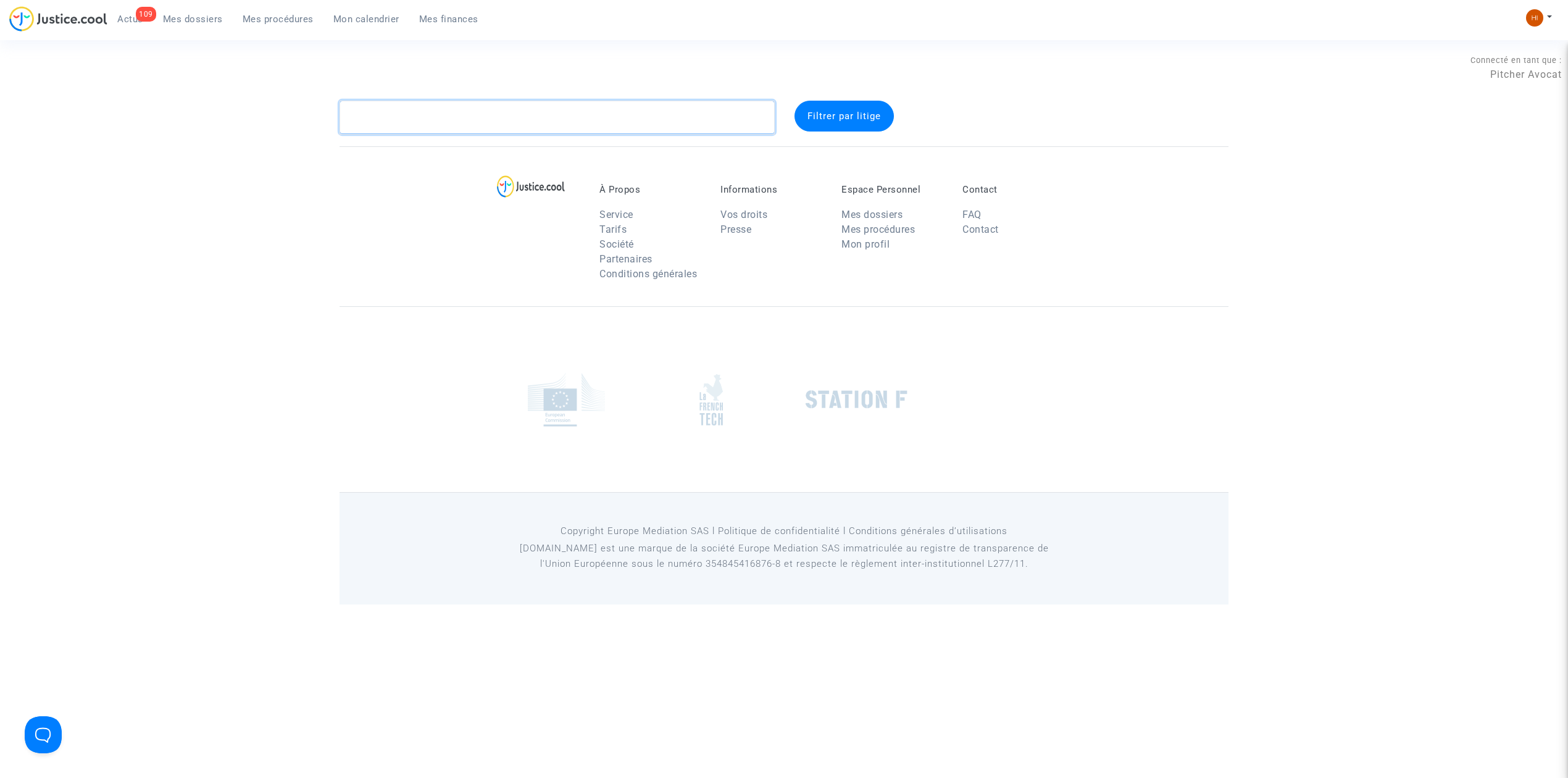
click at [420, 124] on textarea at bounding box center [557, 117] width 436 height 33
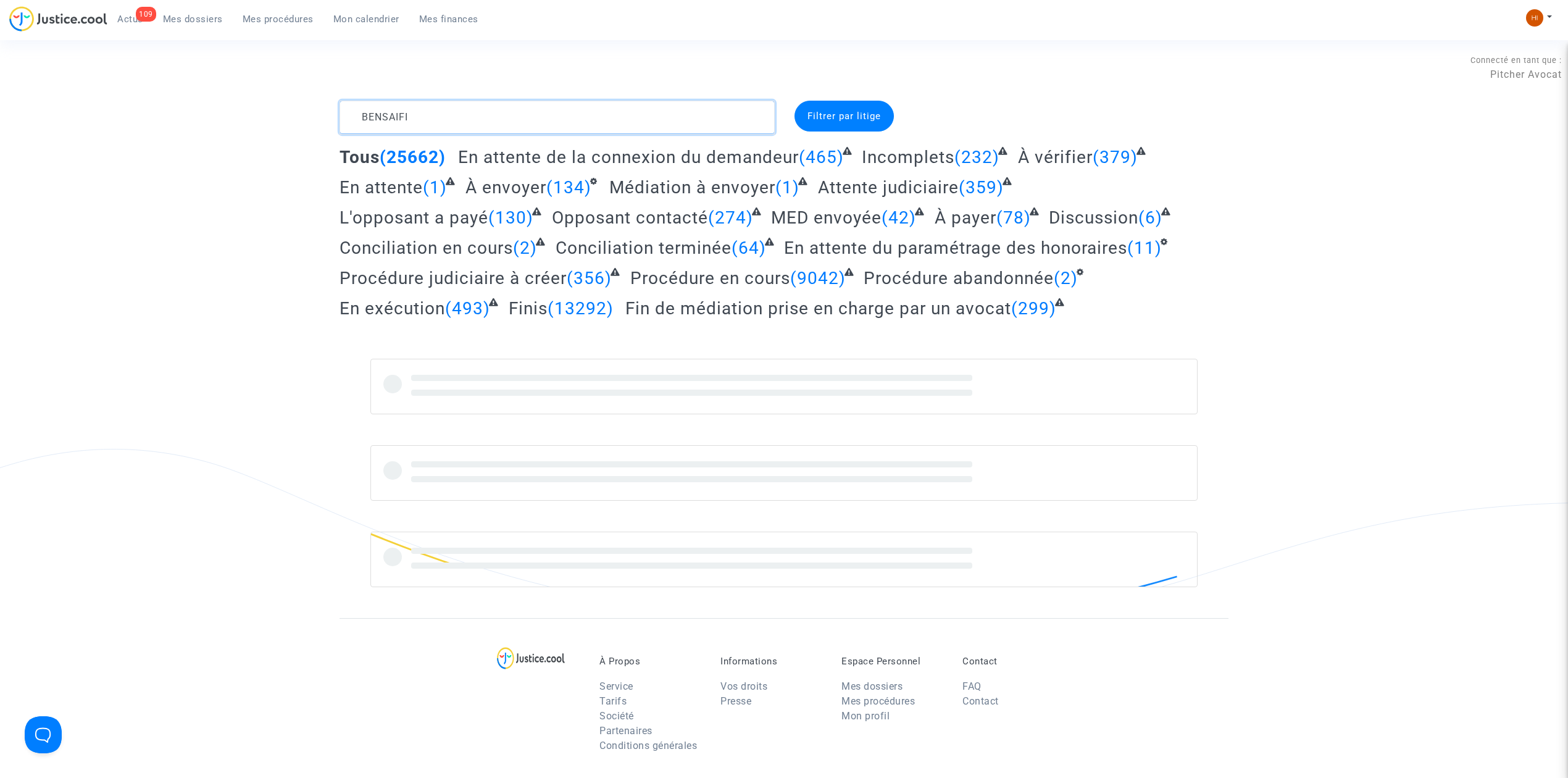
type textarea "BENSAIFI"
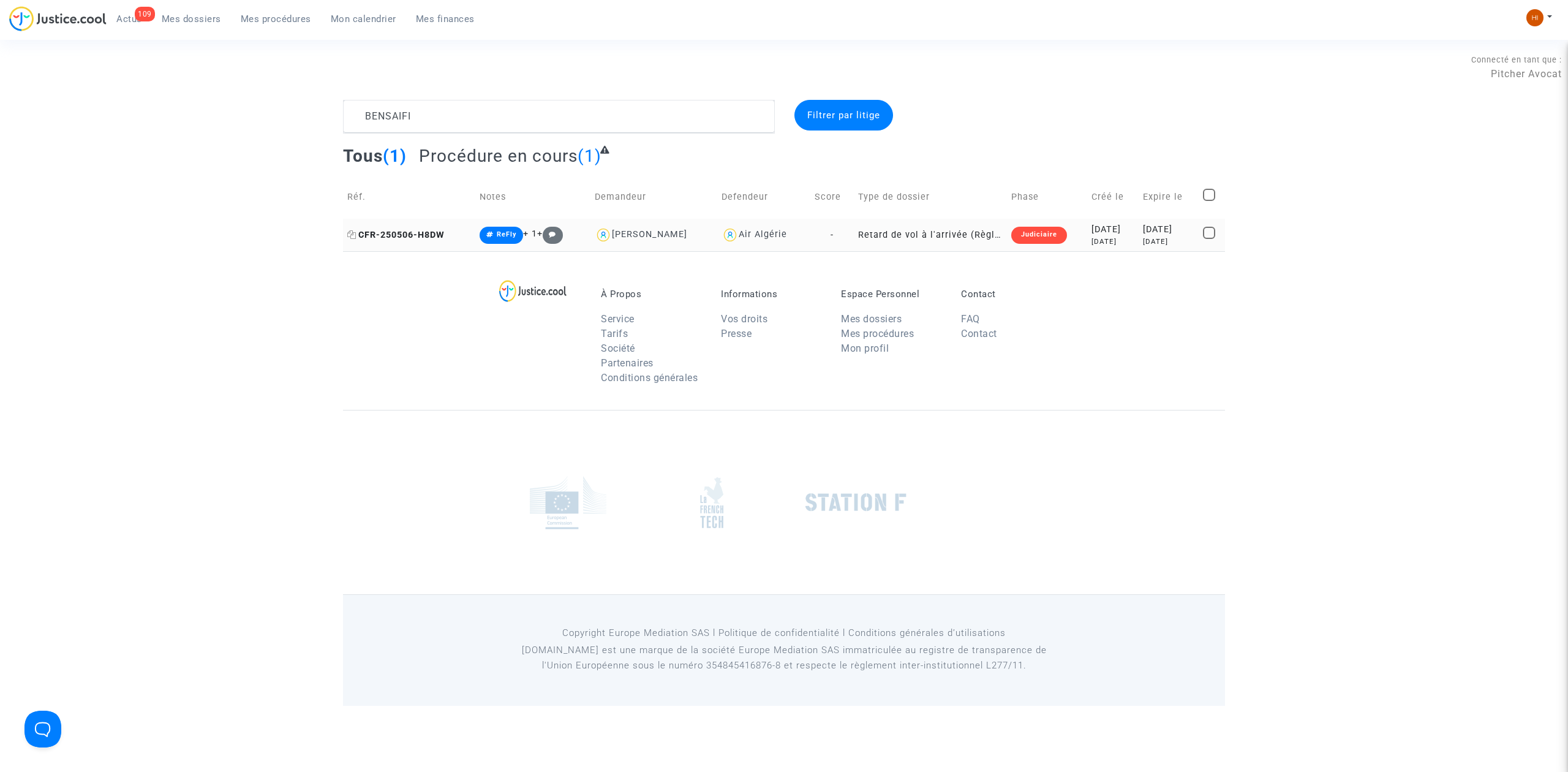
click at [432, 230] on span "CFR-250506-H8DW" at bounding box center [395, 235] width 97 height 10
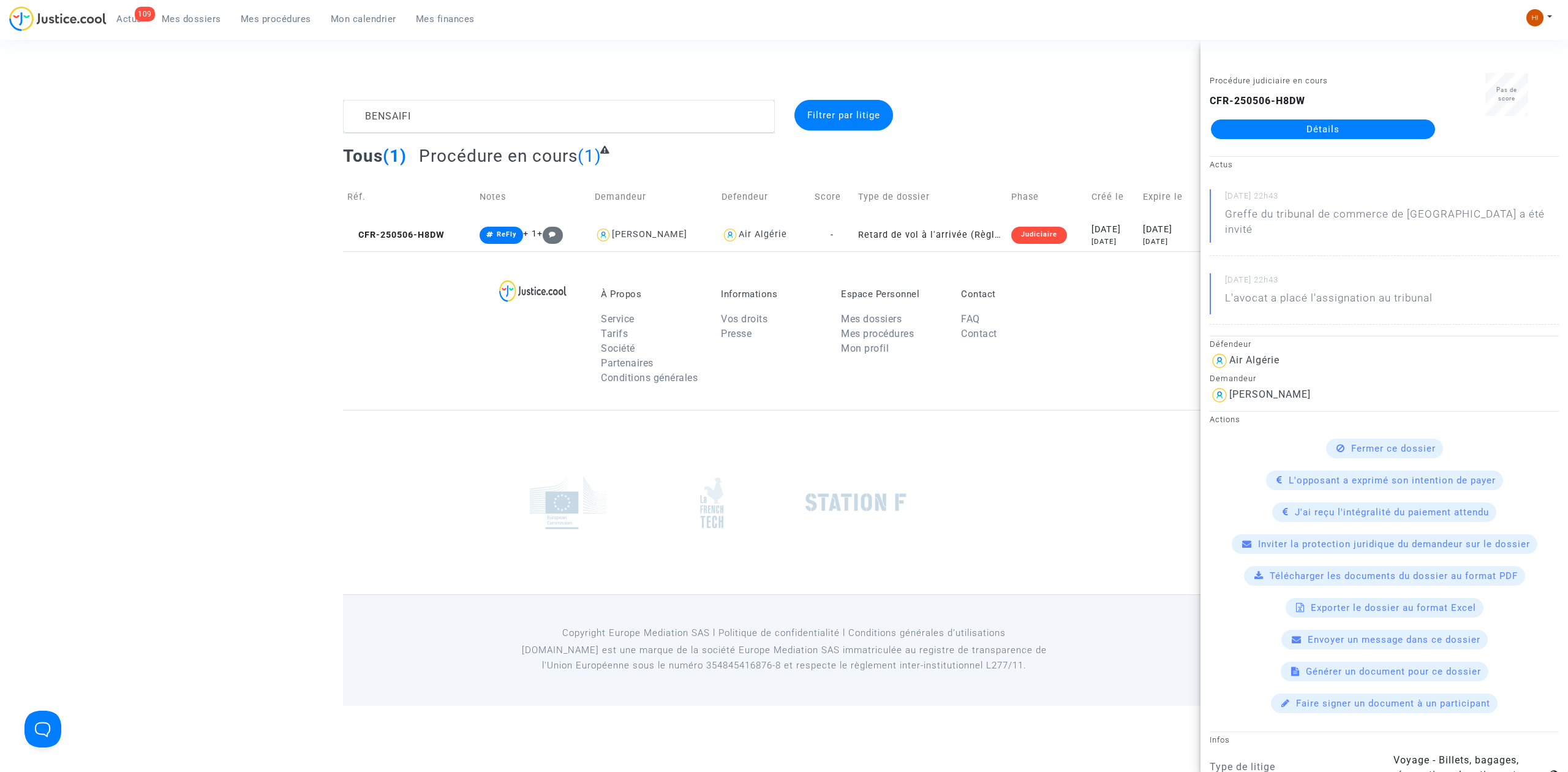
click at [1391, 114] on div "CFR-250506-H8DW Détails" at bounding box center [1323, 116] width 227 height 45
click at [1389, 132] on link "Détails" at bounding box center [1322, 129] width 224 height 20
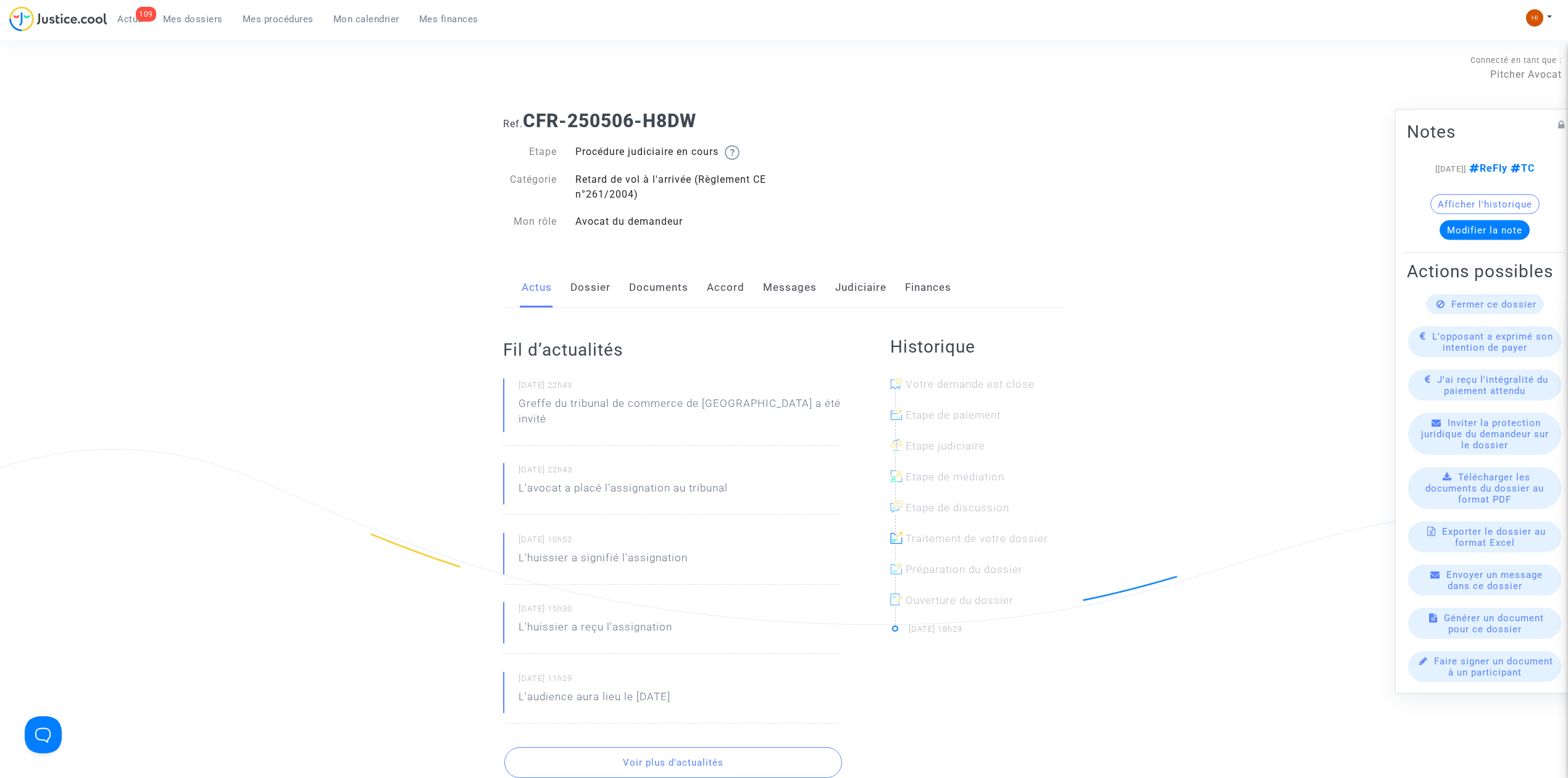
click at [842, 290] on link "Judiciaire" at bounding box center [861, 287] width 51 height 41
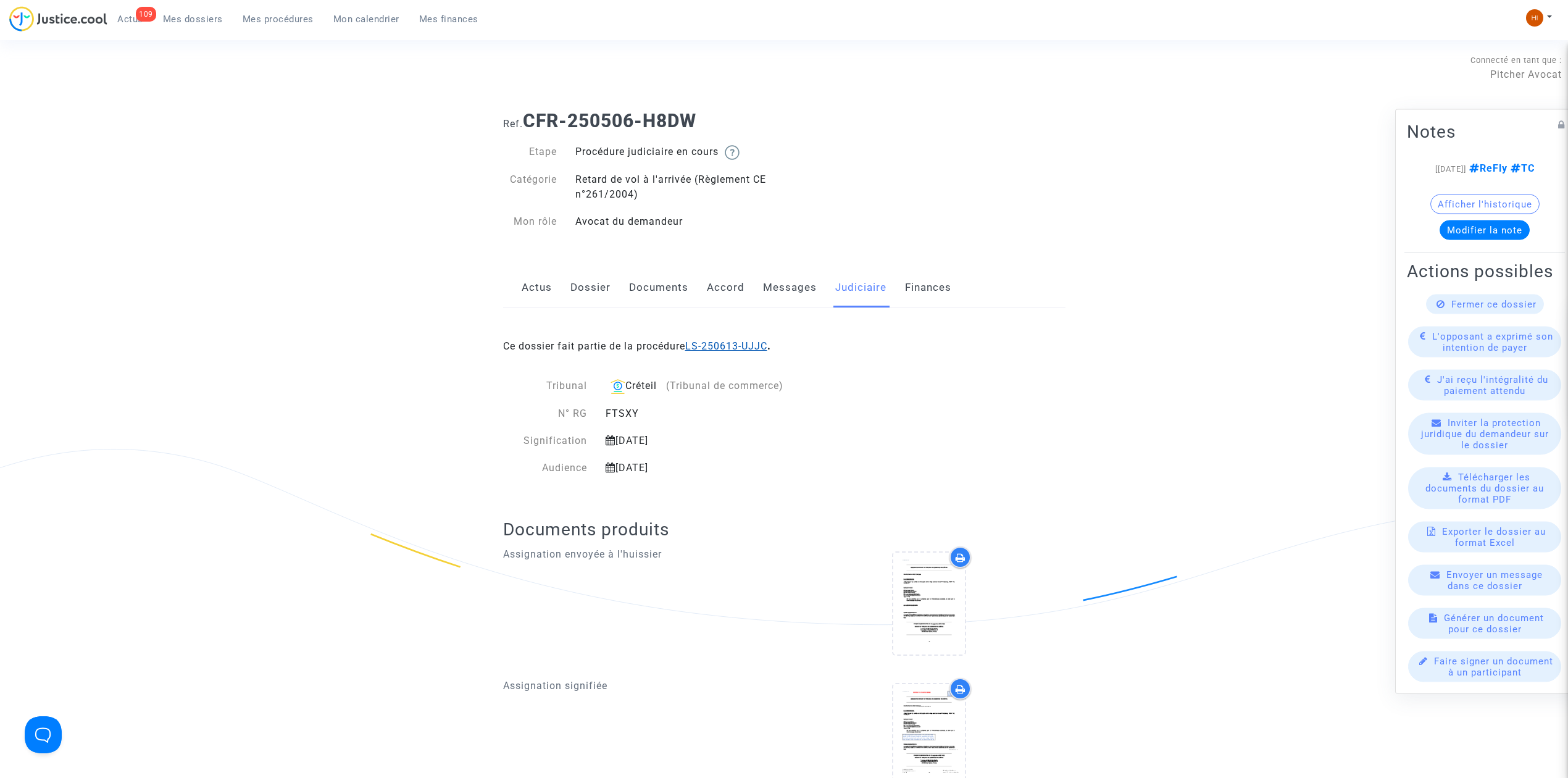
click at [750, 344] on link "LS-250613-UJJC" at bounding box center [726, 346] width 82 height 11
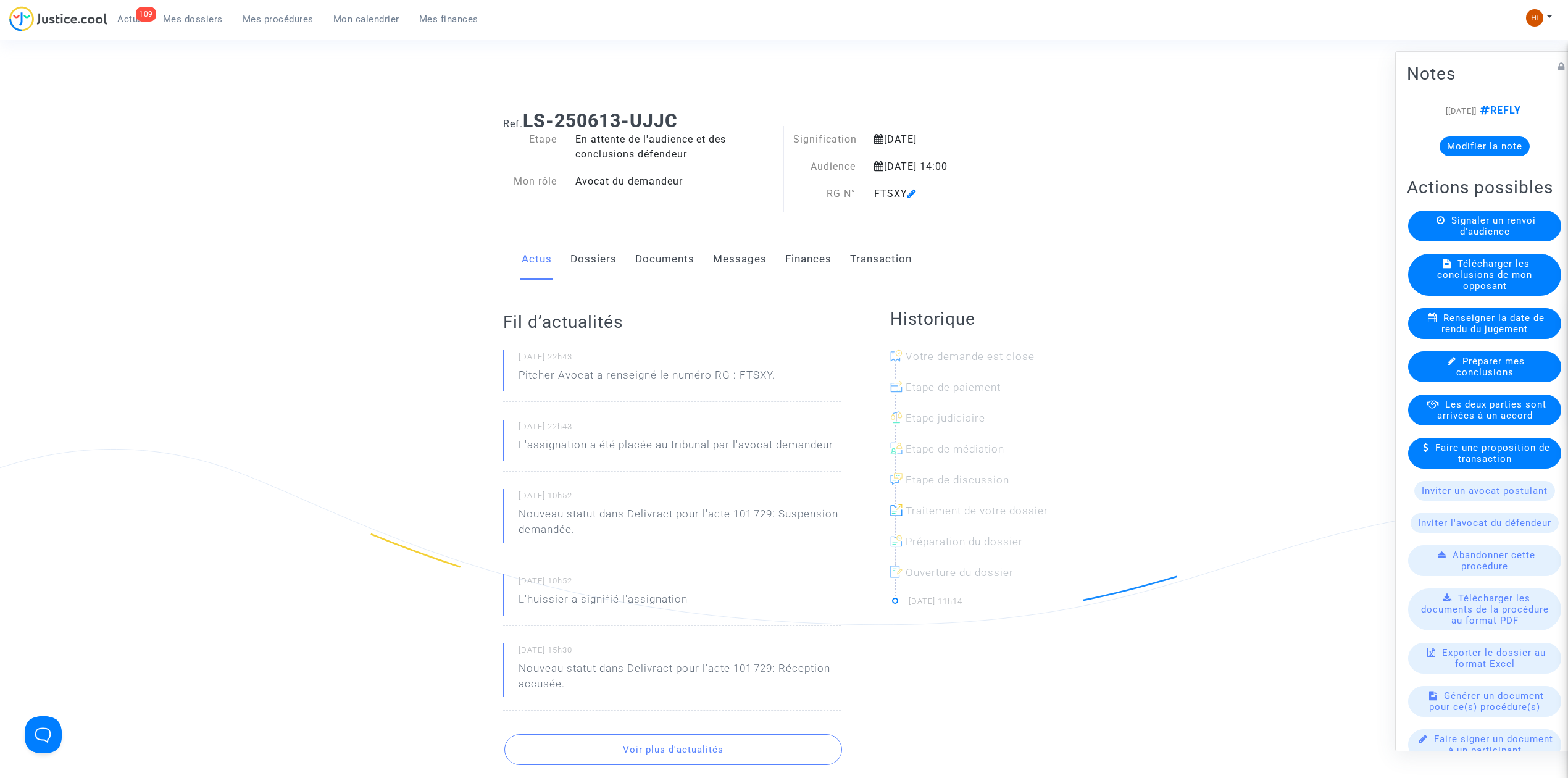
click at [658, 255] on link "Documents" at bounding box center [664, 259] width 59 height 41
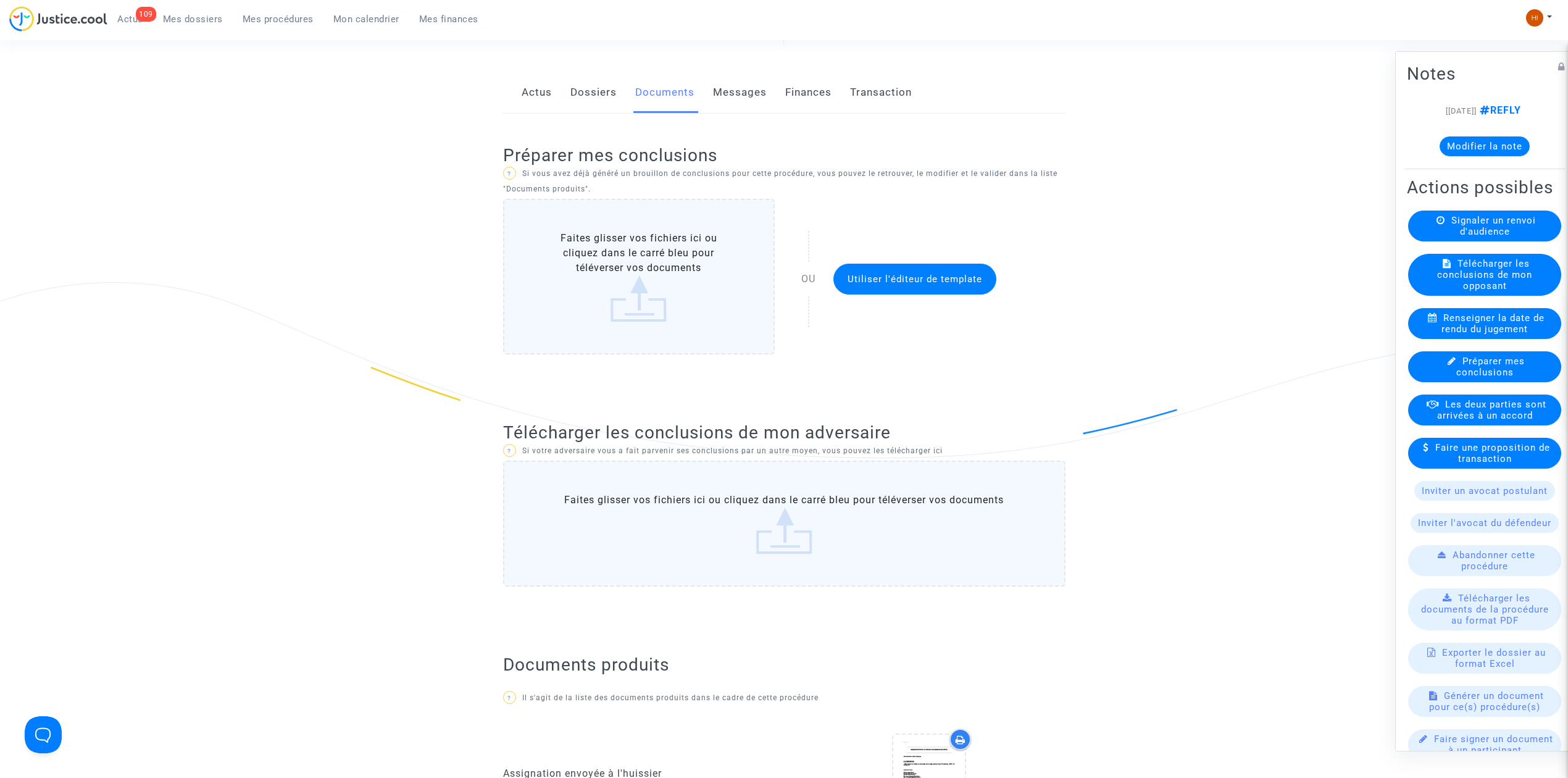
scroll to position [164, 0]
click at [579, 104] on link "Dossiers" at bounding box center [593, 94] width 47 height 41
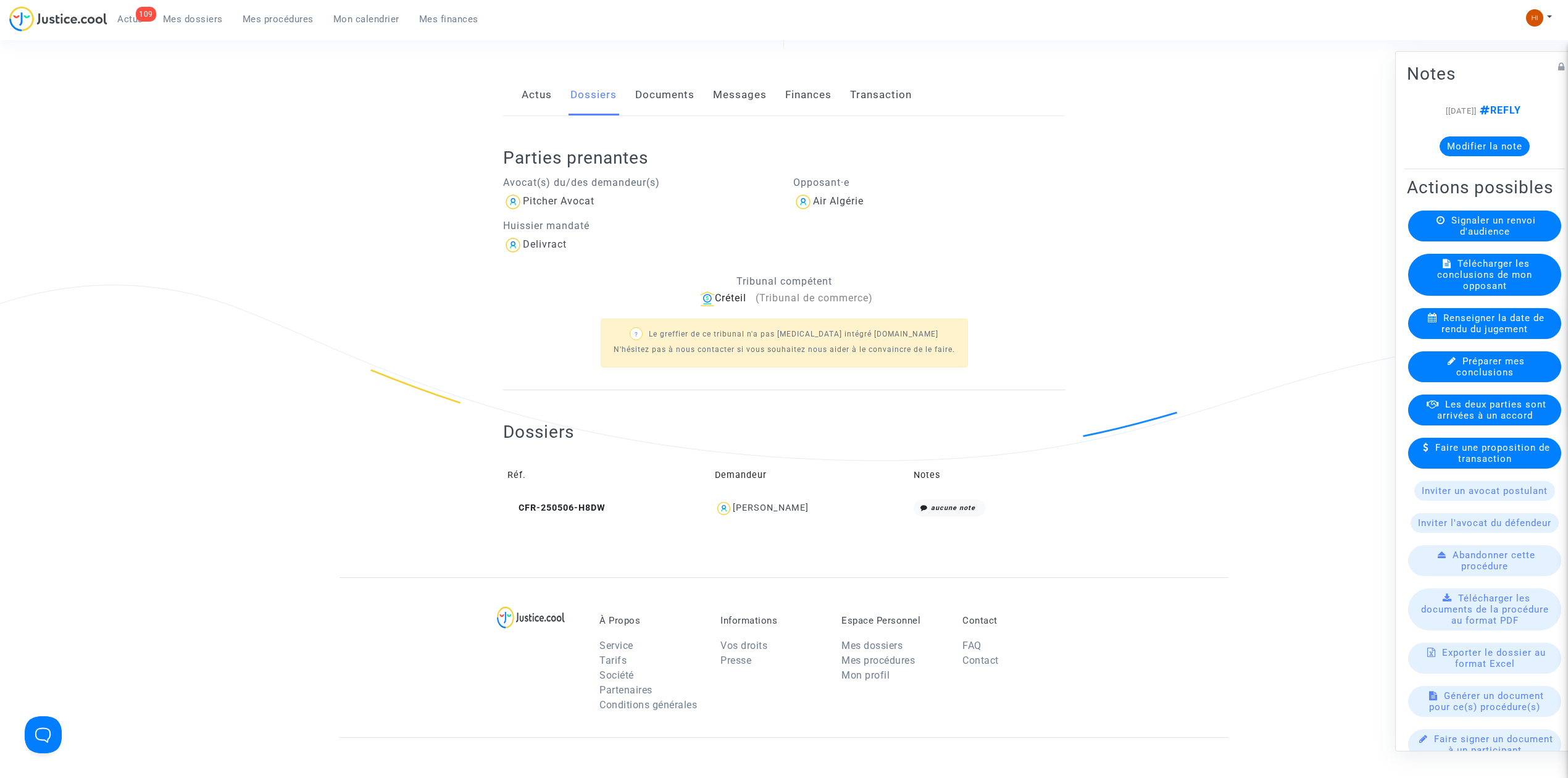
click at [689, 92] on link "Documents" at bounding box center [664, 94] width 59 height 41
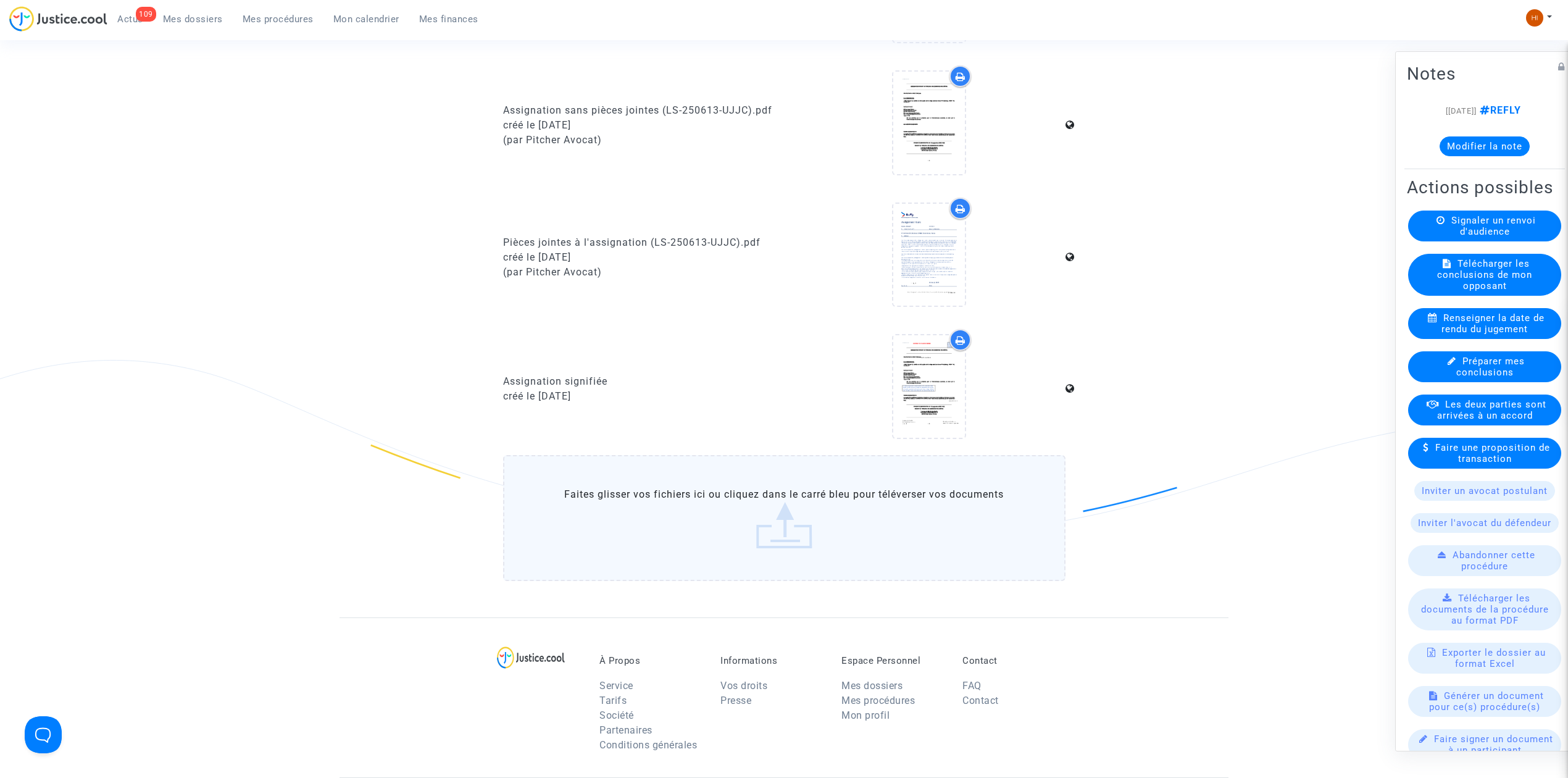
scroll to position [1152, 0]
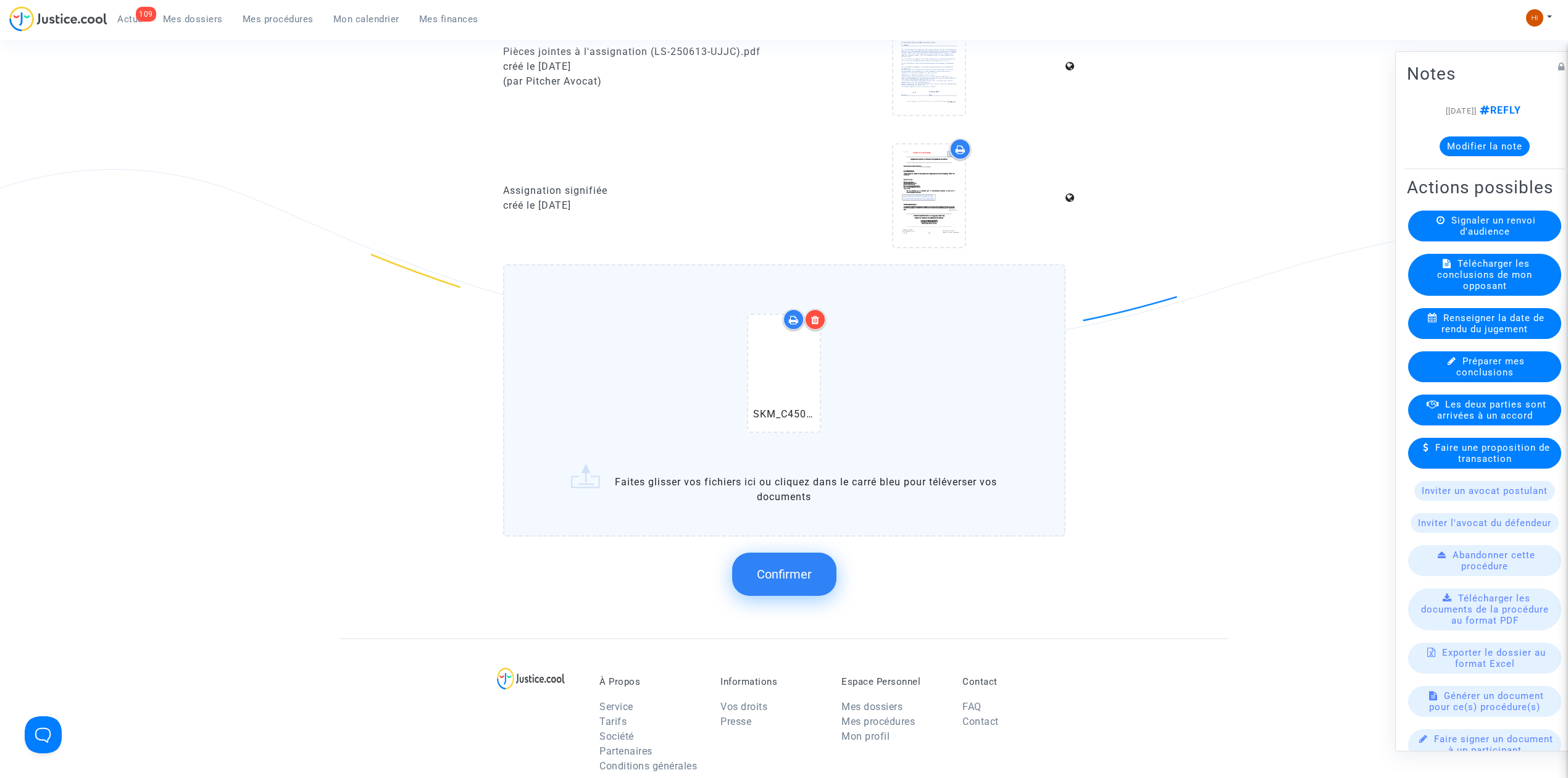
click at [759, 566] on span "Confirmer" at bounding box center [784, 574] width 55 height 15
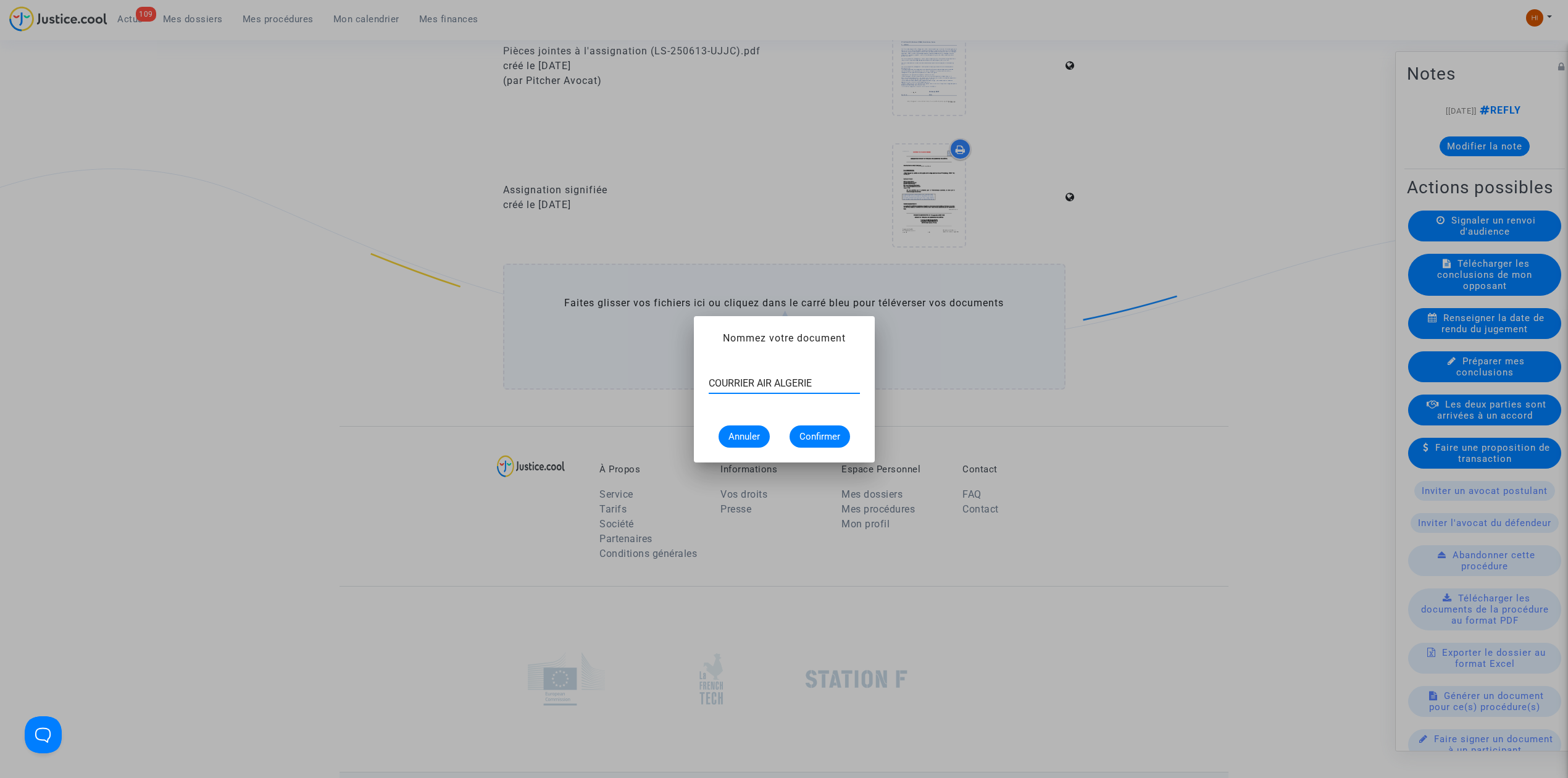
type input "COURRIER AIR ALGERIE"
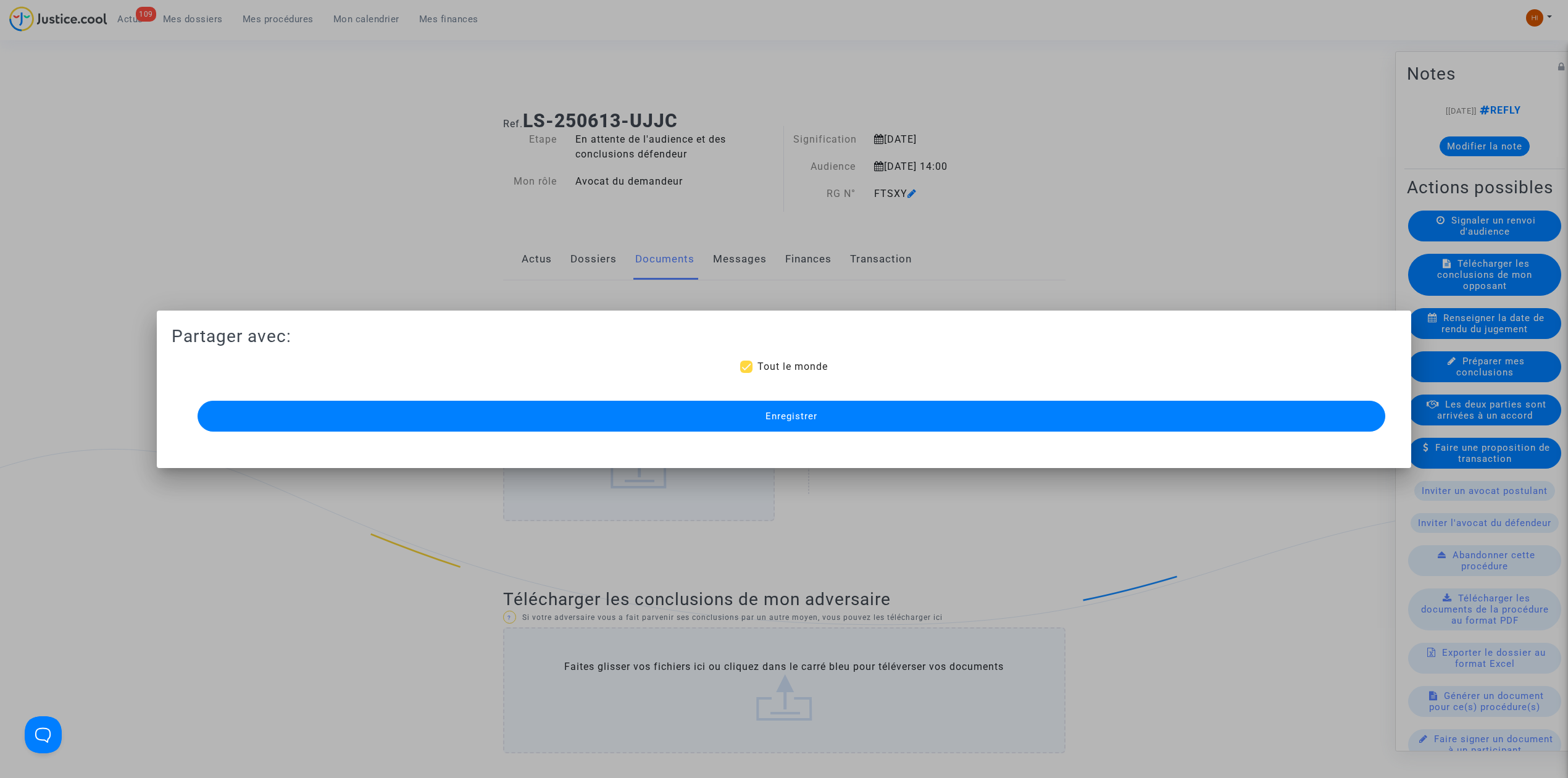
scroll to position [1152, 0]
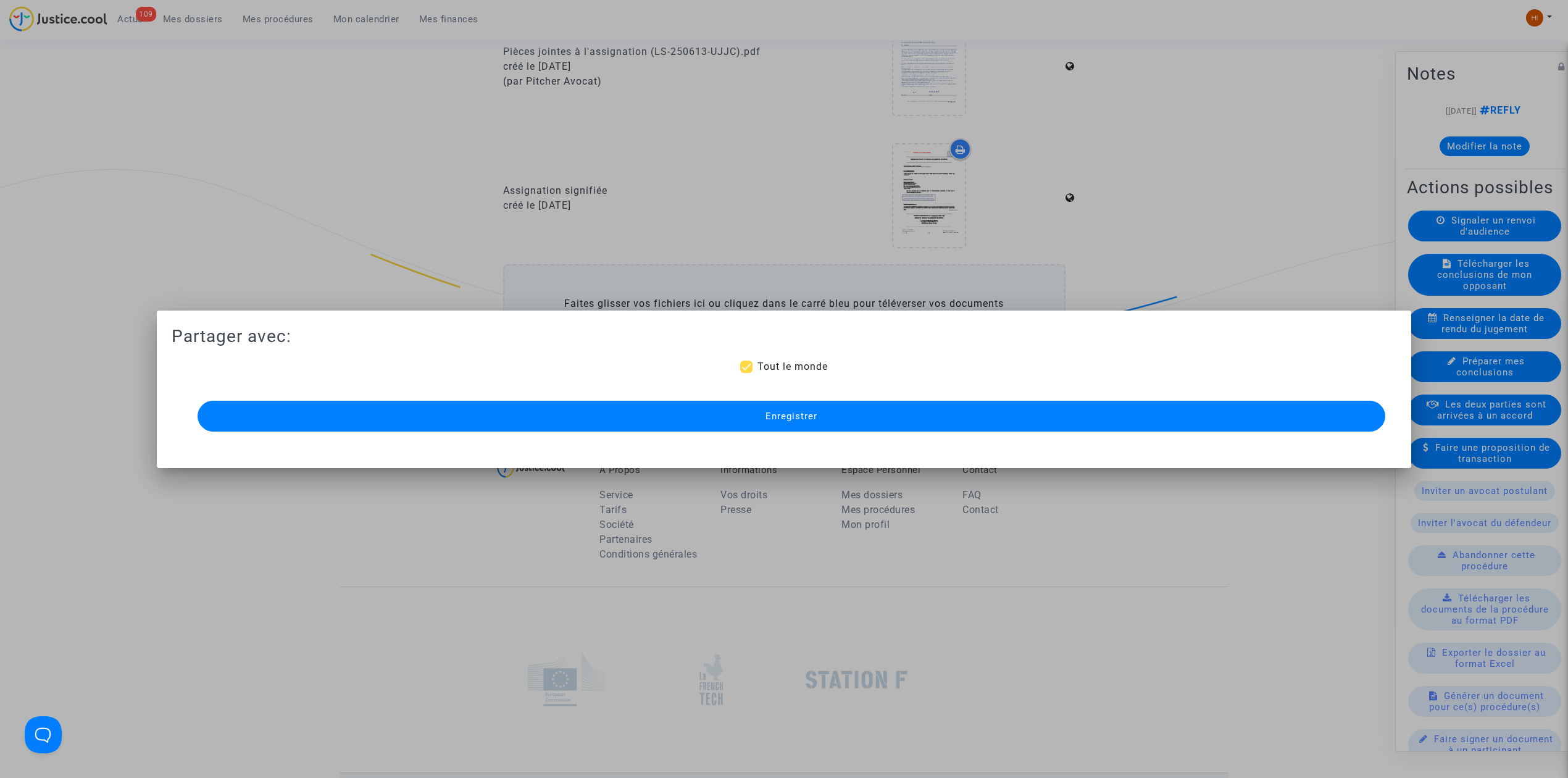
click at [889, 426] on button "Enregistrer" at bounding box center [791, 416] width 1188 height 31
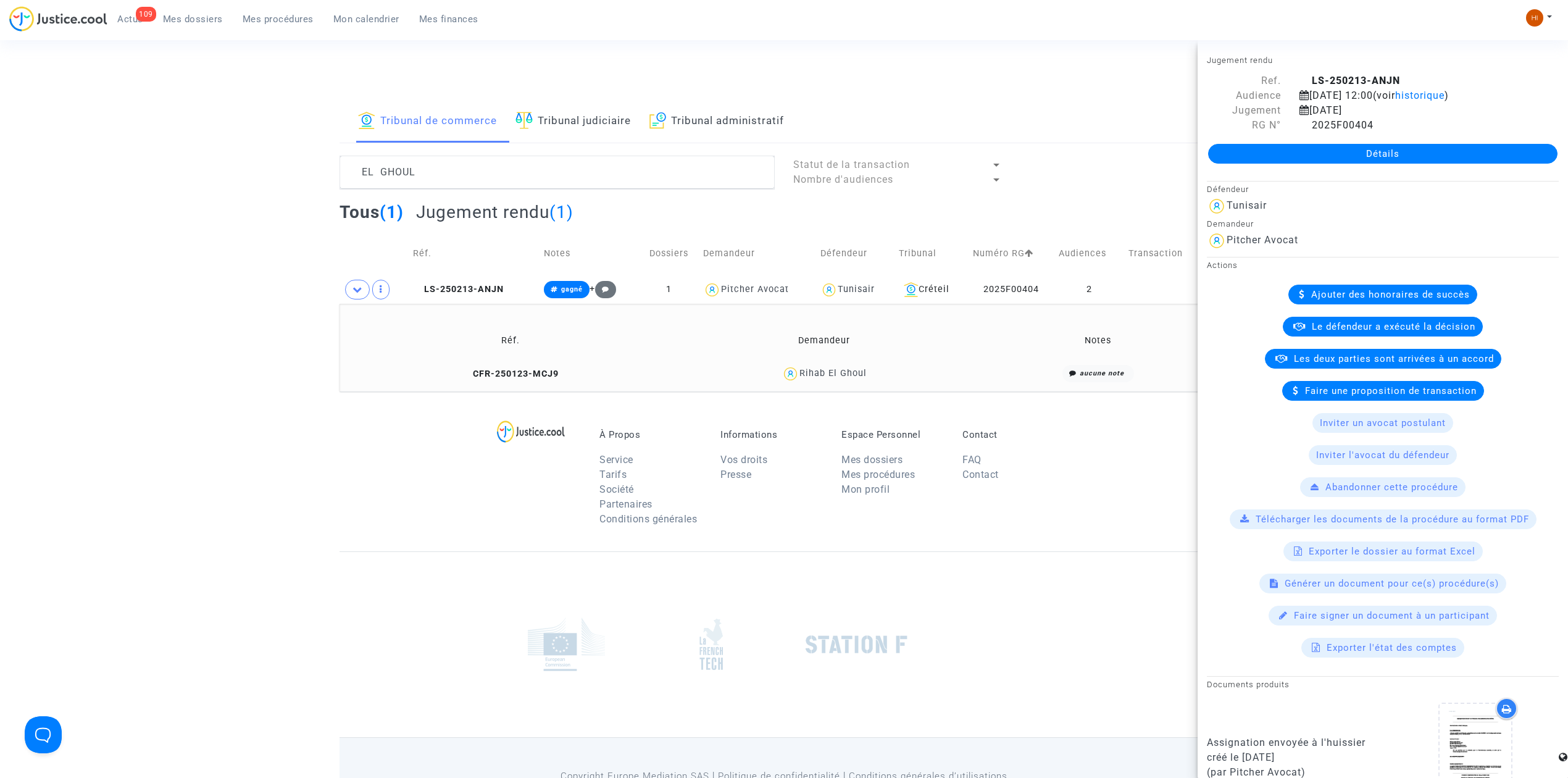
scroll to position [705, 0]
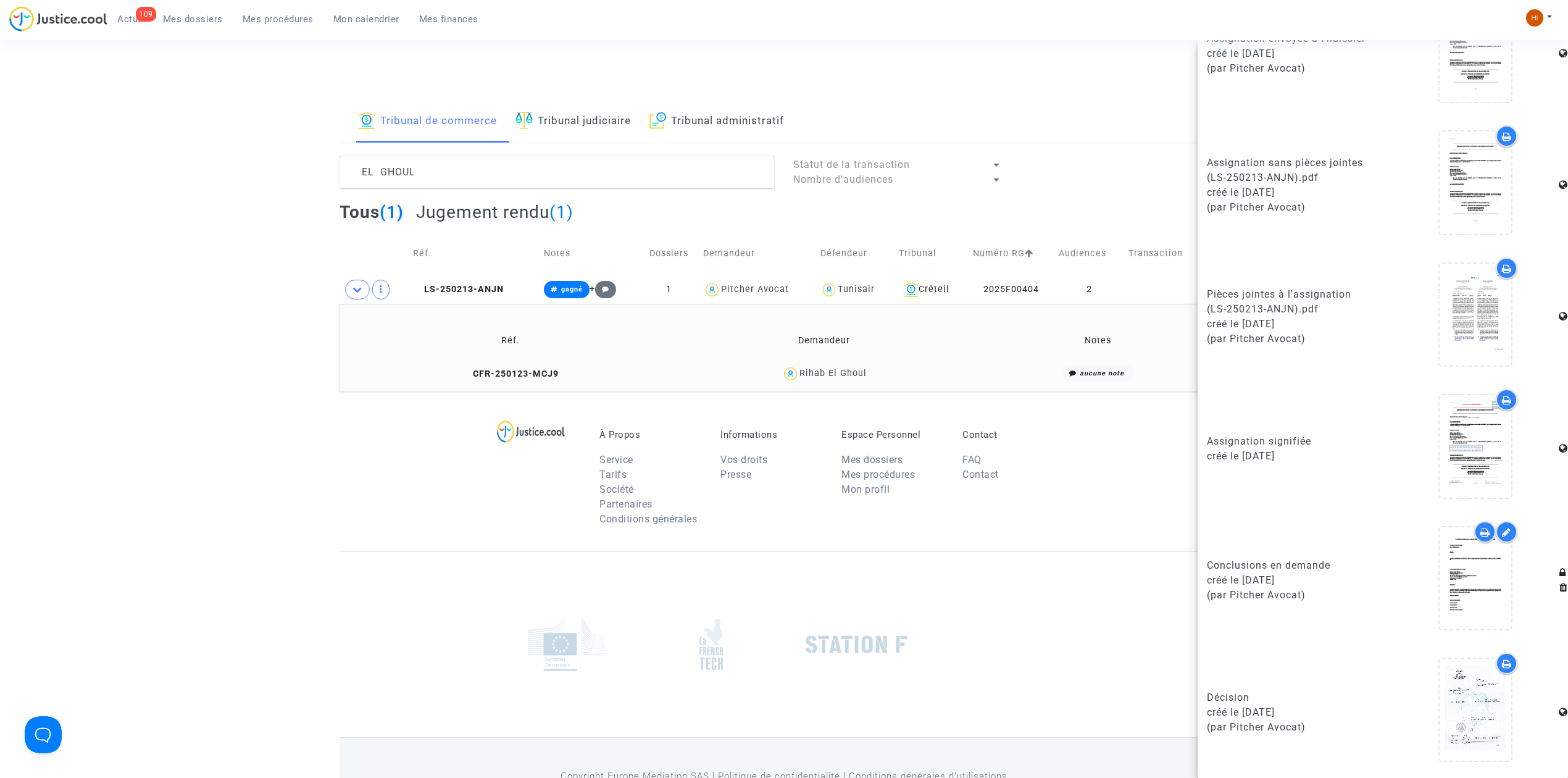
drag, startPoint x: 193, startPoint y: 15, endPoint x: 213, endPoint y: 0, distance: 25.0
click at [192, 15] on span "Mes dossiers" at bounding box center [193, 19] width 60 height 11
